Goal: Task Accomplishment & Management: Manage account settings

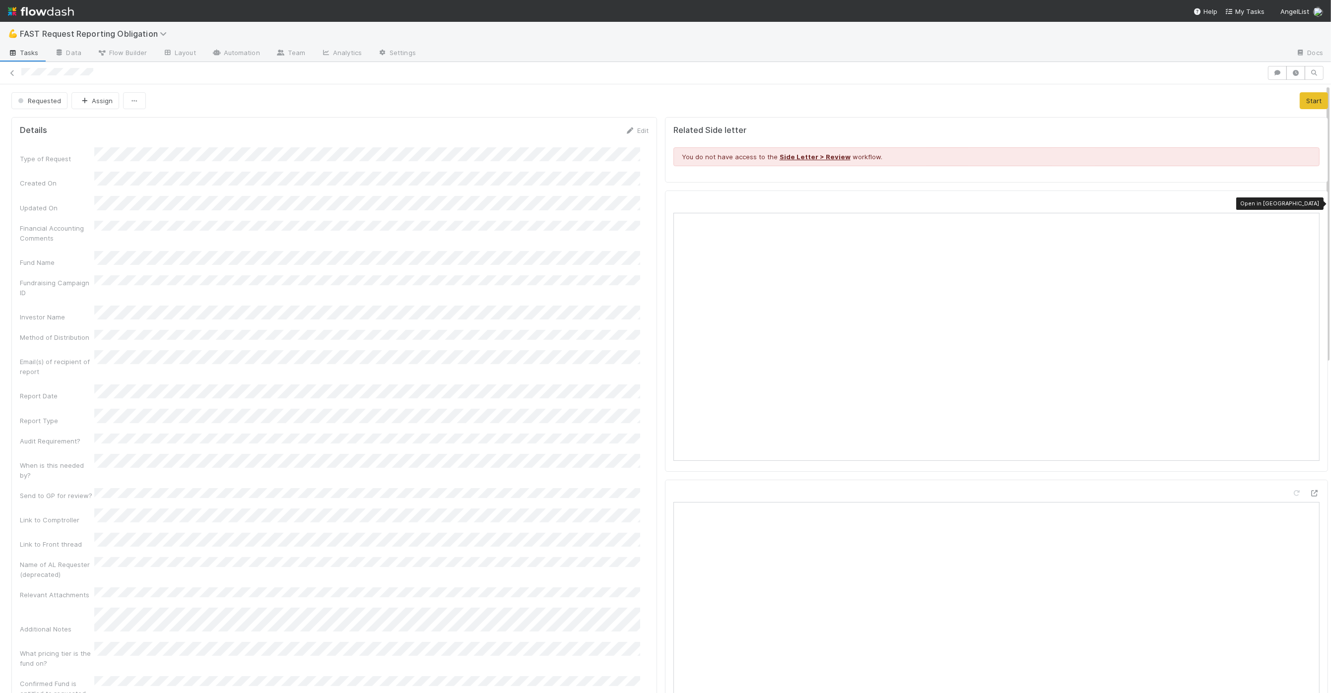
click at [978, 200] on div at bounding box center [1314, 204] width 10 height 10
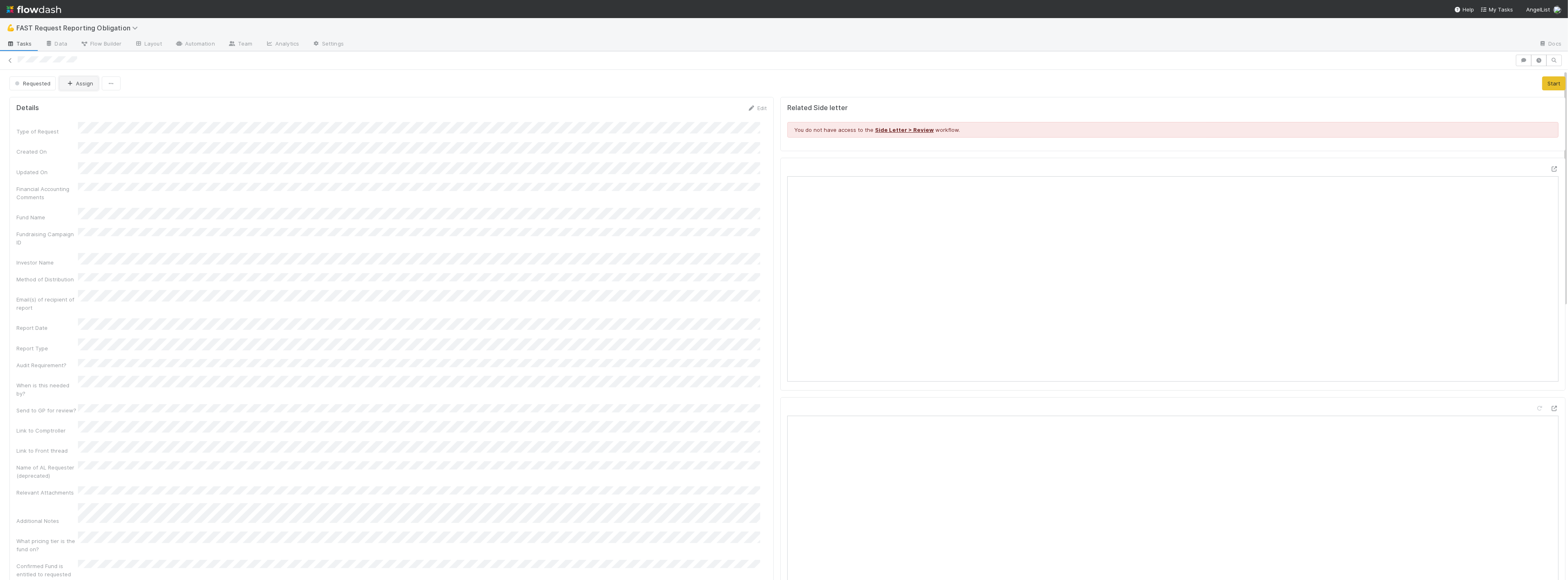
click at [84, 87] on button "Assign" at bounding box center [79, 83] width 40 height 14
drag, startPoint x: 98, startPoint y: 103, endPoint x: 190, endPoint y: 95, distance: 92.3
click at [99, 103] on span "Zach Byers you" at bounding box center [98, 104] width 54 height 7
click at [455, 88] on div "Requested Assign Start" at bounding box center [787, 83] width 1556 height 14
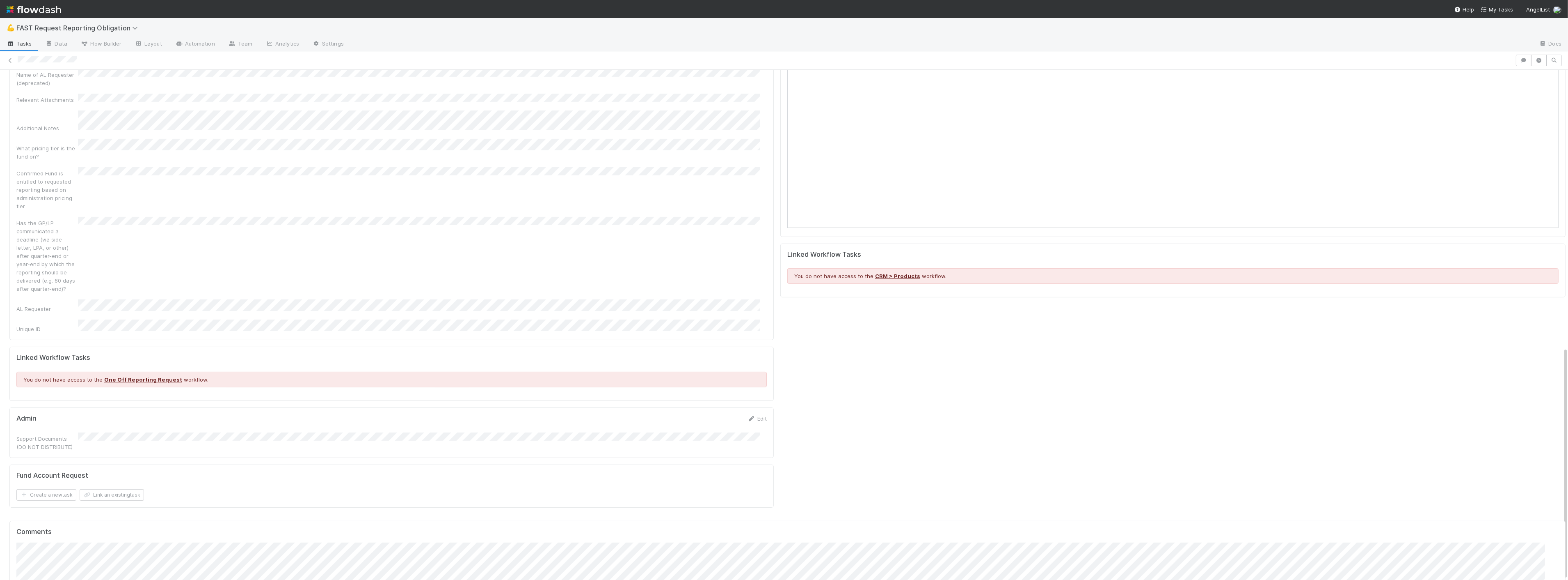
scroll to position [606, 0]
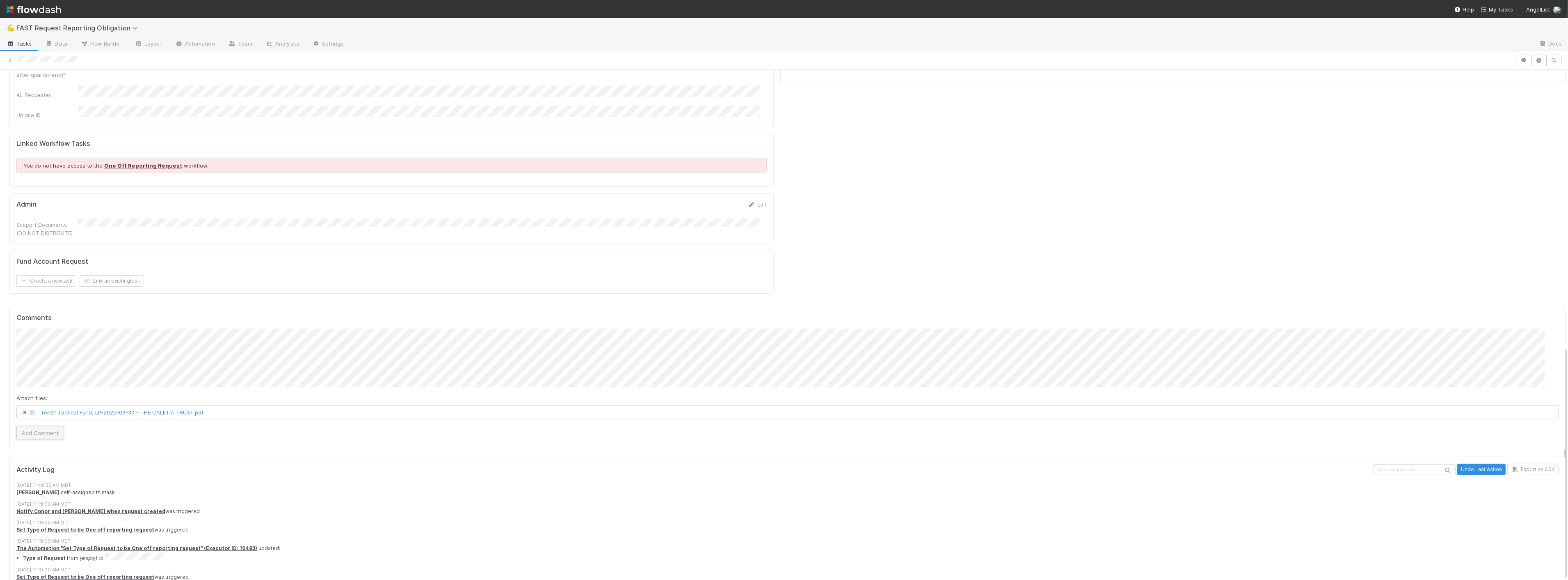
click at [48, 426] on button "Add Comment" at bounding box center [41, 433] width 48 height 14
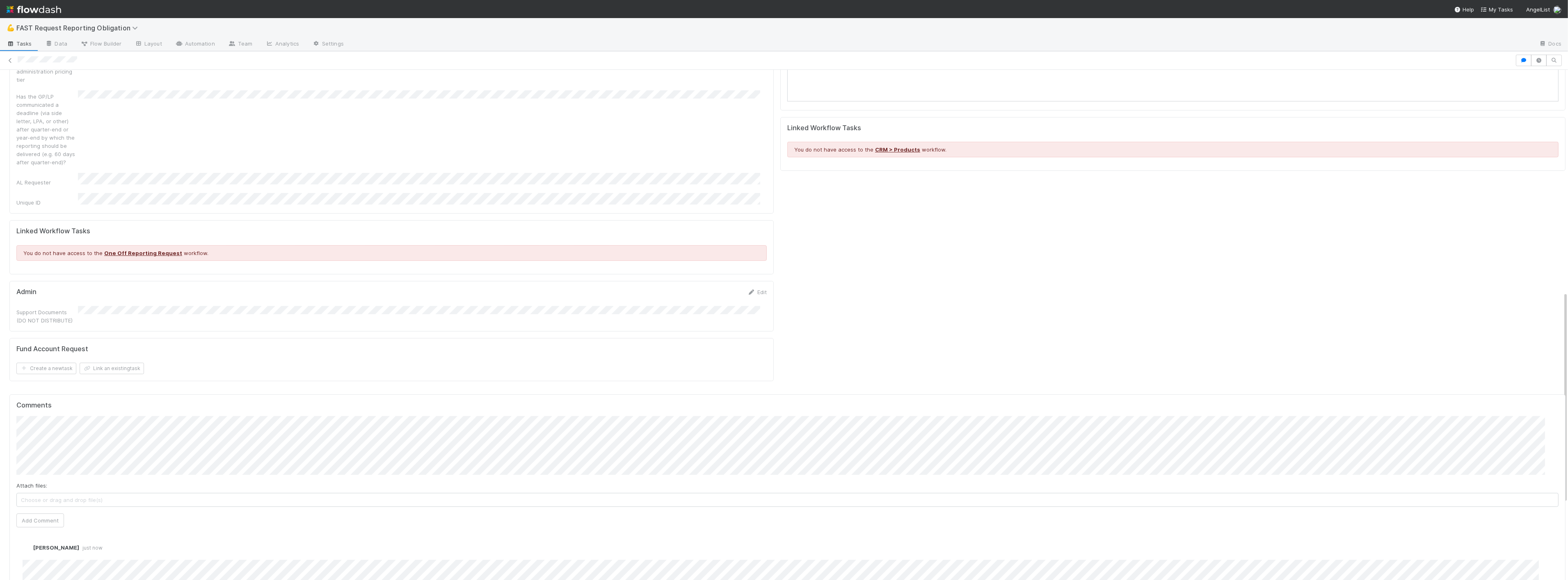
scroll to position [470, 0]
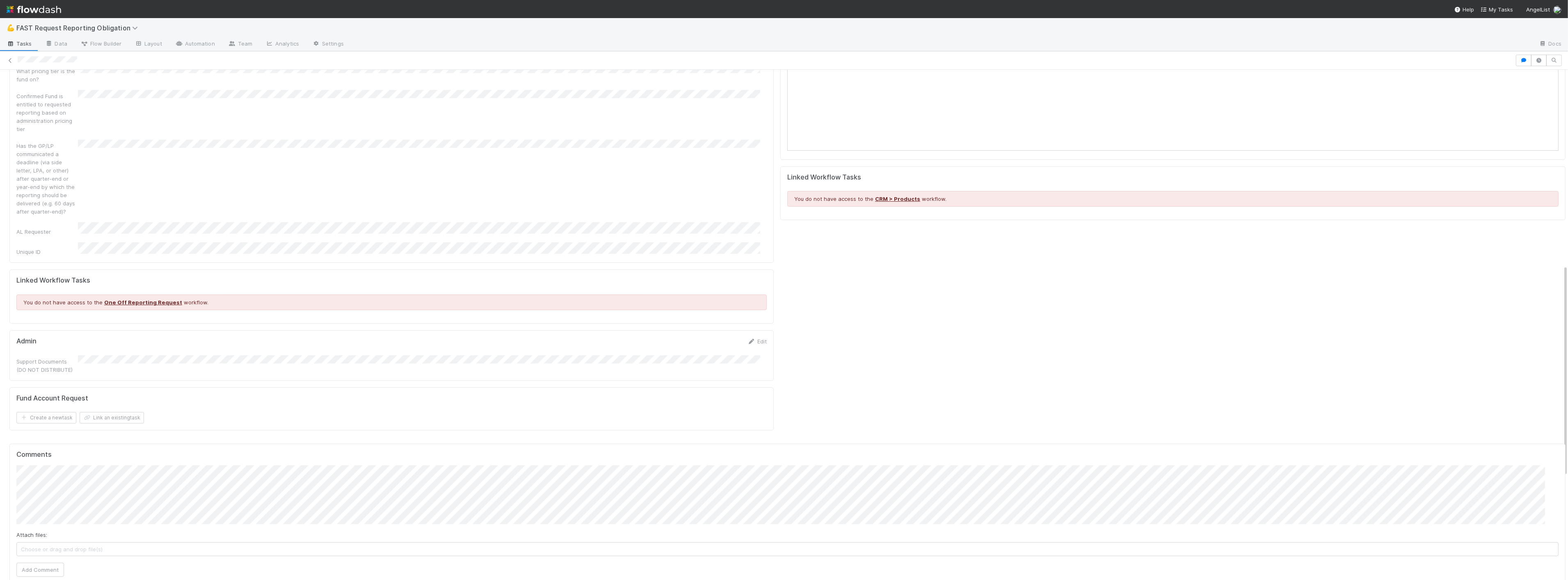
click at [752, 330] on div "Admin Edit Support Documents (DO NOT DISTRIBUTE)" at bounding box center [391, 355] width 764 height 50
click at [758, 338] on link "Edit" at bounding box center [757, 341] width 19 height 7
click at [719, 337] on button "Save" at bounding box center [723, 343] width 23 height 14
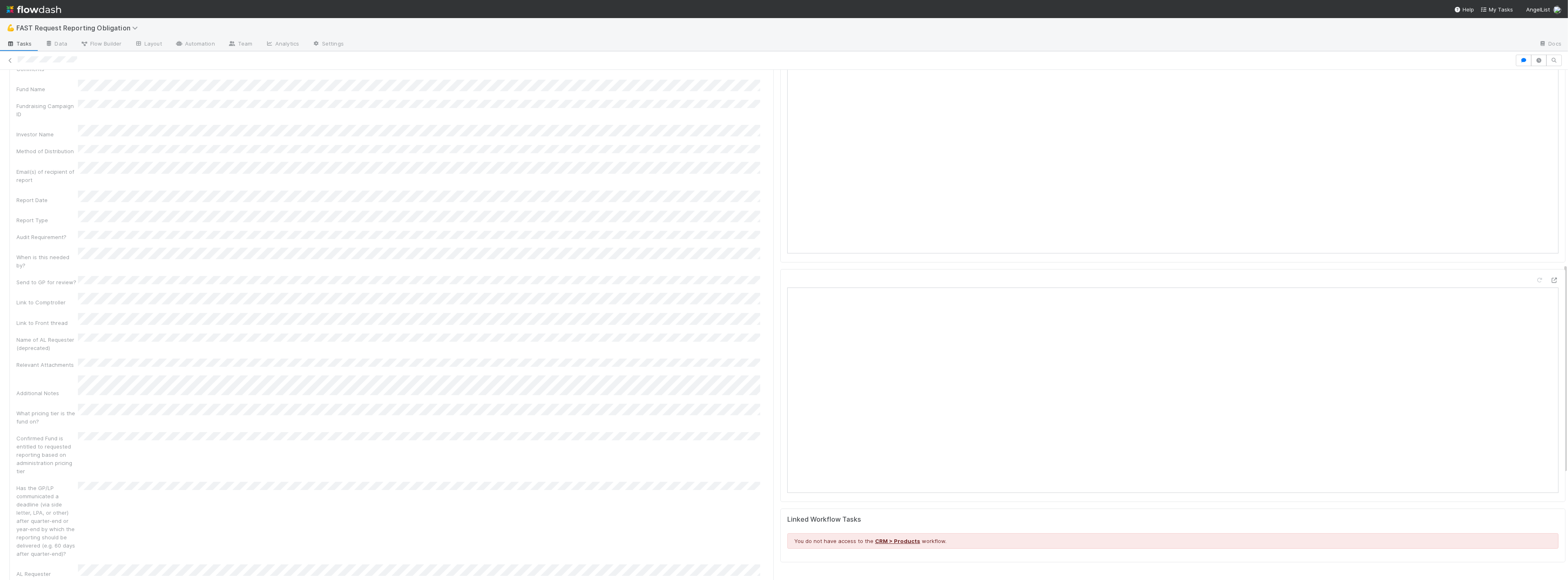
scroll to position [0, 0]
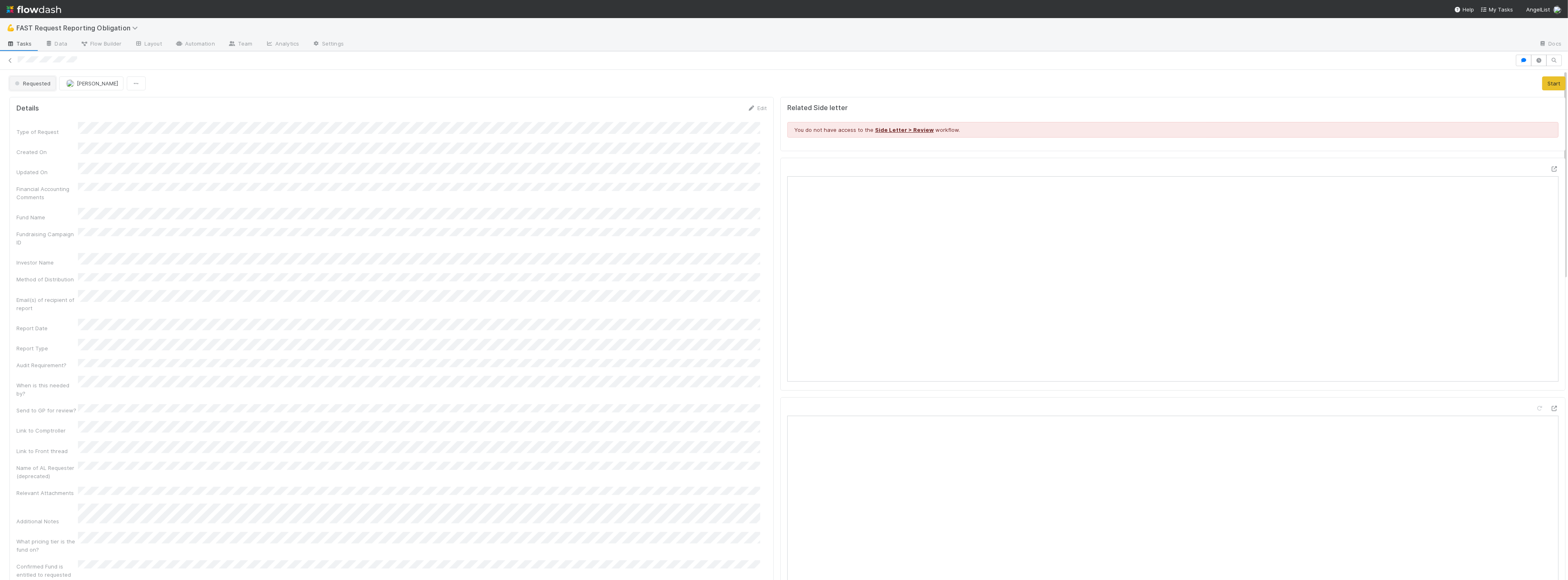
click at [47, 89] on button "Requested" at bounding box center [32, 83] width 46 height 14
click at [45, 209] on span "Approved" at bounding box center [29, 208] width 35 height 7
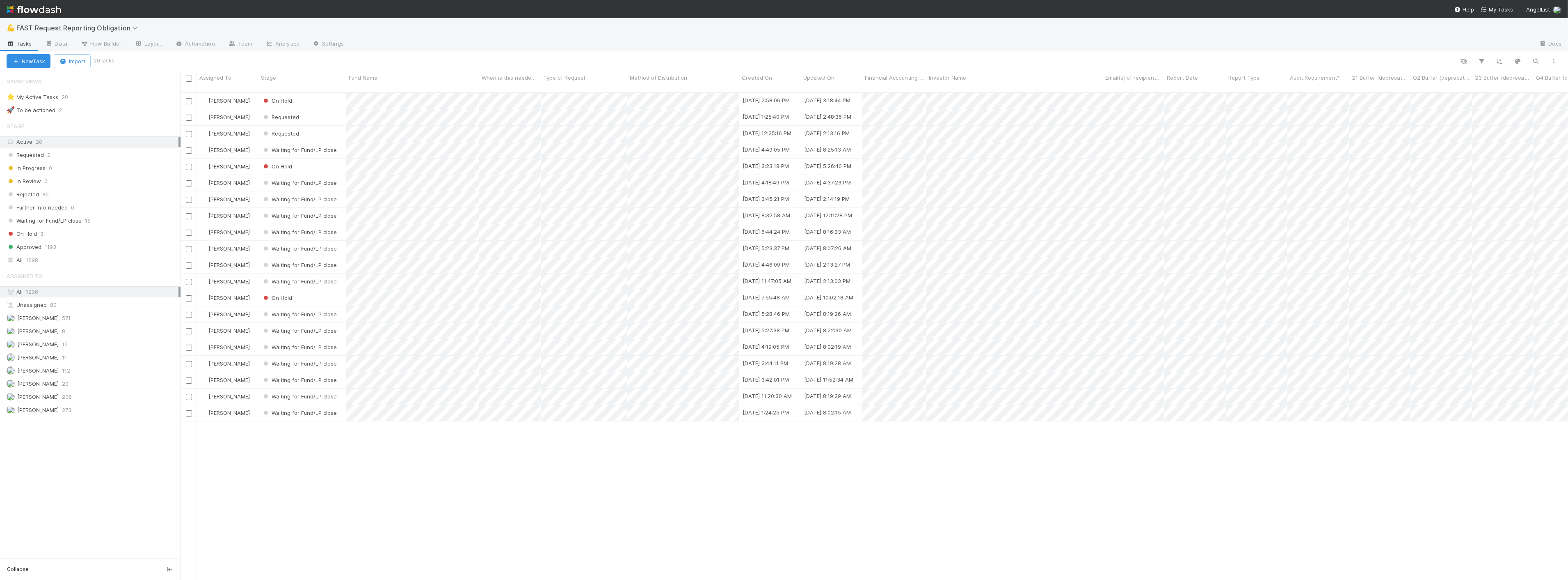
scroll to position [487, 1381]
click at [286, 130] on div "Requested" at bounding box center [280, 133] width 37 height 8
click at [294, 158] on span "In Progress" at bounding box center [283, 159] width 39 height 7
click at [323, 113] on div "Requested" at bounding box center [303, 117] width 88 height 16
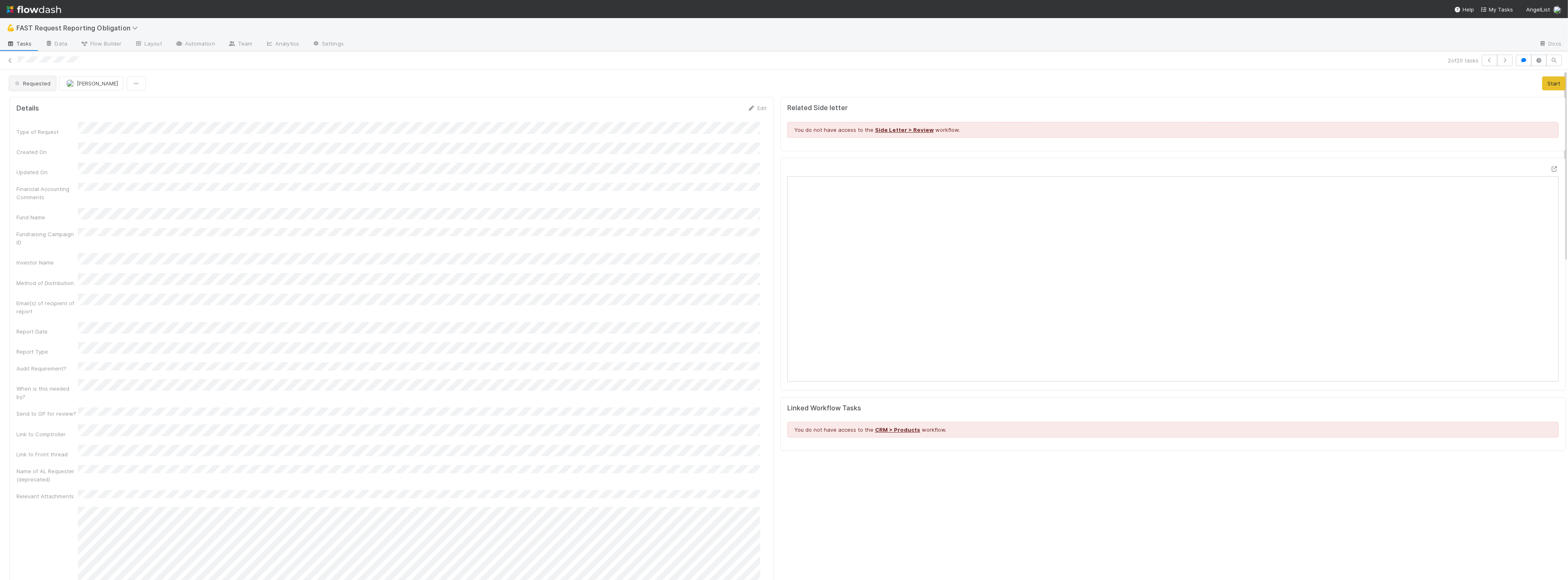
click at [37, 79] on button "Requested" at bounding box center [32, 83] width 46 height 14
click at [46, 158] on div "Further info needed" at bounding box center [65, 164] width 116 height 15
click at [5, 60] on div "2 of 20 tasks" at bounding box center [784, 60] width 1568 height 12
click at [12, 60] on icon at bounding box center [10, 60] width 8 height 5
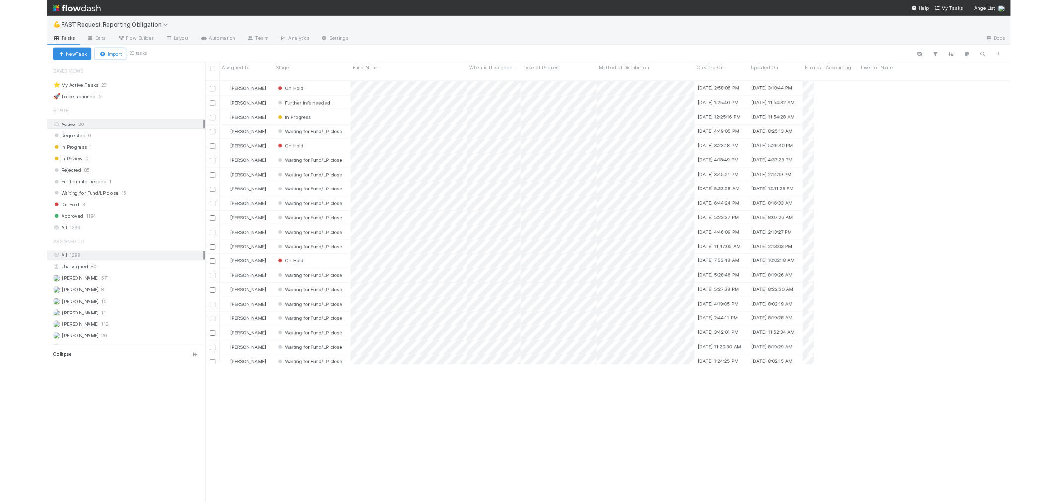
scroll to position [391, 832]
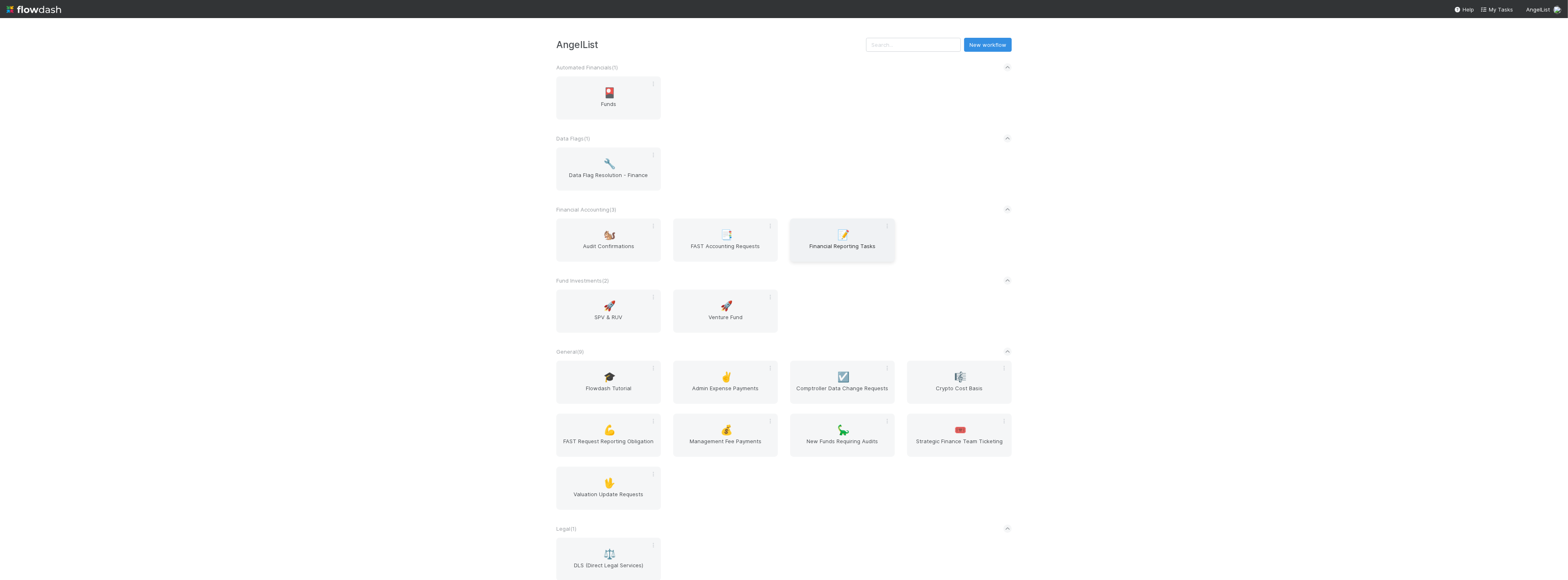
click at [854, 252] on span "Financial Reporting Tasks" at bounding box center [843, 250] width 98 height 17
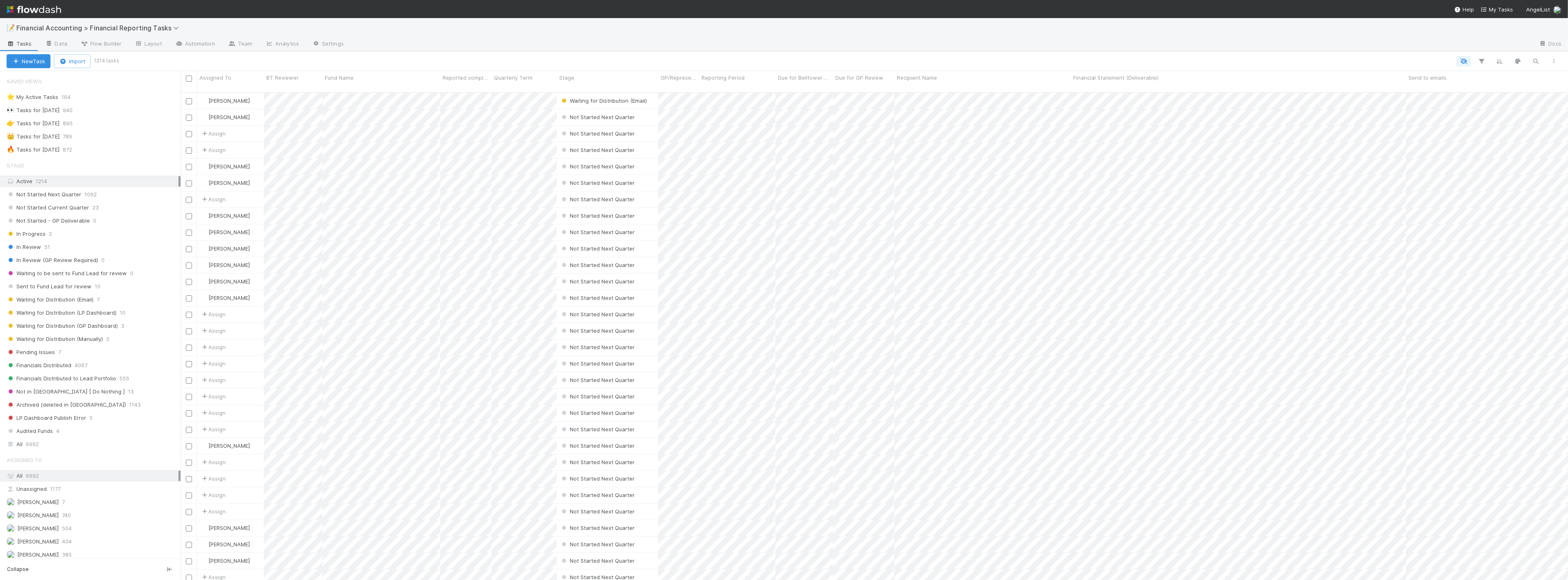
scroll to position [46, 0]
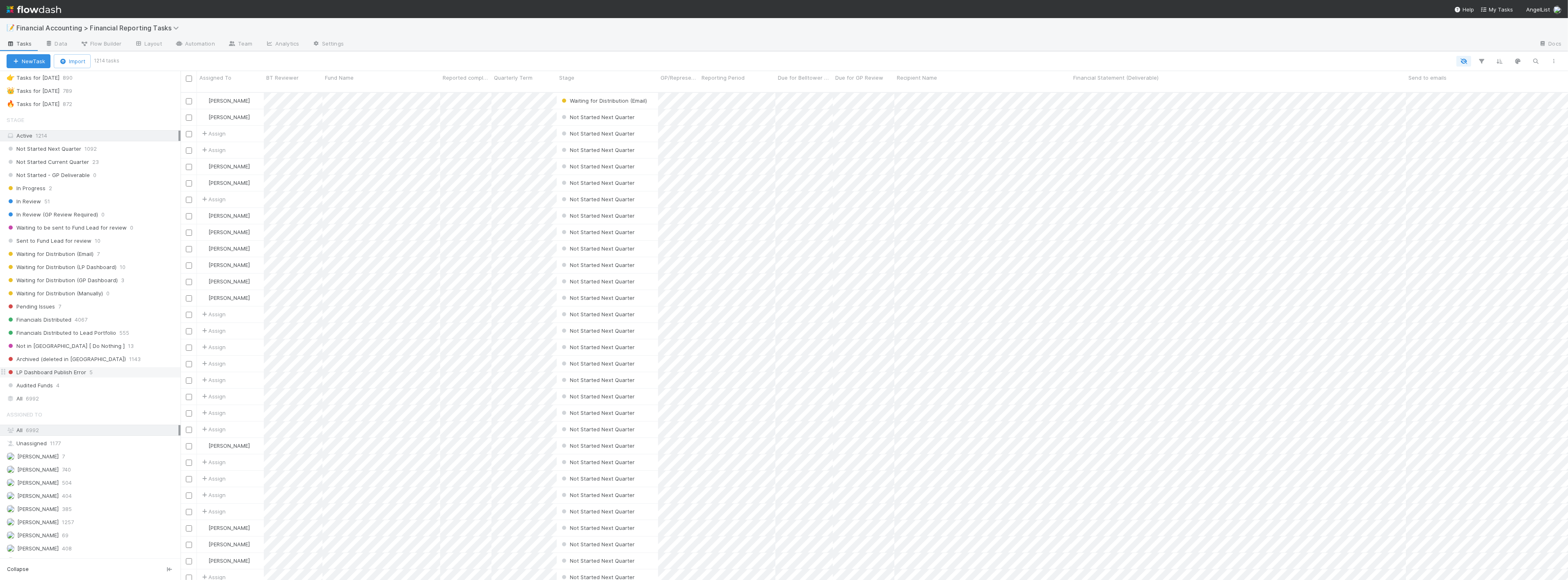
click at [71, 376] on span "LP Dashboard Publish Error" at bounding box center [46, 372] width 79 height 10
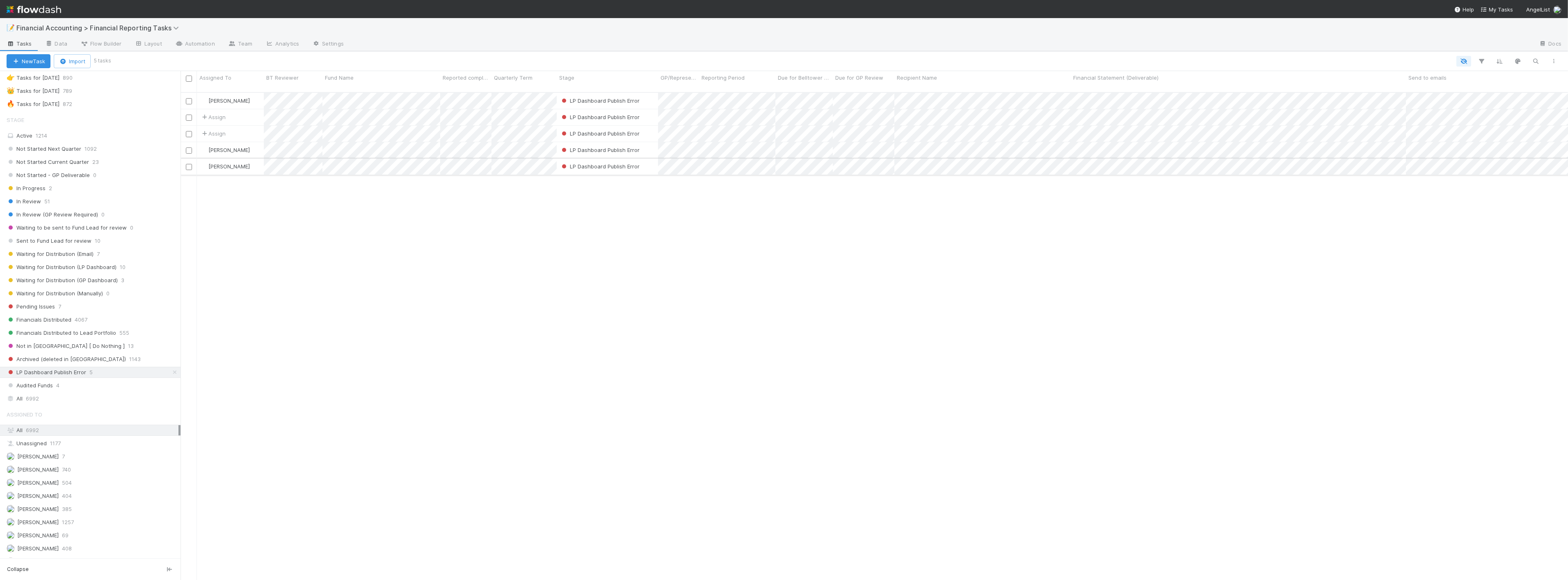
scroll to position [487, 1381]
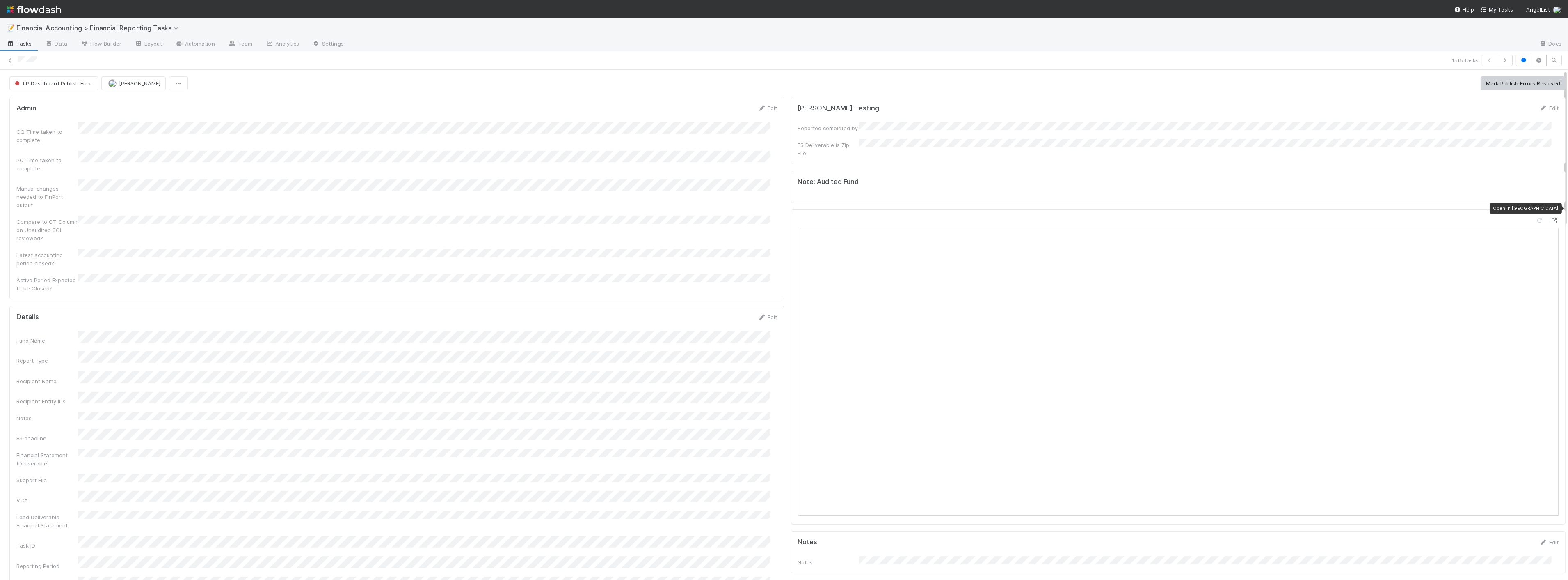
click at [1551, 218] on icon at bounding box center [1555, 220] width 8 height 5
click at [759, 314] on icon at bounding box center [762, 317] width 8 height 5
click at [0, 371] on html "📝 Financial Accounting > Financial Reporting Tasks Tasks Data Flow Builder Layo…" at bounding box center [784, 290] width 1568 height 580
click at [729, 313] on button "Save" at bounding box center [734, 319] width 23 height 14
click at [1490, 86] on button "Mark Publish Errors Resolved" at bounding box center [1523, 83] width 85 height 14
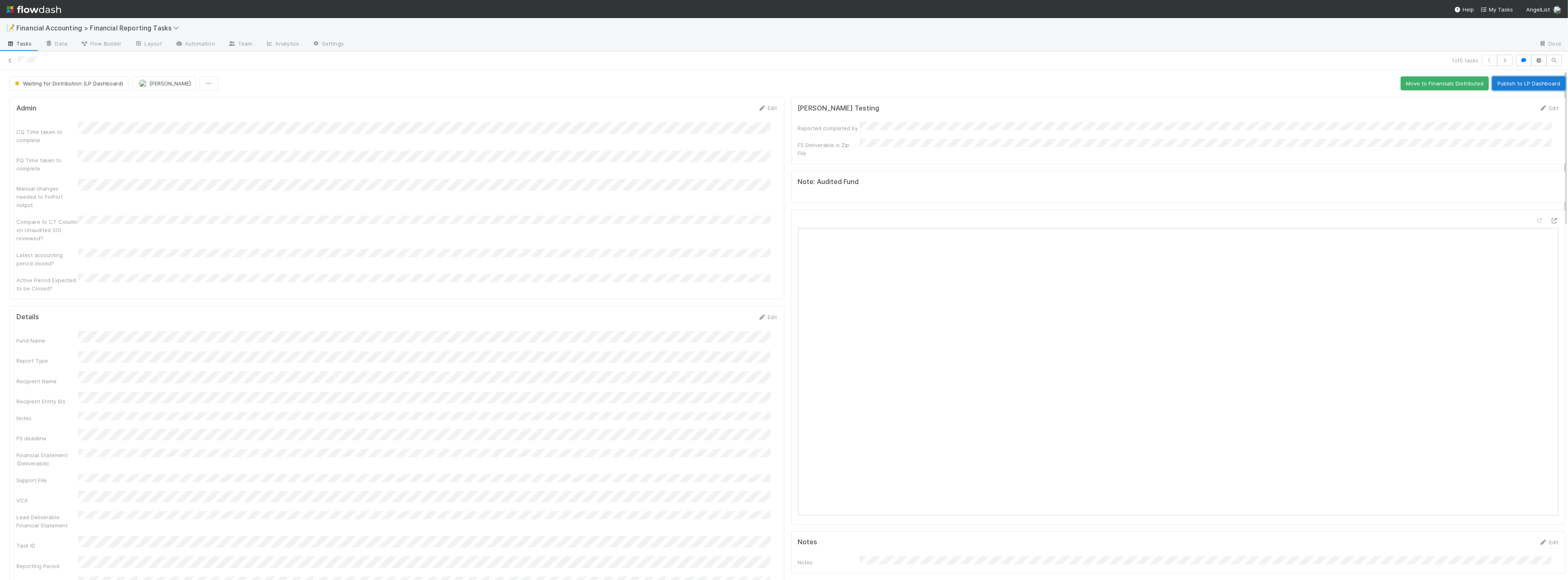
click at [1493, 87] on button "Publish to LP Dashboard" at bounding box center [1529, 83] width 74 height 14
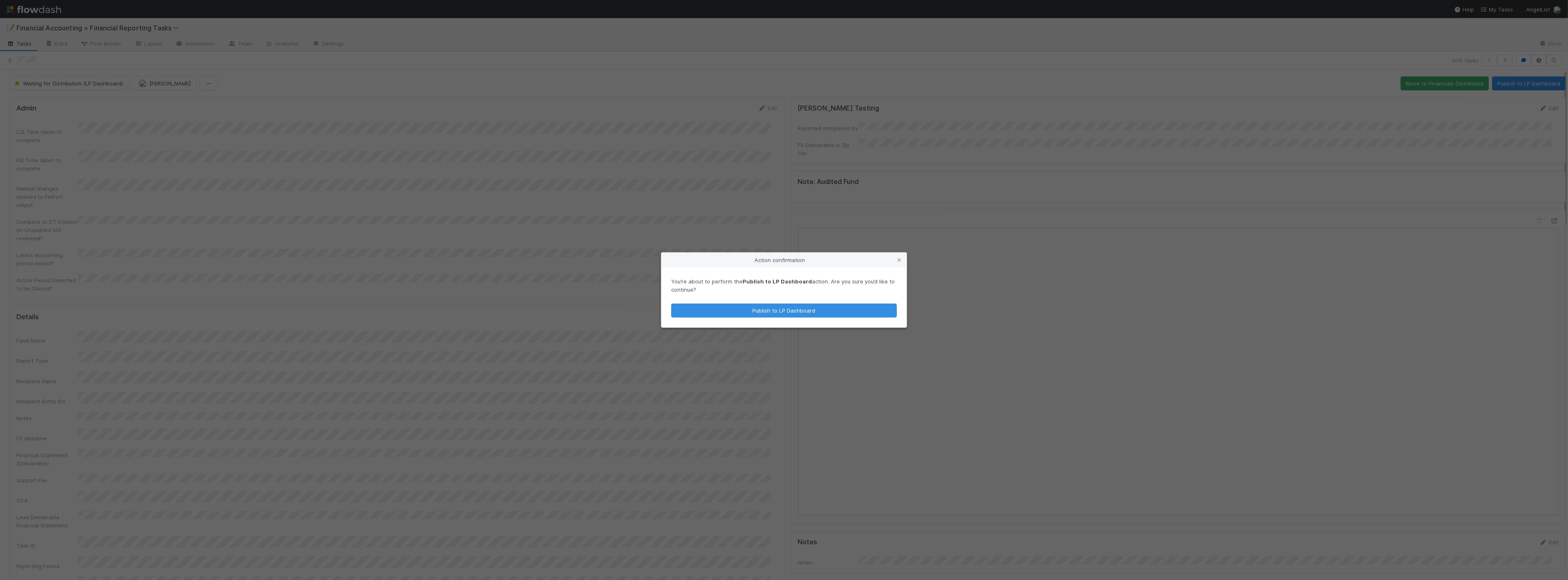
click at [794, 319] on div "You’re about to perform the Publish to LP Dashboard action. Are you sure you’d …" at bounding box center [784, 297] width 246 height 60
click at [786, 311] on button "Publish to LP Dashboard" at bounding box center [784, 310] width 226 height 14
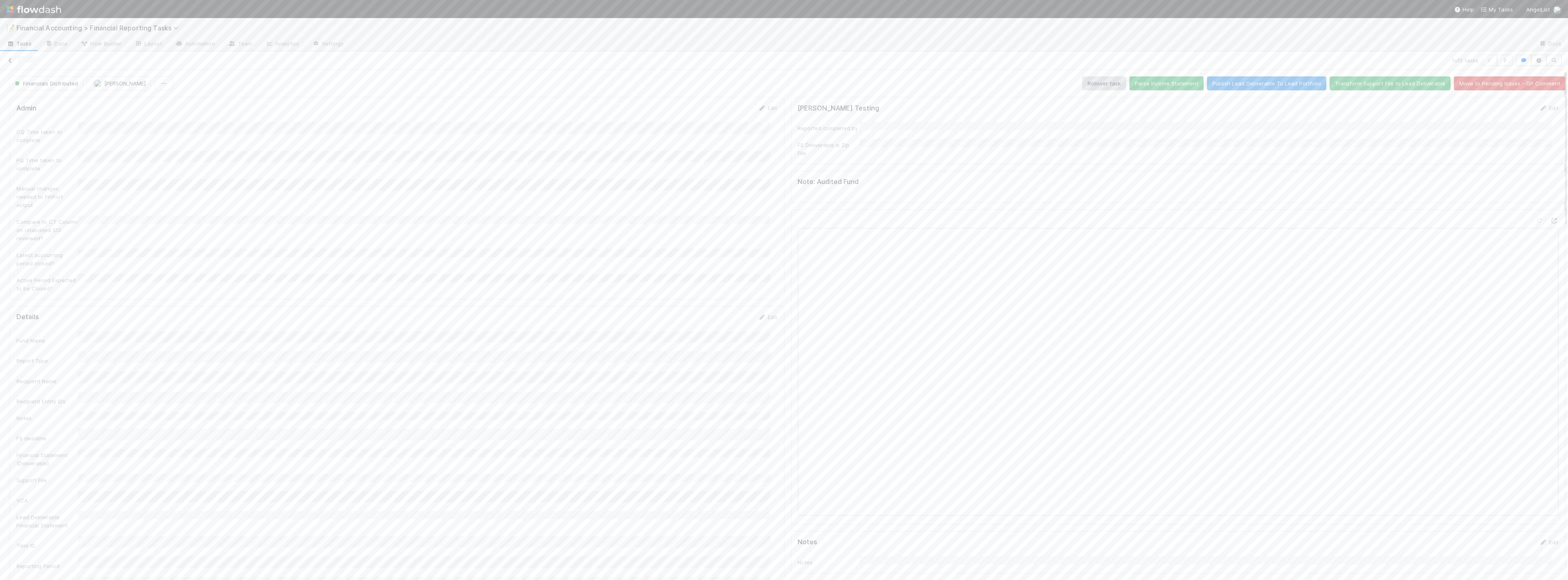
click at [9, 60] on icon at bounding box center [10, 60] width 8 height 5
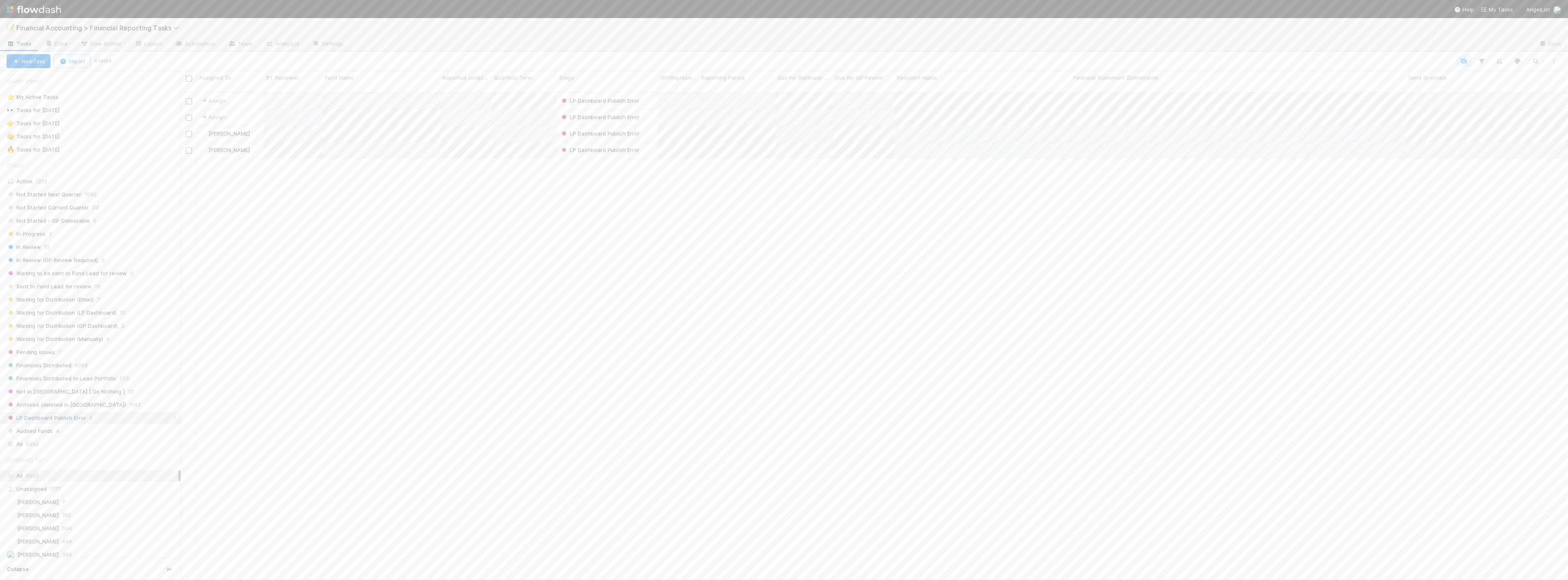
scroll to position [487, 1381]
click at [117, 301] on div "Waiting for Distribution (Email) 7" at bounding box center [93, 300] width 174 height 10
click at [70, 315] on span "Waiting for Distribution (LP Dashboard)" at bounding box center [61, 313] width 110 height 10
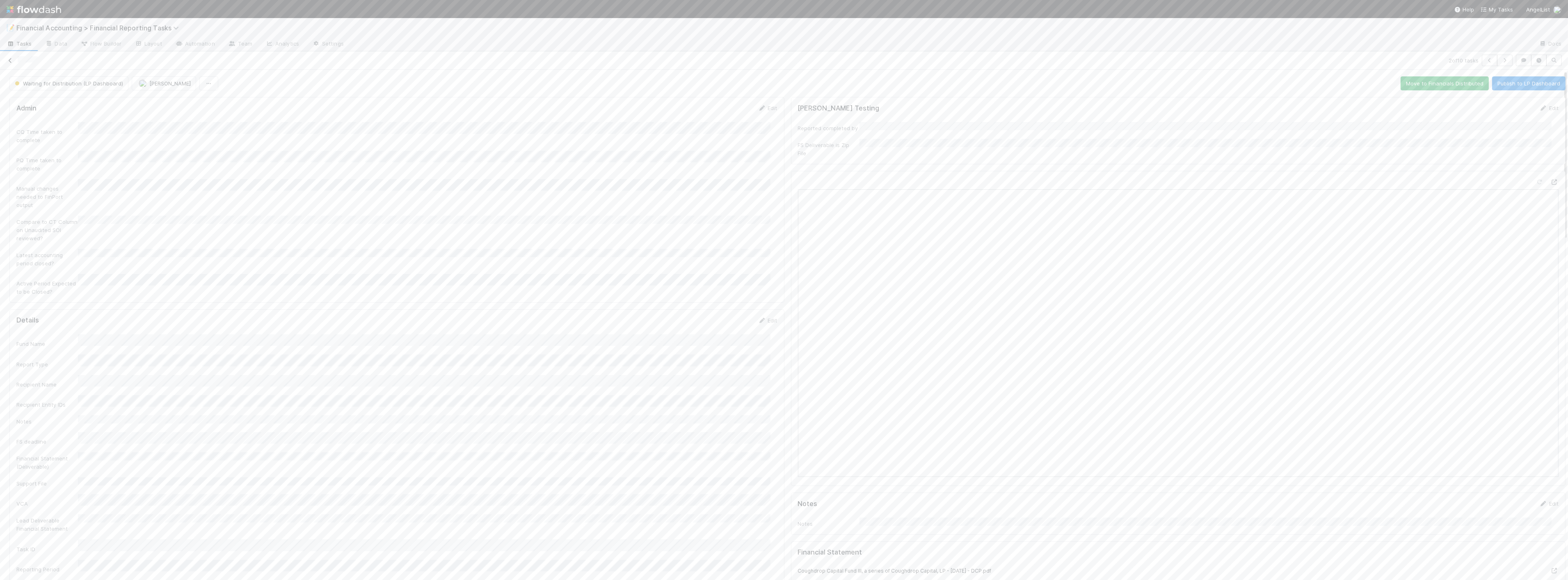
click at [7, 63] on icon at bounding box center [10, 60] width 8 height 5
click at [188, 77] on input "checkbox" at bounding box center [189, 78] width 6 height 6
checkbox input "true"
click at [145, 63] on icon "button" at bounding box center [144, 61] width 8 height 5
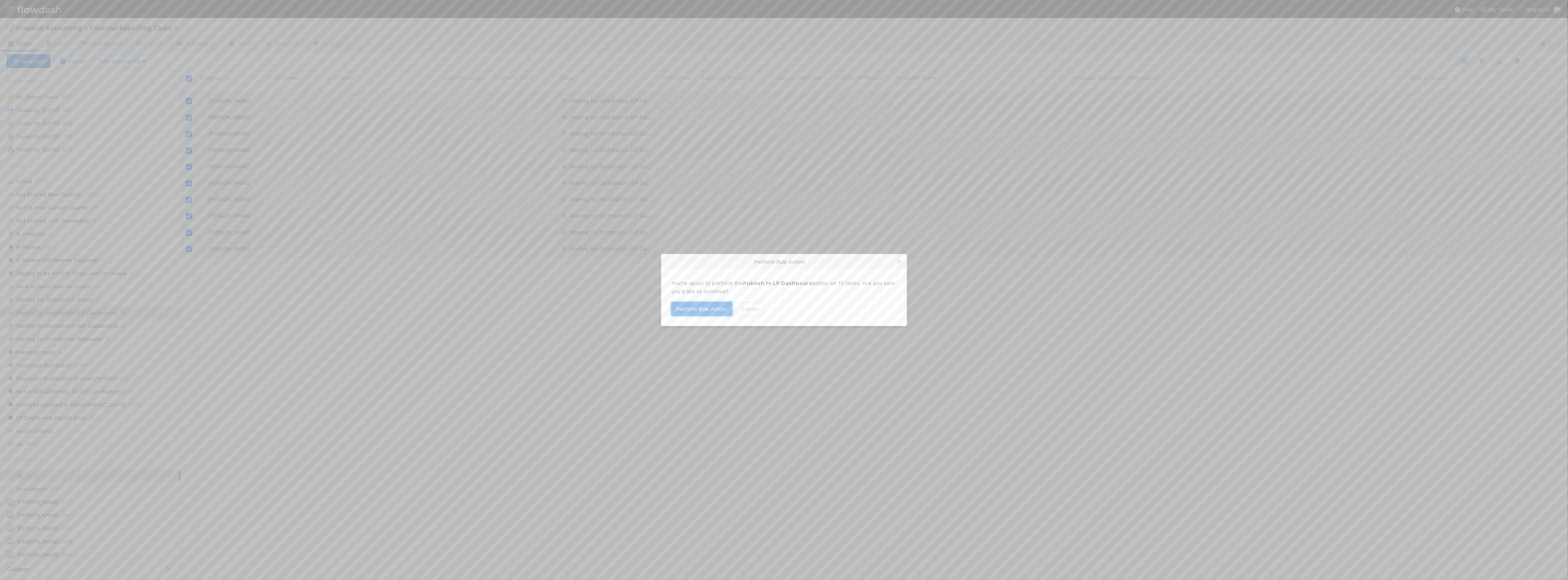
click at [698, 312] on button "Perform Bulk Action" at bounding box center [702, 309] width 61 height 14
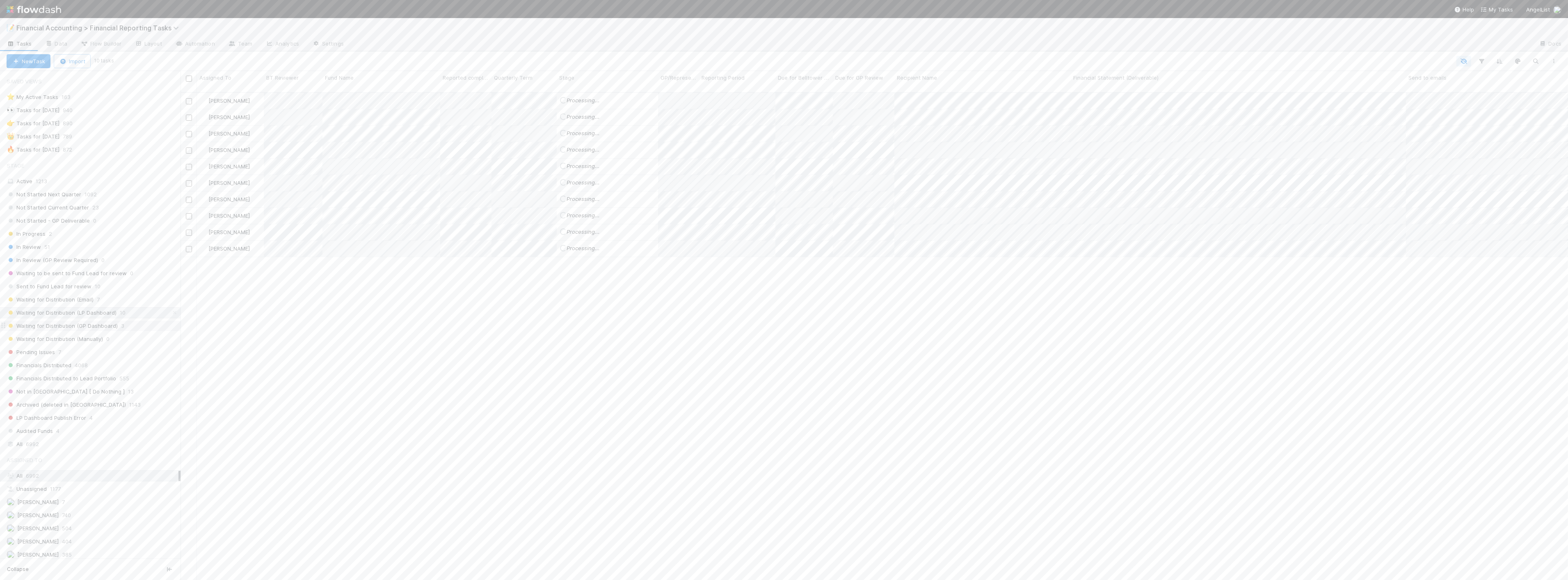
click at [131, 324] on div "Waiting for Distribution (GP Dashboard) 3" at bounding box center [93, 326] width 174 height 10
click at [189, 79] on input "checkbox" at bounding box center [189, 78] width 6 height 6
checkbox input "true"
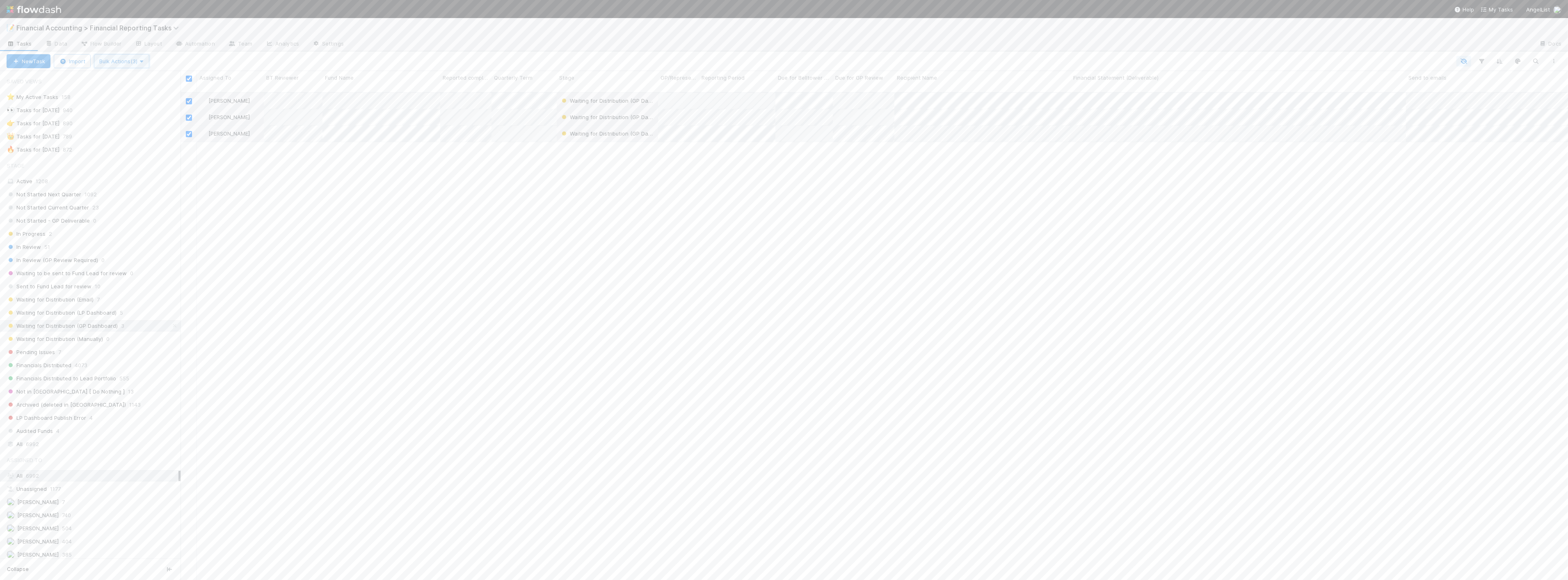
click at [150, 60] on button "Bulk Actions (3)" at bounding box center [122, 60] width 55 height 14
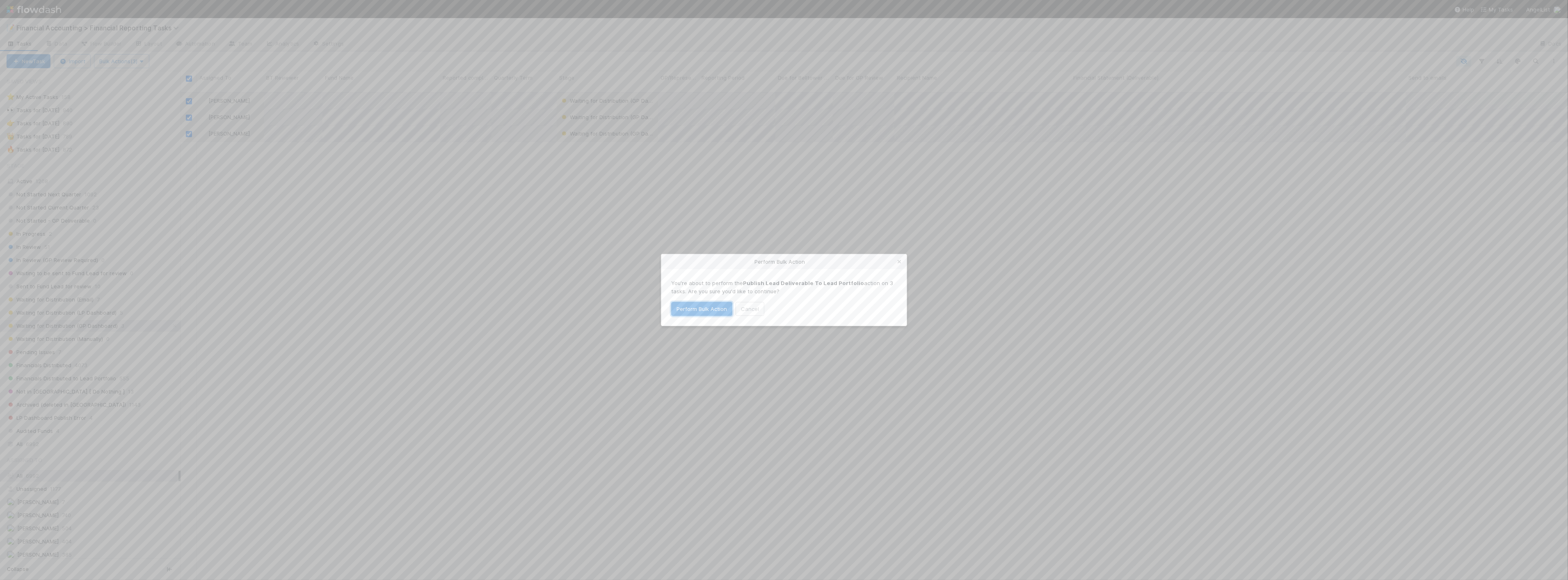
click at [702, 312] on button "Perform Bulk Action" at bounding box center [702, 309] width 61 height 14
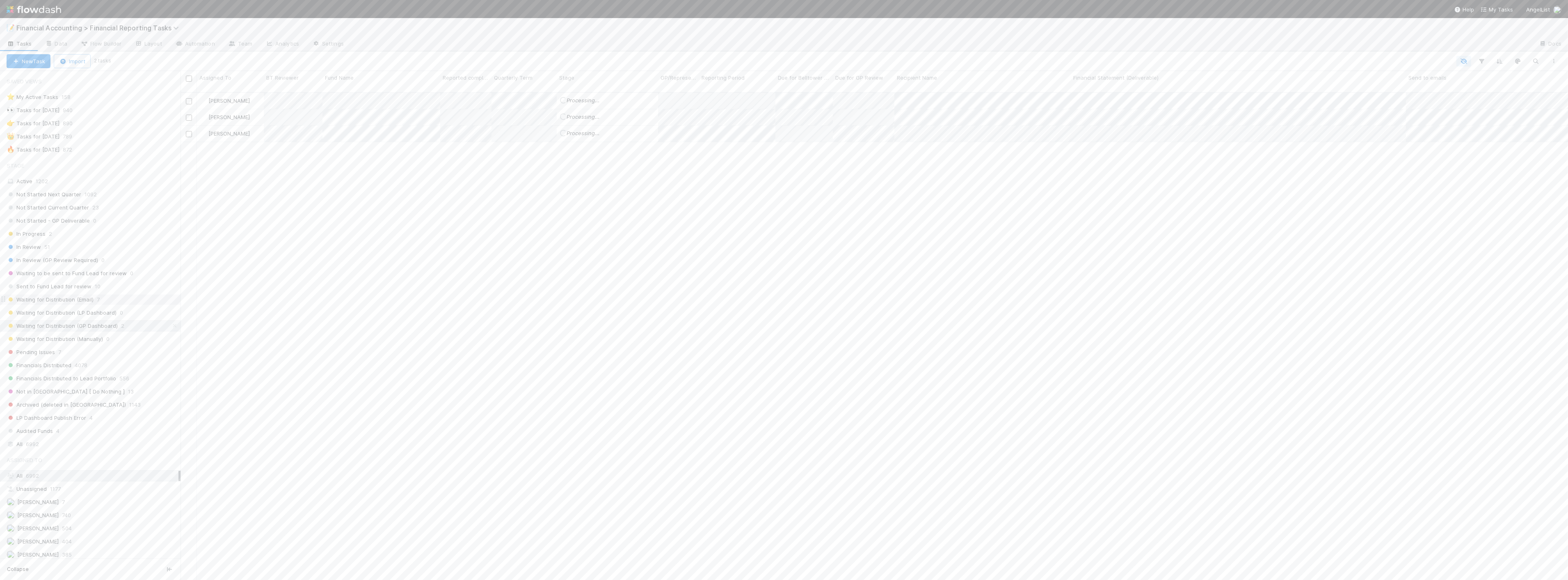
click at [81, 302] on span "Waiting for Distribution (Email)" at bounding box center [50, 300] width 87 height 10
click at [10, 58] on icon at bounding box center [10, 60] width 8 height 5
click at [190, 77] on input "checkbox" at bounding box center [189, 78] width 6 height 6
click at [186, 114] on input "checkbox" at bounding box center [189, 117] width 6 height 6
checkbox input "false"
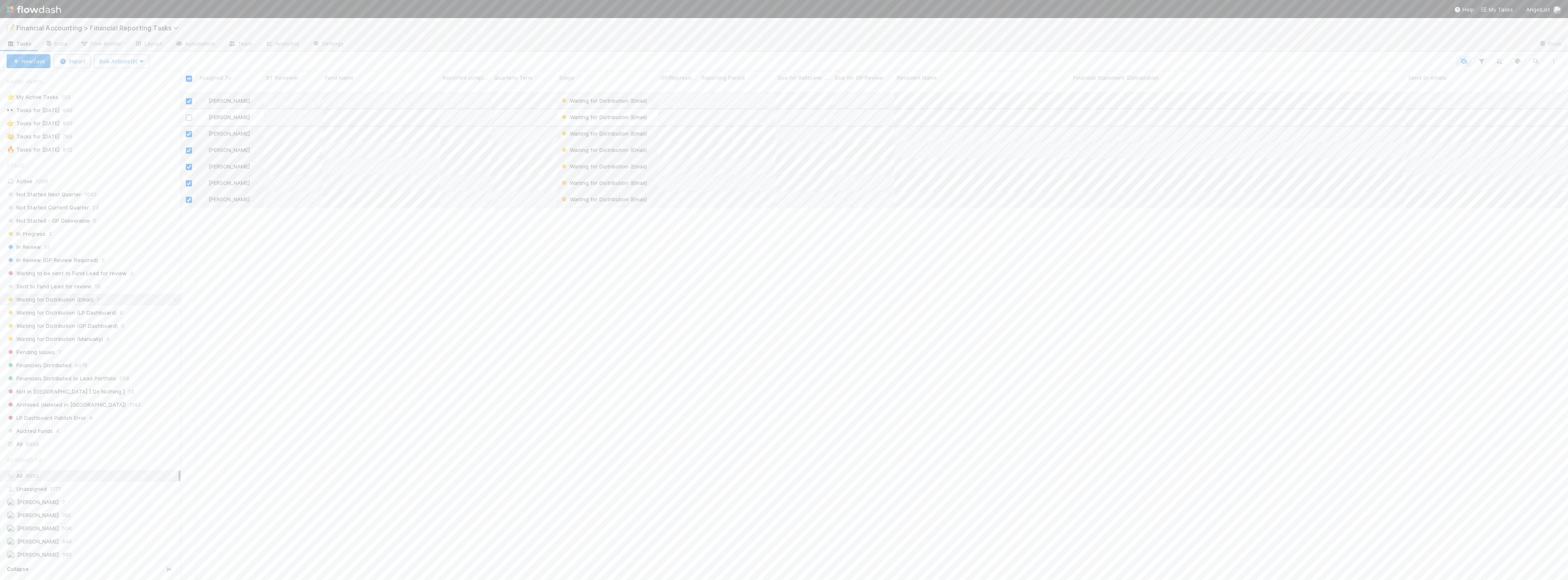
click at [186, 114] on input "checkbox" at bounding box center [189, 117] width 6 height 6
checkbox input "true"
click at [144, 60] on icon "button" at bounding box center [141, 61] width 8 height 5
click at [282, 206] on div "Assign to Update data Move to stage Move to Financials Distributed Send FS as e…" at bounding box center [784, 290] width 1568 height 580
click at [249, 113] on div "[PERSON_NAME]" at bounding box center [230, 117] width 67 height 16
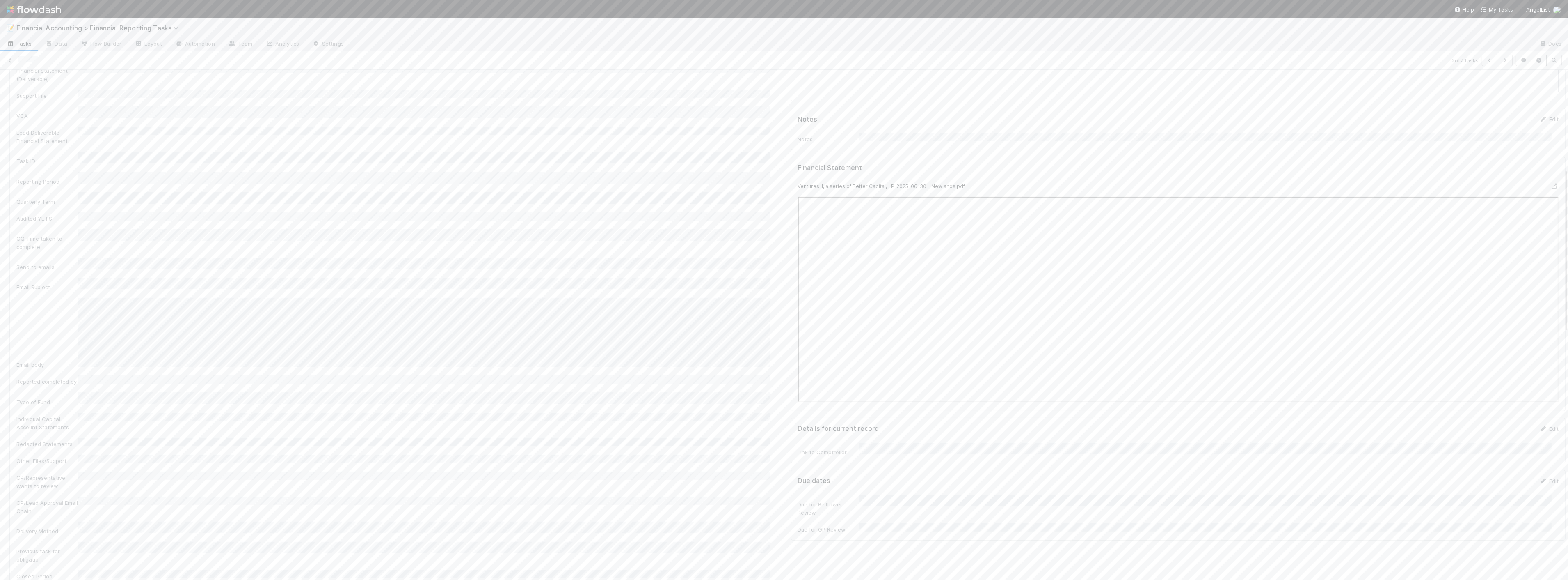
scroll to position [456, 0]
click at [10, 60] on icon at bounding box center [10, 60] width 8 height 5
drag, startPoint x: 188, startPoint y: 76, endPoint x: 198, endPoint y: 82, distance: 11.7
click at [188, 76] on input "checkbox" at bounding box center [189, 78] width 6 height 6
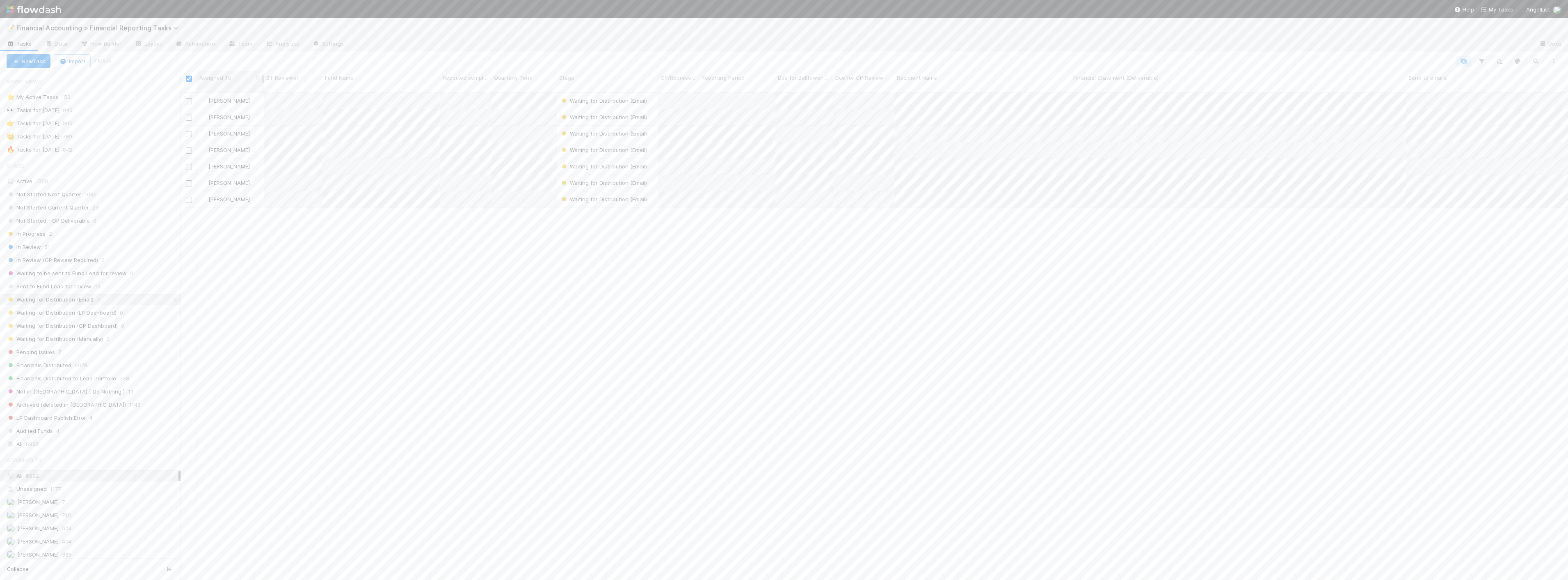
checkbox input "true"
click at [146, 64] on icon "button" at bounding box center [141, 61] width 8 height 5
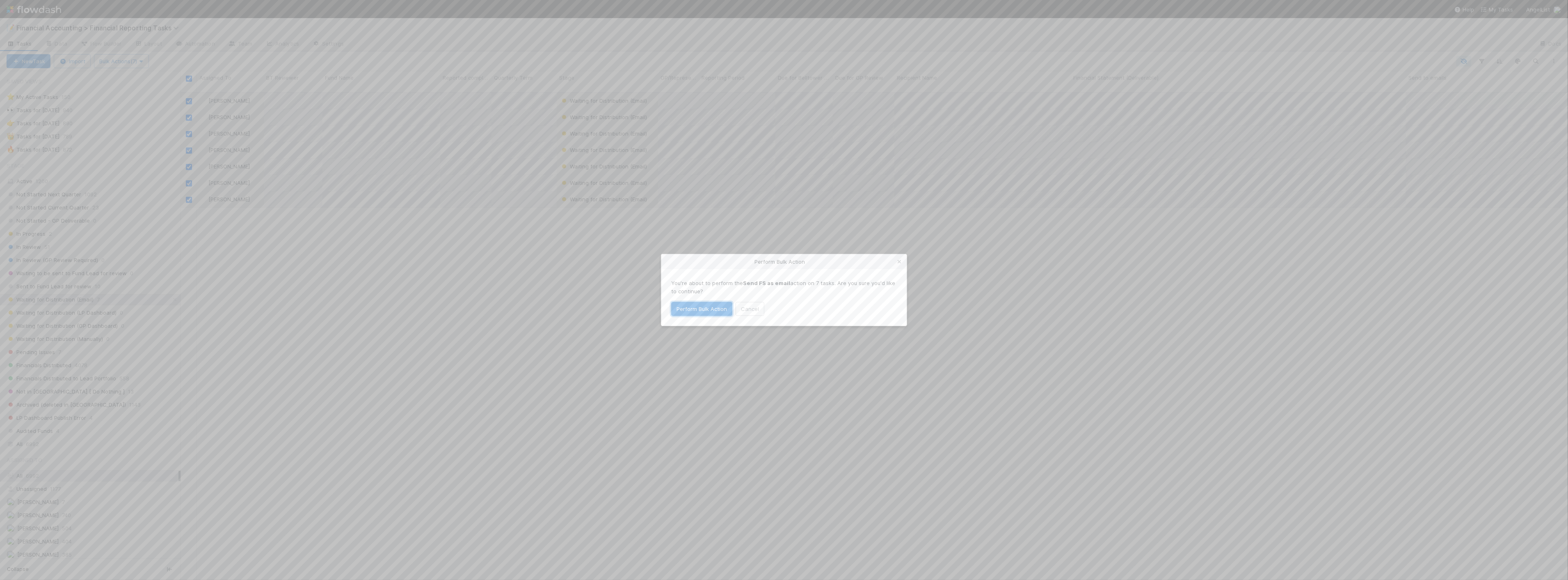
click at [718, 307] on button "Perform Bulk Action" at bounding box center [702, 309] width 61 height 14
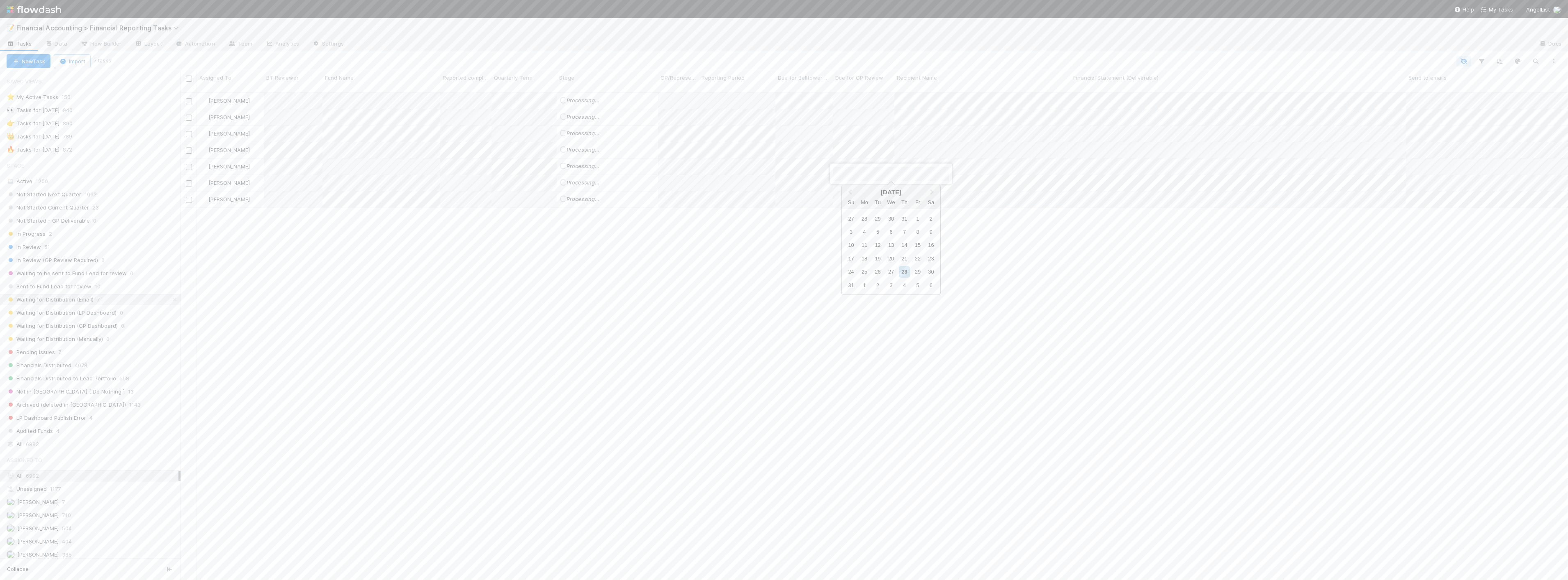
click at [831, 232] on div at bounding box center [784, 290] width 1568 height 580
click at [642, 175] on div "Loading... Processing..." at bounding box center [607, 182] width 102 height 16
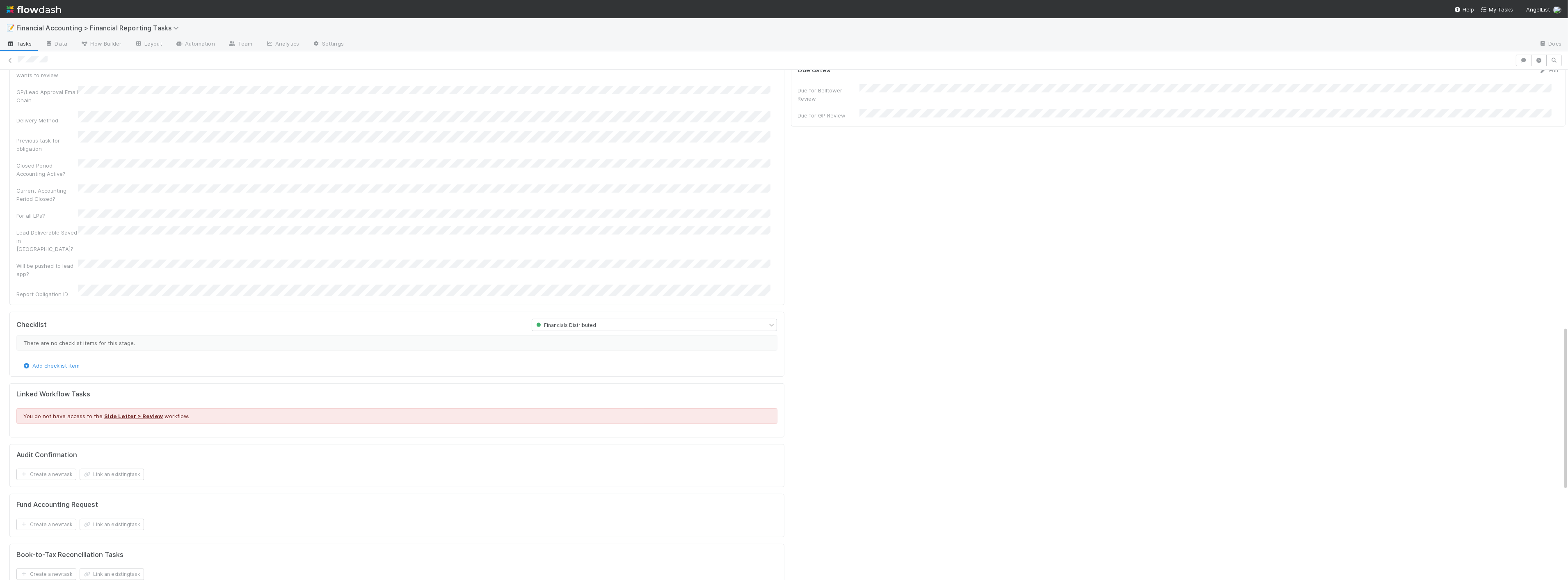
scroll to position [298, 0]
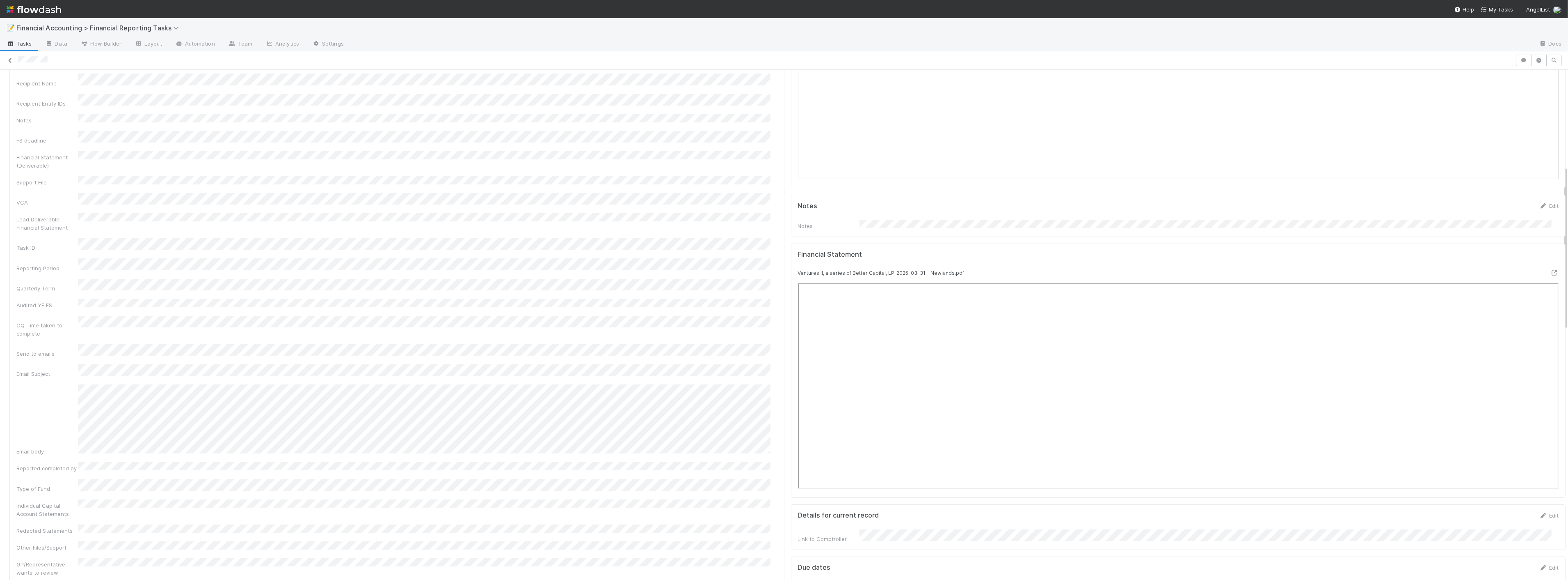
click at [11, 60] on icon at bounding box center [10, 60] width 8 height 5
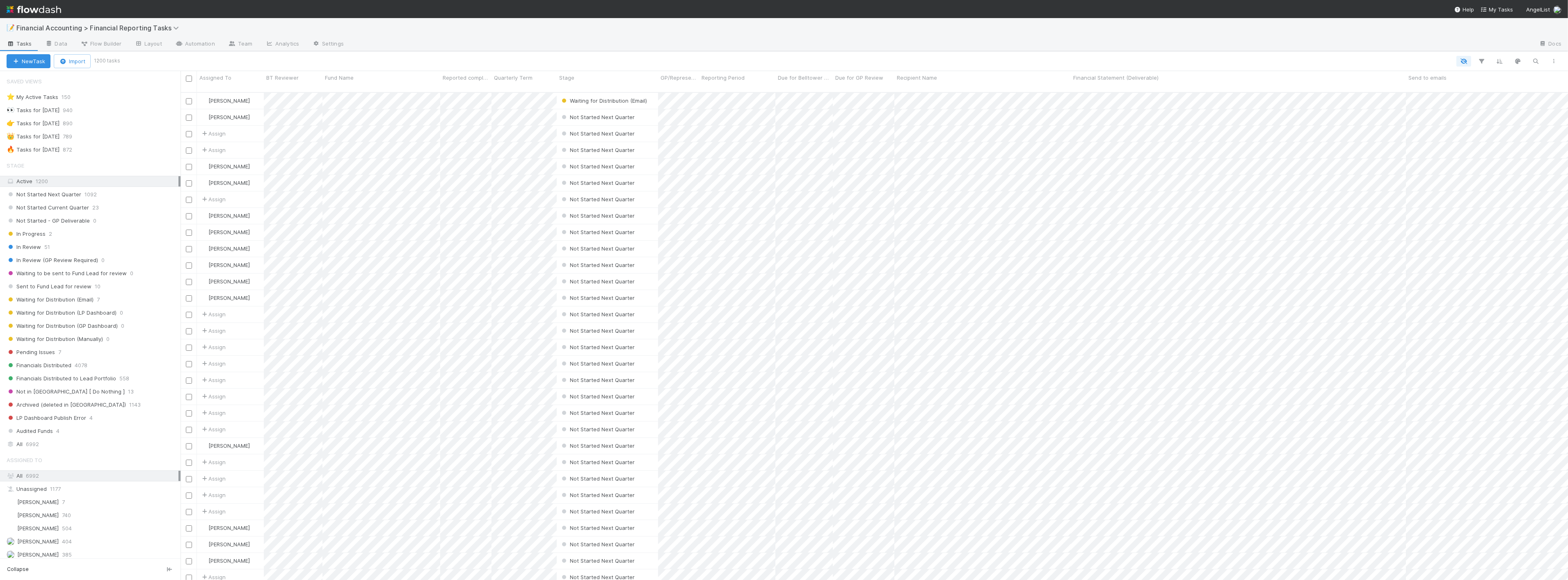
scroll to position [487, 1381]
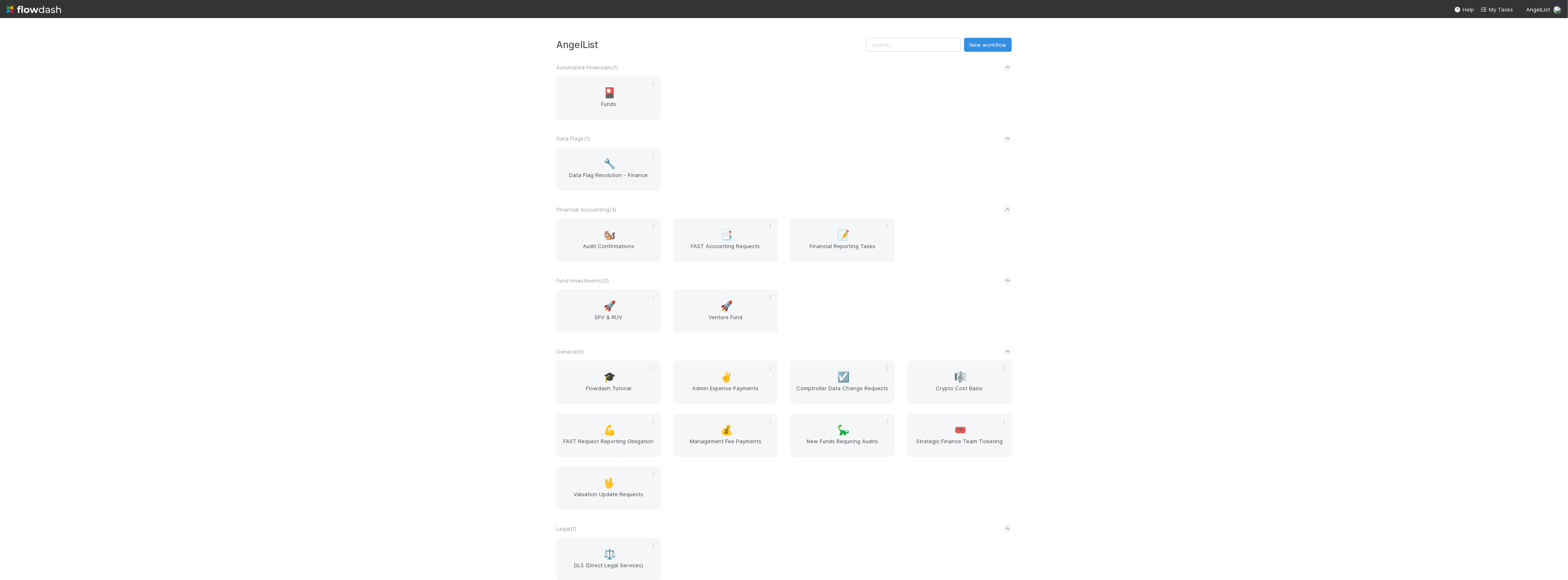
scroll to position [228, 0]
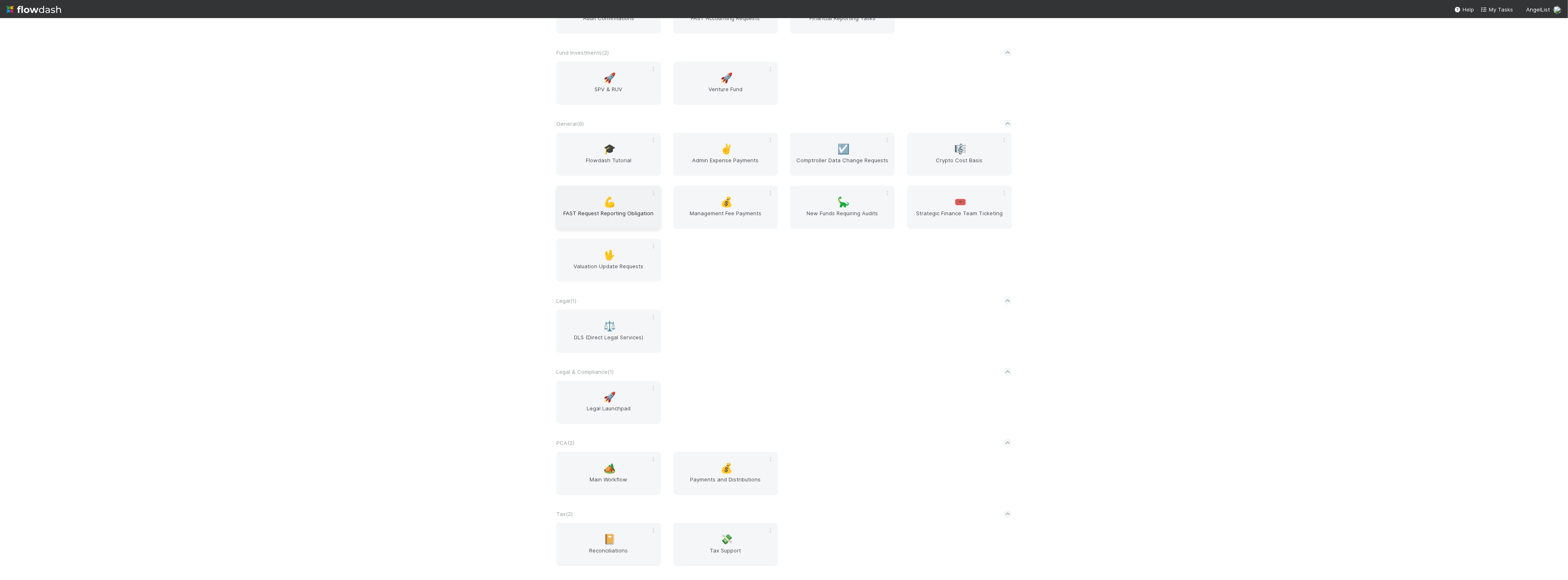
click at [623, 197] on div "💪 FAST Request Reporting Obligation" at bounding box center [609, 207] width 105 height 43
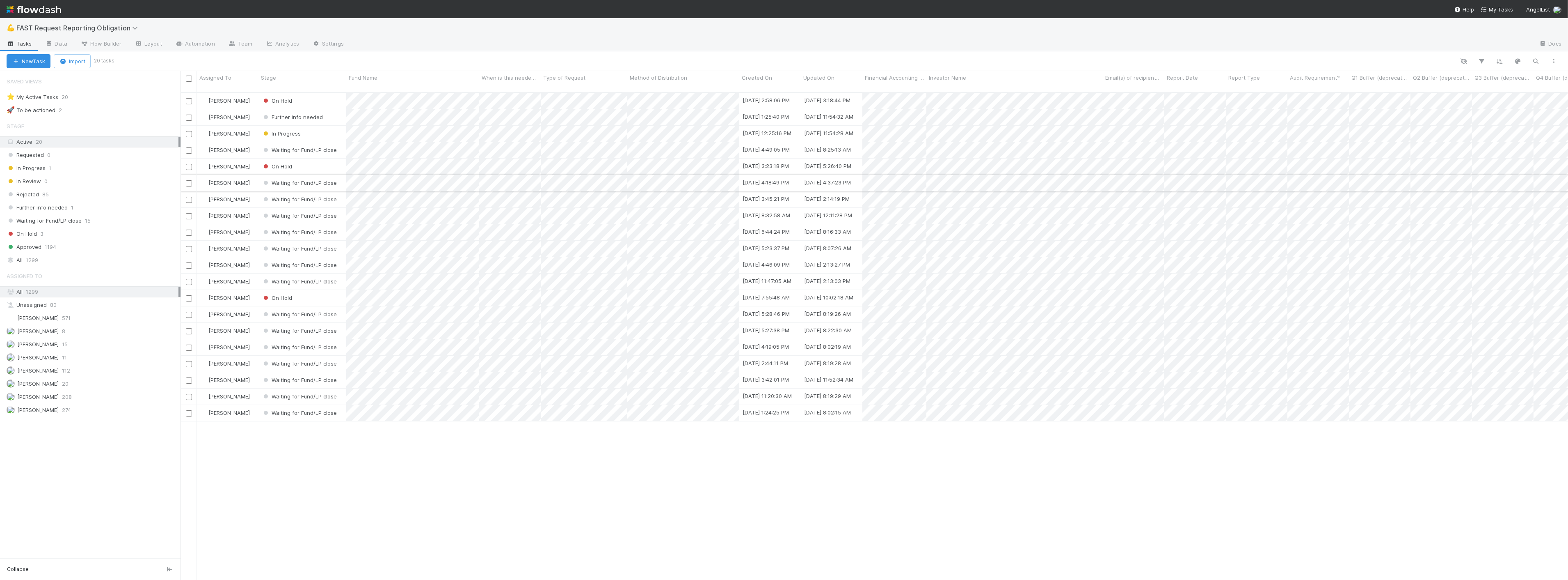
scroll to position [487, 1381]
click at [323, 93] on div "On Hold" at bounding box center [303, 100] width 88 height 16
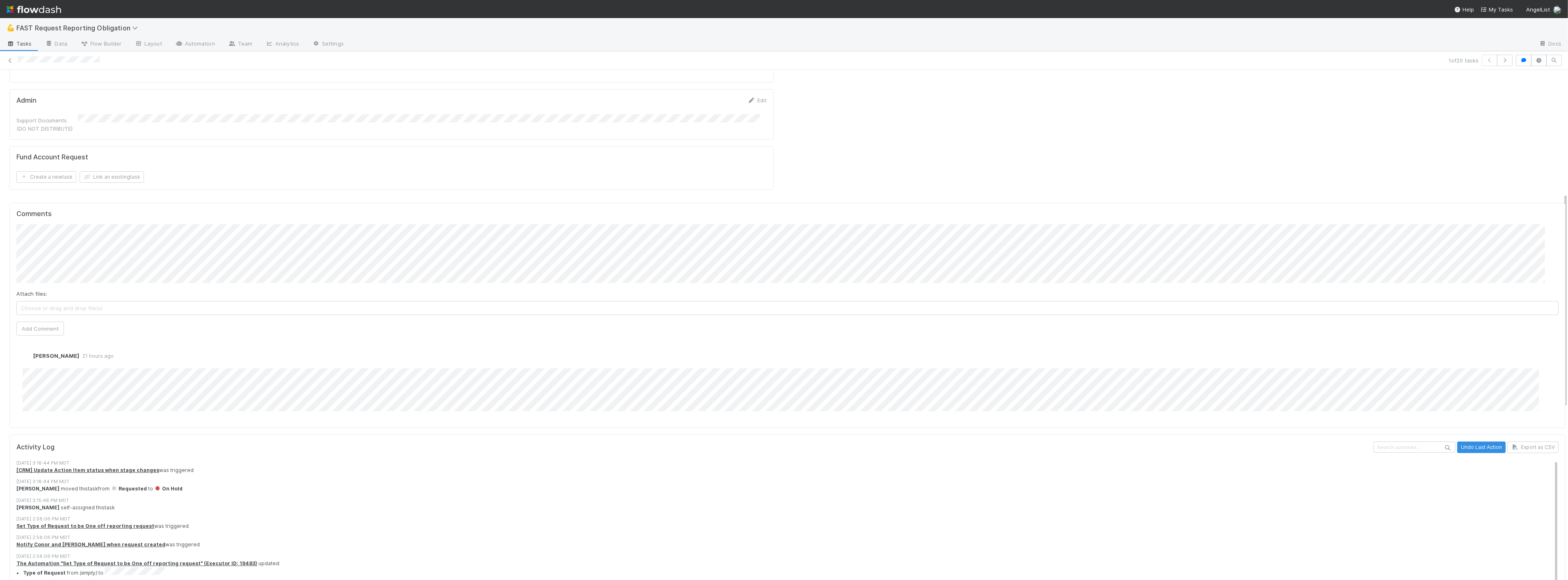
scroll to position [700, 0]
click at [45, 319] on button "Add Comment" at bounding box center [41, 325] width 48 height 14
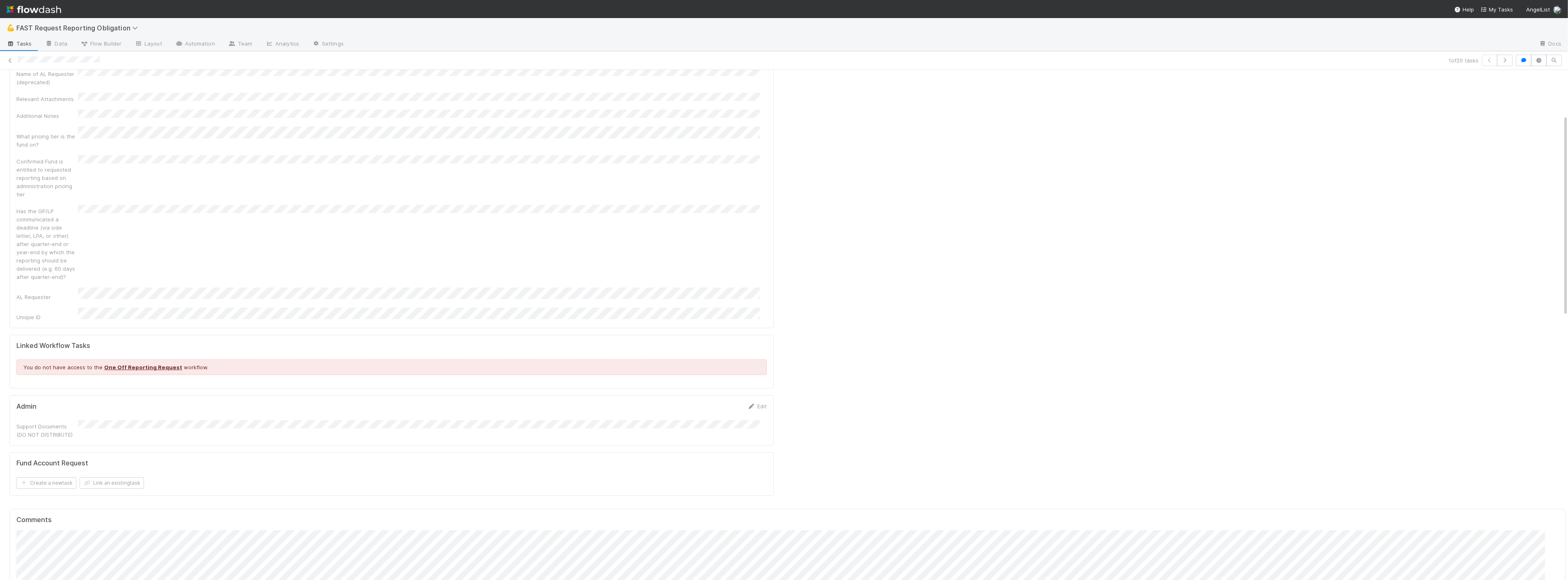
scroll to position [0, 0]
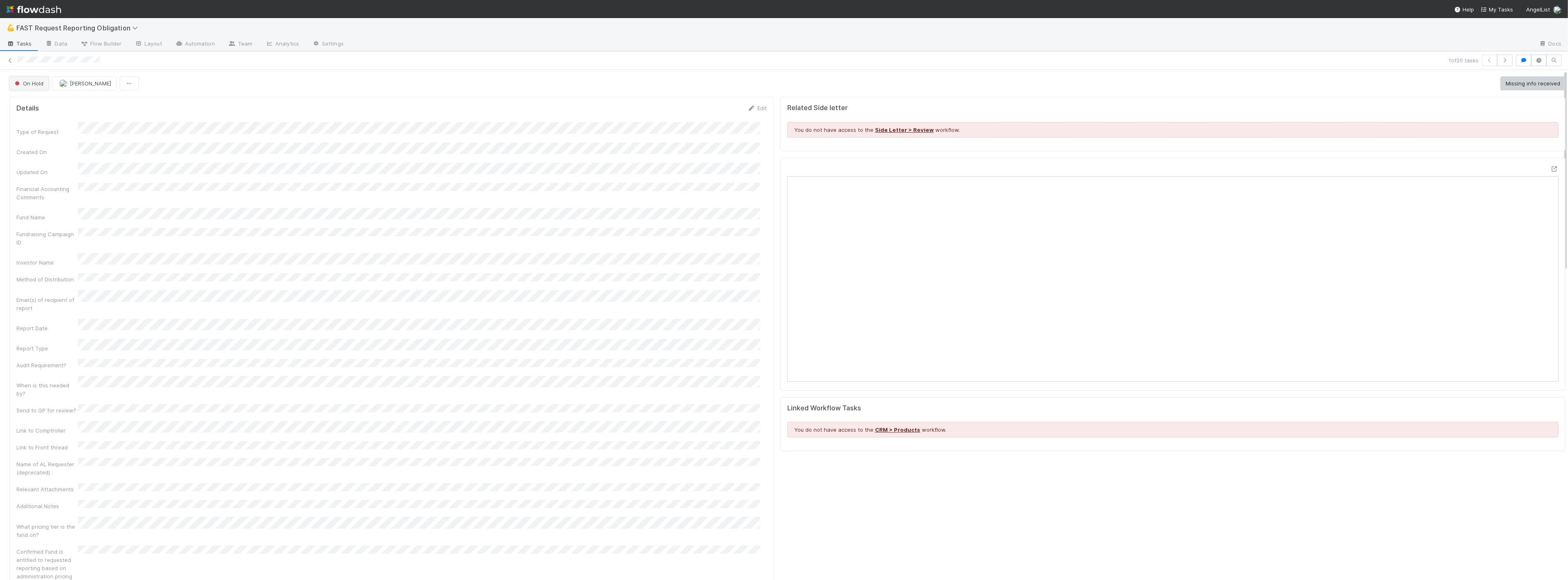
click at [27, 88] on button "On Hold" at bounding box center [29, 83] width 40 height 14
click at [36, 203] on div "Approved" at bounding box center [65, 208] width 116 height 15
click at [7, 60] on icon at bounding box center [10, 60] width 8 height 5
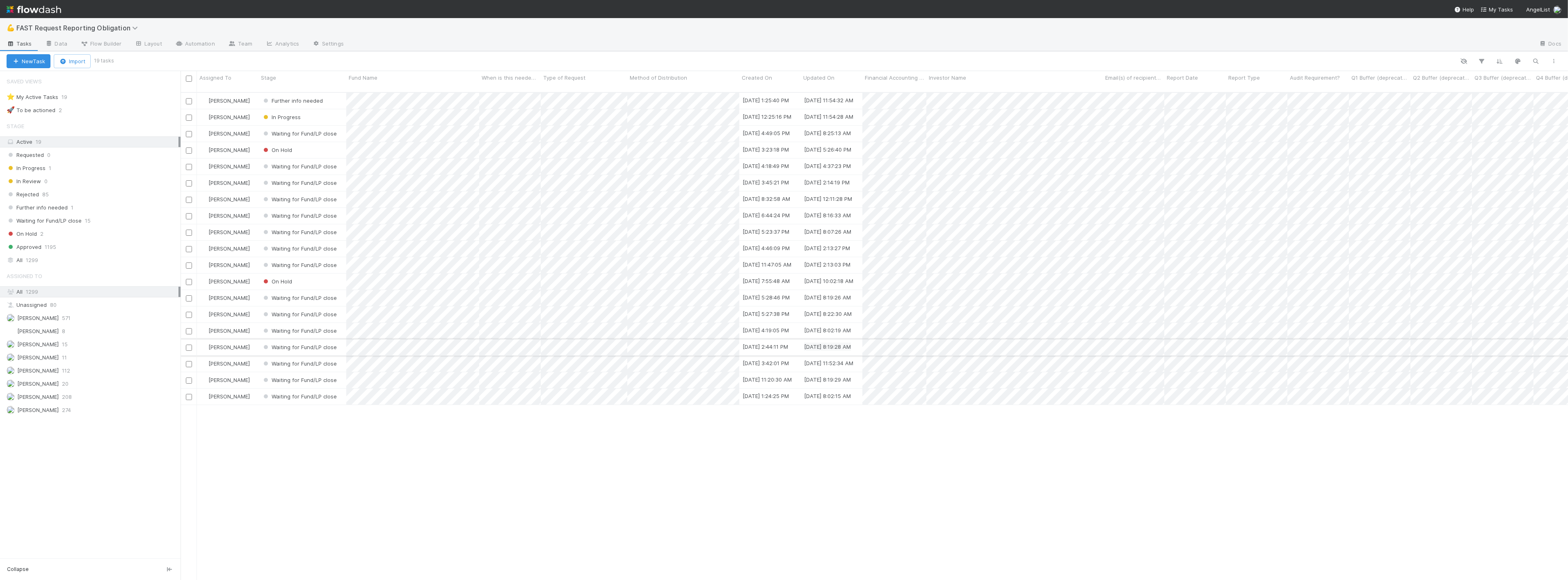
scroll to position [487, 1381]
click at [115, 30] on span "FAST Request Reporting Obligation" at bounding box center [79, 28] width 126 height 8
click at [113, 120] on div "📝 Financial Accounting > Financial Reporting Tasks" at bounding box center [107, 122] width 195 height 8
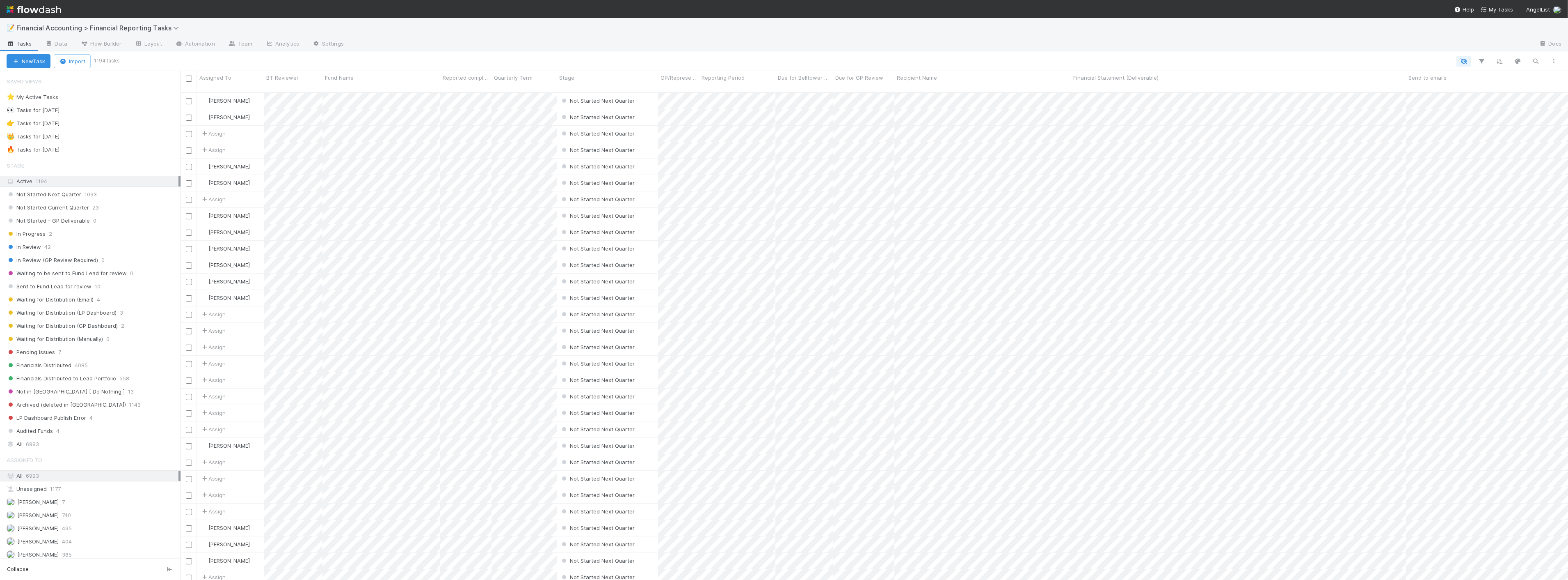
scroll to position [487, 1381]
click at [624, 34] on div "📝 Financial Accounting > Financial Reporting Tasks" at bounding box center [784, 28] width 1568 height 20
click at [141, 22] on div "📝 Financial Accounting > Financial Reporting Tasks" at bounding box center [784, 28] width 1568 height 20
click at [141, 29] on span "Financial Accounting > Financial Reporting Tasks" at bounding box center [99, 28] width 166 height 8
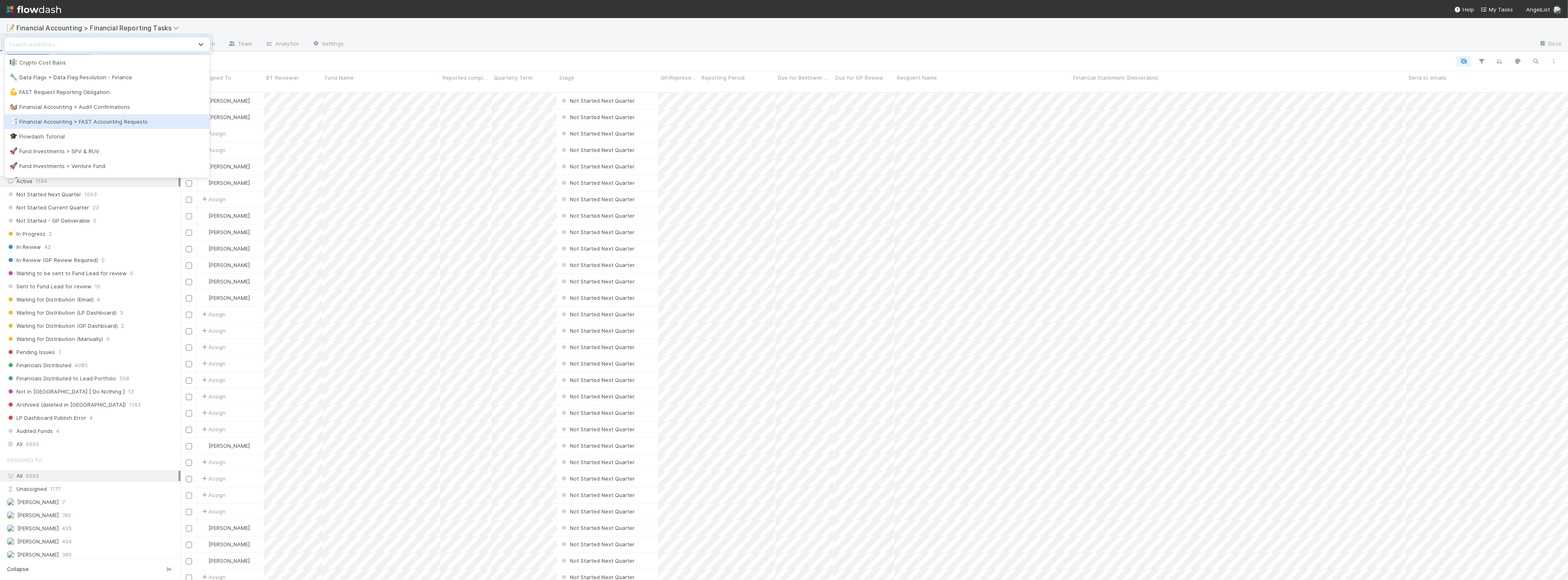
click at [119, 122] on div "📑 Financial Accounting > FAST Accounting Requests" at bounding box center [107, 122] width 195 height 8
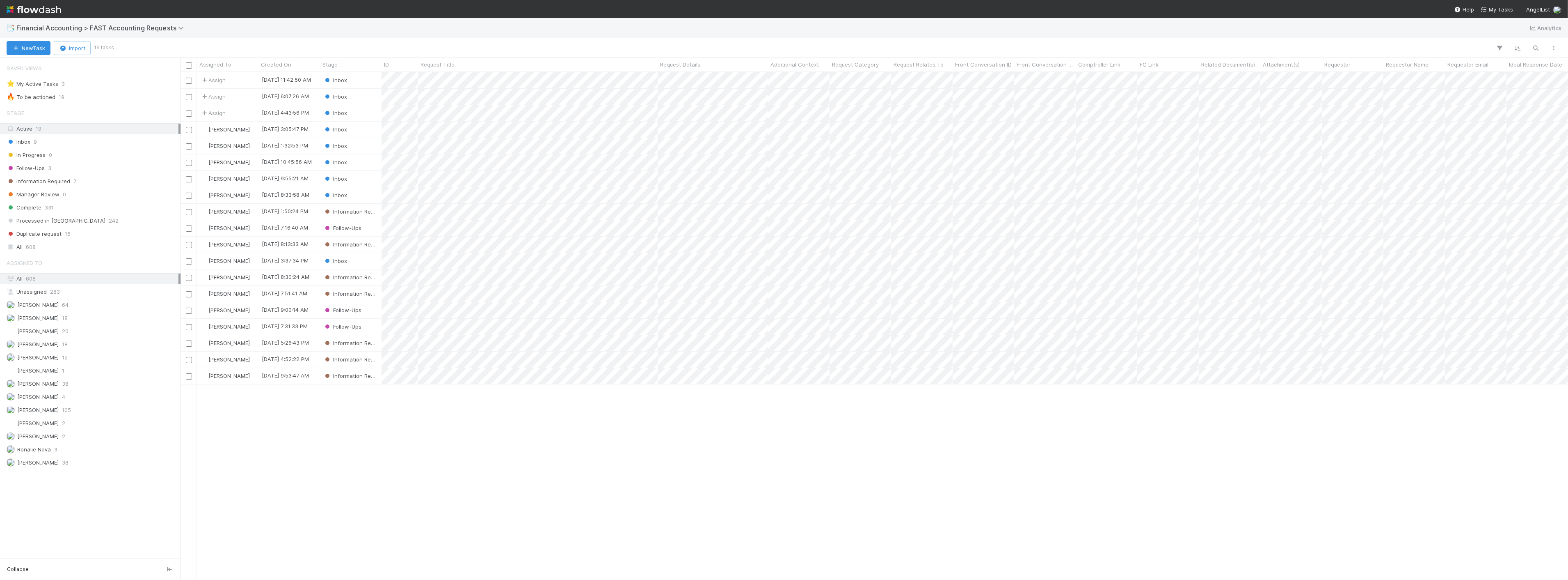
scroll to position [500, 1381]
click at [250, 209] on div "Zach Byers" at bounding box center [227, 211] width 61 height 16
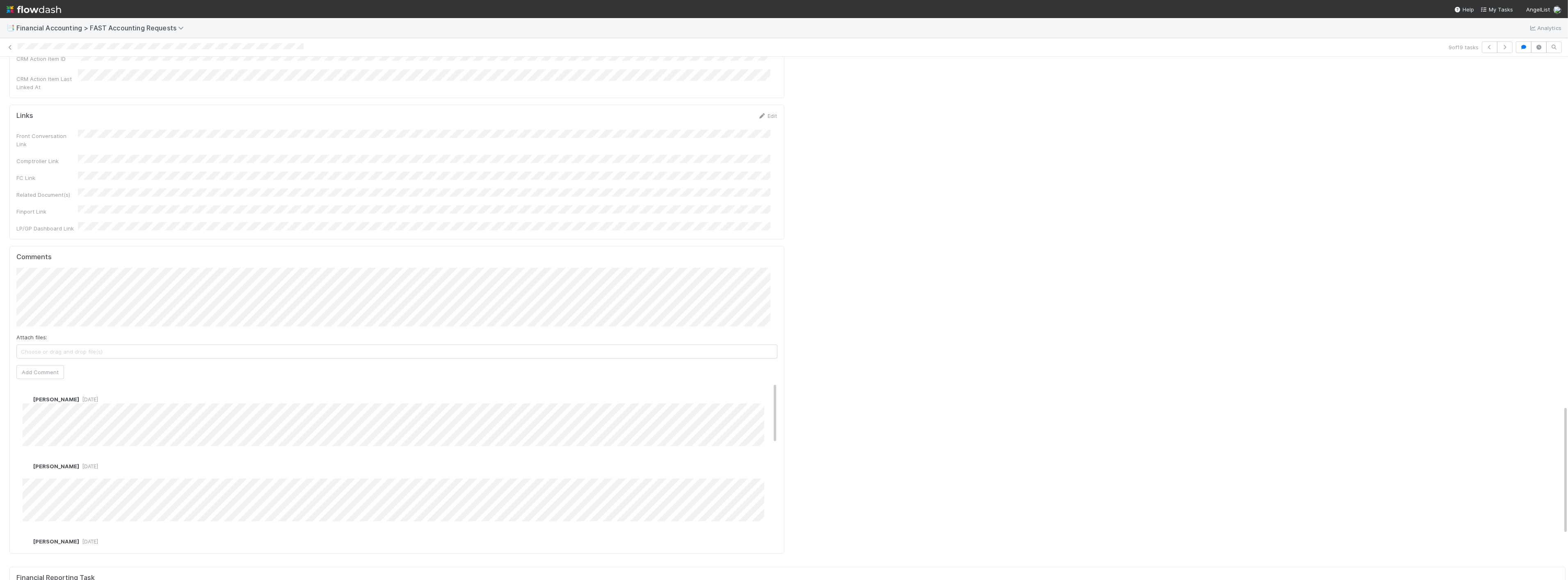
scroll to position [1414, 0]
click at [80, 156] on span "Nadia Koritareva" at bounding box center [96, 154] width 52 height 7
click at [42, 366] on button "Add Comment" at bounding box center [41, 372] width 48 height 14
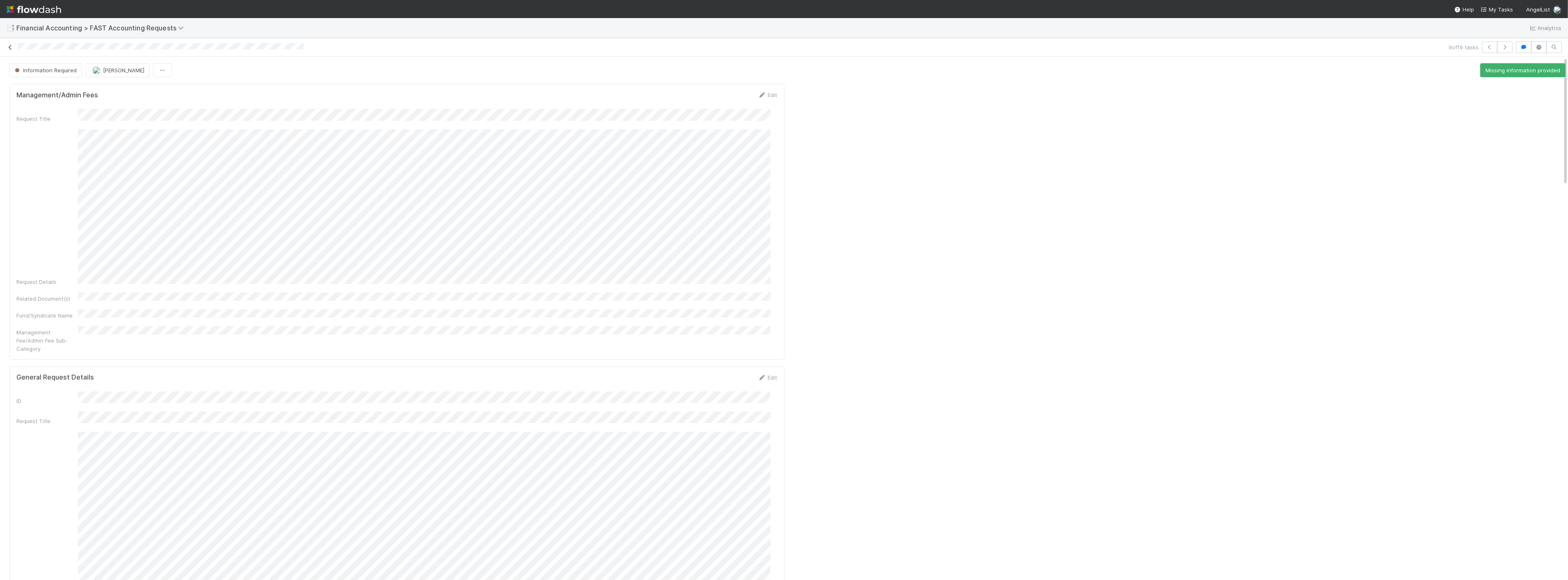
click at [11, 46] on icon at bounding box center [10, 47] width 8 height 5
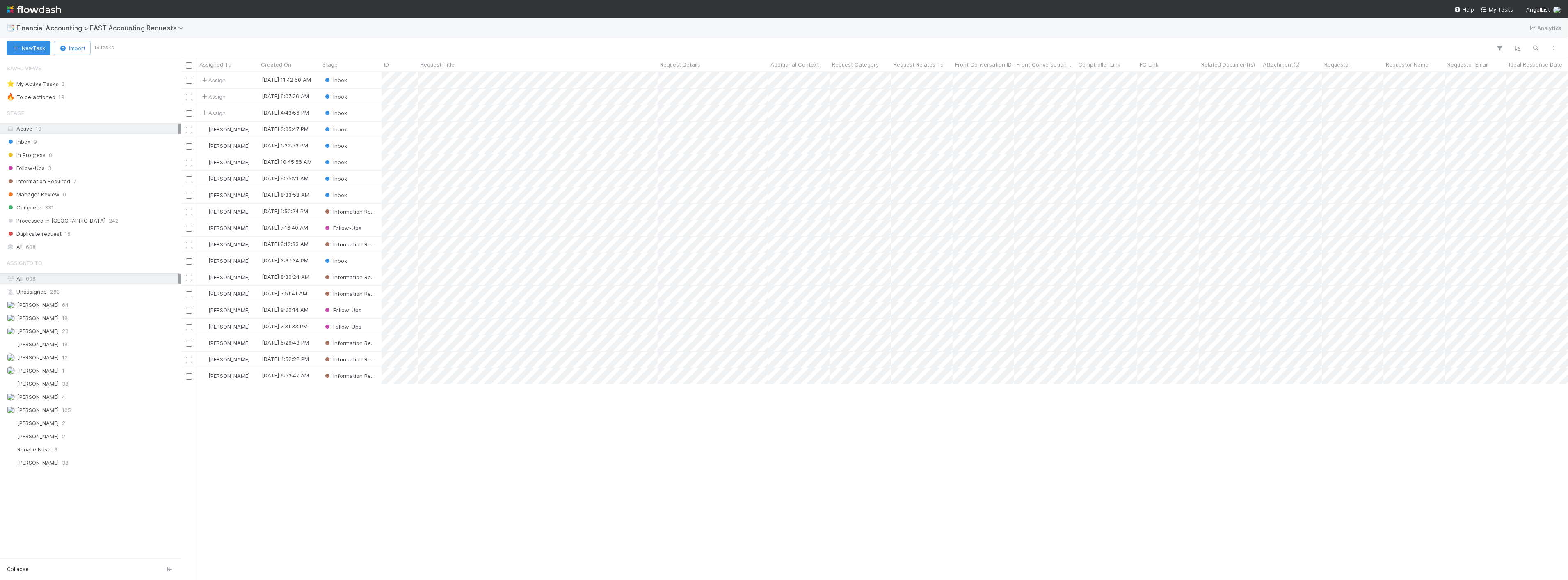
scroll to position [500, 1381]
click at [165, 30] on span "Financial Accounting > FAST Accounting Requests" at bounding box center [102, 28] width 171 height 8
click at [127, 77] on div "📝 Financial Accounting > Financial Reporting Tasks" at bounding box center [107, 76] width 195 height 8
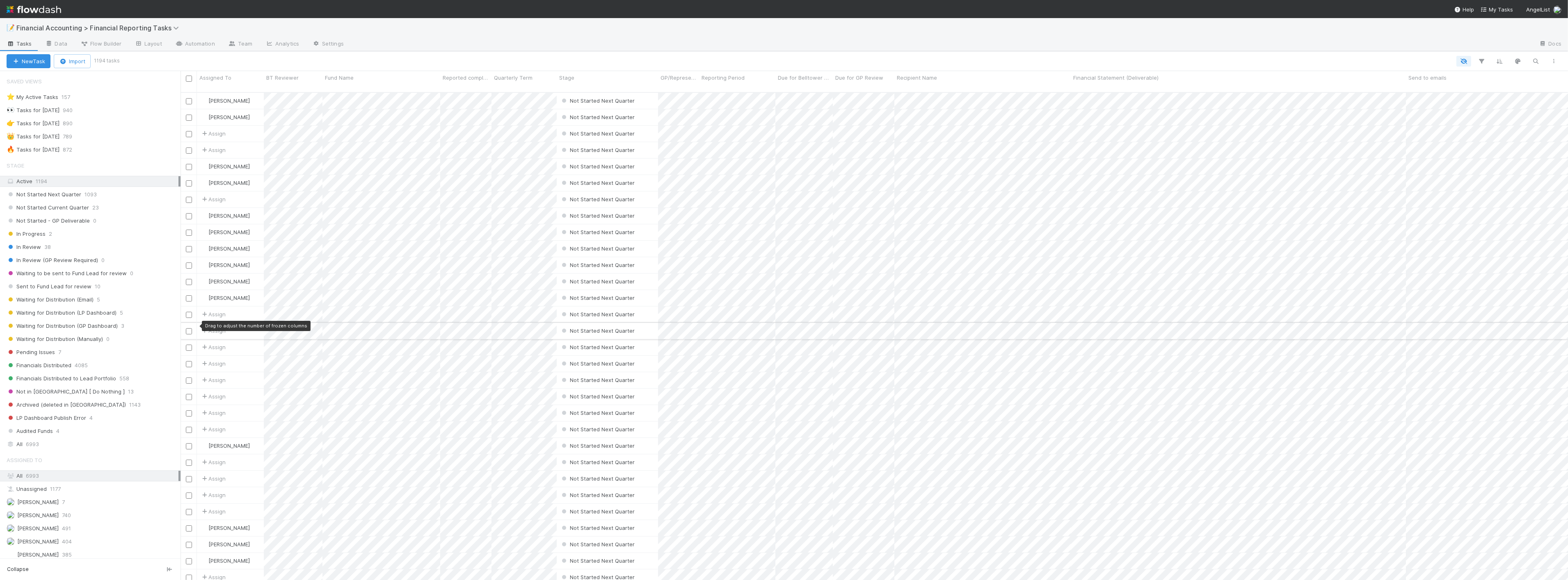
scroll to position [487, 1381]
click at [113, 302] on div "Waiting for Distribution (Email) 5" at bounding box center [93, 300] width 174 height 10
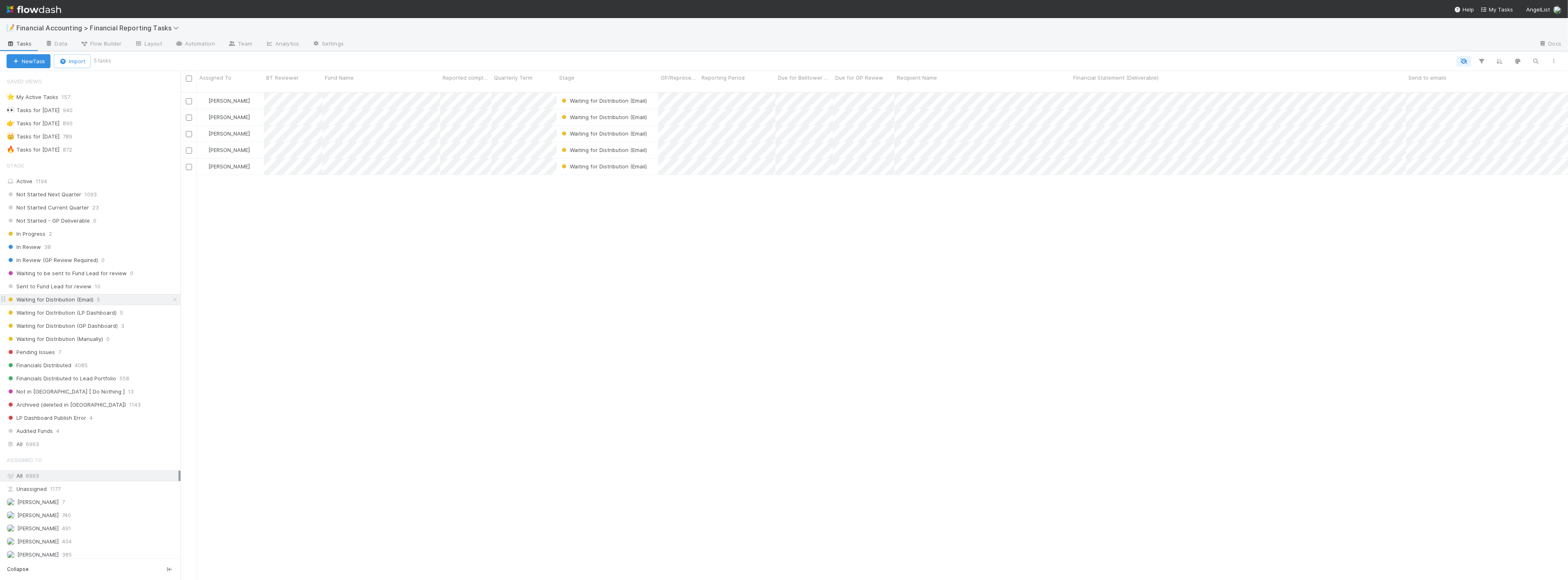
scroll to position [487, 1381]
click at [84, 233] on div "In Progress 2" at bounding box center [93, 233] width 174 height 10
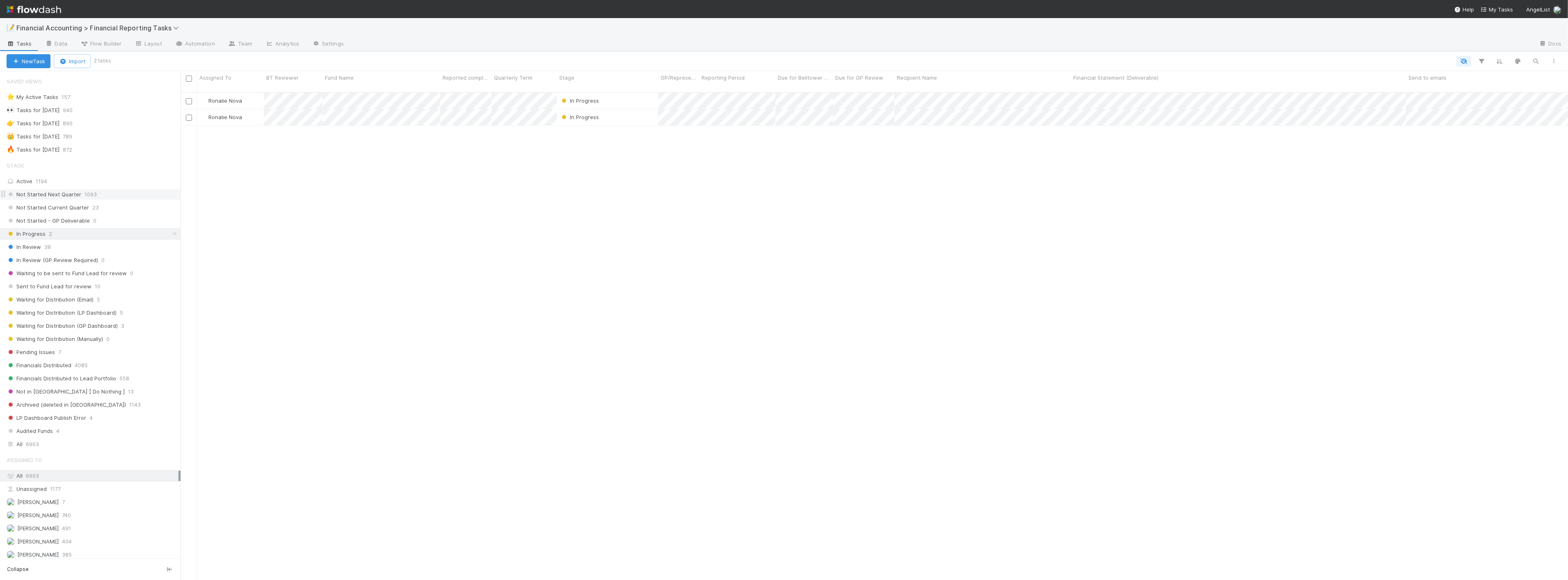
scroll to position [487, 1381]
click at [39, 186] on div "Active 1194" at bounding box center [93, 181] width 172 height 10
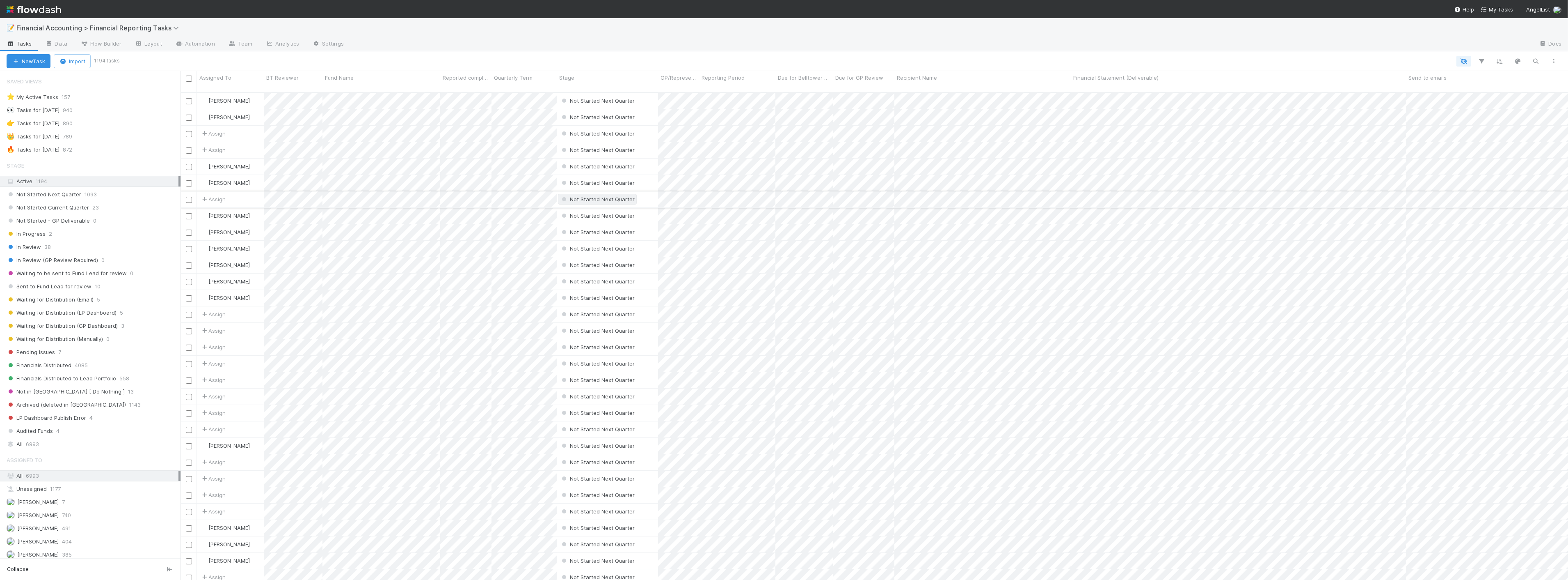
scroll to position [487, 1381]
click at [16, 446] on div "All 6993" at bounding box center [93, 443] width 172 height 10
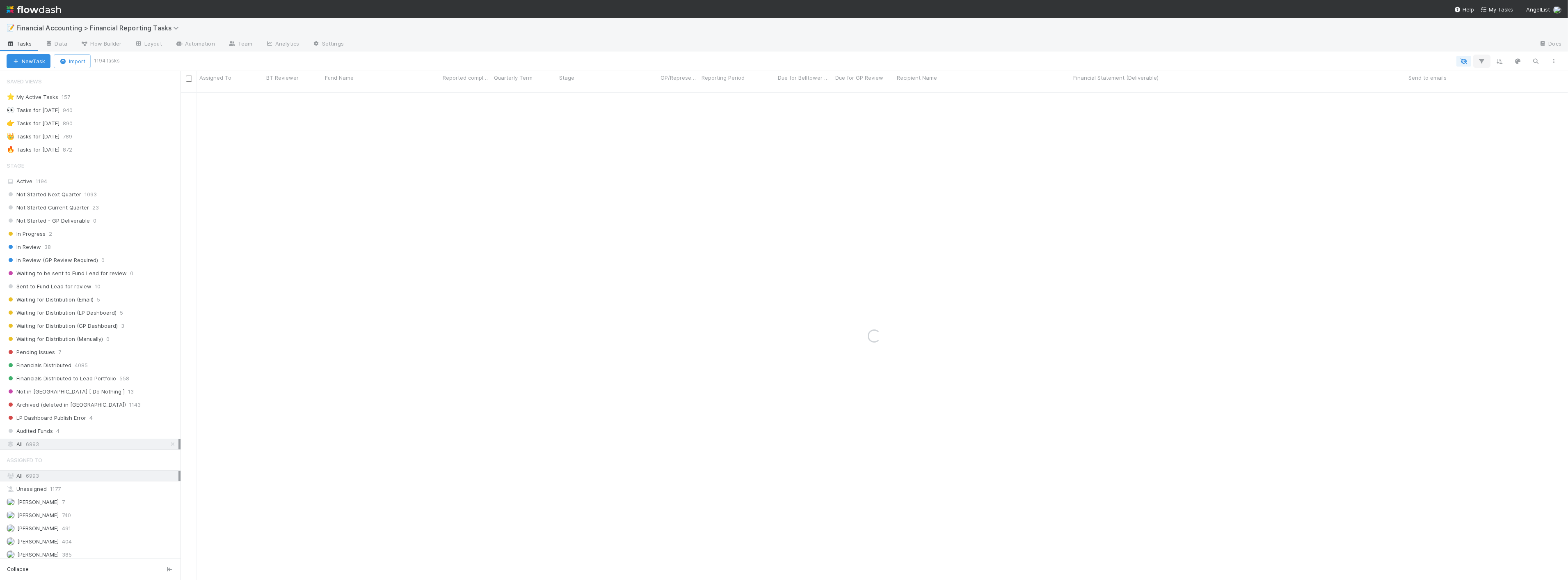
click at [1480, 62] on icon "button" at bounding box center [1482, 60] width 8 height 7
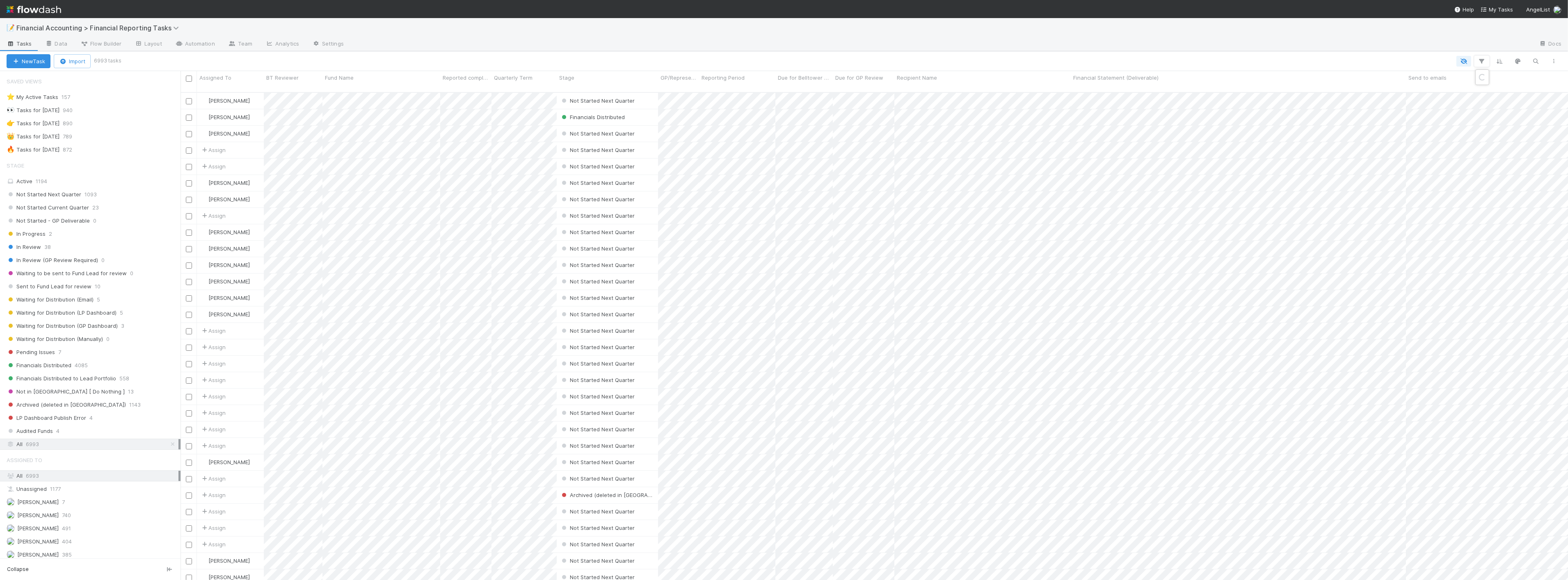
scroll to position [487, 1381]
click at [1361, 84] on button "Add Filter" at bounding box center [1356, 85] width 246 height 12
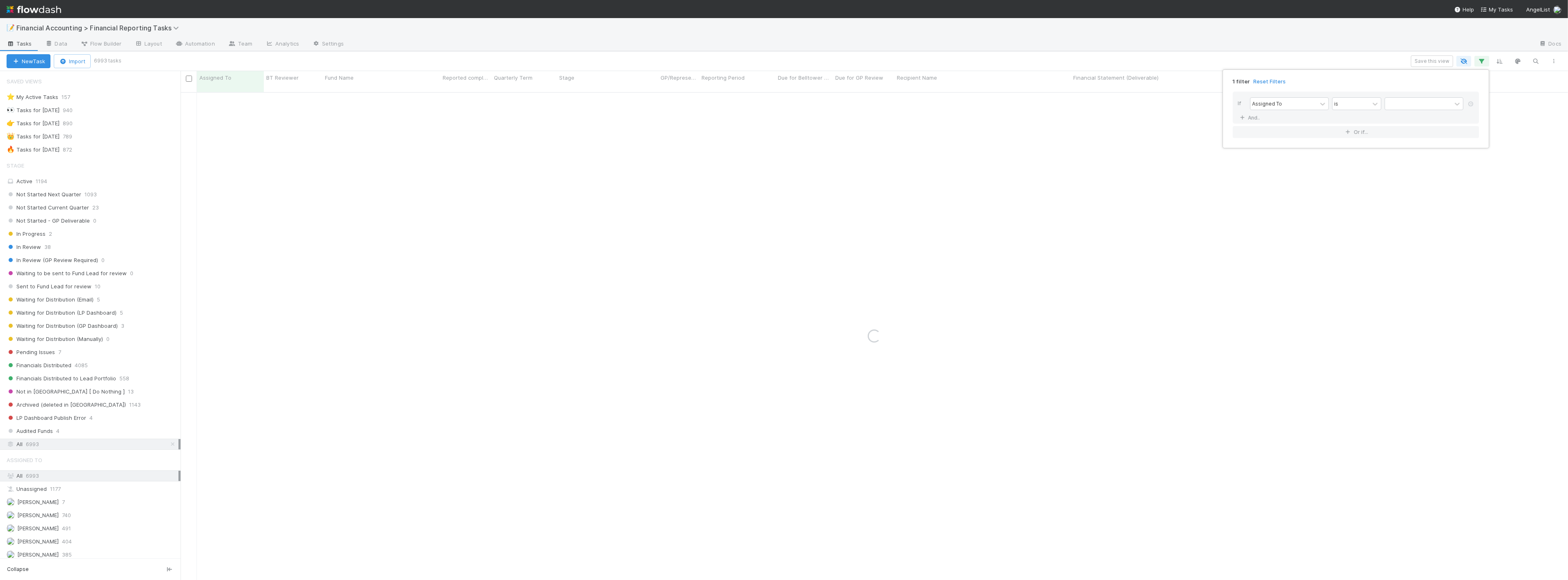
click at [1298, 112] on div "If Assigned To is And.." at bounding box center [1356, 108] width 246 height 32
click at [1294, 107] on div "Assigned To" at bounding box center [1284, 103] width 66 height 12
click at [1285, 218] on div "Quarterly Term" at bounding box center [1289, 221] width 79 height 14
click at [1411, 98] on input "text" at bounding box center [1424, 103] width 79 height 12
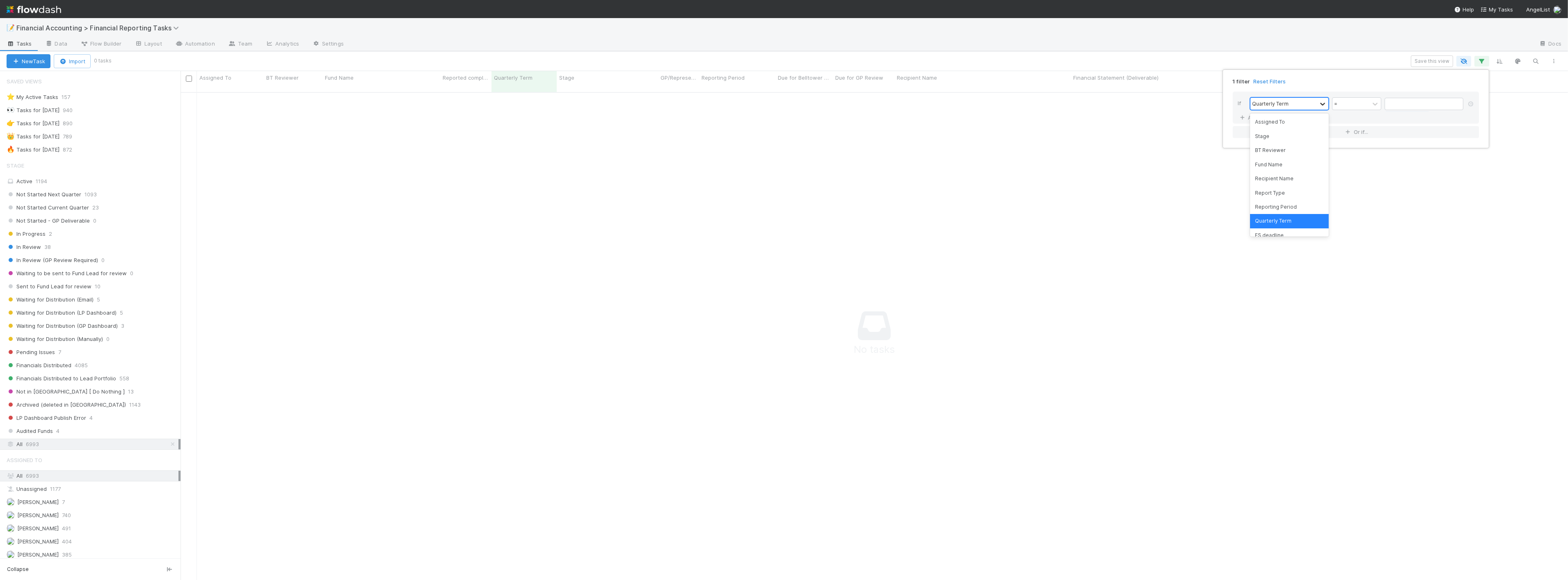
click at [1319, 103] on icon at bounding box center [1323, 104] width 8 height 8
click at [1294, 206] on div "Reporting Period" at bounding box center [1289, 207] width 79 height 14
click at [1396, 106] on input "text" at bounding box center [1424, 103] width 79 height 12
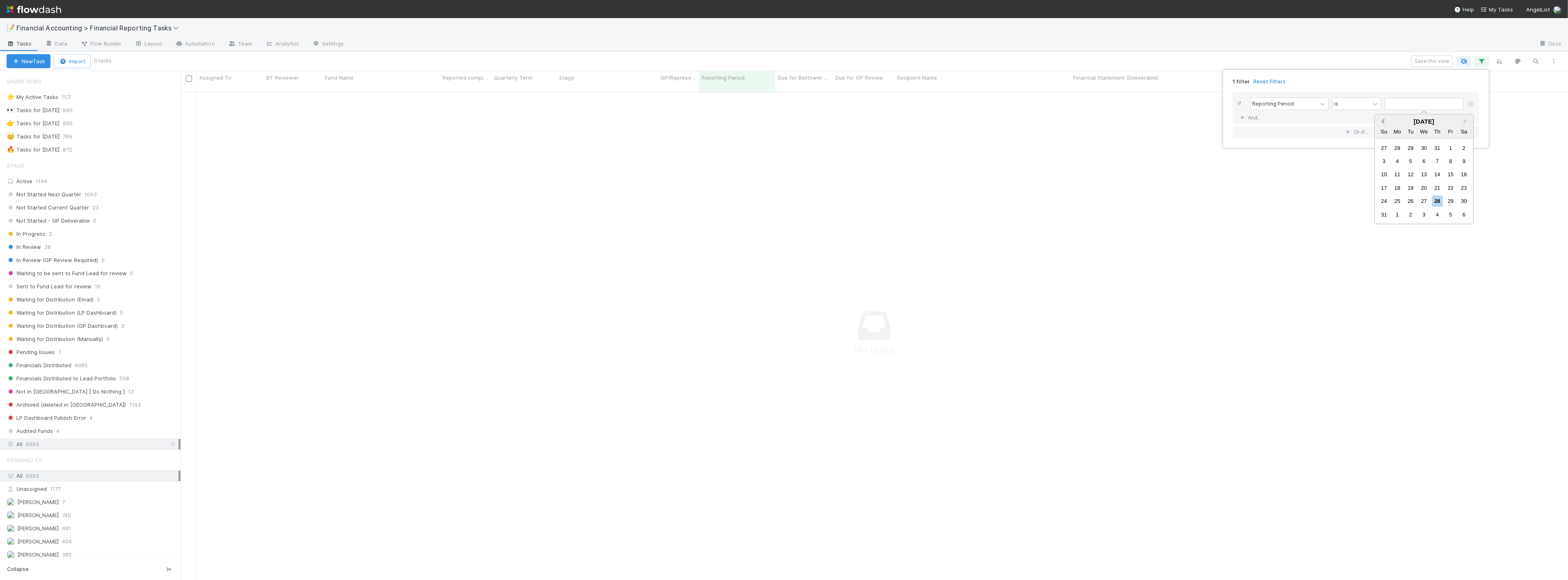
click at [1385, 117] on button "Previous Month" at bounding box center [1383, 122] width 13 height 13
click at [1398, 148] on div "30" at bounding box center [1398, 147] width 11 height 11
type input "[DATE]"
click at [1246, 113] on link "And.." at bounding box center [1250, 117] width 26 height 12
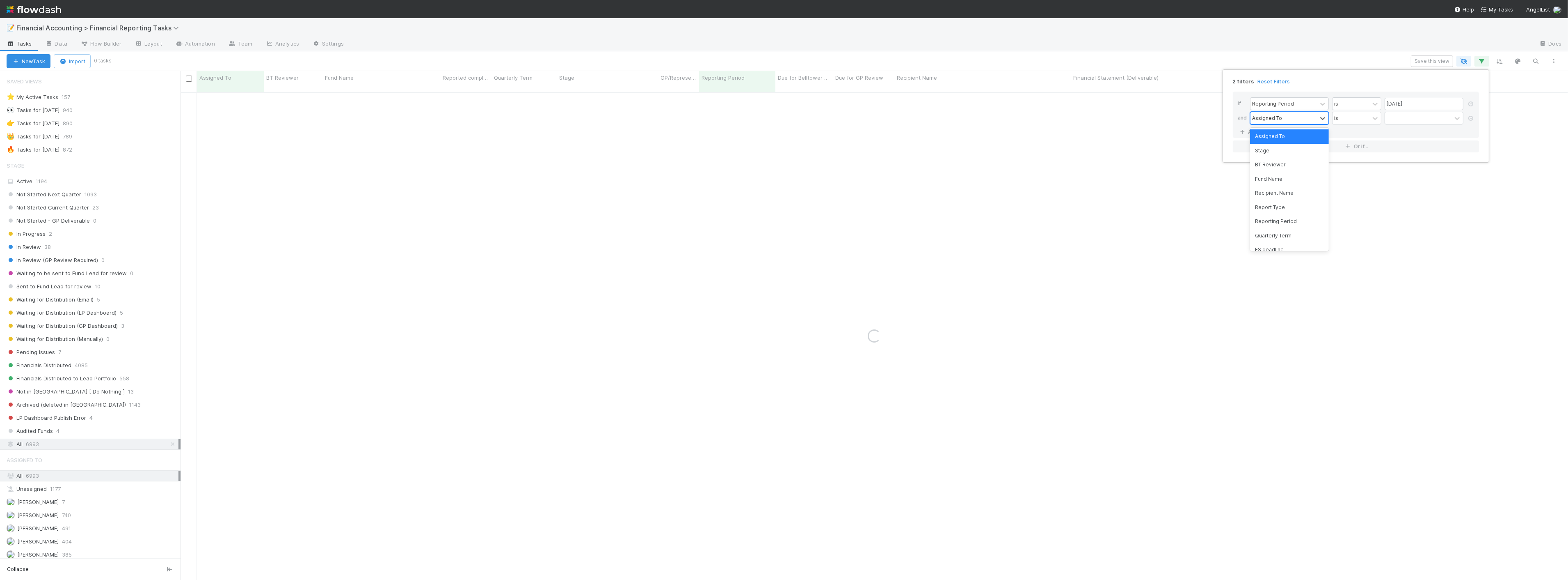
click at [1287, 120] on div "Assigned To" at bounding box center [1284, 117] width 66 height 12
drag, startPoint x: 1289, startPoint y: 150, endPoint x: 1346, endPoint y: 129, distance: 60.7
click at [1289, 150] on div "Stage" at bounding box center [1289, 151] width 79 height 14
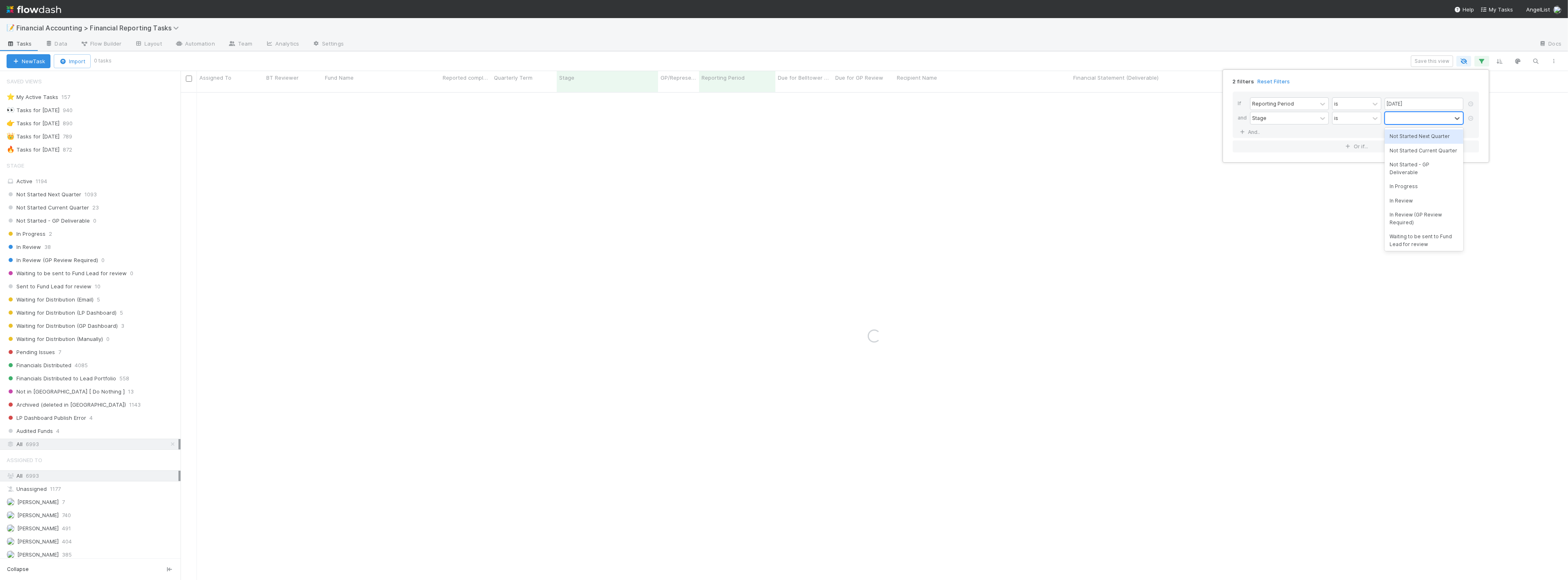
click at [1406, 119] on div at bounding box center [1418, 117] width 66 height 12
click at [1403, 137] on div "Not Started Next Quarter" at bounding box center [1424, 136] width 79 height 14
click at [1403, 124] on div "Not Started Next Quarter" at bounding box center [1413, 122] width 56 height 22
click at [1407, 146] on div "Not Started Current Quarter" at bounding box center [1424, 146] width 79 height 14
click at [1405, 137] on div "Not Started Next Quarter Not Started Current Quarter" at bounding box center [1413, 127] width 56 height 32
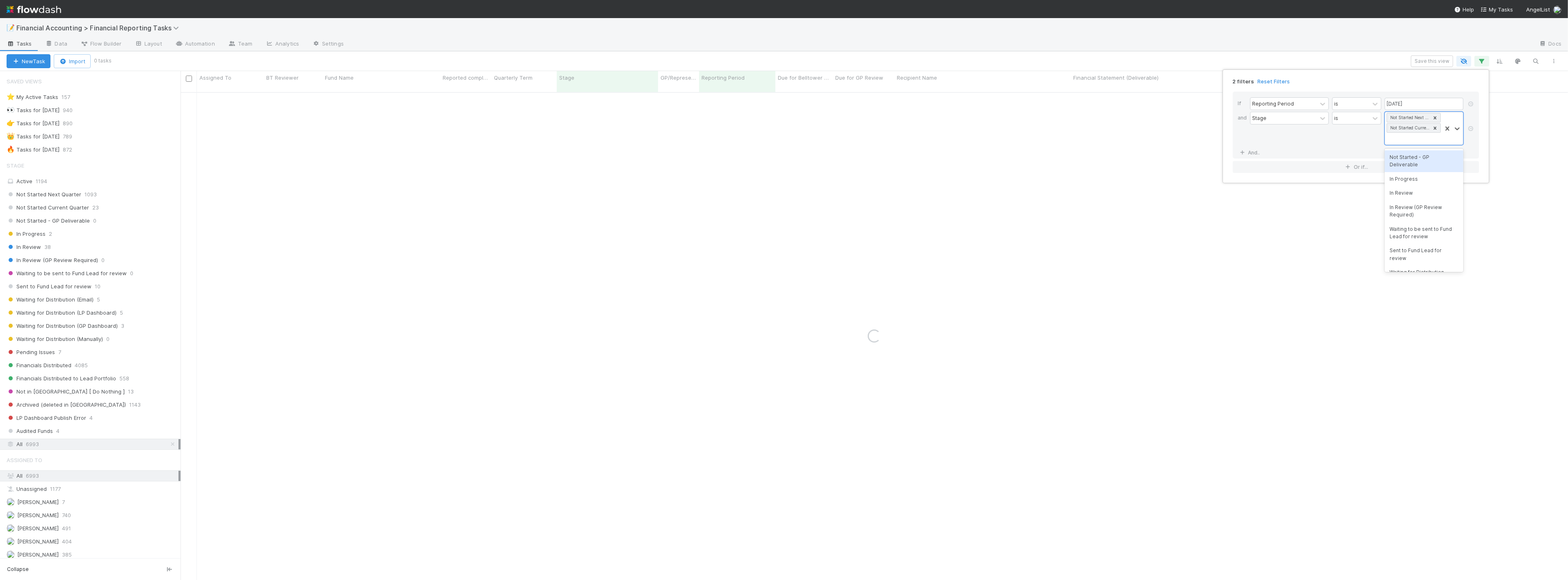
click at [1408, 161] on div "Not Started - GP Deliverable" at bounding box center [1424, 161] width 79 height 22
click at [1403, 142] on div "Not Started - GP Deliverable" at bounding box center [1410, 138] width 43 height 8
click at [1404, 167] on div "In Progress" at bounding box center [1424, 167] width 79 height 14
click at [1233, 163] on div "If Reporting Period is 06/30/2025 and Stage is Not Started Next Quarter Not Sta…" at bounding box center [1356, 130] width 246 height 77
click at [1252, 162] on link "And.." at bounding box center [1250, 163] width 26 height 12
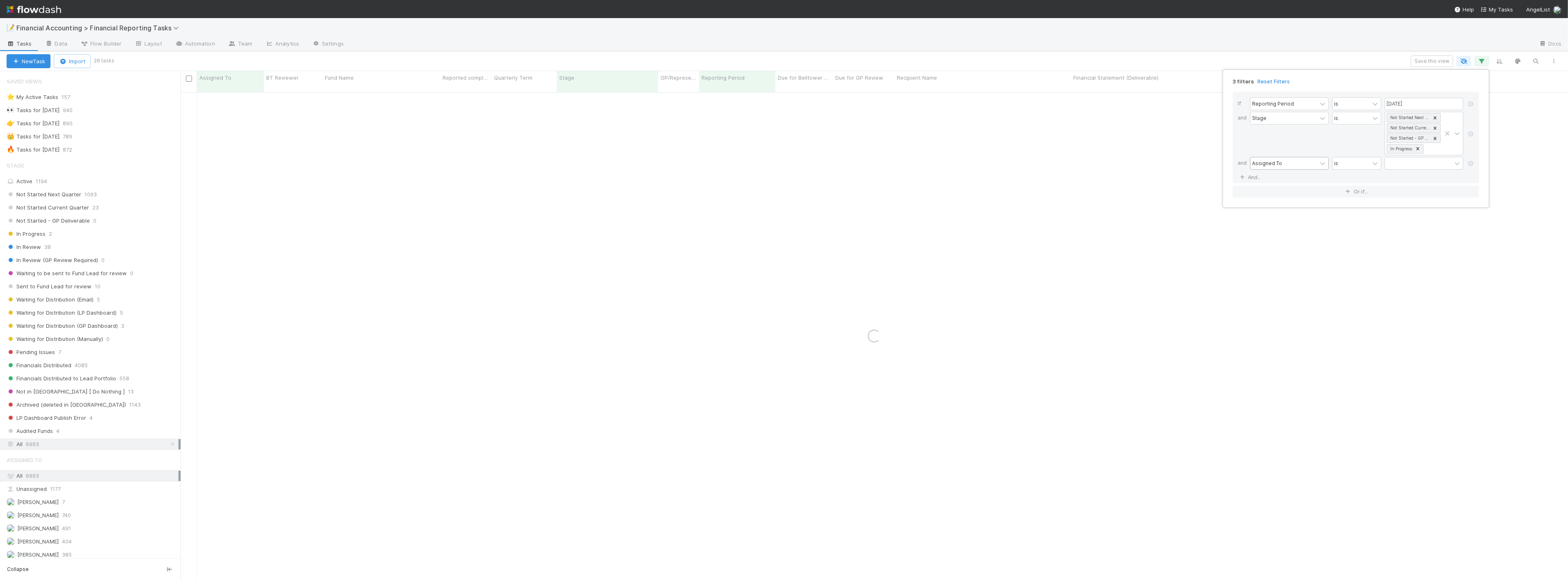
click at [1254, 165] on div "Assigned To" at bounding box center [1267, 163] width 30 height 7
click at [1289, 276] on div "Quarterly Term" at bounding box center [1289, 280] width 79 height 14
click at [1274, 141] on div "Stage" at bounding box center [1289, 133] width 79 height 44
click at [1444, 149] on div at bounding box center [1453, 133] width 22 height 43
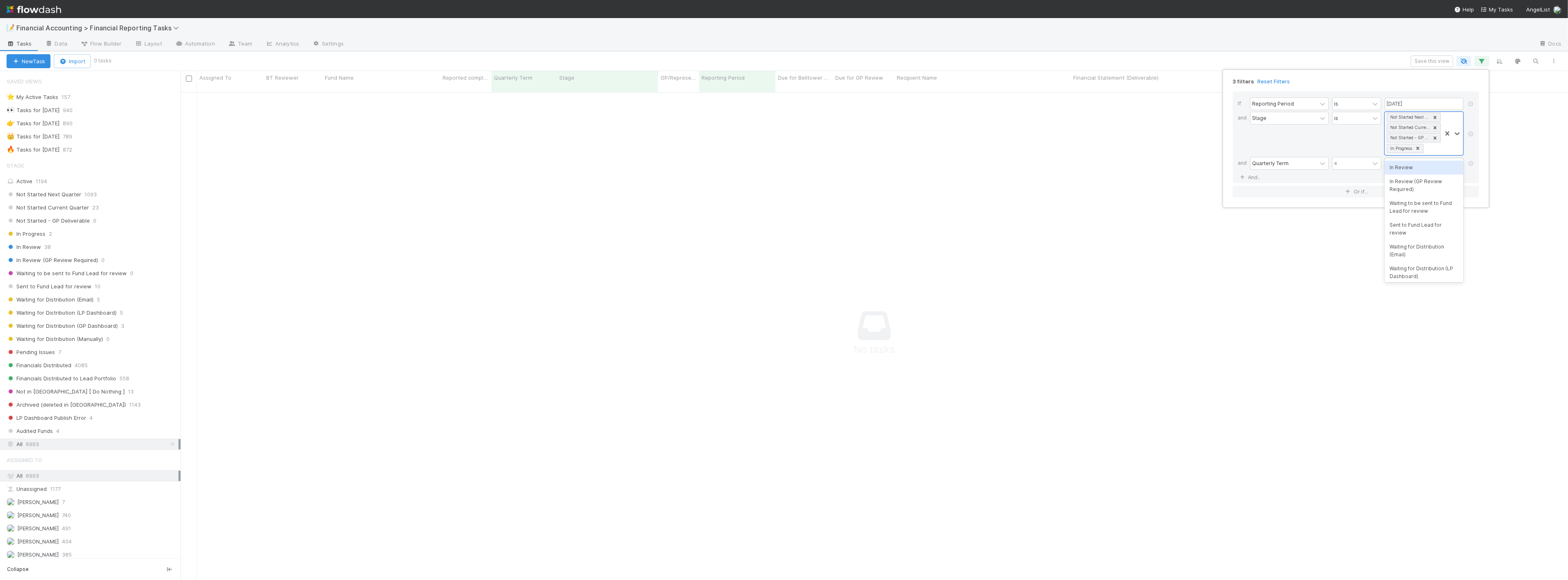
click at [1410, 162] on div "In Review" at bounding box center [1424, 167] width 79 height 14
click at [1467, 174] on icon at bounding box center [1471, 174] width 8 height 5
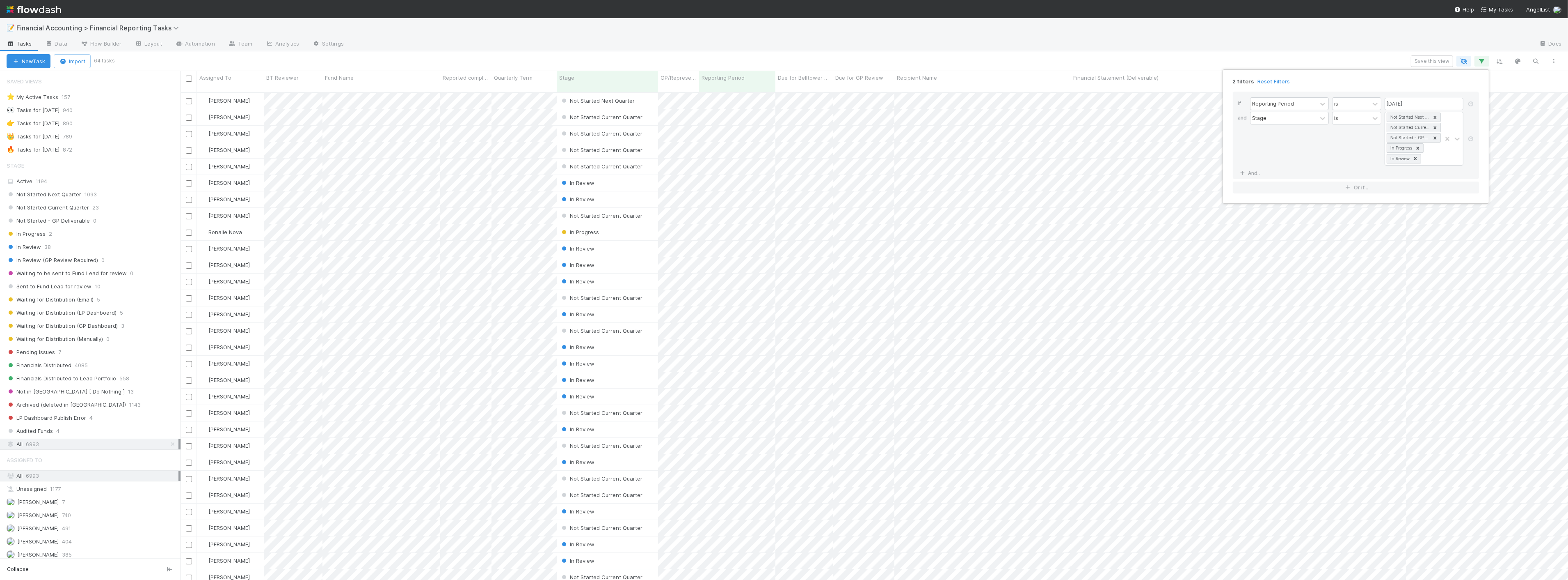
scroll to position [487, 1381]
click at [1417, 159] on icon at bounding box center [1415, 158] width 6 height 6
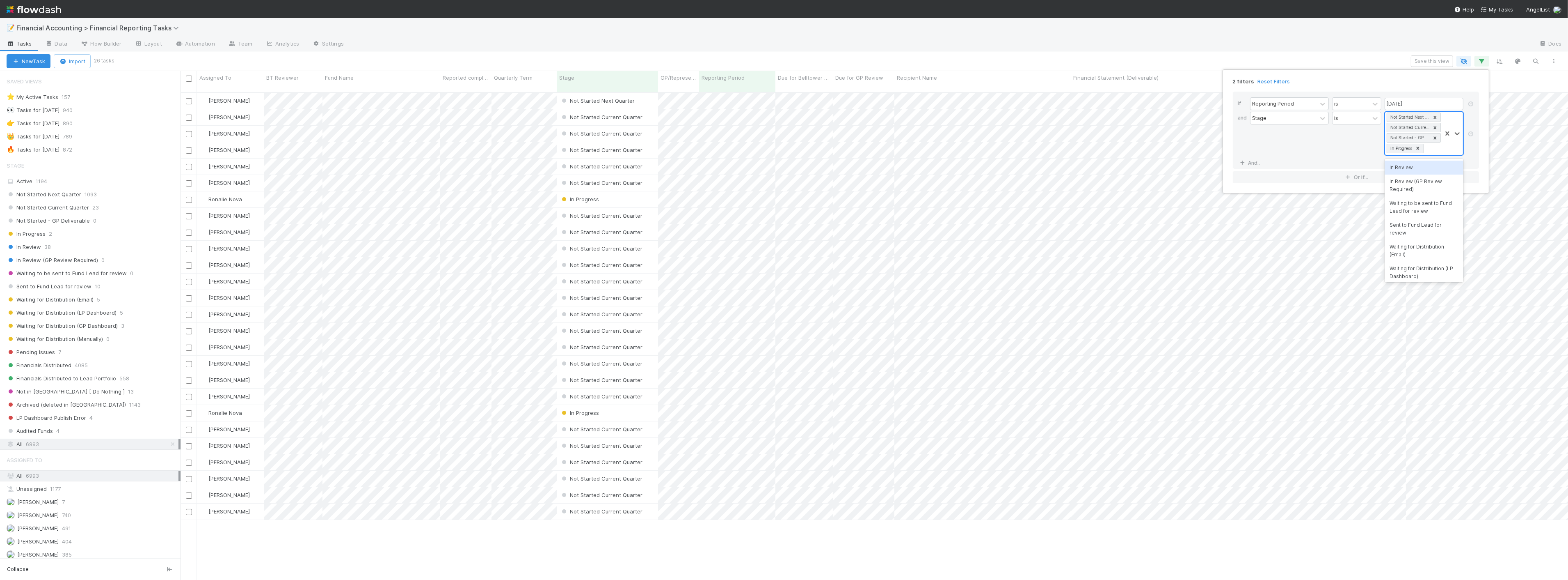
click at [1307, 154] on div "Stage" at bounding box center [1289, 133] width 79 height 44
click at [690, 36] on div "2 filters Reset Filters If Reporting Period is 06/30/2025 and Stage is Not Star…" at bounding box center [784, 290] width 1568 height 580
click at [1480, 63] on icon "button" at bounding box center [1482, 60] width 8 height 7
click at [1253, 165] on link "And.." at bounding box center [1250, 163] width 26 height 12
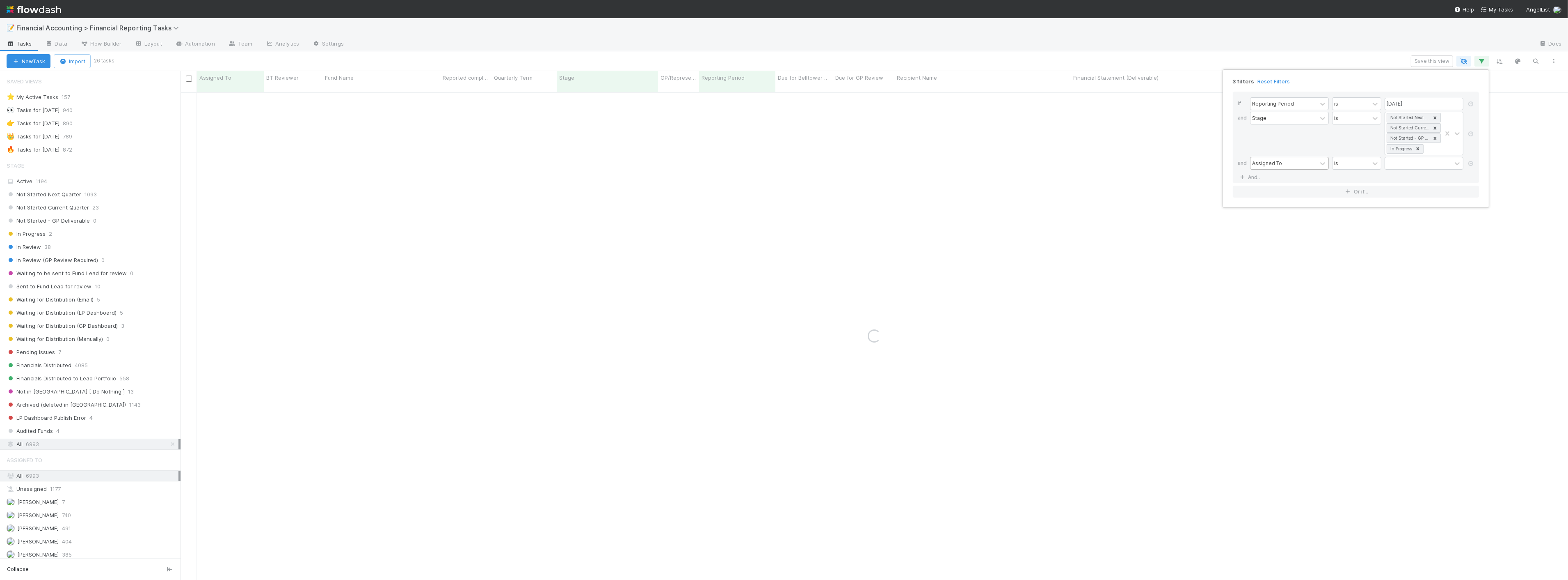
click at [1287, 162] on div "Assigned To" at bounding box center [1284, 163] width 66 height 12
click at [1284, 277] on div "Quarterly Term" at bounding box center [1289, 280] width 79 height 14
drag, startPoint x: 1376, startPoint y: 164, endPoint x: 1370, endPoint y: 172, distance: 10.0
click at [1376, 165] on icon at bounding box center [1375, 164] width 8 height 8
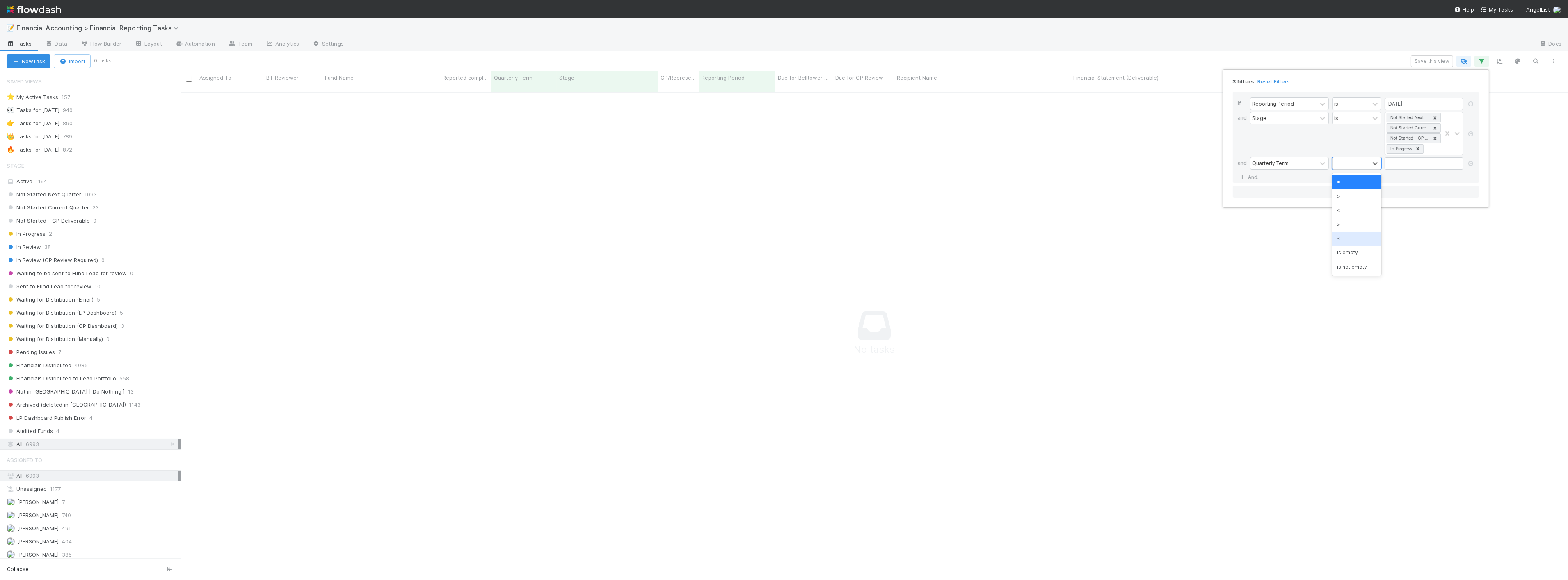
click at [1349, 237] on div "≤" at bounding box center [1357, 238] width 50 height 14
click at [1401, 167] on input "text" at bounding box center [1424, 163] width 79 height 12
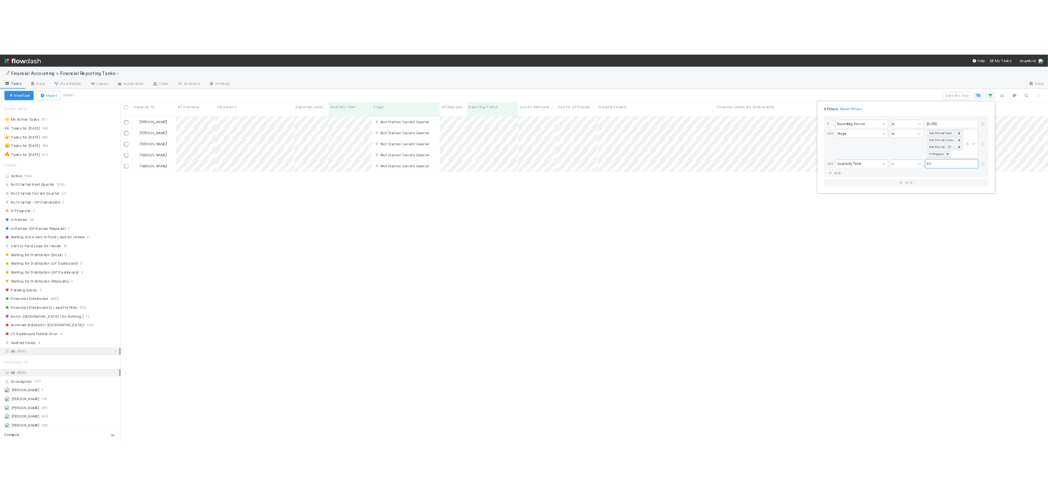
scroll to position [589, 1670]
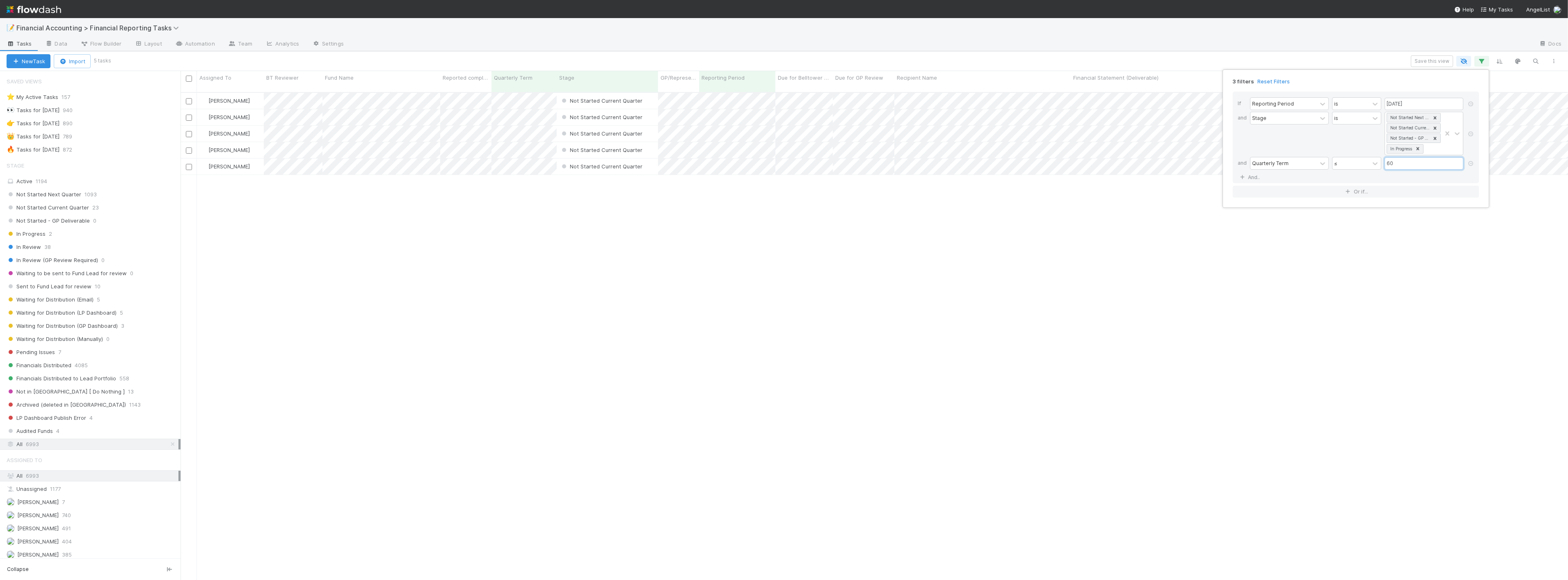
type input "60"
click at [793, 51] on div "3 filters Reset Filters If Reporting Period is 06/30/2025 and Stage is Not Star…" at bounding box center [784, 290] width 1568 height 580
drag, startPoint x: 572, startPoint y: 264, endPoint x: 495, endPoint y: 278, distance: 78.3
click at [571, 264] on div "Jacob Weiss Not Started Current Quarter 6/10/25, 12:45:23 PM 7/3/25, 10:33:48 A…" at bounding box center [874, 339] width 1388 height 494
click at [34, 445] on span "6993" at bounding box center [32, 443] width 13 height 10
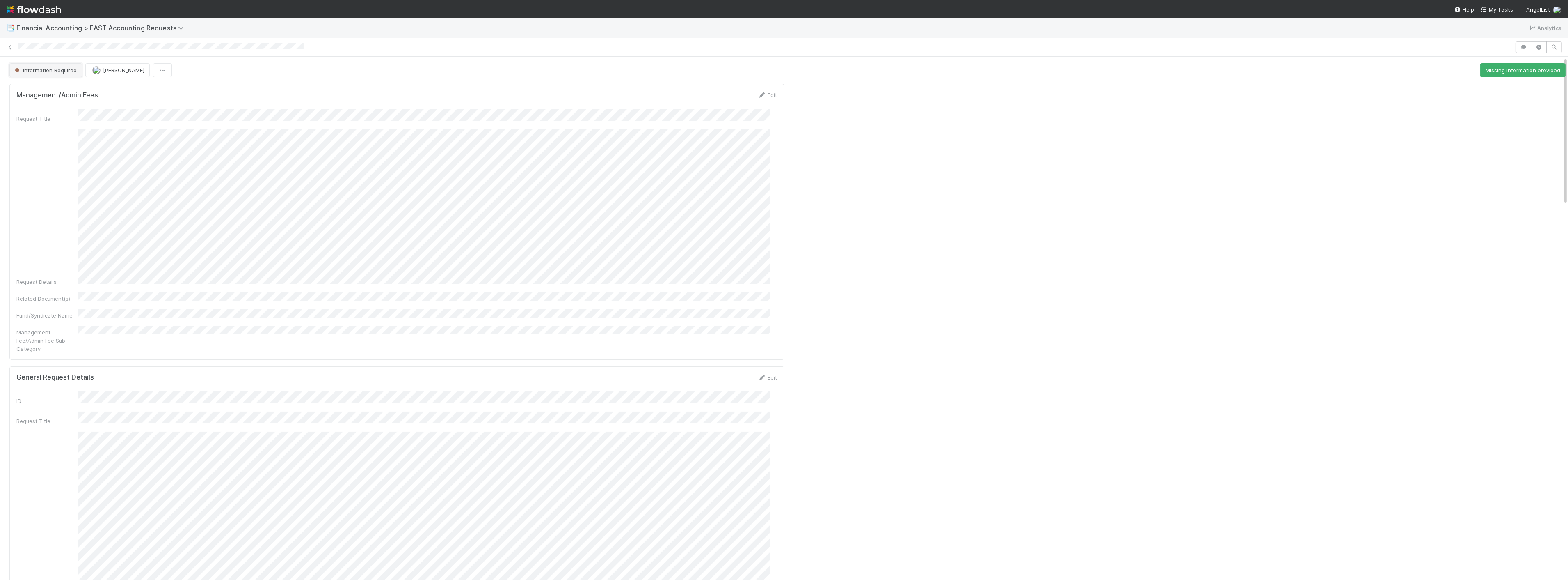
click at [60, 65] on button "Information Required" at bounding box center [45, 70] width 73 height 14
click at [42, 161] on div "Complete" at bounding box center [65, 165] width 116 height 15
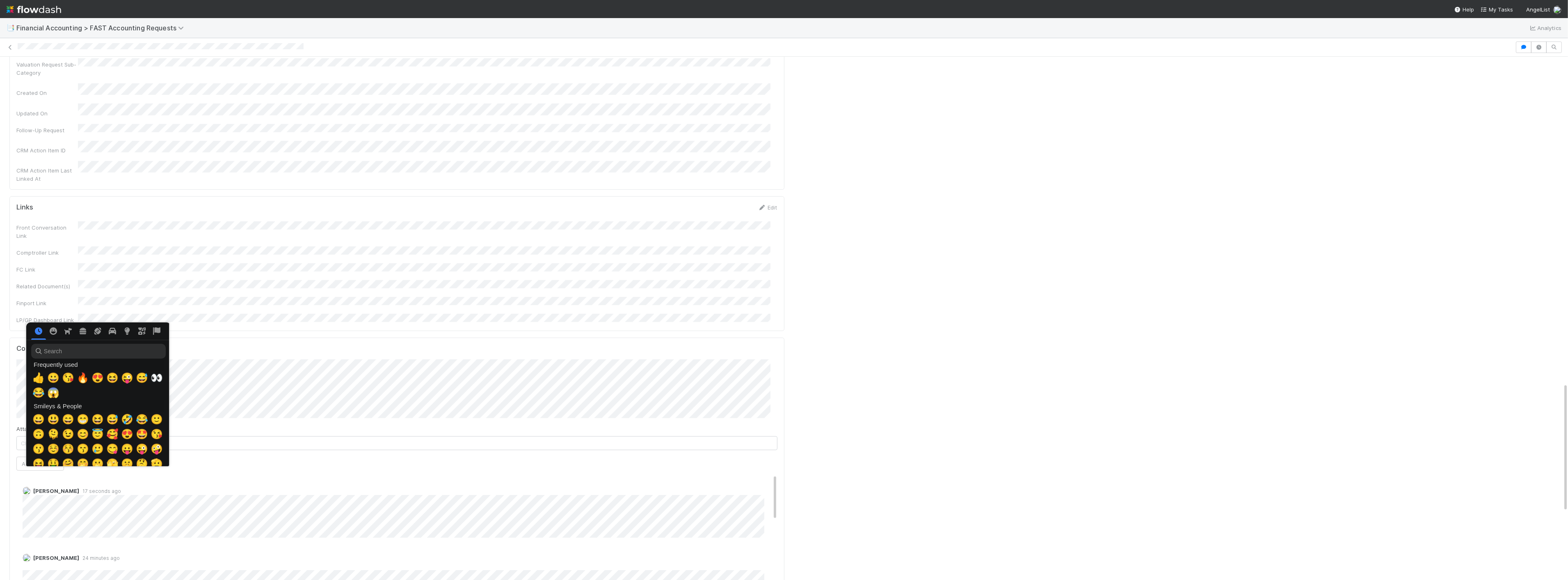
scroll to position [0, 3]
click at [81, 378] on span "🔥" at bounding box center [81, 378] width 12 height 12
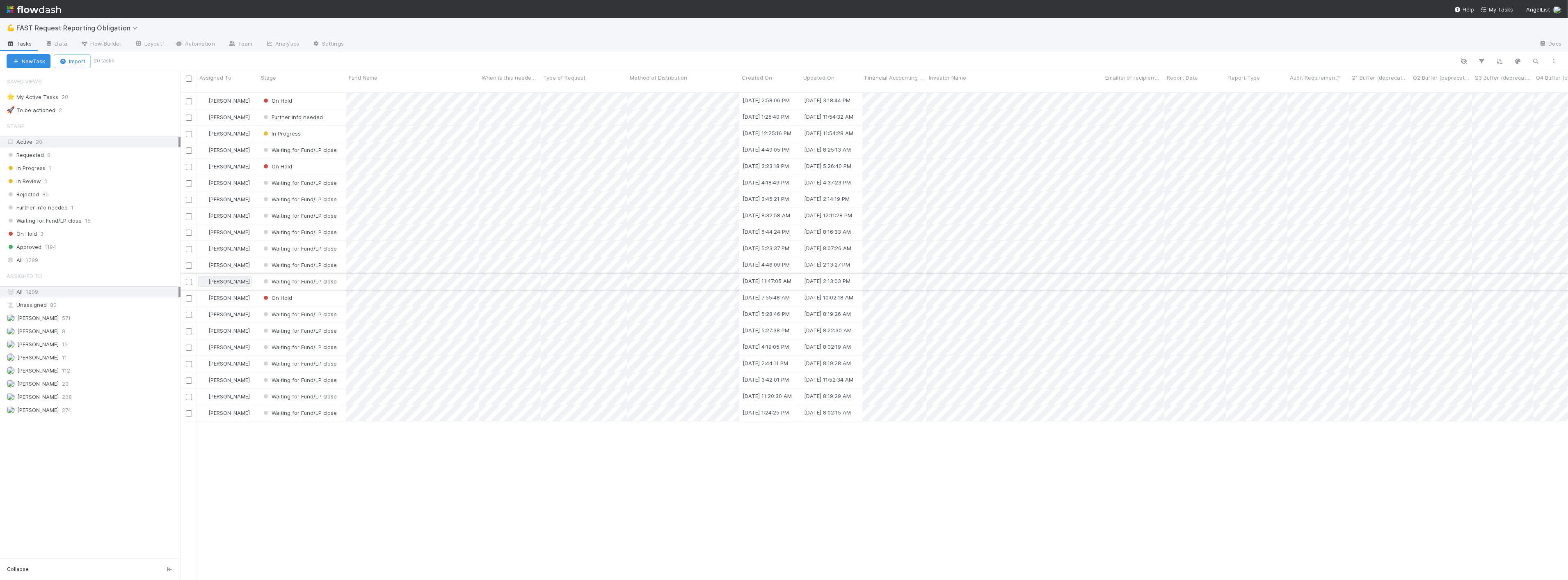
scroll to position [487, 1381]
click at [324, 126] on div "In Progress" at bounding box center [303, 133] width 88 height 16
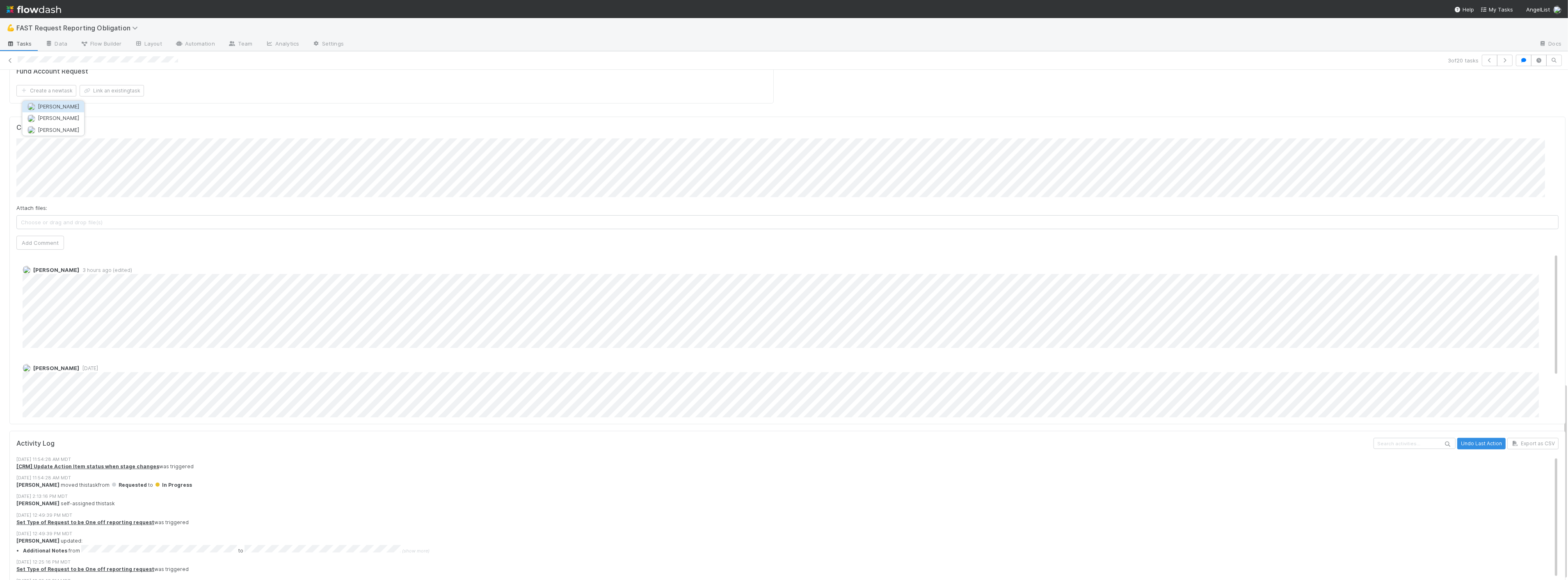
click at [62, 104] on span "[PERSON_NAME]" at bounding box center [59, 107] width 41 height 7
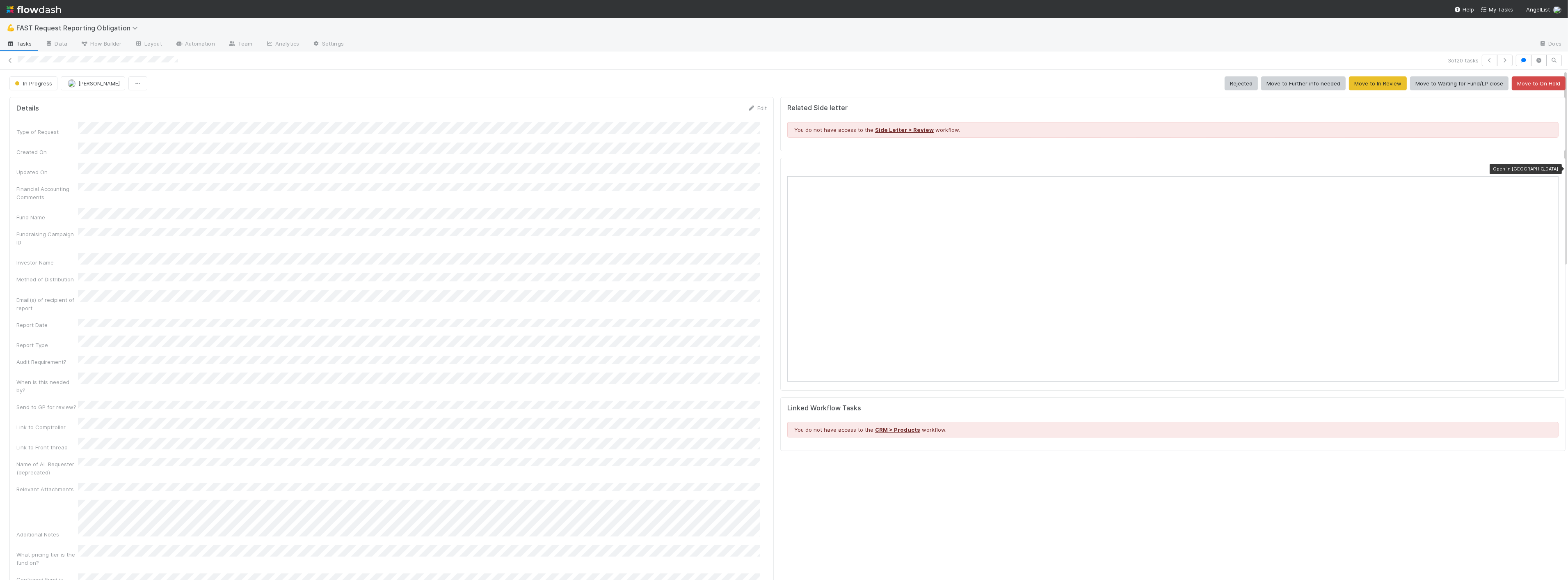
click at [1551, 170] on icon at bounding box center [1555, 169] width 8 height 5
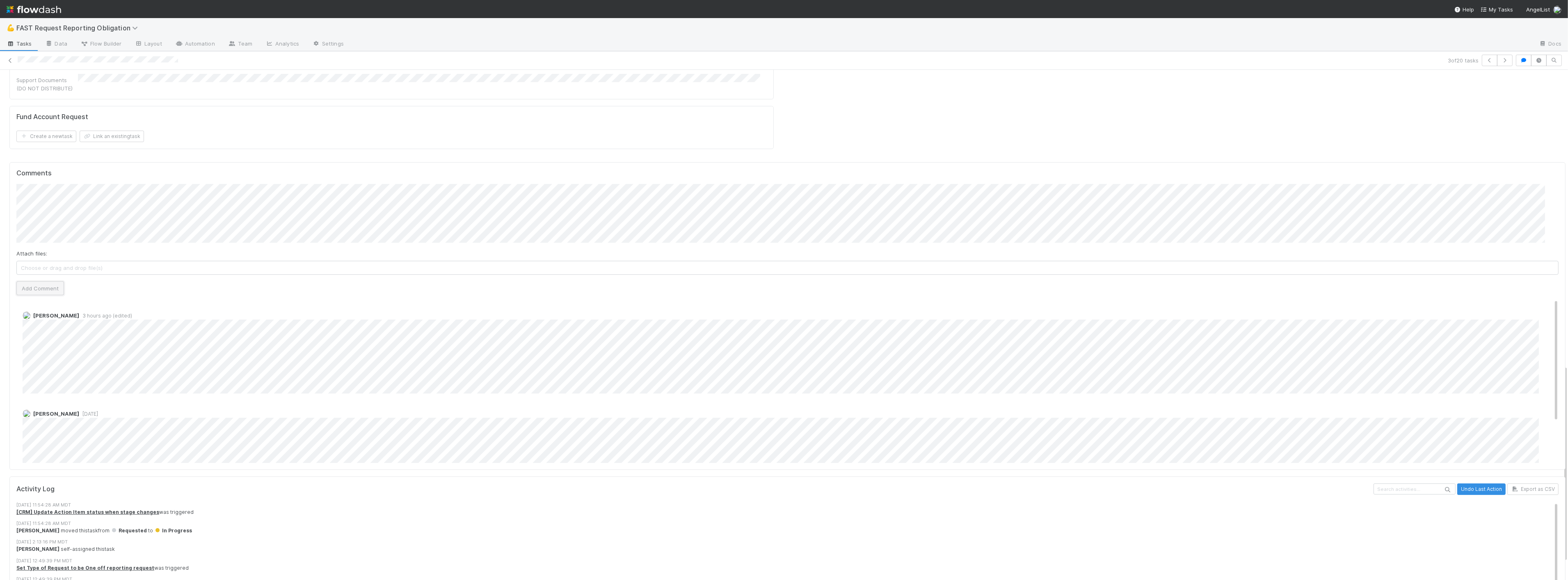
click at [42, 281] on button "Add Comment" at bounding box center [41, 288] width 48 height 14
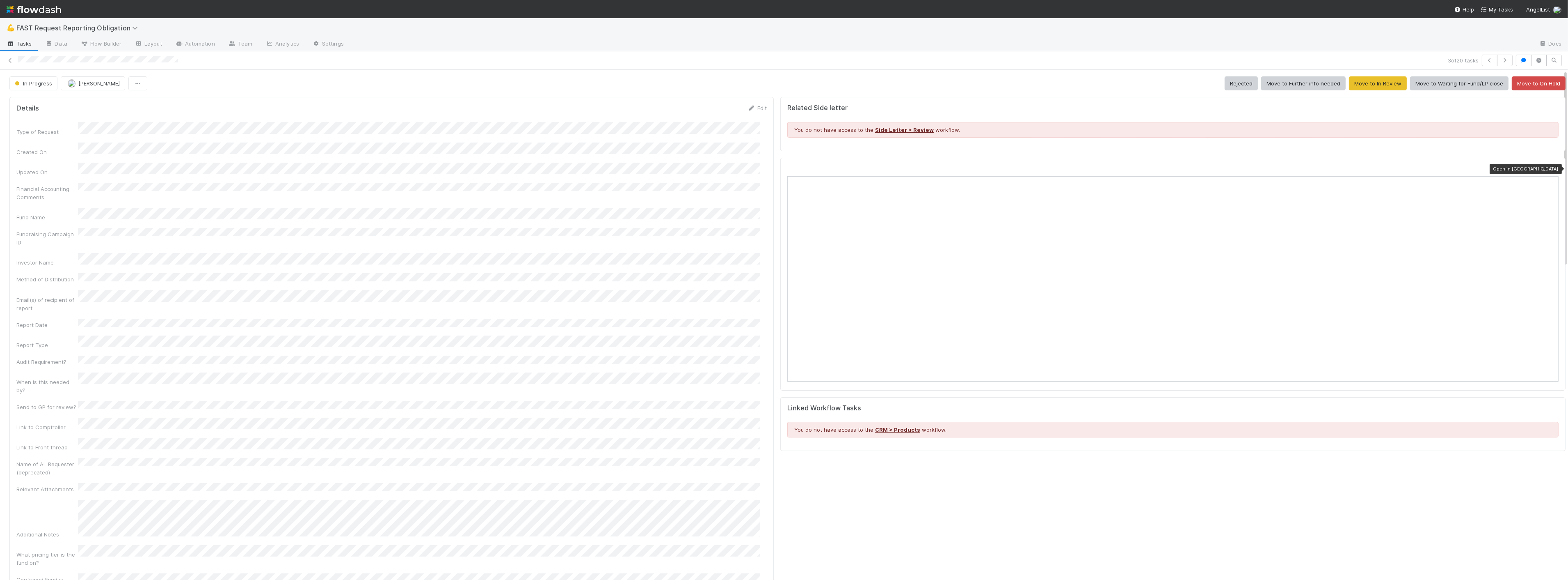
click at [1551, 169] on icon at bounding box center [1555, 169] width 8 height 5
click at [121, 253] on div "Investor Name" at bounding box center [392, 260] width 751 height 13
copy div
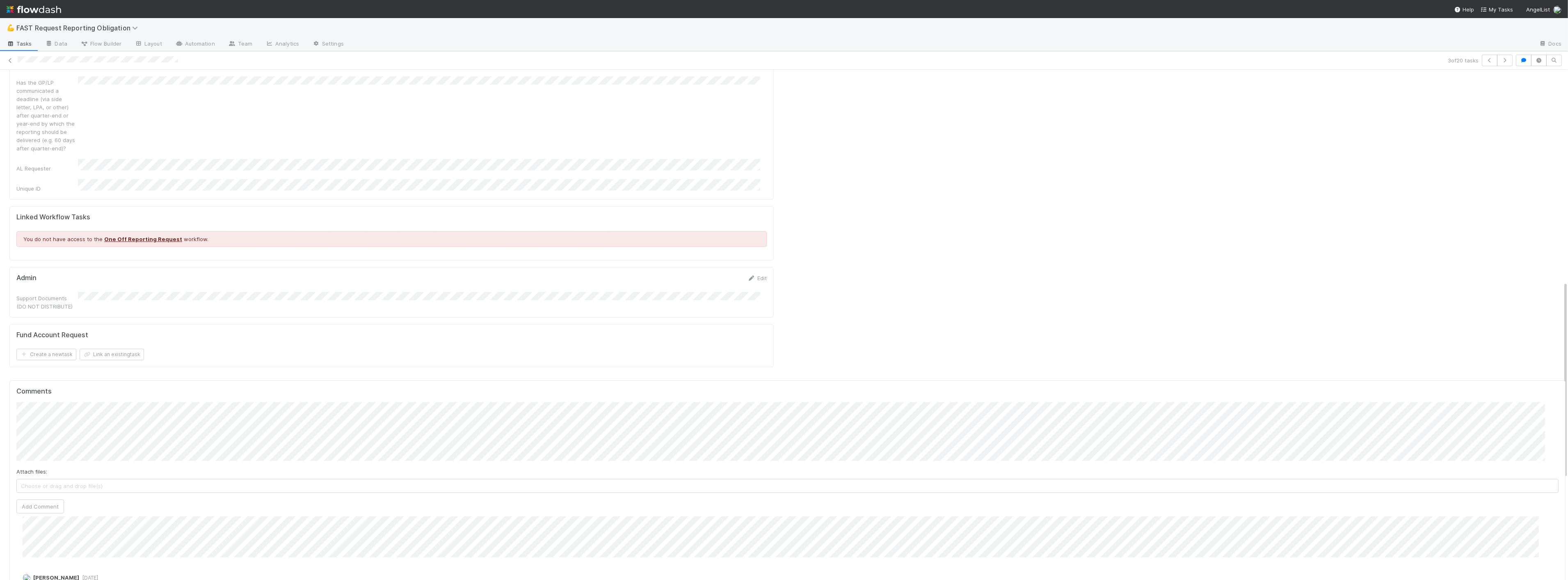
scroll to position [547, 0]
click at [42, 498] on button "Add Comment" at bounding box center [41, 505] width 48 height 14
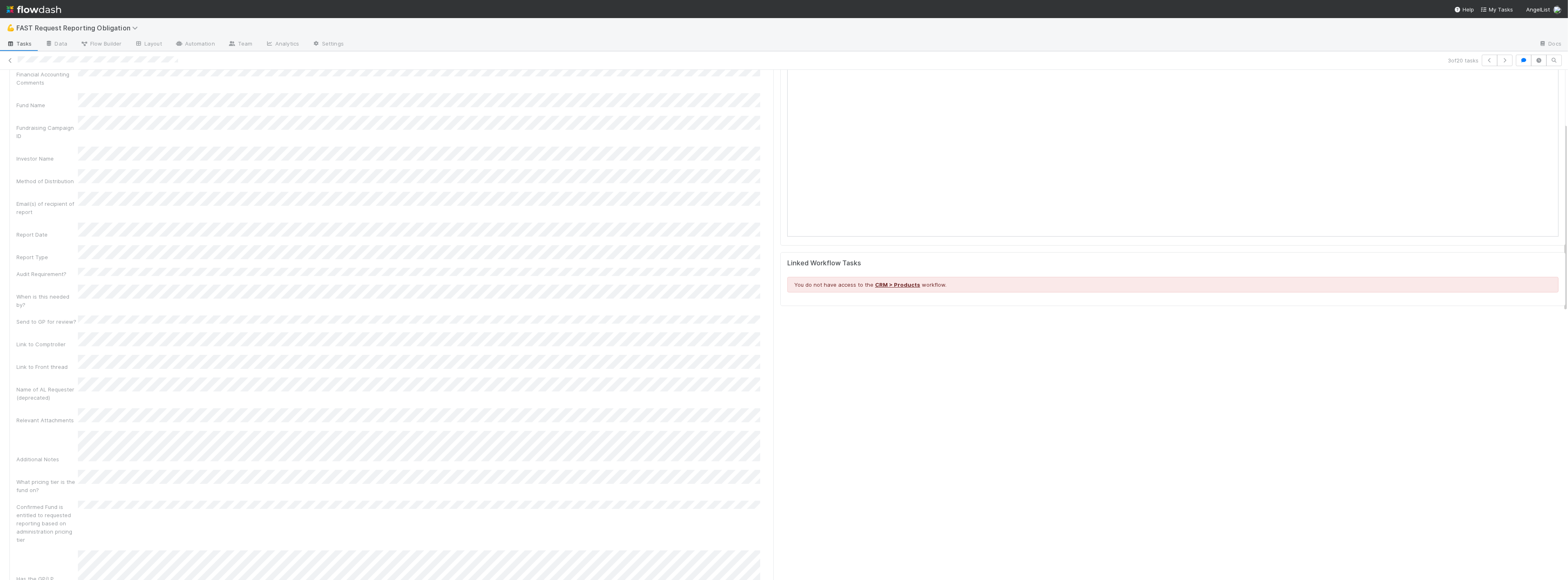
scroll to position [137, 0]
click at [844, 428] on div "Related Side letter You do not have access to the Side Letter > Review workflow…" at bounding box center [1174, 371] width 792 height 830
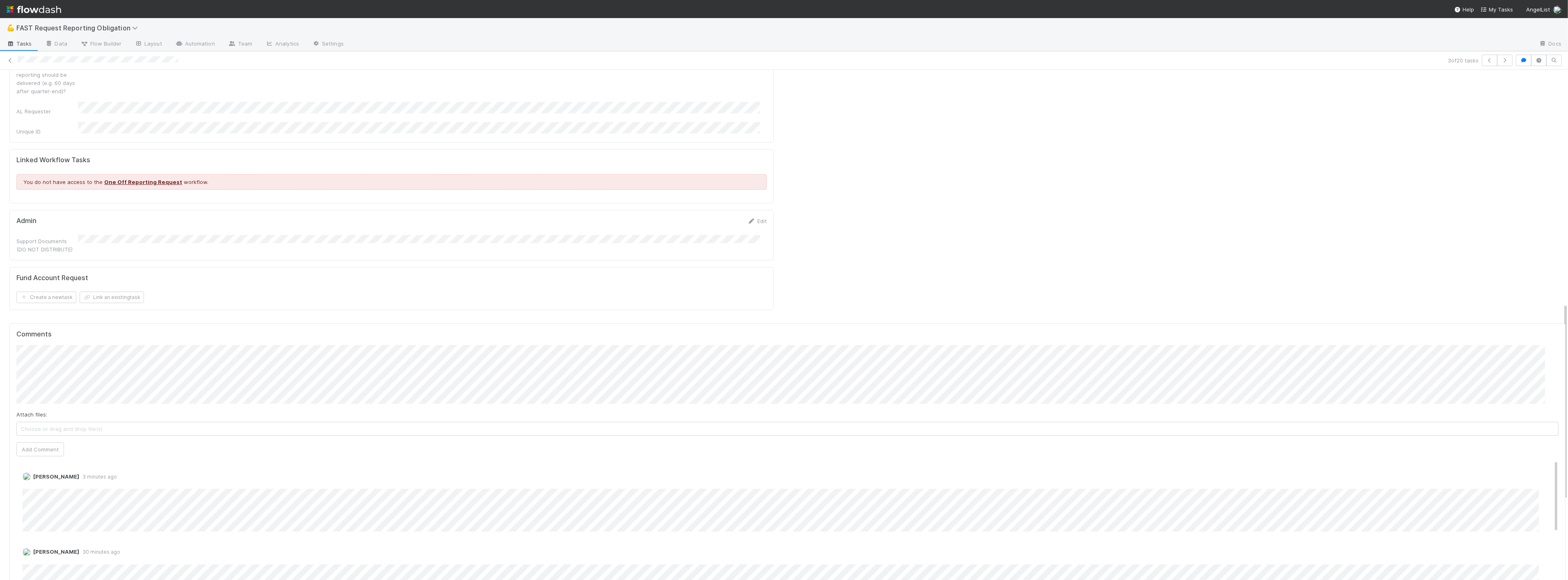
scroll to position [593, 0]
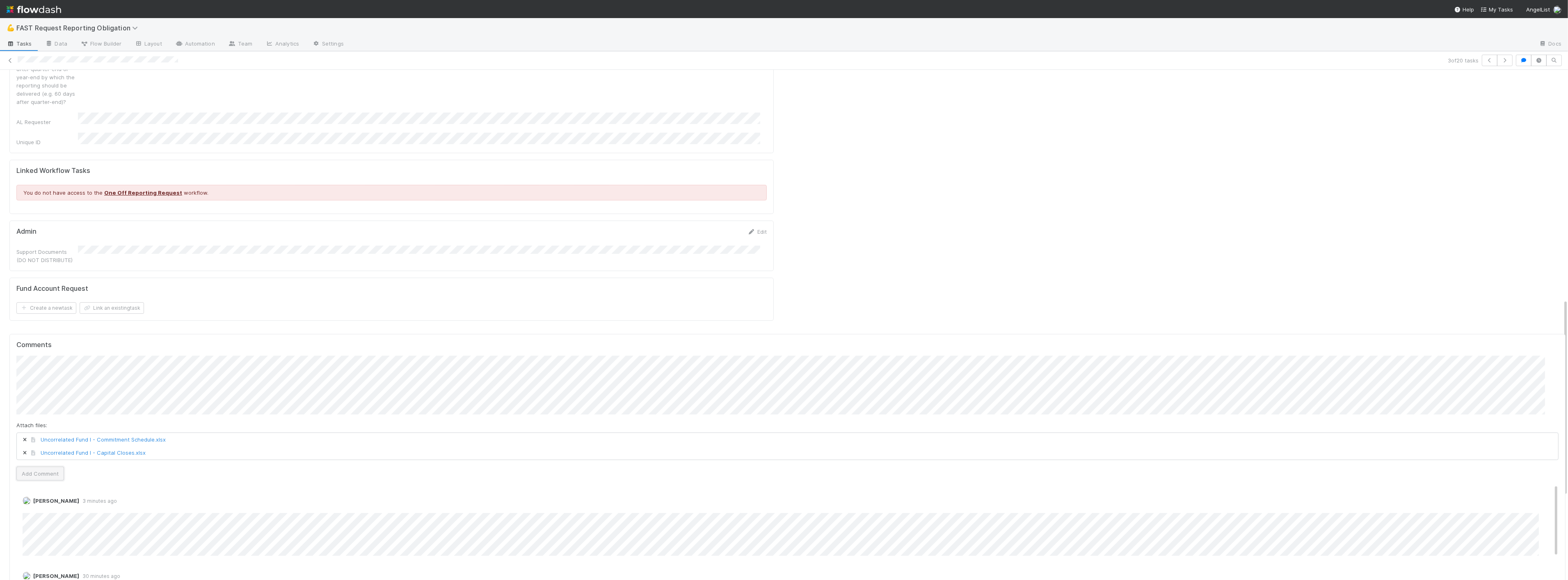
click at [48, 467] on button "Add Comment" at bounding box center [41, 473] width 48 height 14
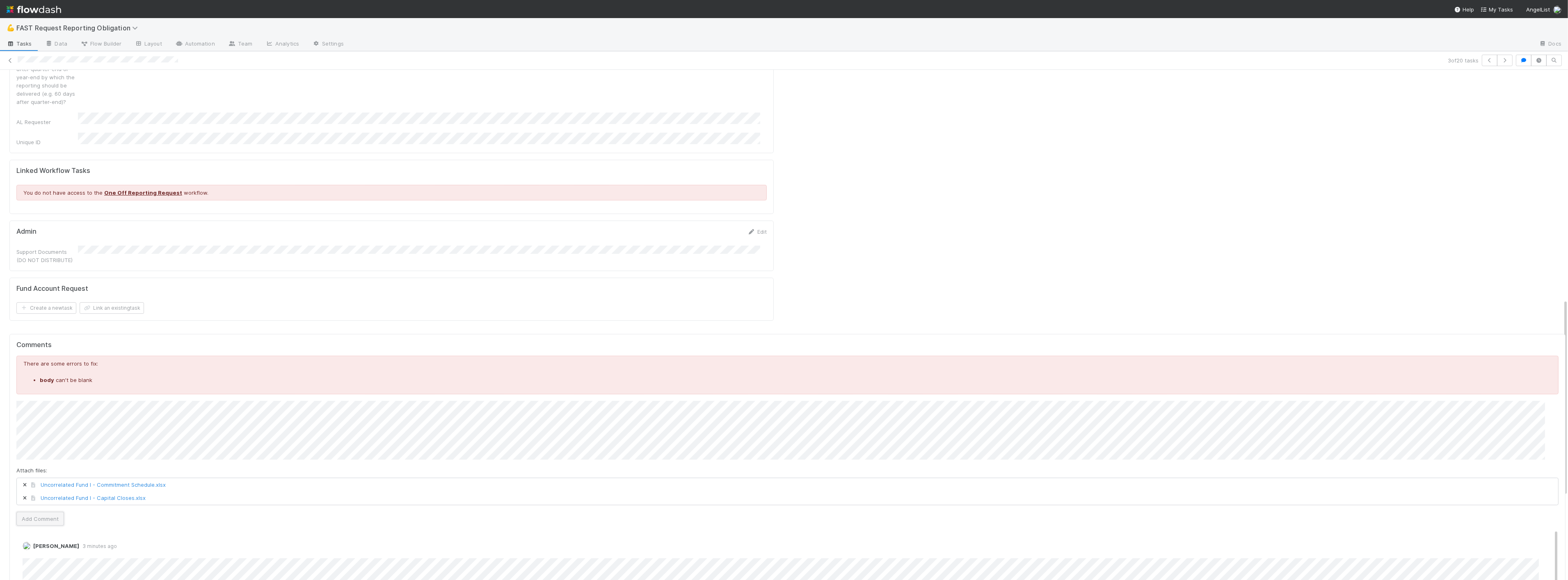
click at [41, 511] on button "Add Comment" at bounding box center [41, 518] width 48 height 14
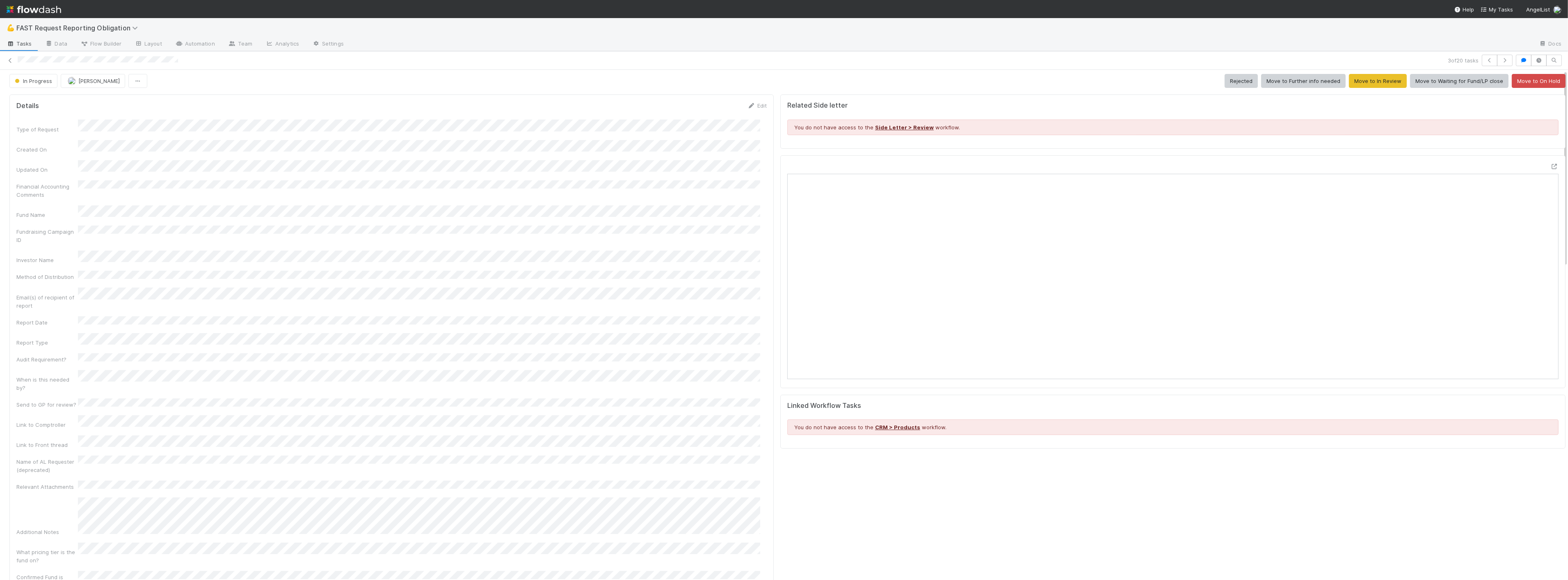
scroll to position [0, 0]
click at [119, 25] on span "FAST Request Reporting Obligation" at bounding box center [79, 28] width 126 height 8
click at [105, 121] on div "📝 Financial Accounting > Financial Reporting Tasks" at bounding box center [107, 122] width 195 height 8
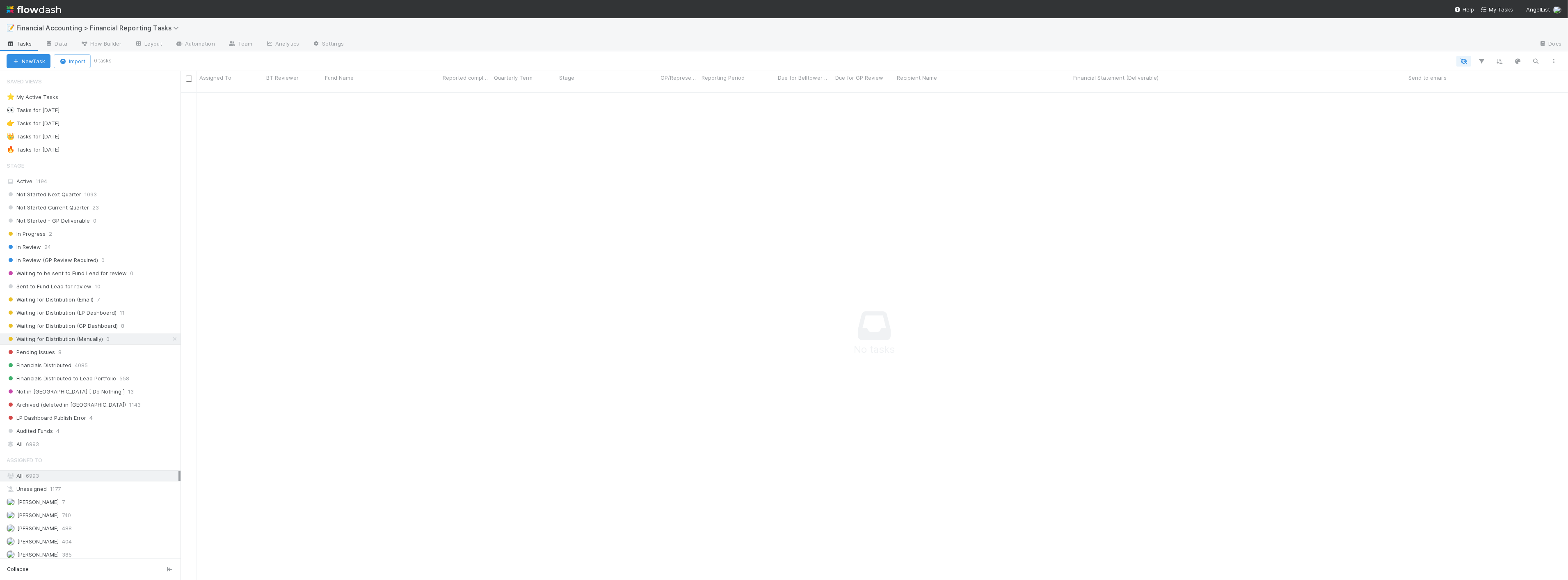
scroll to position [481, 1374]
click at [91, 314] on span "Waiting for Distribution (LP Dashboard)" at bounding box center [61, 313] width 110 height 10
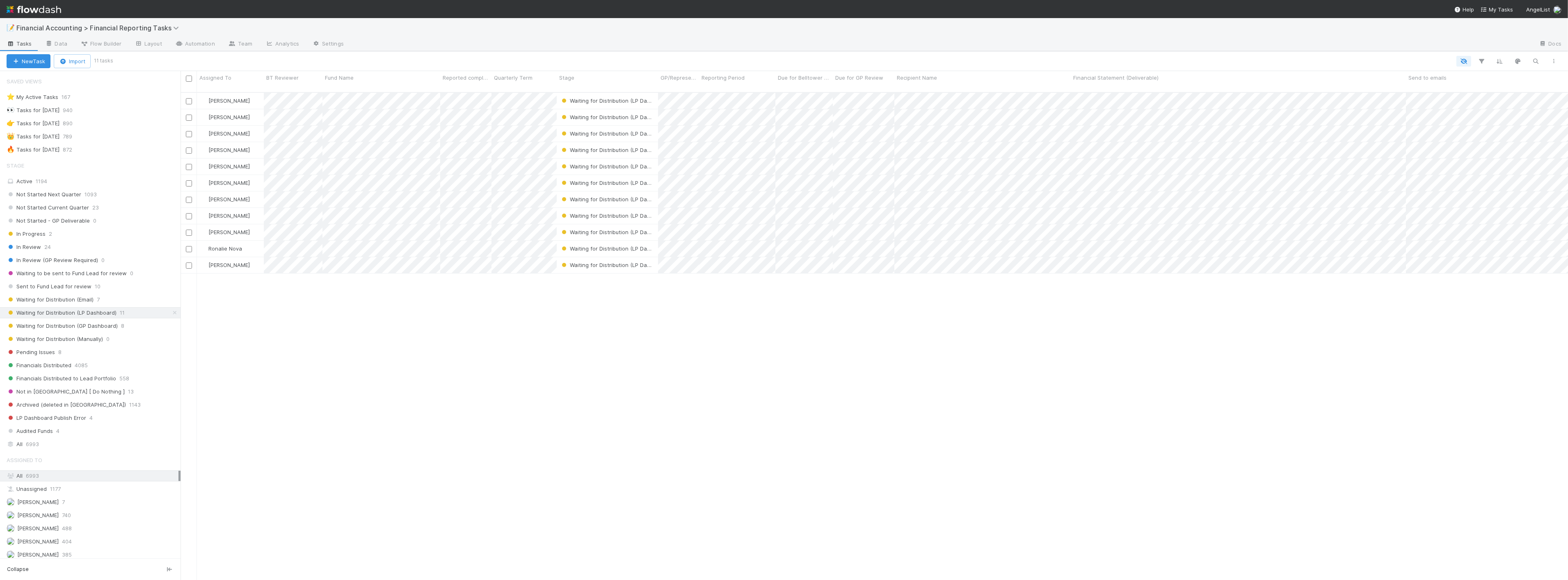
scroll to position [487, 1381]
click at [614, 146] on span "Waiting for Distribution (LP Dashboard)" at bounding box center [614, 150] width 110 height 7
click at [621, 248] on span "Waiting for Distribution (Manually)" at bounding box center [610, 252] width 97 height 7
click at [626, 146] on span "Waiting for Distribution (LP Dashboard)" at bounding box center [614, 150] width 110 height 7
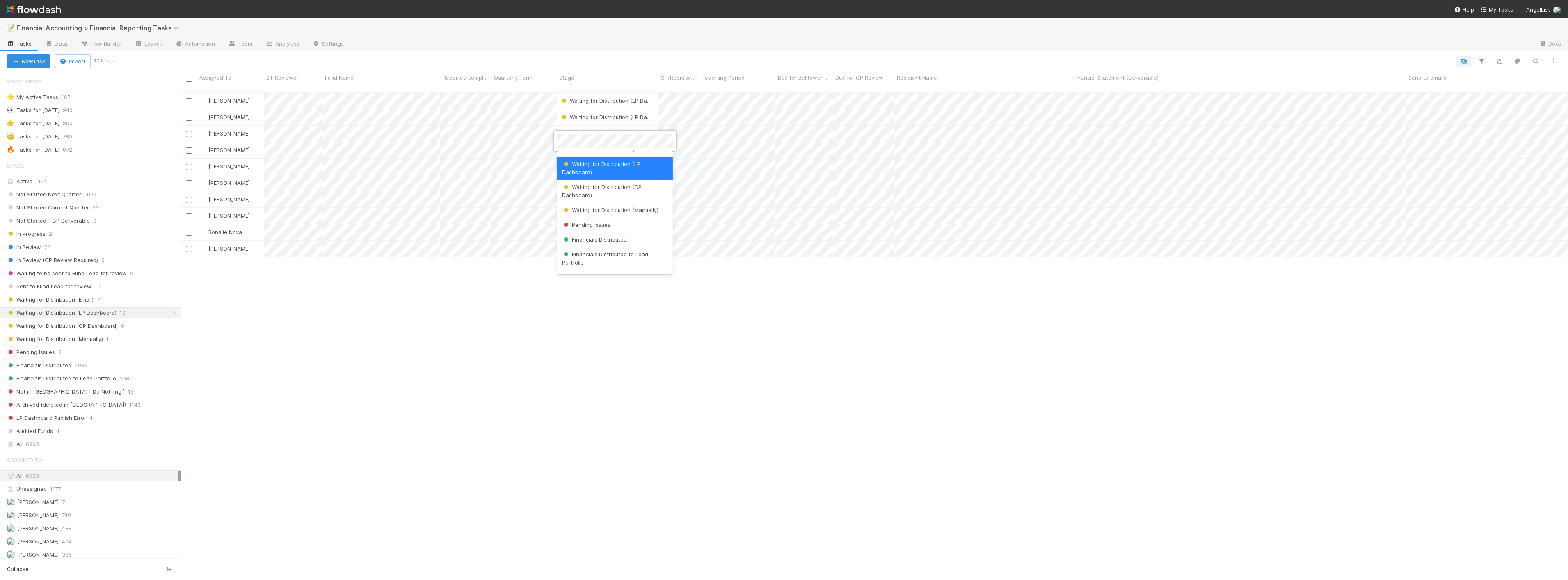
scroll to position [141, 0]
click at [617, 209] on div "Waiting for Distribution (Manually)" at bounding box center [615, 206] width 116 height 15
click at [97, 301] on span "7" at bounding box center [98, 300] width 2 height 10
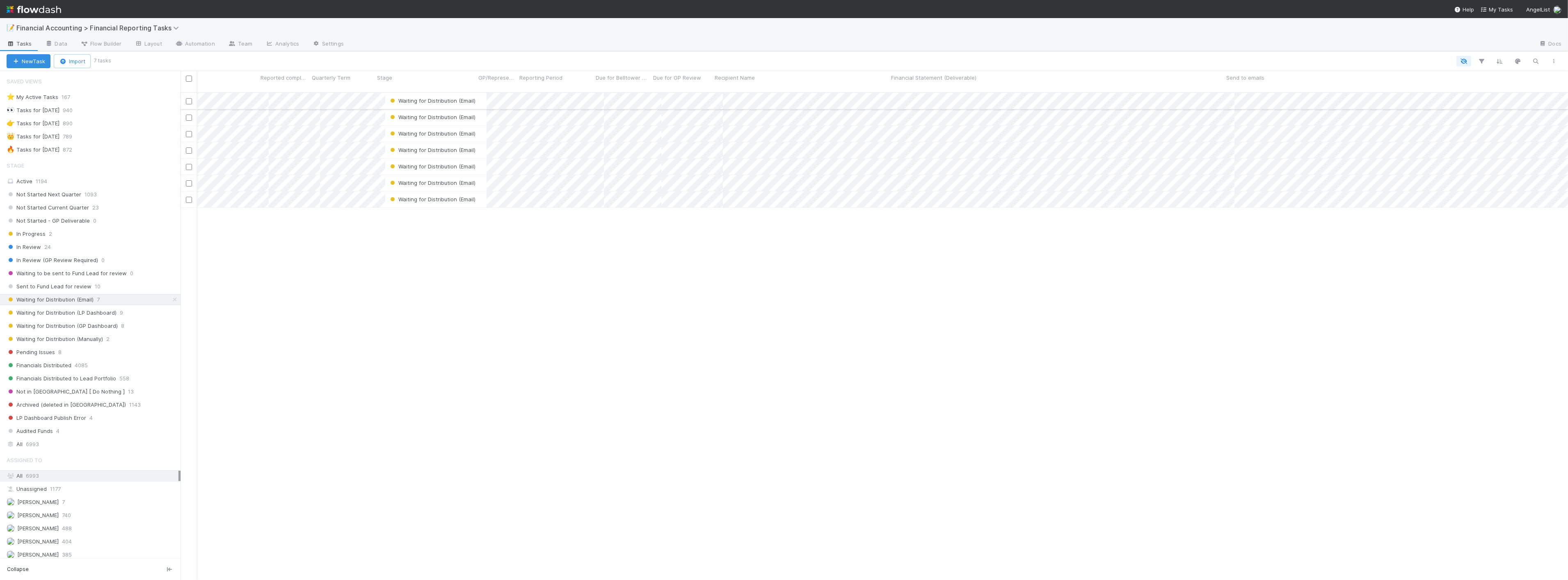
scroll to position [0, 182]
click at [106, 324] on span "Waiting for Distribution (GP Dashboard)" at bounding box center [62, 326] width 111 height 10
click at [111, 301] on div "Waiting for Distribution (Email) 7" at bounding box center [93, 300] width 174 height 10
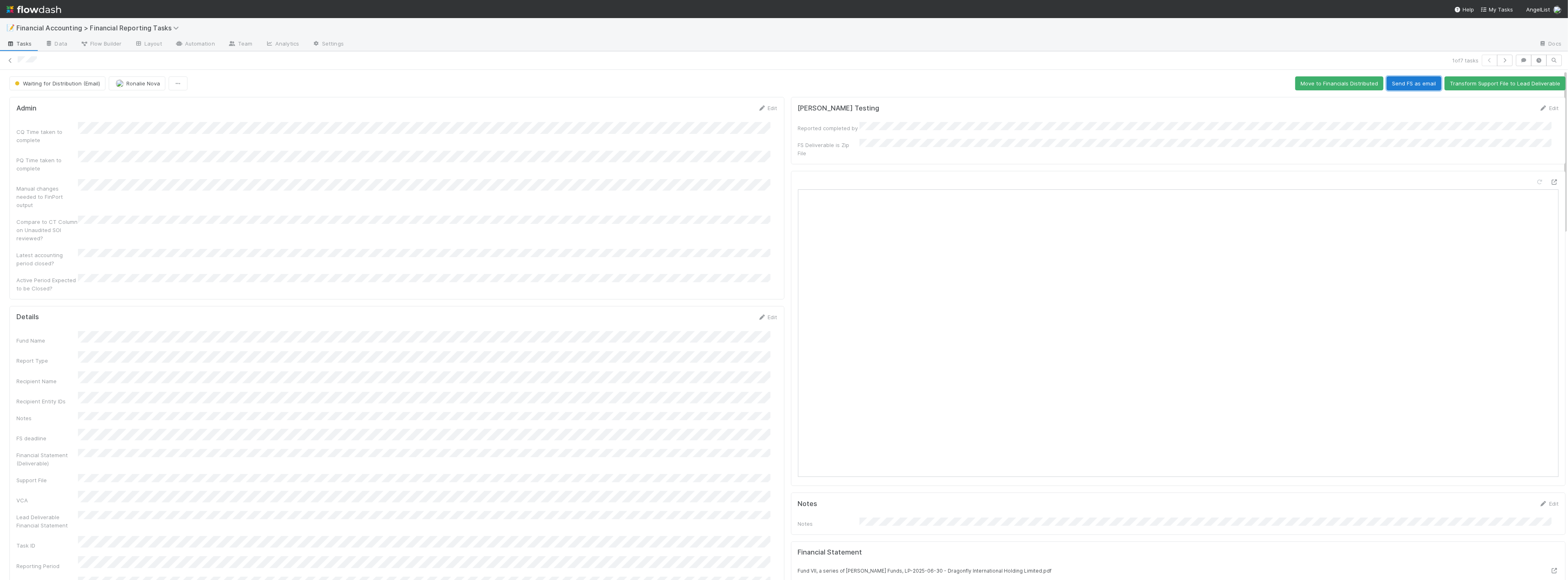
click at [1397, 88] on button "Send FS as email" at bounding box center [1414, 83] width 55 height 14
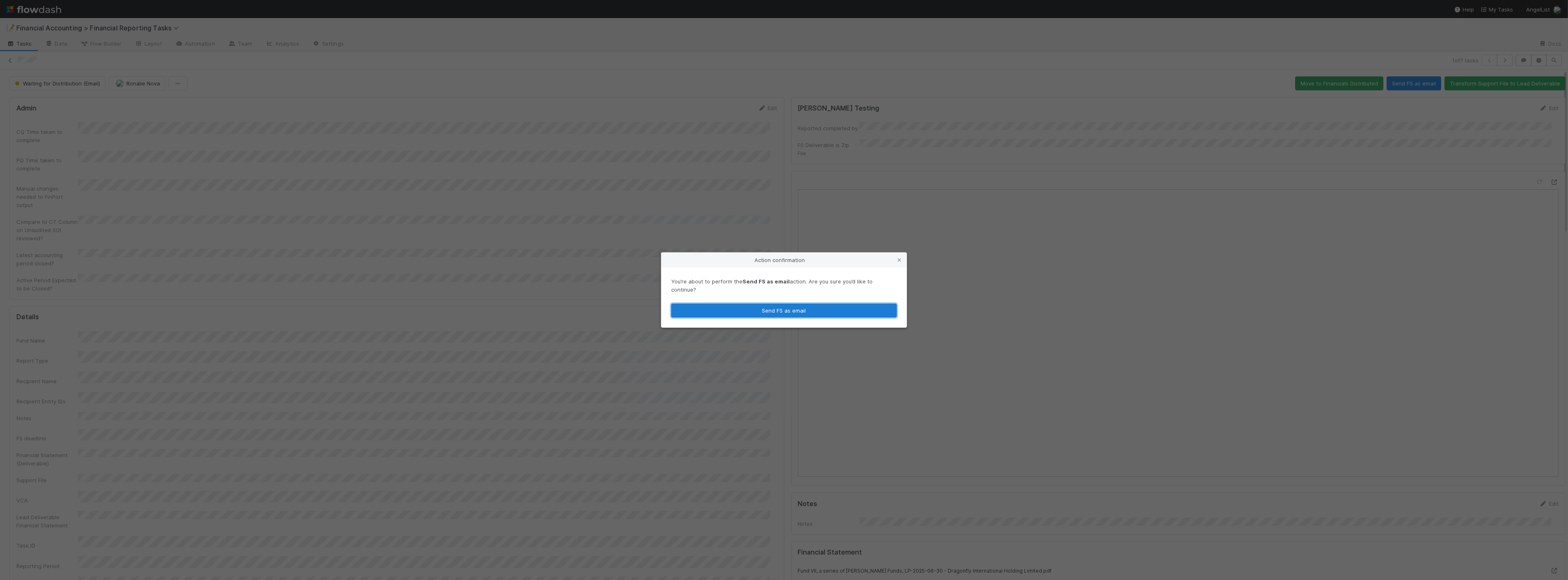
click at [779, 305] on button "Send FS as email" at bounding box center [784, 310] width 226 height 14
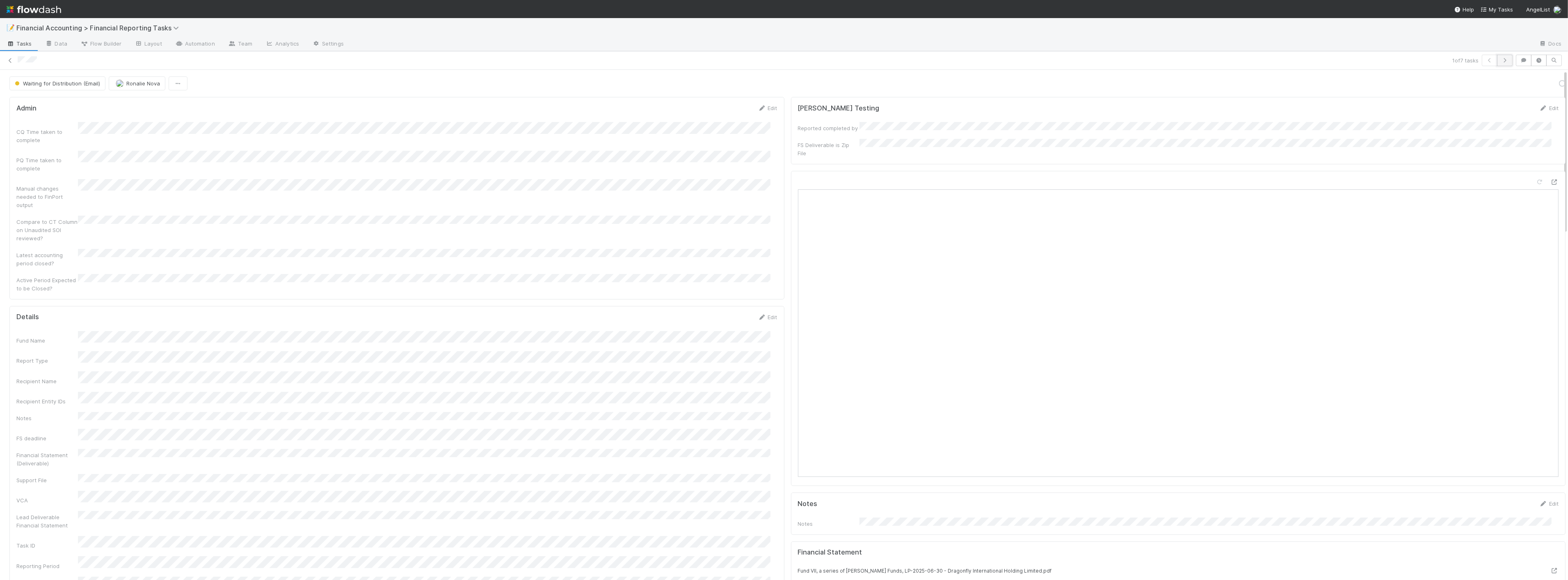
click at [1503, 58] on button "button" at bounding box center [1505, 60] width 16 height 12
click at [1393, 84] on button "Send FS as email" at bounding box center [1414, 83] width 55 height 14
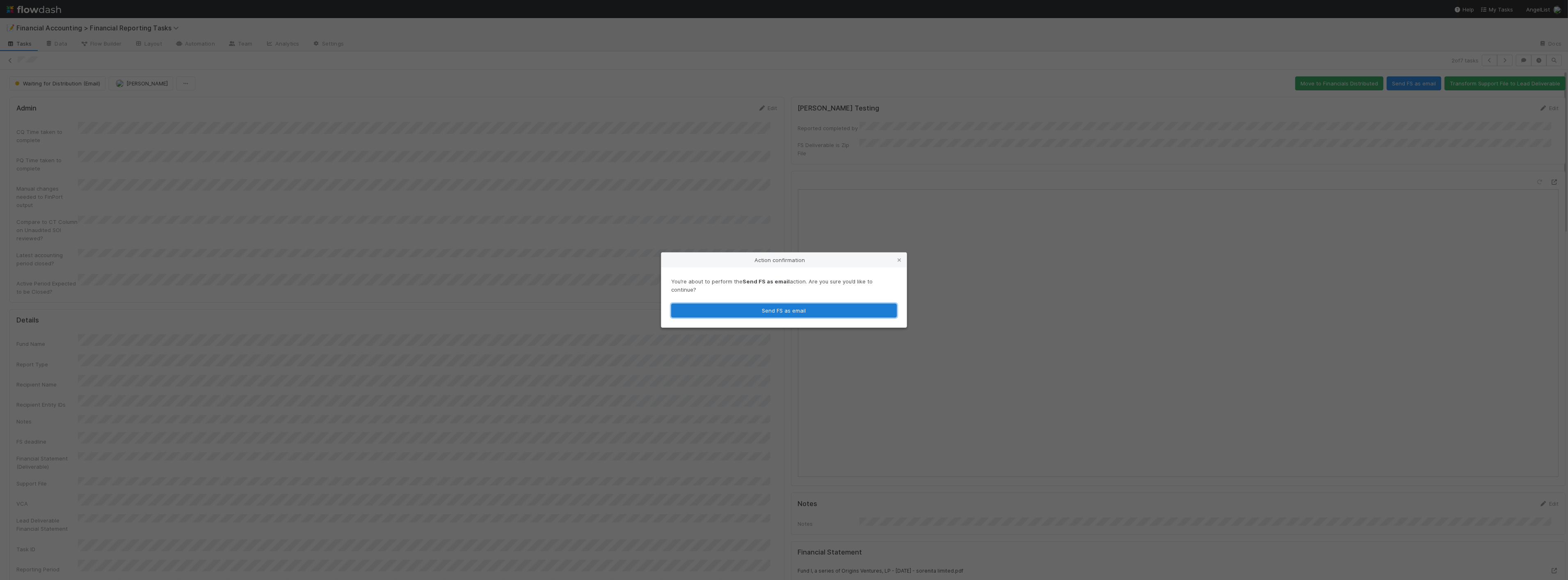
click at [812, 310] on button "Send FS as email" at bounding box center [784, 310] width 226 height 14
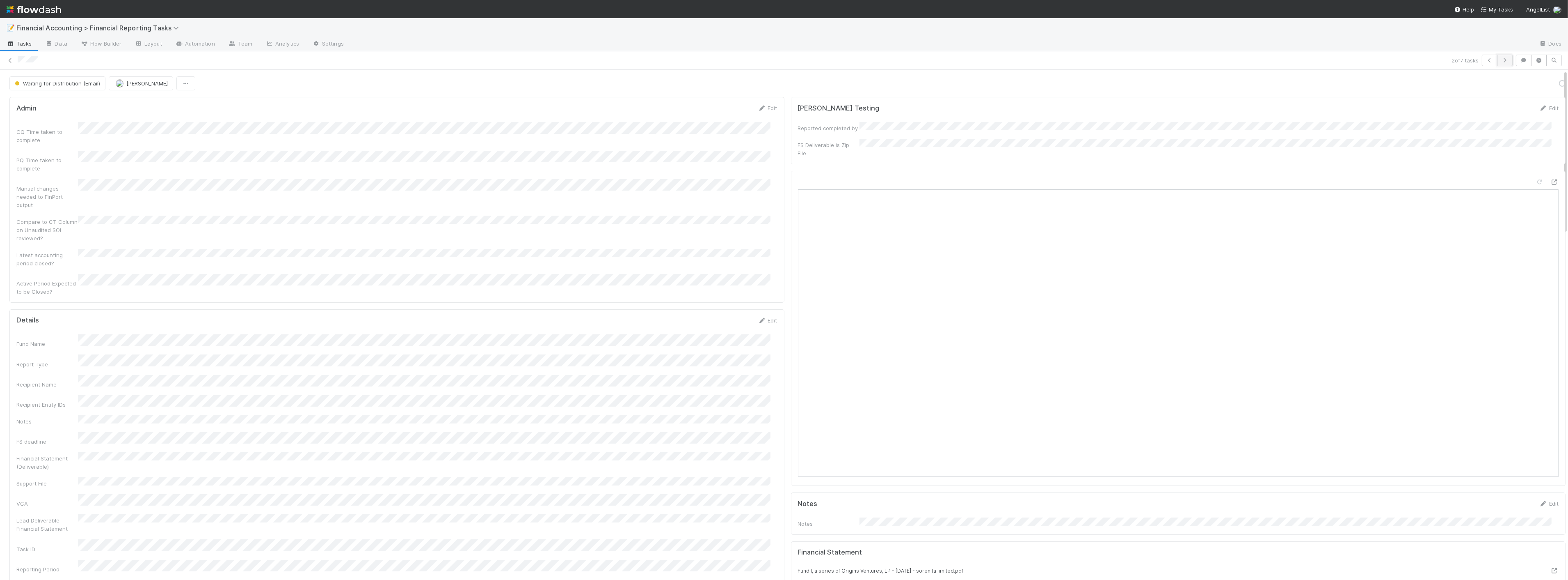
click at [1501, 60] on icon "button" at bounding box center [1505, 60] width 8 height 5
click at [1413, 76] on button "Send FS as email" at bounding box center [1414, 83] width 55 height 14
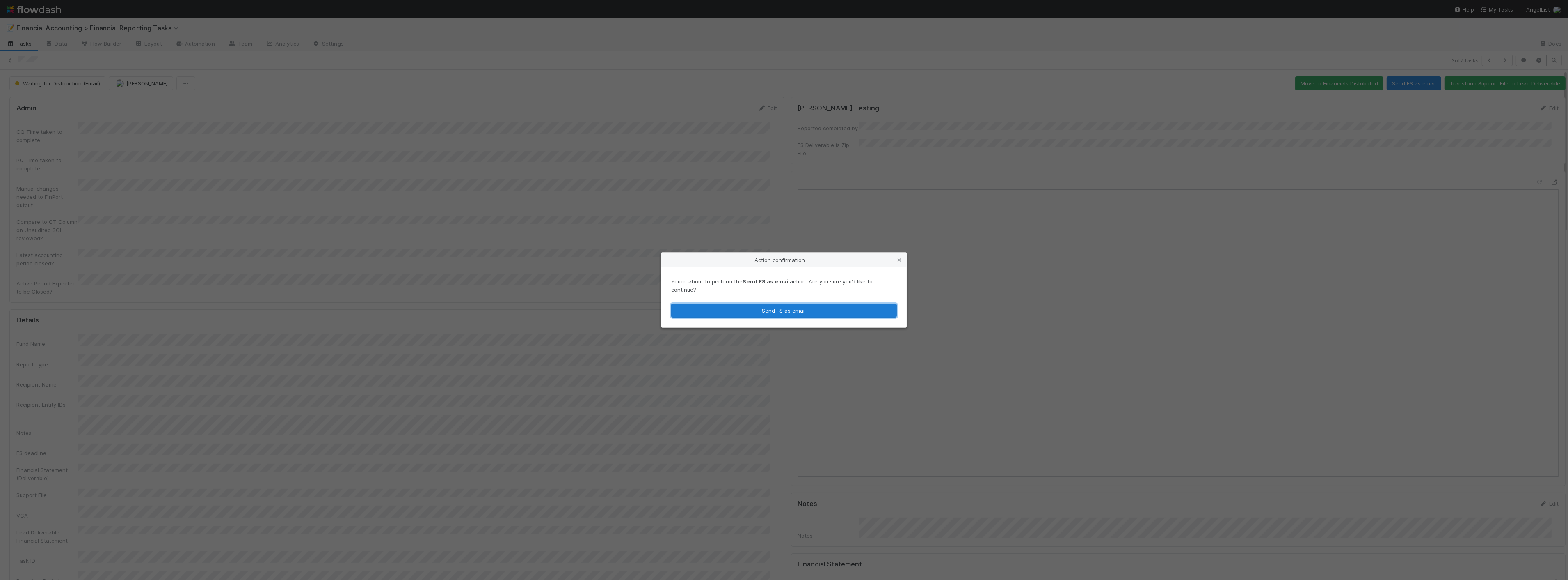
click at [753, 309] on button "Send FS as email" at bounding box center [784, 310] width 226 height 14
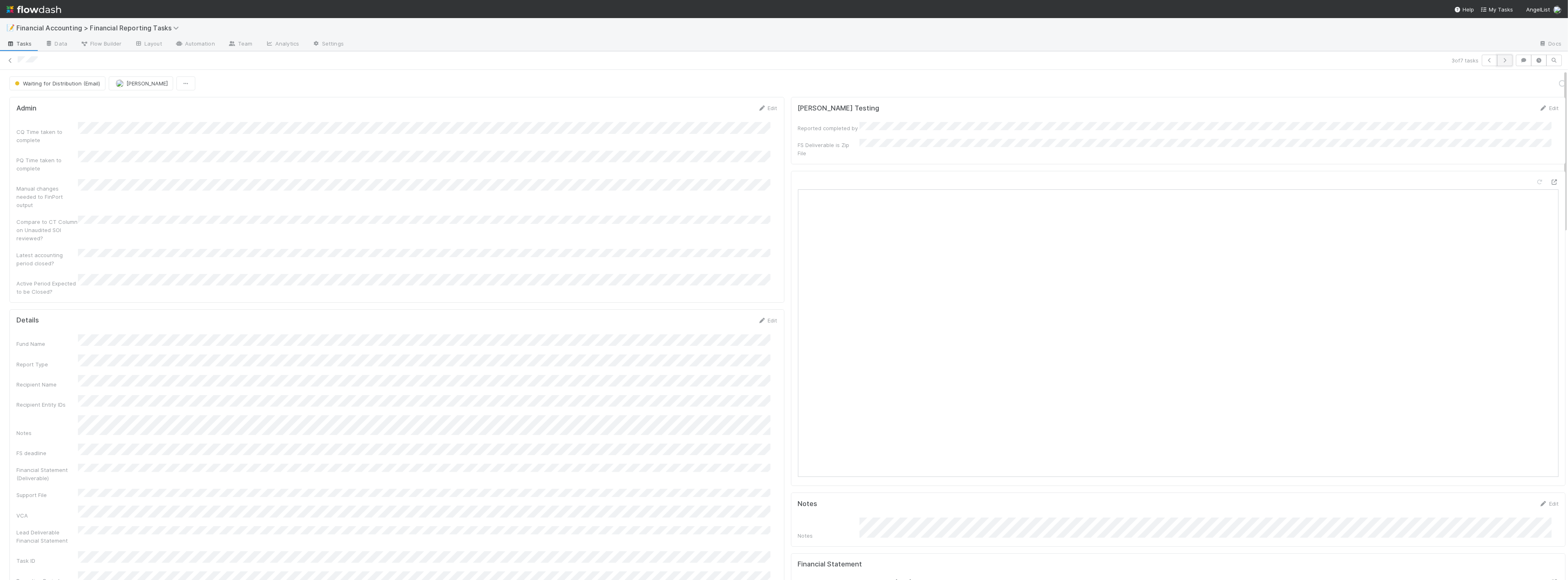
click at [1501, 58] on icon "button" at bounding box center [1505, 60] width 8 height 5
click at [1413, 85] on button "Send FS as email" at bounding box center [1414, 83] width 55 height 14
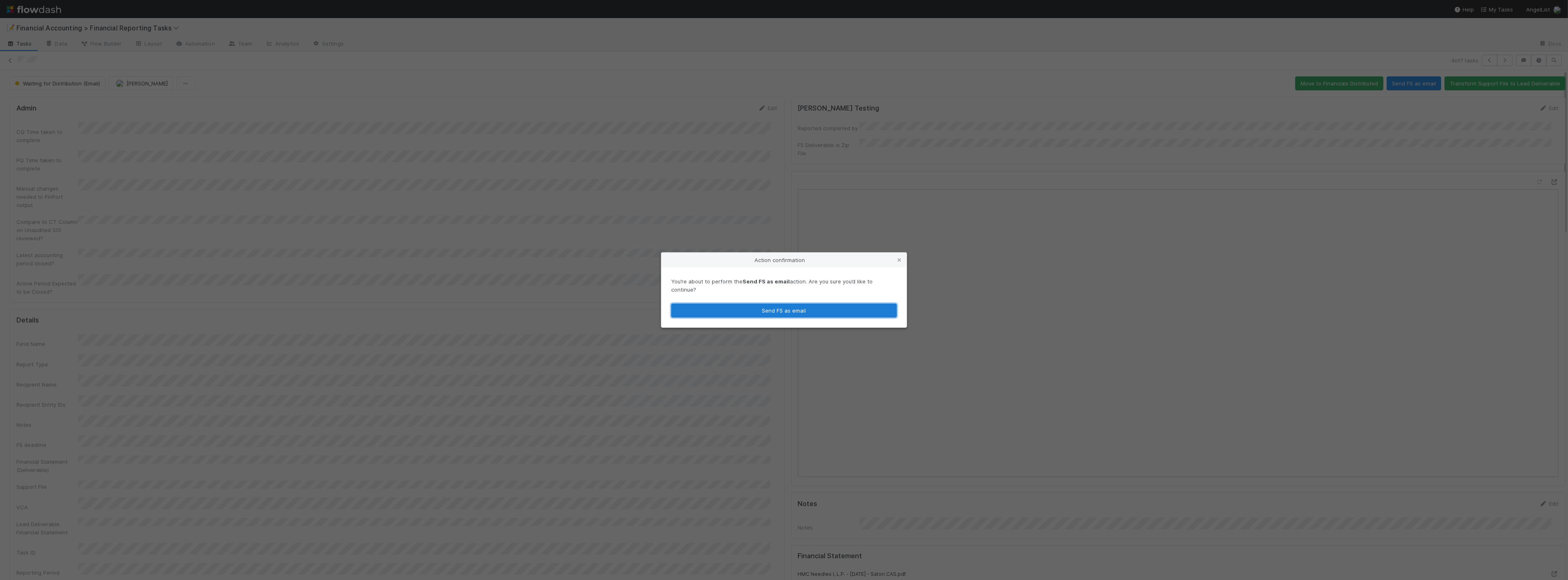
click at [816, 309] on button "Send FS as email" at bounding box center [784, 310] width 226 height 14
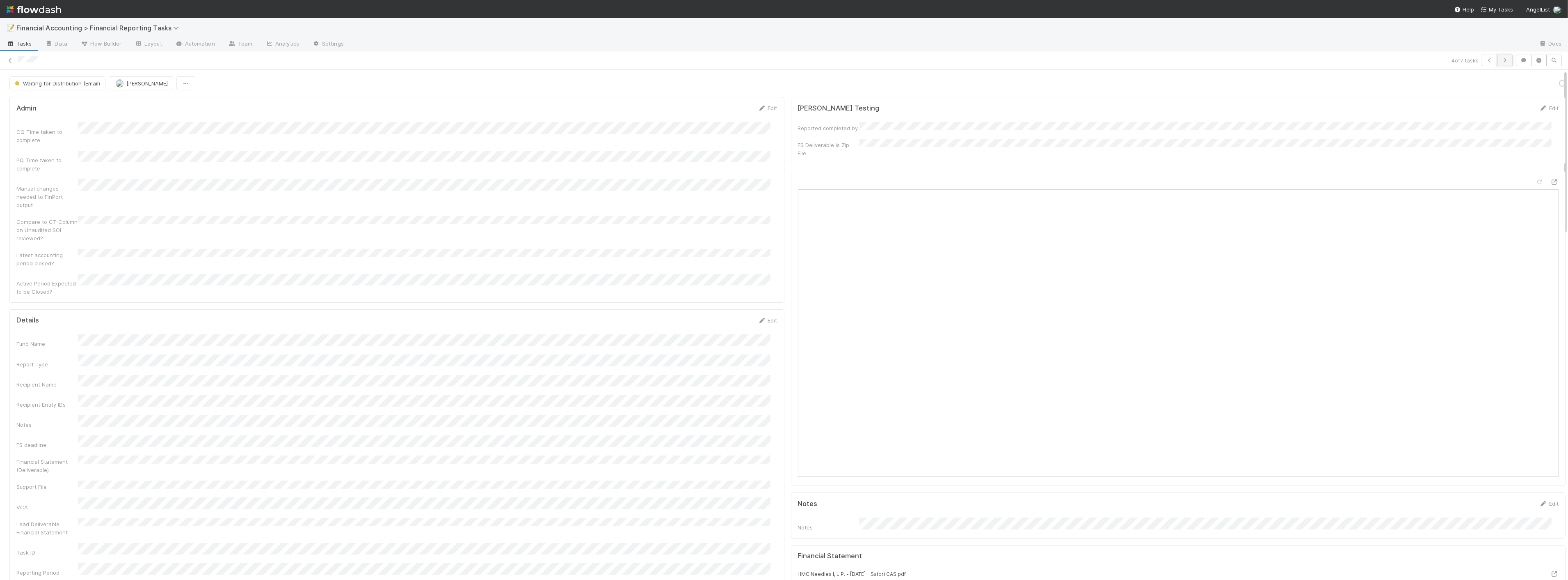
click at [1501, 59] on icon "button" at bounding box center [1505, 60] width 8 height 5
click at [1403, 89] on button "Send FS as email" at bounding box center [1414, 83] width 55 height 14
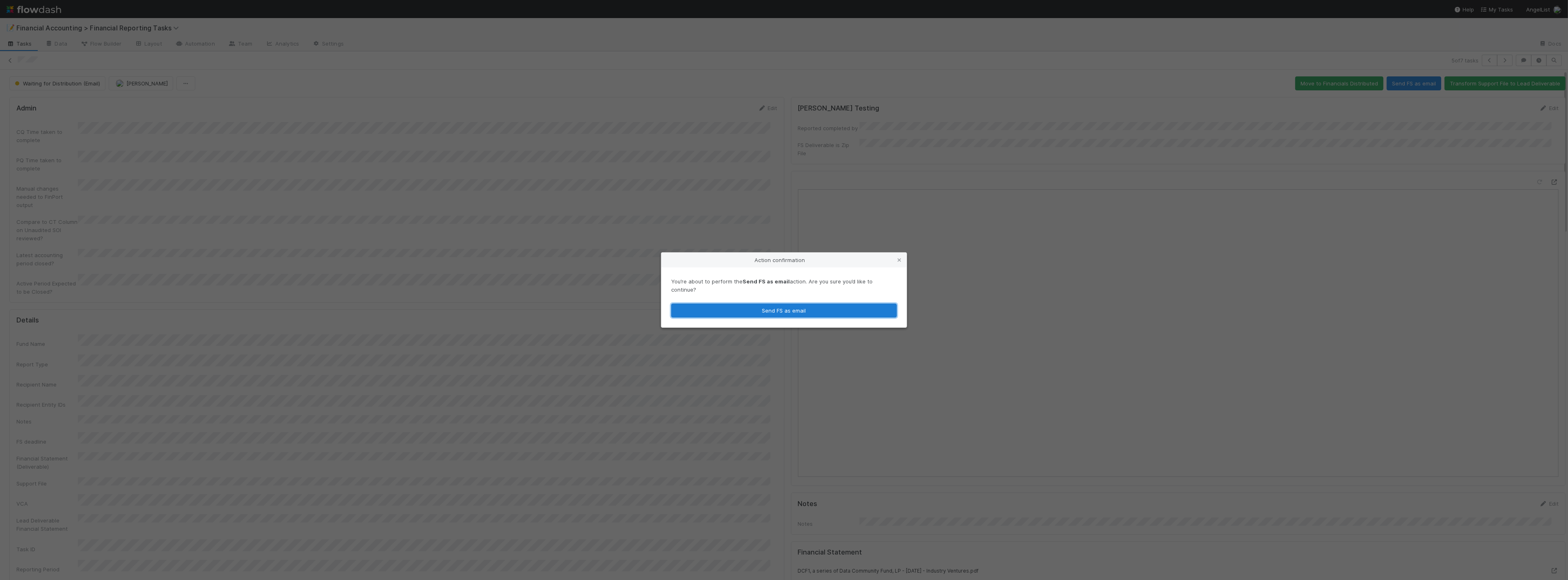
click at [766, 304] on button "Send FS as email" at bounding box center [784, 310] width 226 height 14
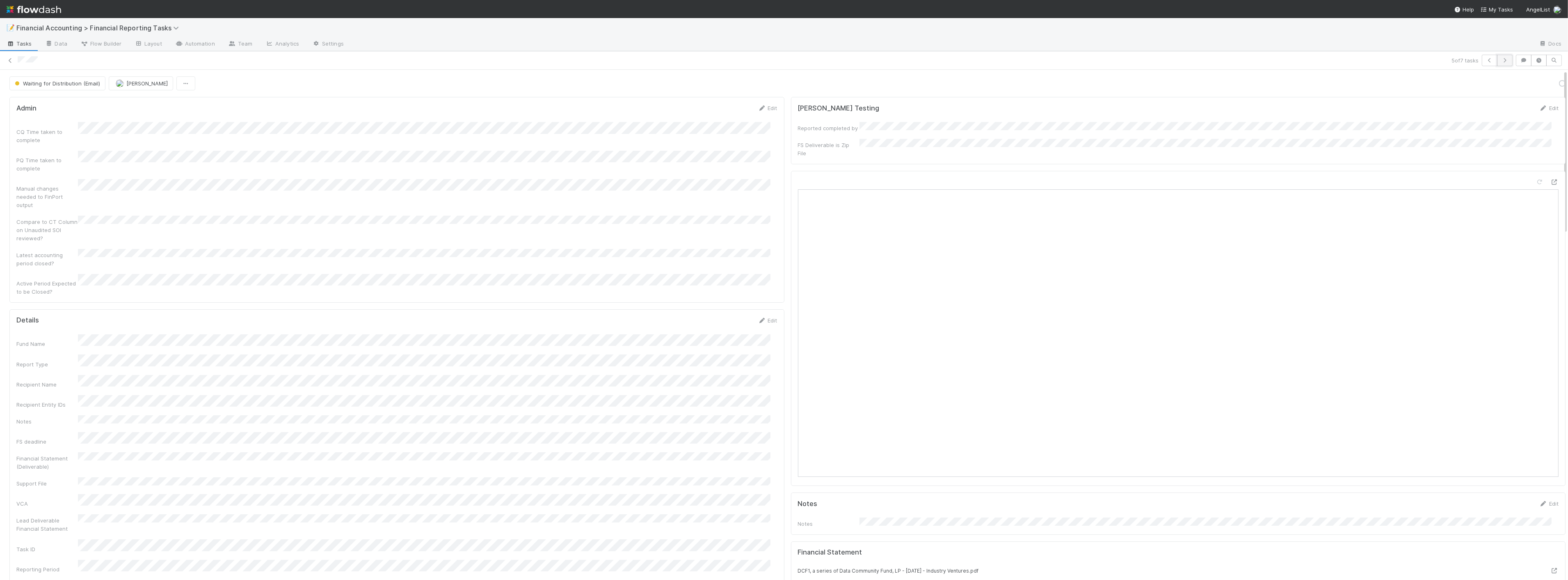
click at [1503, 59] on button "button" at bounding box center [1505, 60] width 16 height 12
click at [1408, 80] on button "Send FS as email" at bounding box center [1414, 83] width 55 height 14
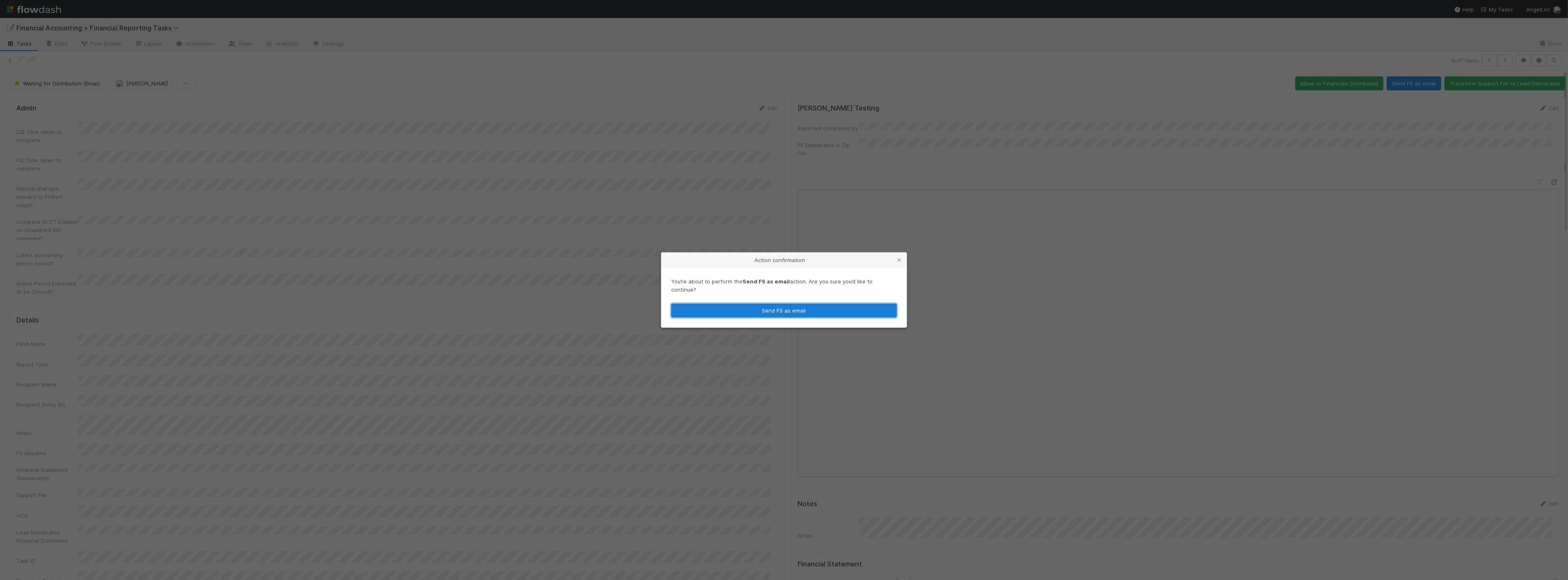
click at [748, 309] on button "Send FS as email" at bounding box center [784, 310] width 226 height 14
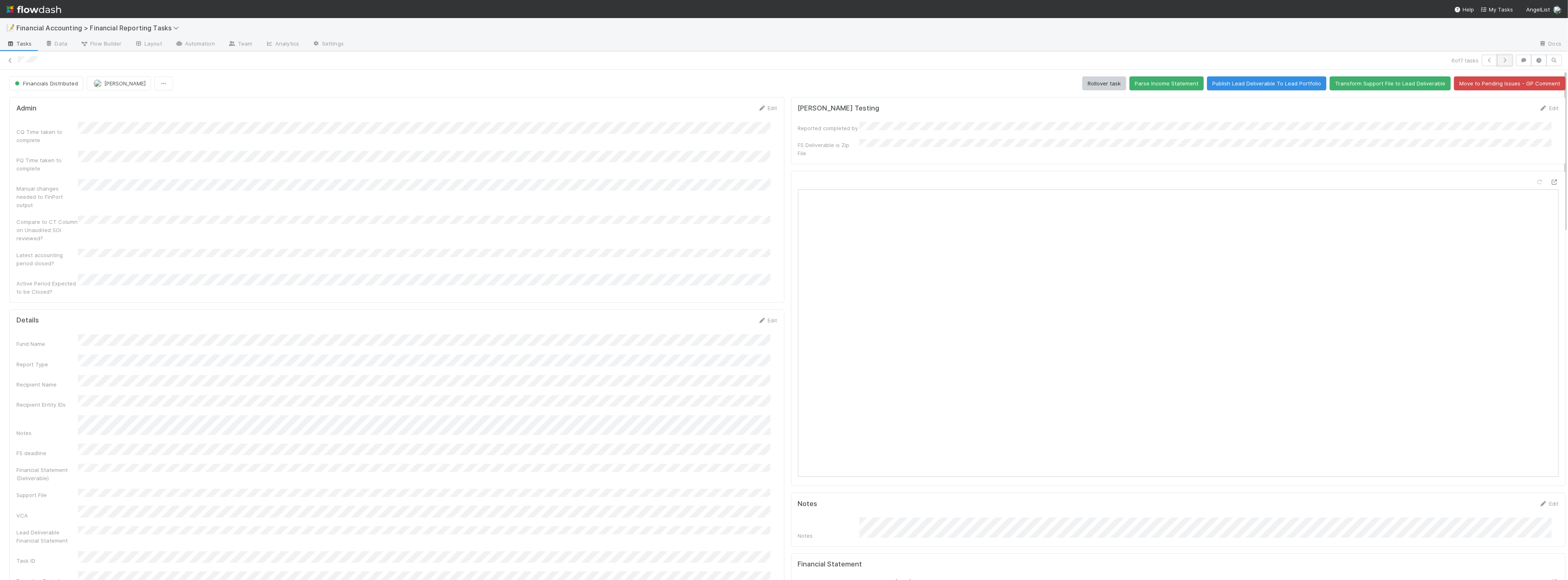
click at [1503, 60] on button "button" at bounding box center [1505, 60] width 16 height 12
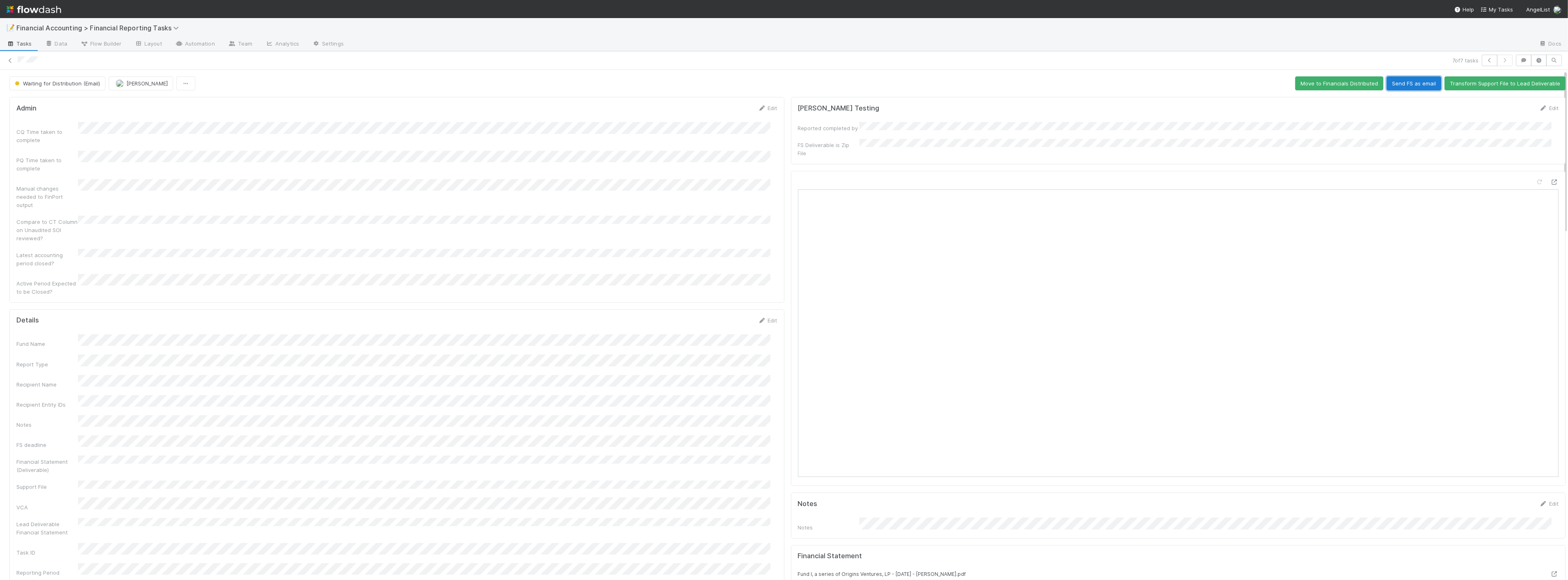
click at [1405, 85] on button "Send FS as email" at bounding box center [1414, 83] width 55 height 14
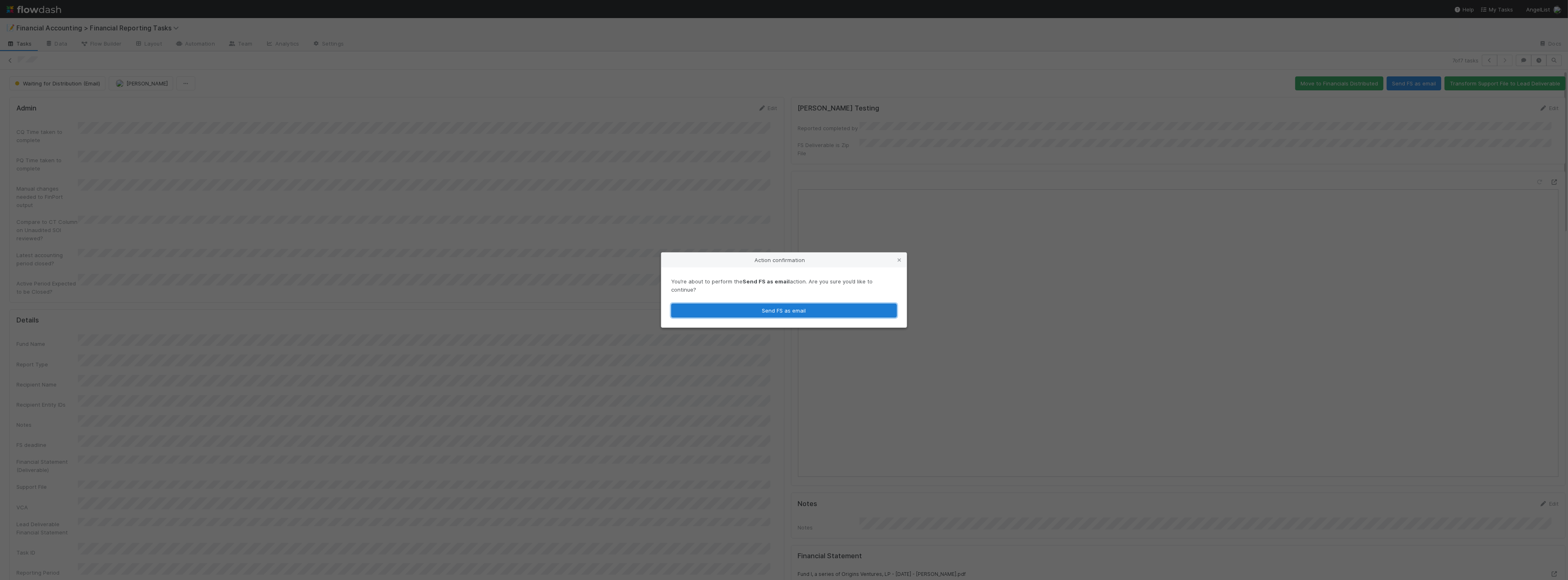
click at [788, 306] on button "Send FS as email" at bounding box center [784, 310] width 226 height 14
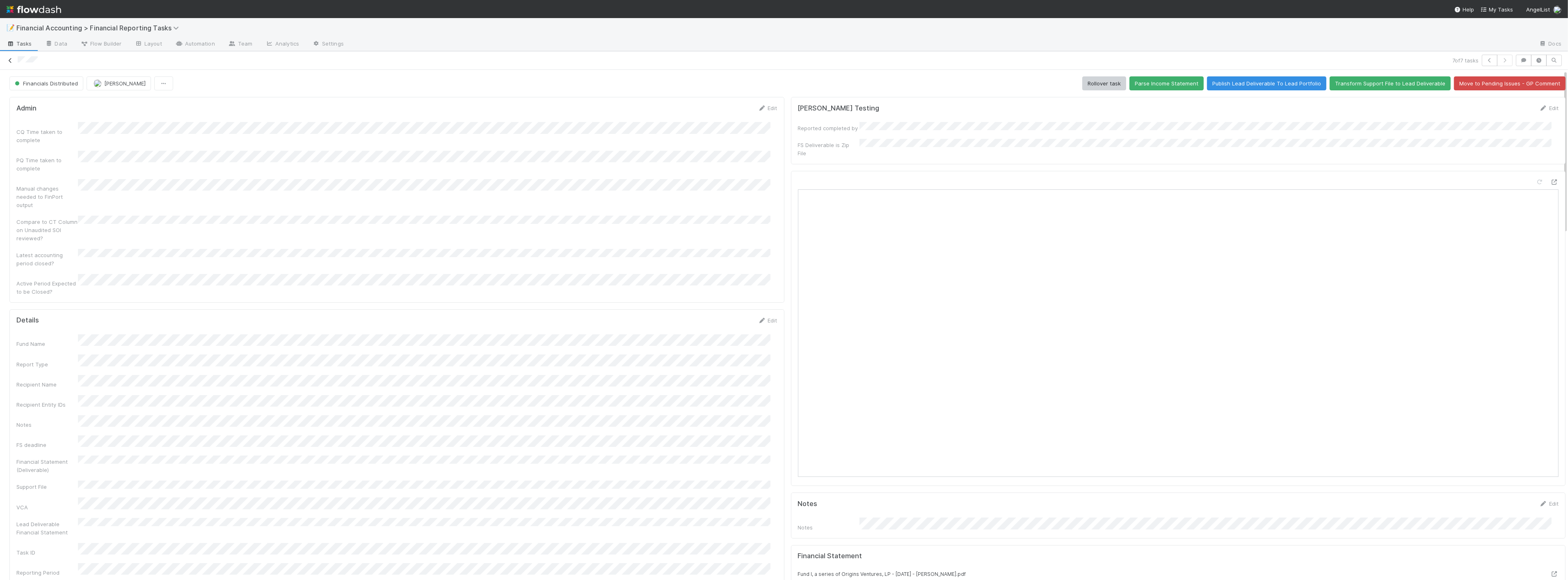
click at [11, 62] on icon at bounding box center [10, 60] width 8 height 5
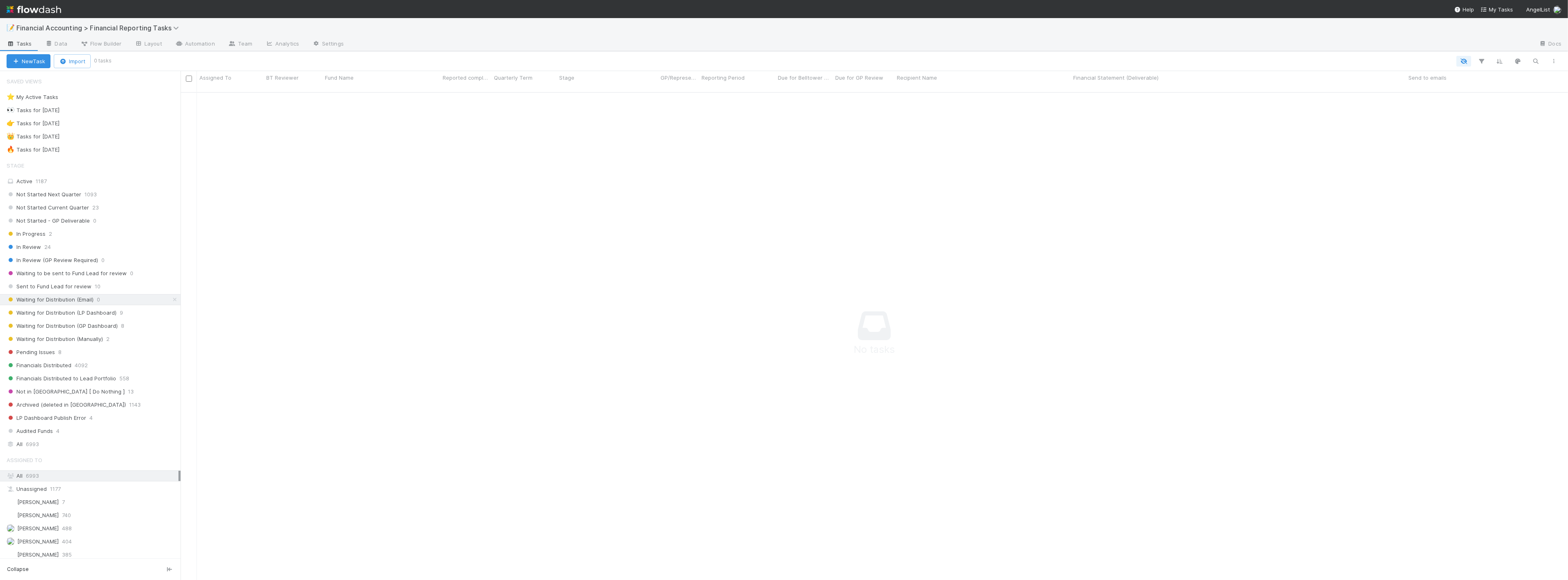
scroll to position [481, 1374]
click at [120, 314] on span "9" at bounding box center [122, 313] width 3 height 10
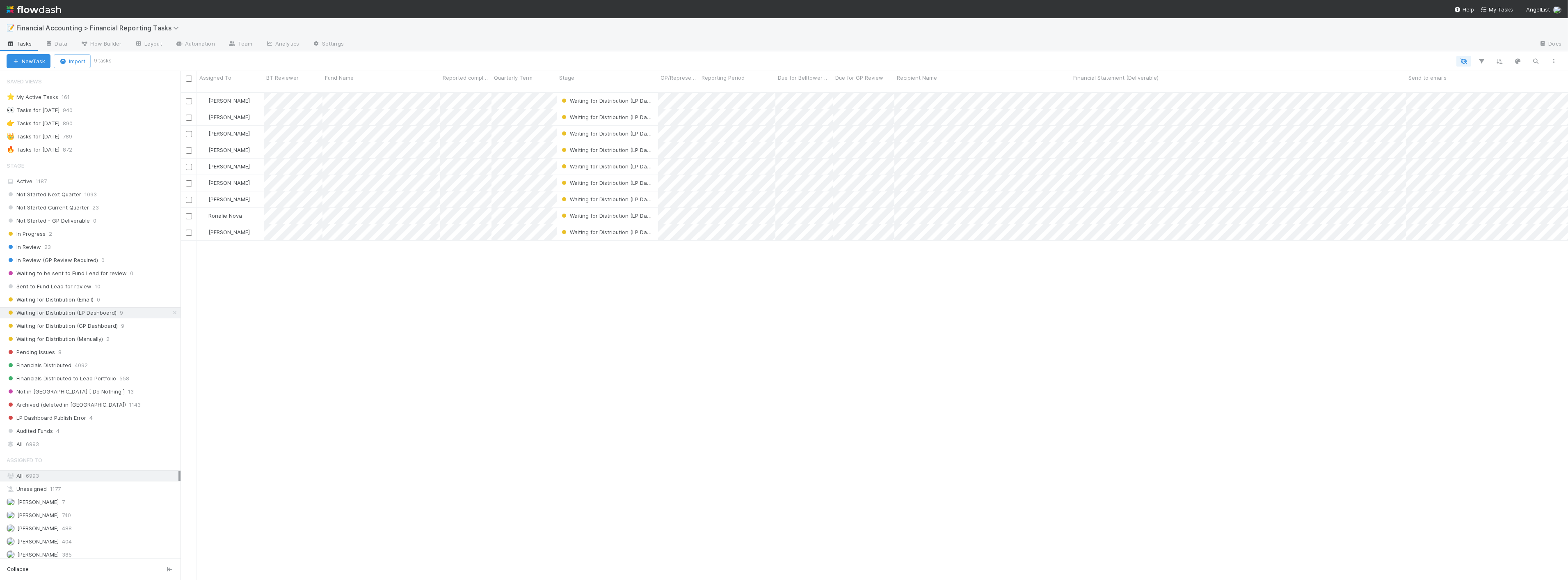
scroll to position [487, 1381]
click at [100, 339] on span "Waiting for Distribution (Manually)" at bounding box center [55, 338] width 97 height 10
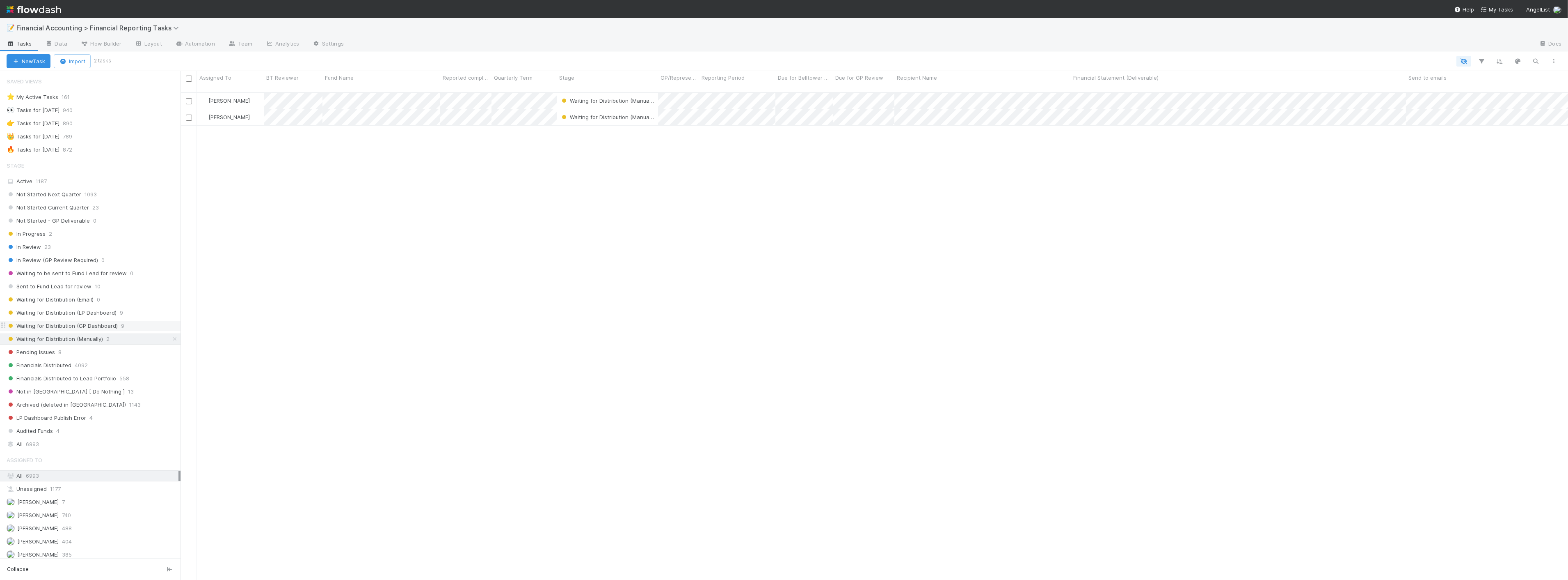
scroll to position [487, 1381]
click at [885, 213] on div at bounding box center [784, 290] width 1568 height 580
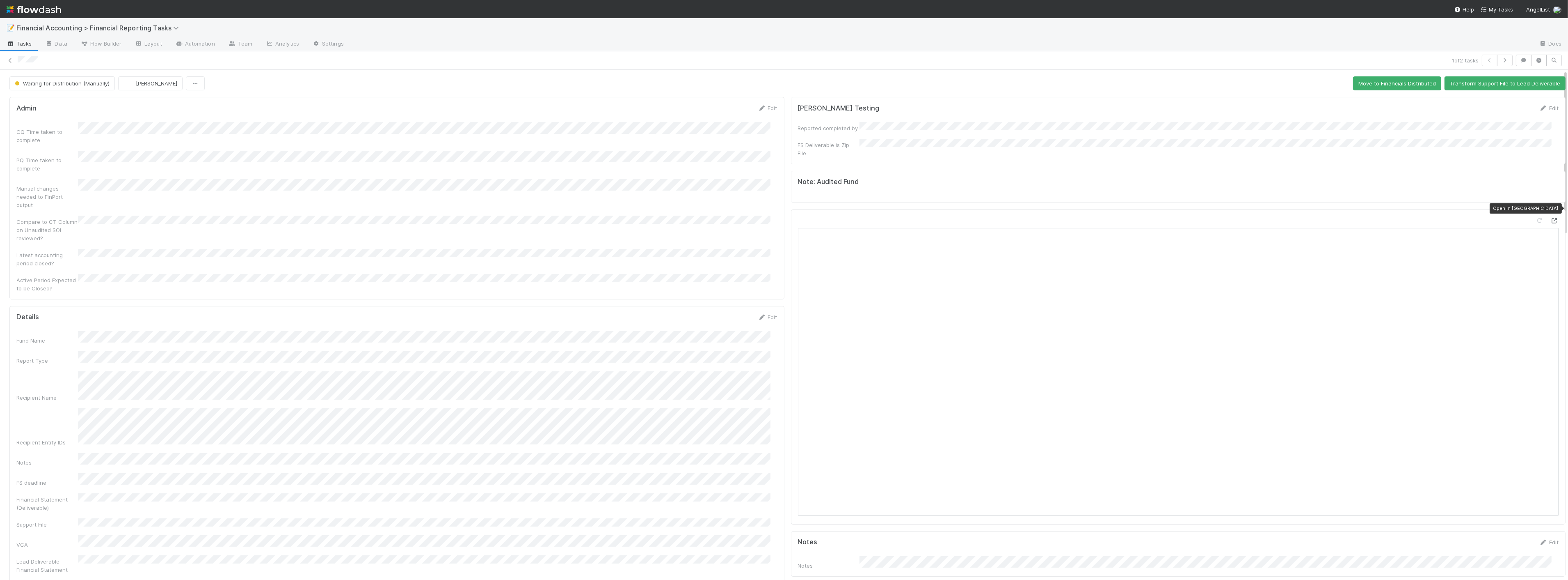
click at [1551, 218] on icon at bounding box center [1555, 220] width 8 height 5
click at [1385, 79] on button "Move to Financials Distributed" at bounding box center [1397, 83] width 88 height 14
click at [10, 60] on icon at bounding box center [10, 60] width 8 height 5
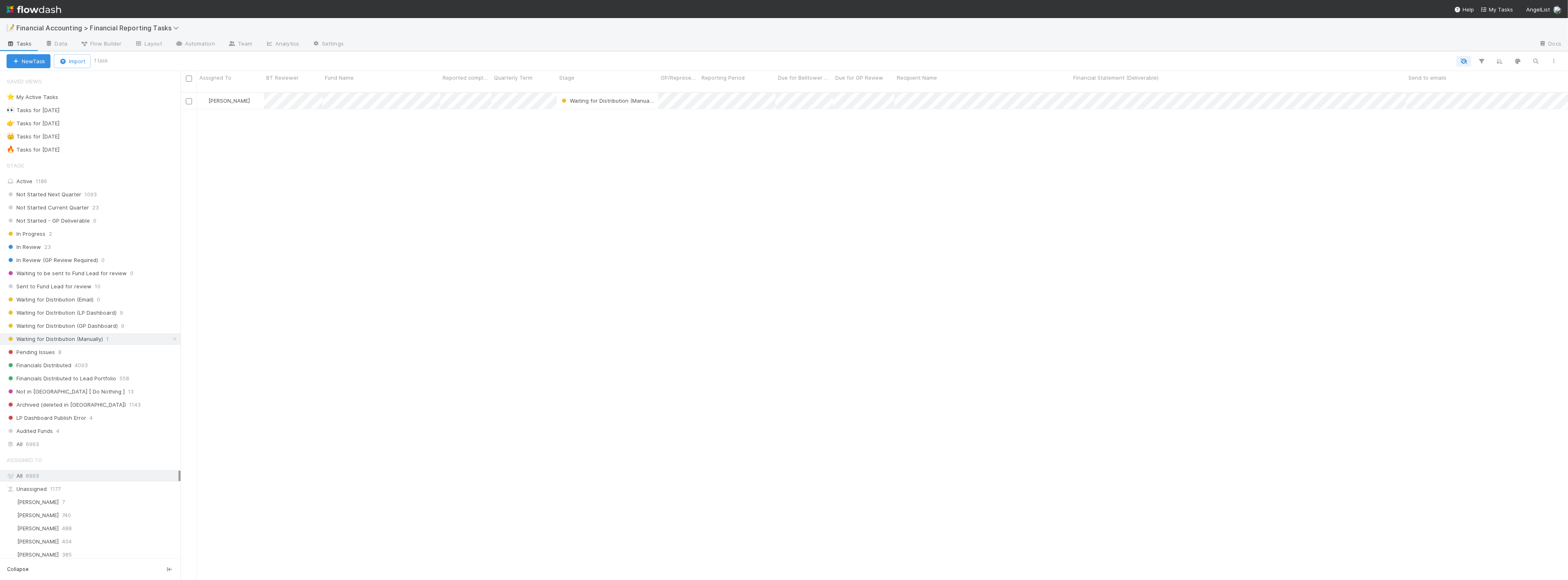
scroll to position [487, 1381]
click at [106, 328] on span "Waiting for Distribution (GP Dashboard)" at bounding box center [62, 326] width 111 height 10
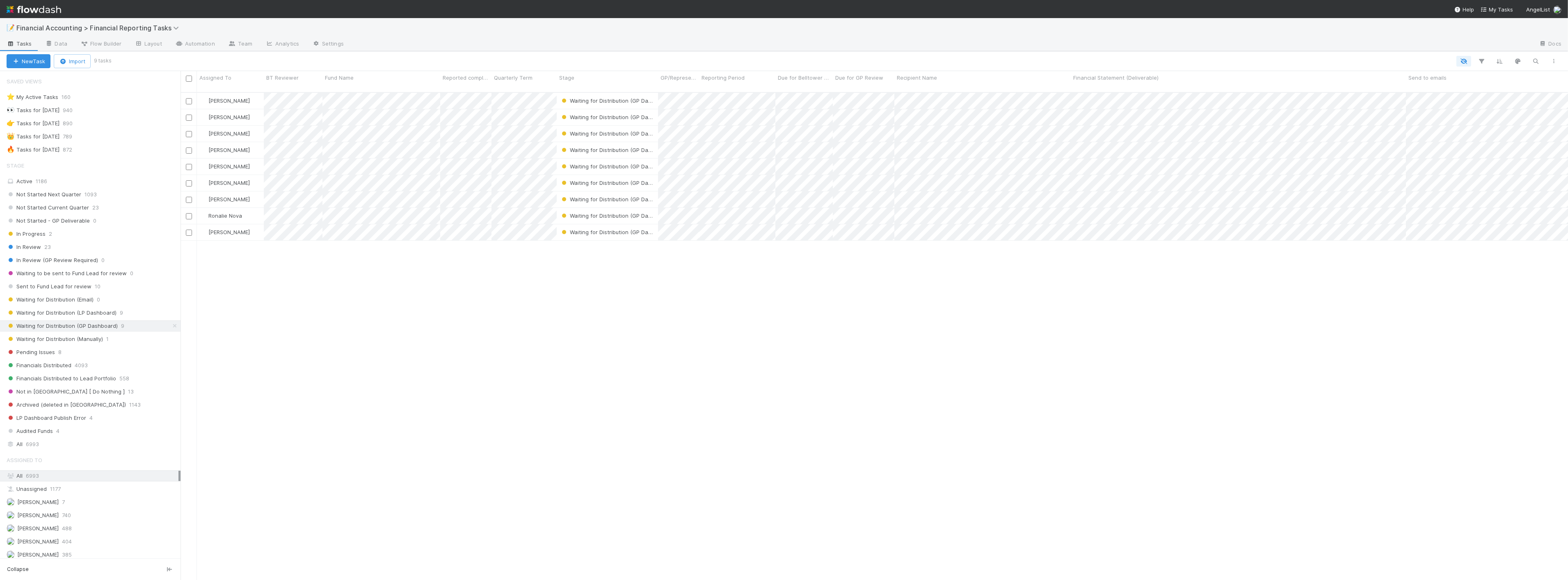
scroll to position [487, 1381]
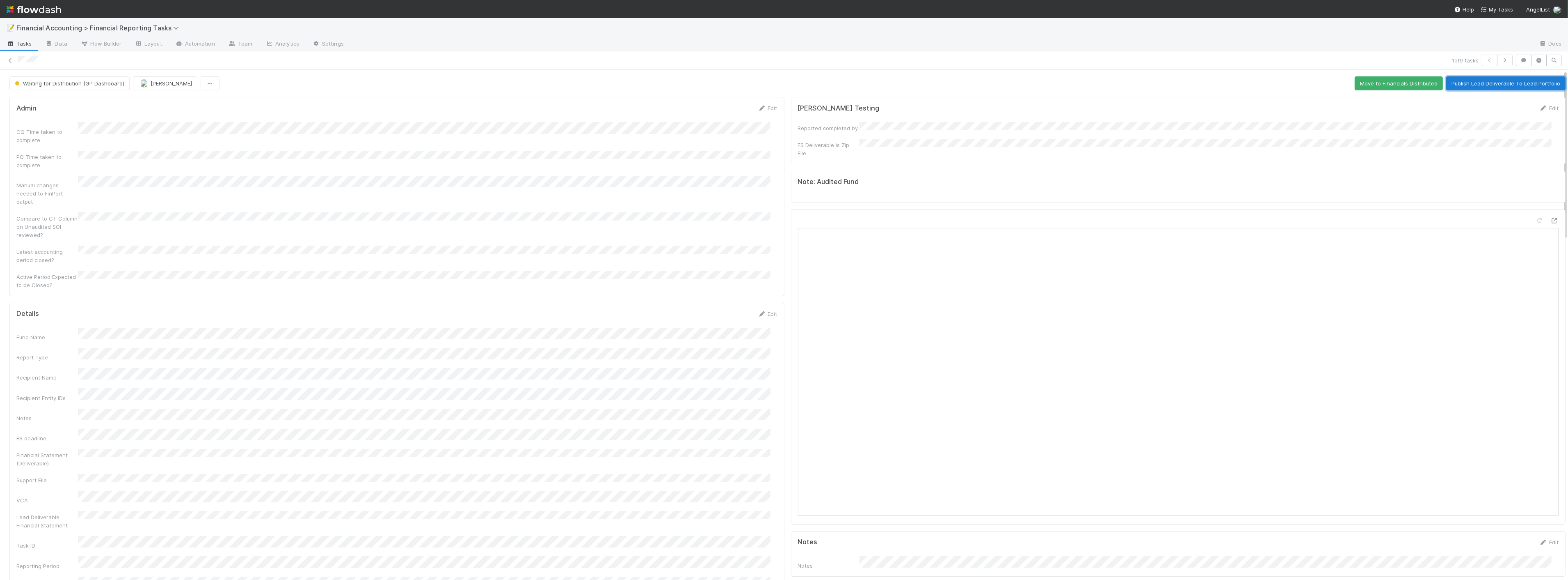
click at [1450, 79] on button "Publish Lead Deliverable To Lead Portfolio" at bounding box center [1506, 83] width 119 height 14
click at [10, 63] on icon at bounding box center [10, 60] width 8 height 5
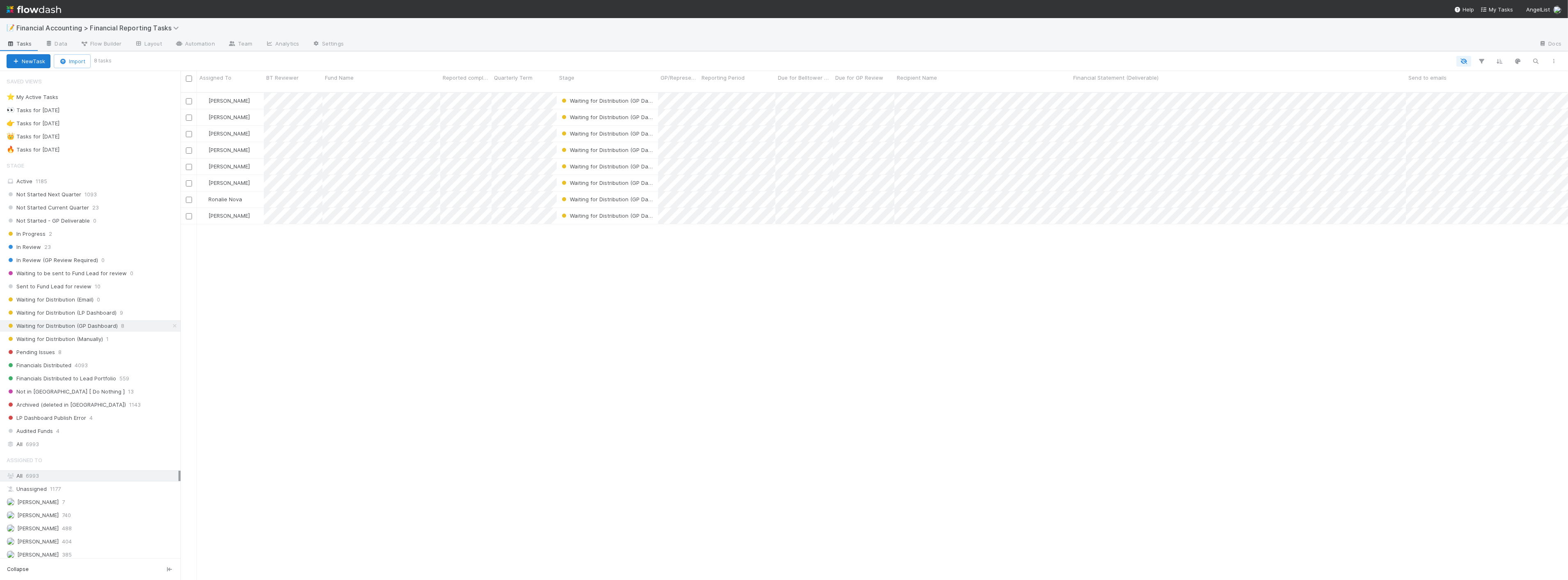
scroll to position [487, 1381]
click at [72, 382] on span "Financials Distributed to Lead Portfolio" at bounding box center [61, 378] width 109 height 10
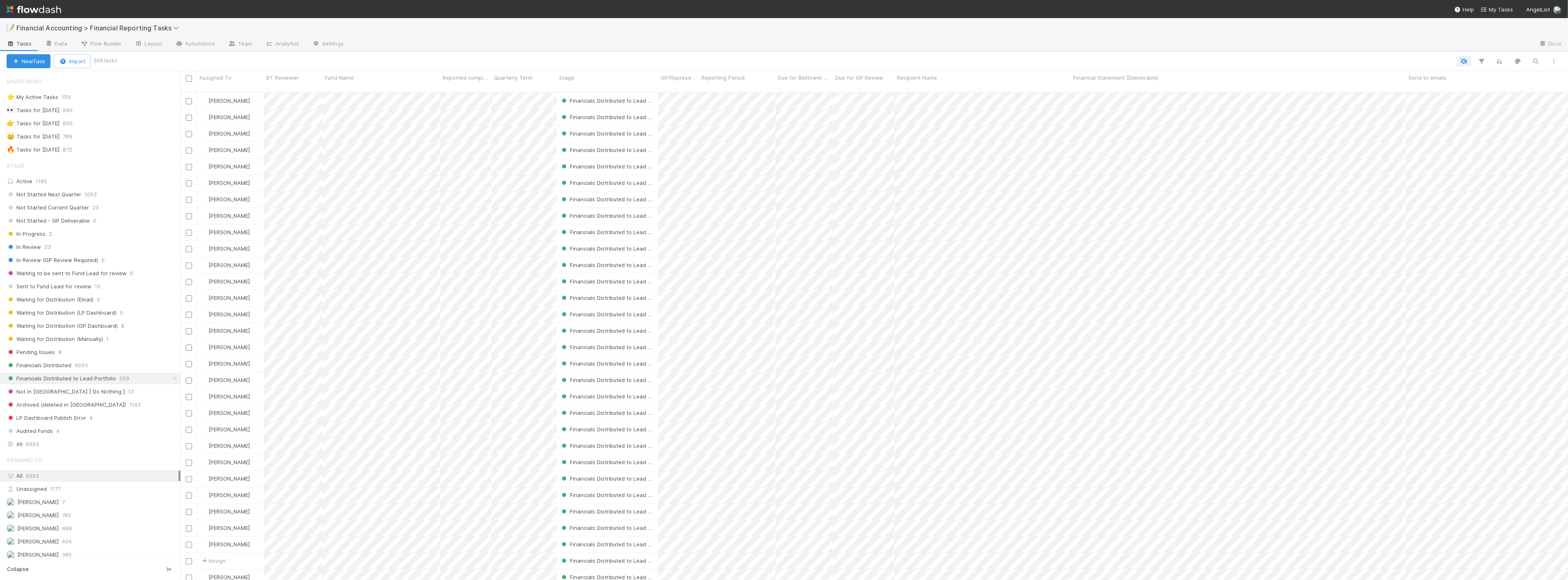
scroll to position [487, 1381]
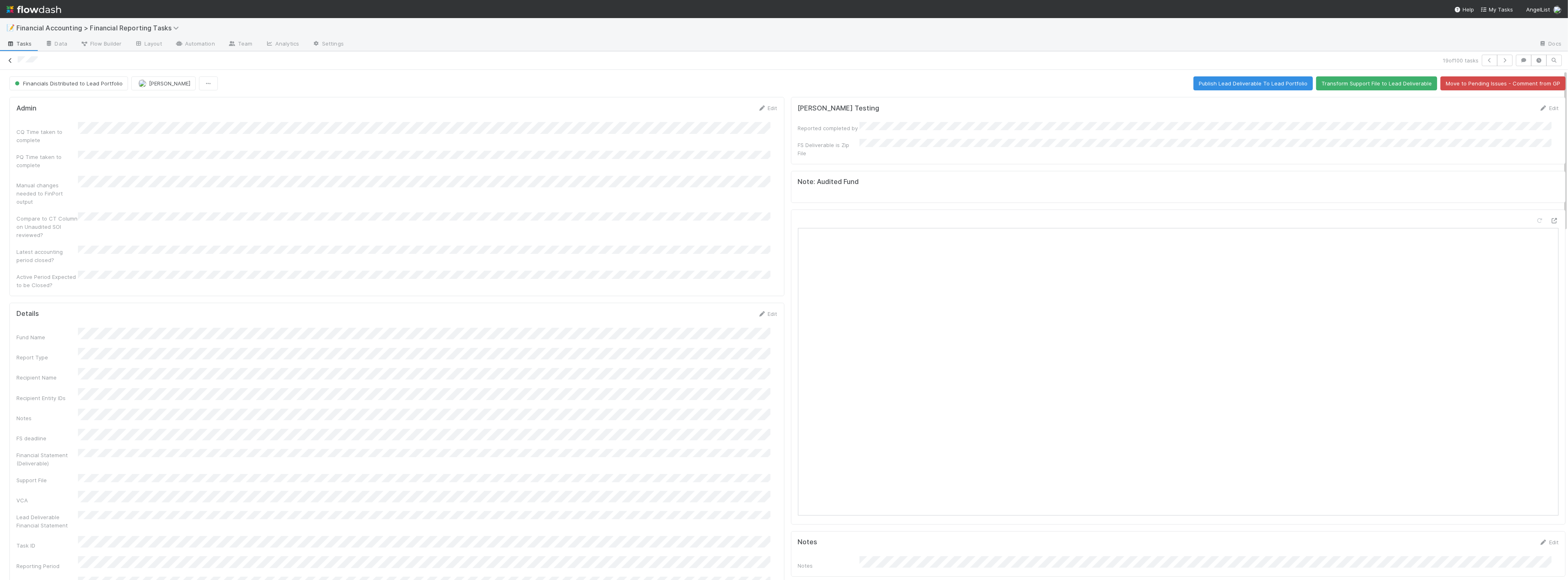
click at [9, 56] on link at bounding box center [10, 60] width 8 height 8
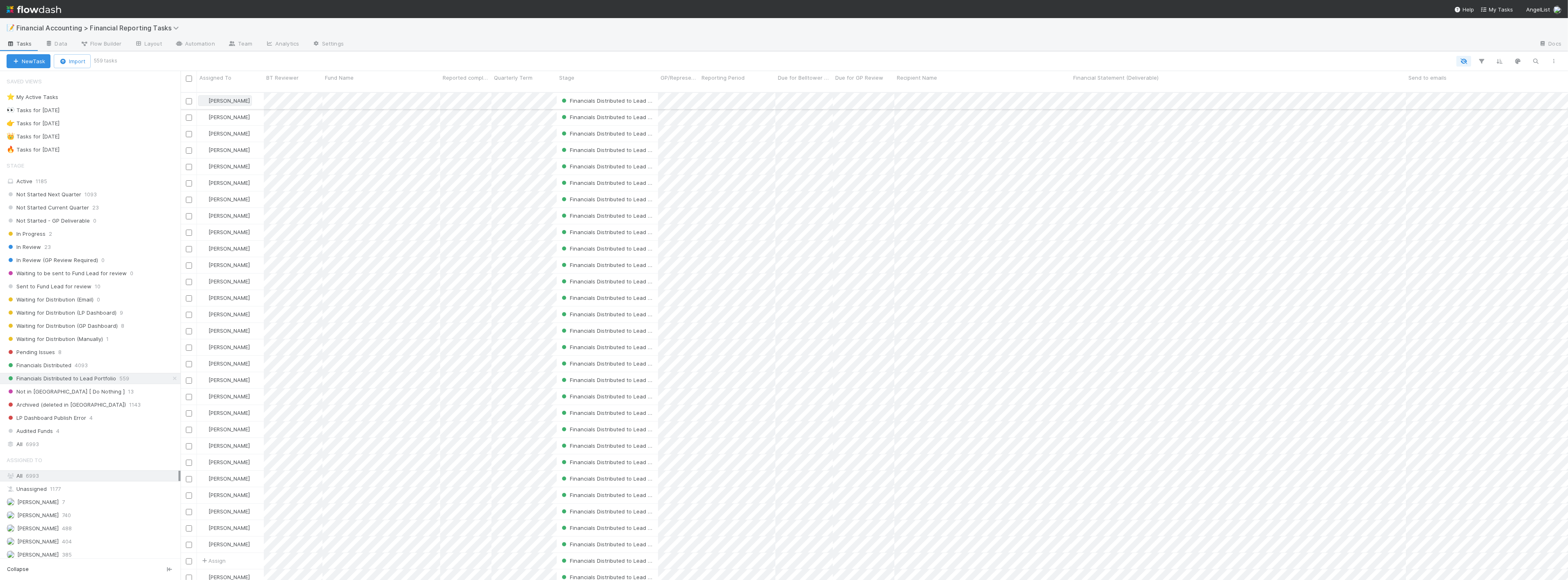
scroll to position [487, 1381]
click at [96, 329] on span "Waiting for Distribution (GP Dashboard)" at bounding box center [62, 326] width 111 height 10
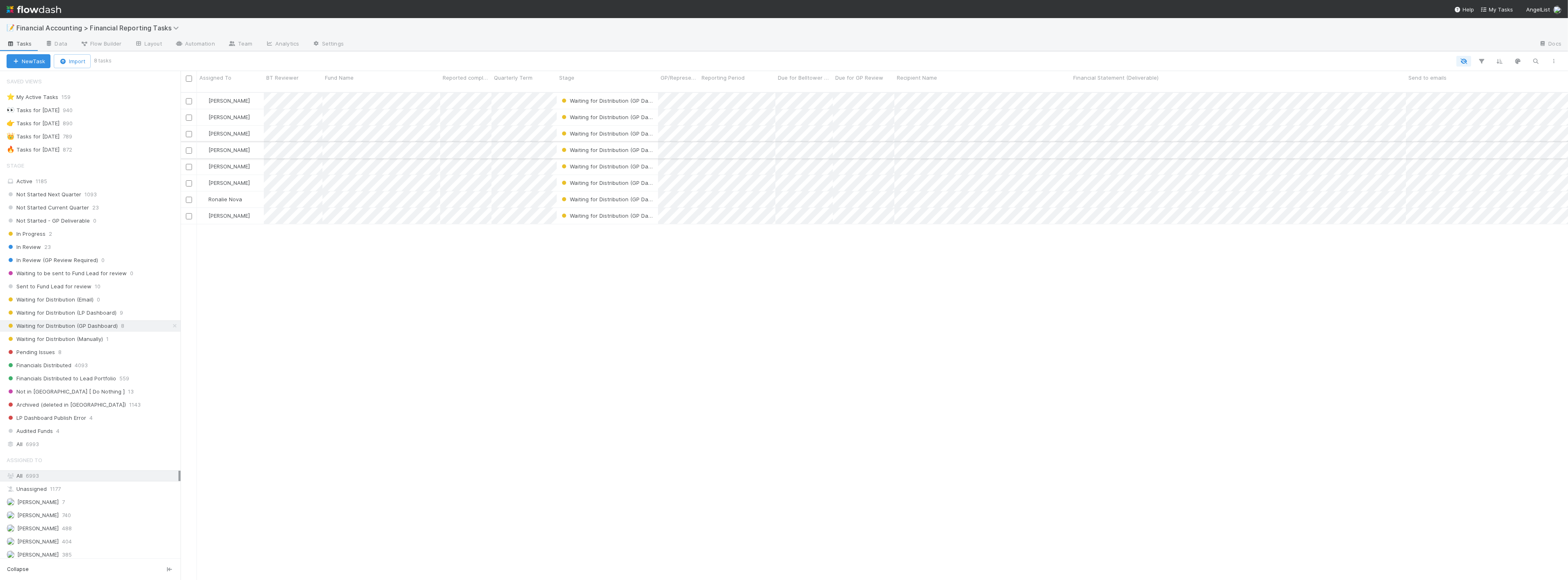
scroll to position [487, 1381]
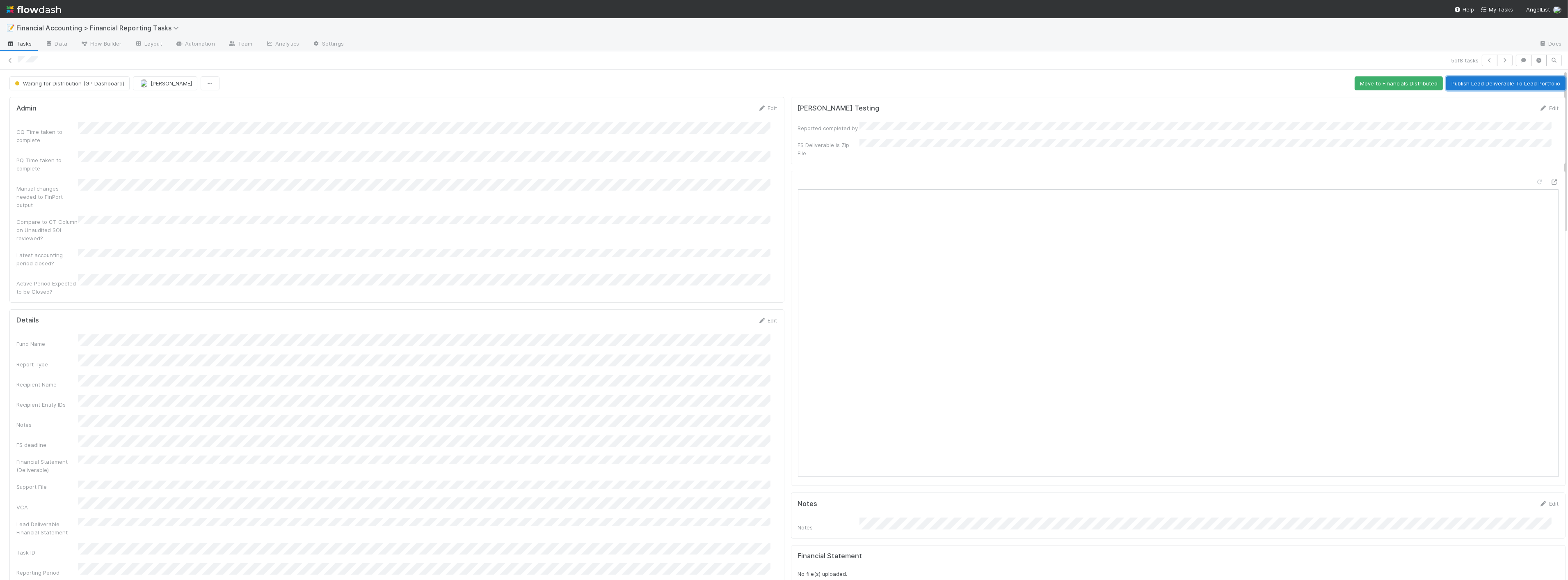
click at [1464, 85] on button "Publish Lead Deliverable To Lead Portfolio" at bounding box center [1506, 83] width 119 height 14
click at [9, 60] on icon at bounding box center [10, 60] width 8 height 5
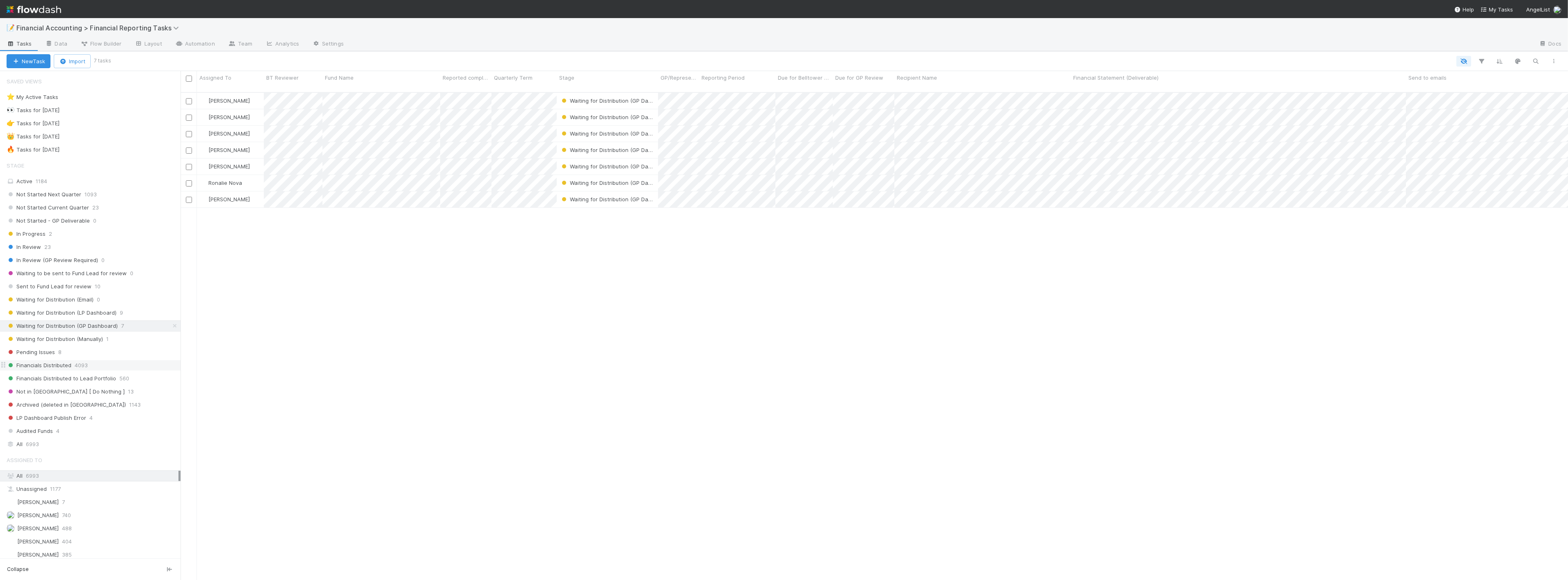
scroll to position [487, 1381]
click at [120, 313] on span "9" at bounding box center [122, 313] width 3 height 10
click at [104, 337] on div "Waiting for Distribution (Manually) 1" at bounding box center [93, 338] width 174 height 10
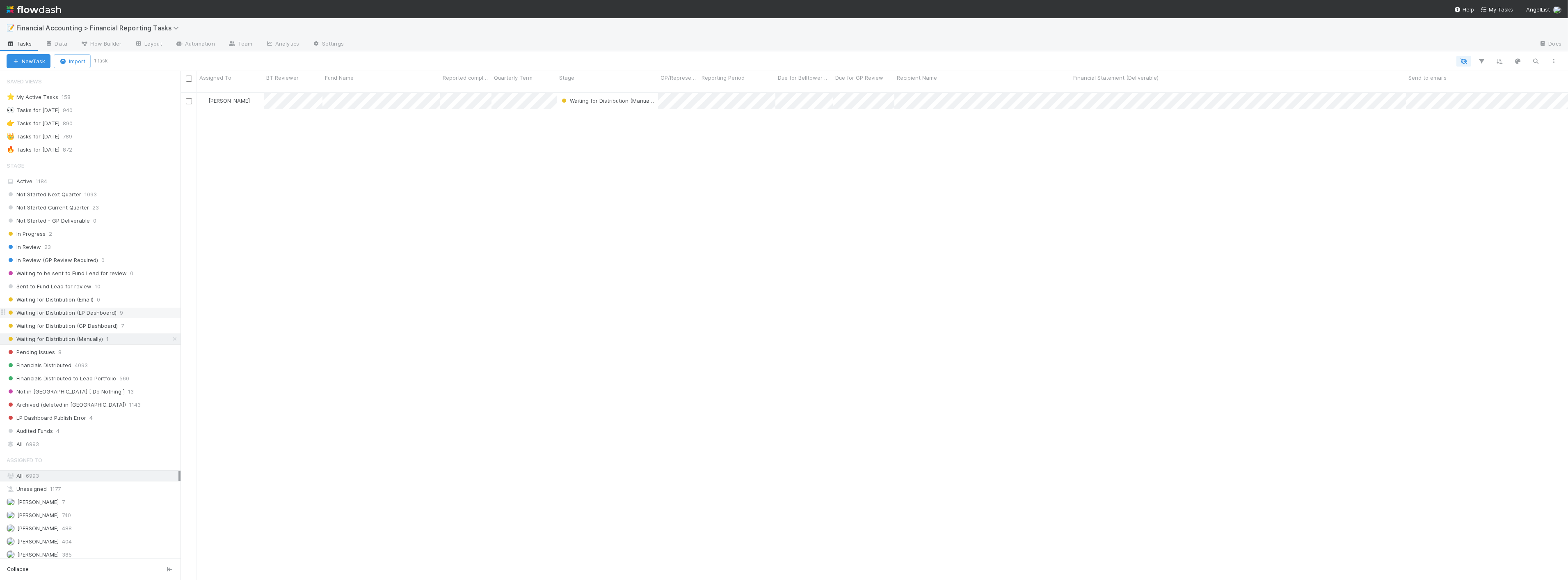
scroll to position [487, 1381]
click at [115, 313] on div "Waiting for Distribution (LP Dashboard) 9" at bounding box center [93, 313] width 174 height 10
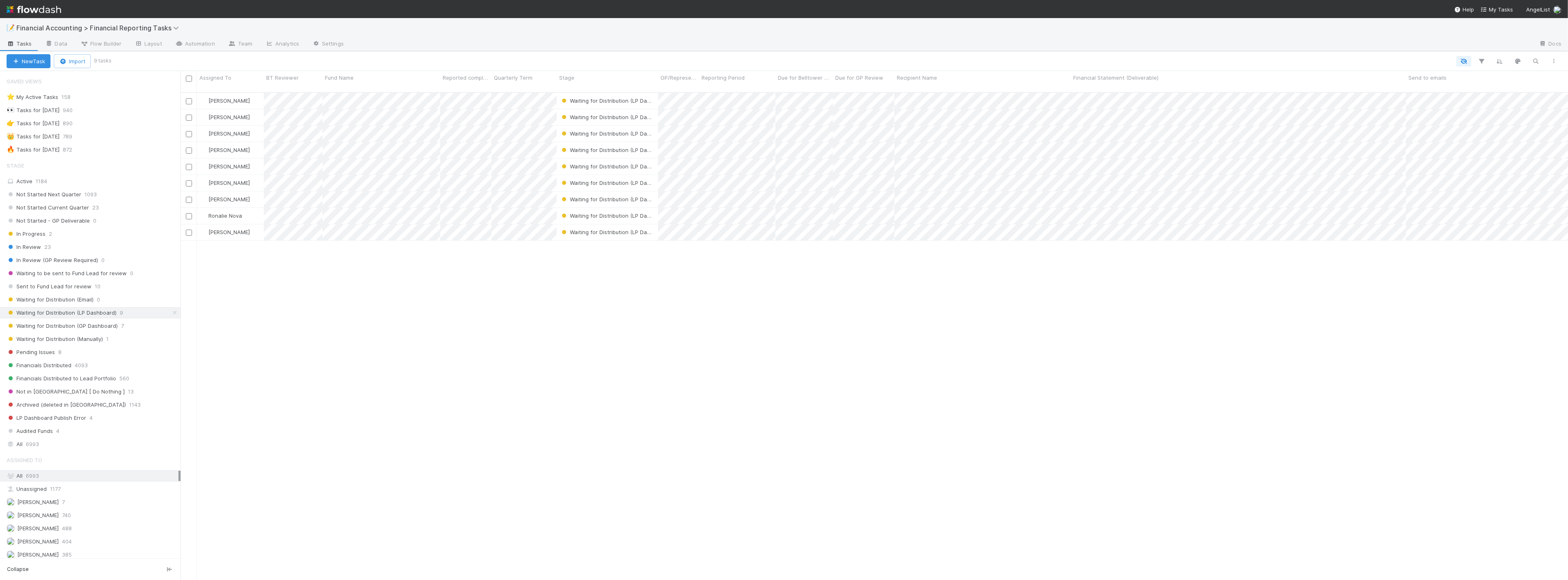
scroll to position [487, 1381]
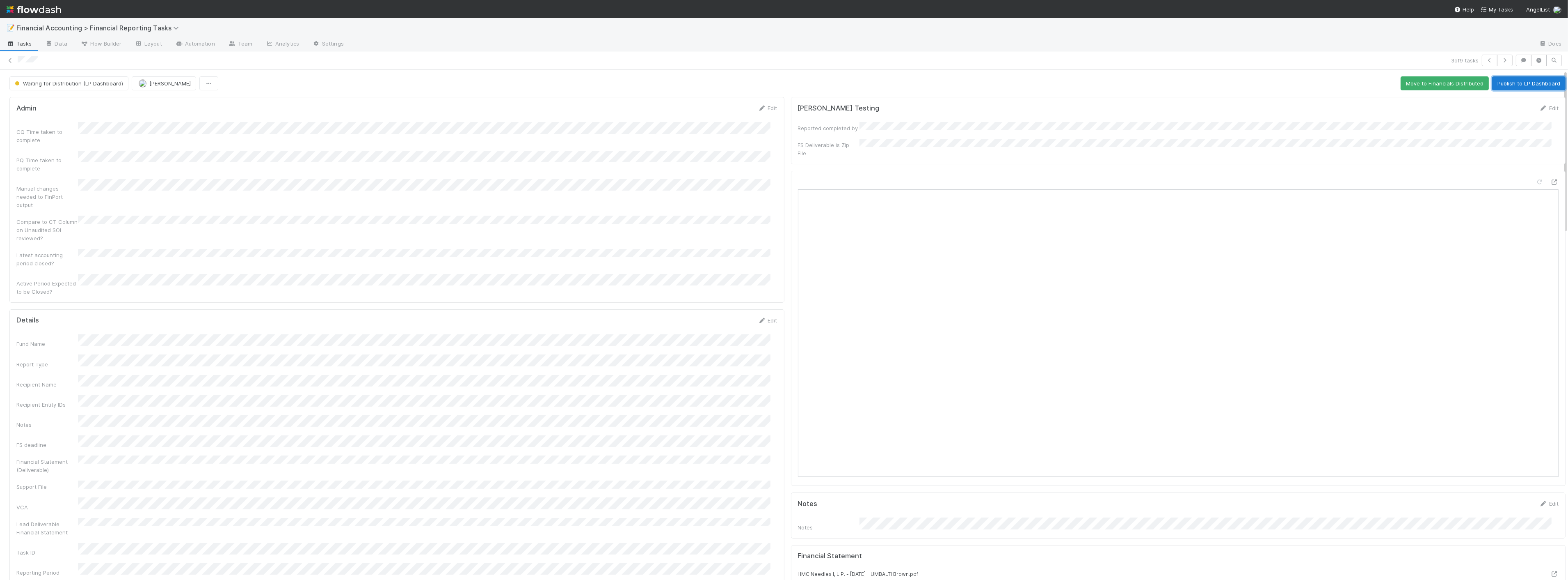
click at [1520, 84] on button "Publish to LP Dashboard" at bounding box center [1529, 83] width 74 height 14
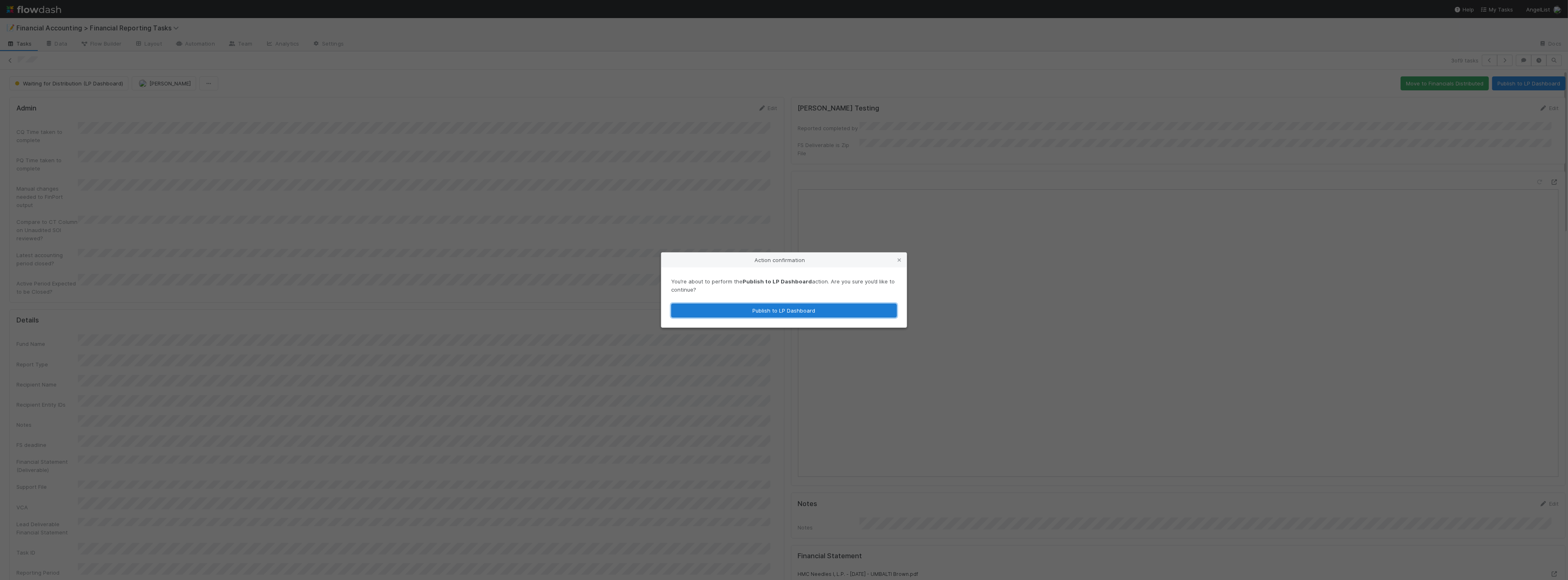
click at [777, 309] on button "Publish to LP Dashboard" at bounding box center [784, 310] width 226 height 14
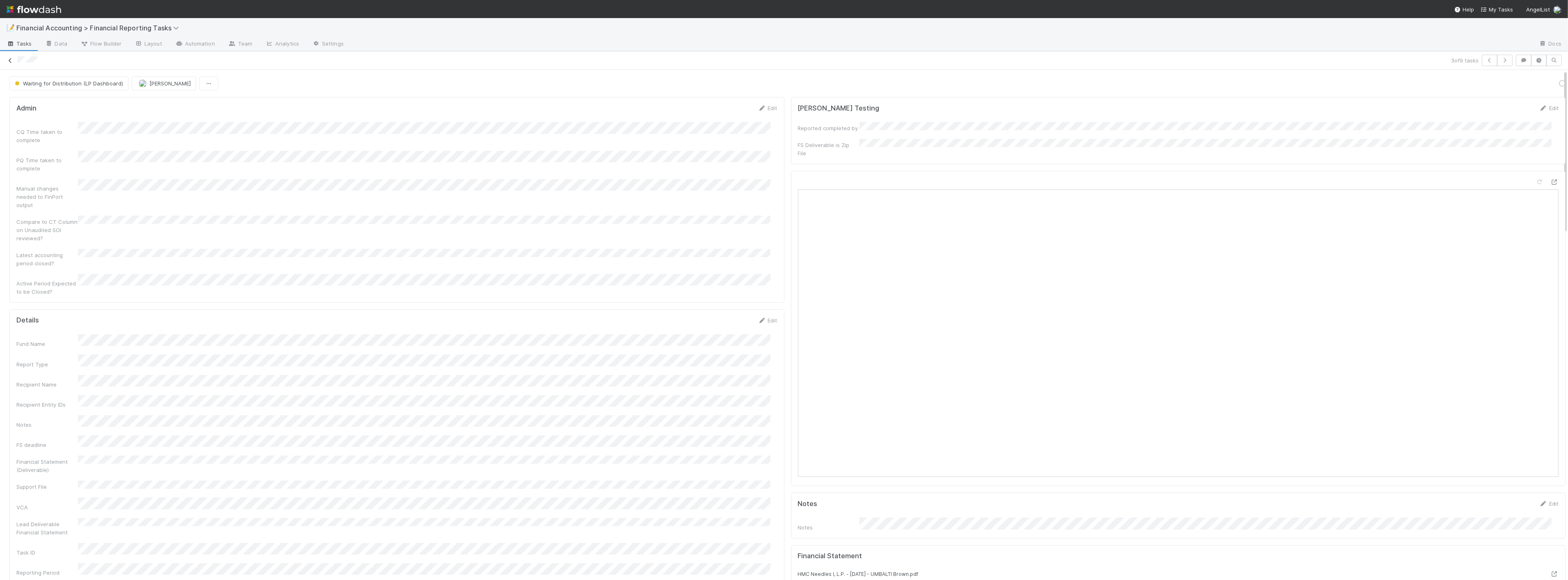
click at [11, 60] on icon at bounding box center [10, 60] width 8 height 5
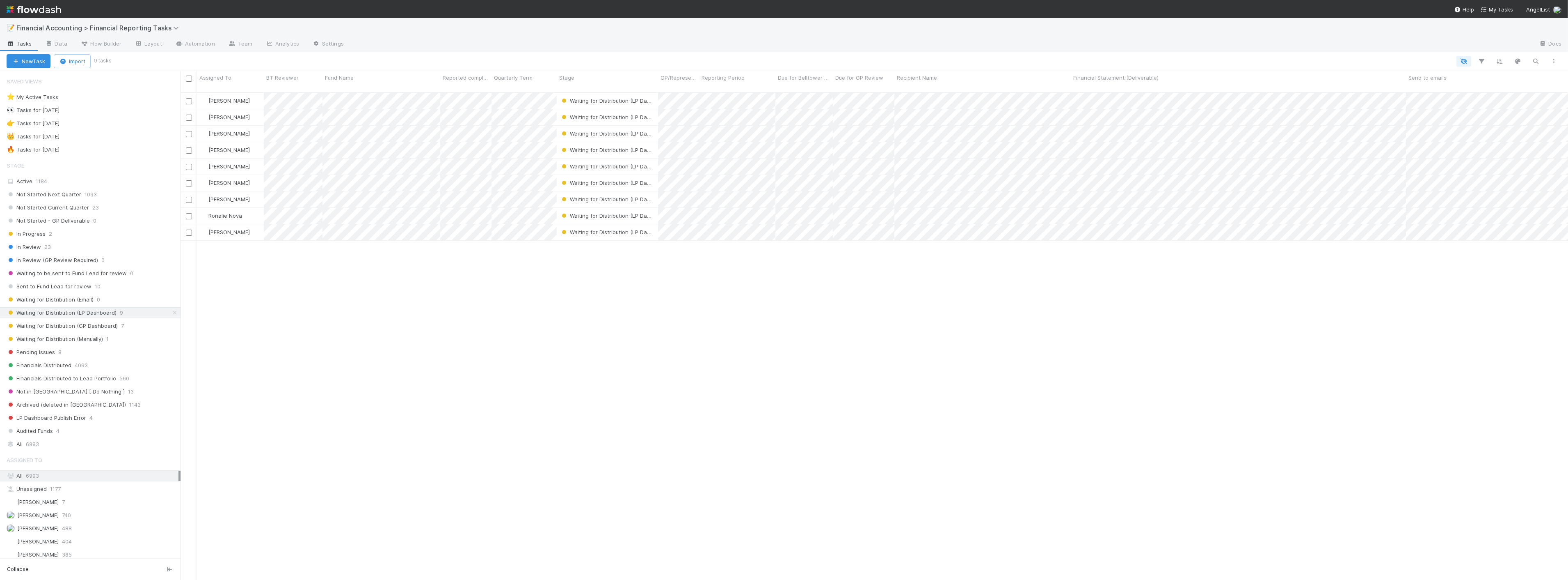
scroll to position [487, 1381]
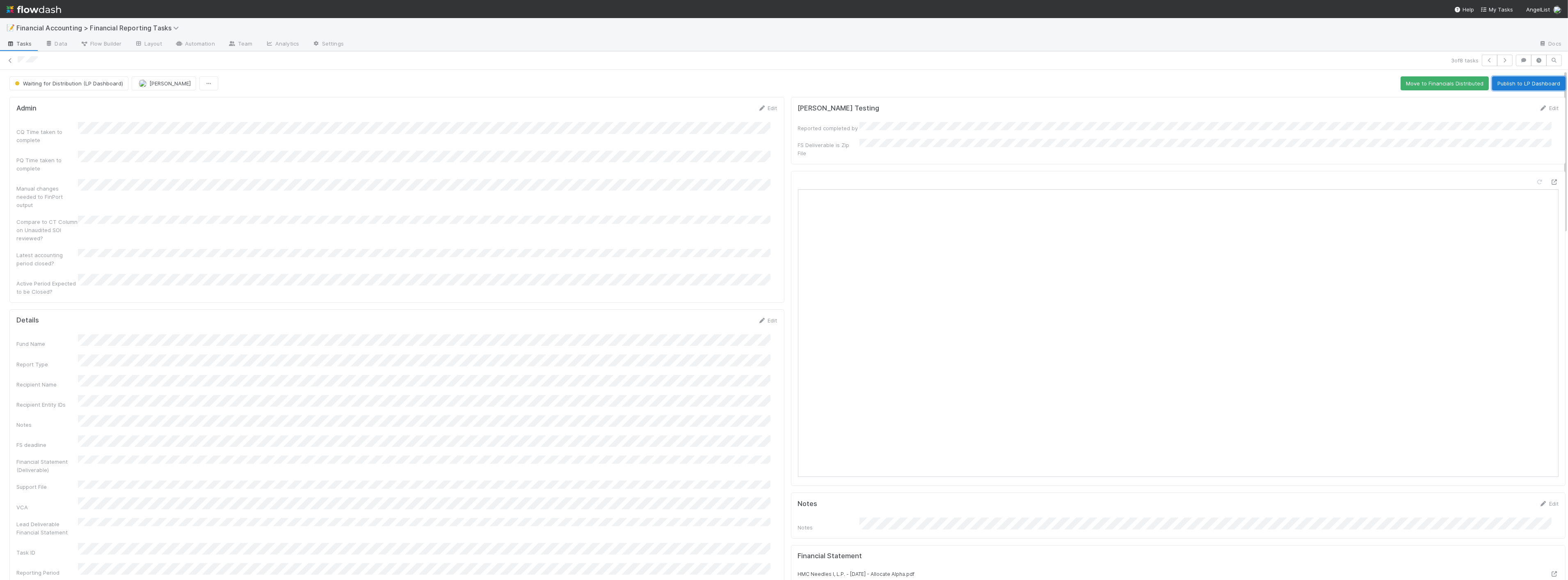
click at [1525, 87] on button "Publish to LP Dashboard" at bounding box center [1529, 83] width 74 height 14
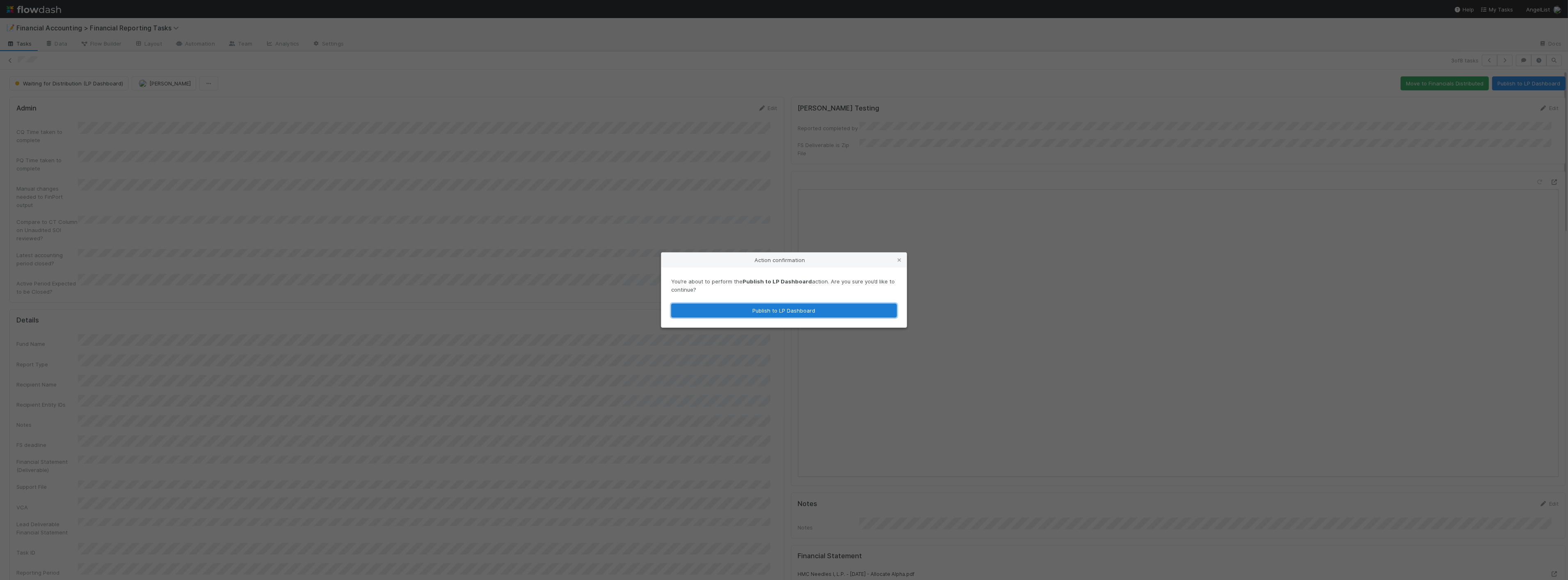
click at [806, 315] on button "Publish to LP Dashboard" at bounding box center [784, 310] width 226 height 14
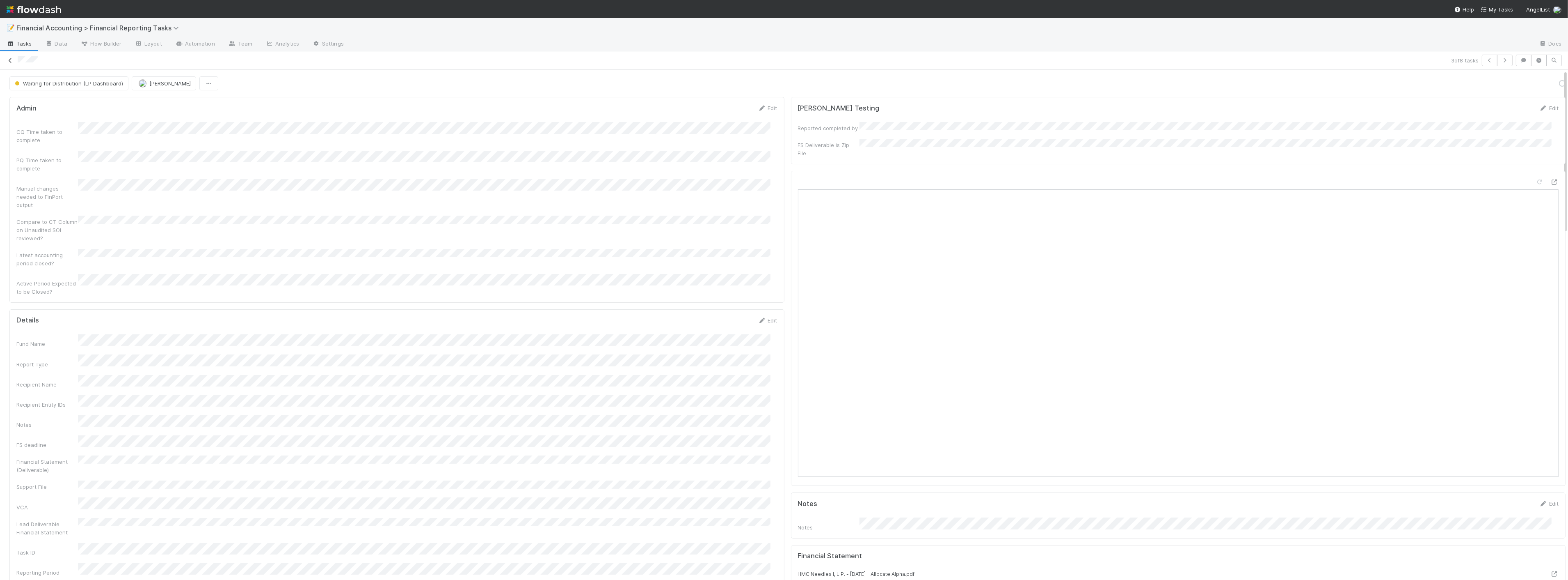
click at [11, 60] on icon at bounding box center [10, 60] width 8 height 5
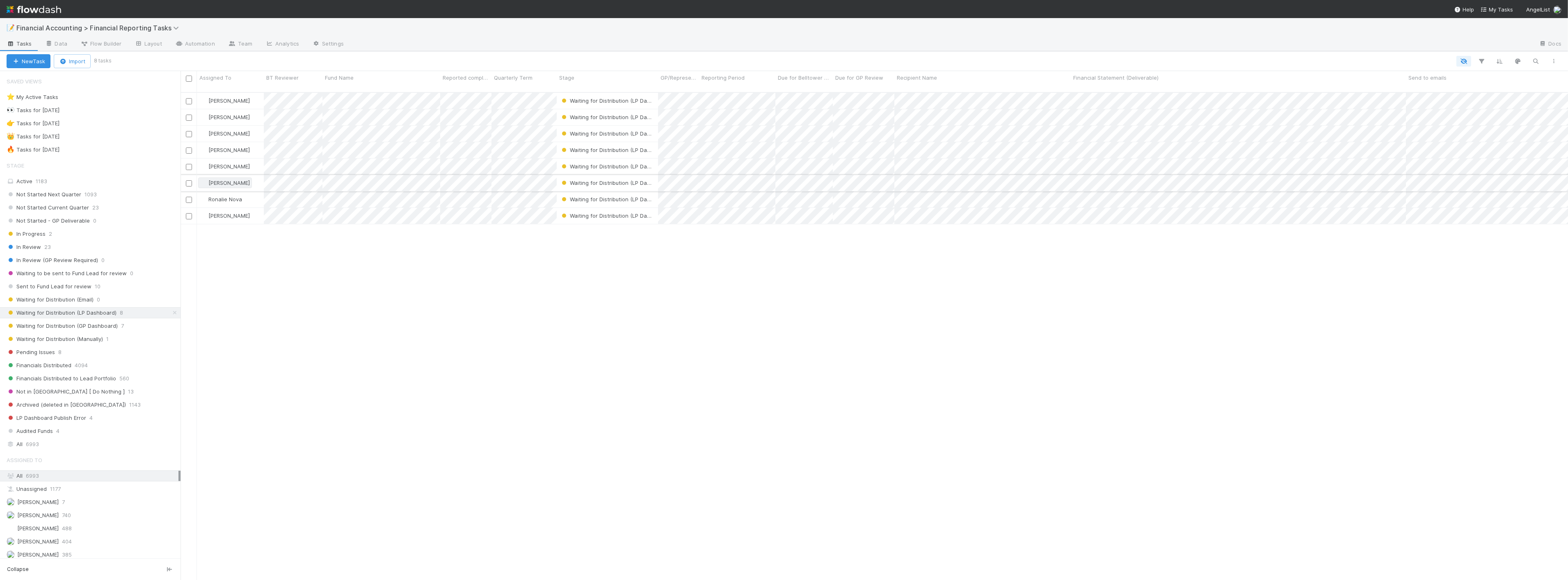
scroll to position [487, 1381]
click at [121, 326] on span "7" at bounding box center [122, 326] width 2 height 10
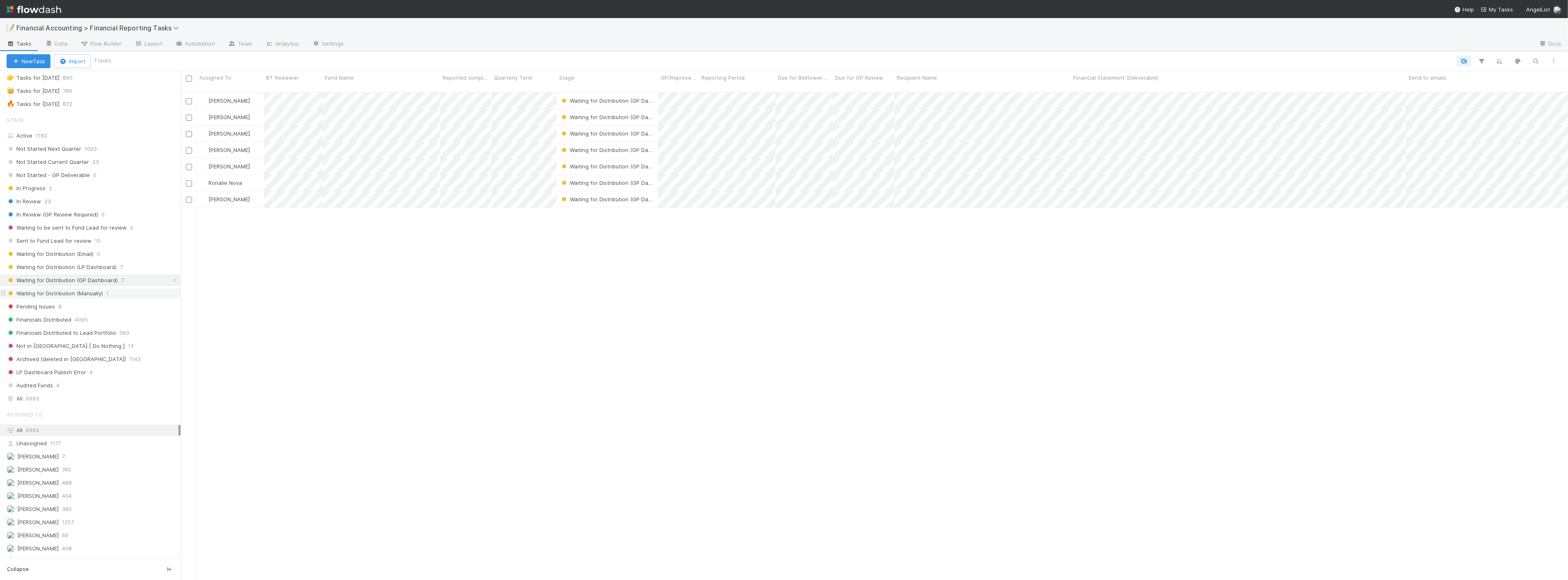
scroll to position [487, 1381]
click at [98, 294] on span "Waiting for Distribution (Manually)" at bounding box center [55, 293] width 97 height 10
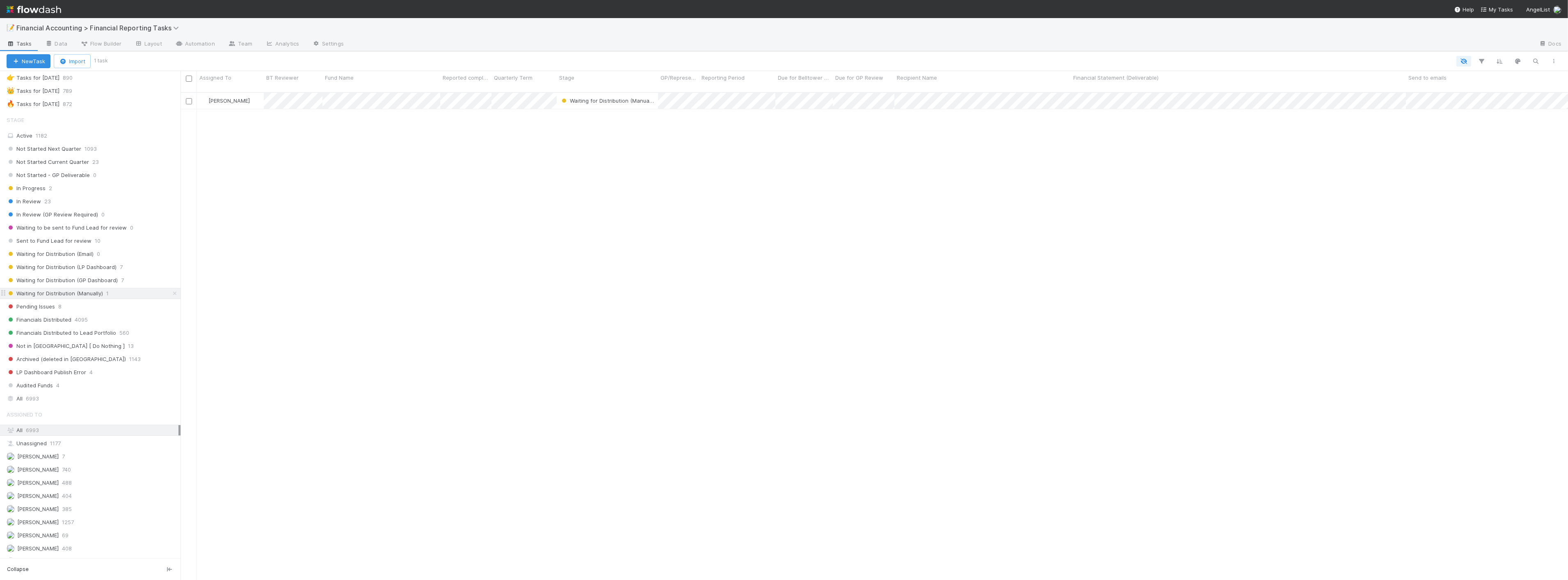
scroll to position [487, 1381]
click at [46, 398] on div "All 6993" at bounding box center [93, 398] width 172 height 10
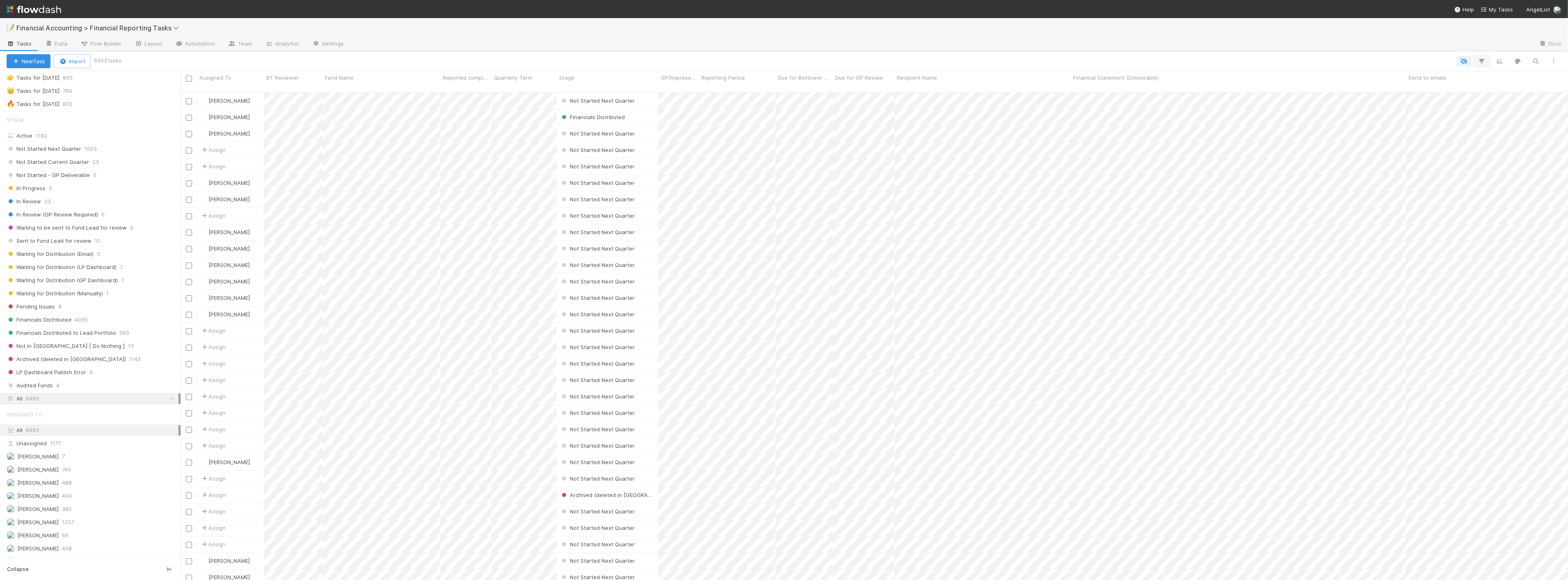
click at [1482, 56] on button "button" at bounding box center [1482, 60] width 15 height 11
drag, startPoint x: 1380, startPoint y: 84, endPoint x: 1364, endPoint y: 89, distance: 16.8
click at [1379, 85] on button "Add Filter" at bounding box center [1356, 85] width 246 height 12
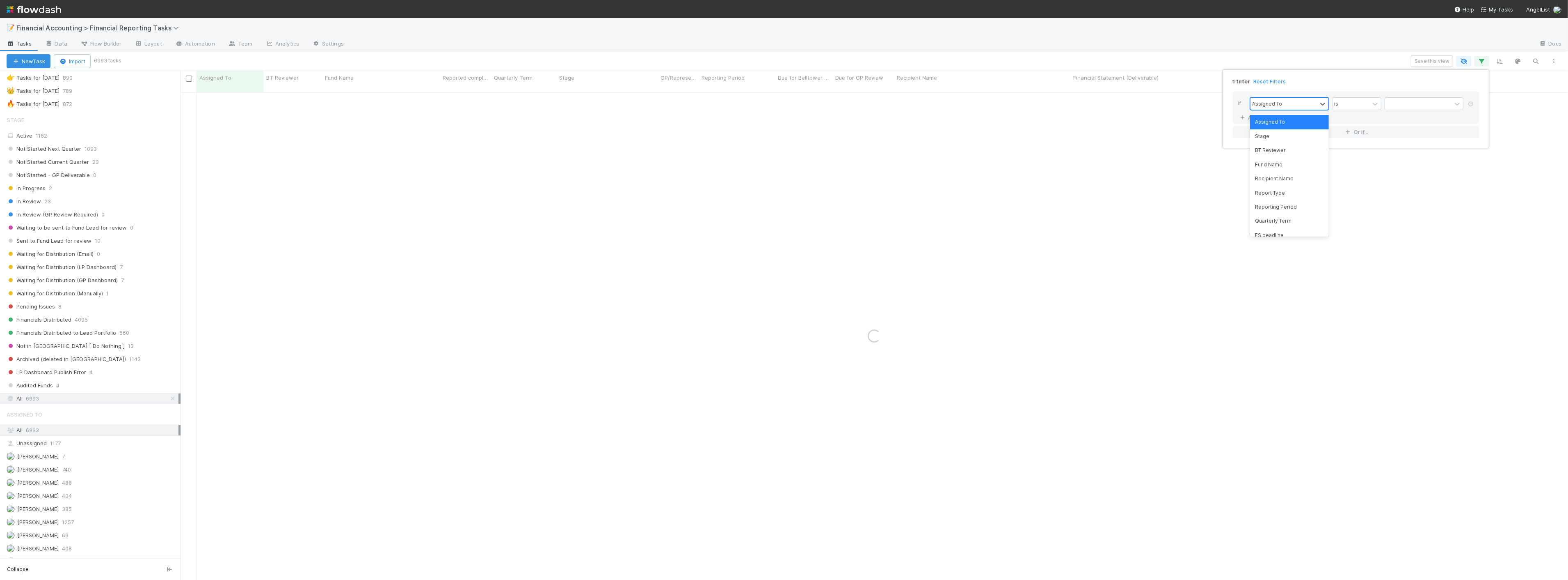
click at [1306, 104] on div "Assigned To" at bounding box center [1284, 103] width 66 height 12
click at [1289, 206] on div "Reporting Period" at bounding box center [1289, 207] width 79 height 14
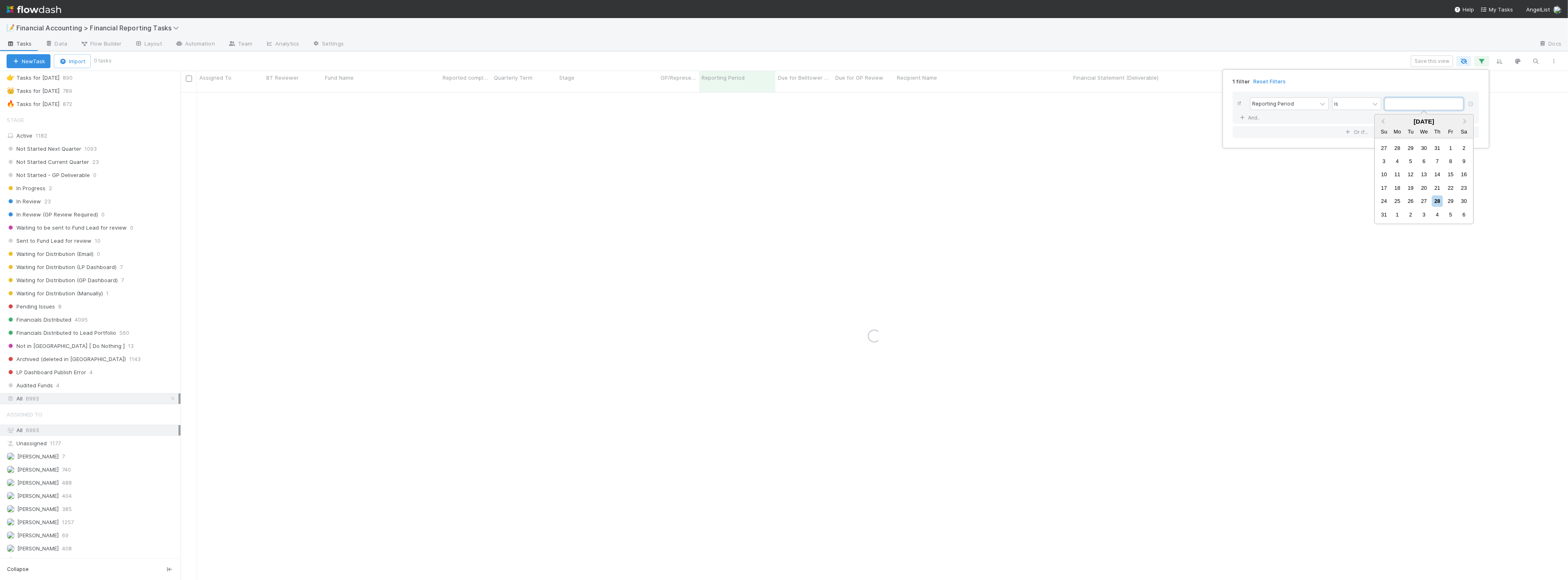
click at [1413, 105] on input "text" at bounding box center [1424, 103] width 79 height 12
click at [1382, 119] on button "Previous Month" at bounding box center [1383, 122] width 13 height 13
click at [1403, 144] on div "30" at bounding box center [1398, 147] width 11 height 11
type input "06/30/2025"
click at [1253, 117] on link "And.." at bounding box center [1250, 117] width 26 height 12
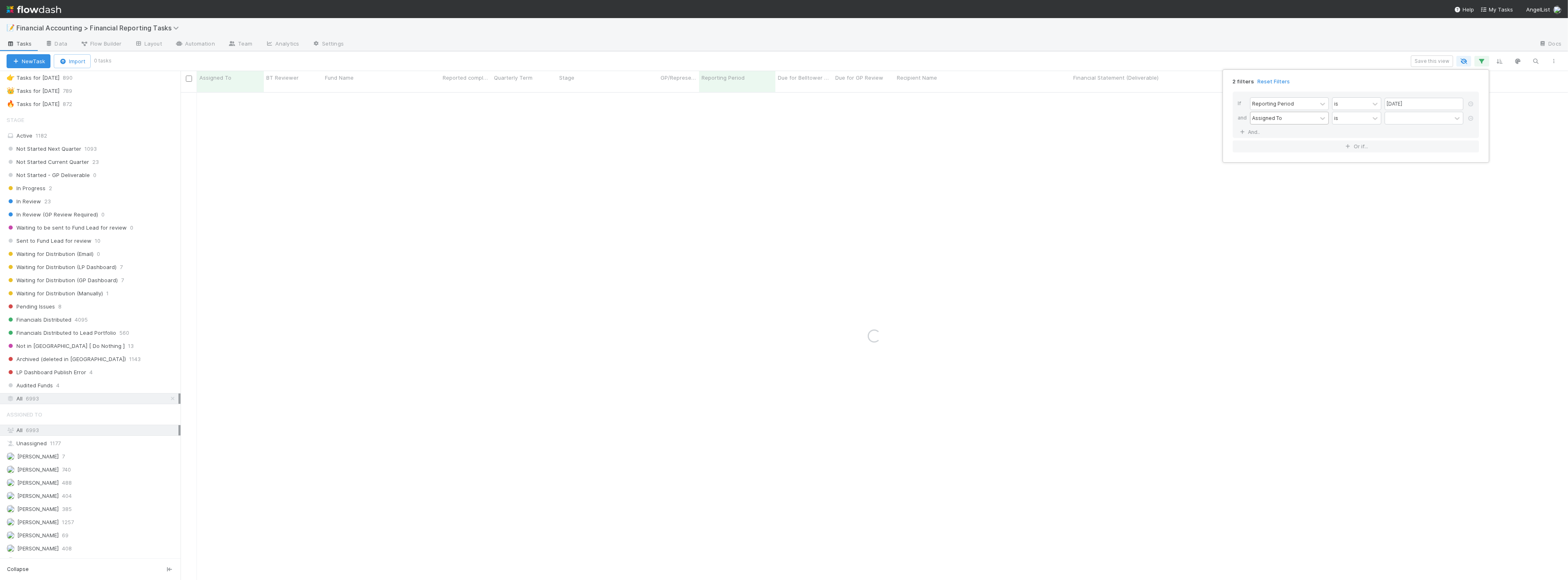
click at [1289, 122] on div "Assigned To" at bounding box center [1284, 117] width 66 height 12
click at [1293, 183] on div "Fund Name" at bounding box center [1289, 179] width 79 height 14
click at [1389, 120] on input "text" at bounding box center [1424, 117] width 79 height 12
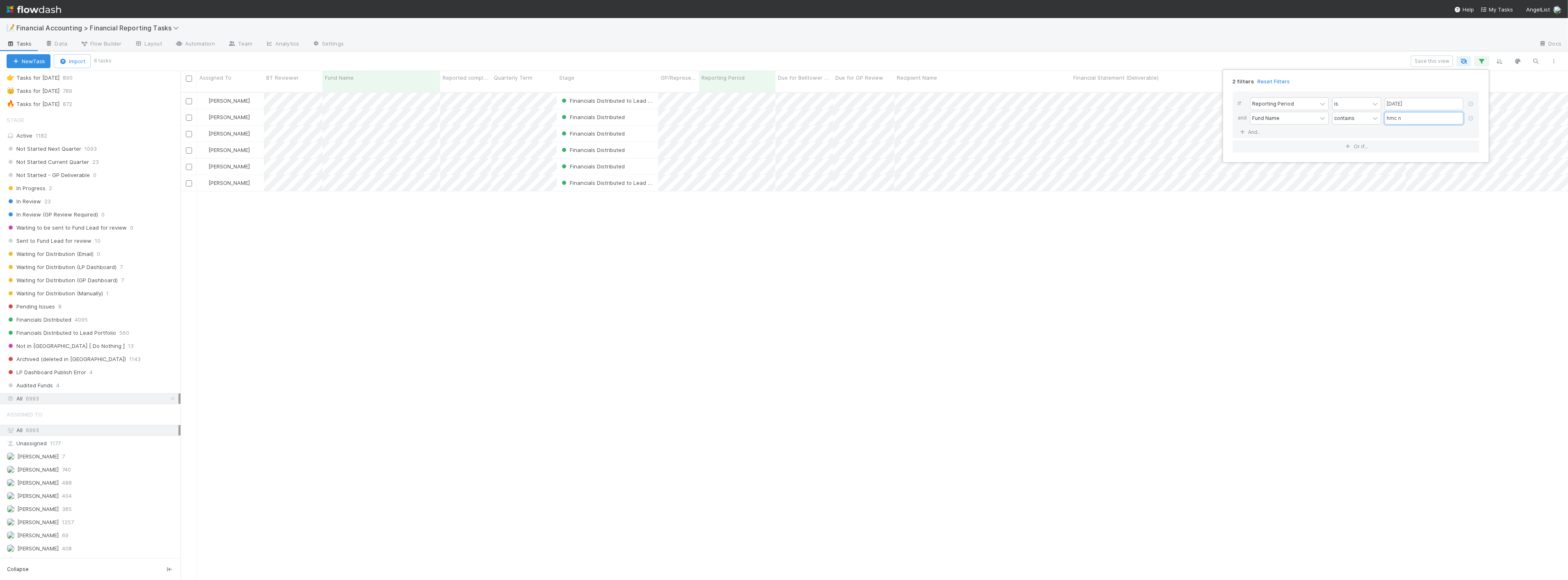
scroll to position [487, 1381]
type input "hmc n"
click at [1470, 103] on icon at bounding box center [1471, 104] width 8 height 5
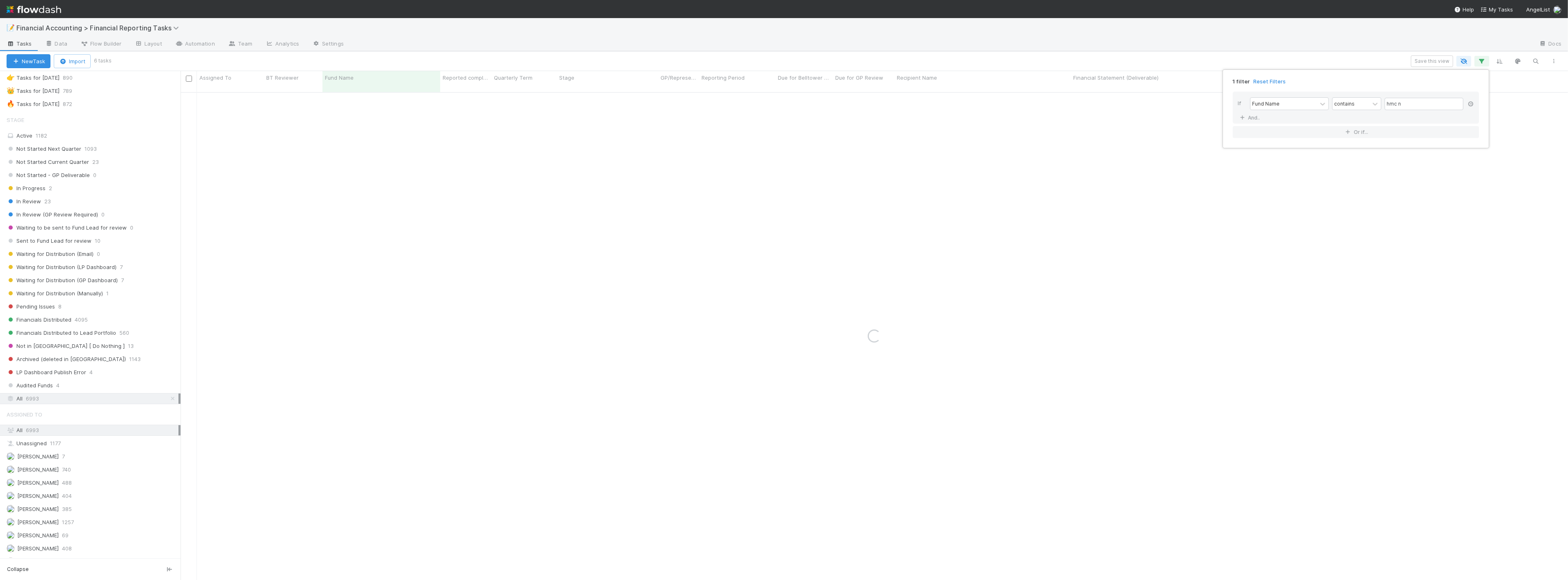
click at [1470, 103] on icon at bounding box center [1471, 104] width 8 height 5
click at [521, 308] on div "Add Filter" at bounding box center [784, 290] width 1568 height 580
click at [80, 276] on div "Add Filter" at bounding box center [784, 290] width 1568 height 580
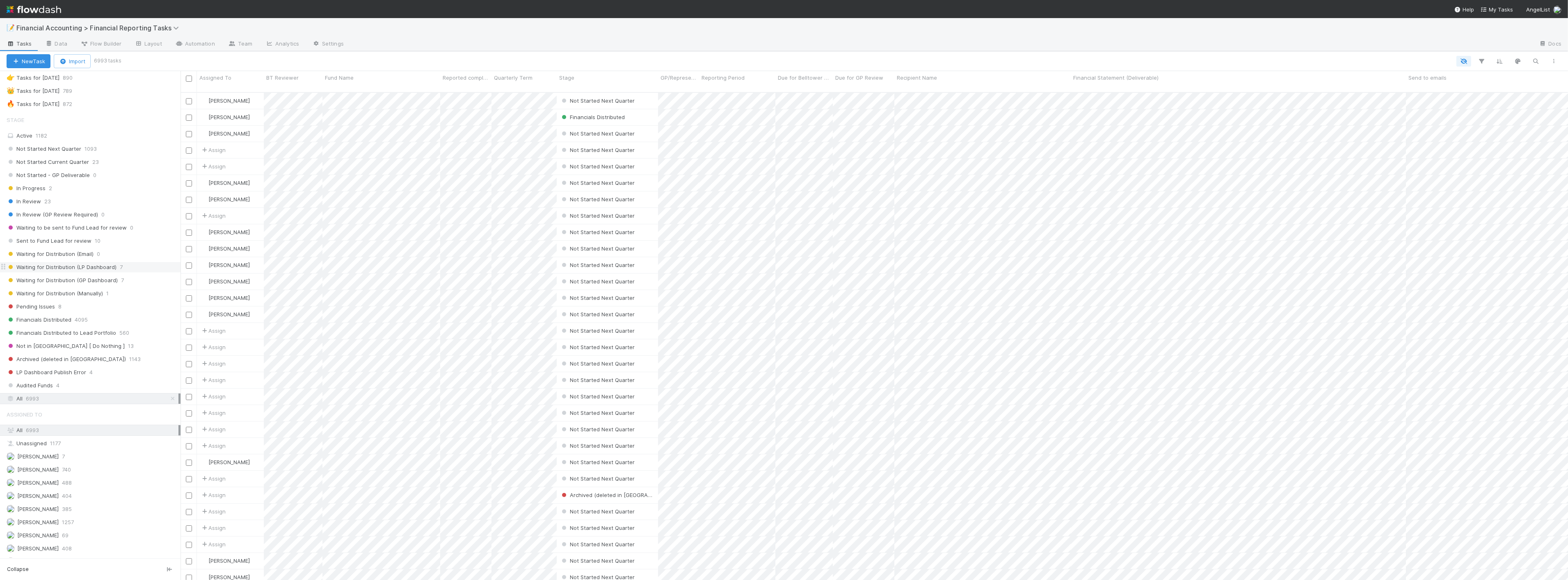
click at [77, 270] on span "Waiting for Distribution (LP Dashboard)" at bounding box center [61, 267] width 110 height 10
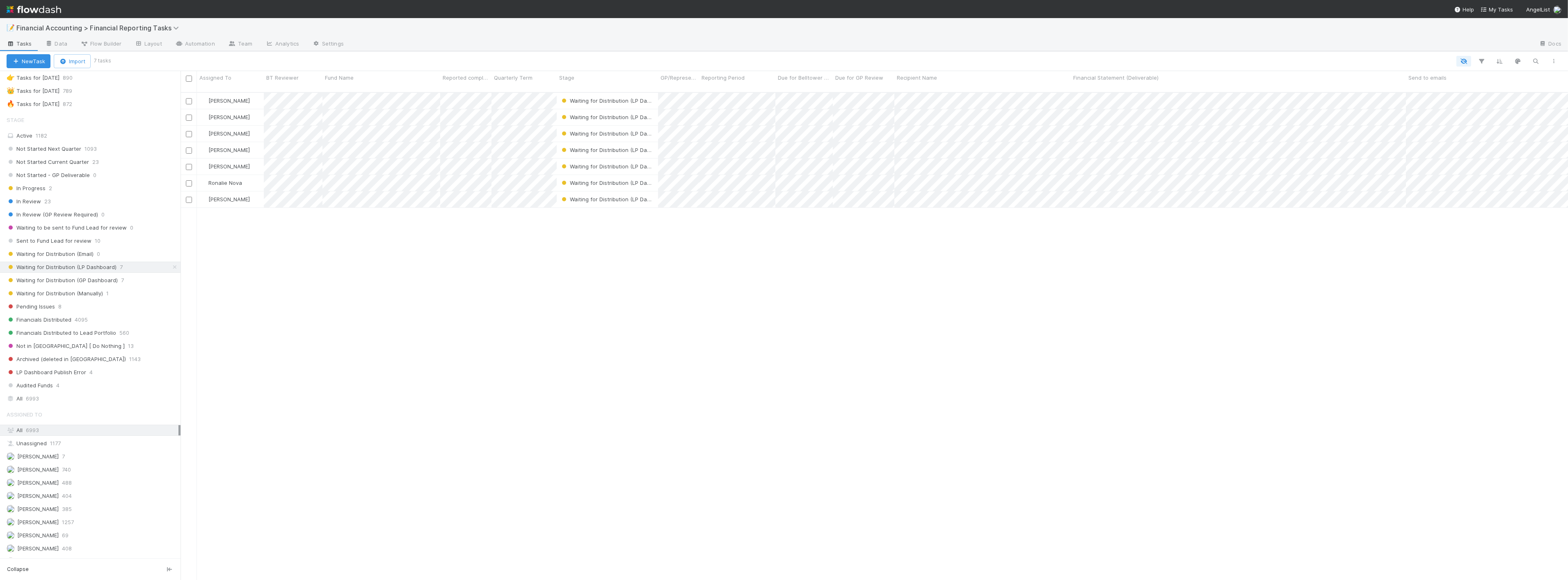
scroll to position [487, 1381]
click at [191, 79] on input "checkbox" at bounding box center [189, 78] width 6 height 6
checkbox input "true"
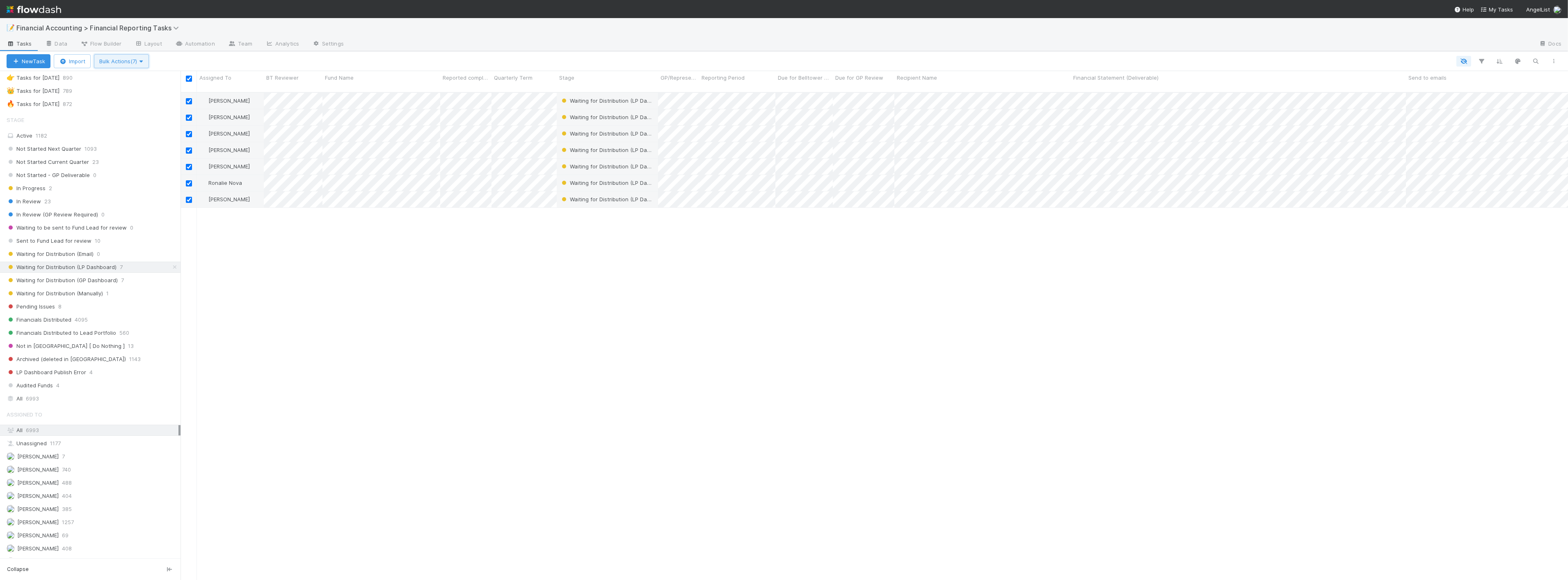
click at [128, 60] on span "Bulk Actions (7)" at bounding box center [122, 61] width 45 height 7
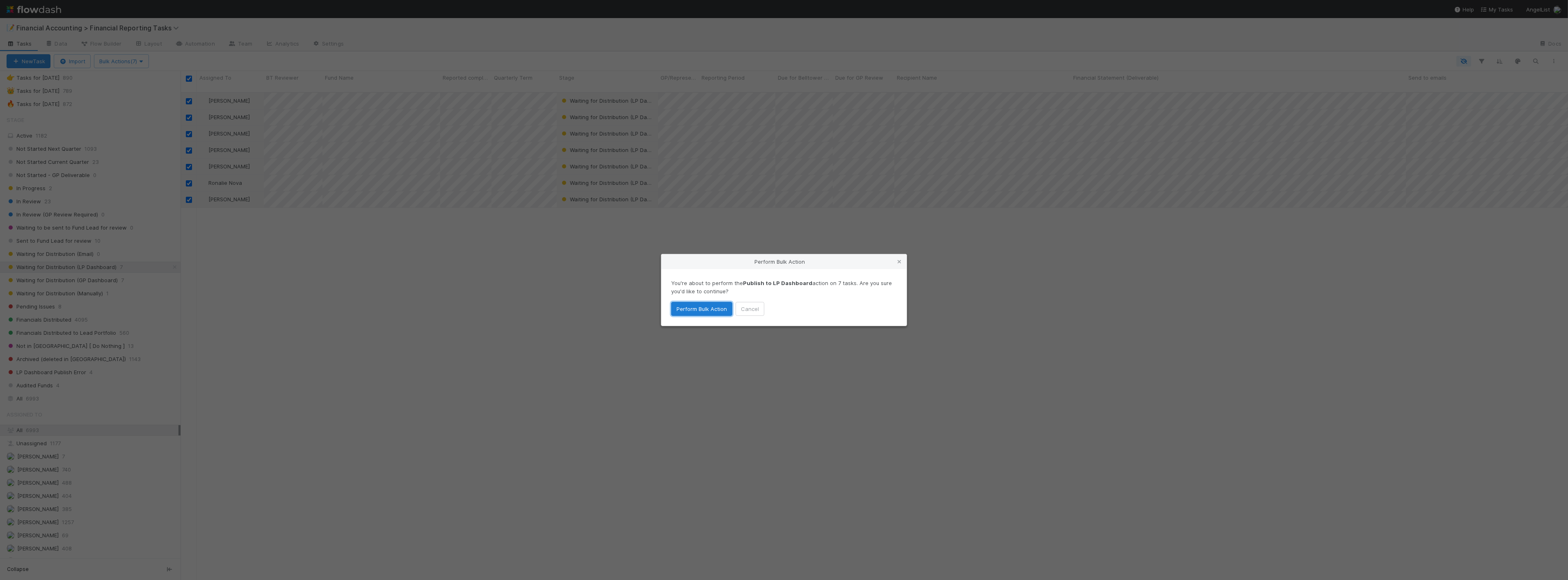
click at [696, 305] on button "Perform Bulk Action" at bounding box center [702, 309] width 61 height 14
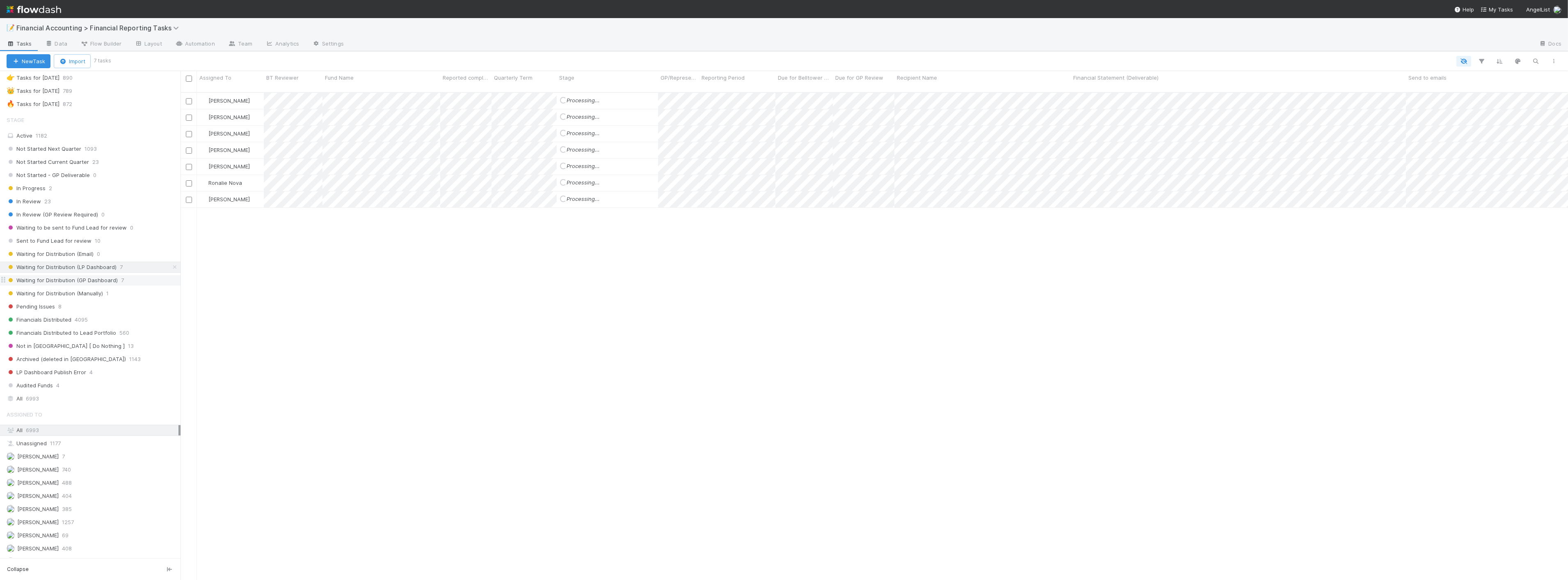
click at [108, 284] on span "Waiting for Distribution (GP Dashboard)" at bounding box center [62, 280] width 111 height 10
click at [187, 80] on input "checkbox" at bounding box center [189, 78] width 6 height 6
checkbox input "true"
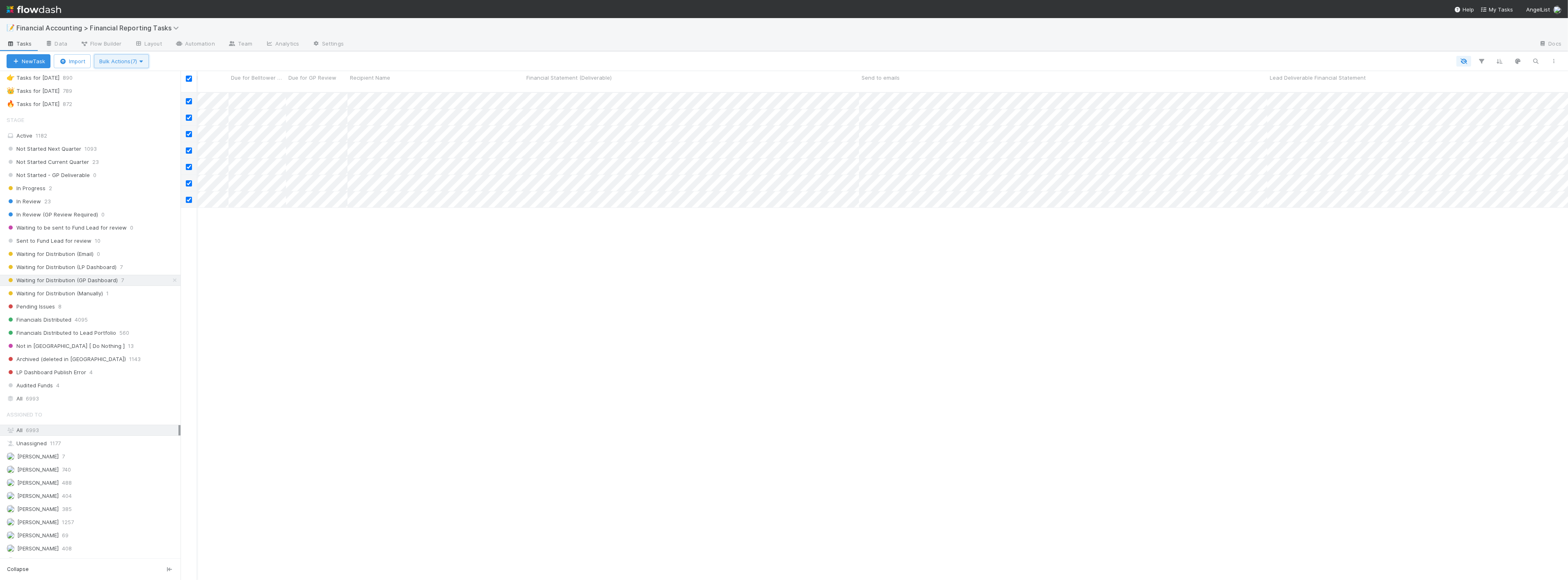
click at [146, 59] on icon "button" at bounding box center [141, 61] width 8 height 5
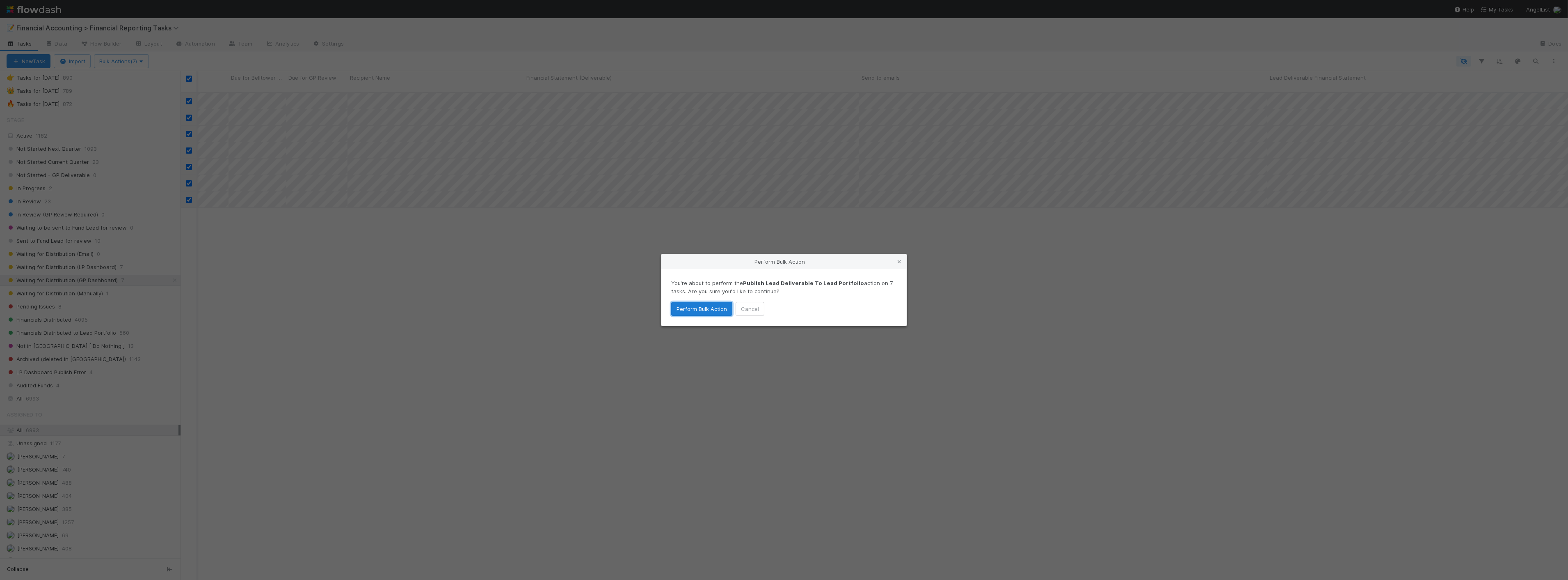
click at [693, 305] on button "Perform Bulk Action" at bounding box center [702, 309] width 61 height 14
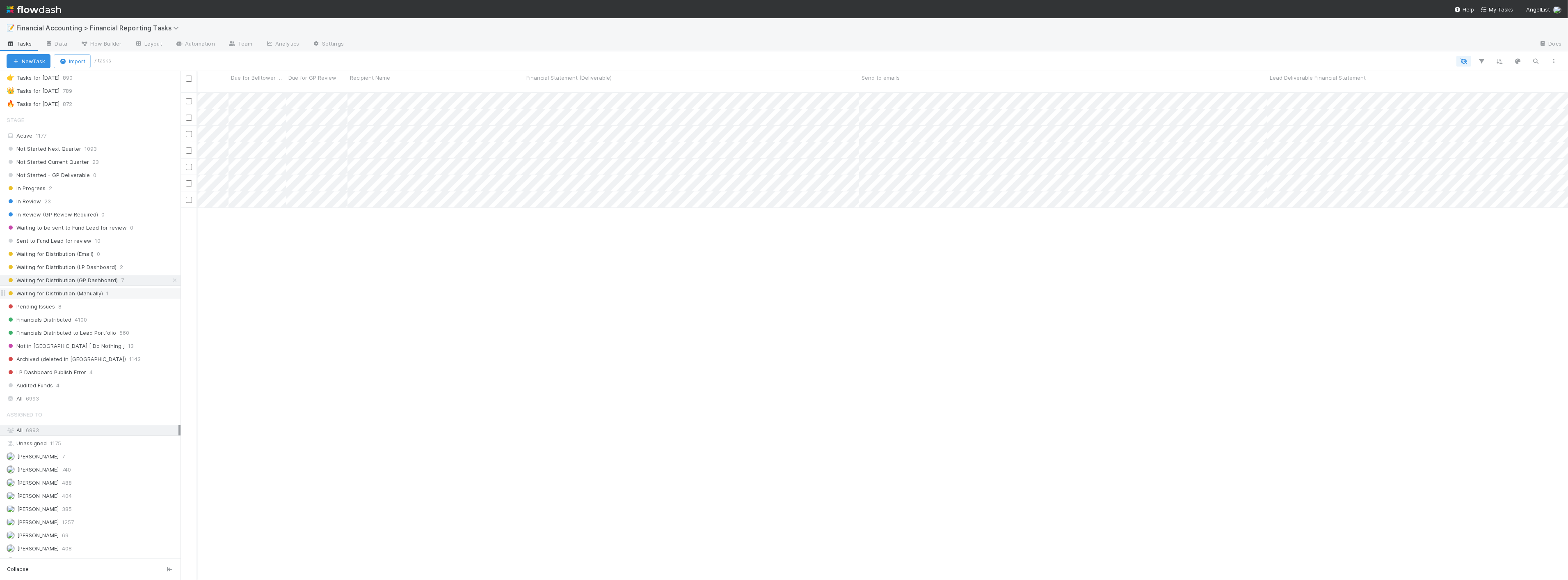
click at [99, 295] on span "Waiting for Distribution (Manually)" at bounding box center [55, 293] width 97 height 10
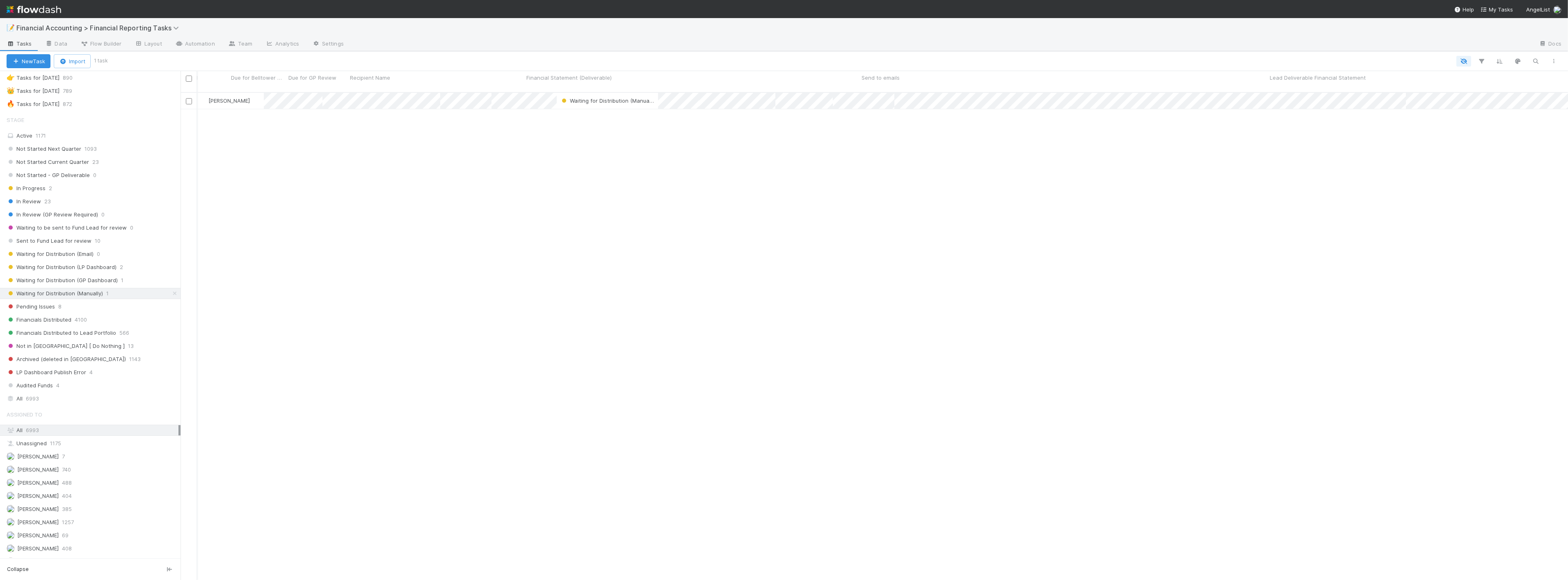
scroll to position [487, 1381]
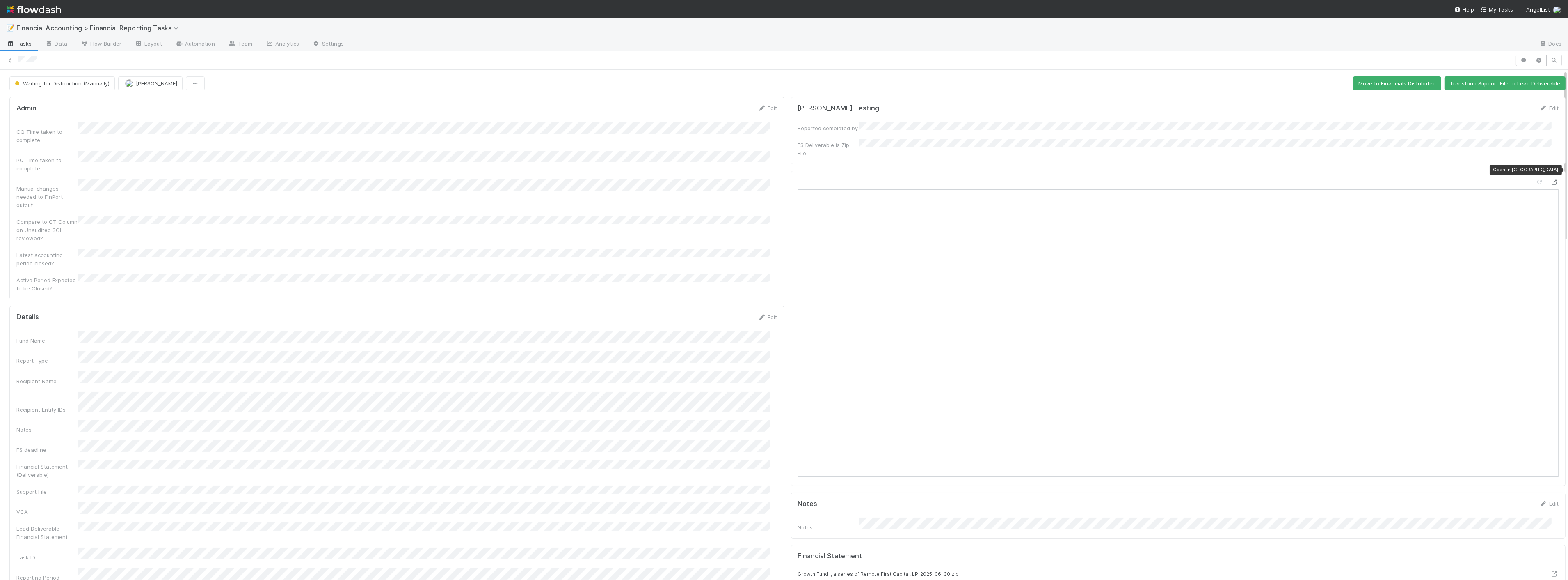
click at [1551, 180] on icon at bounding box center [1555, 182] width 8 height 5
drag, startPoint x: 1352, startPoint y: 84, endPoint x: 1345, endPoint y: 84, distance: 7.0
click at [1353, 84] on button "Move to Financials Distributed" at bounding box center [1397, 83] width 88 height 14
click at [10, 59] on icon at bounding box center [10, 60] width 8 height 5
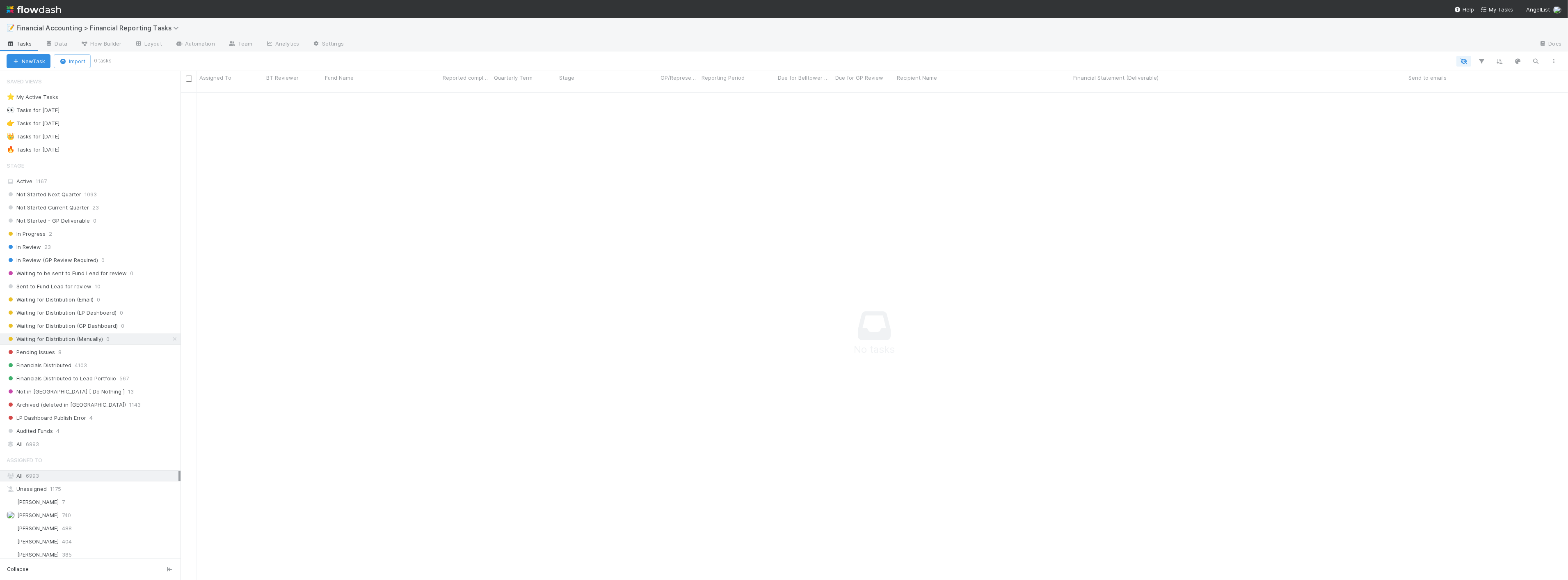
scroll to position [481, 1374]
click at [101, 305] on div "Waiting for Distribution (Email) 2" at bounding box center [90, 299] width 180 height 11
click at [96, 327] on span "Waiting for Distribution (GP Dashboard)" at bounding box center [62, 326] width 111 height 10
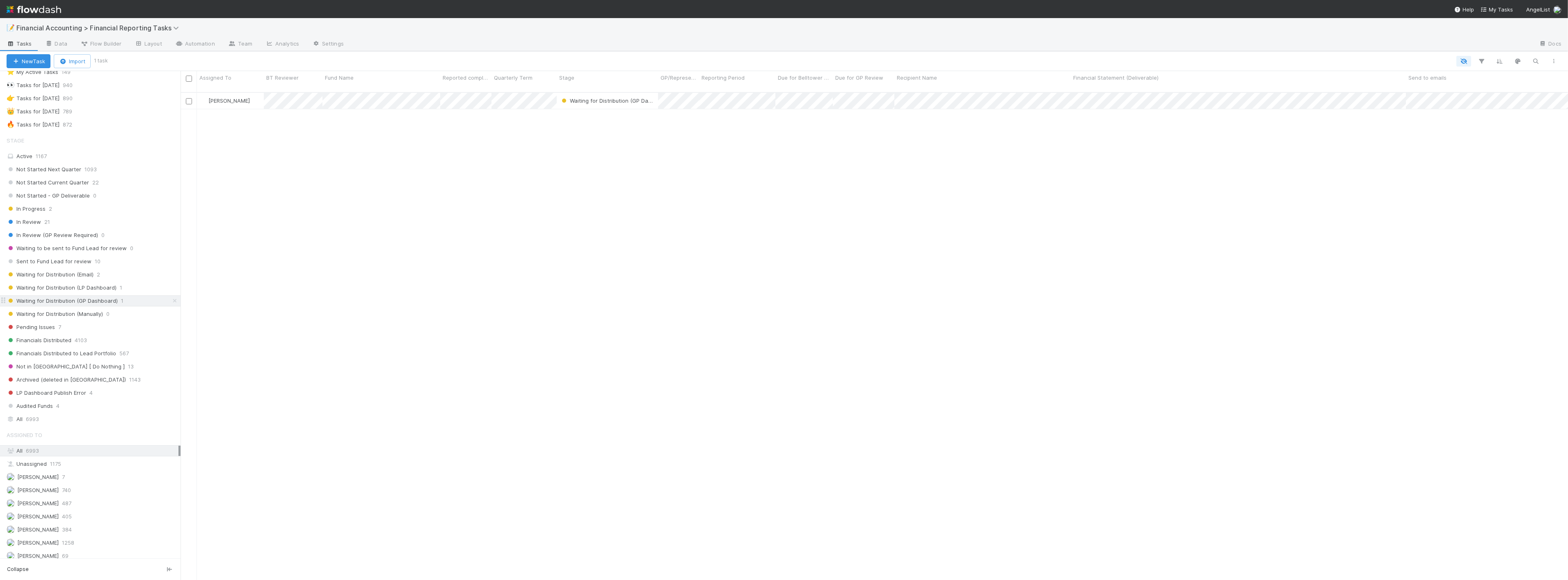
scroll to position [46, 0]
click at [99, 315] on div "Not Started Next Quarter 1093 Not Started Current Quarter 22 Not Started - GP D…" at bounding box center [90, 266] width 180 height 247
click at [104, 269] on span "Waiting for Distribution (LP Dashboard)" at bounding box center [61, 267] width 110 height 10
click at [93, 256] on div "Waiting for Distribution (Email) 2" at bounding box center [93, 254] width 174 height 10
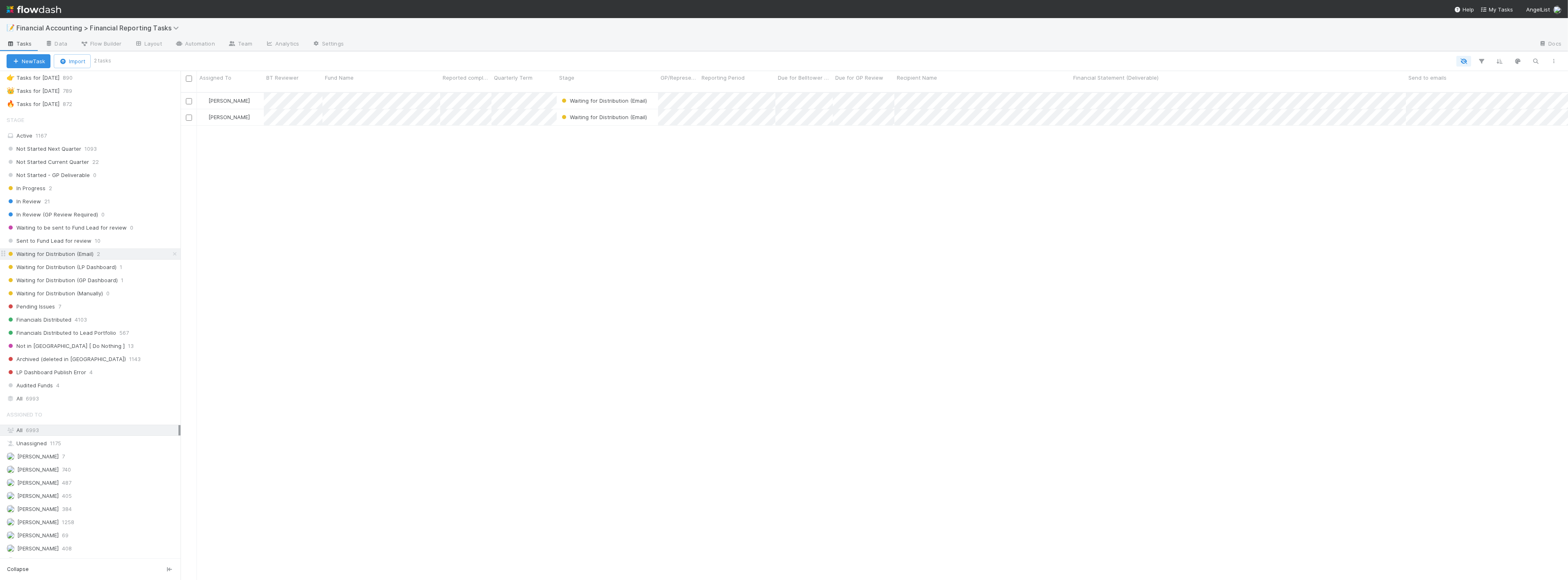
scroll to position [487, 1381]
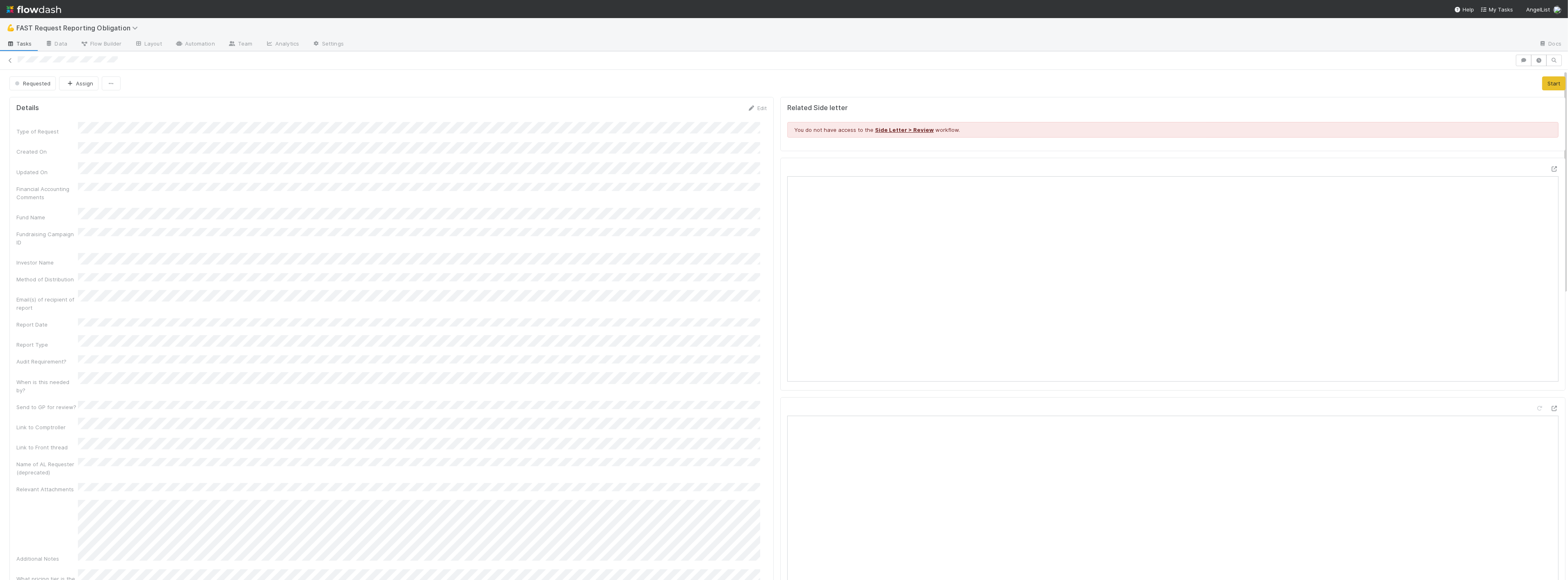
click at [875, 171] on icon at bounding box center [1555, 169] width 8 height 5
click at [76, 77] on button "Assign" at bounding box center [79, 83] width 40 height 14
click at [80, 102] on div "[PERSON_NAME]" at bounding box center [113, 104] width 116 height 15
click at [7, 58] on icon at bounding box center [10, 60] width 8 height 5
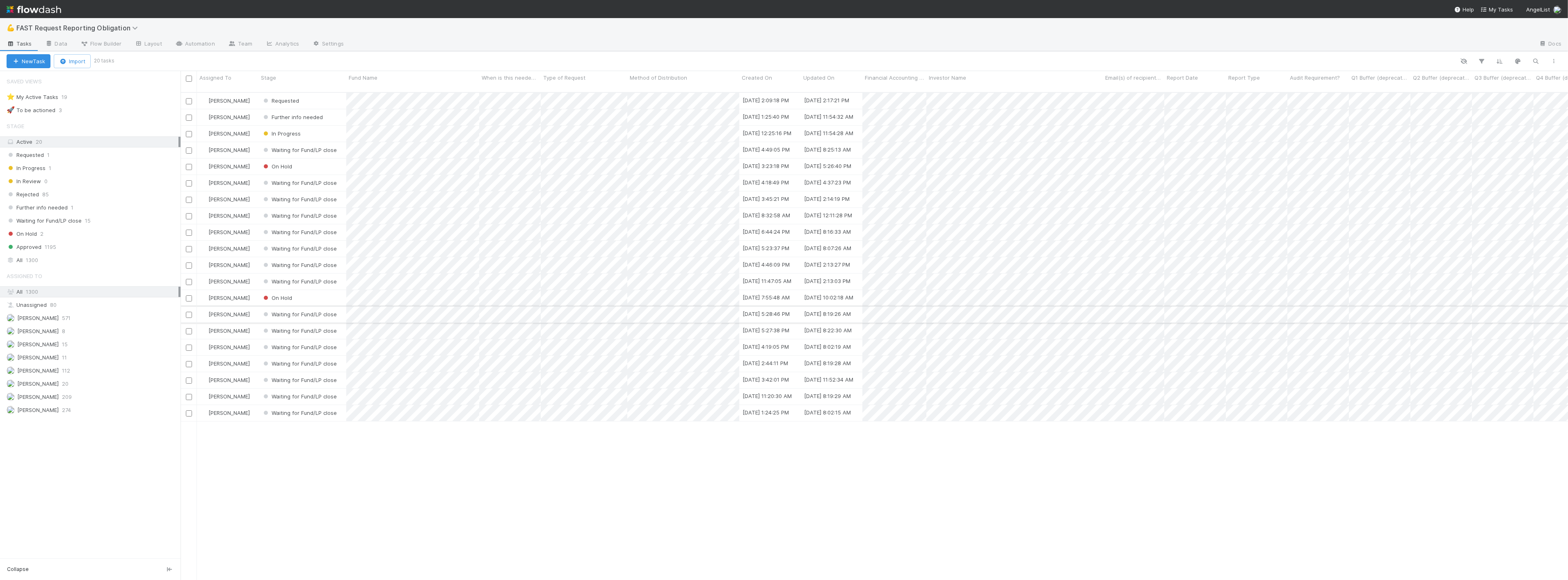
scroll to position [487, 1381]
drag, startPoint x: 214, startPoint y: 457, endPoint x: 196, endPoint y: 434, distance: 29.2
click at [214, 415] on div "[PERSON_NAME] Requested [DATE] 2:09:18 PM [DATE] 2:17:21 PM 0 [PERSON_NAME] Fur…" at bounding box center [874, 339] width 1388 height 494
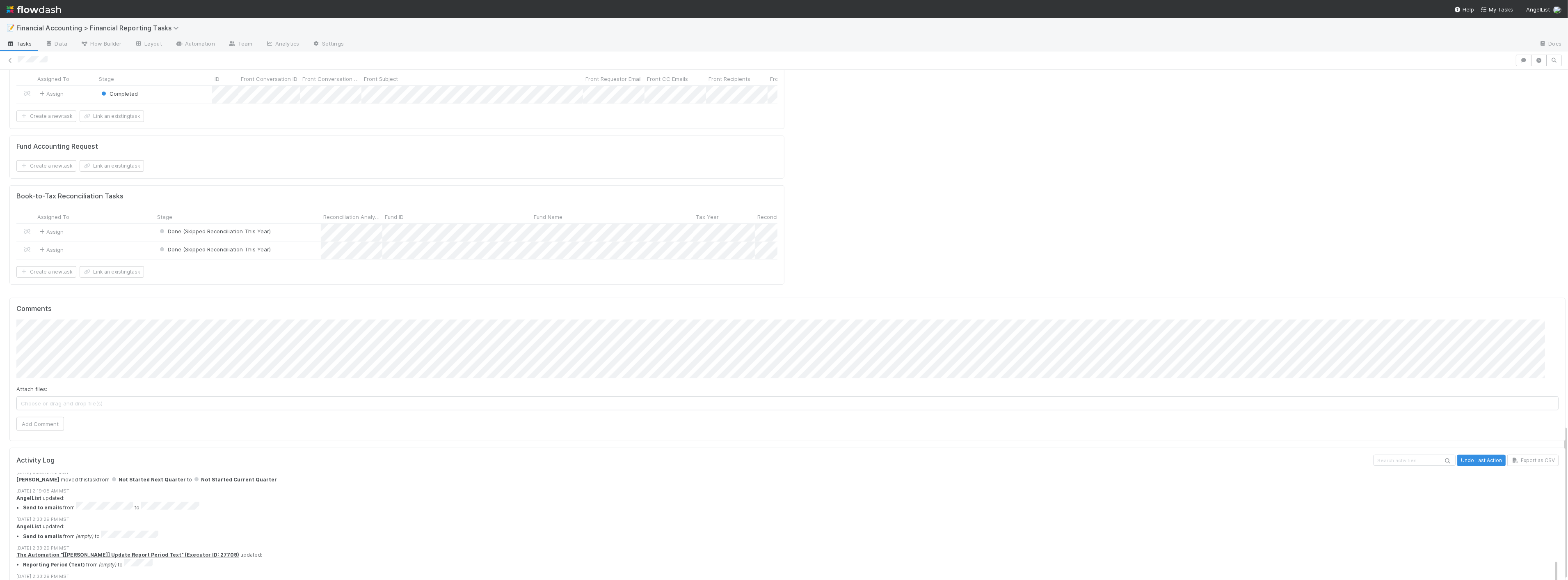
scroll to position [183, 0]
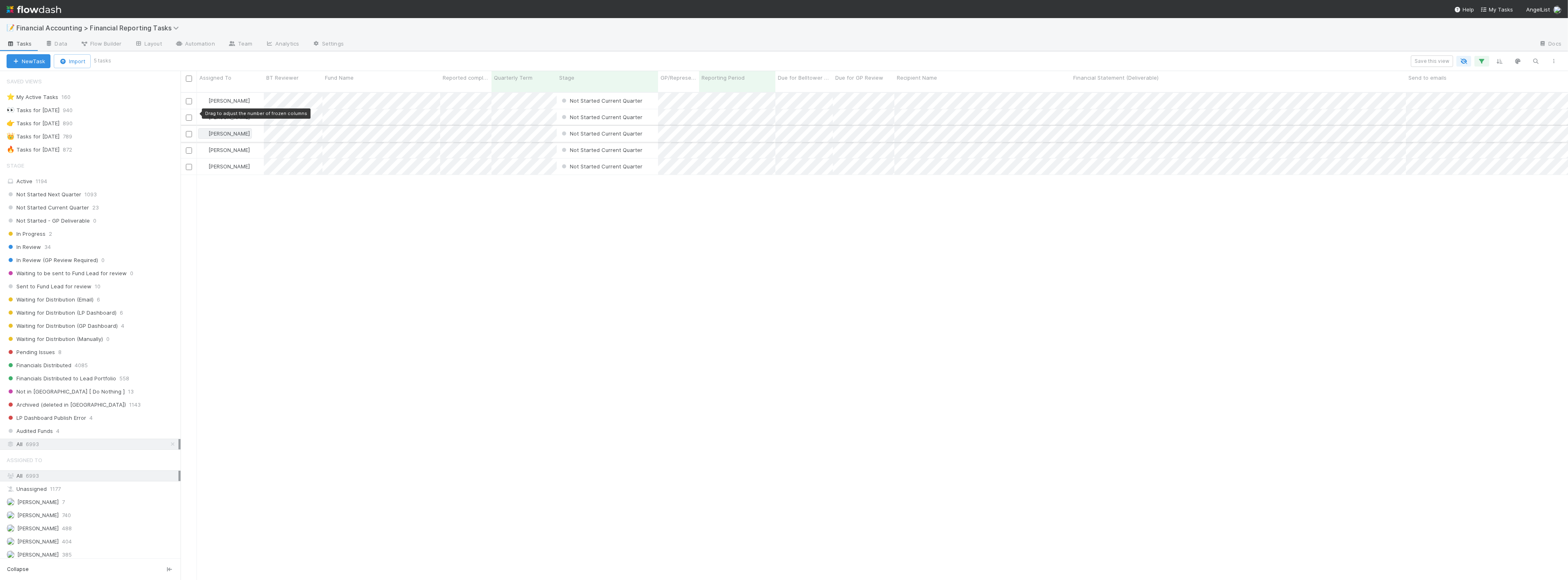
scroll to position [487, 1381]
click at [100, 311] on span "Waiting for Distribution (LP Dashboard)" at bounding box center [61, 313] width 110 height 10
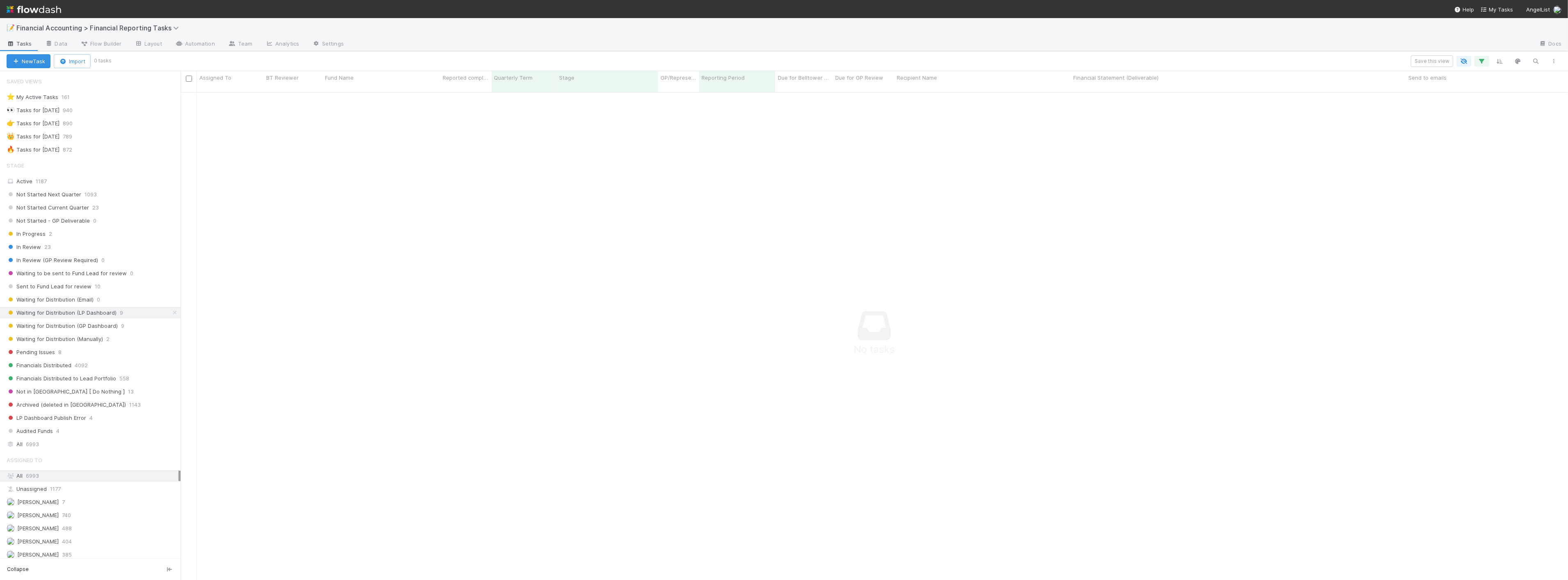
scroll to position [481, 1374]
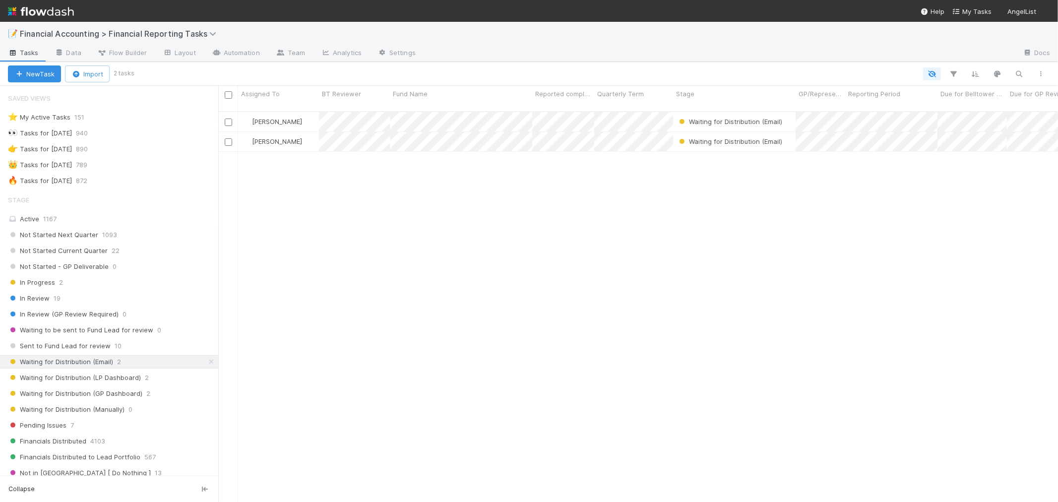
scroll to position [391, 832]
click at [315, 204] on div "[PERSON_NAME] Waiting for Distribution (Email) [DATE] 1:12:29 AM [DATE] 2:44:25…" at bounding box center [638, 311] width 840 height 398
click at [41, 226] on div "Active 1167" at bounding box center [109, 218] width 218 height 13
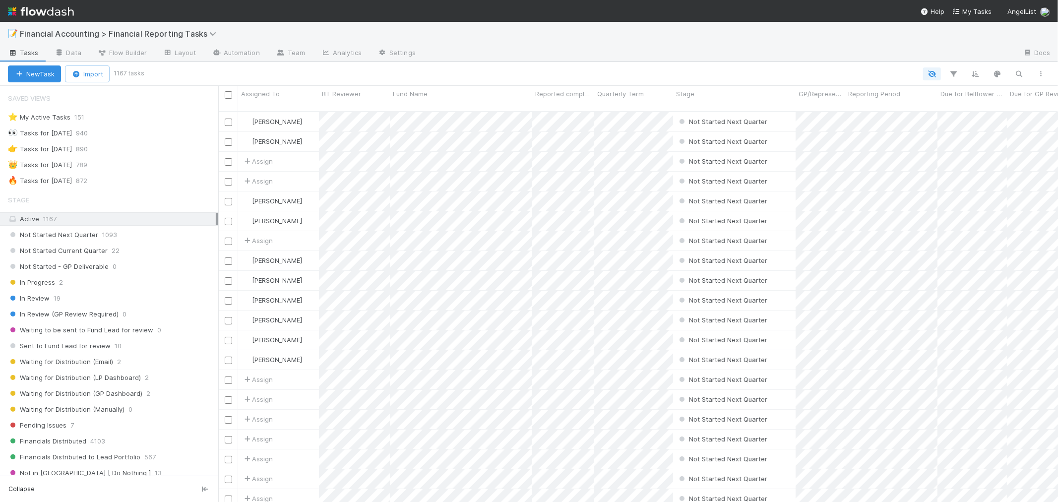
scroll to position [391, 832]
click at [954, 72] on icon "button" at bounding box center [954, 73] width 10 height 9
click at [808, 98] on button "Add Filter" at bounding box center [802, 103] width 298 height 14
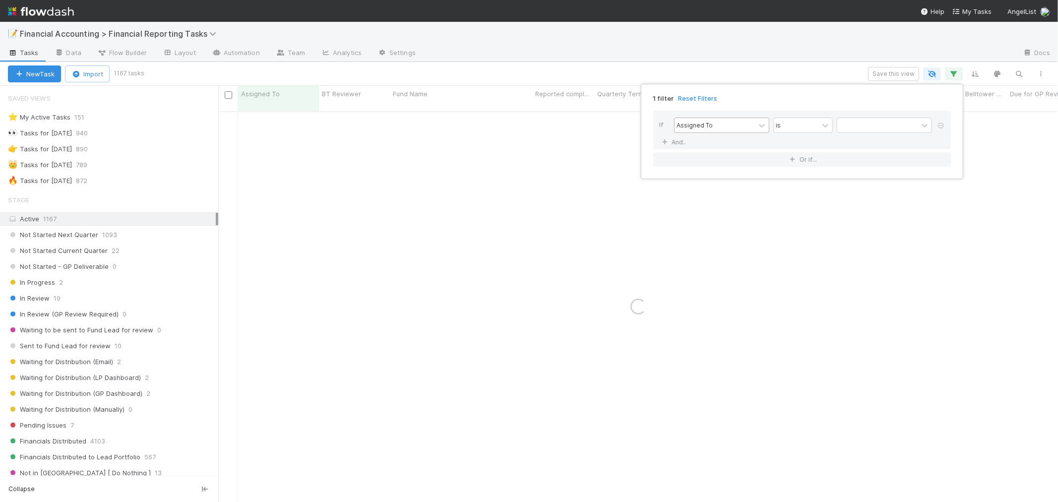
click at [741, 120] on div "Assigned To" at bounding box center [715, 125] width 80 height 14
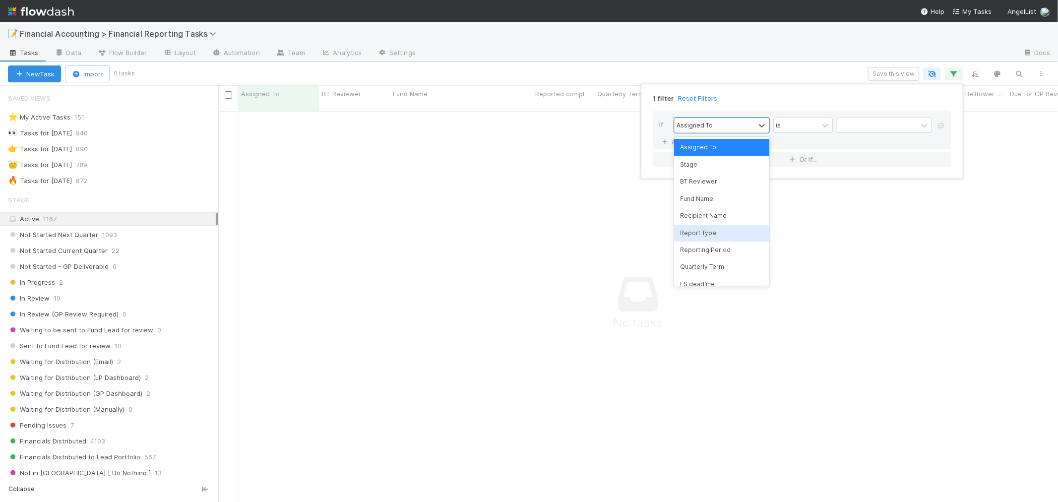
scroll to position [383, 824]
click at [705, 248] on div "Reporting Period" at bounding box center [721, 250] width 95 height 17
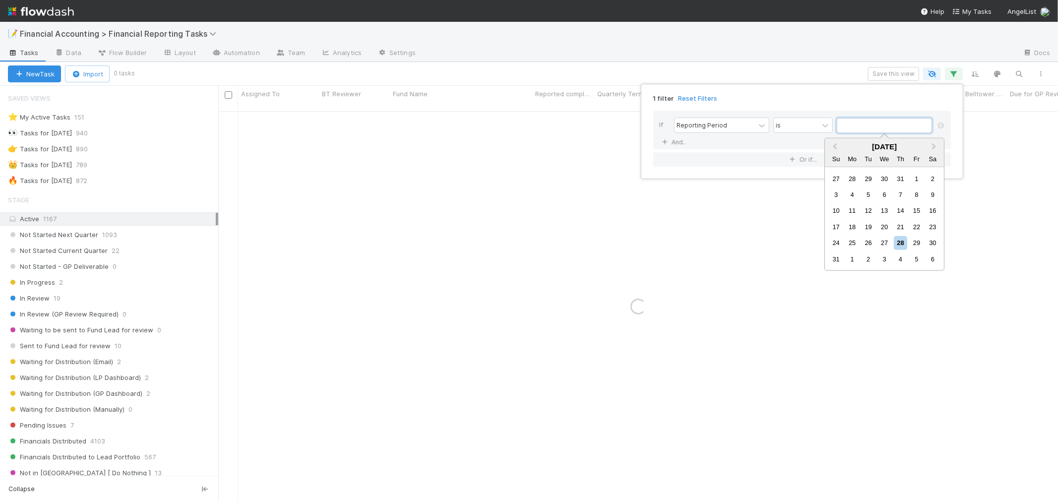
click at [863, 127] on input "text" at bounding box center [884, 125] width 95 height 15
click at [835, 147] on span "Previous Month" at bounding box center [835, 146] width 0 height 11
click at [857, 177] on div "30" at bounding box center [852, 178] width 13 height 13
type input "[DATE]"
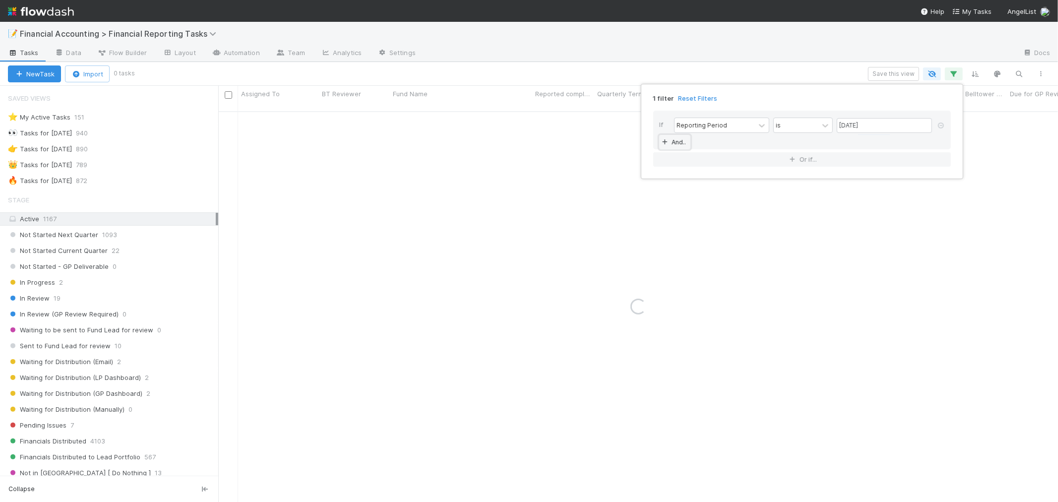
click at [674, 140] on link "And.." at bounding box center [674, 142] width 31 height 14
click at [714, 141] on div "Assigned To" at bounding box center [715, 142] width 80 height 14
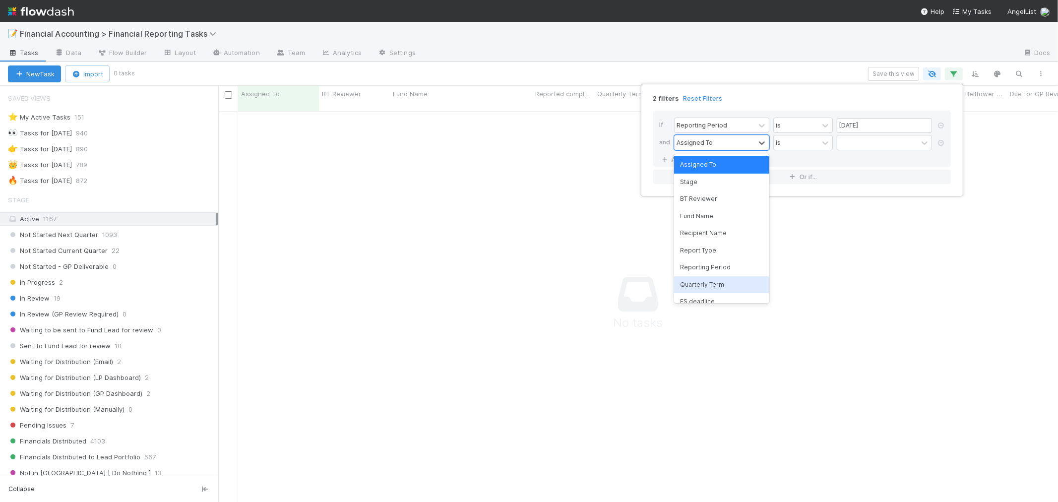
click at [713, 278] on div "Quarterly Term" at bounding box center [721, 284] width 95 height 17
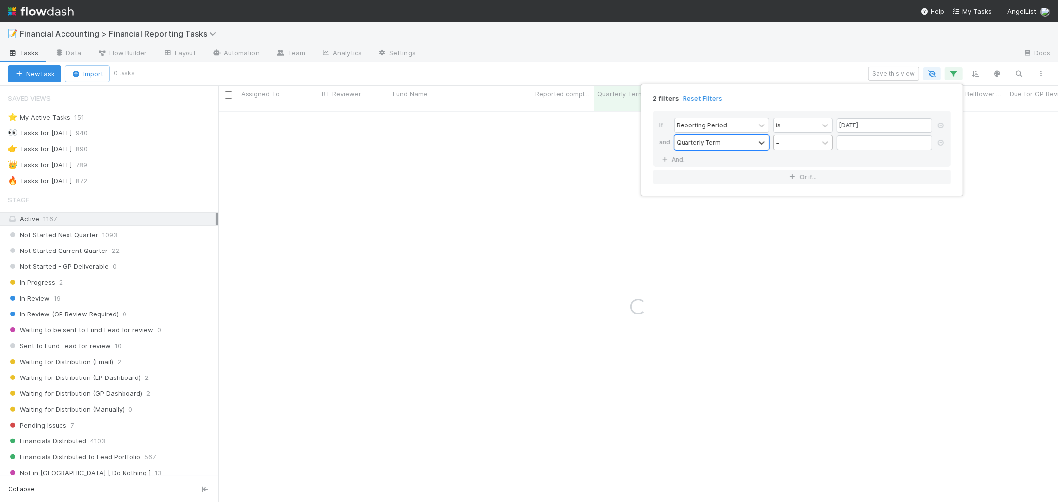
click at [800, 146] on div "=" at bounding box center [796, 142] width 45 height 14
click at [801, 230] on div "≤" at bounding box center [804, 233] width 60 height 17
click at [855, 140] on input "text" at bounding box center [884, 142] width 95 height 15
type input "60"
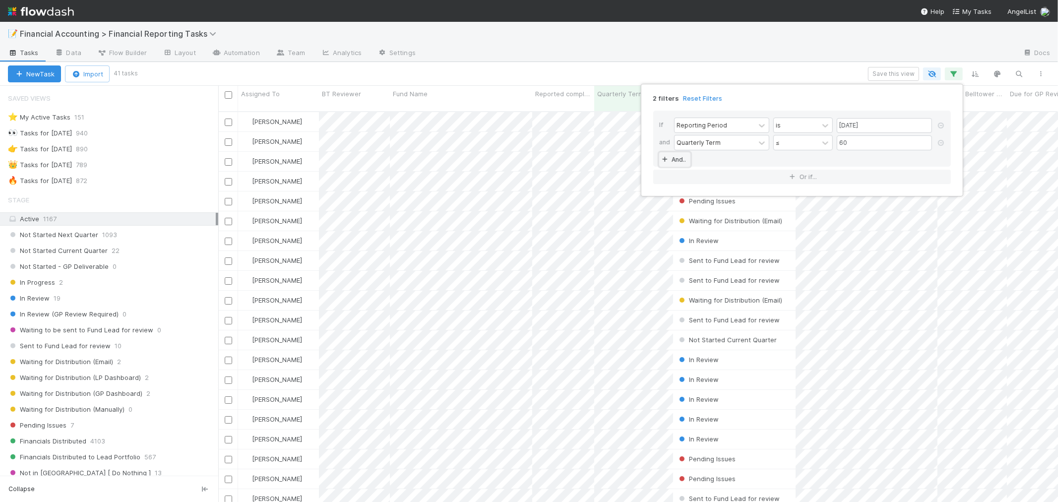
click at [671, 157] on link "And.." at bounding box center [674, 159] width 31 height 14
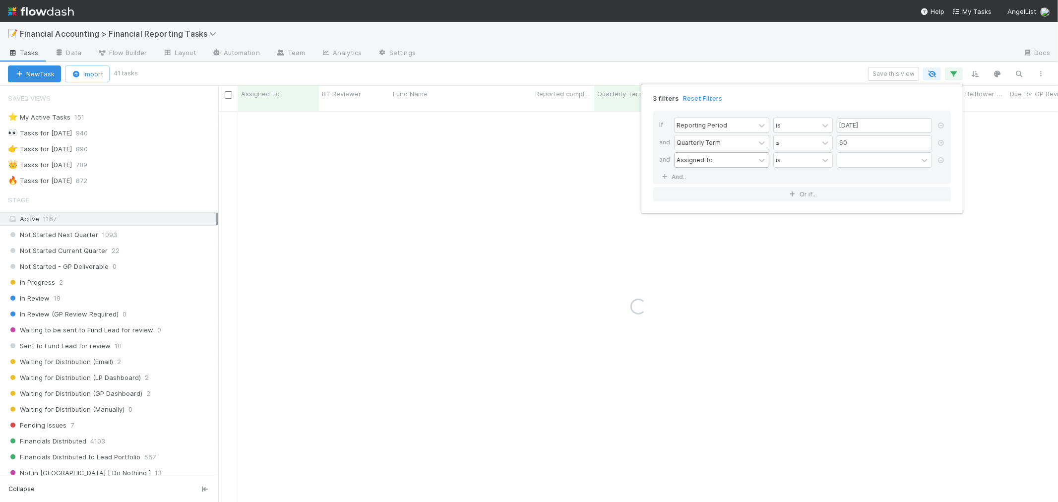
click at [694, 160] on div "Assigned To" at bounding box center [695, 159] width 36 height 9
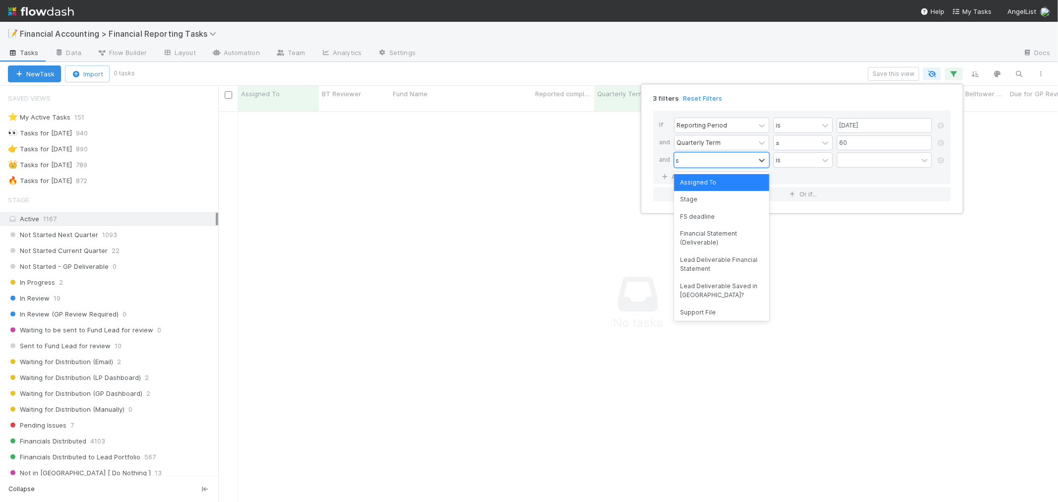
type input "st"
click at [701, 182] on div "Stage" at bounding box center [721, 182] width 95 height 17
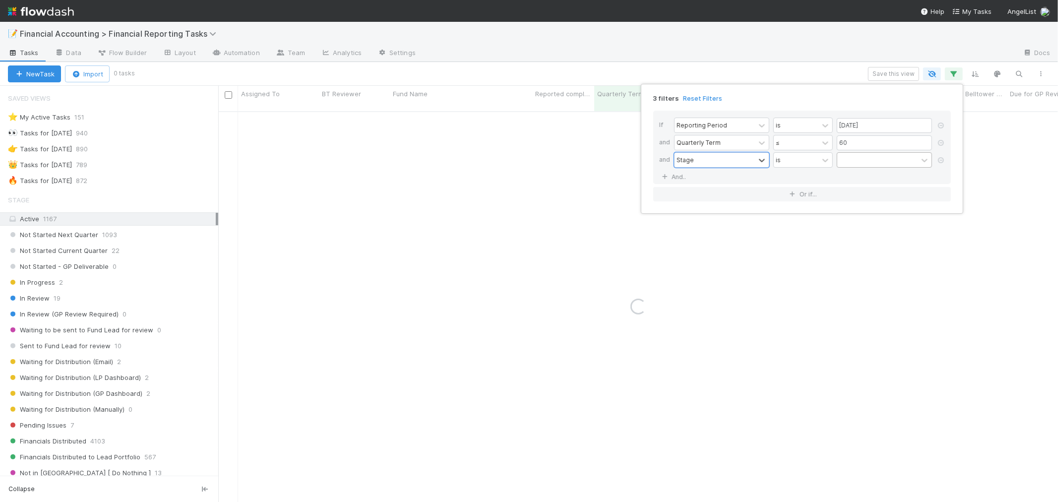
click at [851, 164] on div at bounding box center [878, 160] width 80 height 14
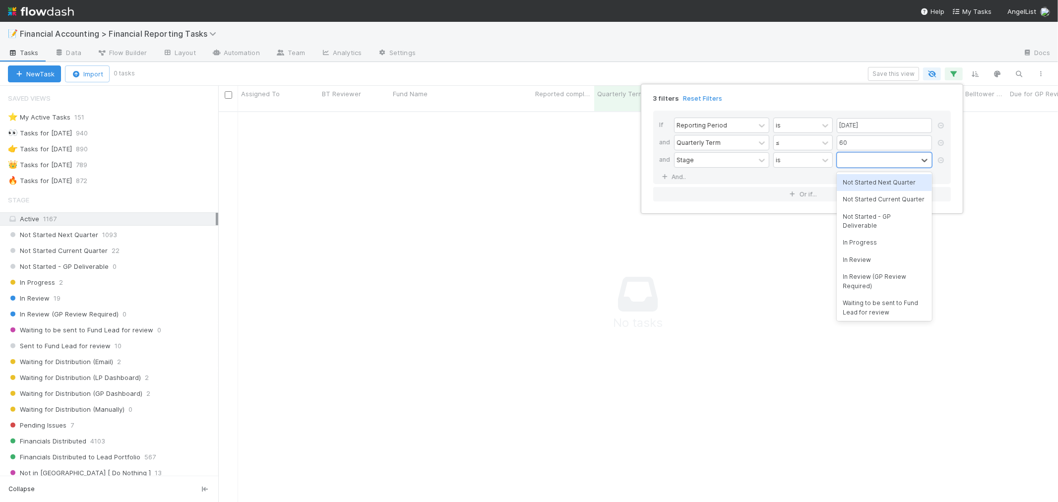
scroll to position [383, 824]
click at [859, 182] on div "Not Started Next Quarter" at bounding box center [884, 182] width 95 height 17
click at [860, 172] on div "Not Started Next Quarter" at bounding box center [872, 166] width 68 height 27
click at [866, 197] on div "Not Started Current Quarter" at bounding box center [884, 195] width 95 height 17
click at [863, 187] on div "Not Started Next Quarter Not Started Current Quarter" at bounding box center [872, 172] width 68 height 39
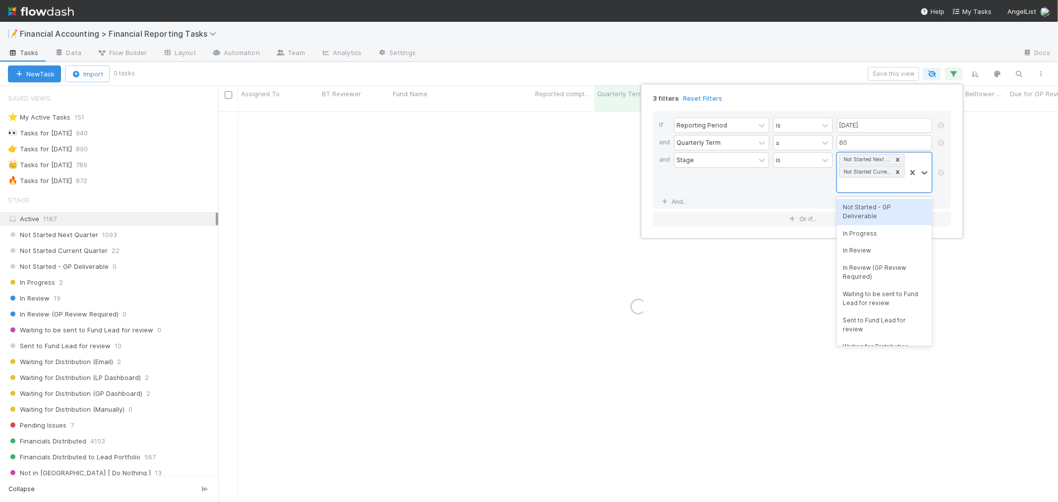
click at [869, 237] on div "In Progress" at bounding box center [884, 233] width 95 height 17
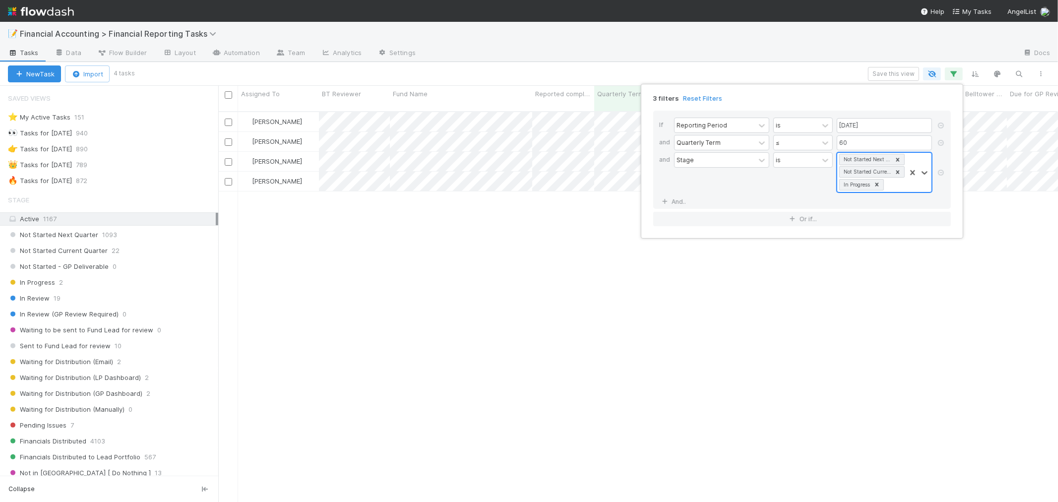
scroll to position [391, 832]
drag, startPoint x: 892, startPoint y: 185, endPoint x: 892, endPoint y: 196, distance: 10.9
click at [892, 185] on div "Not Started Next Quarter Not Started Current Quarter In Progress" at bounding box center [872, 172] width 68 height 39
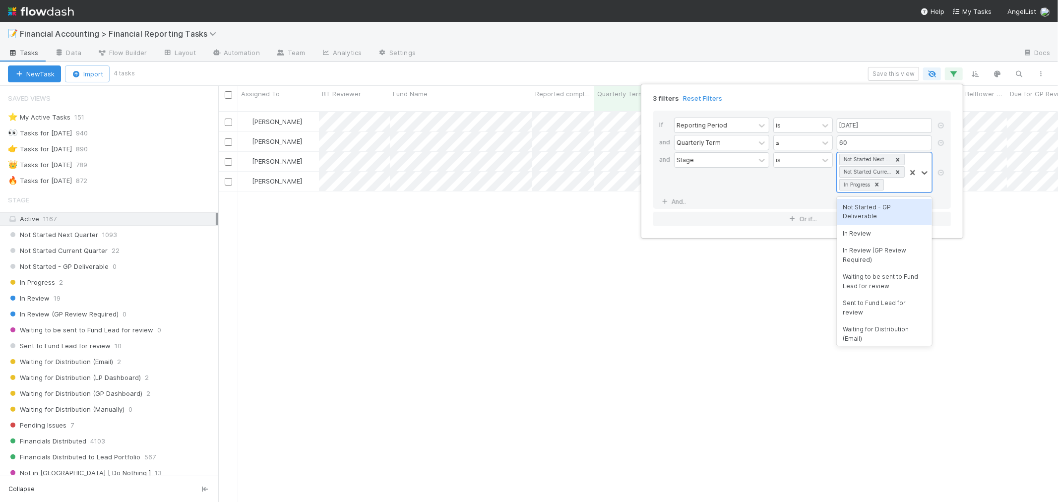
click at [869, 211] on div "Not Started - GP Deliverable" at bounding box center [884, 212] width 95 height 26
click at [878, 207] on div "Not Started Next Quarter Not Started Current Quarter In Progress Not Started - …" at bounding box center [872, 185] width 68 height 64
click at [883, 232] on div "In Review" at bounding box center [884, 232] width 95 height 17
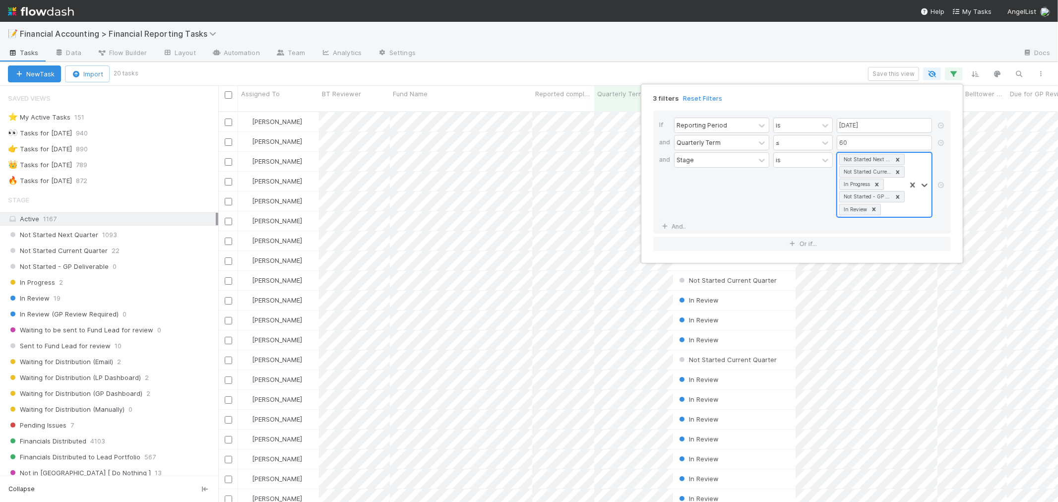
click at [873, 208] on icon at bounding box center [874, 209] width 7 height 7
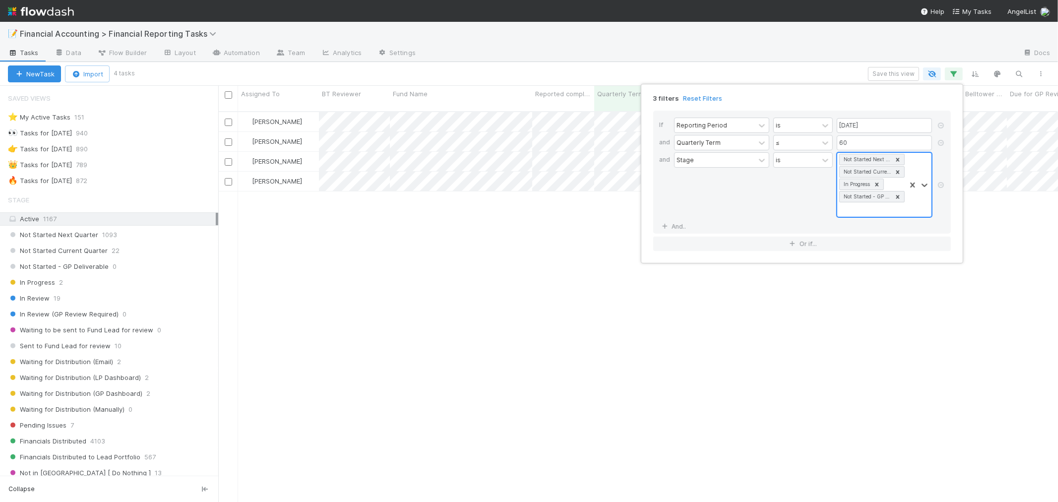
click at [886, 211] on div "Not Started Next Quarter Not Started Current Quarter In Progress Not Started - …" at bounding box center [872, 185] width 68 height 64
click at [876, 300] on div "Sent to Fund Lead for review" at bounding box center [884, 307] width 95 height 26
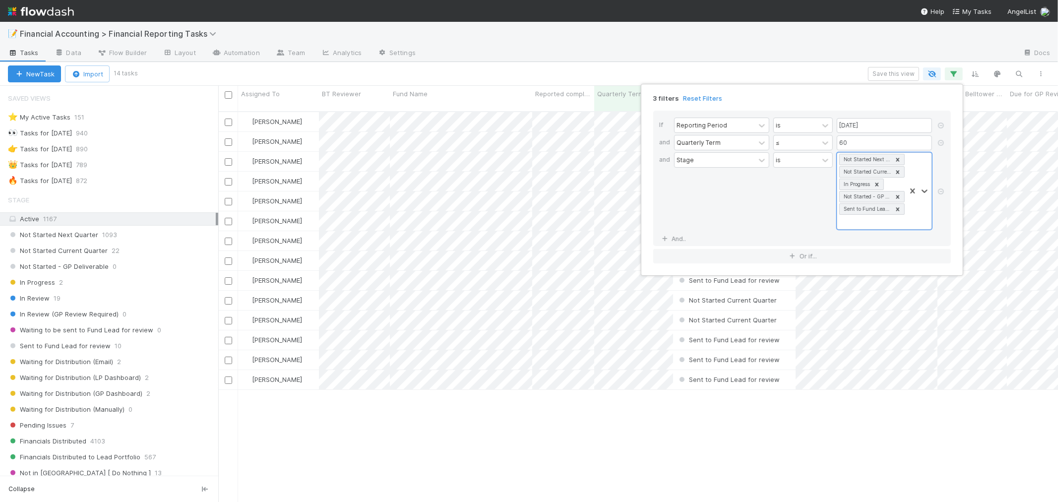
click at [468, 63] on div "3 filters Reset Filters If Reporting Period is [DATE] and Quarterly Term ≤ 60 a…" at bounding box center [529, 251] width 1058 height 502
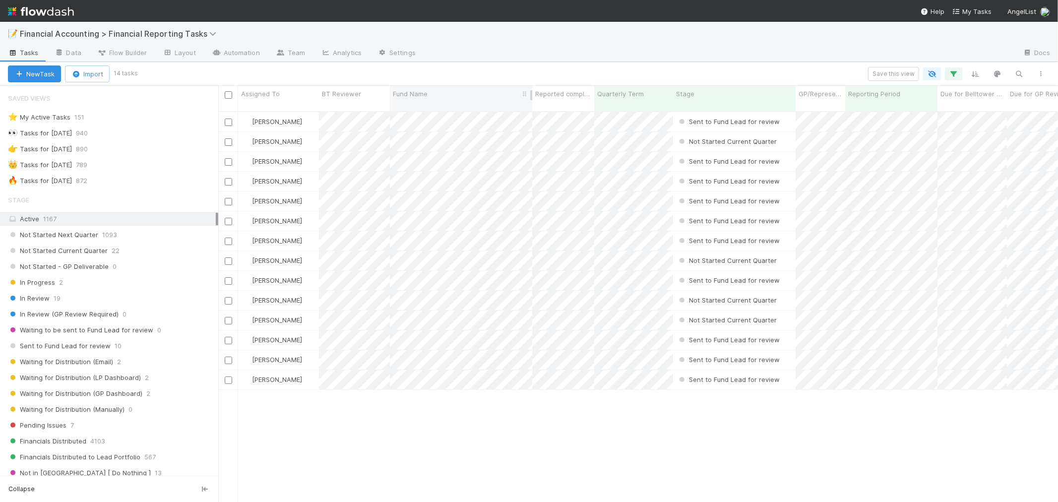
click at [420, 98] on span "Fund Name" at bounding box center [410, 94] width 35 height 10
click at [432, 113] on div "Sort A → Z" at bounding box center [449, 112] width 113 height 15
click at [959, 69] on icon "button" at bounding box center [954, 73] width 10 height 9
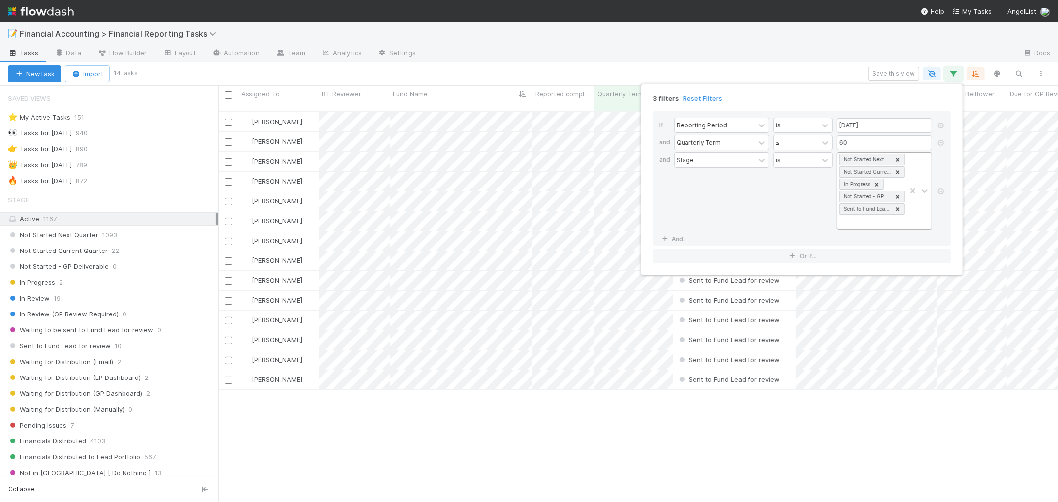
click at [900, 159] on icon at bounding box center [898, 159] width 7 height 7
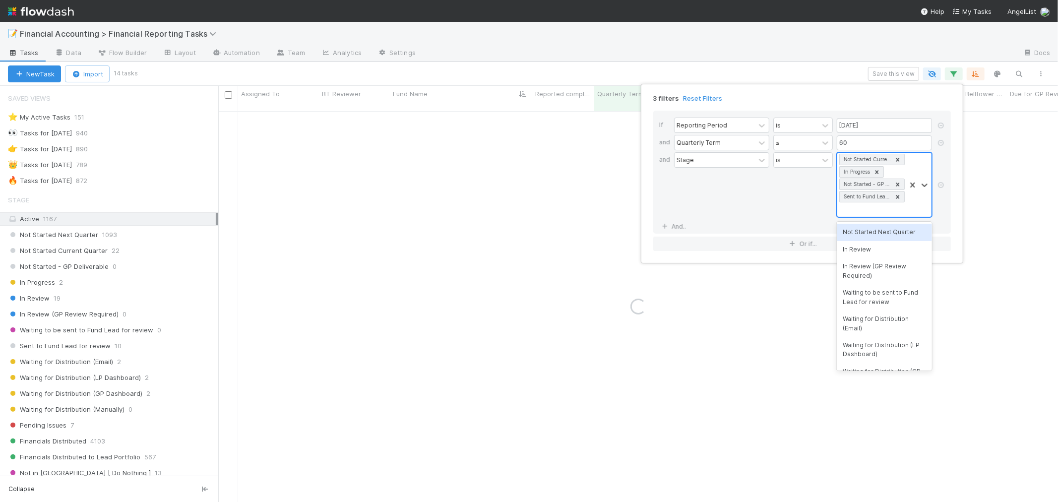
scroll to position [0, 0]
click at [900, 159] on icon at bounding box center [898, 159] width 7 height 7
click at [880, 159] on icon at bounding box center [877, 159] width 7 height 7
click at [900, 160] on icon at bounding box center [898, 159] width 7 height 7
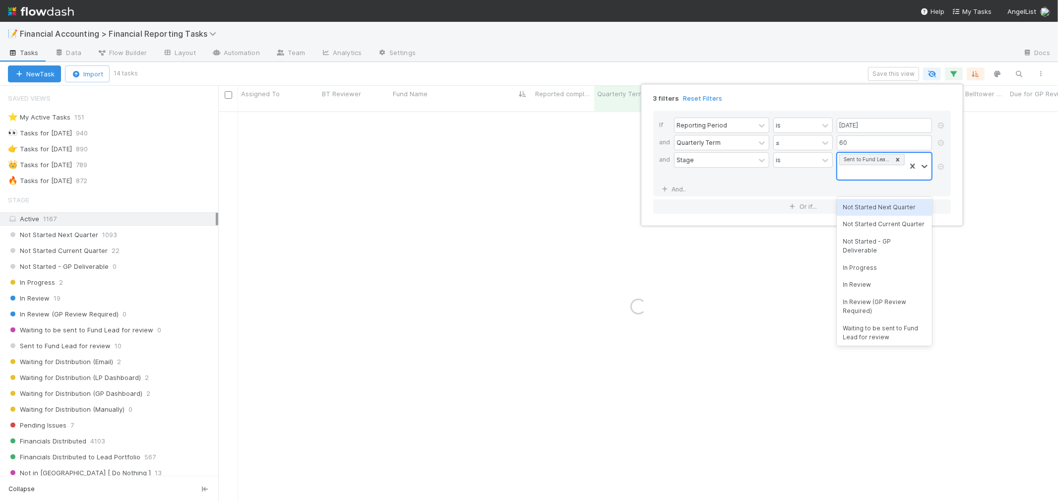
click at [558, 62] on div "3 filters Reset Filters If Reporting Period is 06/30/2025 and Quarterly Term ≤ …" at bounding box center [529, 251] width 1058 height 502
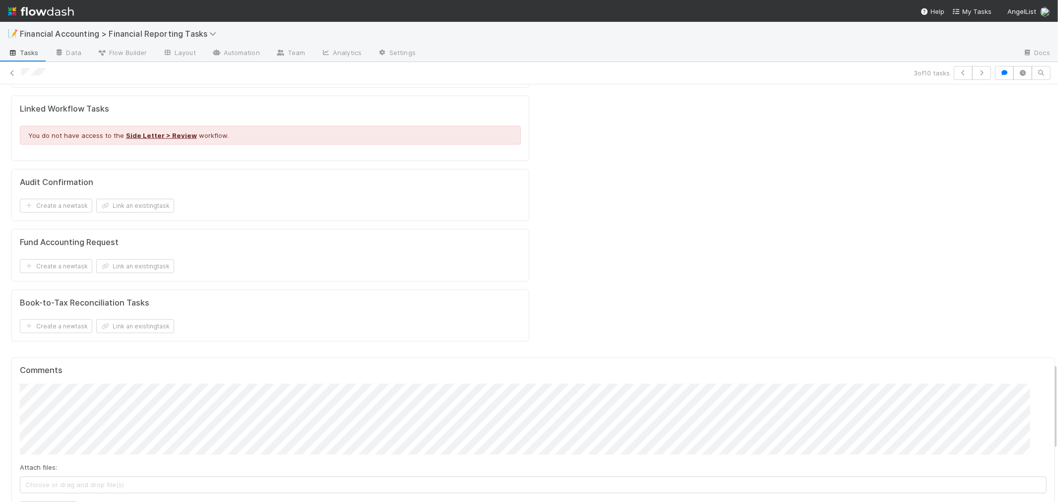
scroll to position [1378, 0]
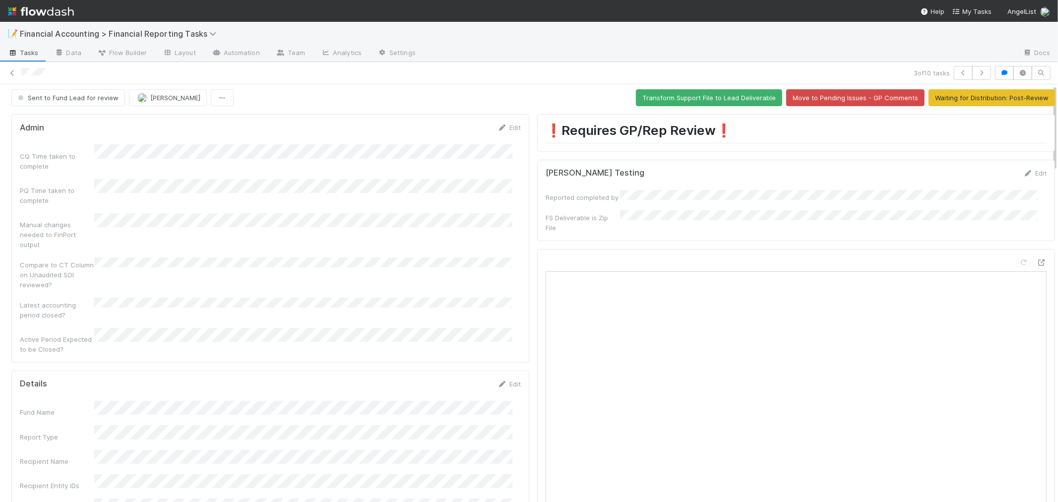
scroll to position [0, 0]
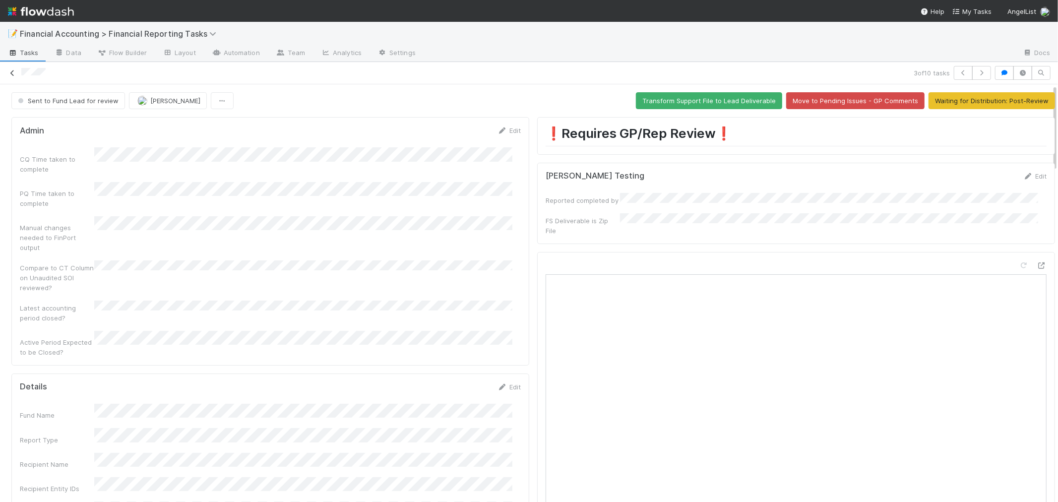
click at [11, 73] on icon at bounding box center [12, 73] width 10 height 6
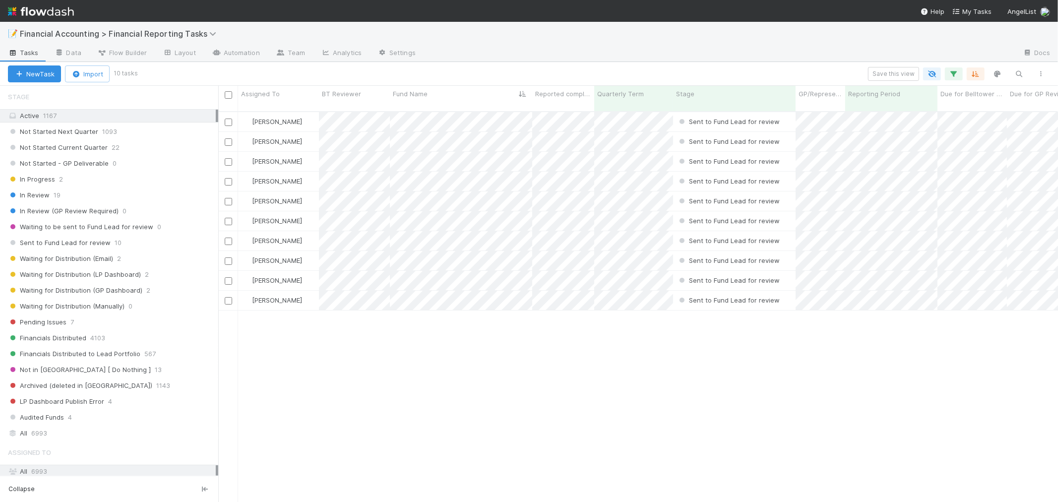
scroll to position [110, 0]
click at [76, 334] on span "Financials Distributed" at bounding box center [47, 331] width 78 height 12
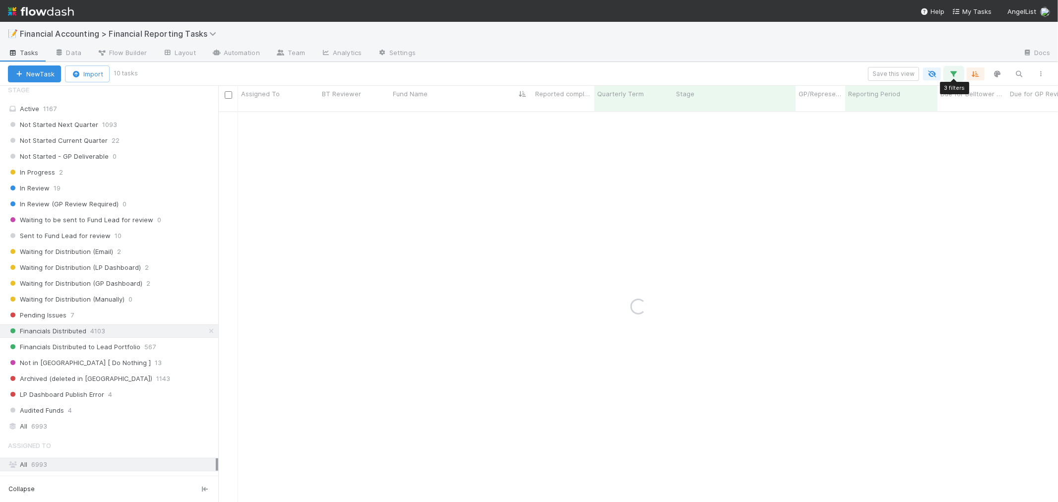
click at [954, 71] on icon "button" at bounding box center [954, 73] width 10 height 9
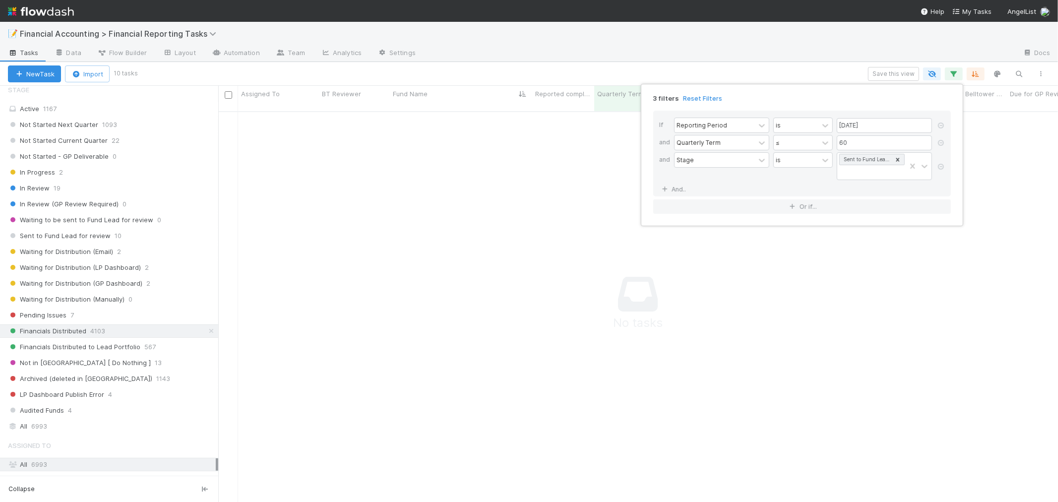
click at [942, 165] on icon at bounding box center [941, 167] width 10 height 6
click at [676, 160] on link "And.." at bounding box center [674, 159] width 31 height 14
click at [712, 159] on div "Assigned To" at bounding box center [715, 160] width 80 height 14
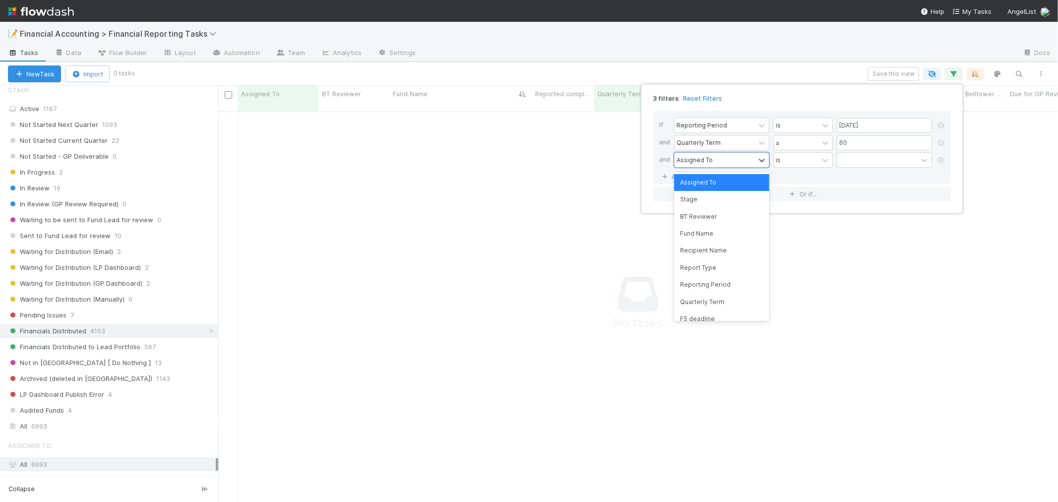
scroll to position [8, 8]
click at [711, 236] on div "Fund Name" at bounding box center [721, 233] width 95 height 17
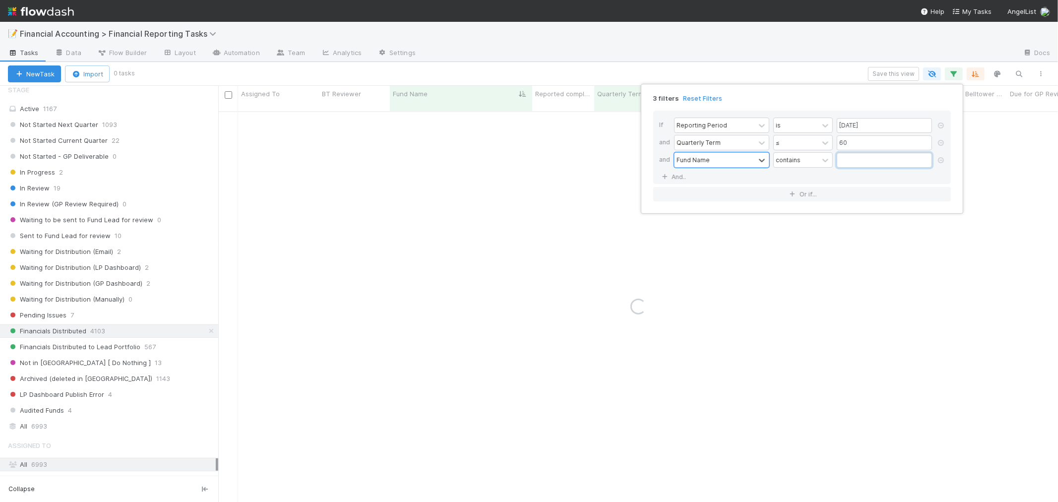
click at [852, 162] on input "text" at bounding box center [884, 160] width 95 height 15
type input "cough"
click at [478, 181] on div "3 filters Reset Filters If Reporting Period is 06/30/2025 and Quarterly Term ≤ …" at bounding box center [529, 251] width 1058 height 502
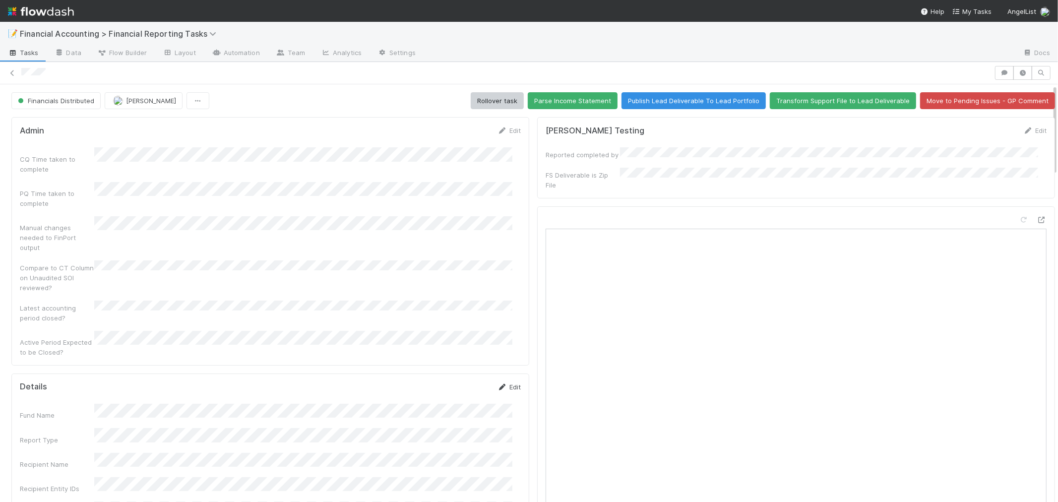
click at [505, 383] on link "Edit" at bounding box center [509, 387] width 23 height 8
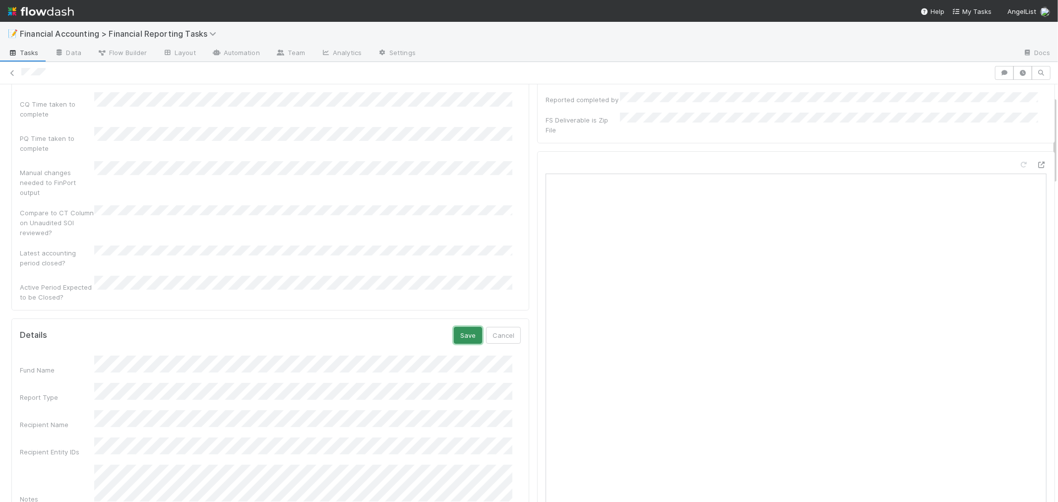
drag, startPoint x: 455, startPoint y: 310, endPoint x: 443, endPoint y: 319, distance: 14.5
click at [455, 327] on button "Save" at bounding box center [468, 335] width 28 height 17
click at [1037, 207] on icon at bounding box center [1042, 210] width 10 height 6
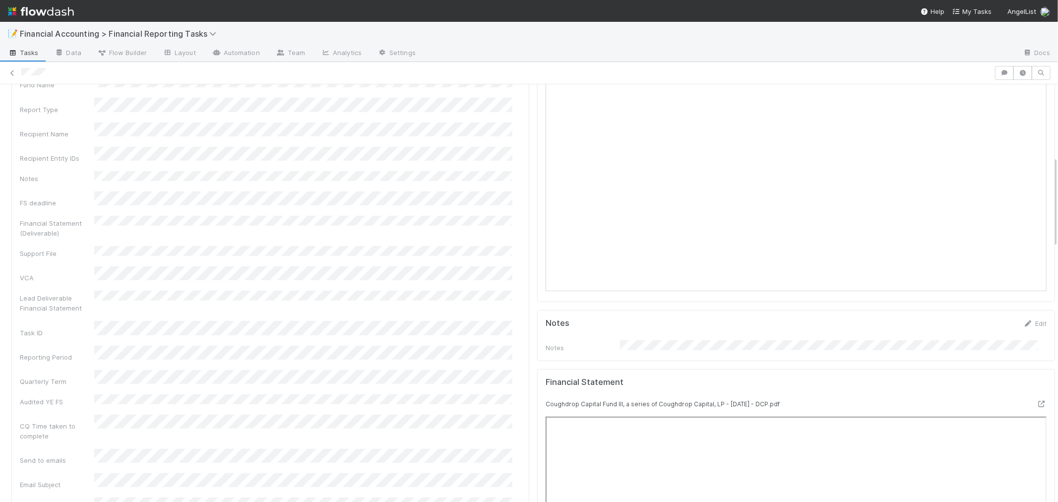
scroll to position [110, 0]
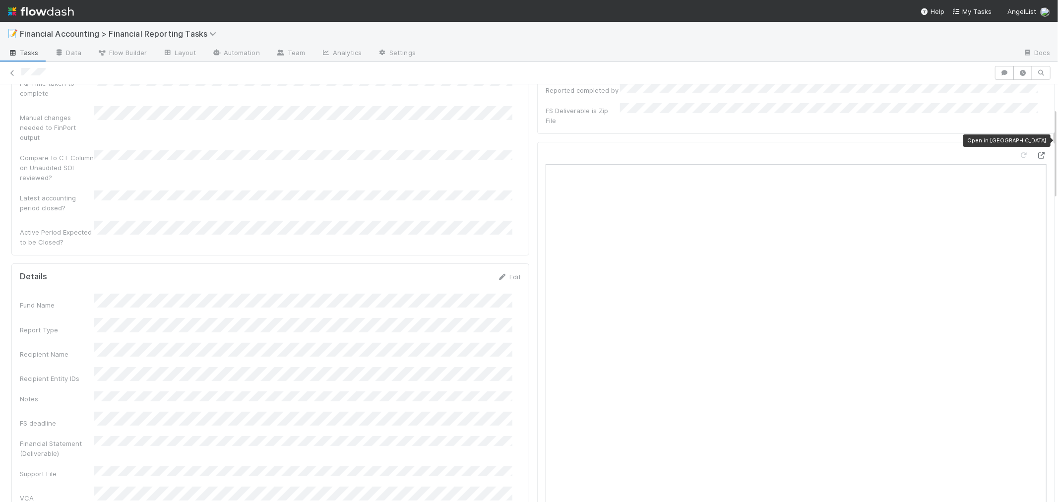
click at [1037, 152] on icon at bounding box center [1042, 155] width 10 height 6
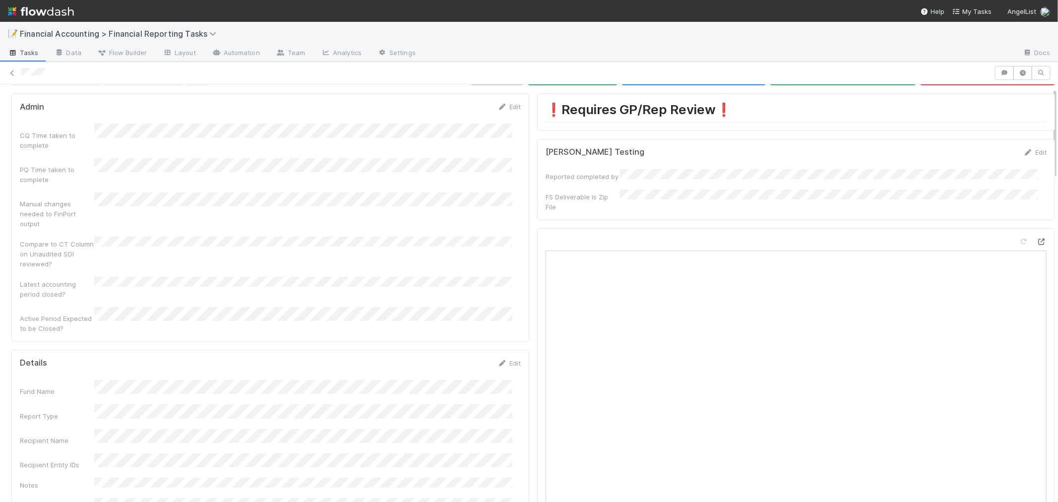
scroll to position [0, 0]
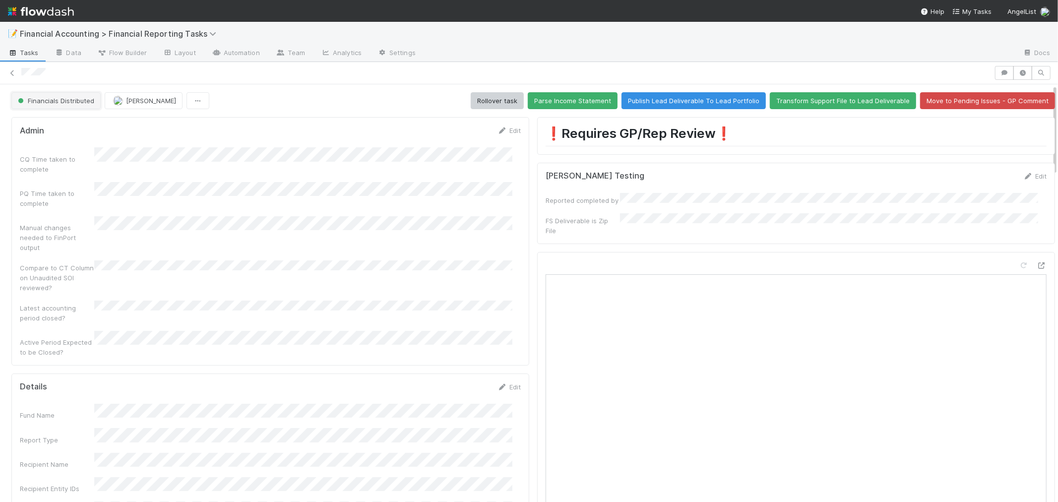
click at [80, 101] on span "Financials Distributed" at bounding box center [55, 101] width 78 height 8
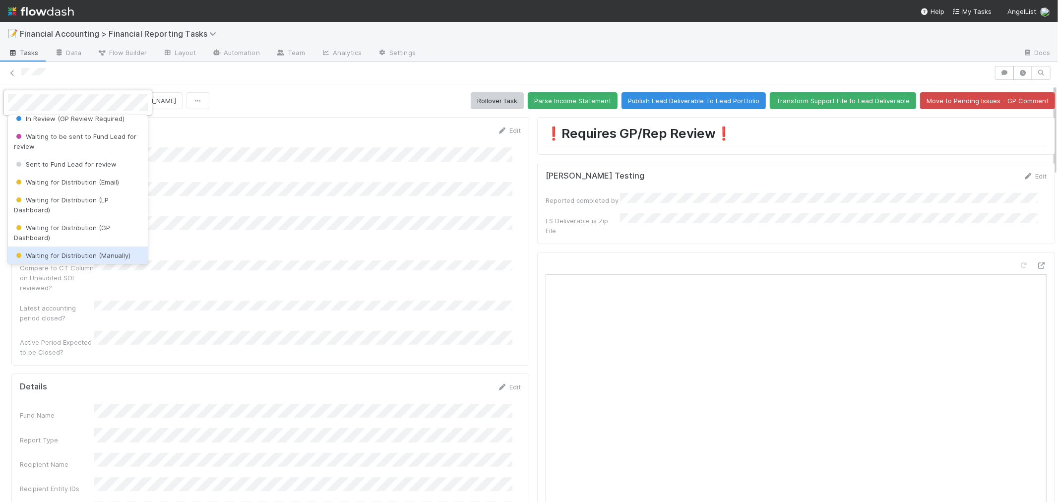
scroll to position [83, 0]
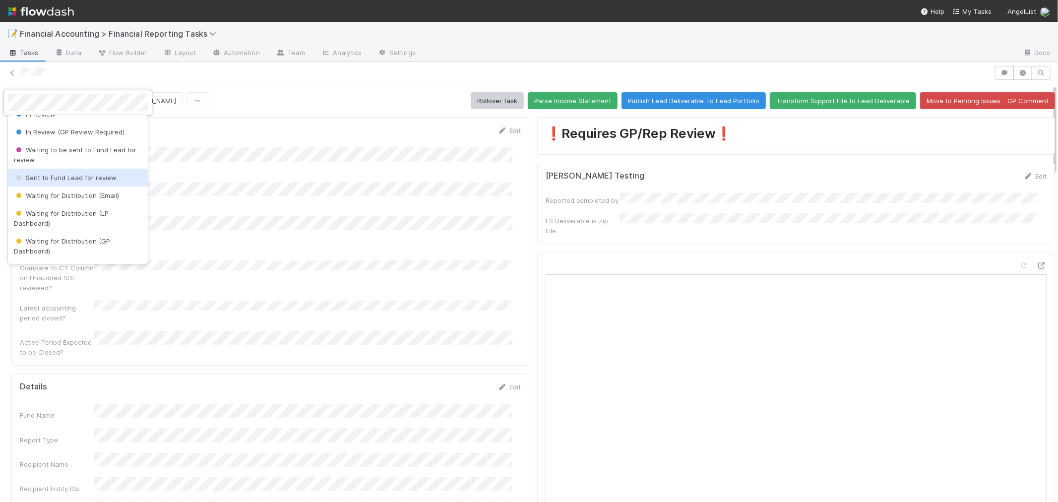
click at [111, 177] on span "Sent to Fund Lead for review" at bounding box center [65, 178] width 103 height 8
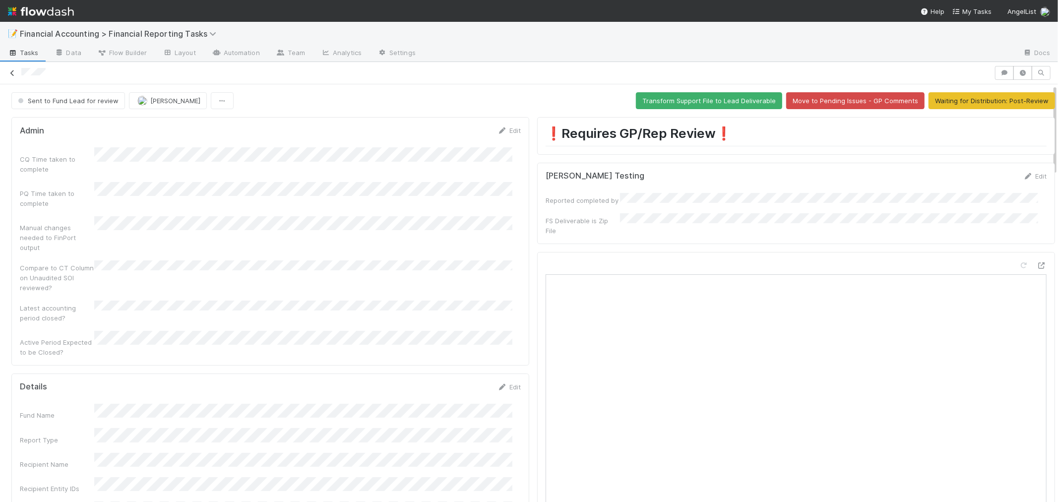
click at [12, 72] on icon at bounding box center [12, 73] width 10 height 6
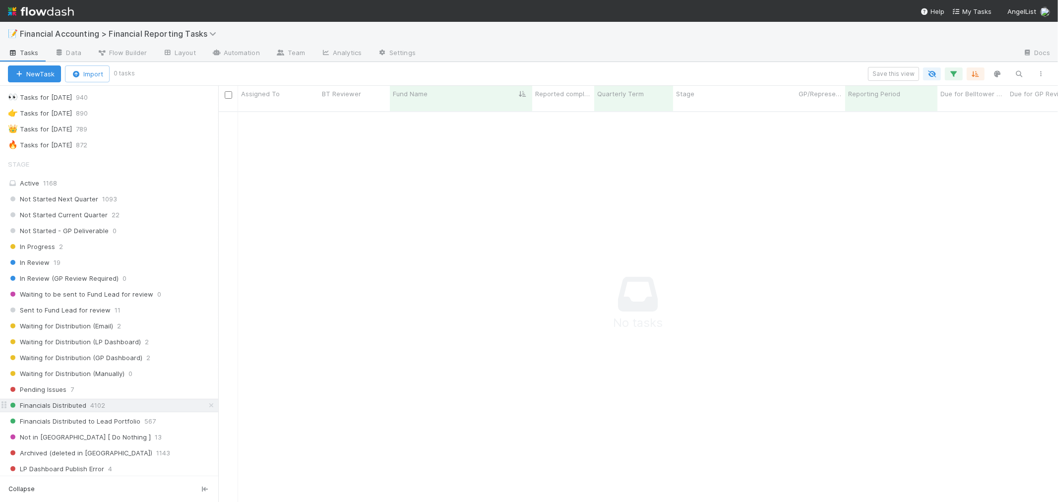
scroll to position [55, 0]
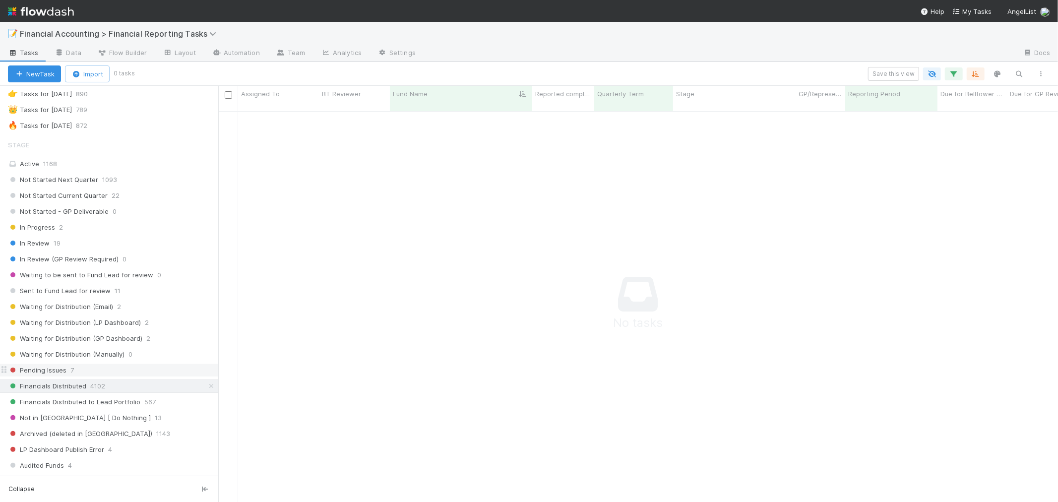
click at [48, 366] on span "Pending Issues" at bounding box center [37, 370] width 59 height 12
click at [75, 289] on span "Sent to Fund Lead for review" at bounding box center [59, 291] width 103 height 12
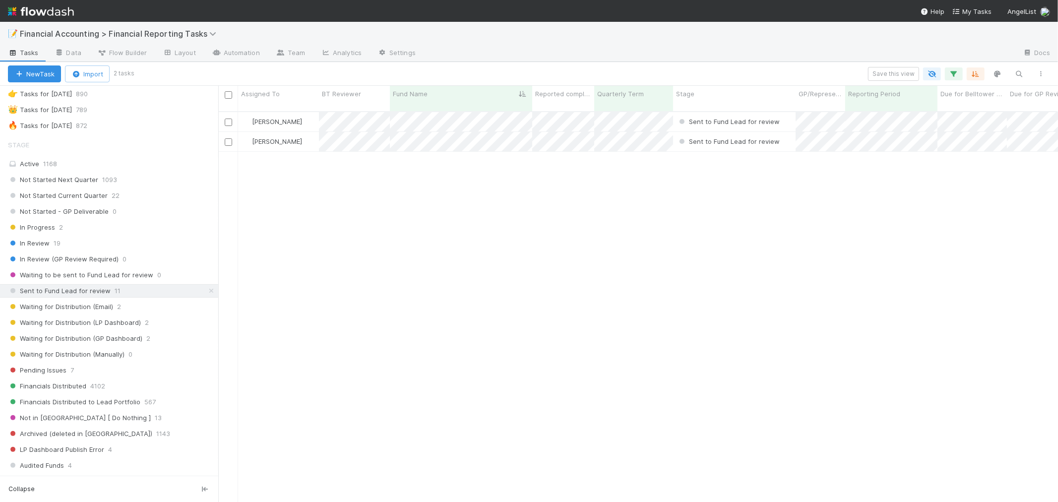
scroll to position [391, 832]
click at [957, 73] on icon "button" at bounding box center [954, 73] width 10 height 9
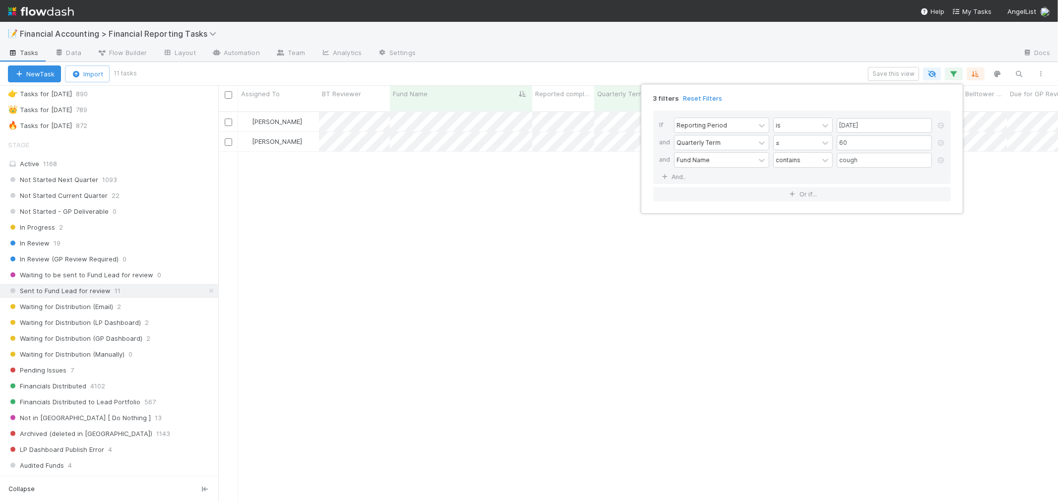
click at [943, 159] on icon at bounding box center [941, 160] width 10 height 6
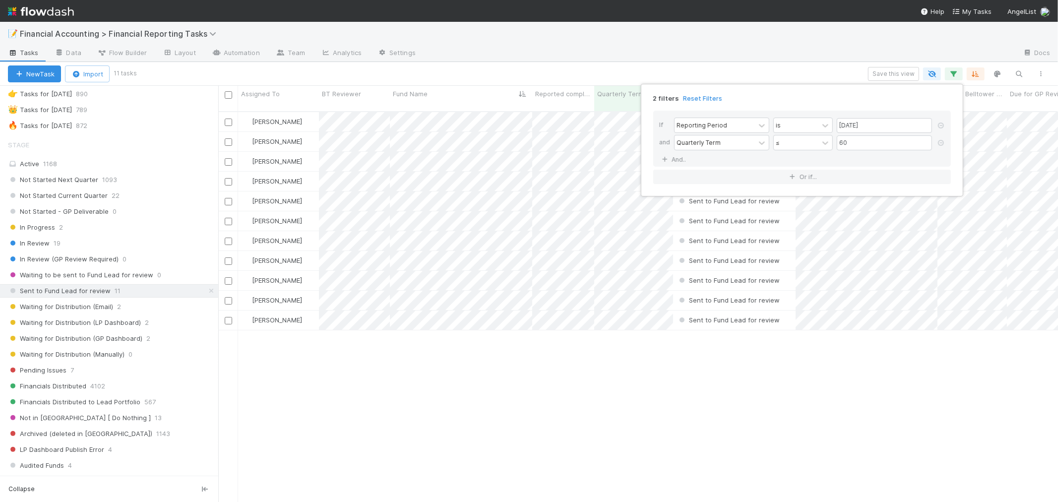
click at [623, 56] on div "2 filters Reset Filters If Reporting Period is 06/30/2025 and Quarterly Term ≤ …" at bounding box center [529, 251] width 1058 height 502
click at [566, 366] on div "2 filters Reset Filters If Reporting Period is 06/30/2025 and Quarterly Term ≤ …" at bounding box center [529, 251] width 1058 height 502
drag, startPoint x: 219, startPoint y: 222, endPoint x: 228, endPoint y: 222, distance: 8.9
click at [228, 222] on div at bounding box center [228, 294] width 1 height 416
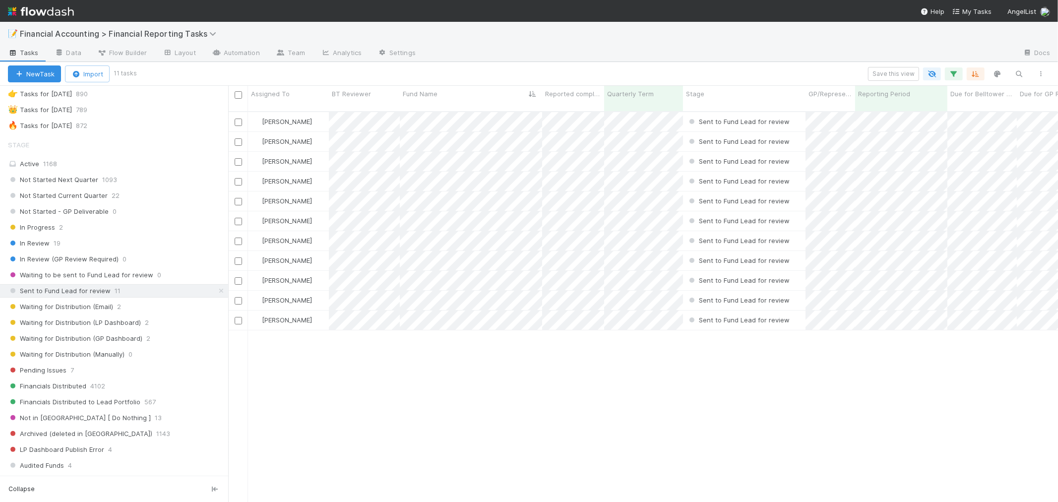
click at [491, 348] on div "Conor Queenan Sent to Fund Lead for review 4/1/25, 1:02:02 AM 8/24/25, 1:01:54 …" at bounding box center [643, 311] width 830 height 398
drag, startPoint x: 399, startPoint y: 390, endPoint x: 210, endPoint y: 373, distance: 189.8
click at [399, 390] on div "Conor Queenan Sent to Fund Lead for review 4/1/25, 1:02:02 AM 8/24/25, 1:01:54 …" at bounding box center [643, 311] width 830 height 398
click at [108, 367] on div "Pending Issues 7" at bounding box center [118, 370] width 220 height 12
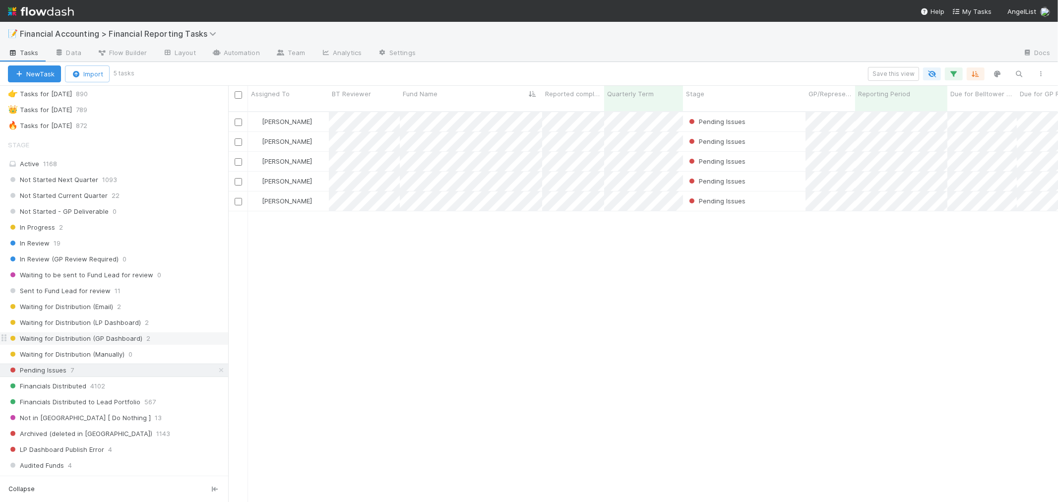
scroll to position [391, 822]
click at [99, 293] on span "Sent to Fund Lead for review" at bounding box center [59, 291] width 103 height 12
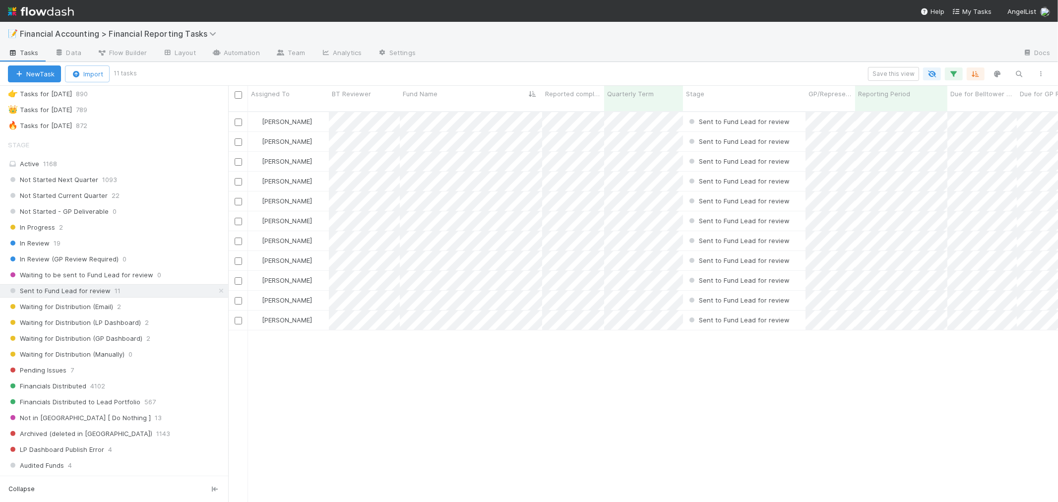
scroll to position [391, 822]
click at [274, 177] on span "Zach Byers" at bounding box center [287, 181] width 50 height 8
click at [277, 194] on span "James Palmer" at bounding box center [292, 194] width 50 height 8
click at [386, 388] on div "Conor Queenan Sent to Fund Lead for review 4/1/25, 1:02:02 AM 8/24/25, 1:01:54 …" at bounding box center [643, 311] width 830 height 398
click at [80, 372] on div "Pending Issues 7" at bounding box center [118, 370] width 220 height 12
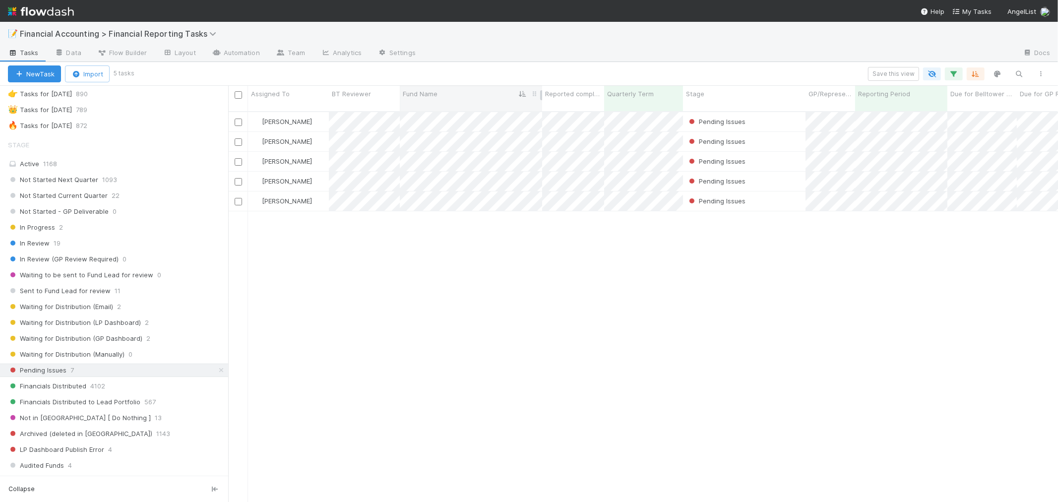
scroll to position [391, 822]
click at [511, 290] on div "Marenz Trajano Pending Issues 4/1/25, 1:03:01 AM 8/27/25, 5:11:33 PM 0 0 0 Mare…" at bounding box center [643, 311] width 830 height 398
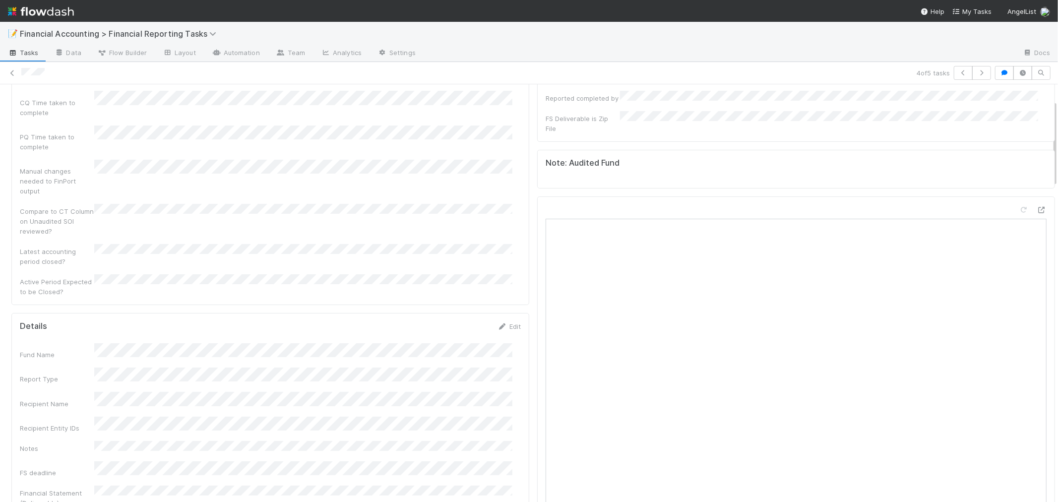
scroll to position [55, 0]
click at [1037, 208] on icon at bounding box center [1042, 211] width 10 height 6
click at [10, 72] on icon at bounding box center [12, 73] width 10 height 6
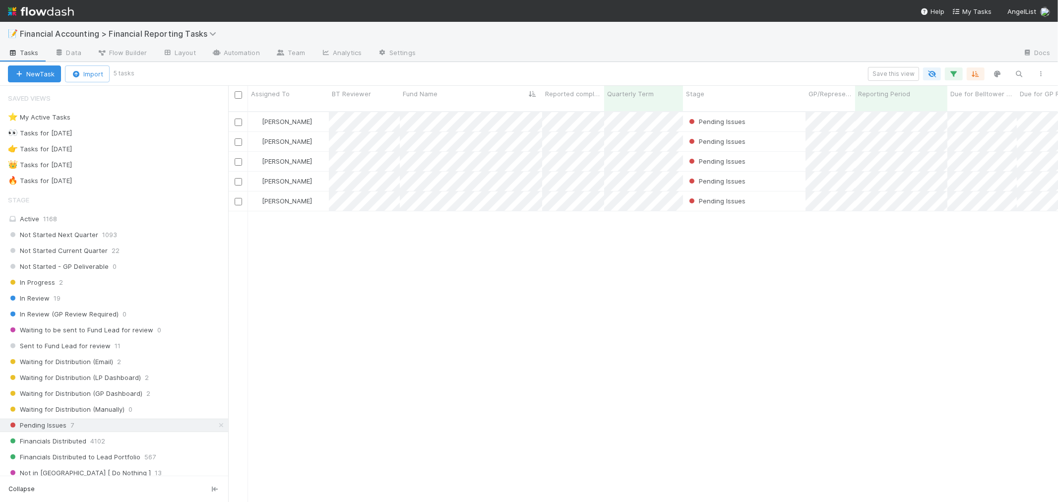
scroll to position [391, 822]
click at [599, 234] on div "Marenz Trajano Pending Issues 4/1/25, 1:03:01 AM 8/27/25, 5:11:33 PM 0 0 0 Mare…" at bounding box center [643, 311] width 830 height 398
drag, startPoint x: 567, startPoint y: 288, endPoint x: 374, endPoint y: 259, distance: 194.8
click at [567, 288] on div "Marenz Trajano Pending Issues 4/1/25, 1:03:01 AM 8/27/25, 5:11:33 PM 0 0 0 Mare…" at bounding box center [643, 311] width 830 height 398
click at [43, 221] on span "1168" at bounding box center [50, 219] width 14 height 8
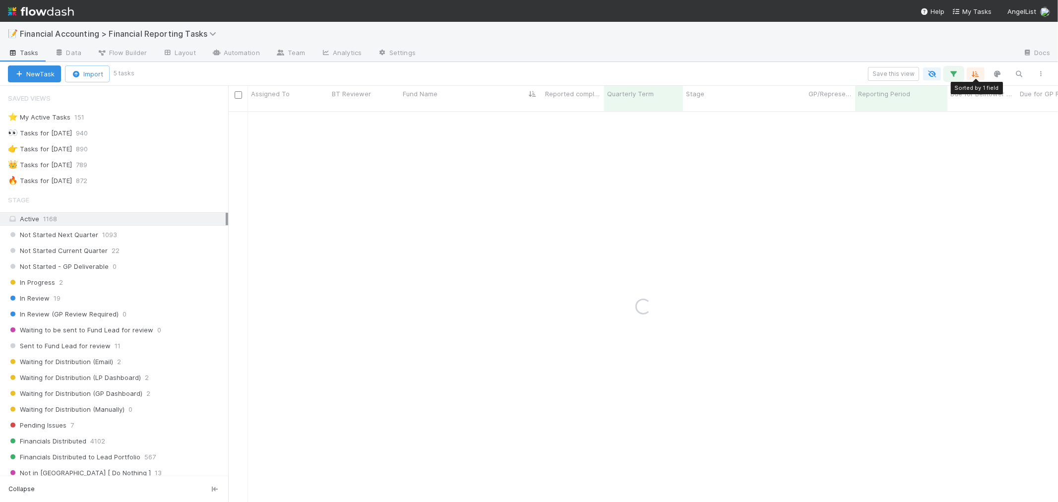
click at [954, 73] on icon "button" at bounding box center [954, 73] width 10 height 9
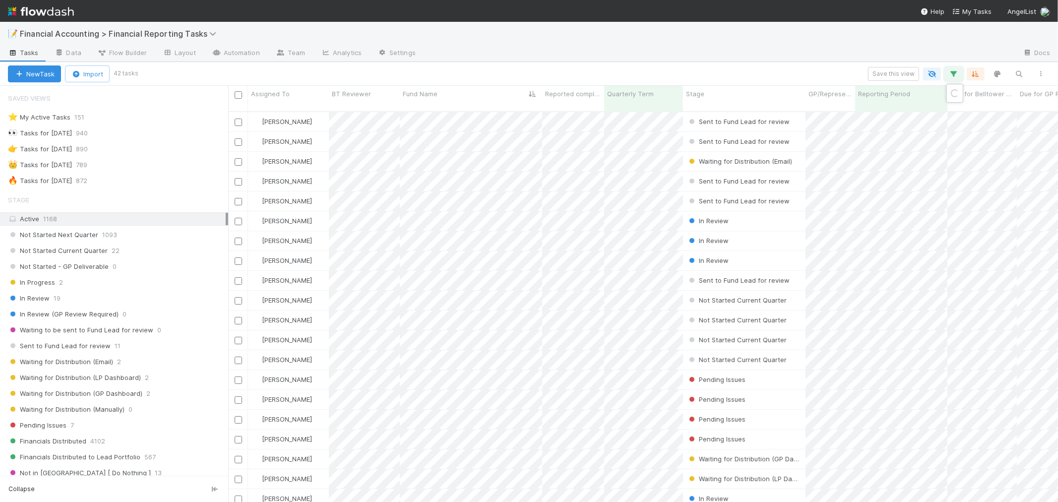
scroll to position [391, 822]
click at [786, 143] on div "≤" at bounding box center [796, 142] width 45 height 14
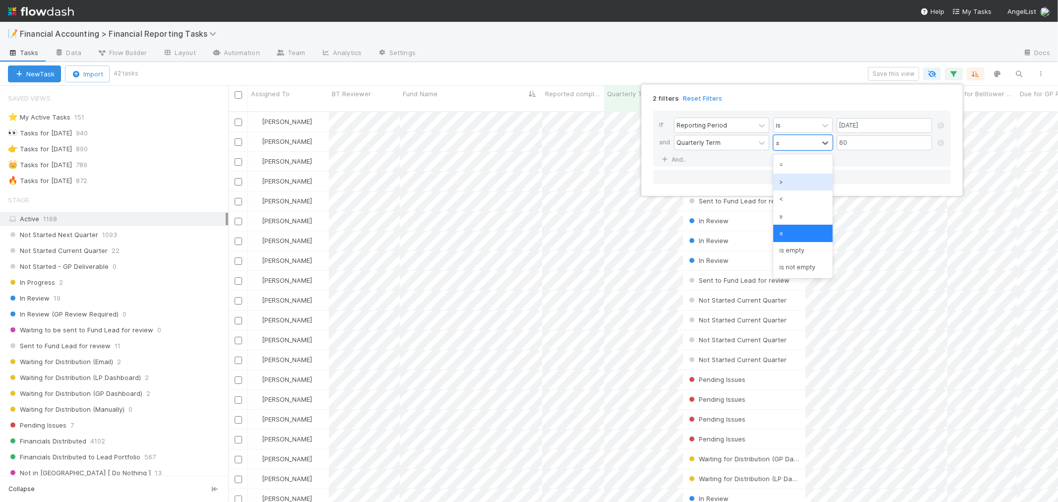
click at [790, 181] on div ">" at bounding box center [804, 182] width 60 height 17
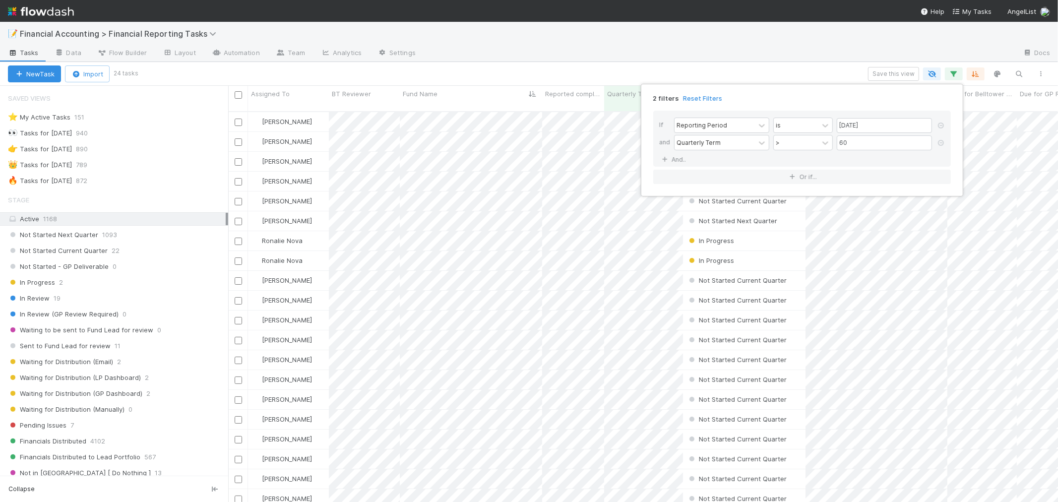
click at [79, 234] on div "2 filters Reset Filters If Reporting Period is 06/30/2025 and Quarterly Term > …" at bounding box center [529, 251] width 1058 height 502
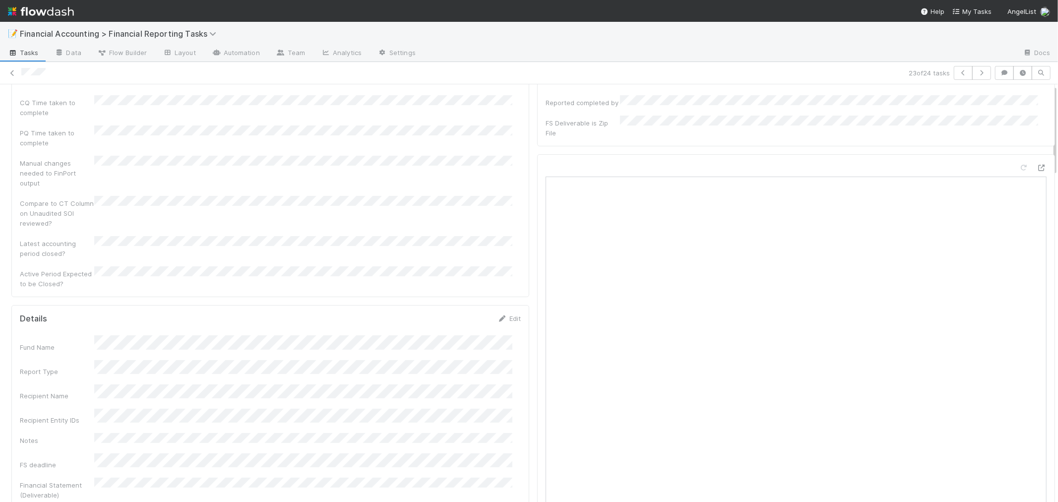
scroll to position [55, 0]
click at [190, 382] on div "Recipient Name" at bounding box center [270, 390] width 501 height 16
click at [11, 71] on icon at bounding box center [12, 73] width 10 height 6
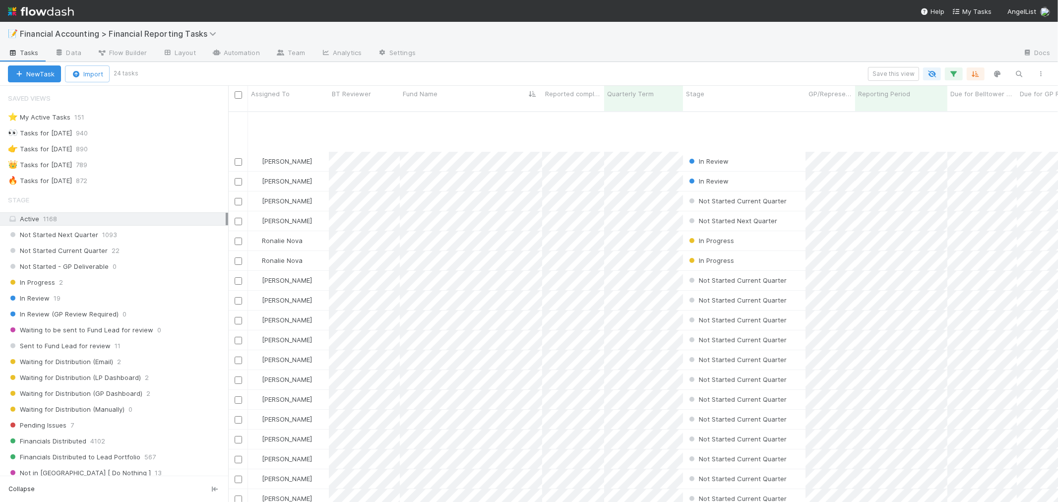
scroll to position [86, 0]
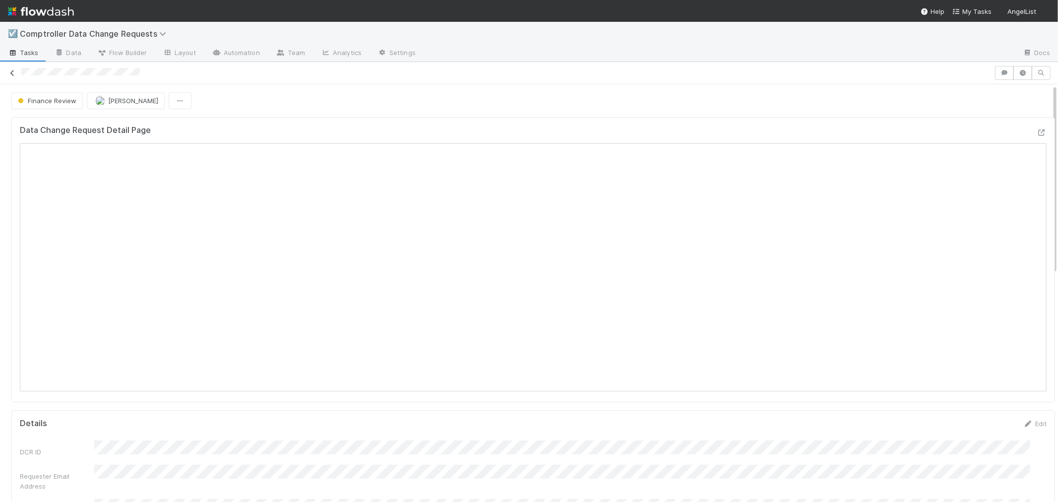
click at [11, 72] on icon at bounding box center [12, 73] width 10 height 6
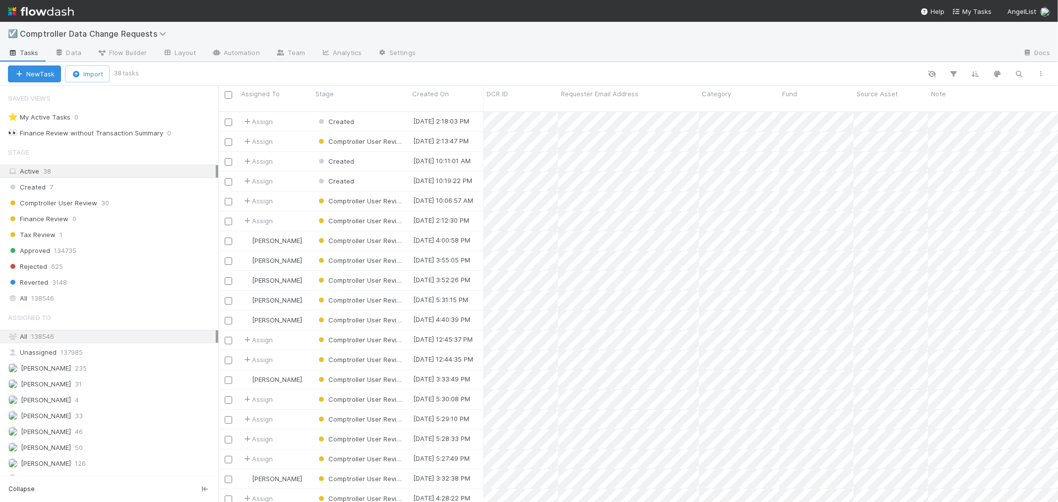
scroll to position [391, 832]
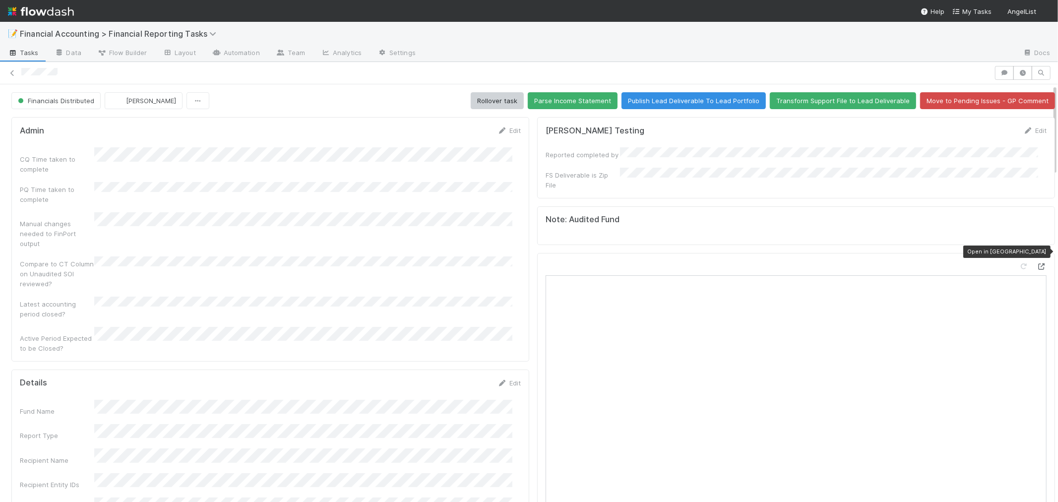
click at [1037, 263] on icon at bounding box center [1042, 266] width 10 height 6
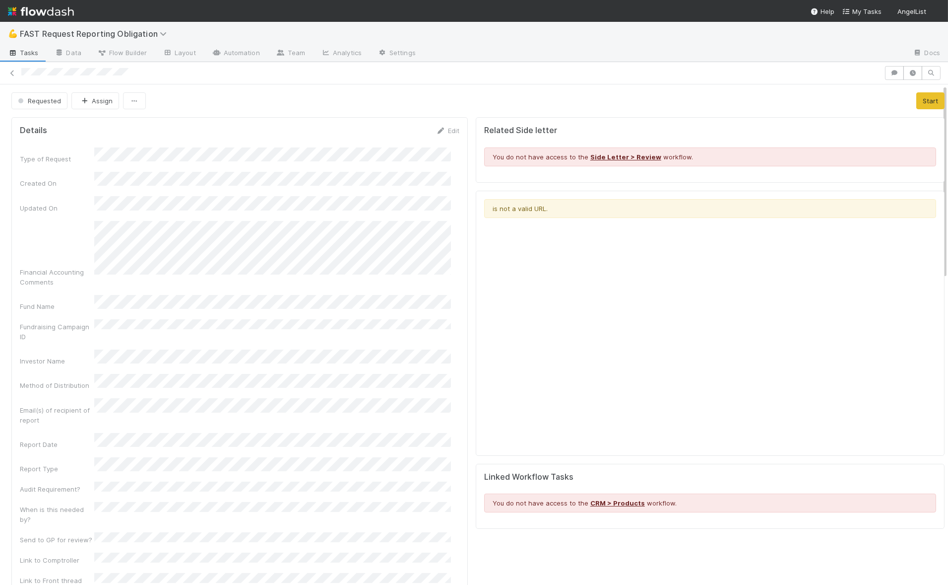
click at [463, 107] on div "Requested Assign Start" at bounding box center [477, 100] width 933 height 17
click at [205, 295] on div "Fund Name" at bounding box center [240, 303] width 440 height 16
click at [195, 77] on div at bounding box center [451, 73] width 860 height 10
drag, startPoint x: 303, startPoint y: 138, endPoint x: 240, endPoint y: 166, distance: 69.3
click at [303, 138] on form "Details Edit Type of Request Created On Updated On Financial Accounting Comment…" at bounding box center [240, 508] width 440 height 765
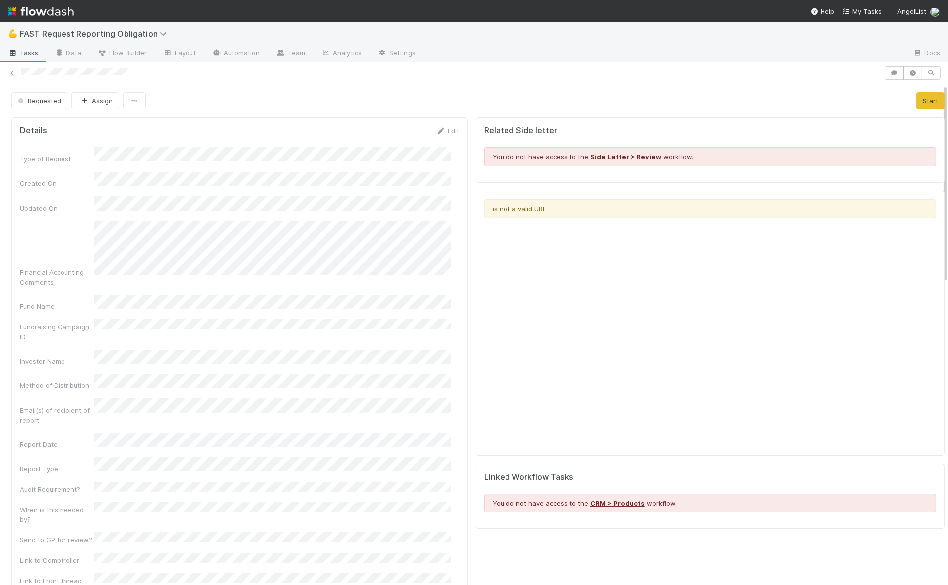
click at [22, 75] on div at bounding box center [451, 73] width 860 height 10
drag, startPoint x: 451, startPoint y: 90, endPoint x: 454, endPoint y: 136, distance: 45.7
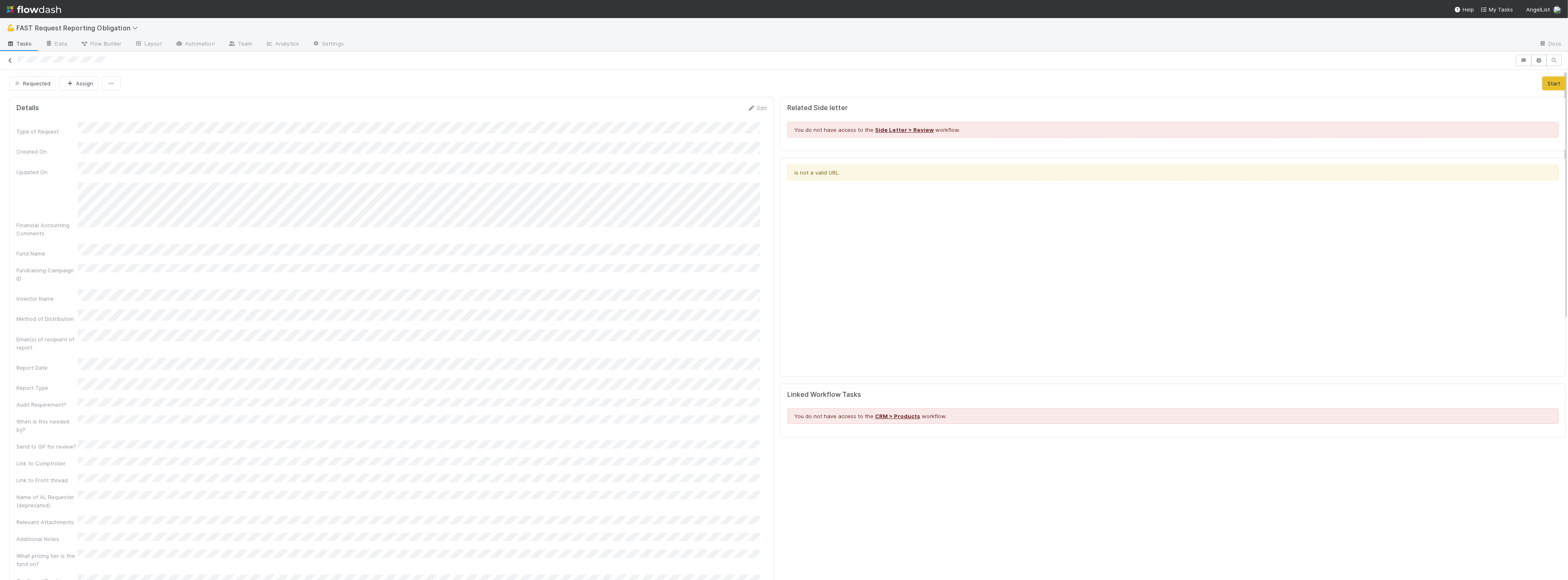
click at [10, 60] on icon at bounding box center [10, 60] width 8 height 5
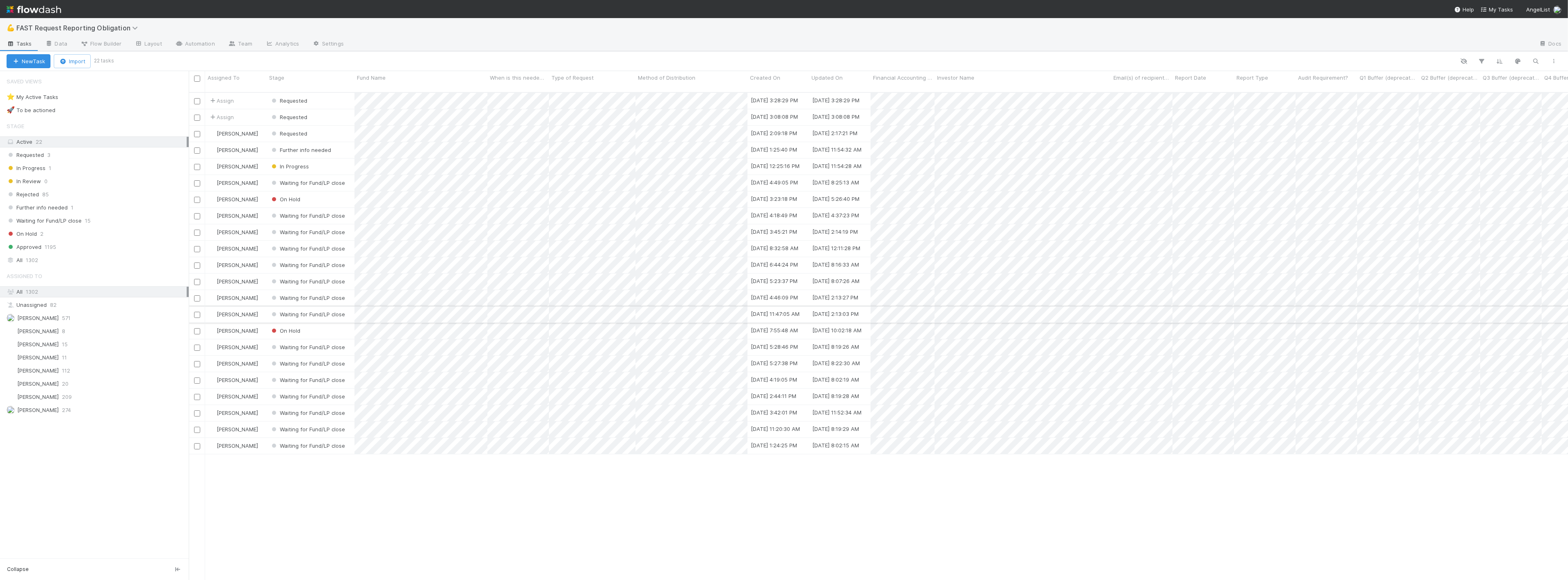
scroll to position [487, 1373]
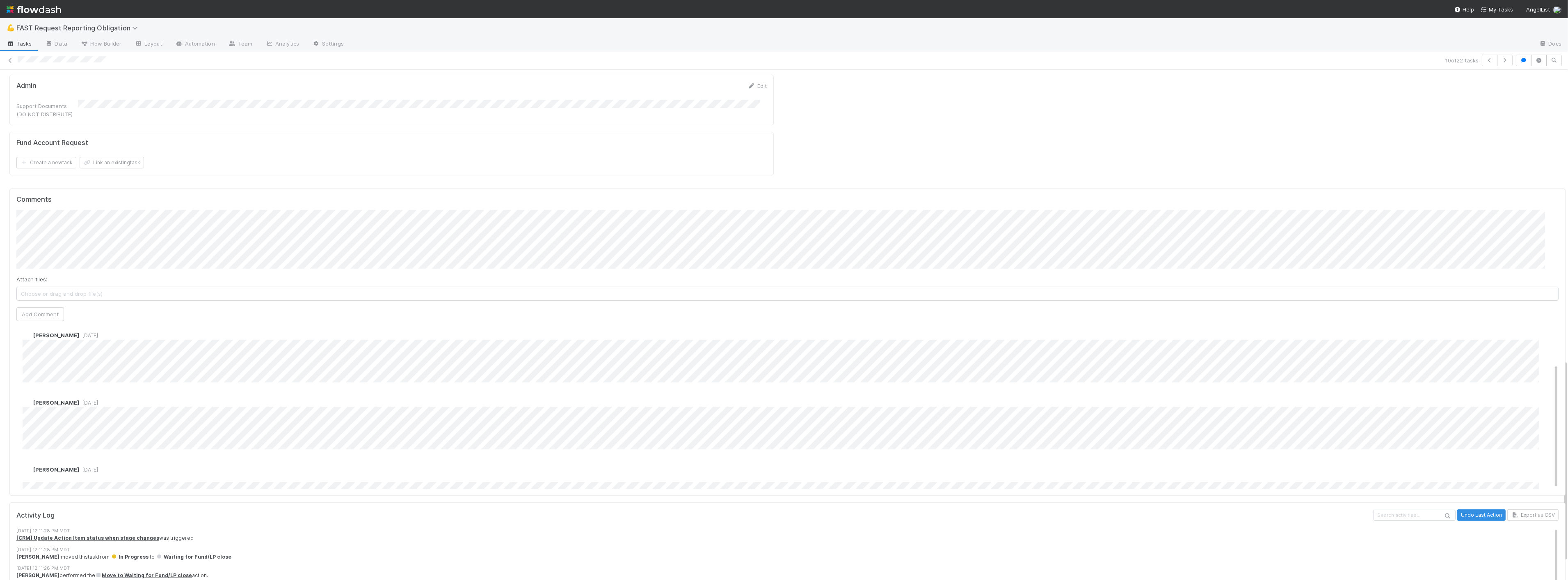
scroll to position [52, 0]
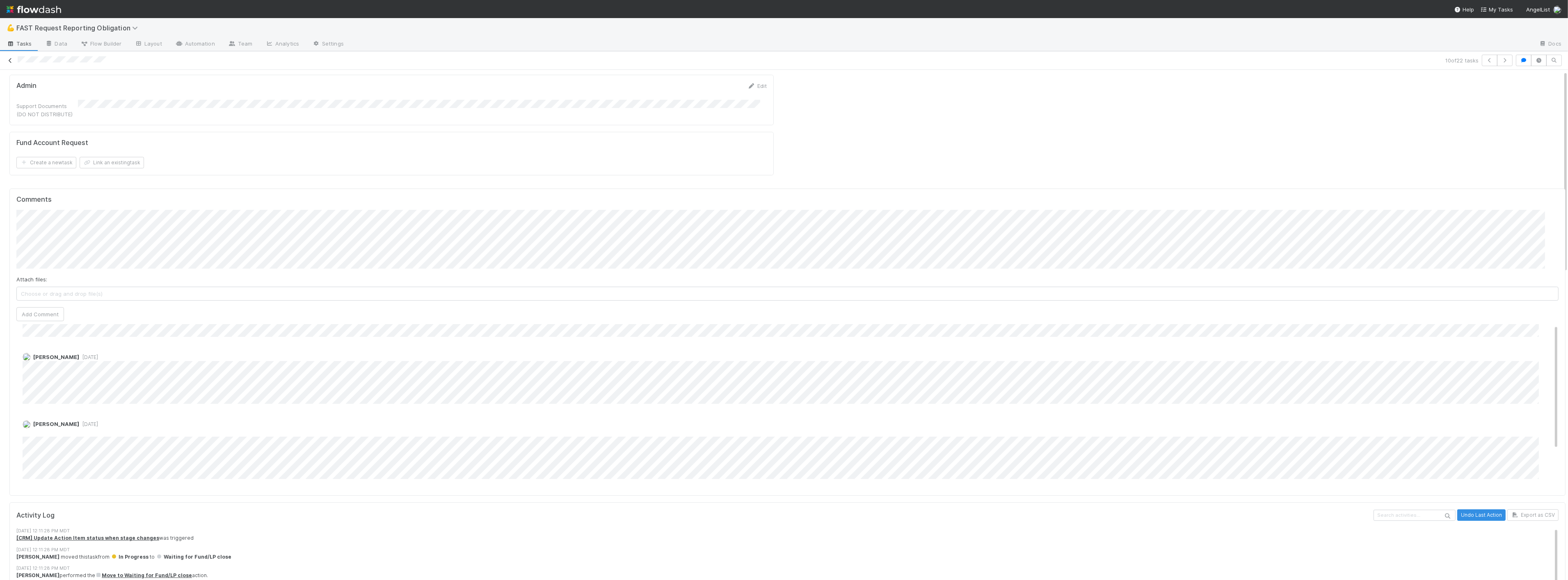
click at [11, 63] on icon at bounding box center [10, 60] width 8 height 5
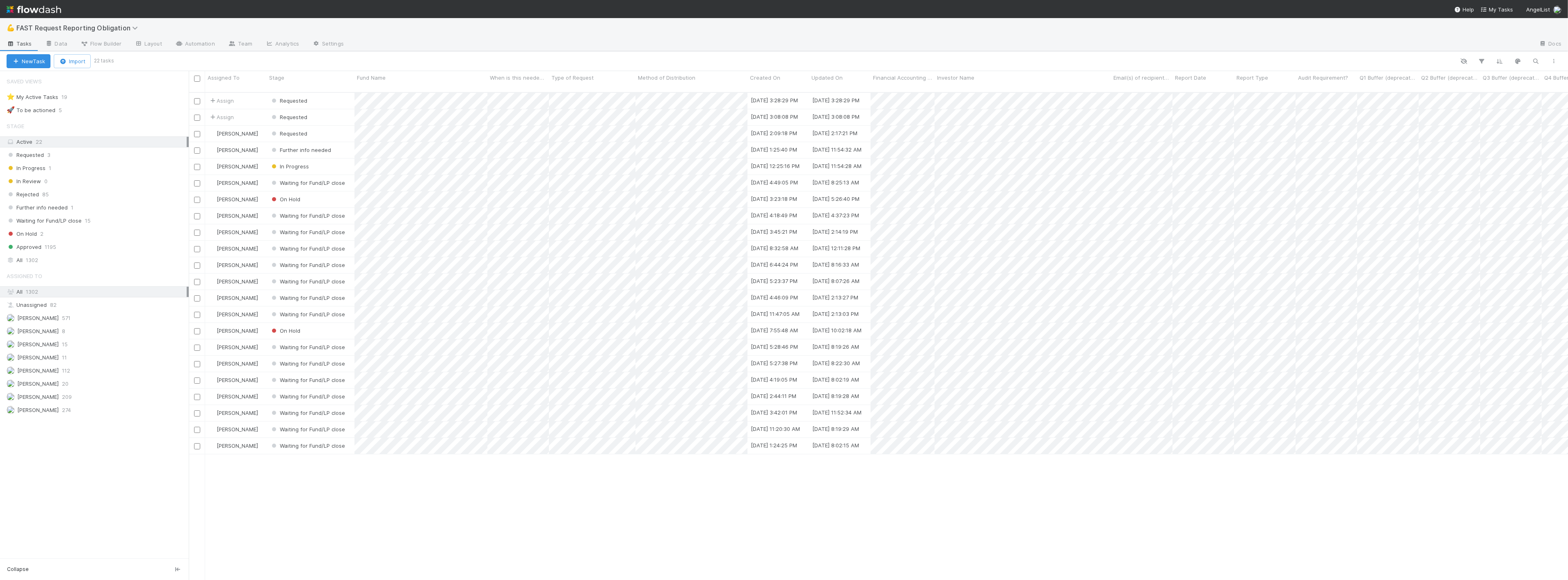
scroll to position [487, 1373]
click at [226, 113] on span "Assign" at bounding box center [221, 117] width 26 height 8
click at [243, 139] on span "Zach Byers you" at bounding box center [247, 142] width 54 height 7
click at [454, 70] on div at bounding box center [784, 290] width 1568 height 580
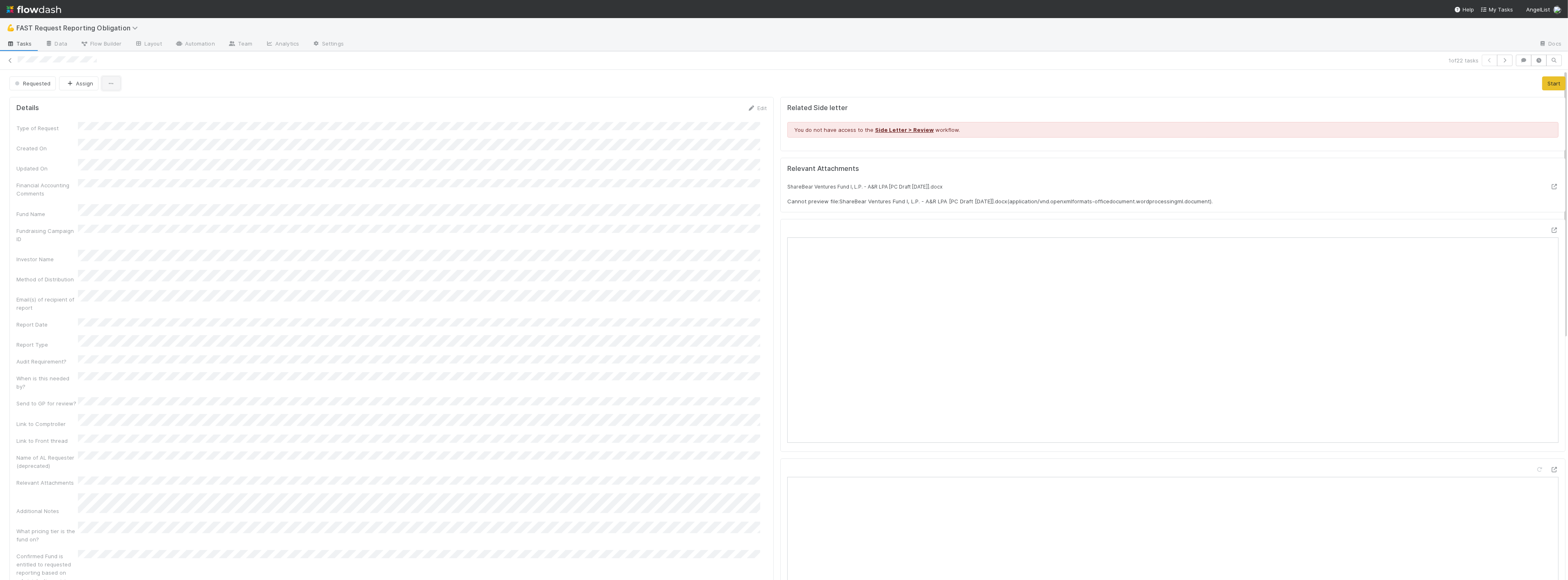
click at [103, 81] on button "button" at bounding box center [111, 83] width 19 height 14
click at [79, 81] on div "Duplicate Delete" at bounding box center [784, 290] width 1568 height 580
click at [78, 84] on button "Assign" at bounding box center [79, 83] width 40 height 14
drag, startPoint x: 82, startPoint y: 117, endPoint x: 58, endPoint y: 97, distance: 31.2
click at [82, 118] on span "Zach Byers you" at bounding box center [98, 119] width 54 height 7
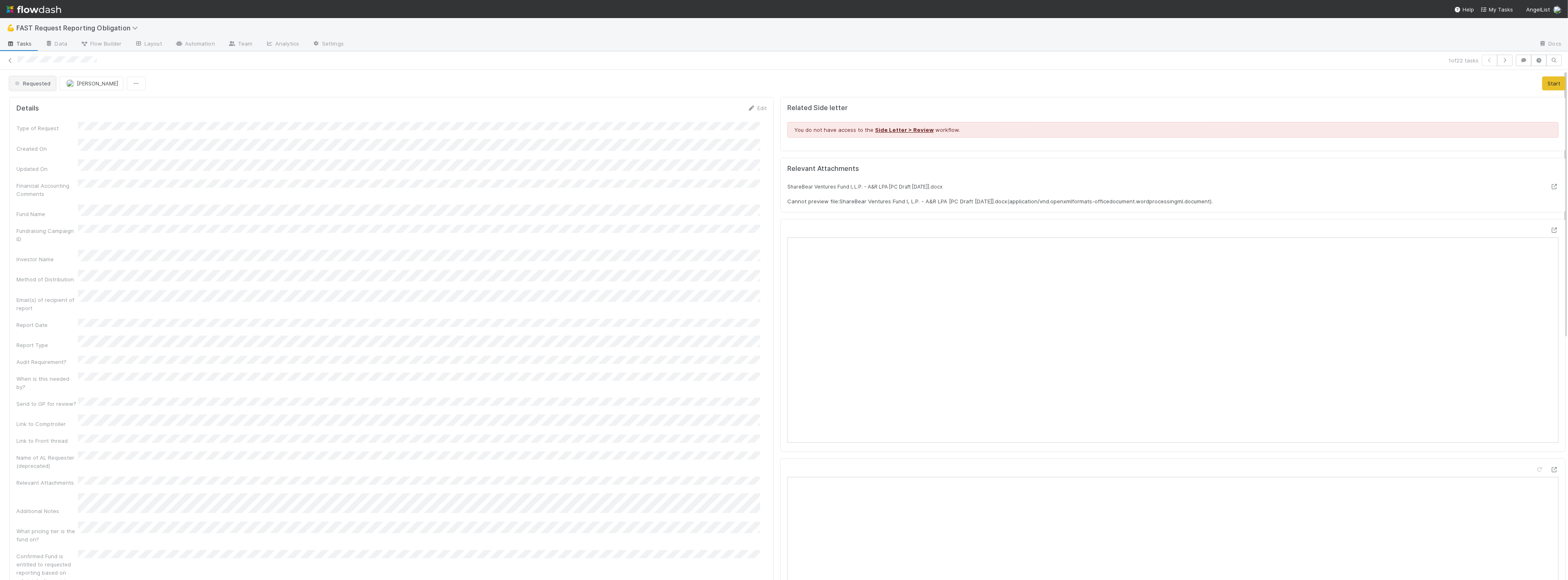
click at [42, 85] on span "Requested" at bounding box center [31, 84] width 37 height 7
click at [65, 175] on span "Waiting for Fund/LP close" at bounding box center [49, 178] width 75 height 7
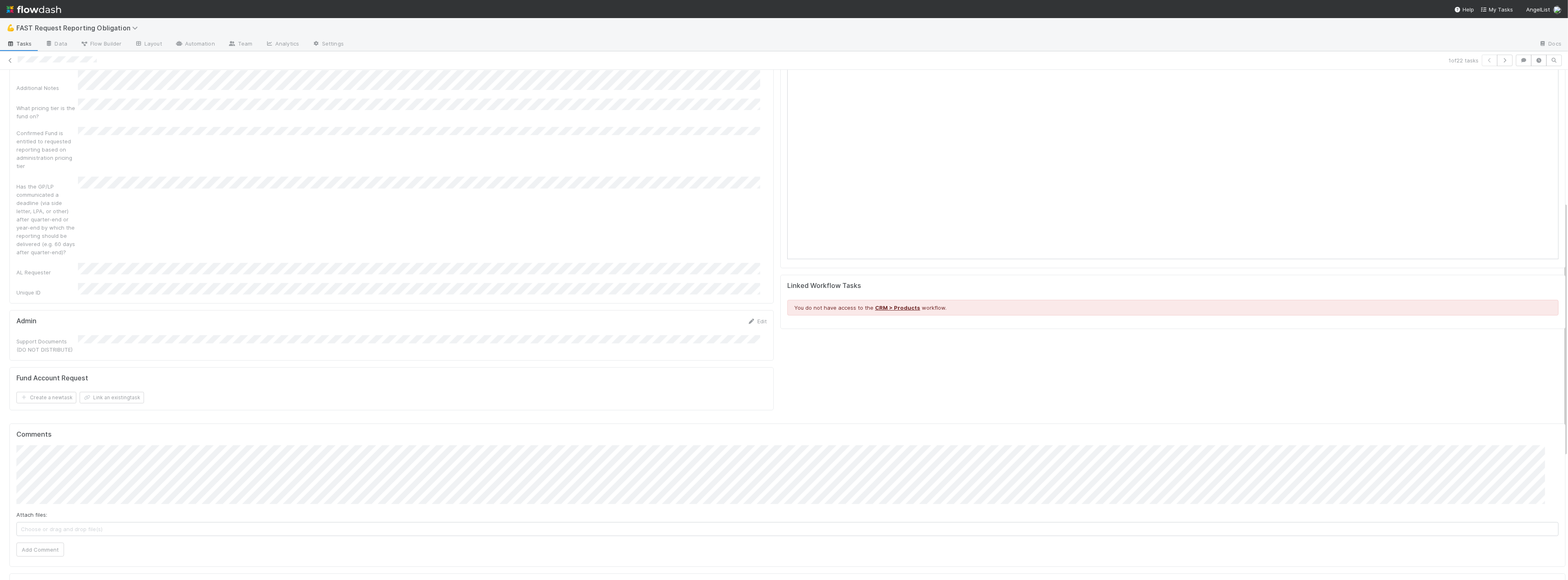
scroll to position [513, 0]
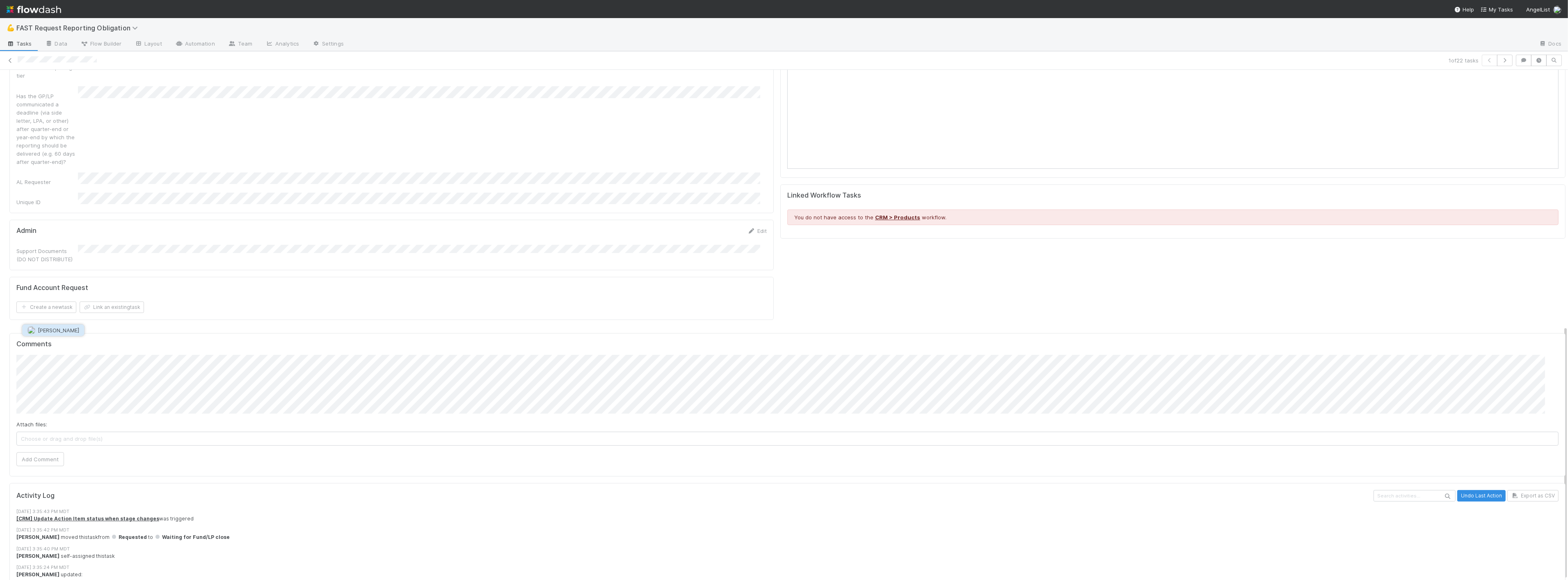
click at [50, 331] on span "May Chang" at bounding box center [59, 330] width 41 height 7
click at [36, 452] on button "Add Comment" at bounding box center [41, 458] width 48 height 14
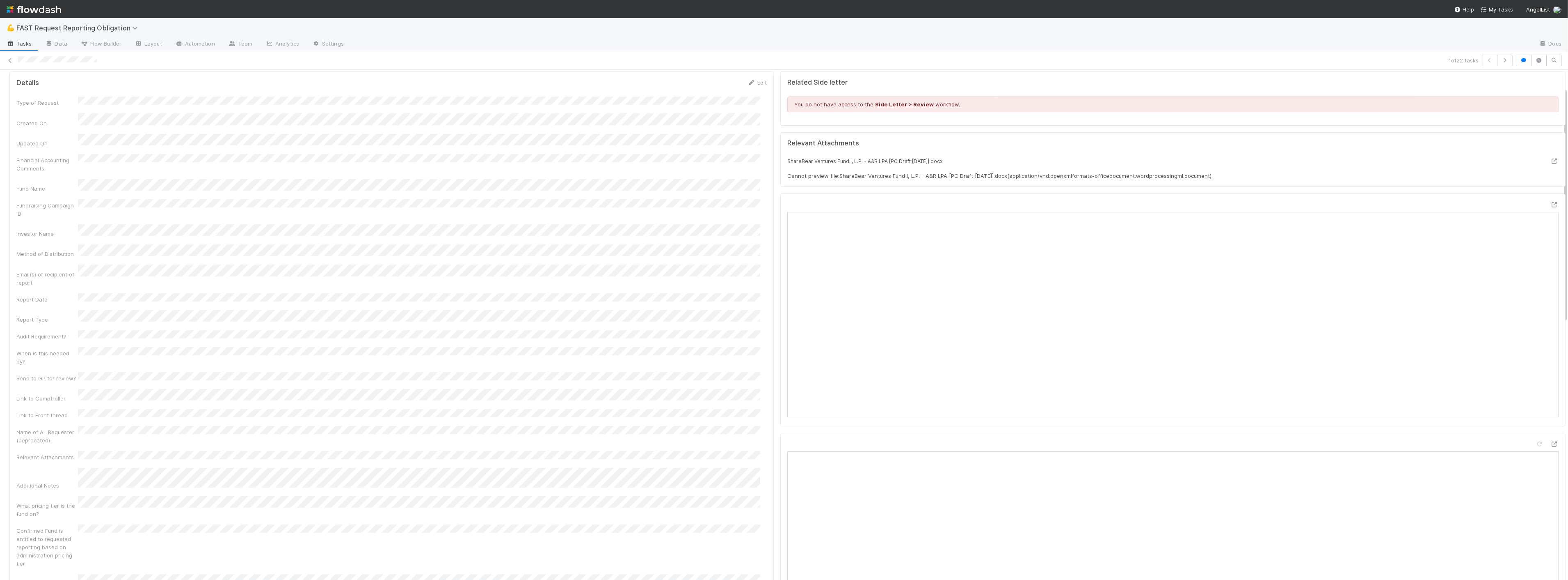
scroll to position [46, 0]
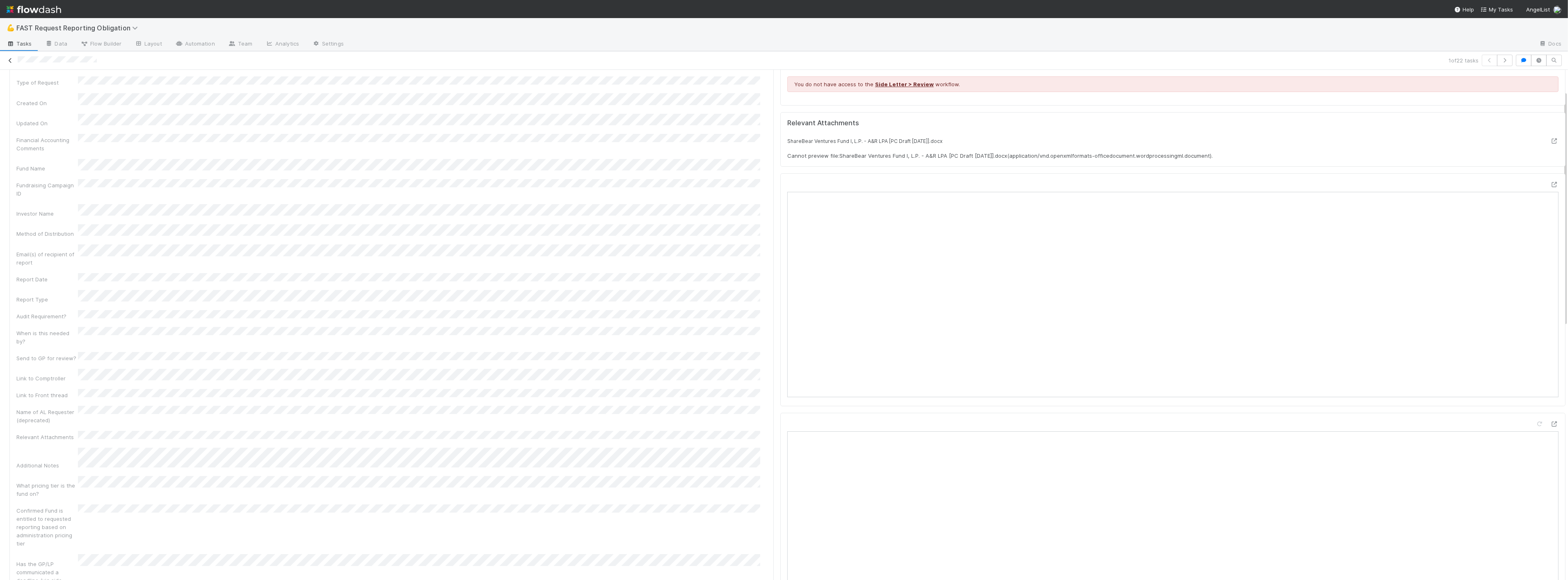
click at [7, 58] on icon at bounding box center [10, 60] width 8 height 5
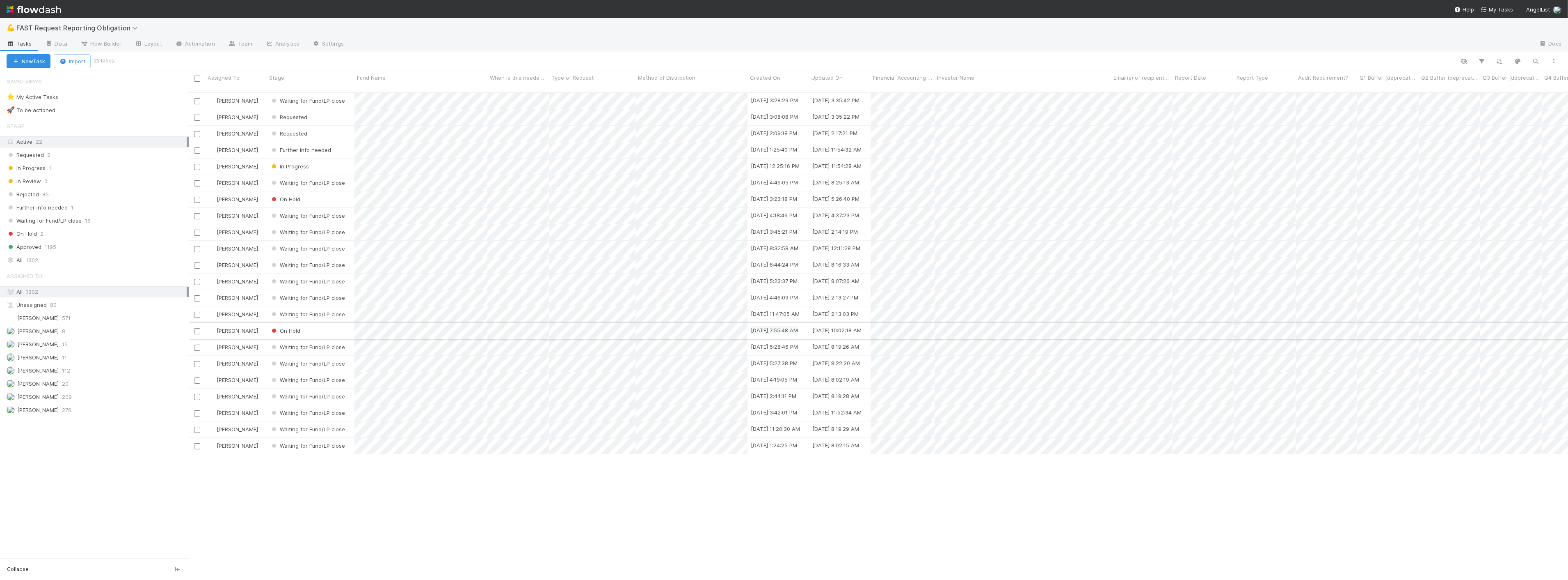
scroll to position [487, 1373]
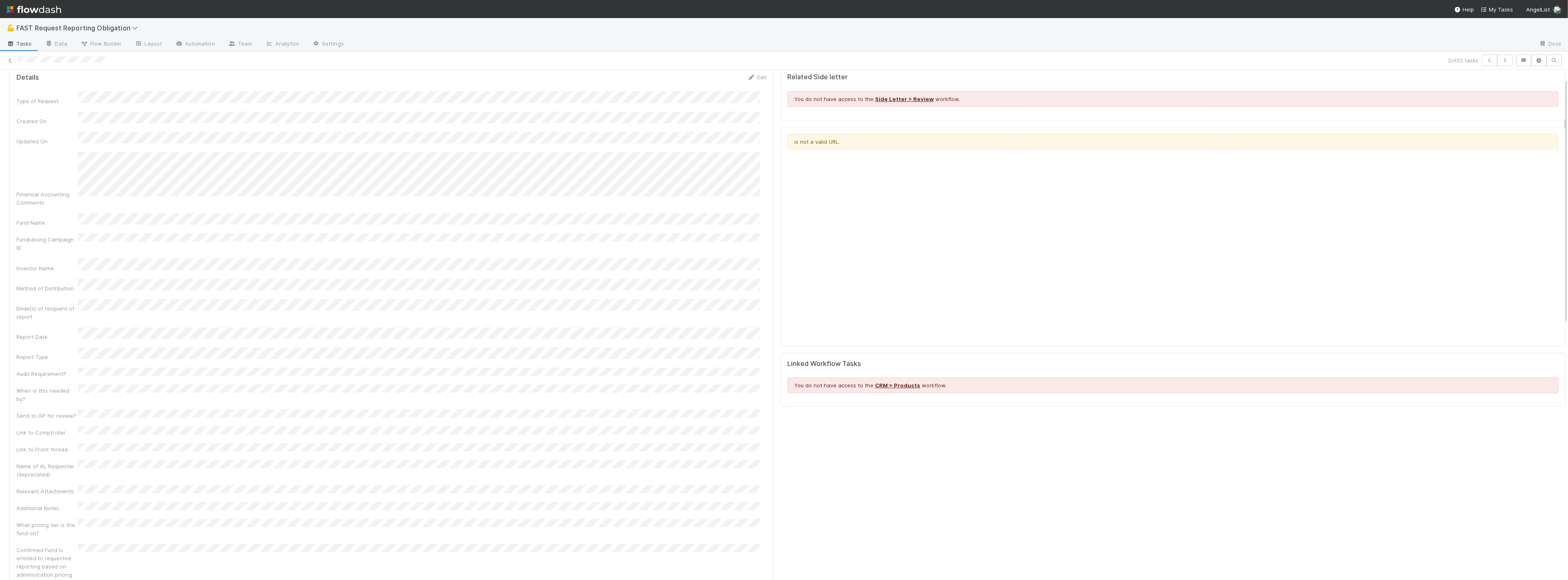
scroll to position [46, 0]
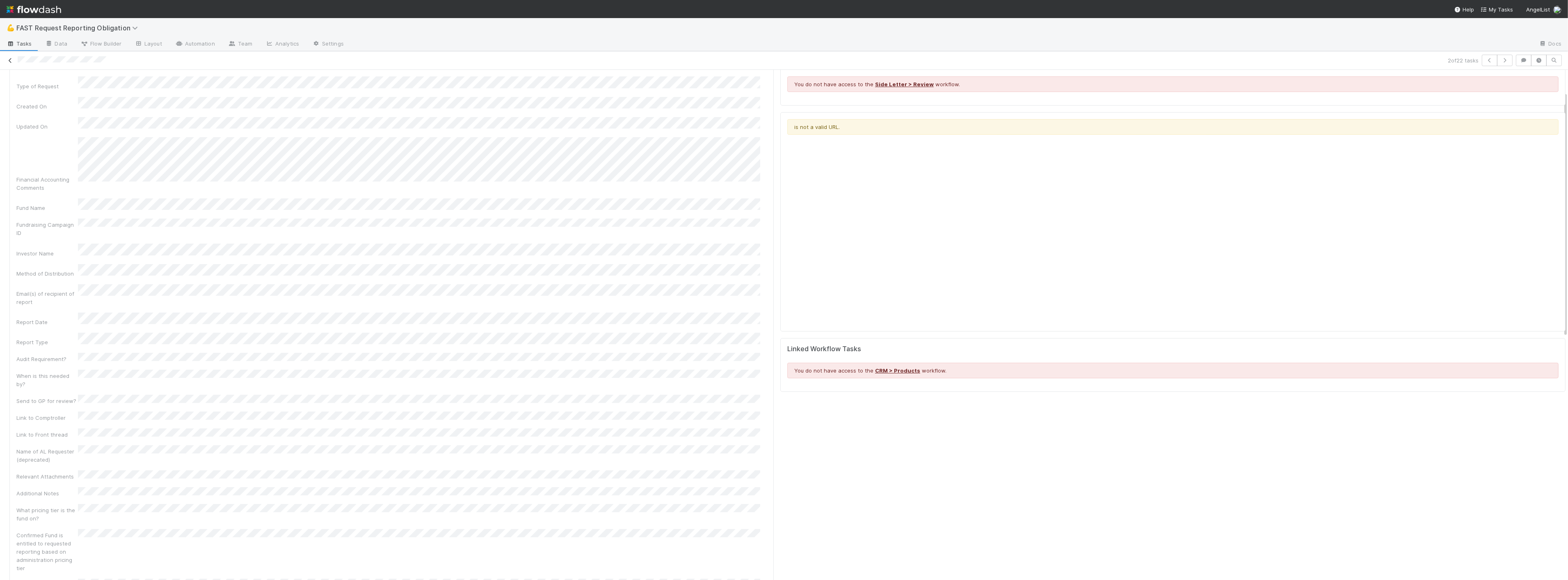
click at [9, 58] on icon at bounding box center [10, 60] width 8 height 5
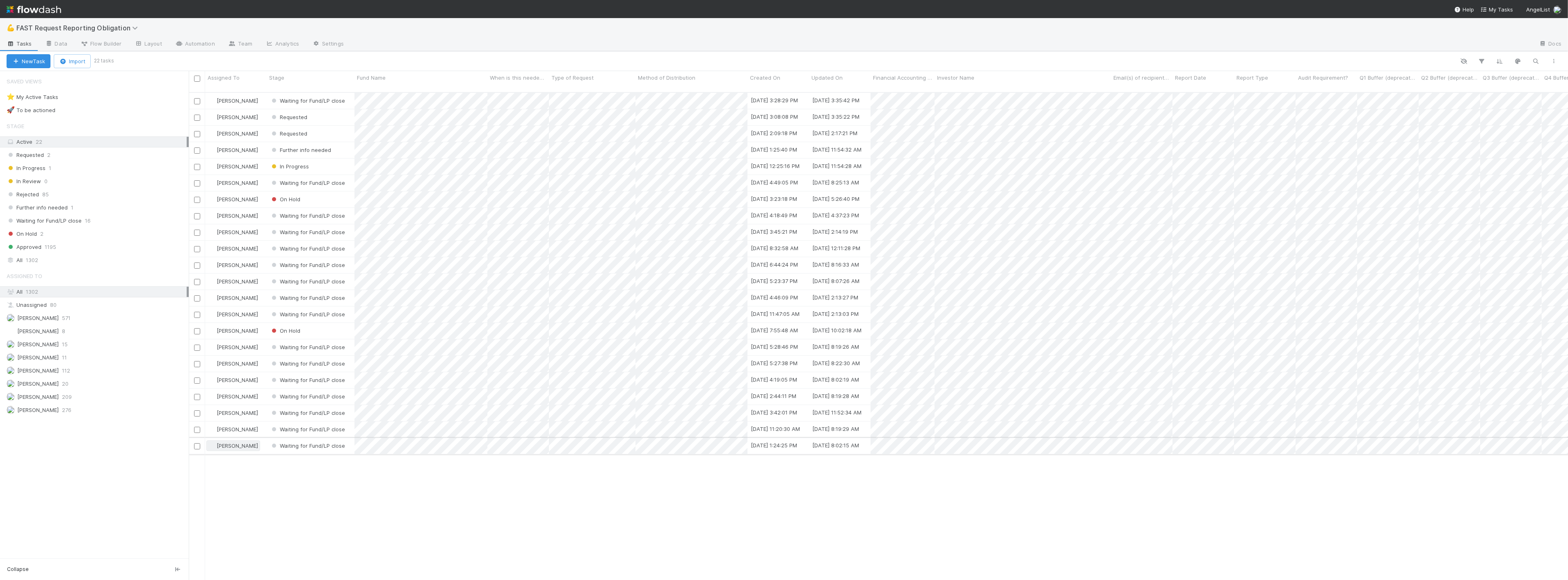
scroll to position [487, 1373]
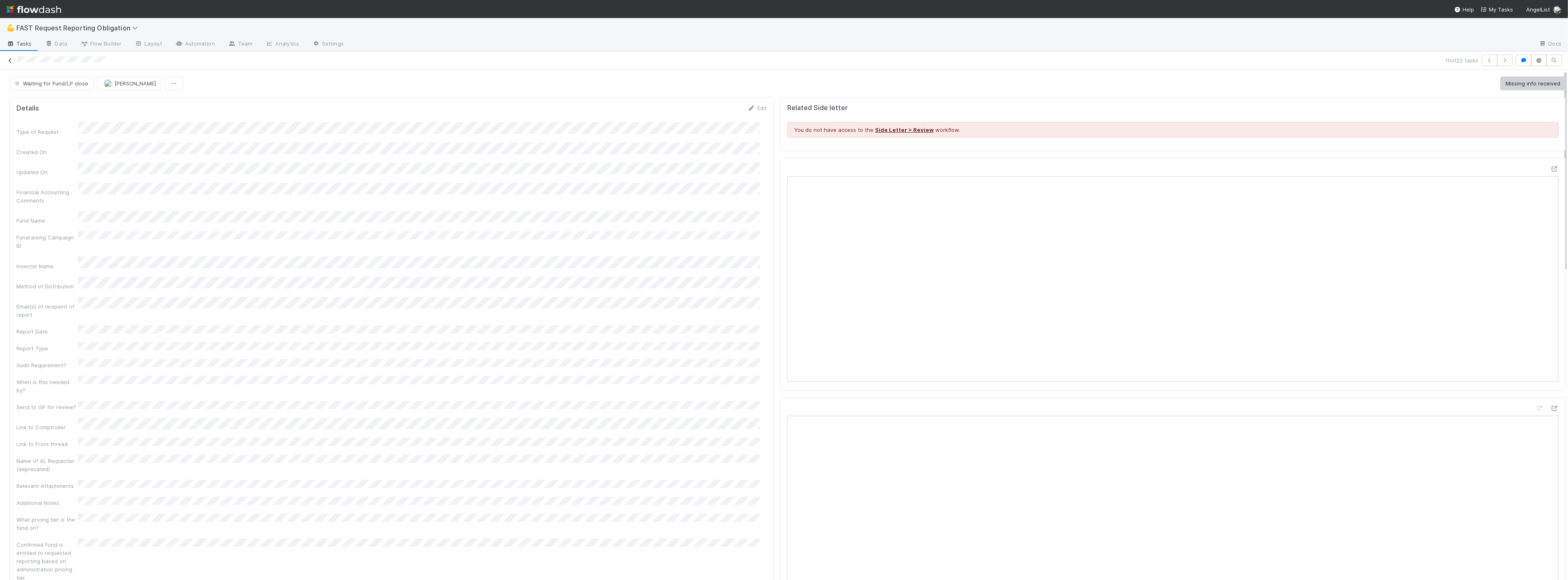
click at [10, 59] on icon at bounding box center [10, 60] width 8 height 5
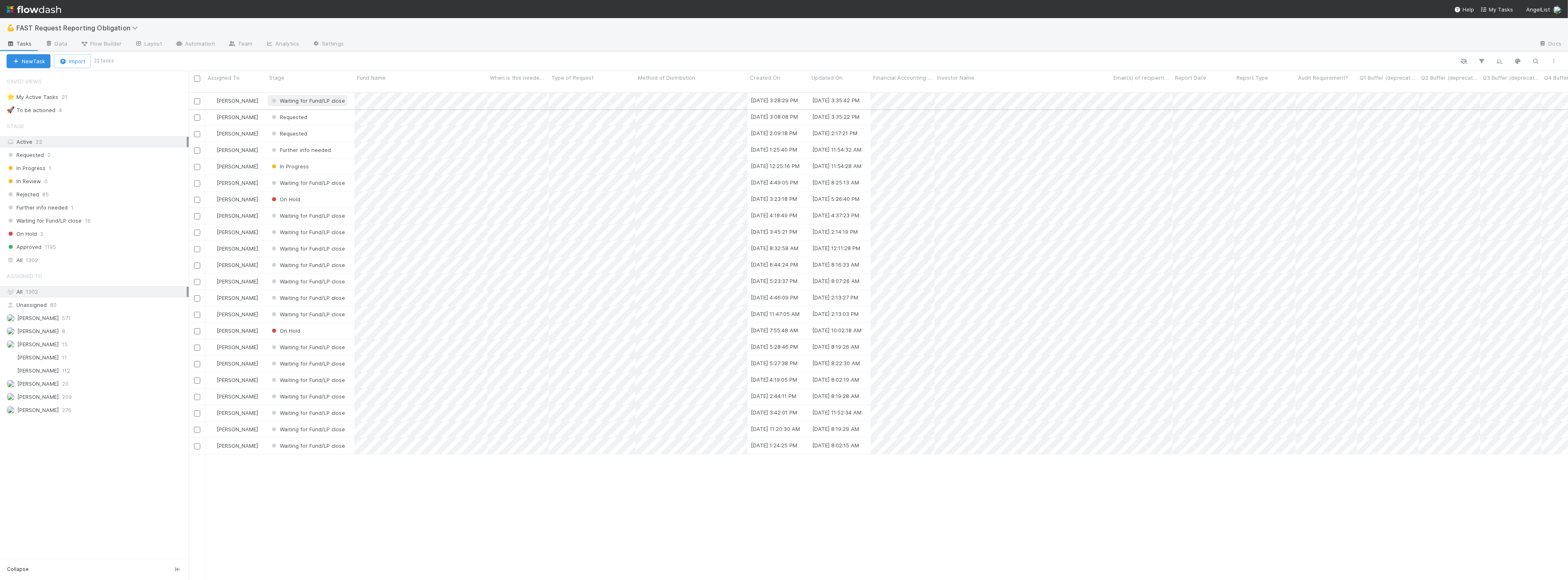
scroll to position [487, 1373]
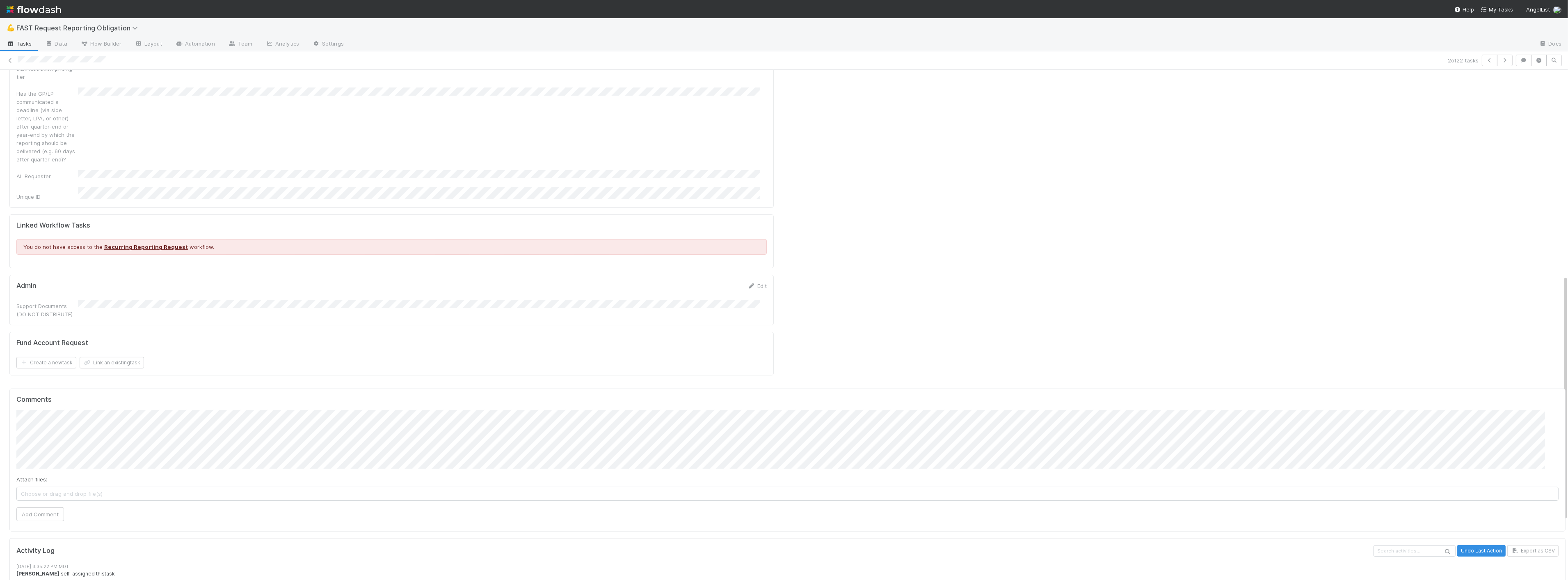
scroll to position [550, 0]
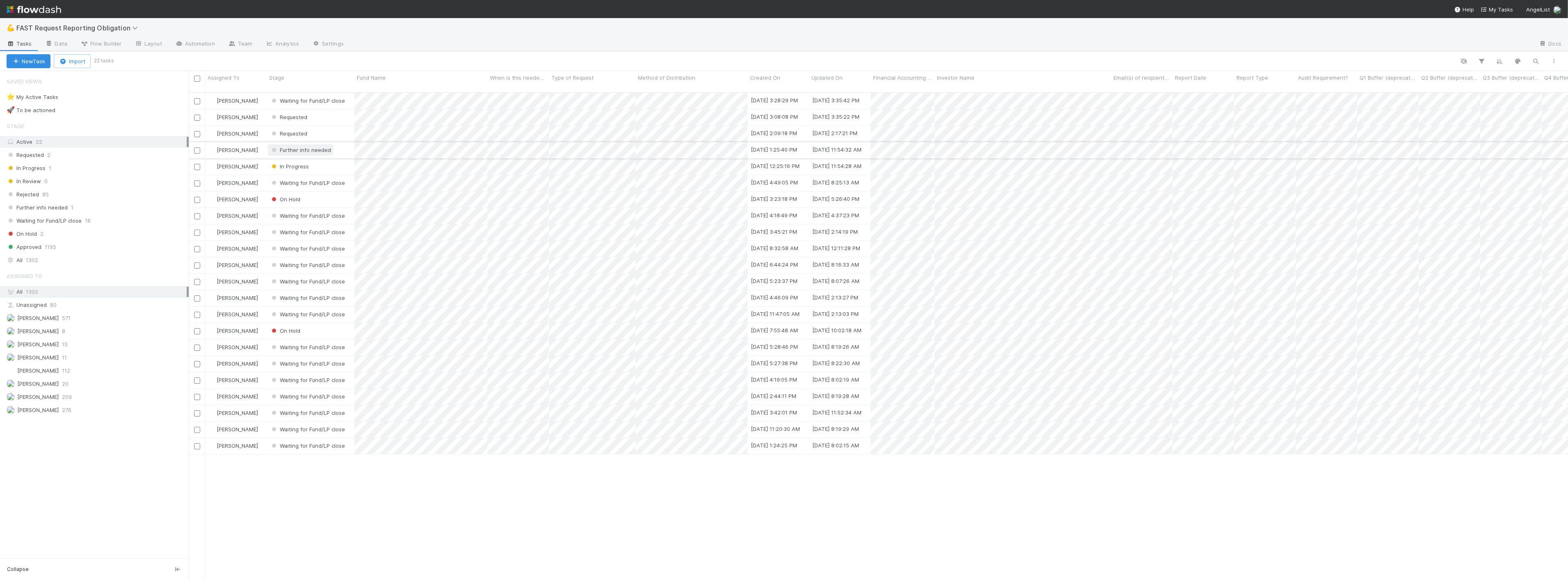
scroll to position [487, 1373]
click at [330, 109] on div "Requested" at bounding box center [311, 117] width 88 height 16
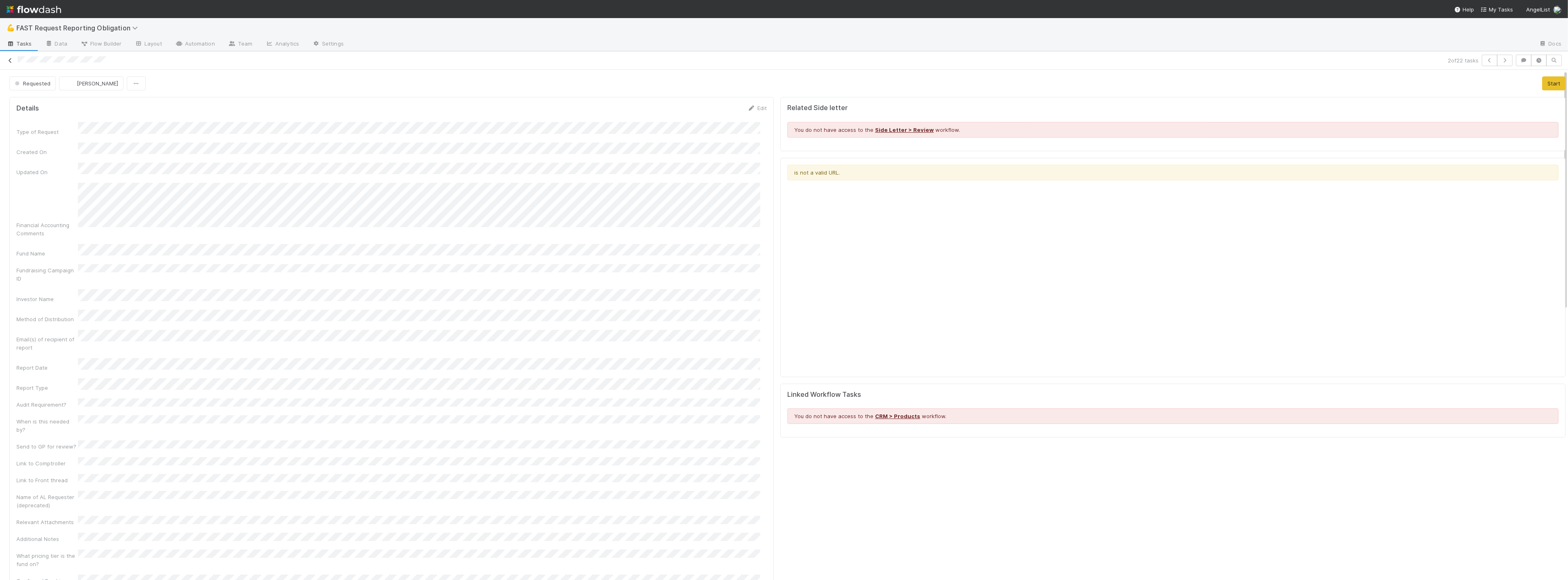
click at [13, 66] on div "2 of 22 tasks" at bounding box center [784, 60] width 1568 height 12
click at [10, 58] on icon at bounding box center [10, 60] width 8 height 5
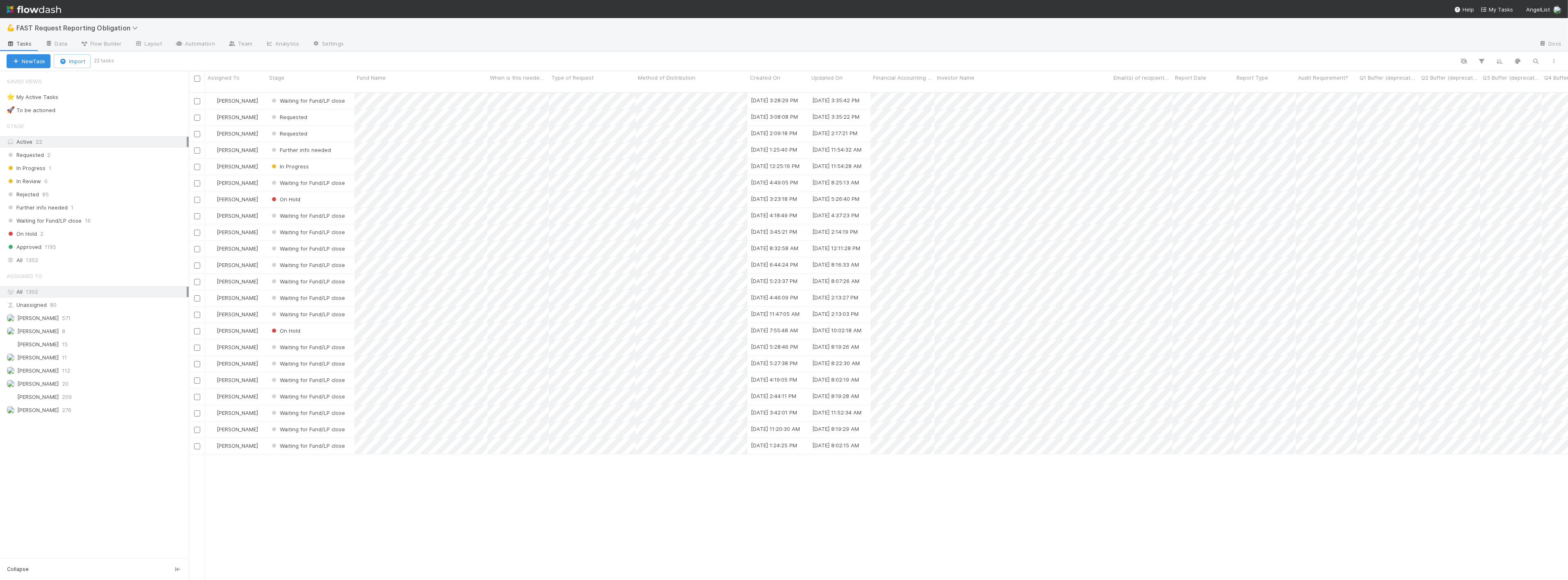
scroll to position [487, 1373]
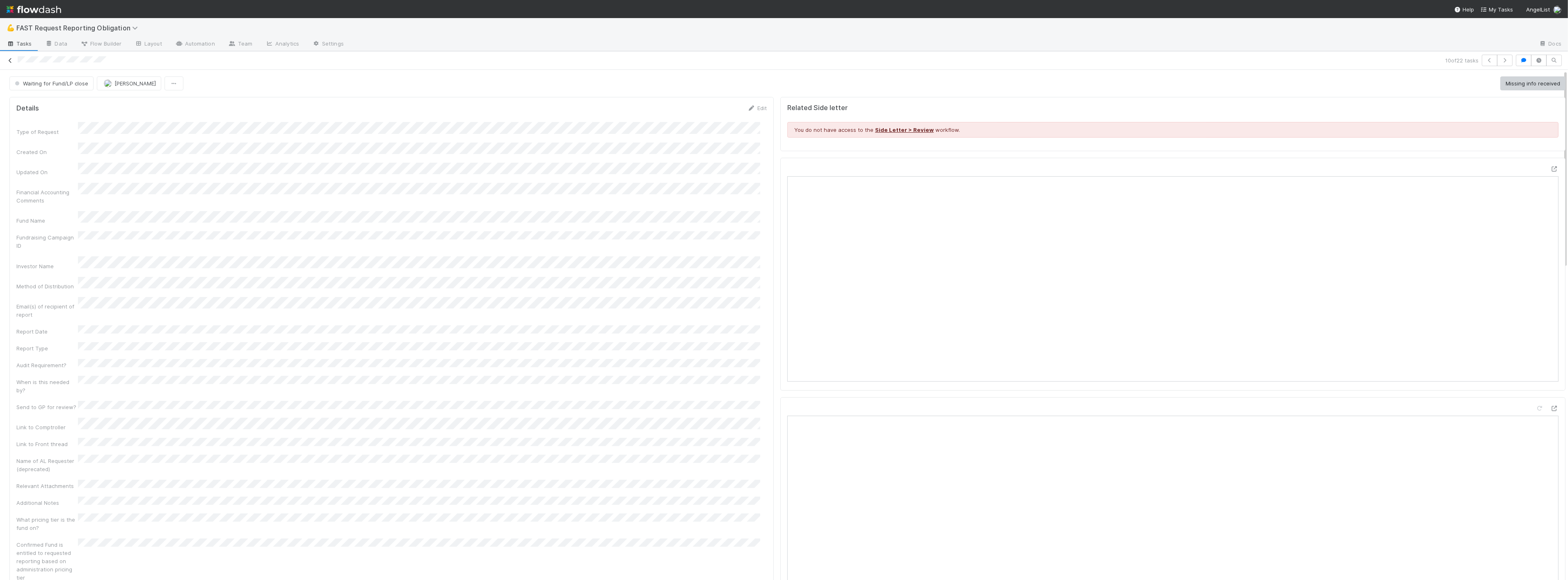
click at [9, 58] on icon at bounding box center [10, 60] width 8 height 5
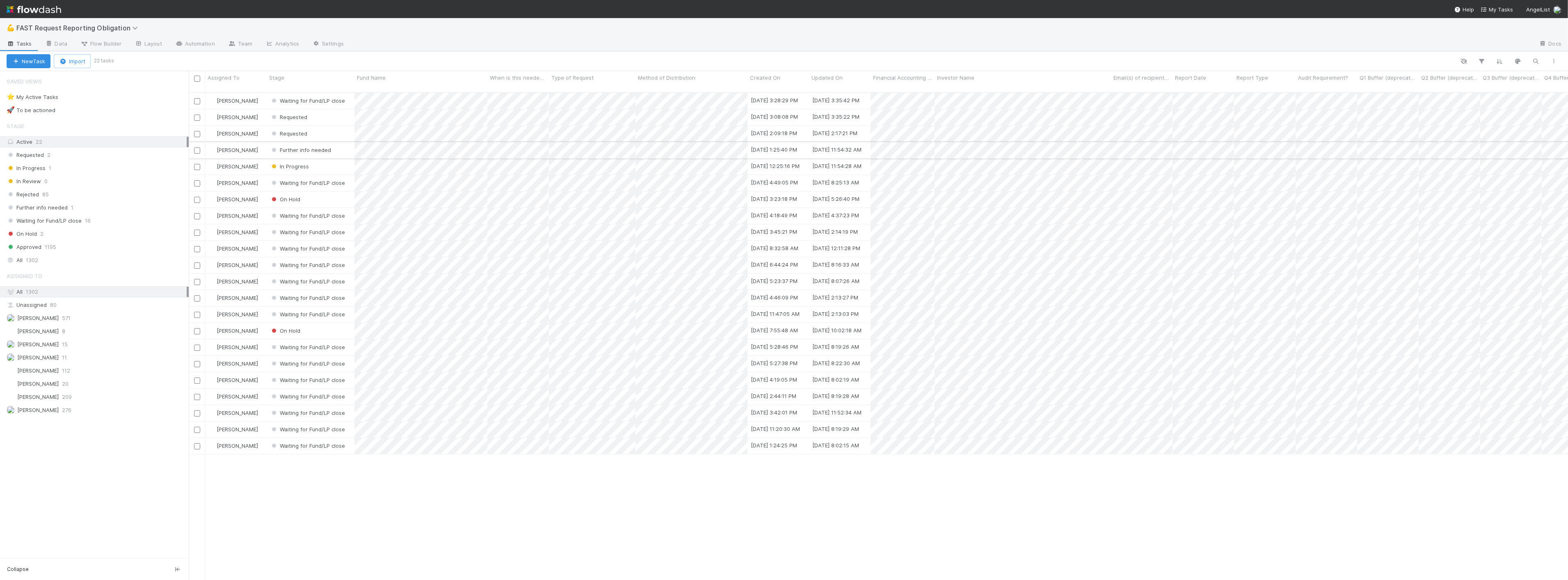
scroll to position [487, 1373]
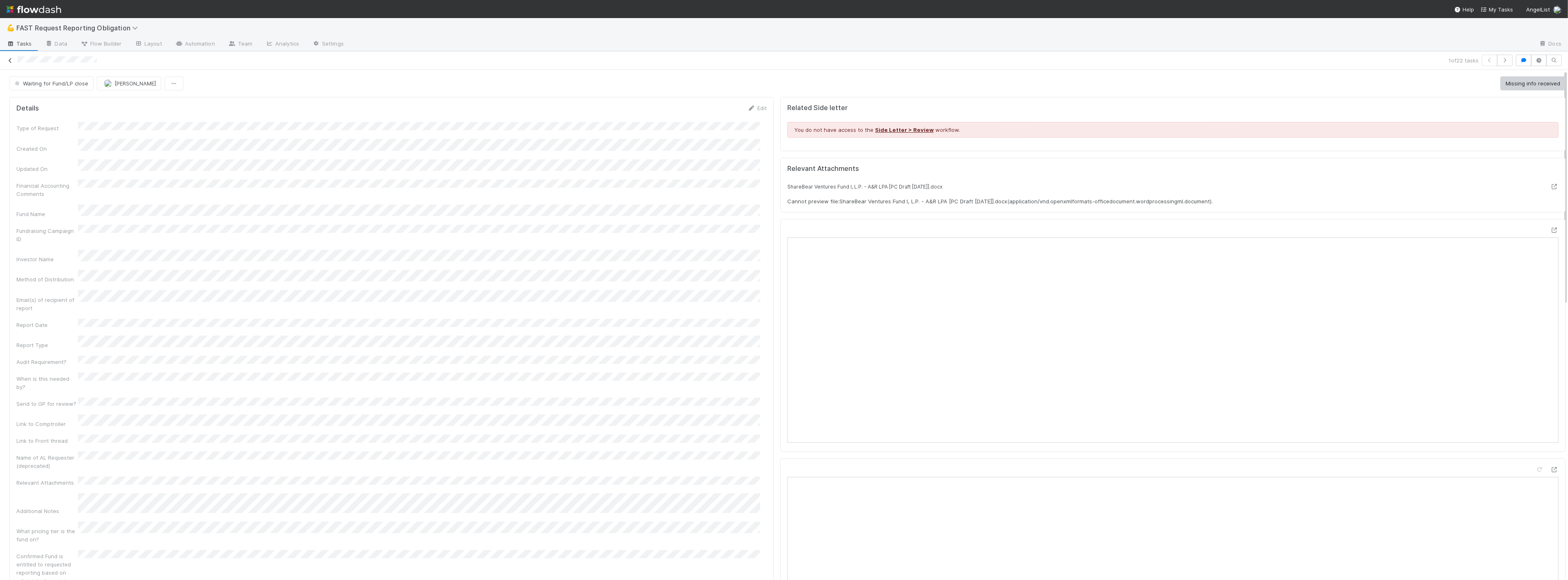
click at [12, 60] on icon at bounding box center [10, 60] width 8 height 5
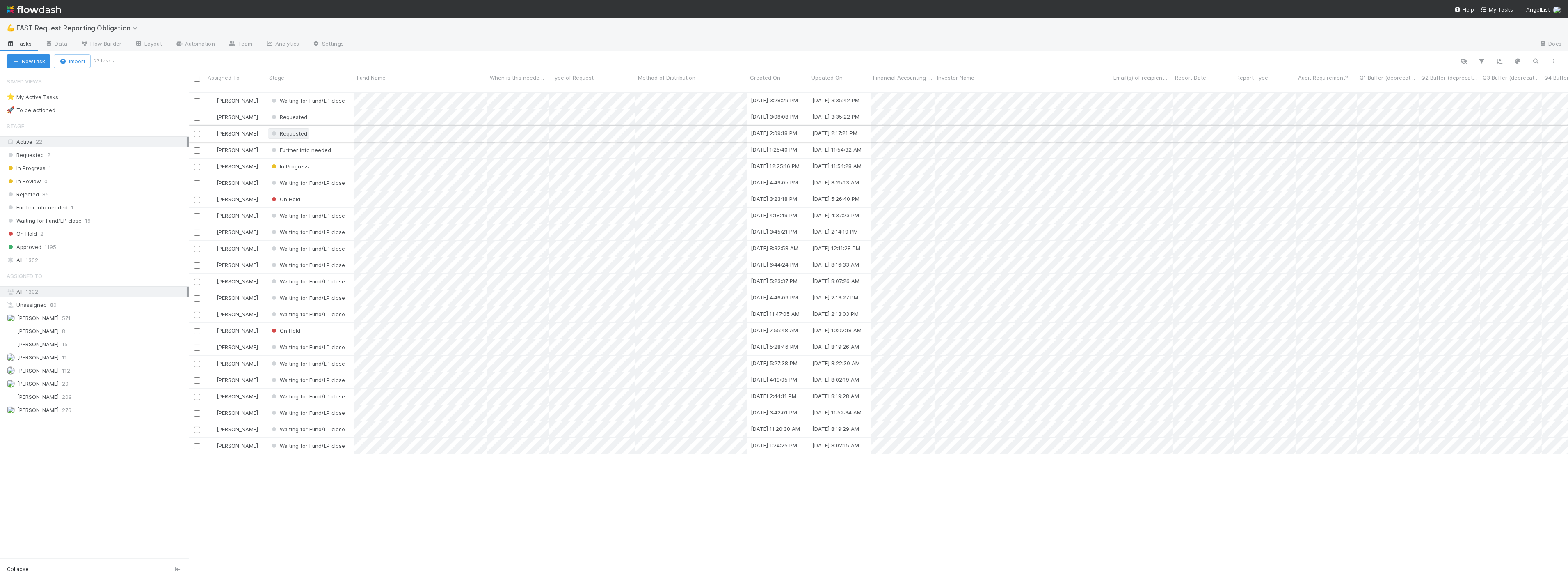
scroll to position [487, 1373]
click at [309, 116] on div at bounding box center [784, 290] width 1568 height 580
click at [337, 109] on div "Requested" at bounding box center [311, 117] width 88 height 16
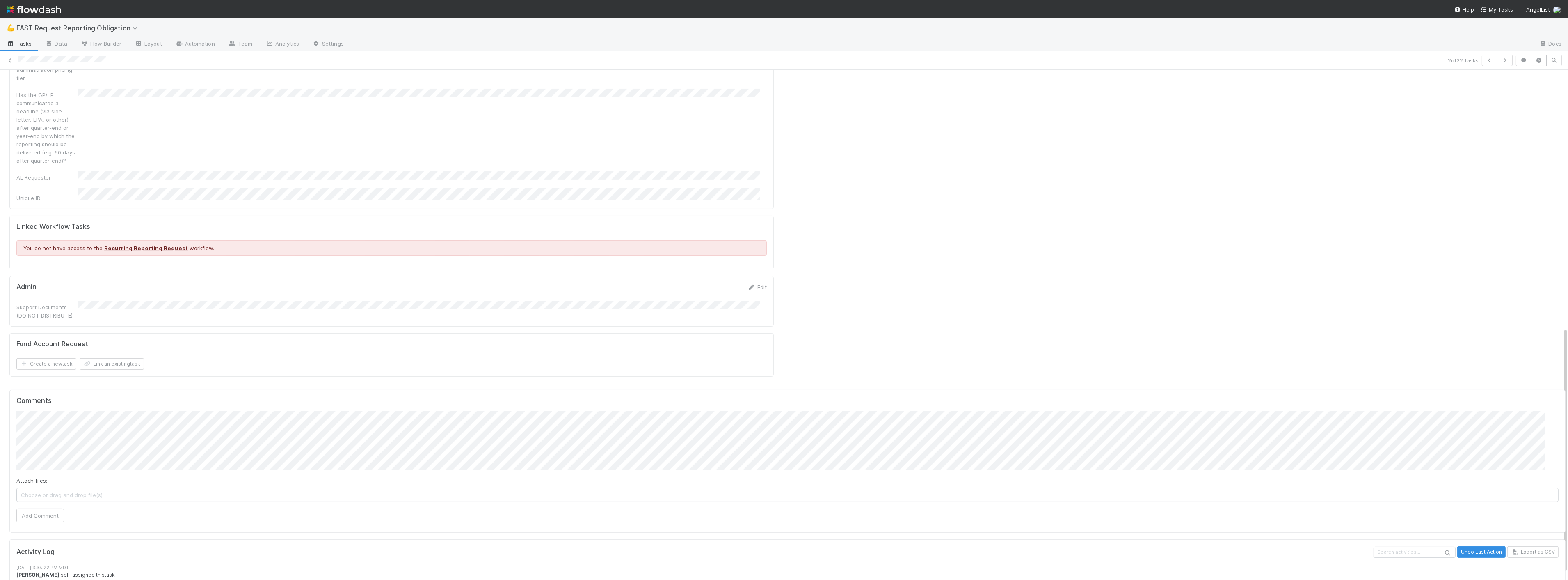
scroll to position [550, 0]
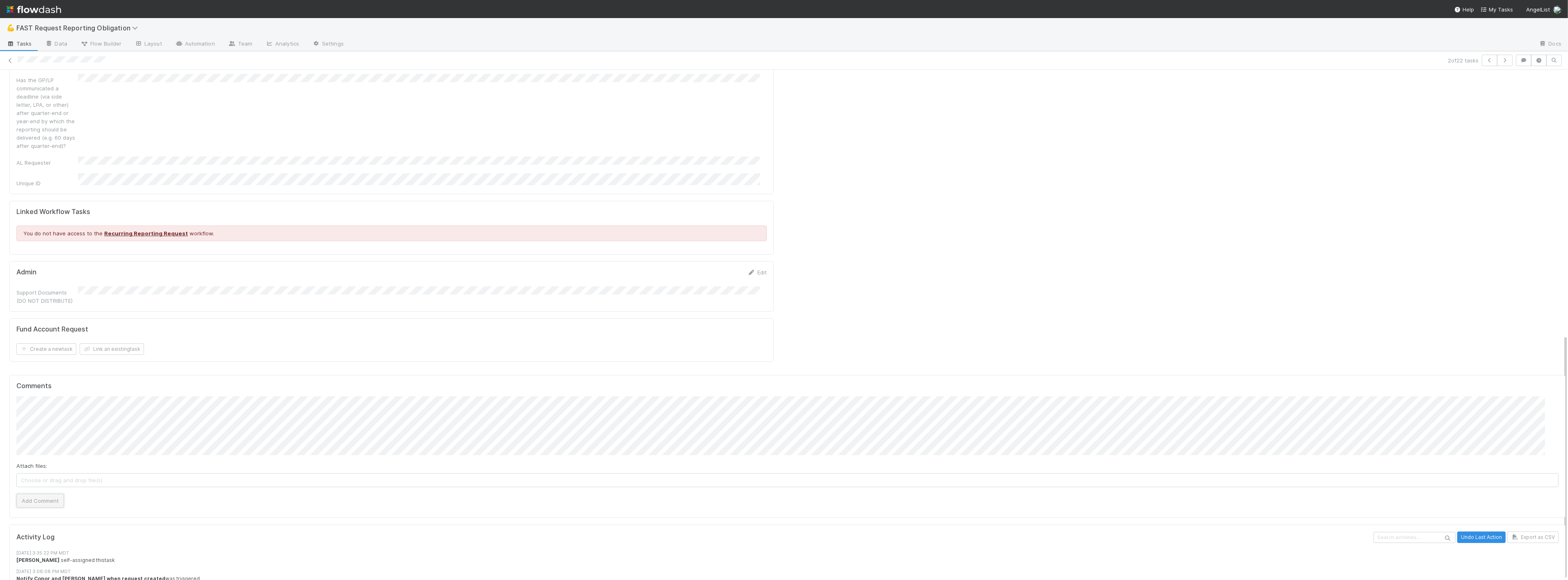
click at [37, 483] on button "Add Comment" at bounding box center [41, 500] width 48 height 14
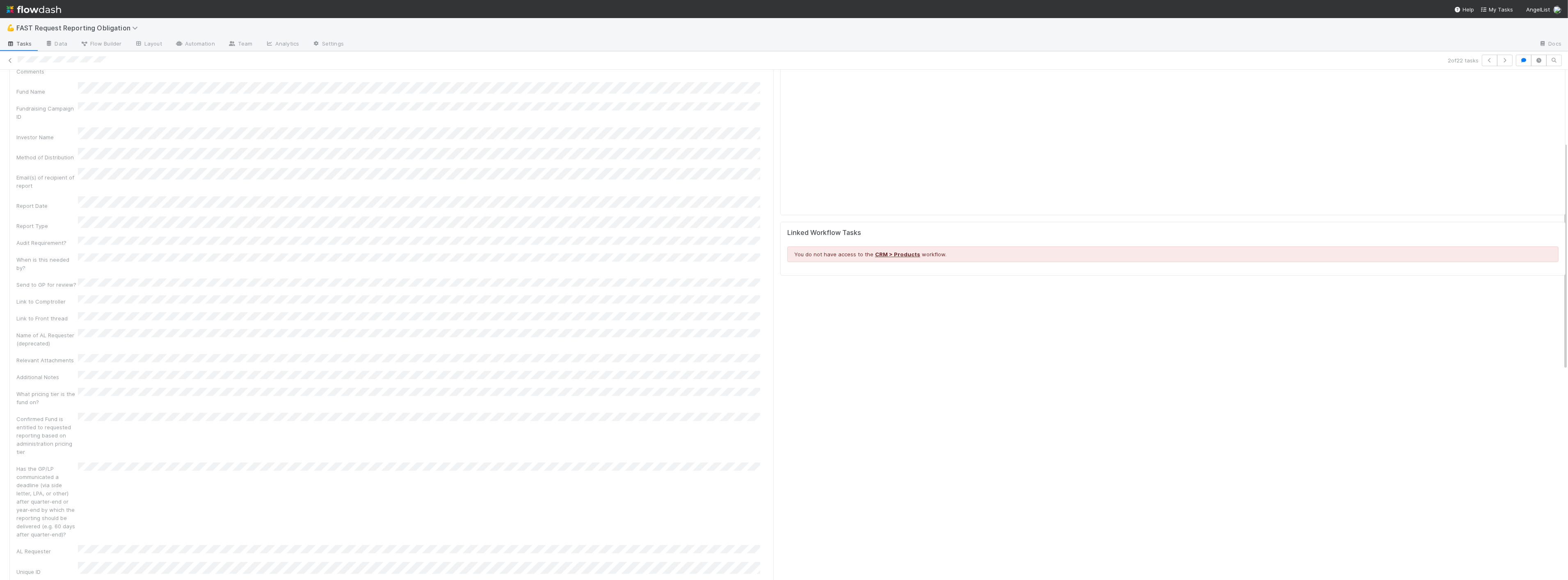
scroll to position [0, 0]
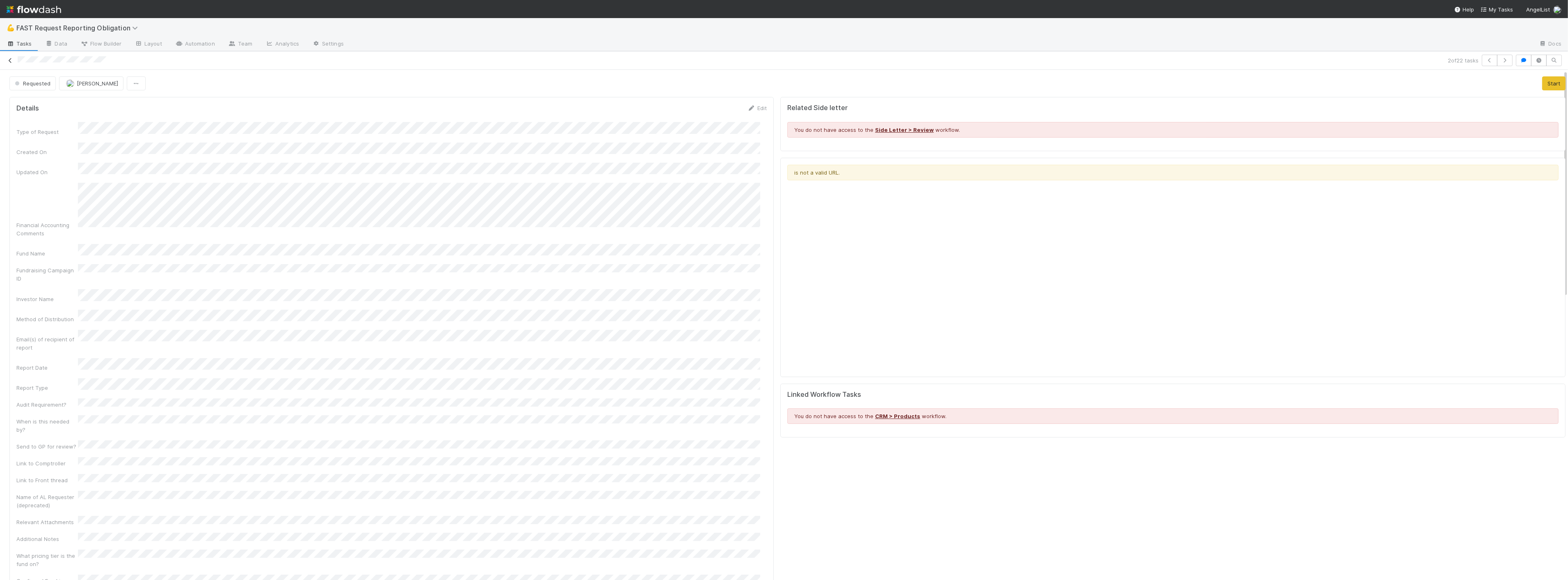
click at [9, 59] on icon at bounding box center [10, 60] width 8 height 5
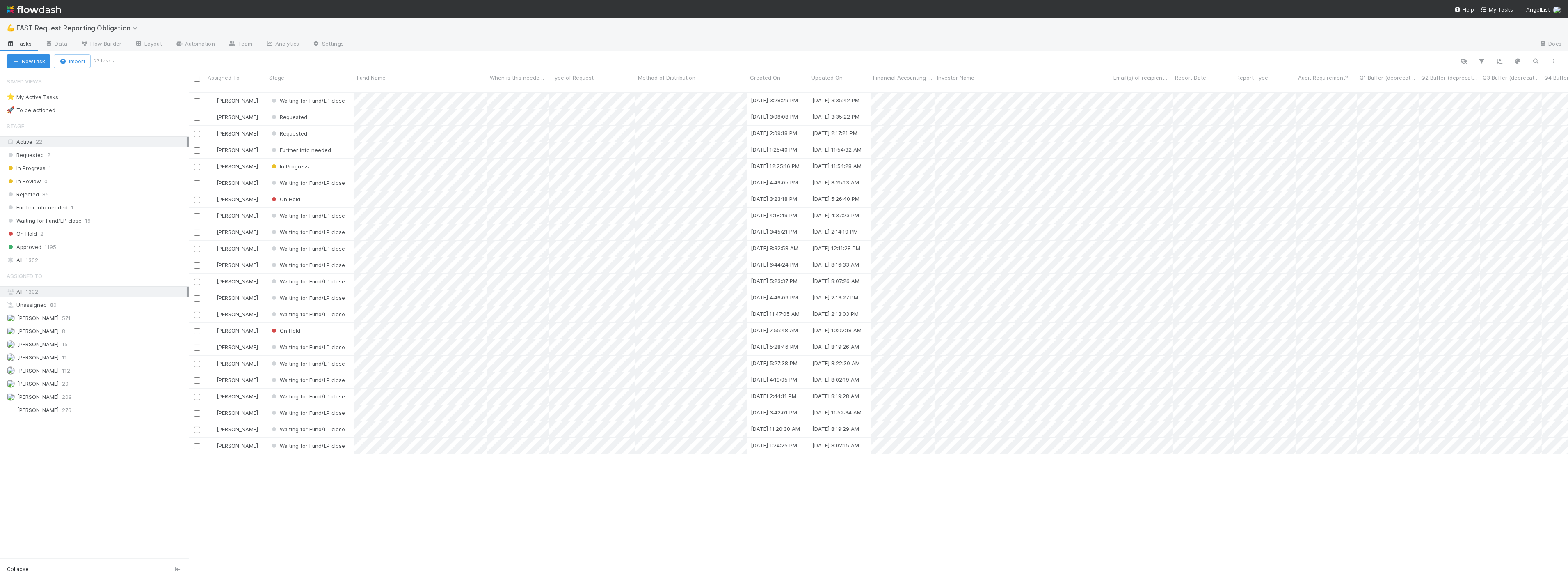
scroll to position [487, 1373]
click at [784, 56] on div at bounding box center [838, 60] width 1451 height 11
click at [132, 30] on icon at bounding box center [136, 28] width 8 height 7
click at [75, 106] on div "🏕️ PCA > Main Workflow" at bounding box center [107, 103] width 195 height 8
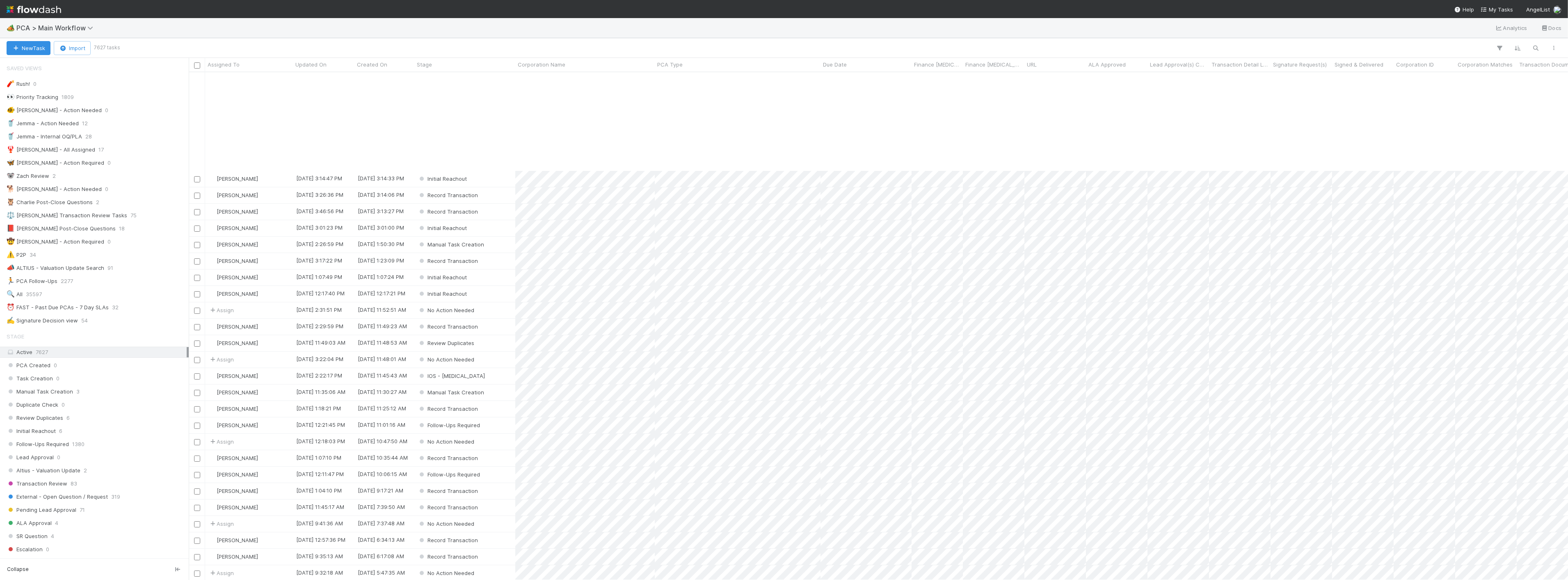
scroll to position [137, 0]
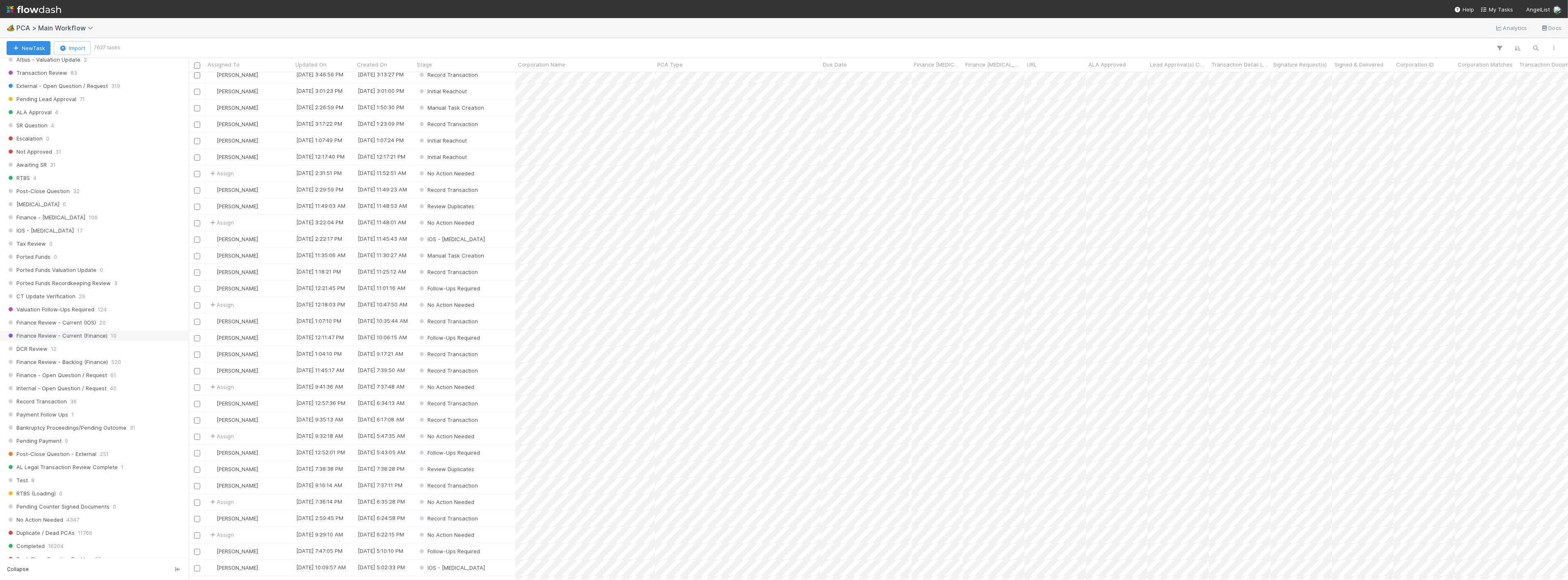
click at [93, 341] on span "Finance Review - Current (Finance)" at bounding box center [57, 335] width 101 height 10
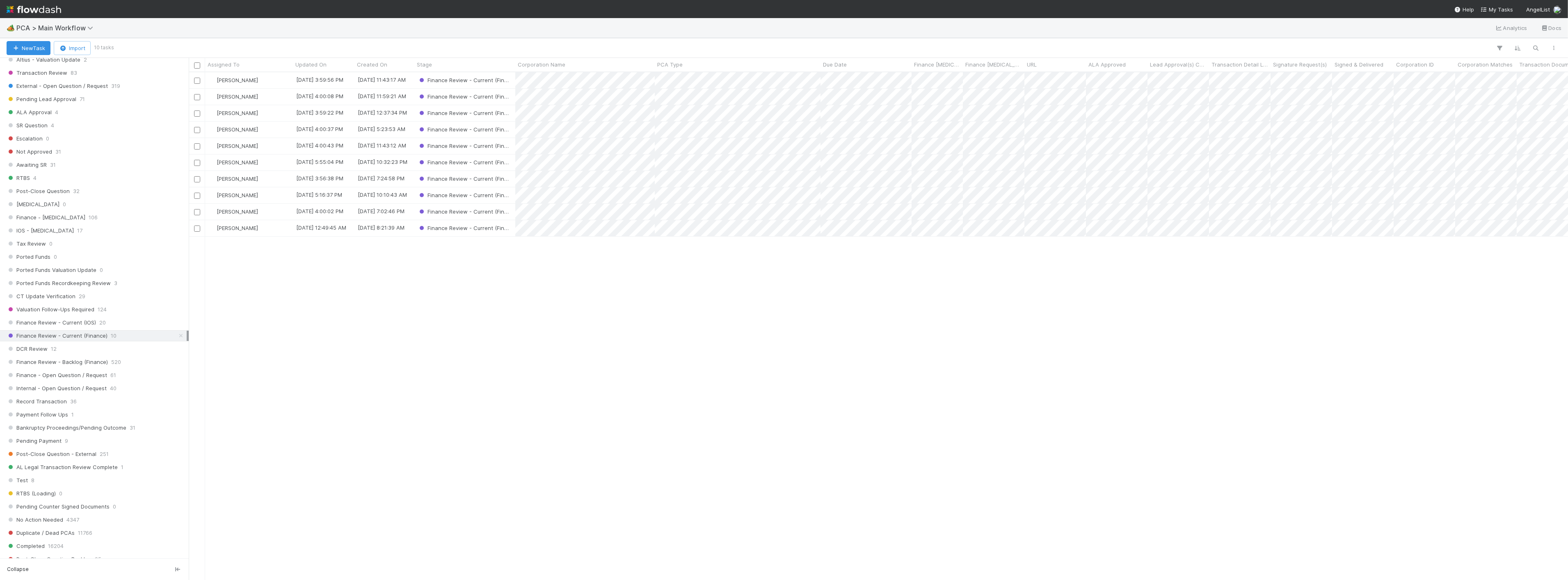
scroll to position [500, 1373]
click at [306, 254] on div "Kevin Fawcett 8/28/25, 3:59:56 PM 8/22/25, 11:43:17 AM Finance Review - Current…" at bounding box center [878, 325] width 1379 height 507
click at [276, 127] on div "Zach Byers" at bounding box center [249, 129] width 88 height 16
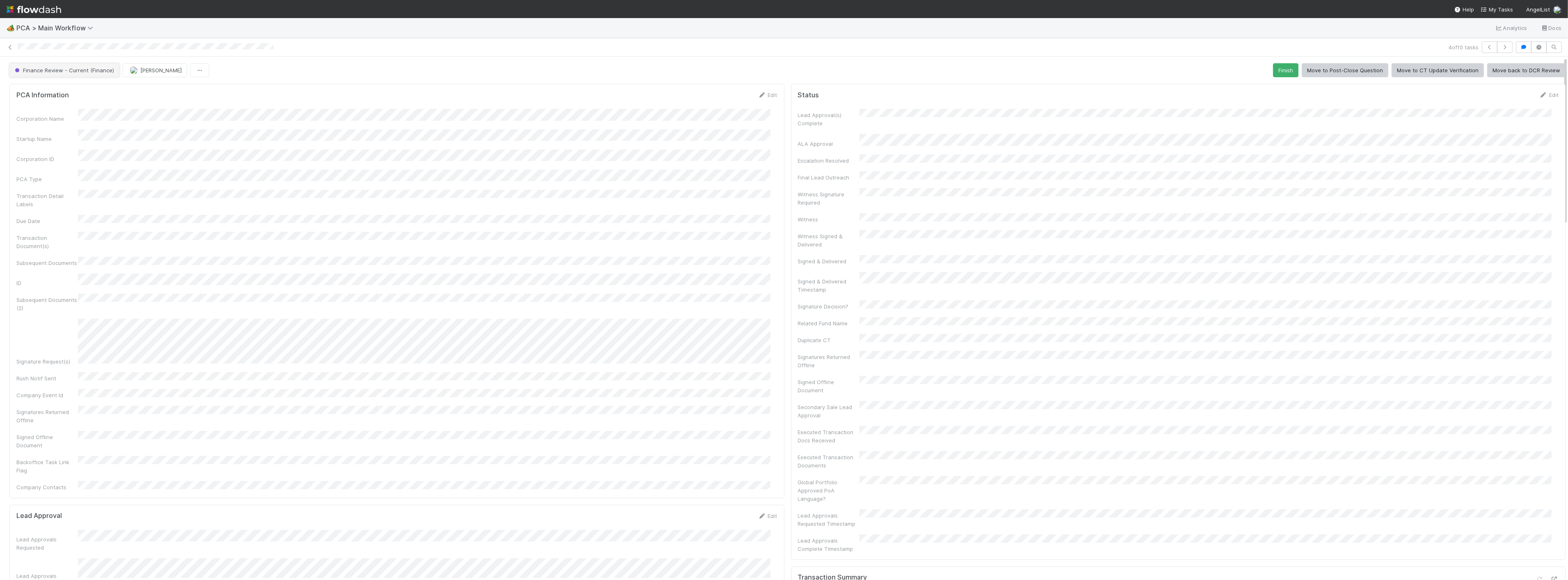
click at [91, 68] on span "Finance Review - Current (Finance)" at bounding box center [64, 70] width 101 height 7
click at [500, 182] on div at bounding box center [784, 290] width 1568 height 580
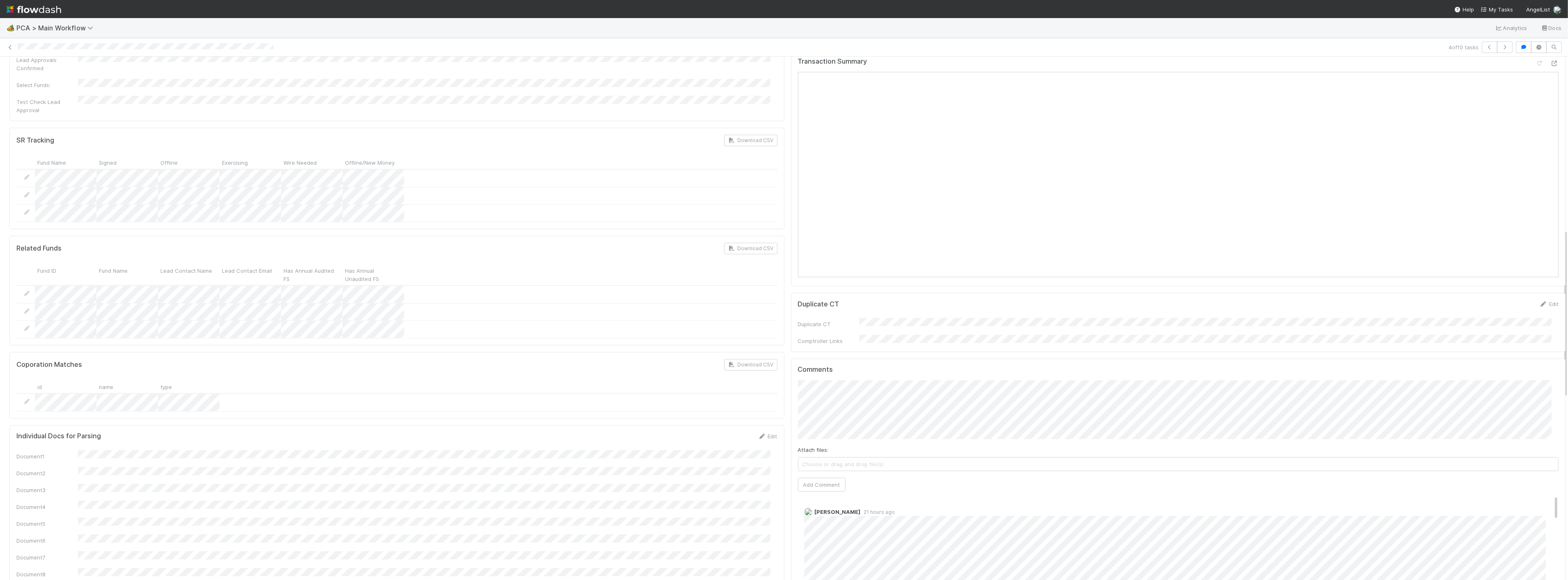
scroll to position [501, 0]
click at [784, 483] on button "Add Comment" at bounding box center [822, 498] width 48 height 14
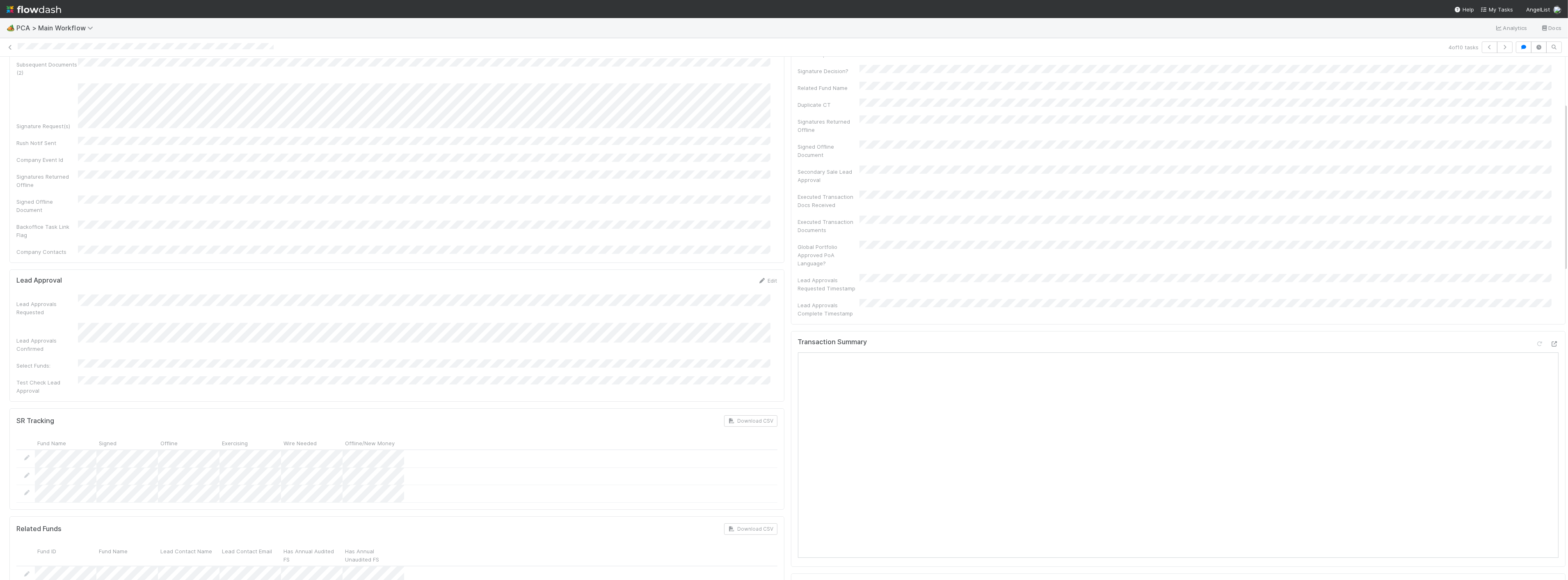
scroll to position [0, 0]
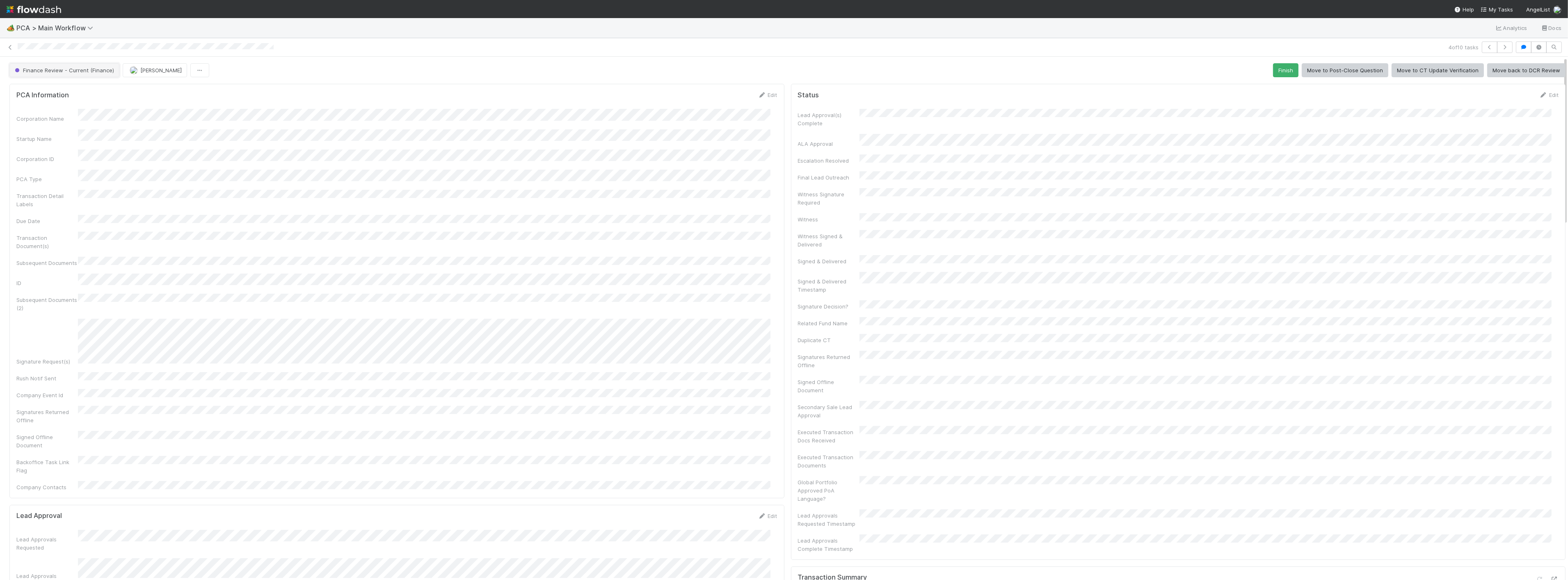
click at [53, 69] on span "Finance Review - Current (Finance)" at bounding box center [64, 70] width 101 height 7
click at [33, 127] on div "Completed" at bounding box center [65, 122] width 116 height 15
click at [7, 46] on icon at bounding box center [10, 47] width 8 height 5
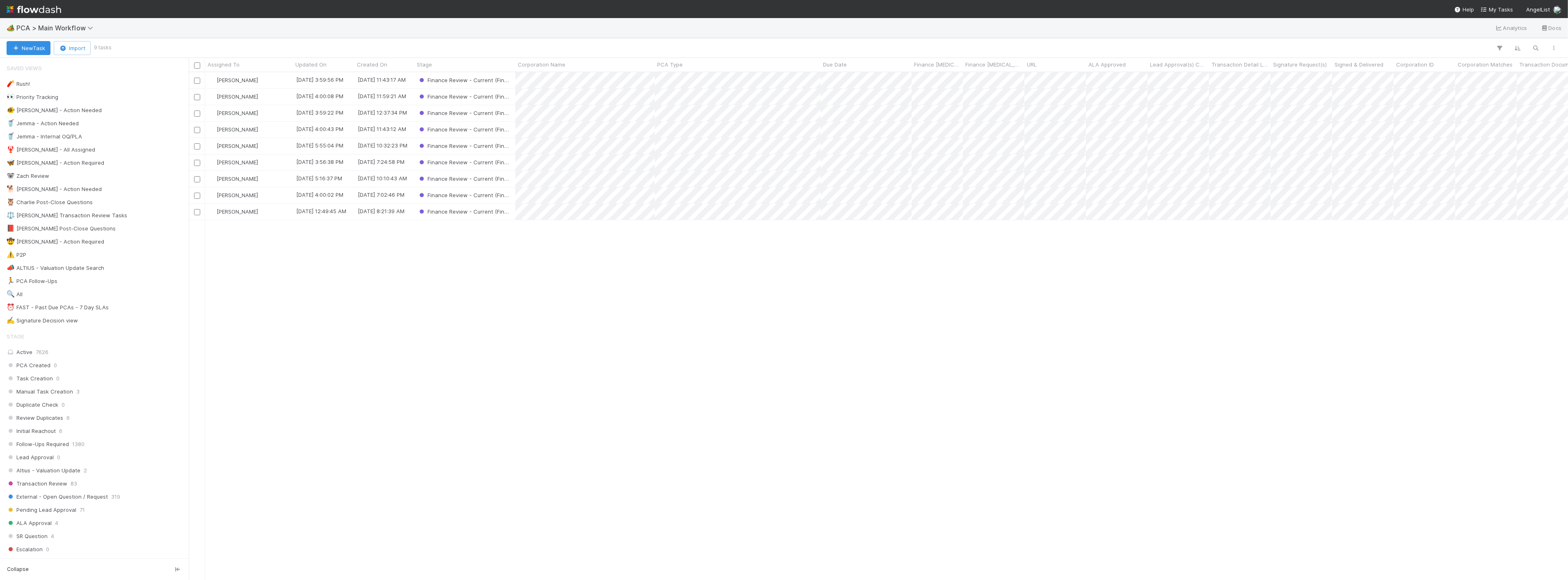
scroll to position [500, 1373]
click at [264, 135] on div "[PERSON_NAME]" at bounding box center [249, 129] width 88 height 16
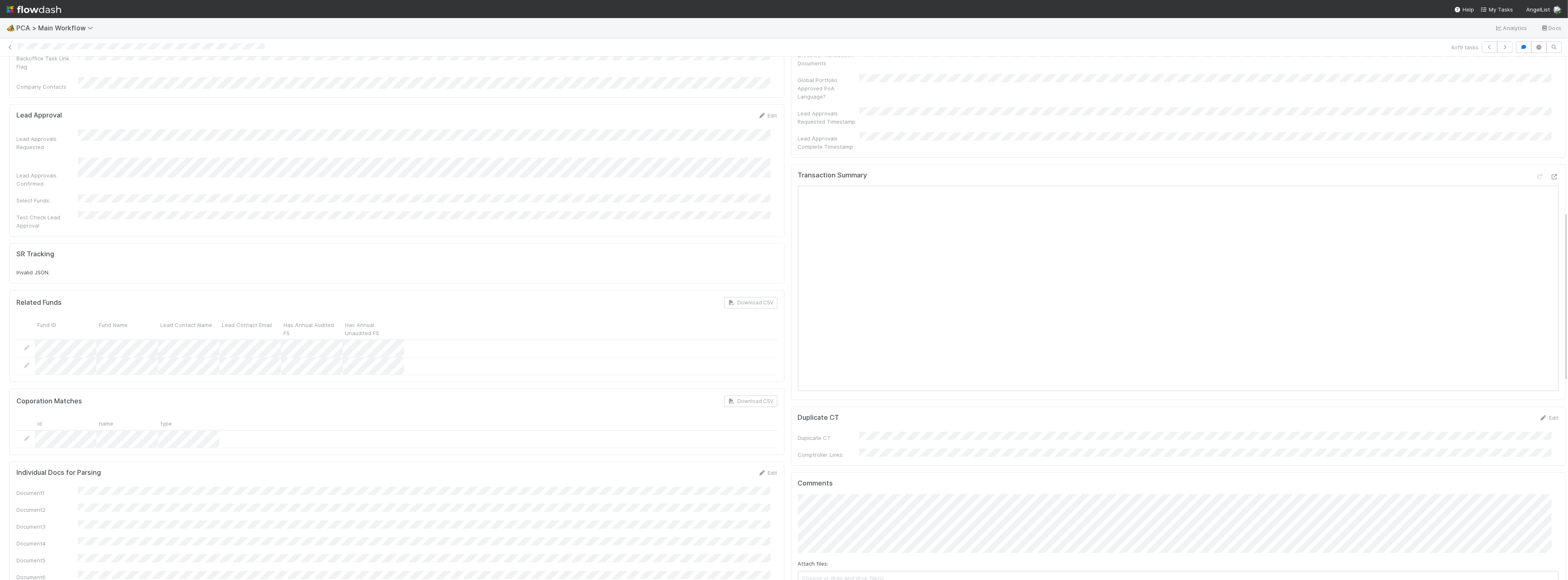
scroll to position [397, 0]
click at [784, 175] on icon at bounding box center [1555, 178] width 8 height 5
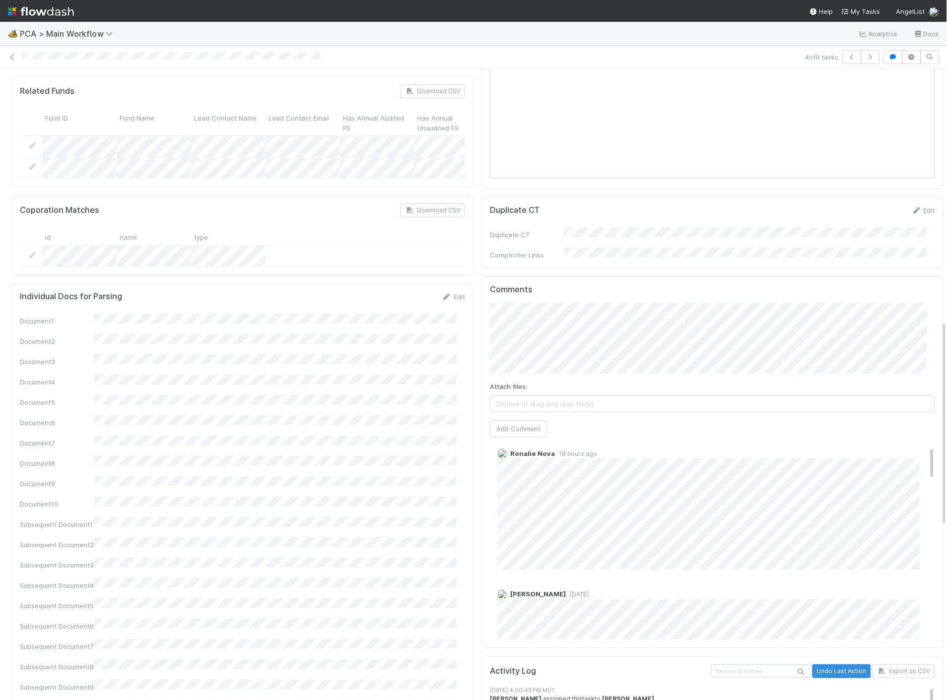
scroll to position [0, 0]
click at [513, 420] on button "Add Comment" at bounding box center [519, 428] width 58 height 17
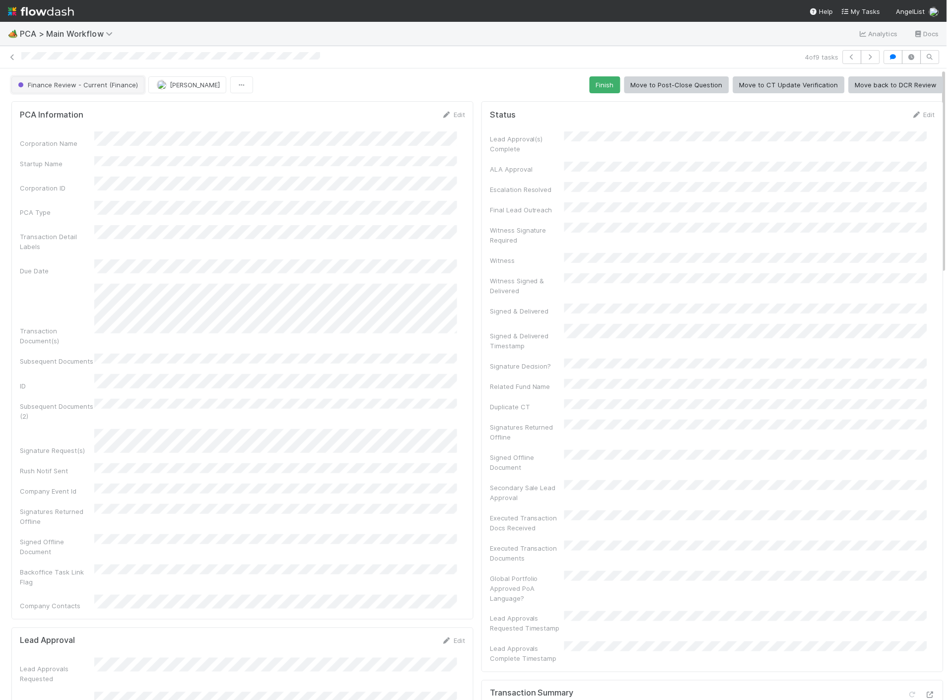
click at [88, 90] on button "Finance Review - Current (Finance)" at bounding box center [77, 84] width 133 height 17
click at [58, 151] on span "Completed" at bounding box center [37, 148] width 46 height 8
click at [7, 58] on icon at bounding box center [12, 57] width 10 height 6
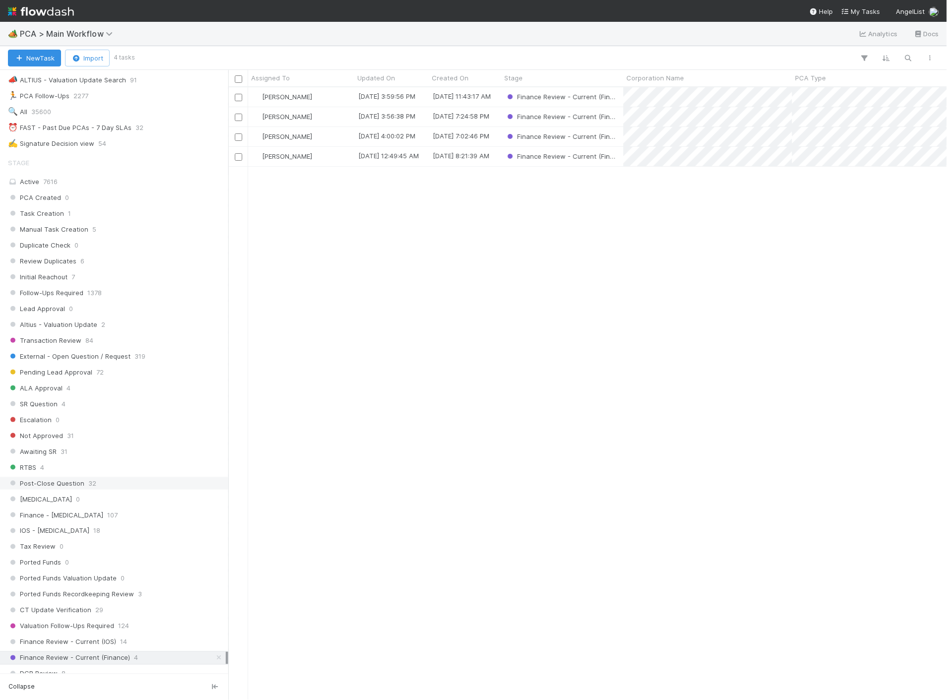
scroll to position [275, 0]
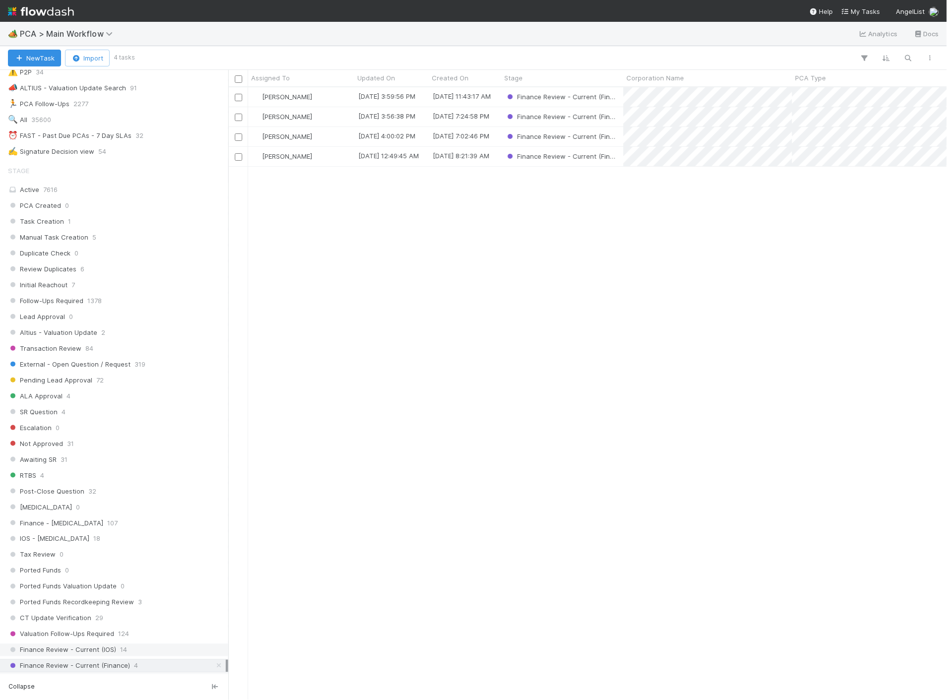
click at [141, 584] on div "Stage Active 7616 PCA Created 0 Task Creation 1 Manual Task Creation 5 Duplicat…" at bounding box center [114, 591] width 228 height 861
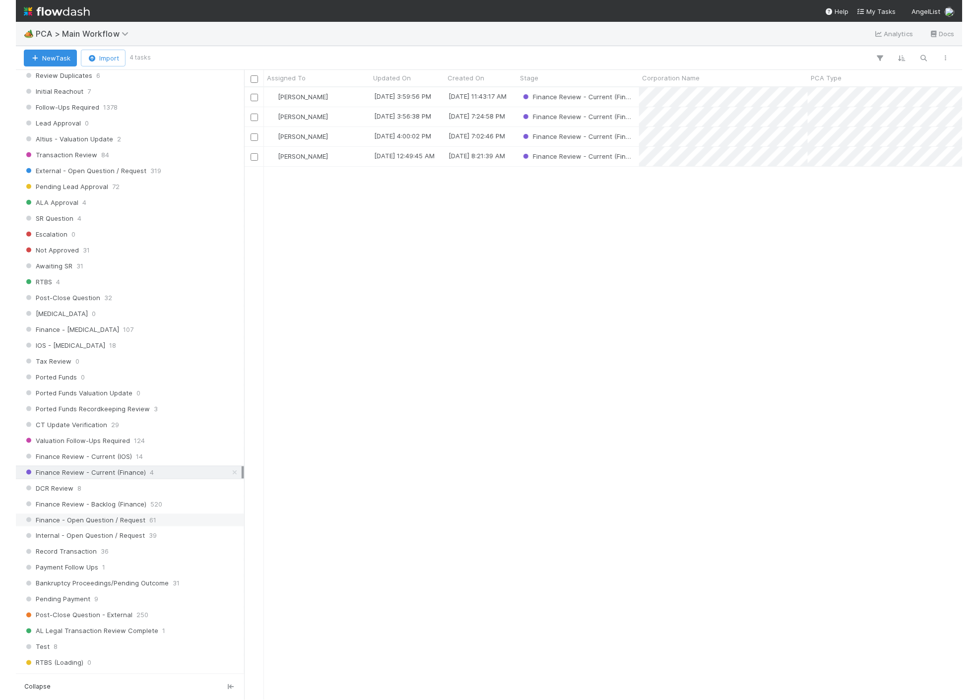
scroll to position [386, 0]
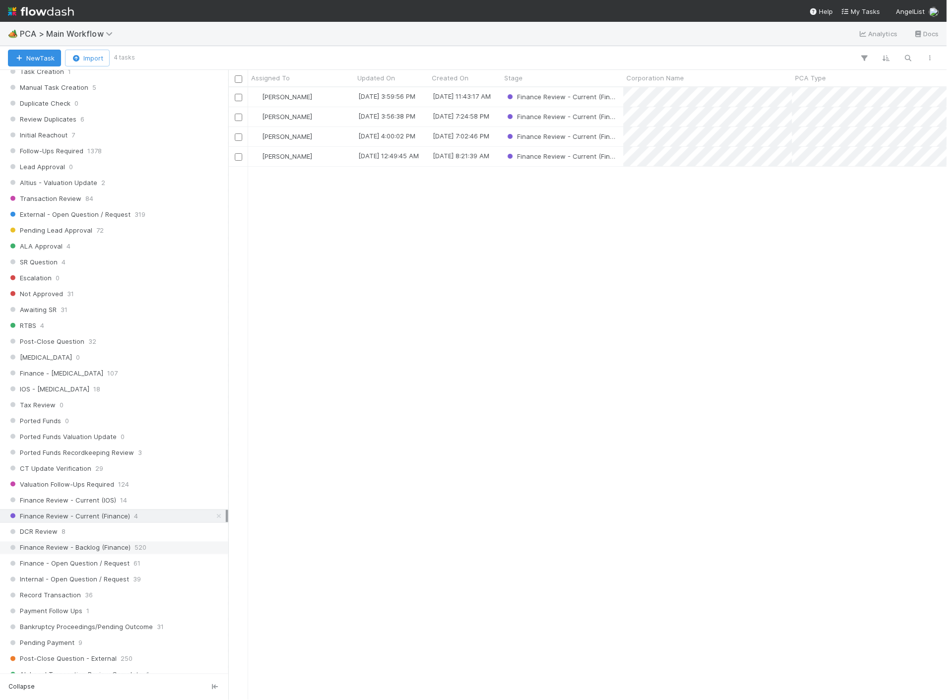
click at [134, 554] on span "520" at bounding box center [140, 548] width 12 height 12
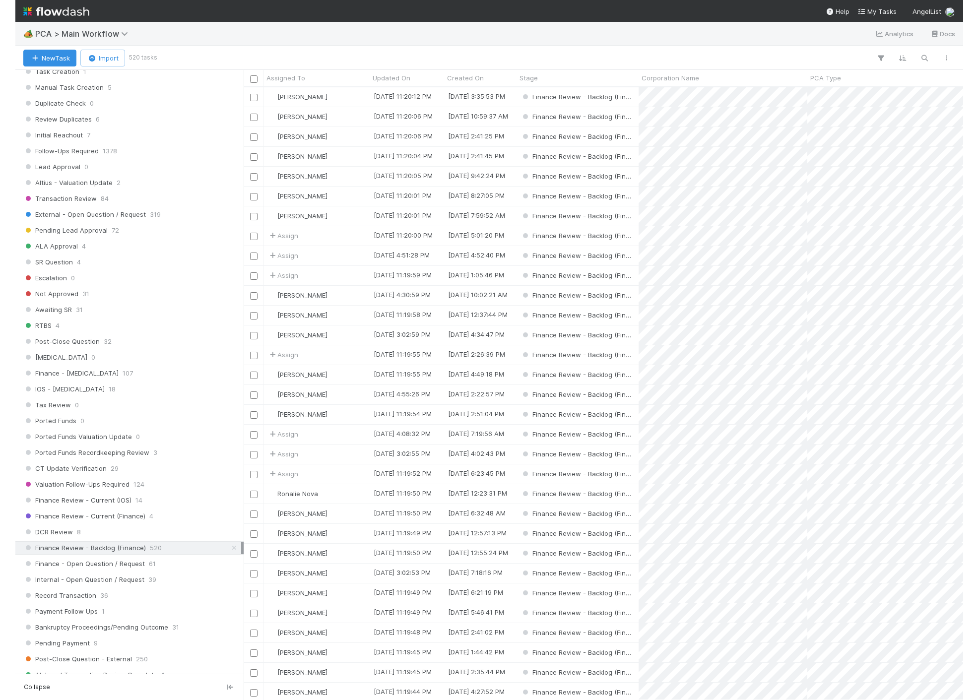
scroll to position [604, 741]
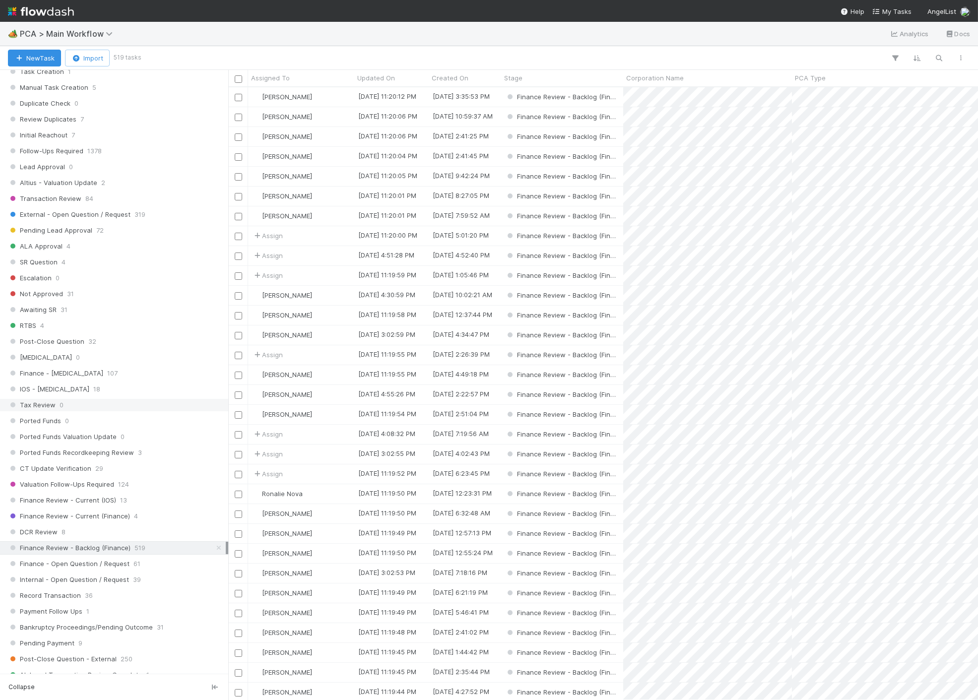
click at [127, 403] on div "Tax Review 0" at bounding box center [117, 405] width 218 height 12
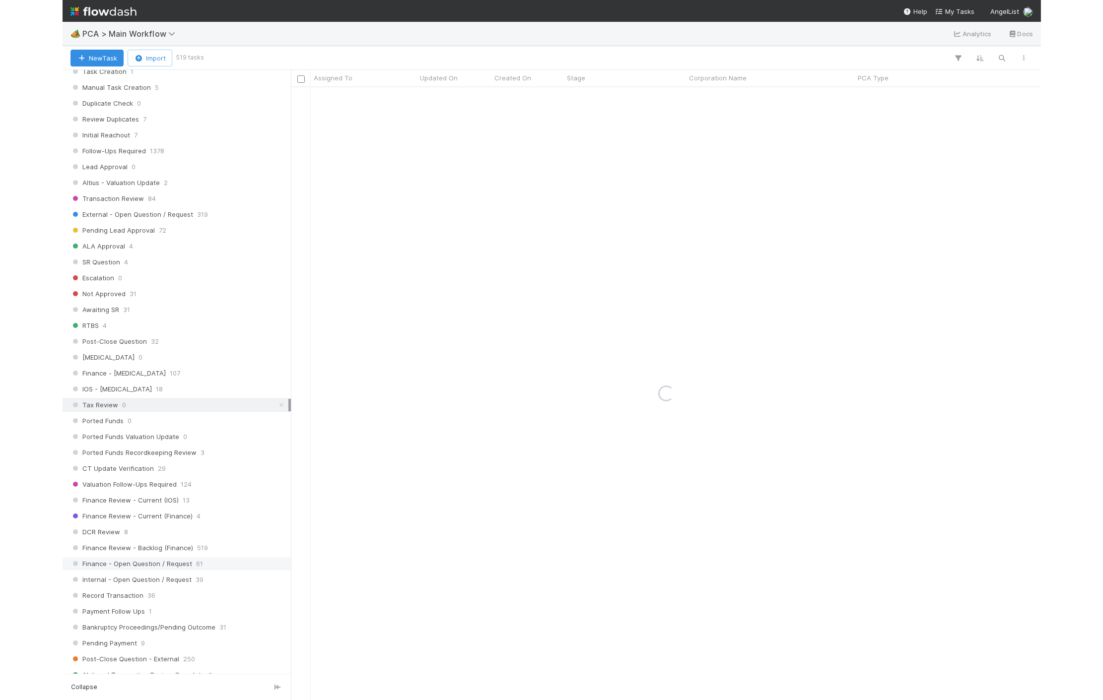
scroll to position [551, 0]
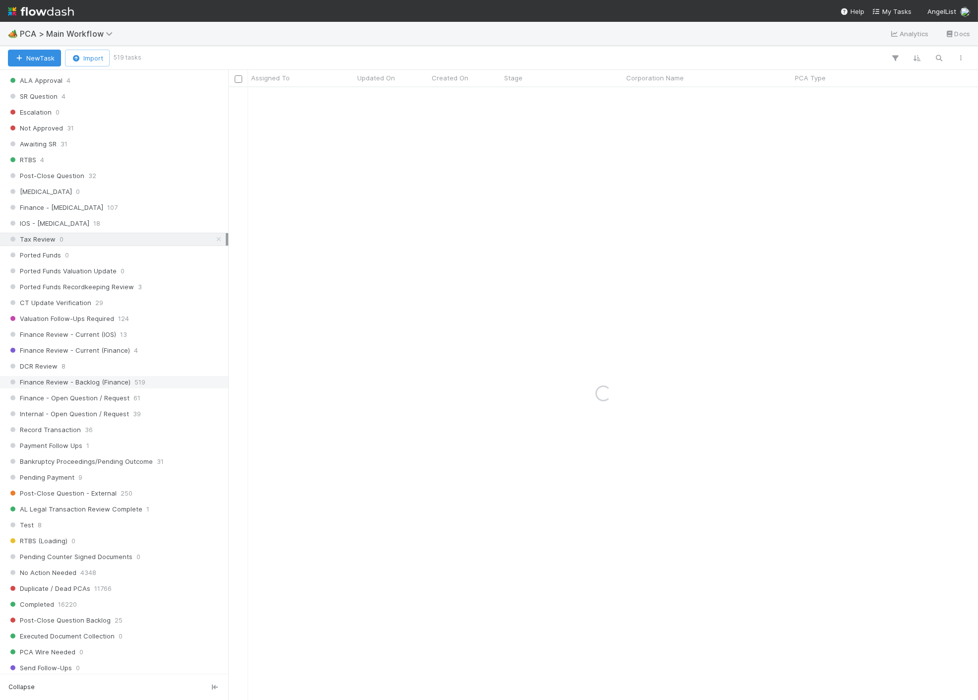
click at [134, 385] on span "519" at bounding box center [139, 382] width 11 height 12
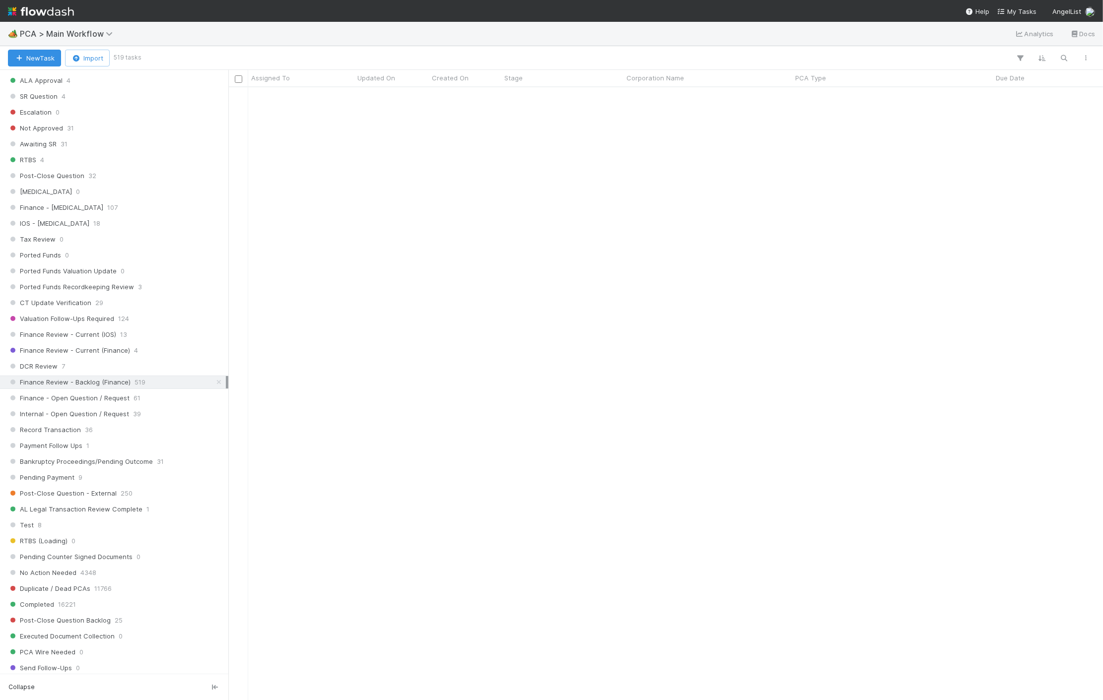
scroll to position [604, 866]
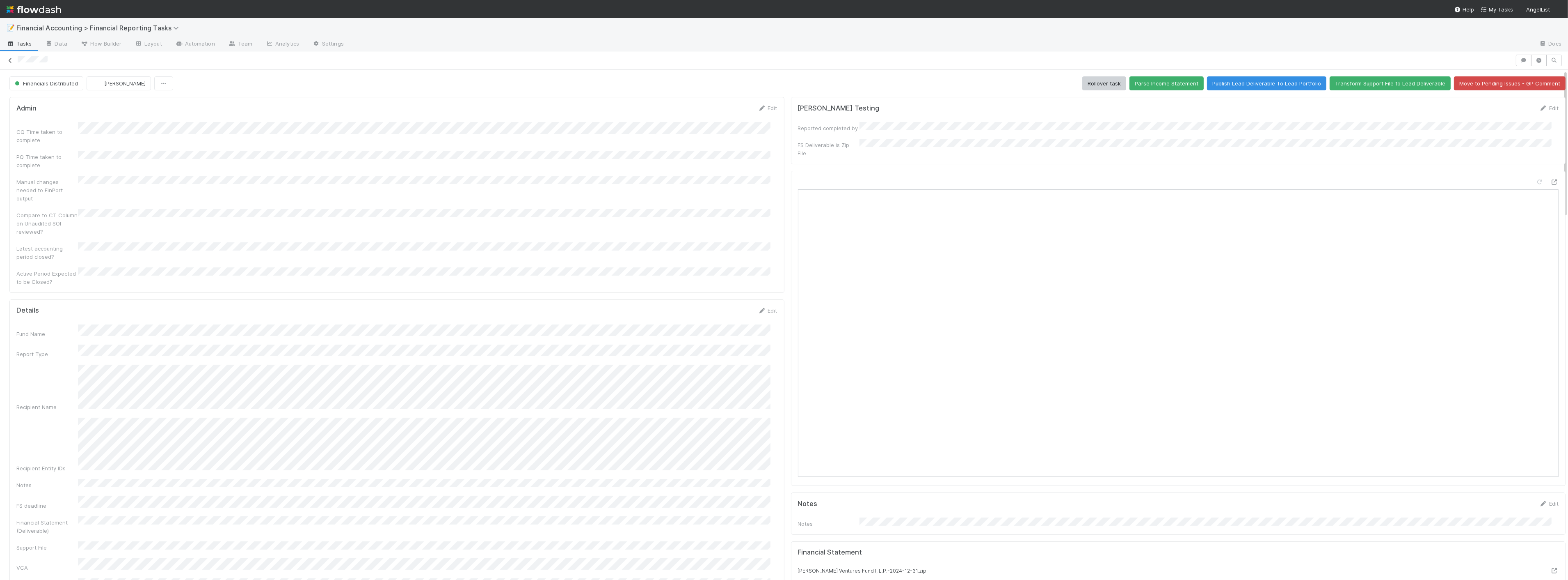
click at [8, 59] on icon at bounding box center [10, 60] width 8 height 5
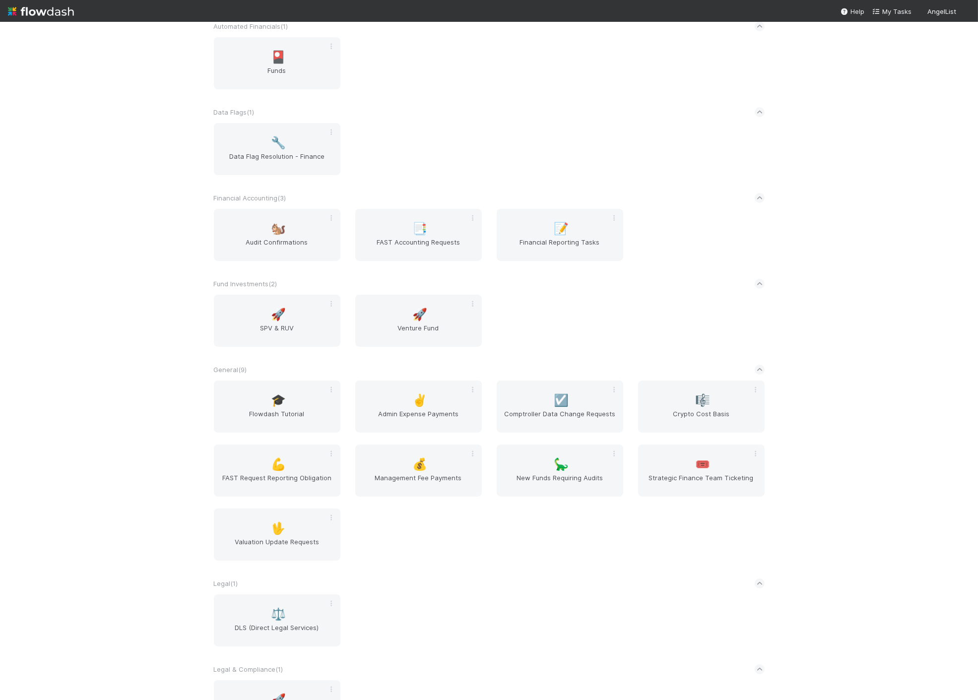
scroll to position [110, 0]
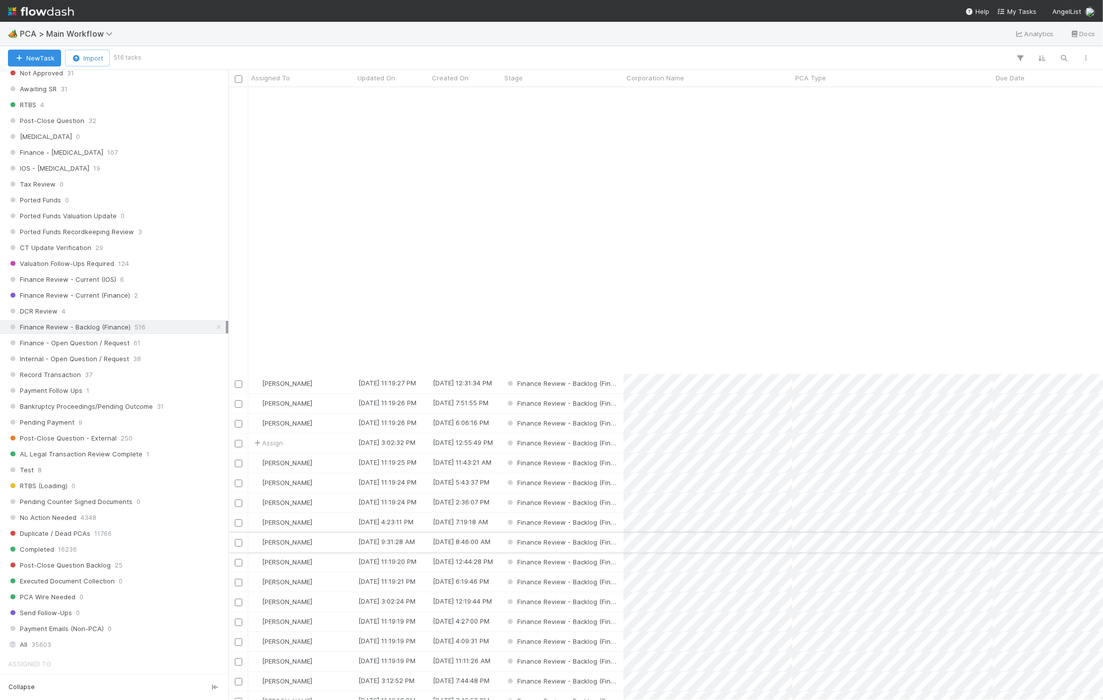
scroll to position [1433, 0]
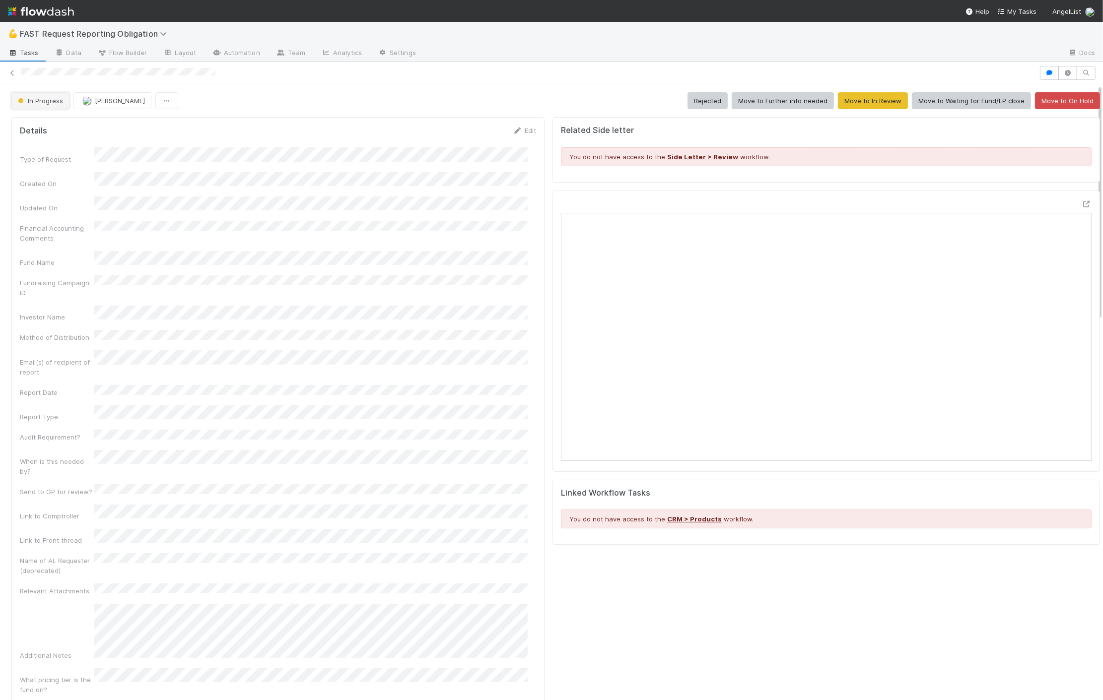
click at [43, 102] on span "In Progress" at bounding box center [39, 101] width 47 height 8
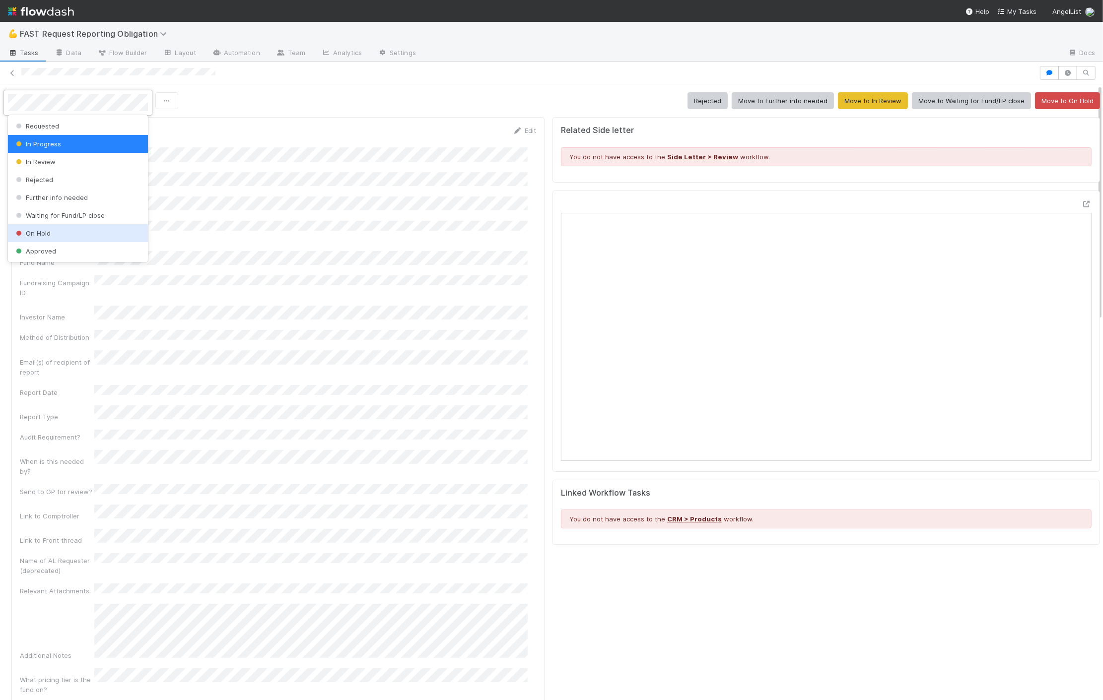
click at [493, 156] on div at bounding box center [551, 350] width 1103 height 700
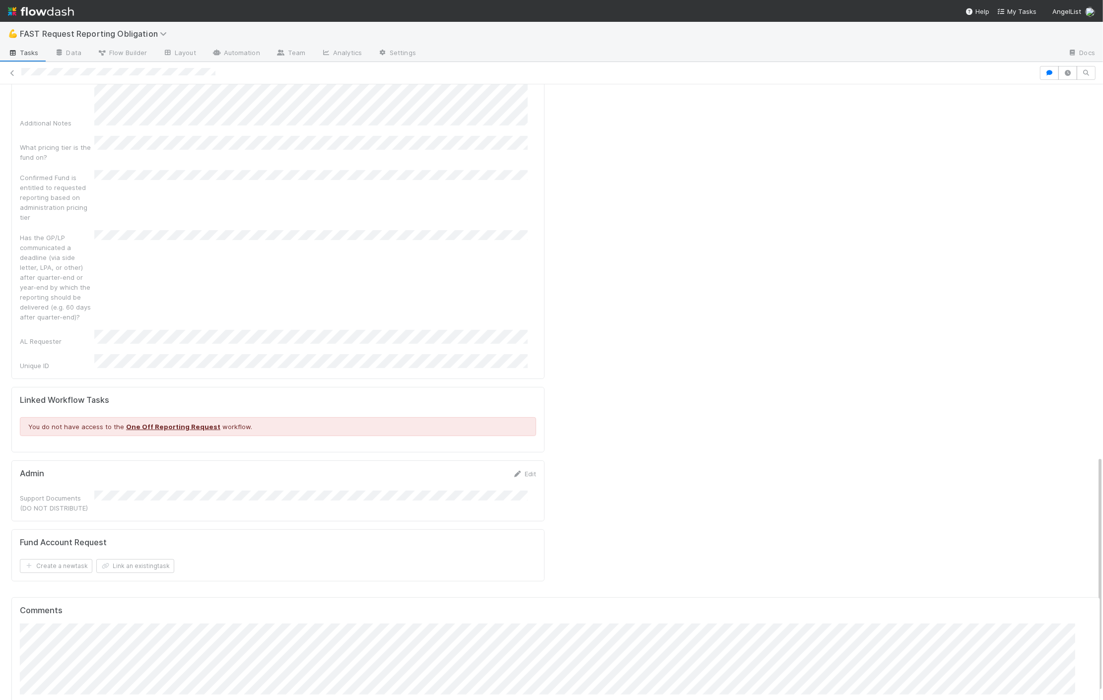
scroll to position [989, 0]
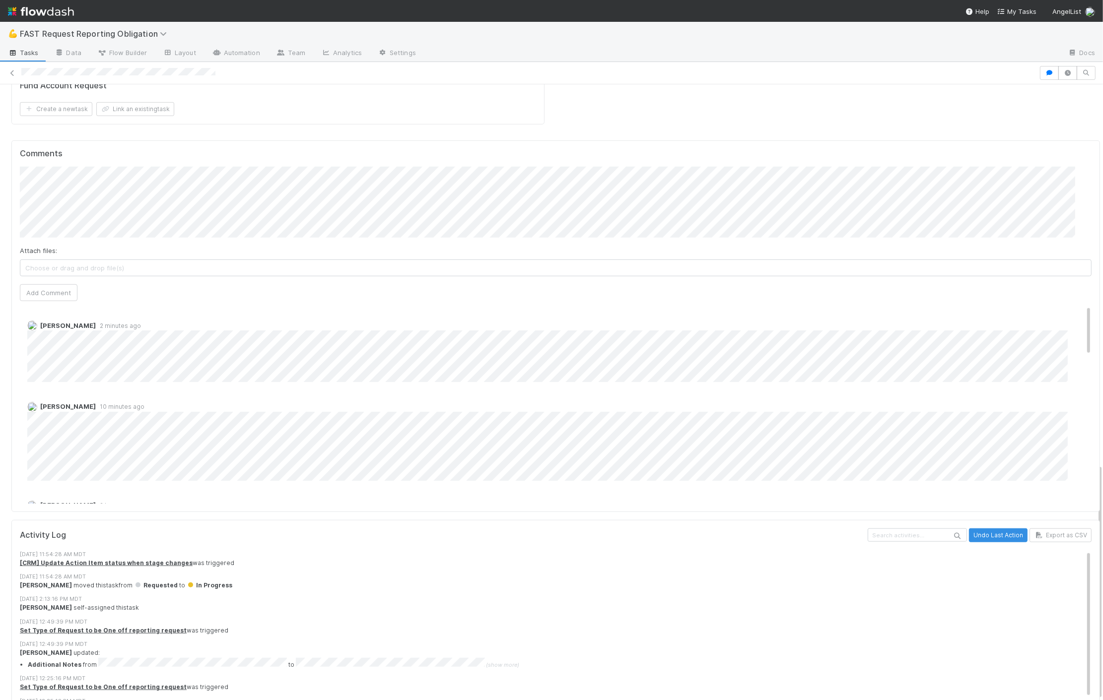
click at [931, 57] on div at bounding box center [742, 54] width 636 height 16
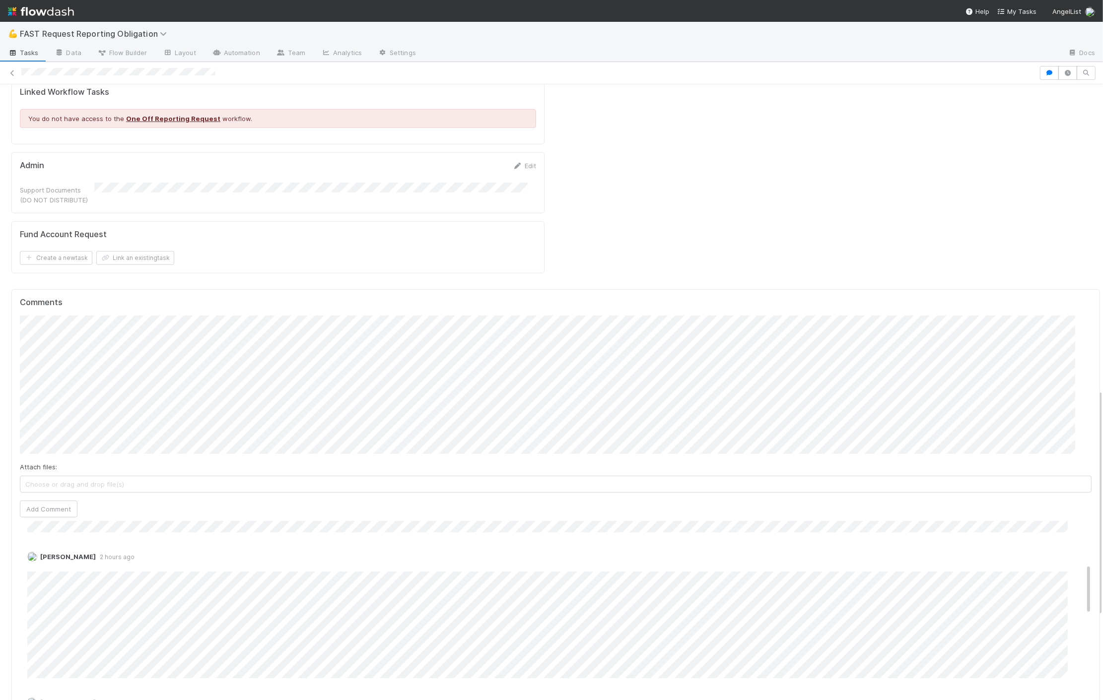
scroll to position [824, 0]
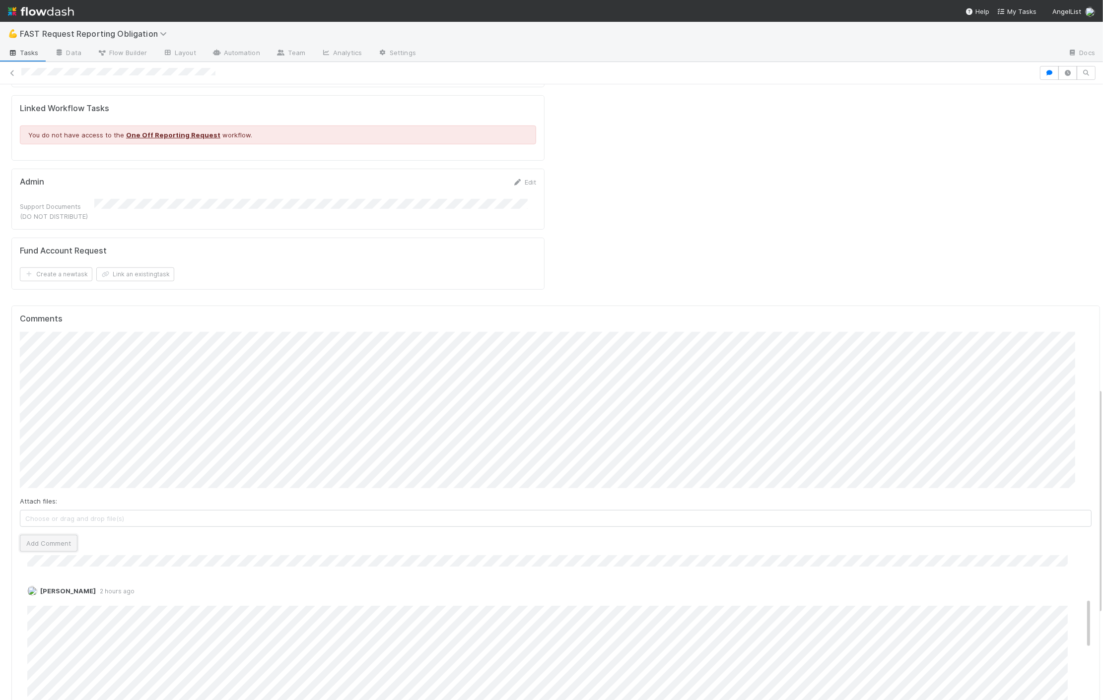
click at [51, 535] on button "Add Comment" at bounding box center [49, 543] width 58 height 17
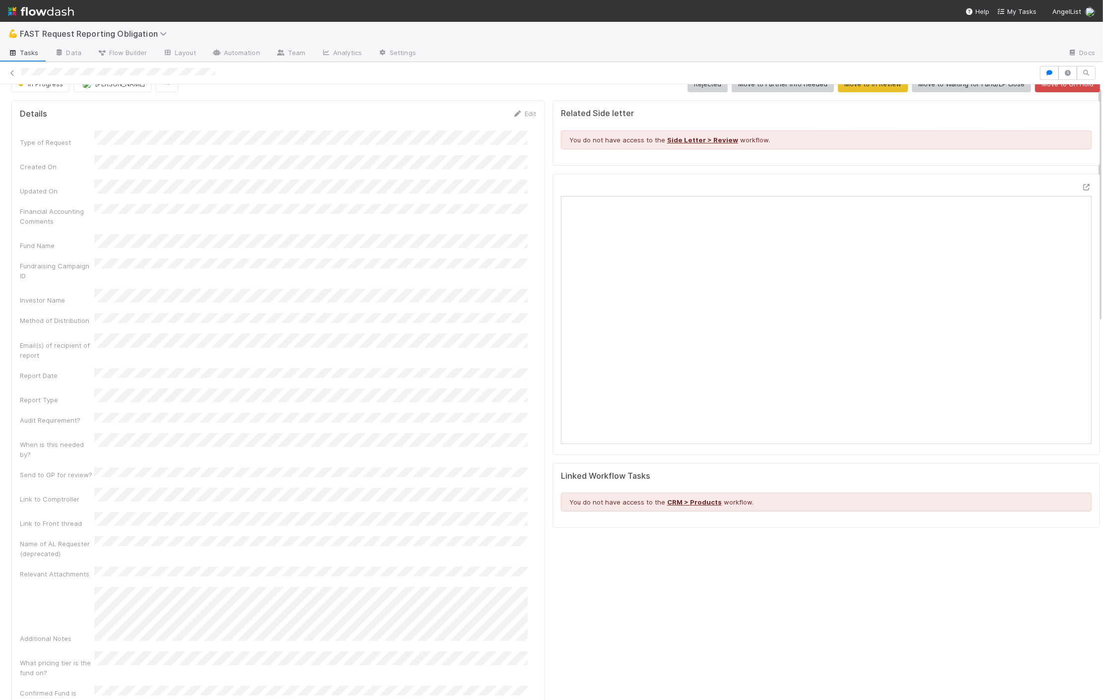
scroll to position [0, 0]
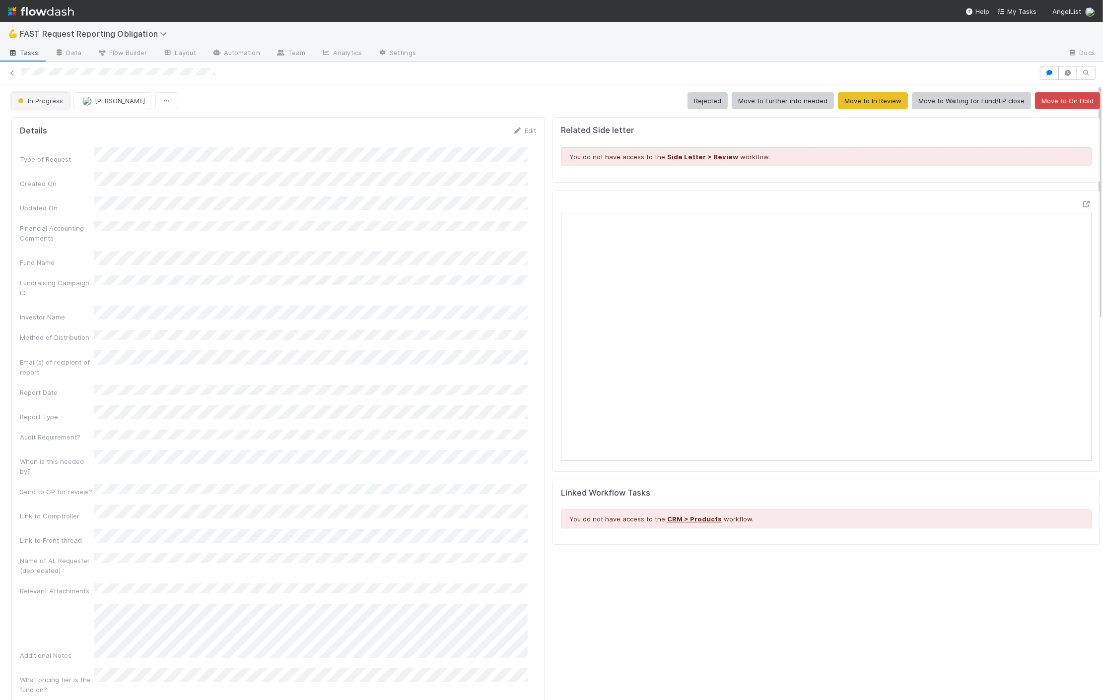
click at [46, 92] on button "In Progress" at bounding box center [40, 100] width 58 height 17
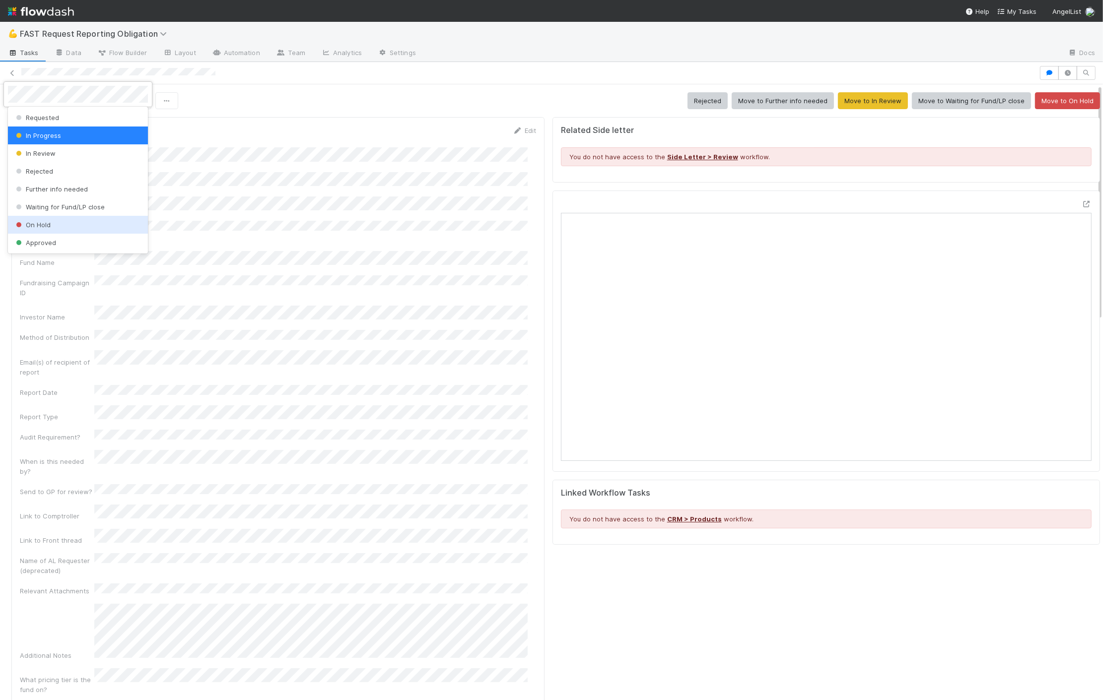
click at [62, 227] on div "On Hold" at bounding box center [78, 225] width 140 height 18
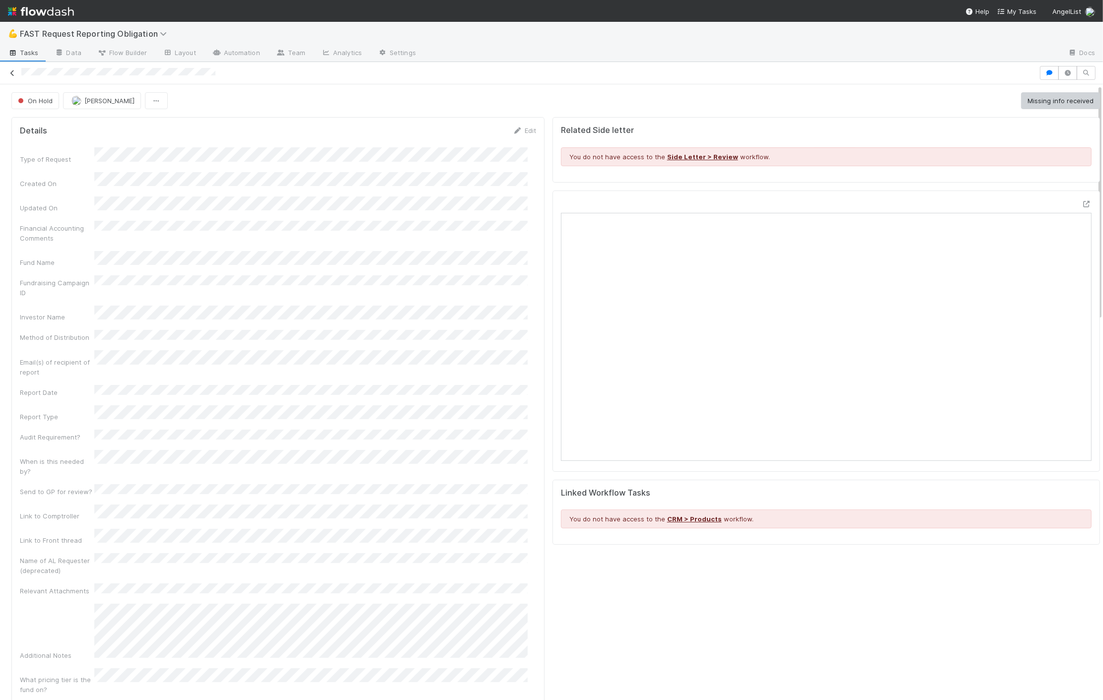
click at [17, 70] on icon at bounding box center [12, 73] width 10 height 6
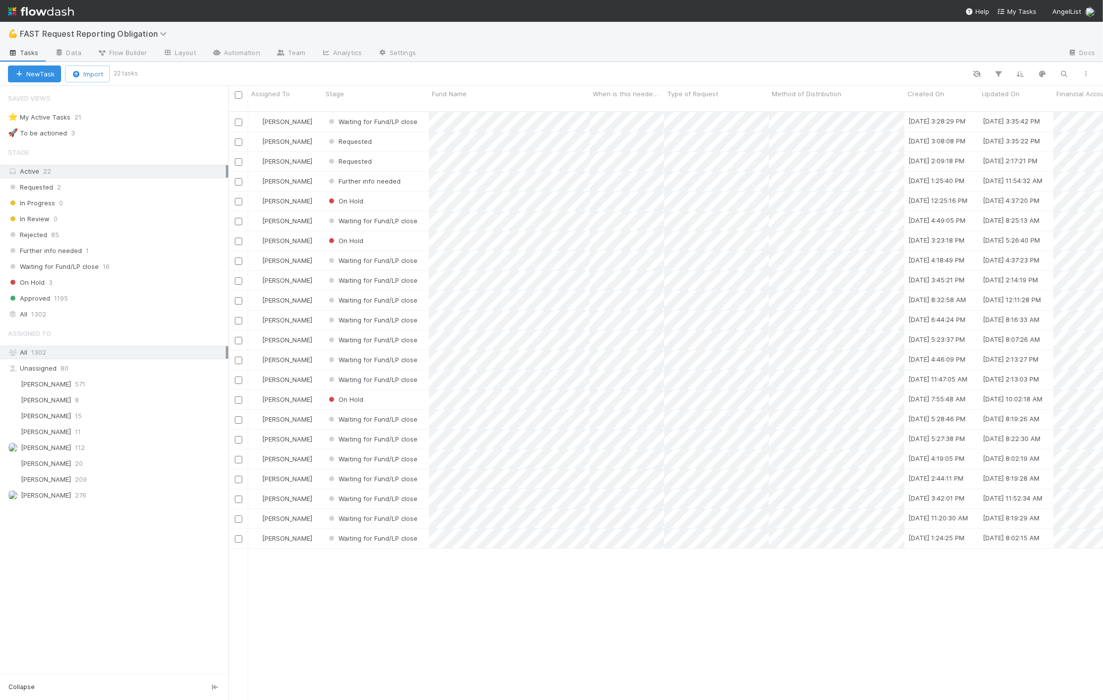
scroll to position [588, 866]
click at [350, 137] on span "Requested" at bounding box center [348, 141] width 45 height 8
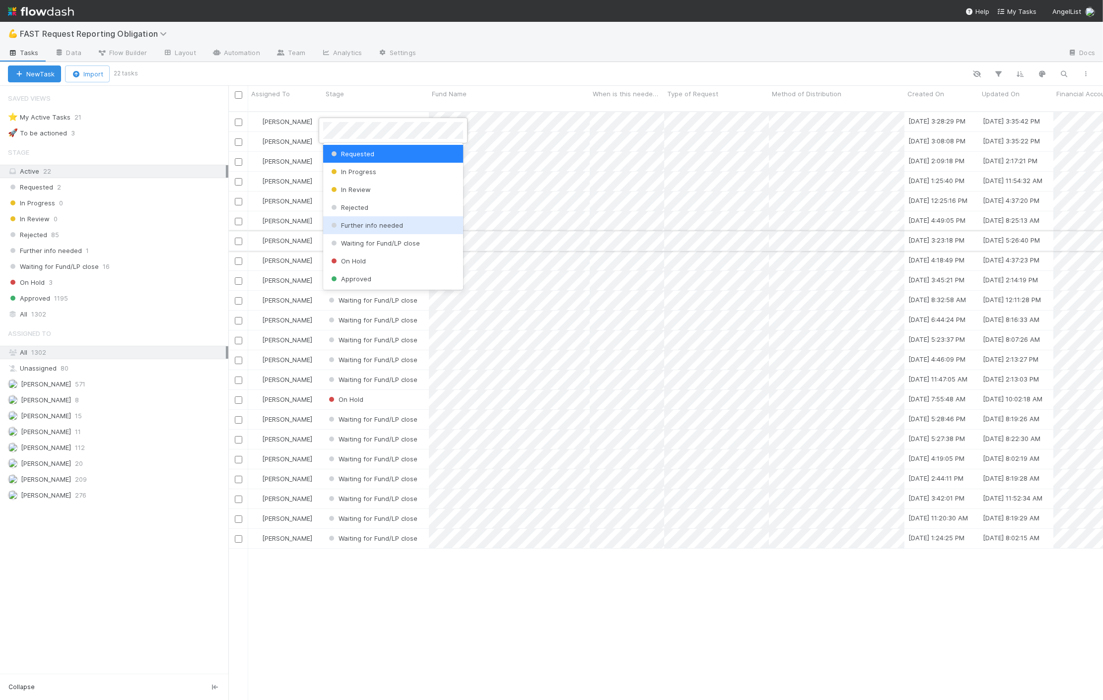
click at [381, 222] on span "Further info needed" at bounding box center [366, 225] width 74 height 8
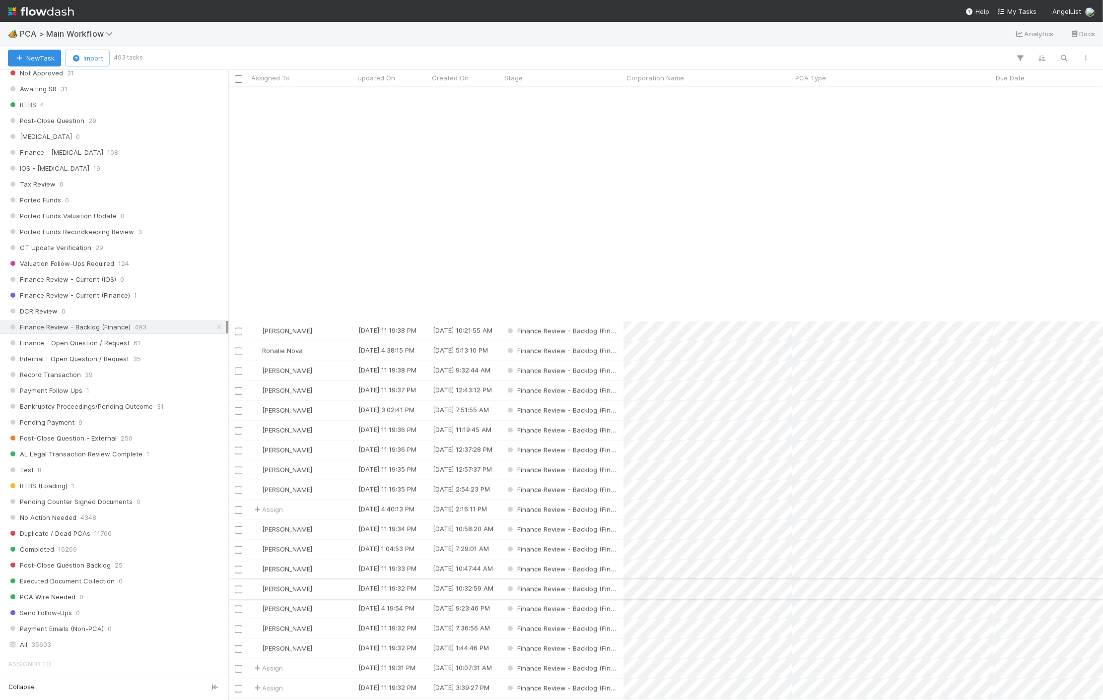
scroll to position [1709, 0]
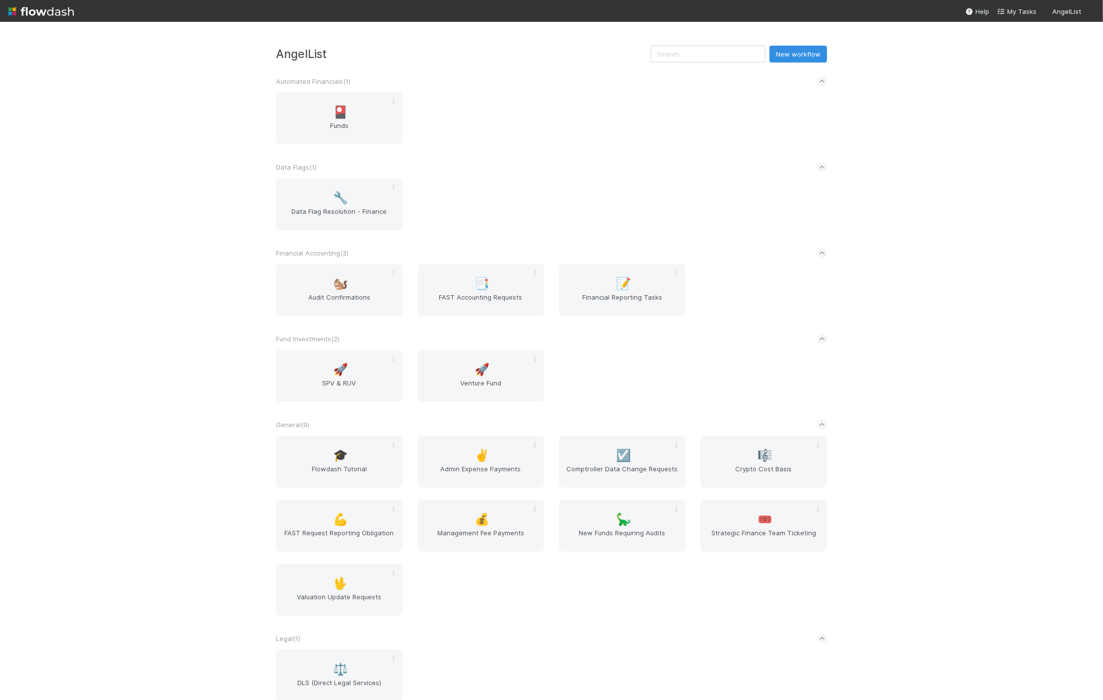
click at [190, 242] on div "AngelList New workflow Automated Financials ( 1 ) 🎴 Funds Data Flags ( 1 ) 🔧 Da…" at bounding box center [551, 361] width 1103 height 678
click at [333, 520] on span "💪" at bounding box center [340, 519] width 15 height 13
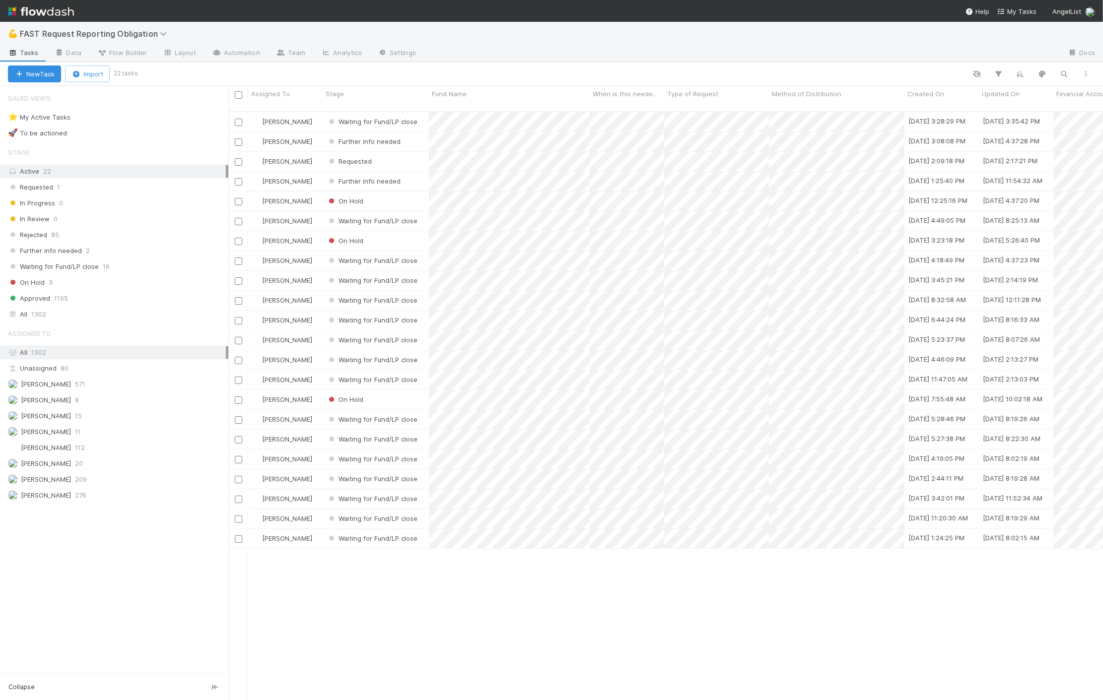
scroll to position [588, 866]
click at [317, 192] on div "Zach Byers" at bounding box center [285, 201] width 74 height 19
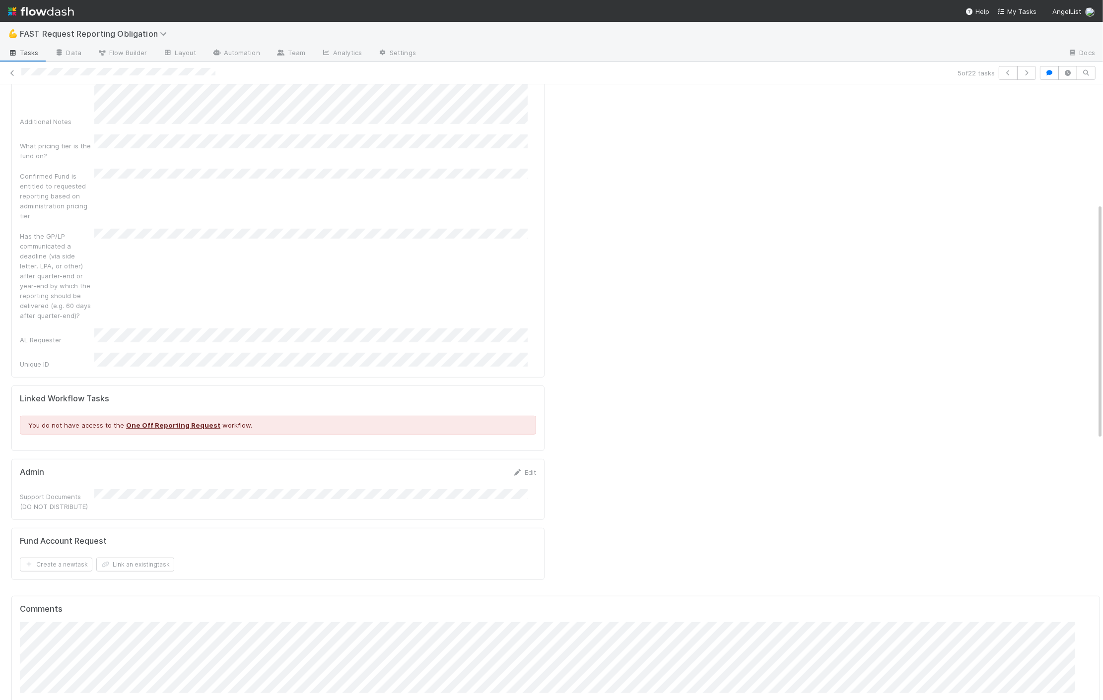
scroll to position [661, 0]
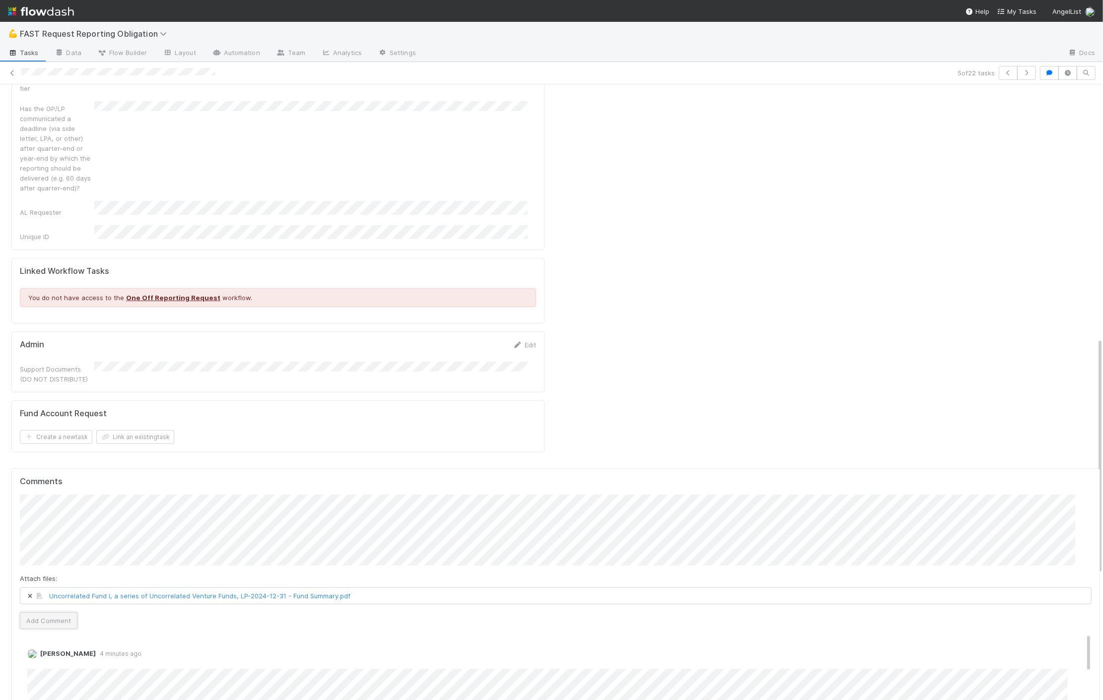
click at [37, 612] on button "Add Comment" at bounding box center [49, 620] width 58 height 17
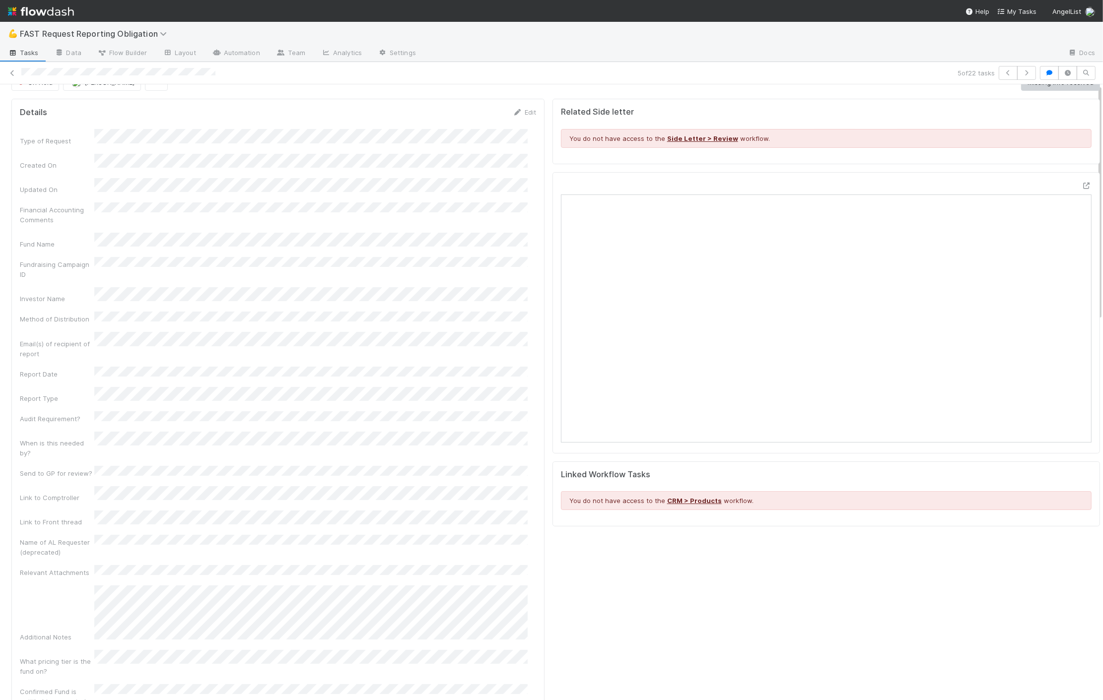
scroll to position [0, 0]
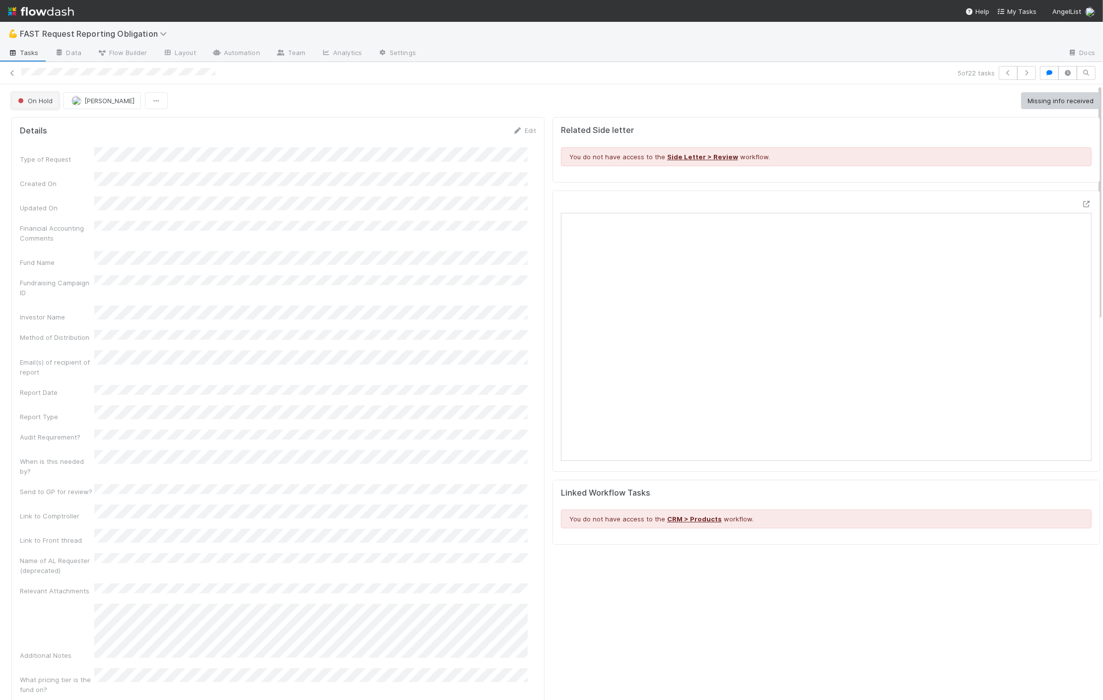
click at [41, 101] on span "On Hold" at bounding box center [34, 101] width 37 height 8
click at [47, 247] on span "Approved" at bounding box center [35, 251] width 42 height 8
click at [12, 71] on icon at bounding box center [12, 73] width 10 height 6
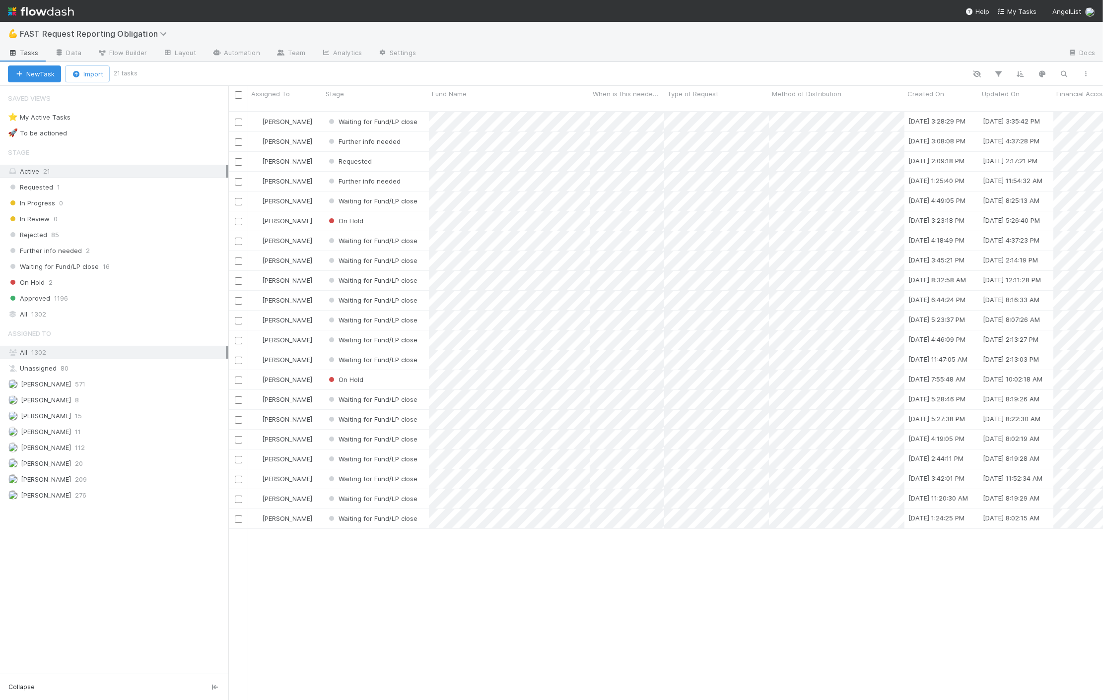
scroll to position [588, 866]
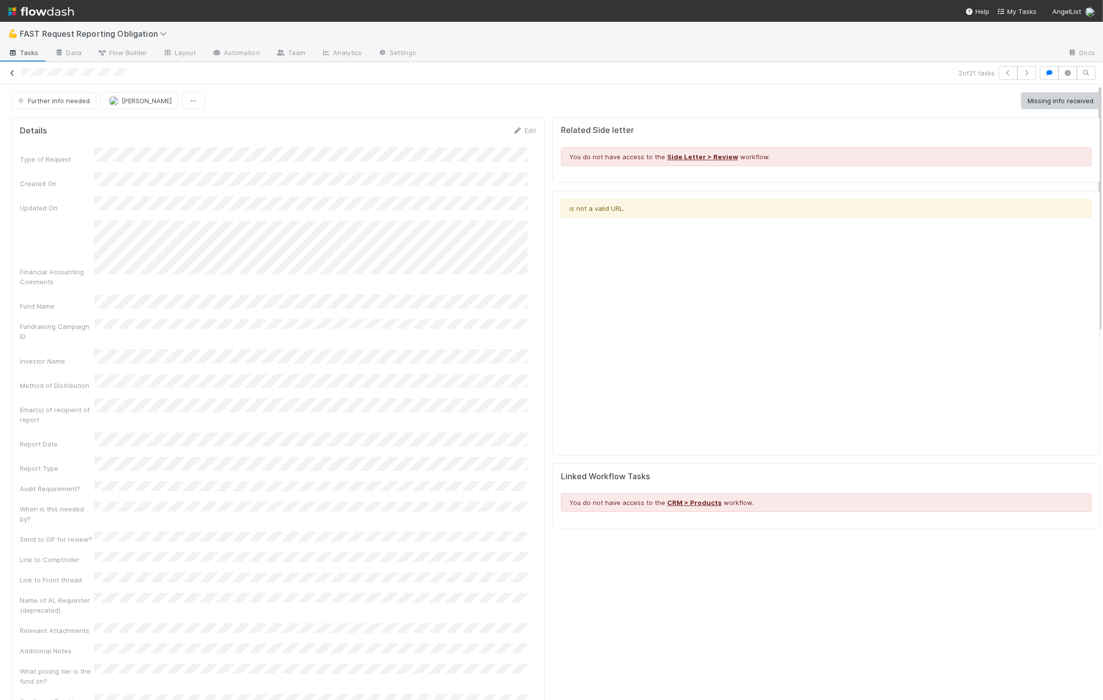
click at [12, 70] on icon at bounding box center [12, 73] width 10 height 6
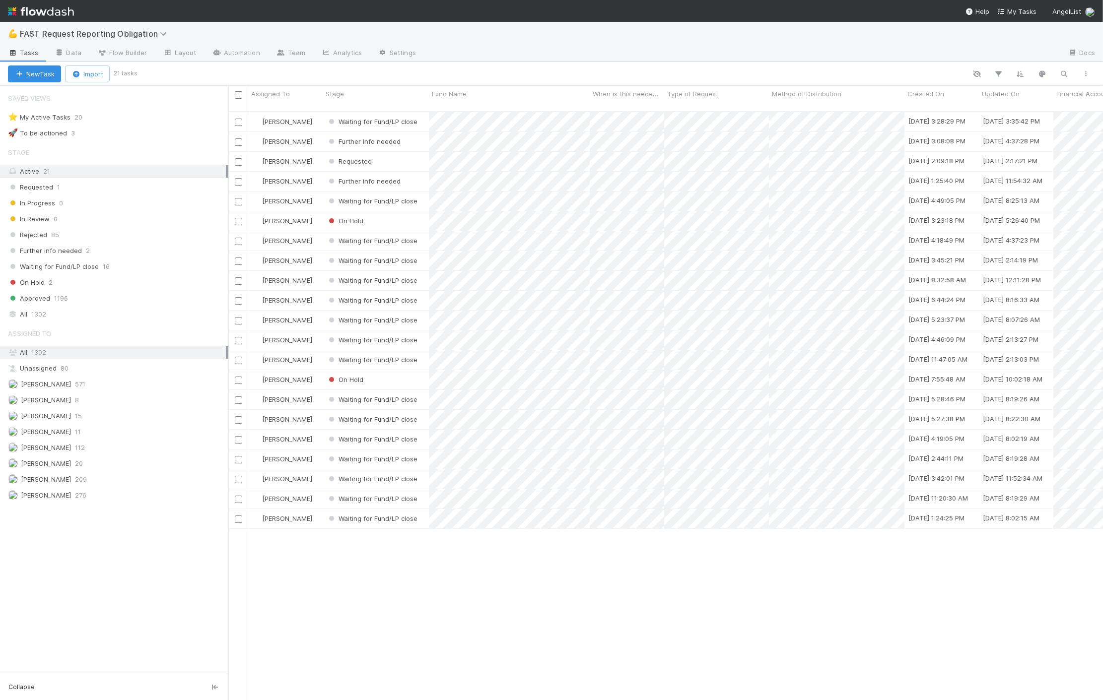
scroll to position [588, 866]
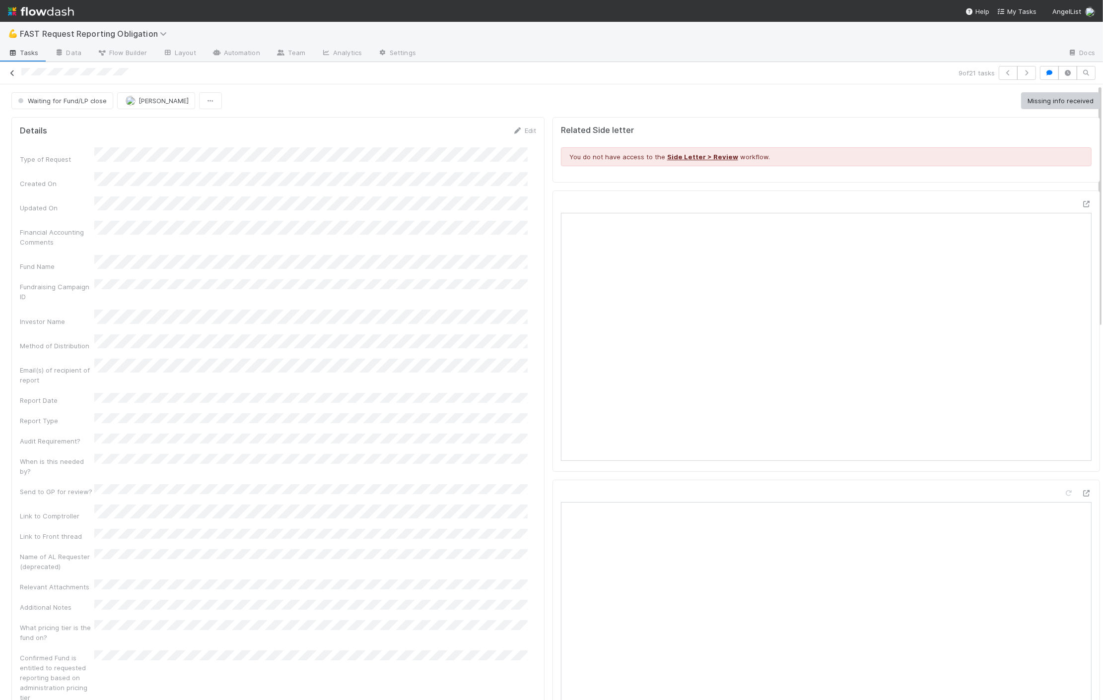
click at [13, 68] on link at bounding box center [12, 73] width 10 height 10
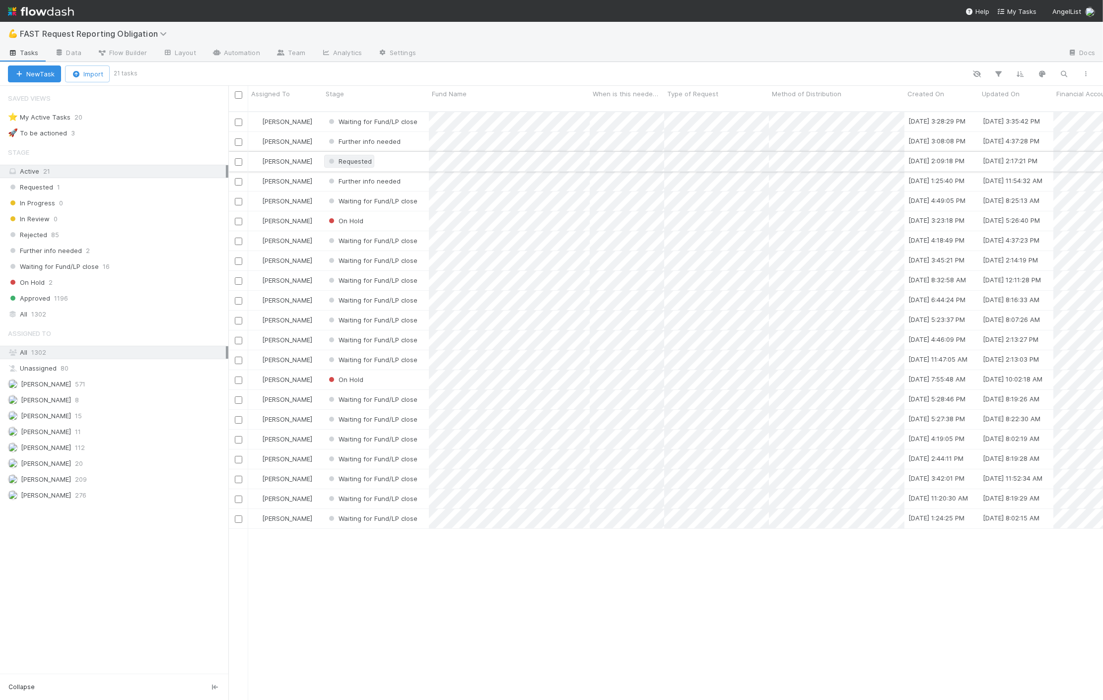
scroll to position [588, 866]
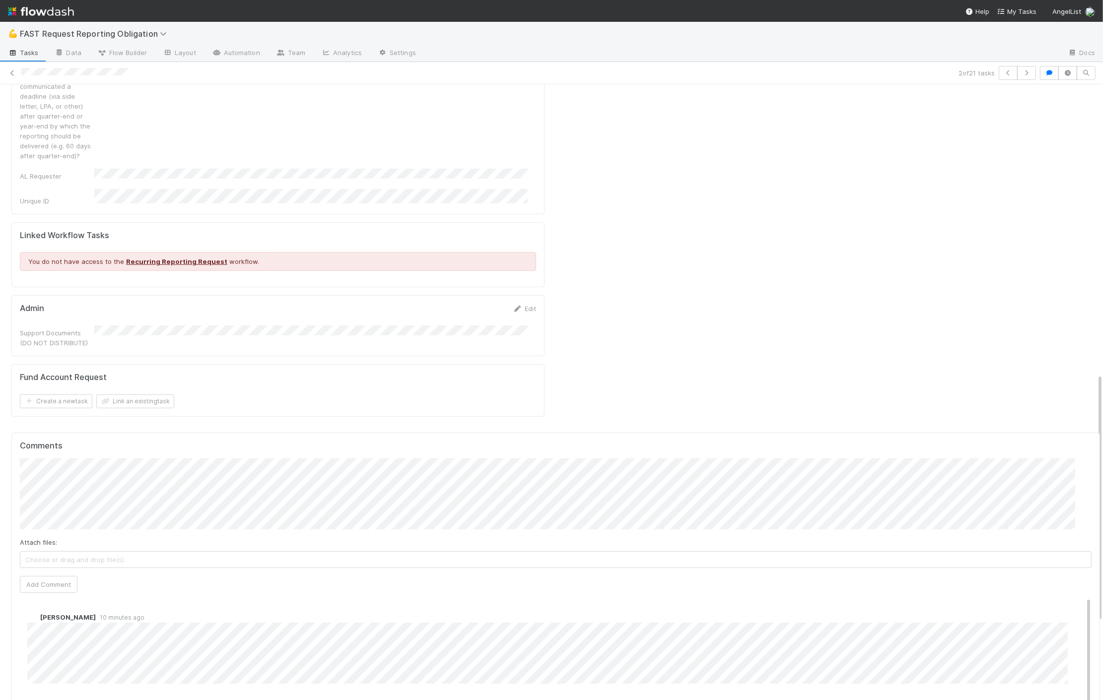
scroll to position [717, 0]
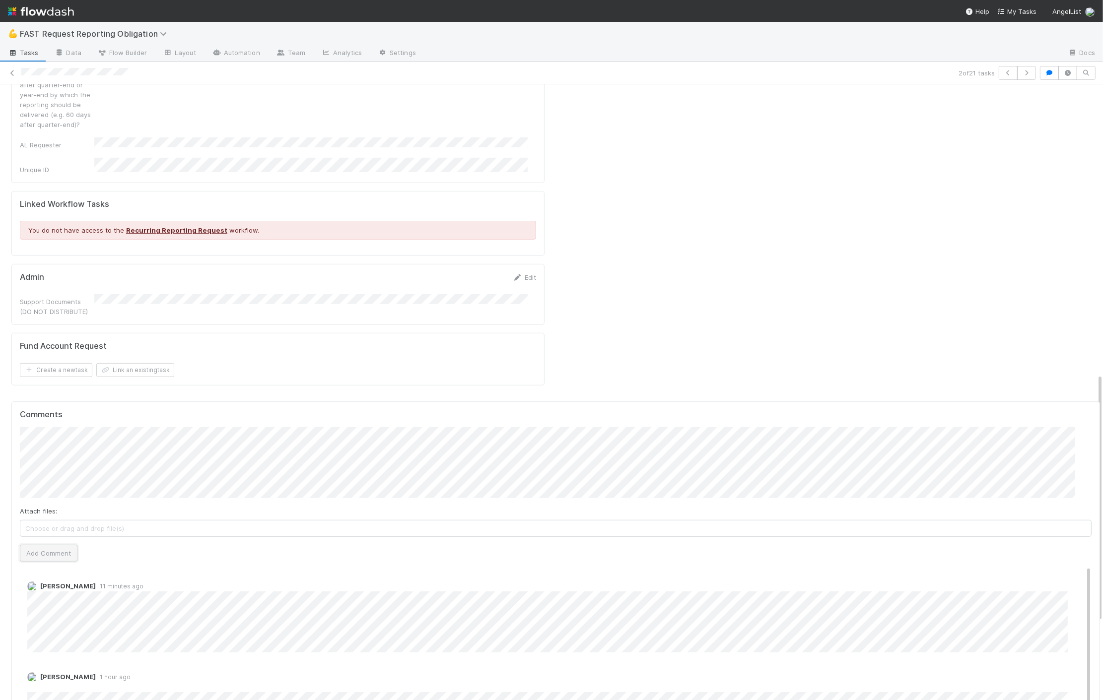
click at [37, 545] on button "Add Comment" at bounding box center [49, 553] width 58 height 17
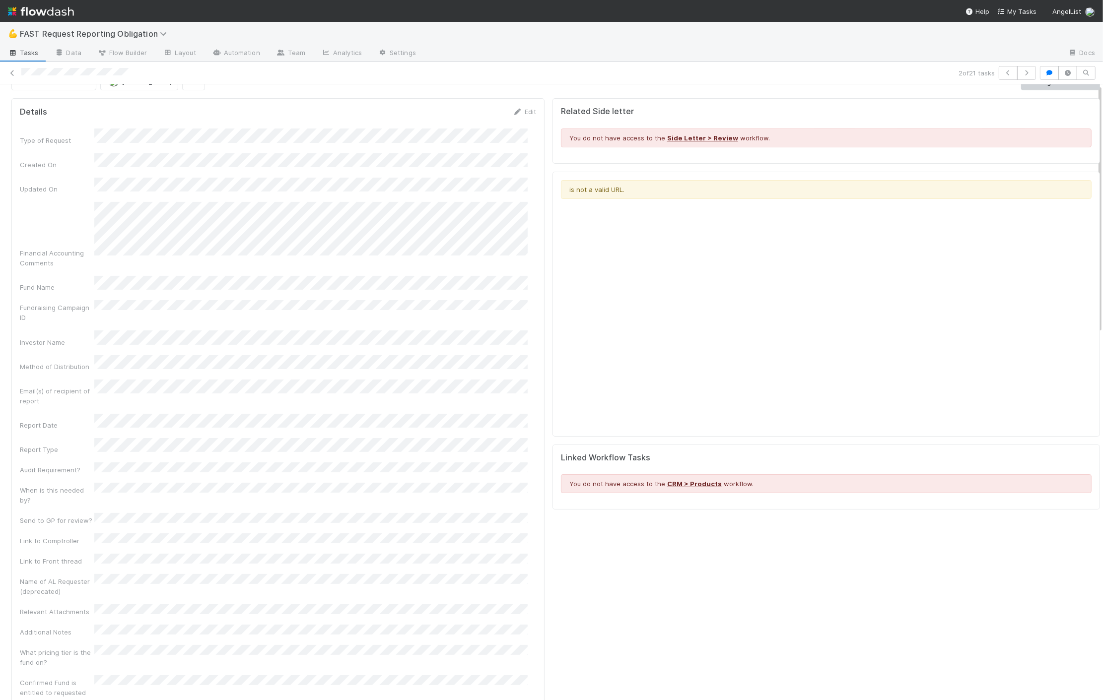
scroll to position [0, 0]
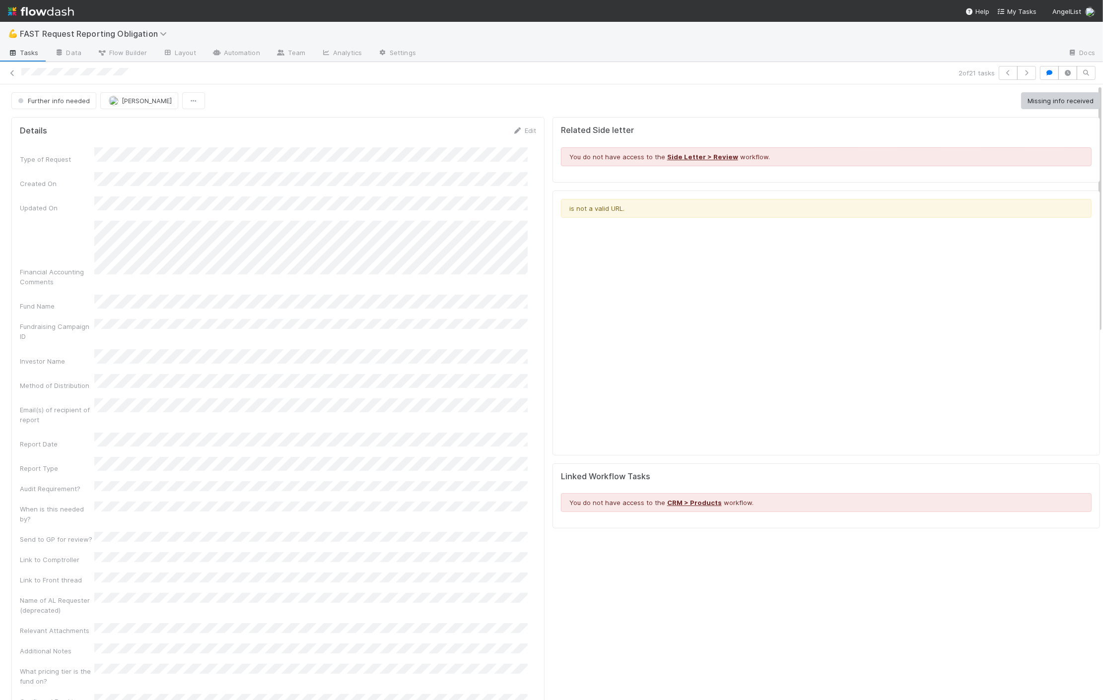
click at [22, 75] on div at bounding box center [487, 73] width 933 height 10
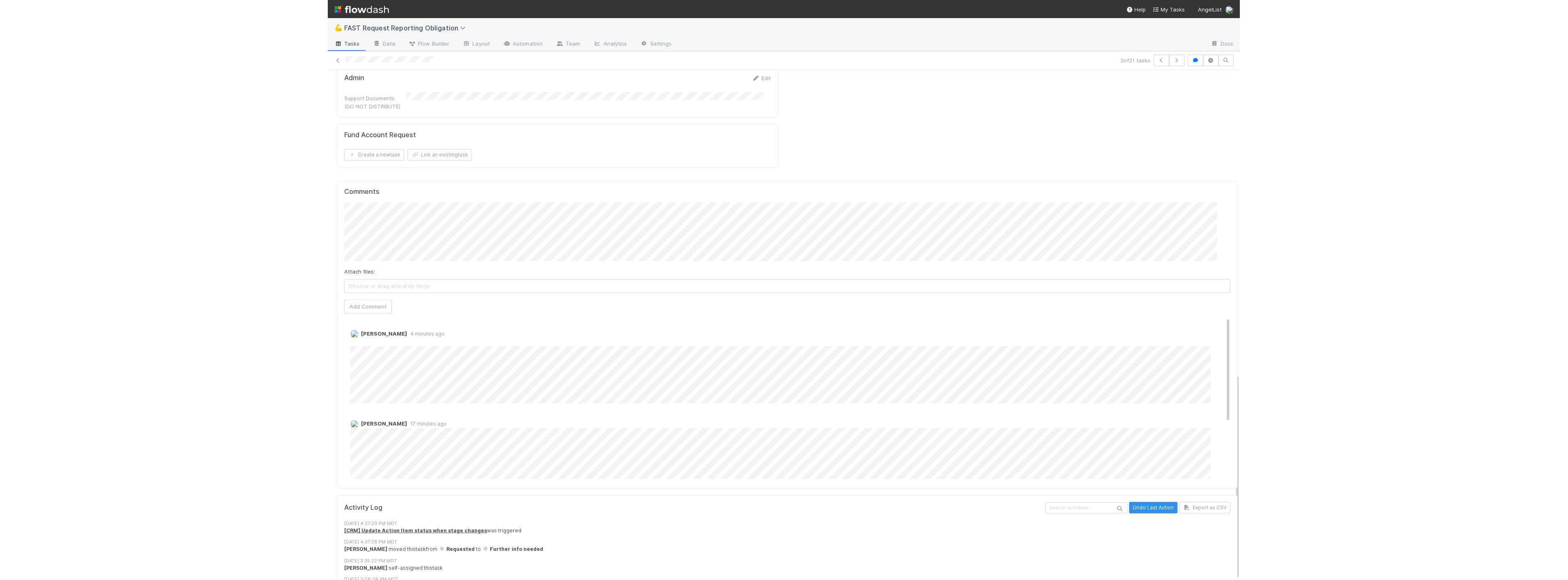
scroll to position [752, 0]
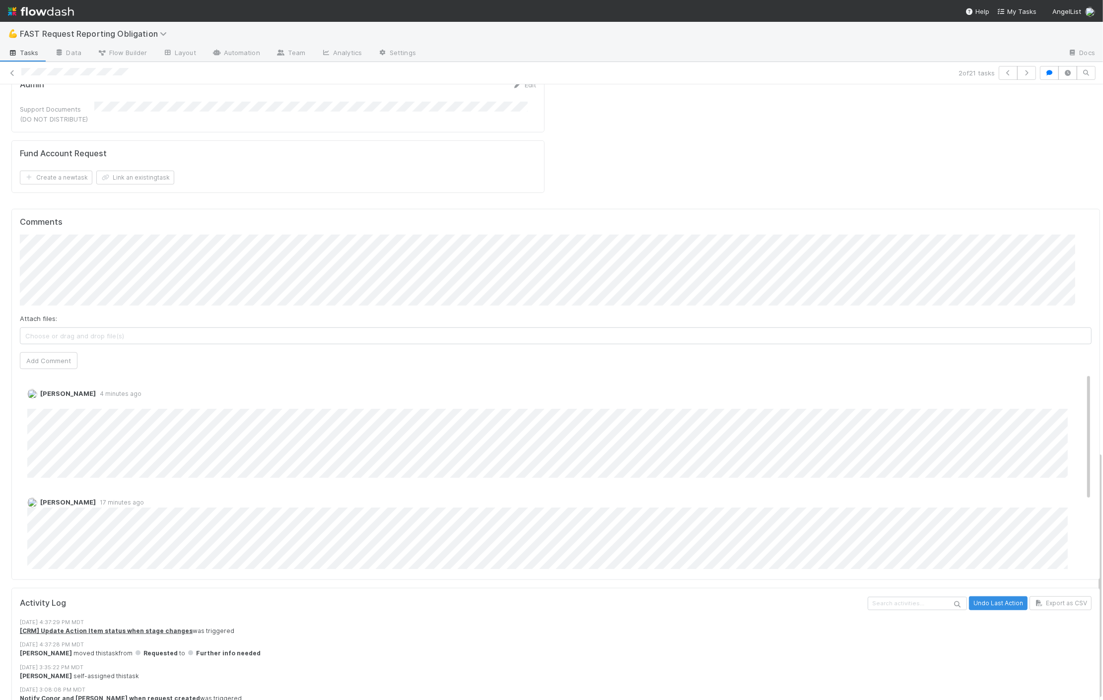
click at [345, 314] on div "Attach files: Choose or drag and drop file(s)" at bounding box center [555, 329] width 1071 height 31
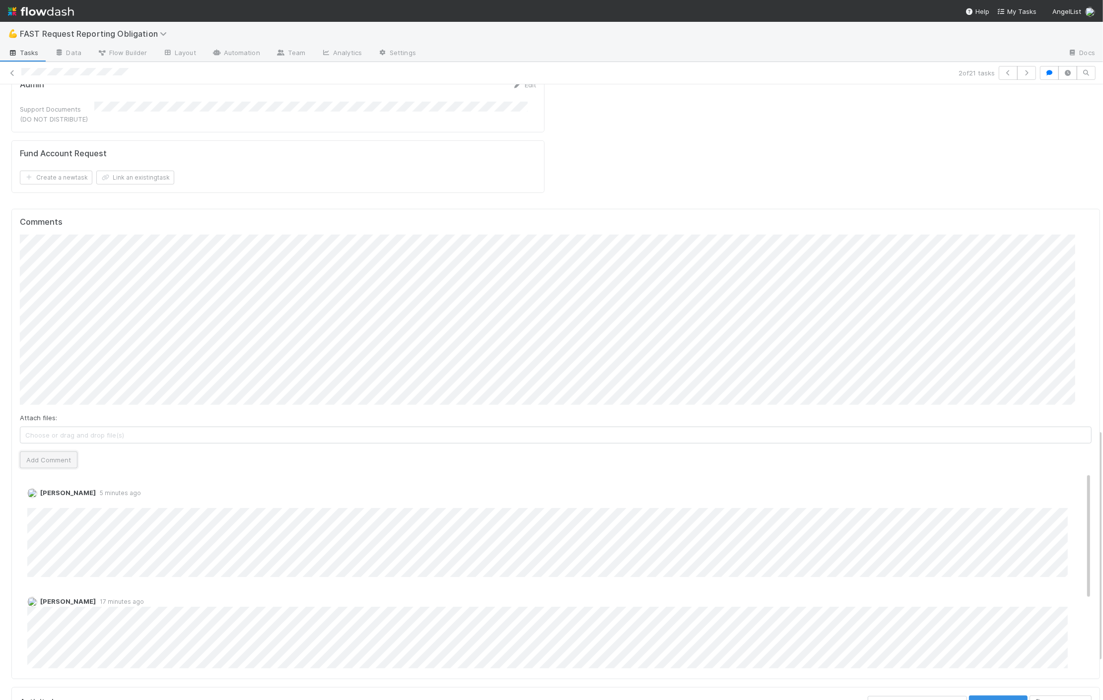
click at [44, 452] on button "Add Comment" at bounding box center [49, 460] width 58 height 17
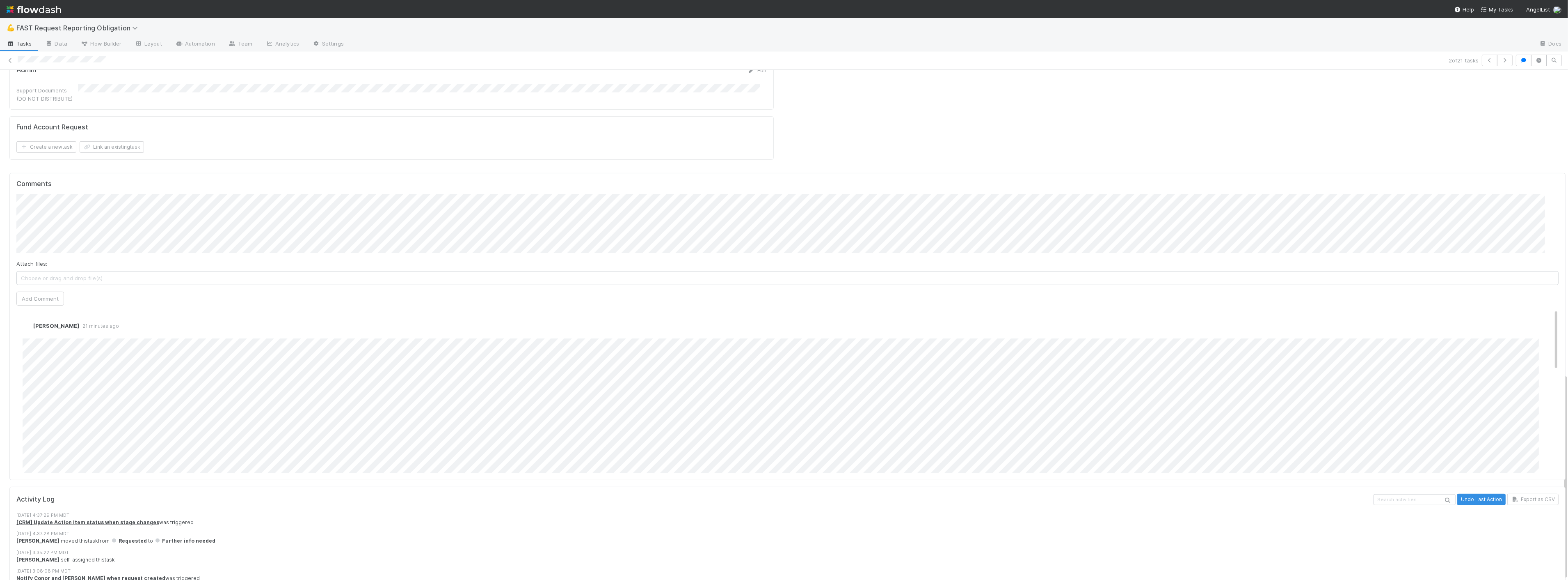
scroll to position [752, 0]
click at [121, 26] on span "FAST Request Reporting Obligation" at bounding box center [79, 28] width 126 height 8
click at [108, 166] on div "📝 Financial Accounting > Financial Reporting Tasks" at bounding box center [107, 167] width 195 height 8
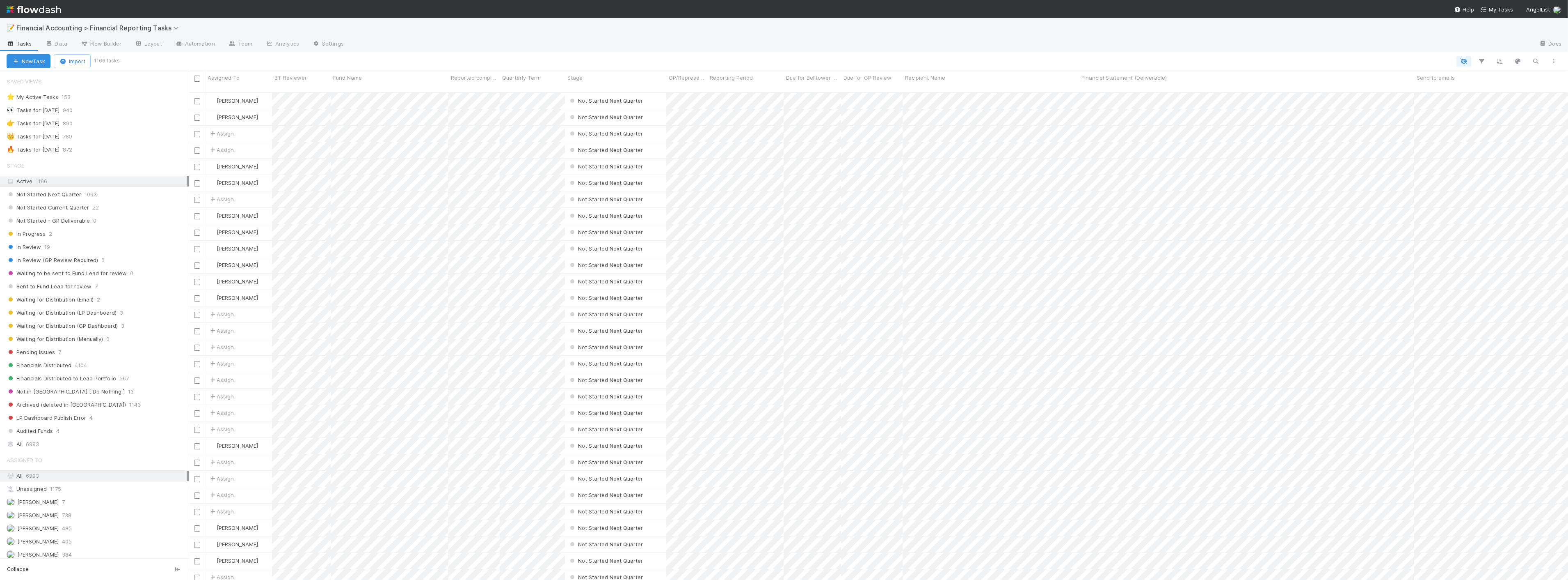
scroll to position [487, 1373]
click at [110, 296] on div "Waiting for Distribution (Email) 2" at bounding box center [98, 300] width 182 height 10
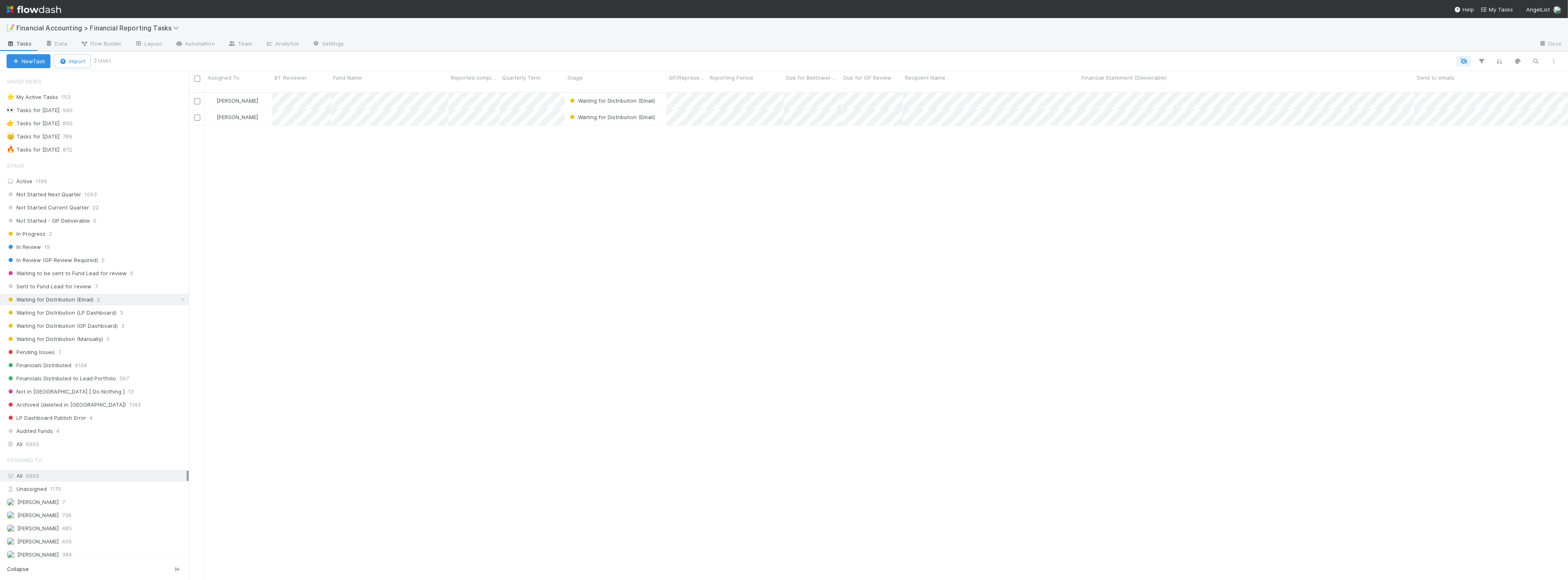
scroll to position [487, 1373]
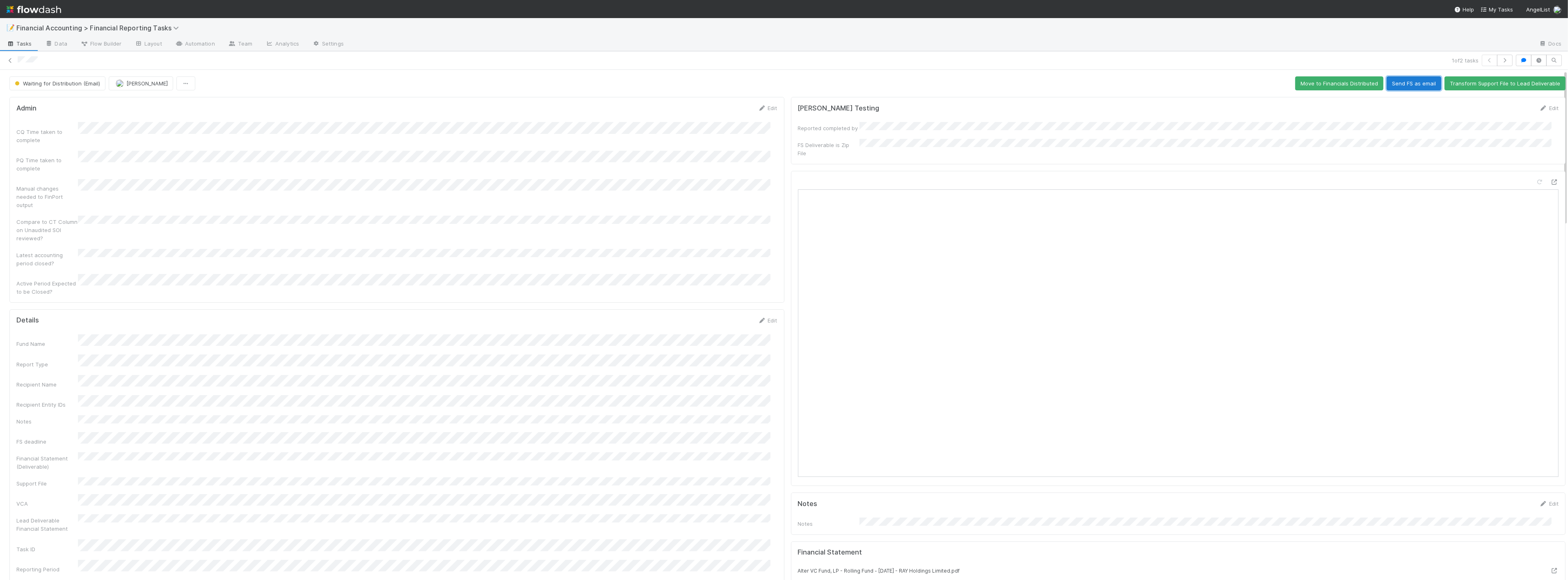
click at [911, 88] on button "Send FS as email" at bounding box center [1414, 83] width 55 height 14
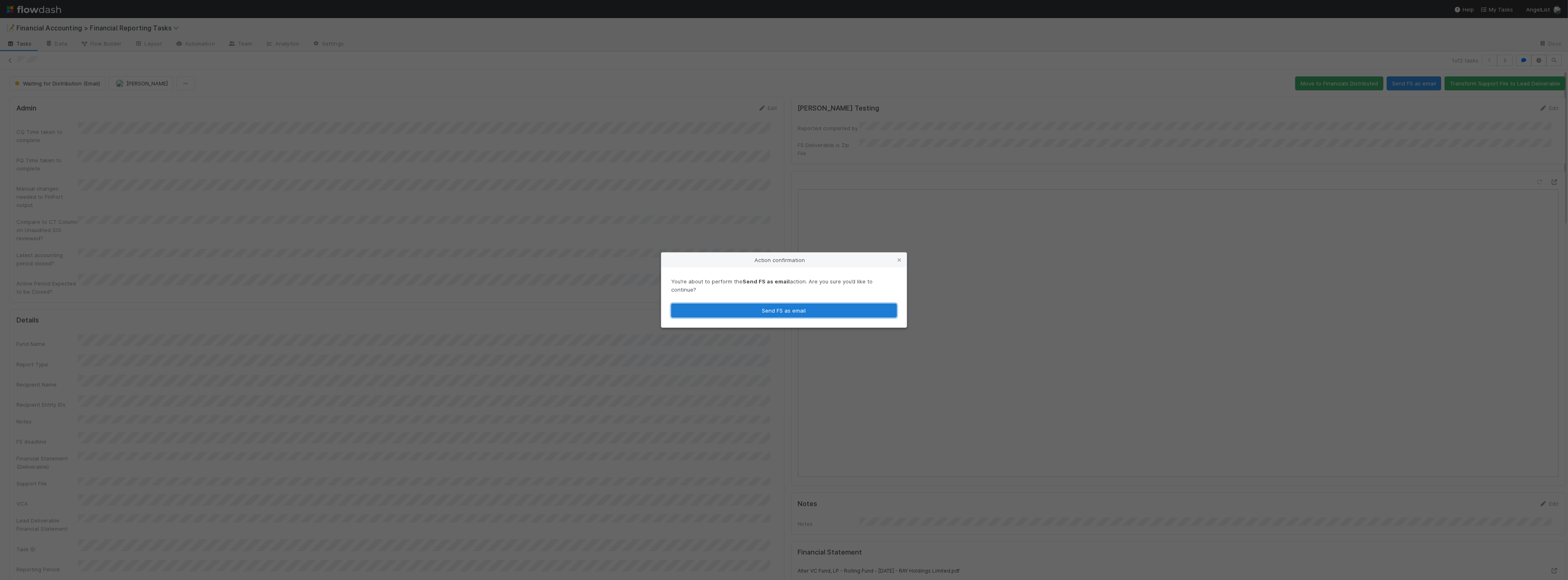
click at [862, 306] on button "Send FS as email" at bounding box center [784, 310] width 226 height 14
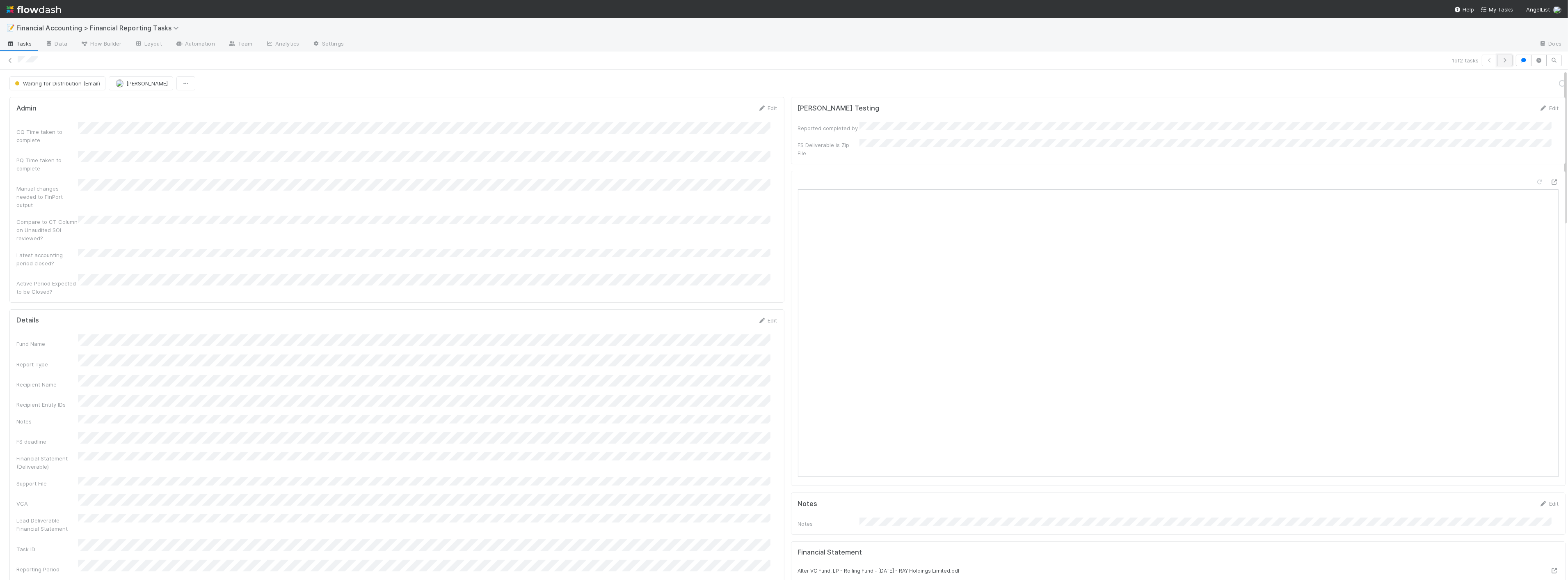
click at [911, 62] on icon "button" at bounding box center [1505, 60] width 8 height 5
click at [911, 81] on button "Send FS as email" at bounding box center [1414, 83] width 55 height 14
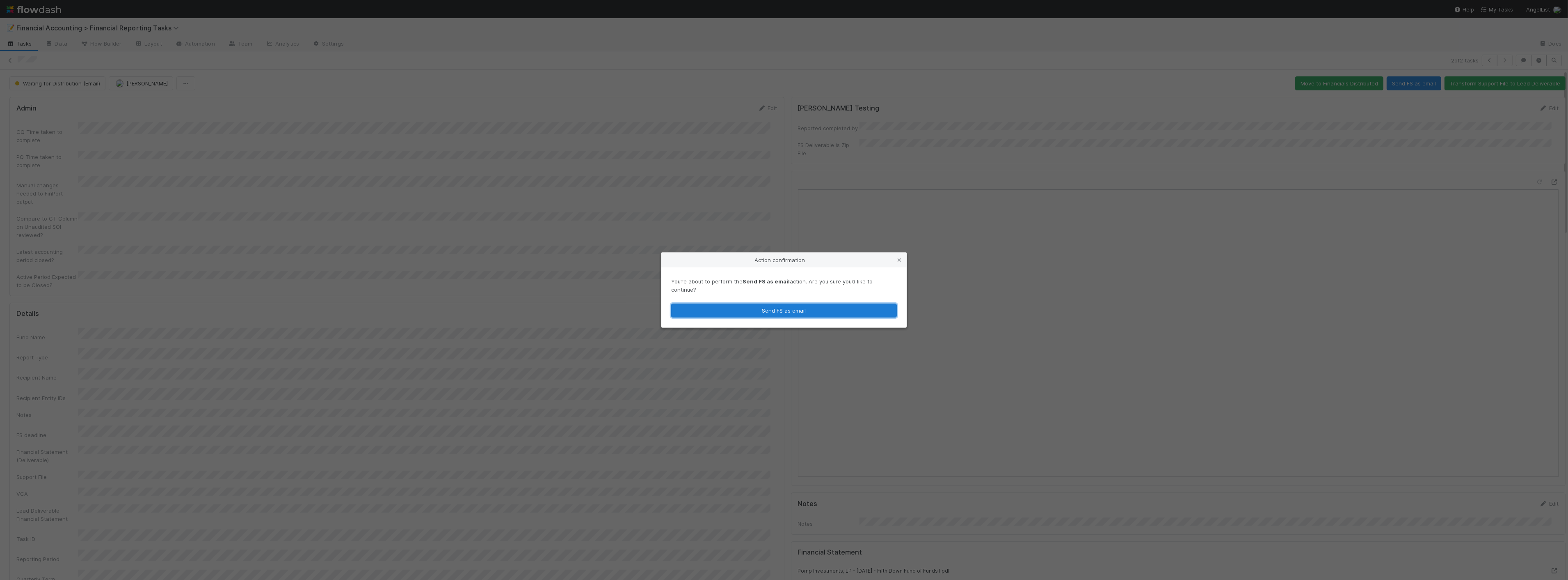
click at [784, 309] on button "Send FS as email" at bounding box center [784, 310] width 226 height 14
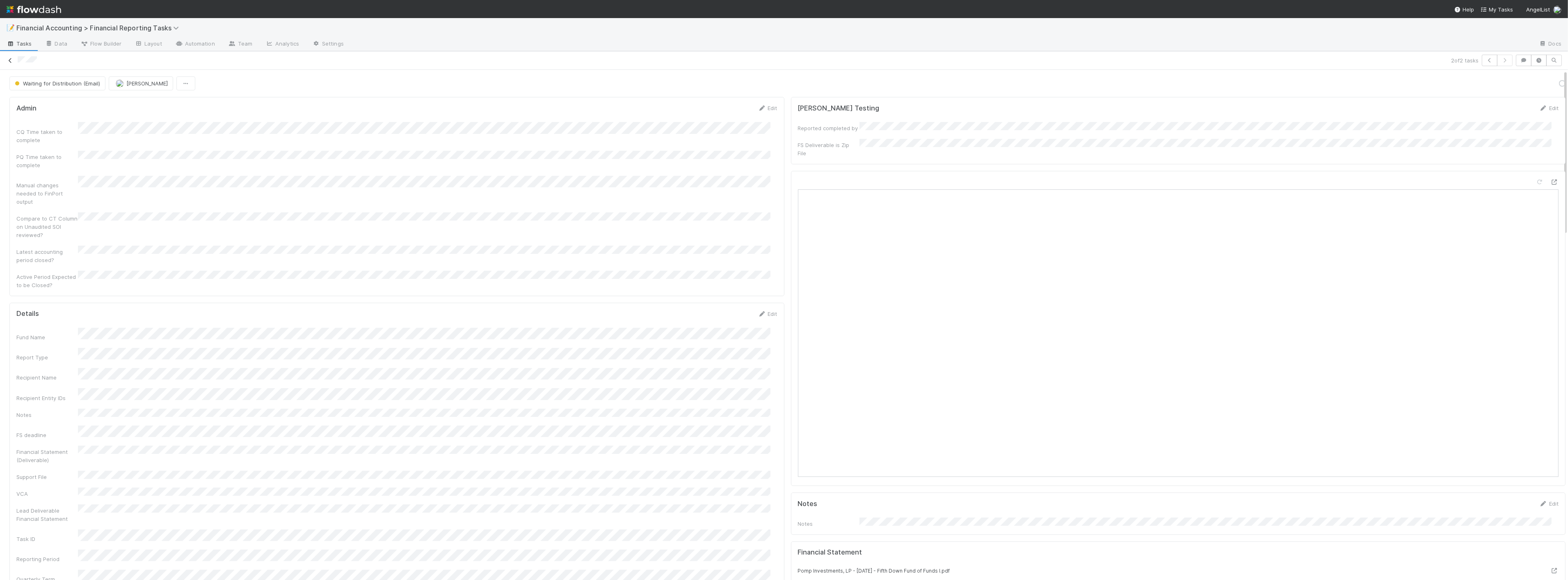
click at [13, 59] on icon at bounding box center [10, 60] width 8 height 5
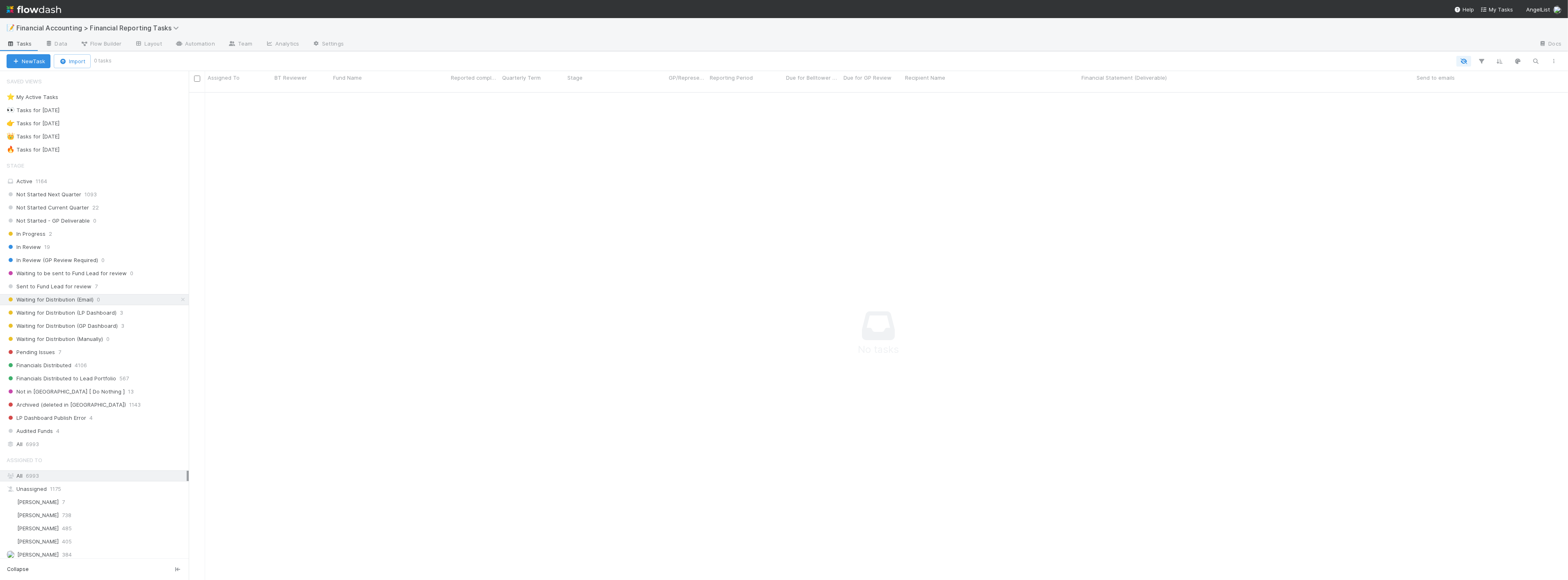
scroll to position [481, 1365]
click at [108, 314] on span "Waiting for Distribution (LP Dashboard)" at bounding box center [61, 313] width 110 height 10
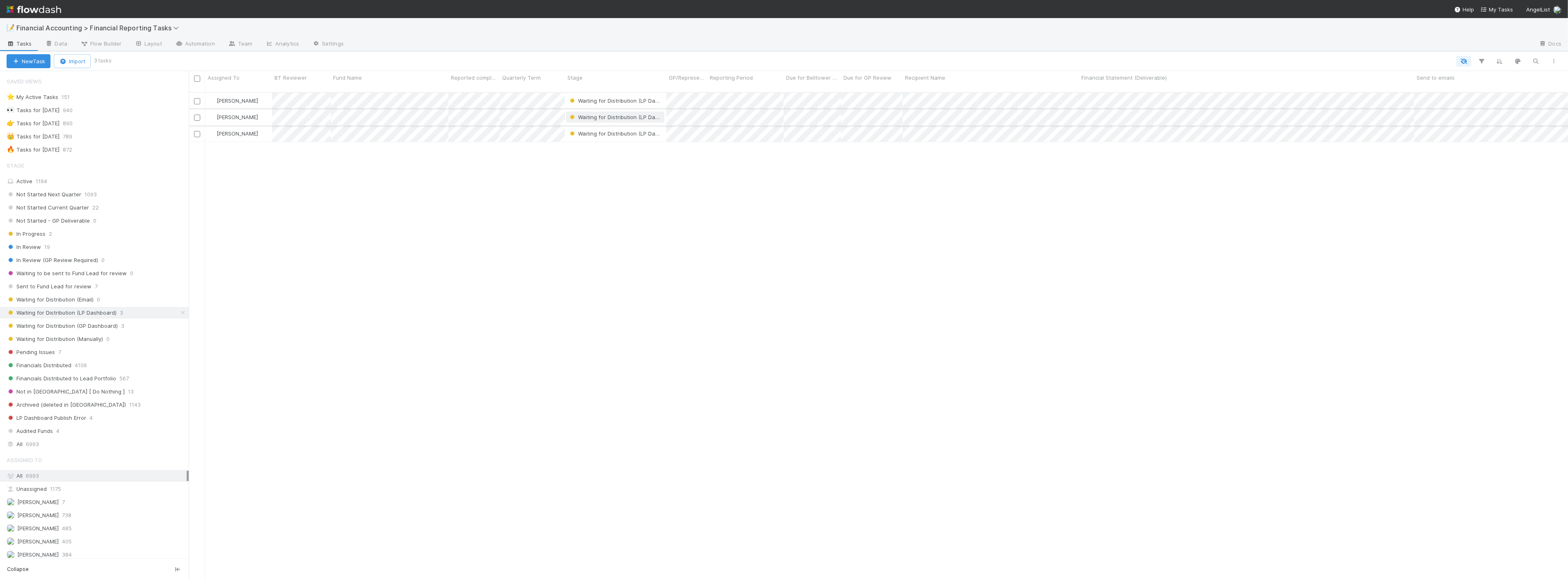
scroll to position [487, 1373]
click at [618, 98] on span "Waiting for Distribution (LP Dashboard)" at bounding box center [623, 101] width 110 height 7
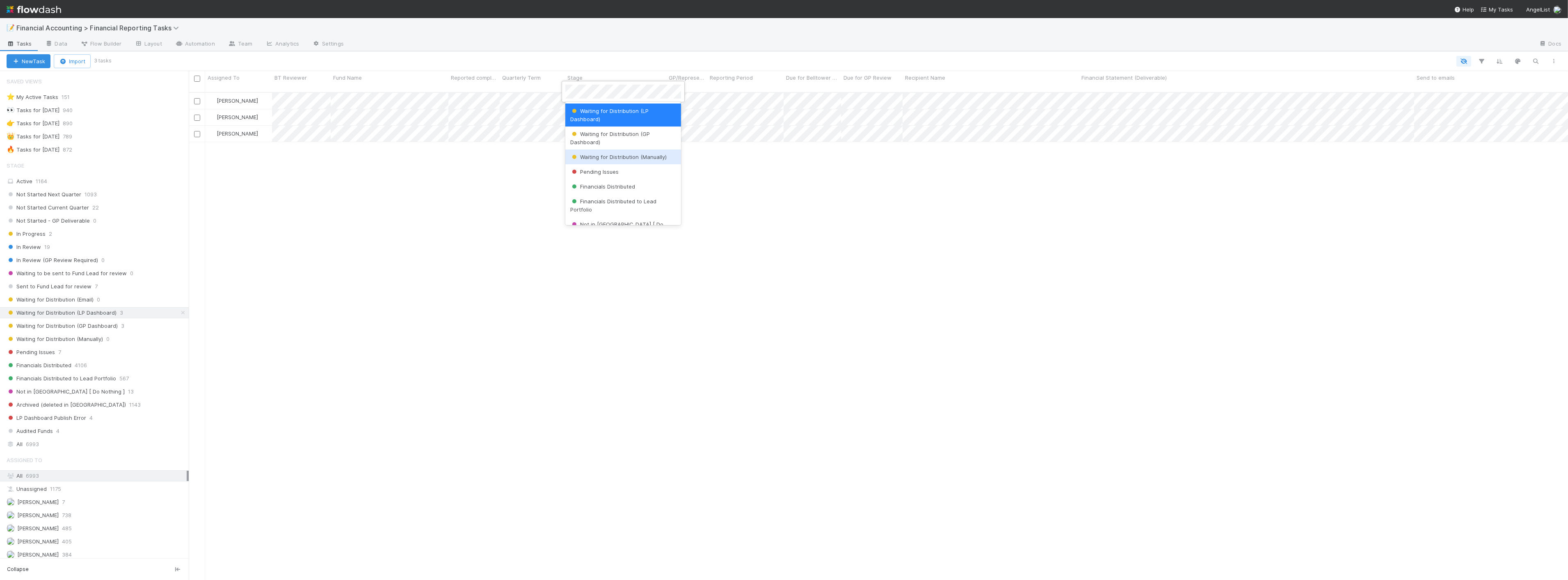
click at [625, 158] on span "Waiting for Distribution (Manually)" at bounding box center [619, 157] width 97 height 7
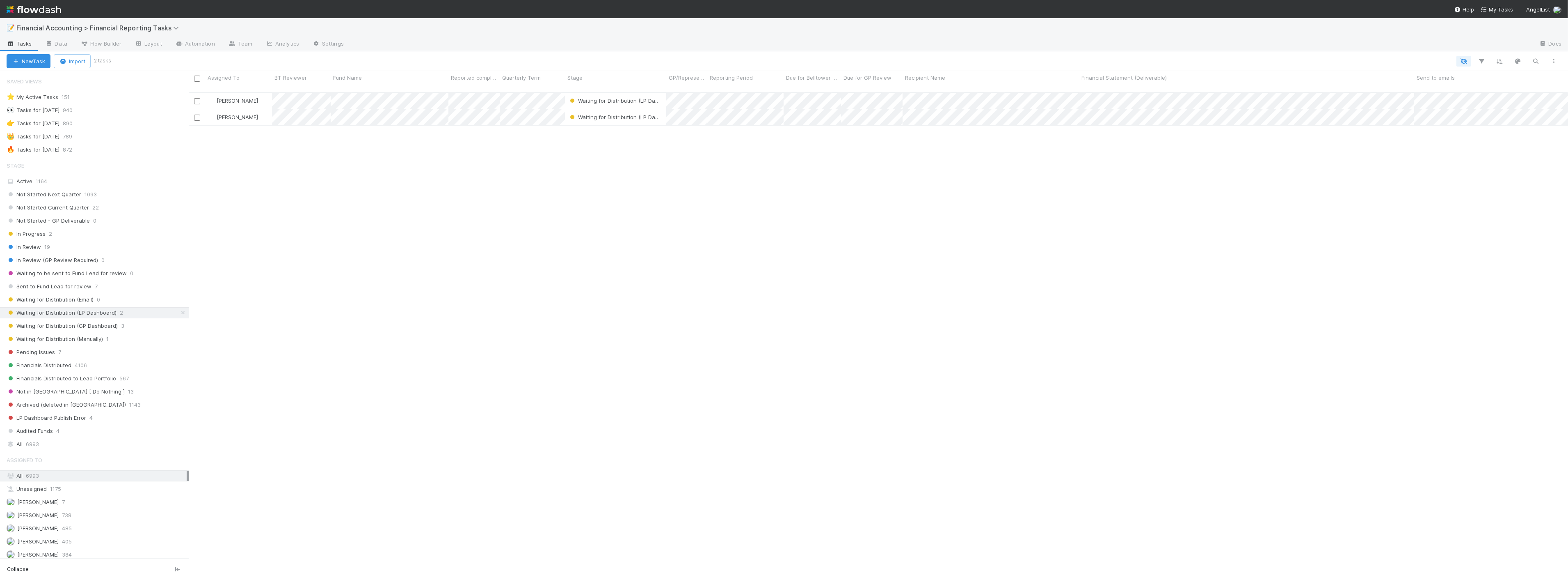
click at [622, 113] on span "Waiting for Distribution (LP Dashboard)" at bounding box center [623, 117] width 110 height 7
click at [633, 218] on span "Waiting for Distribution (Manually)" at bounding box center [619, 219] width 97 height 7
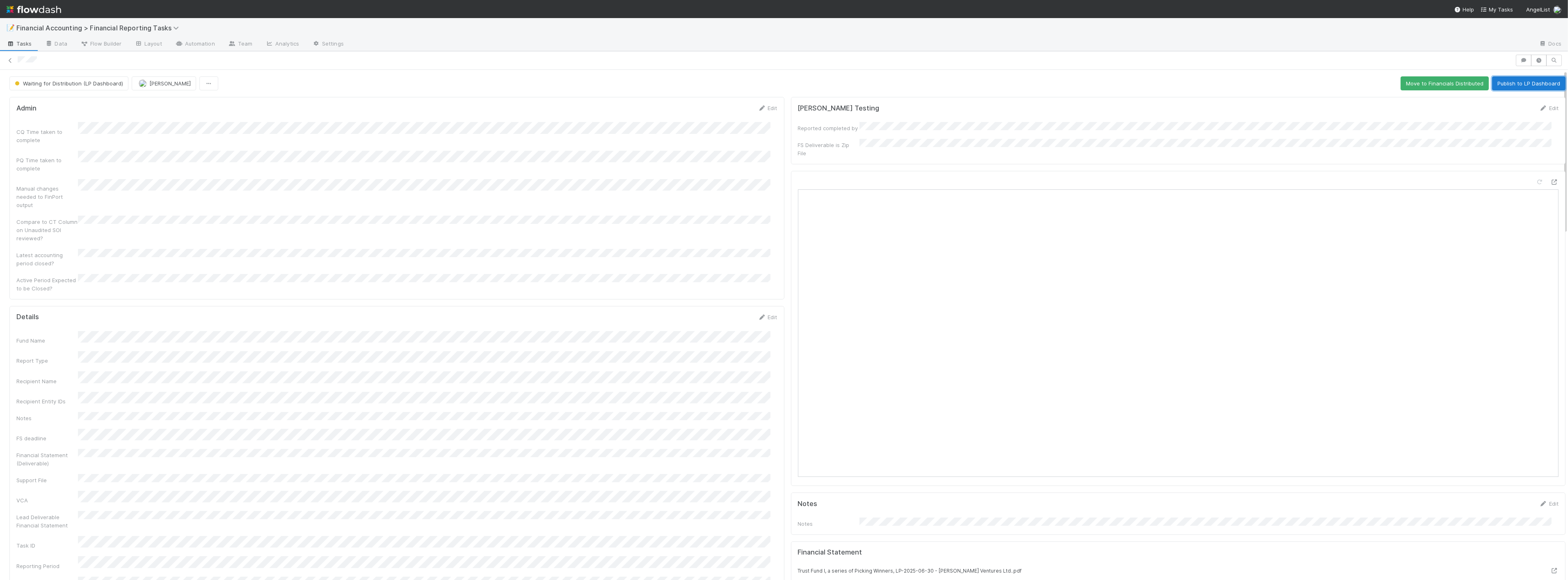
click at [911, 86] on button "Publish to LP Dashboard" at bounding box center [1529, 83] width 74 height 14
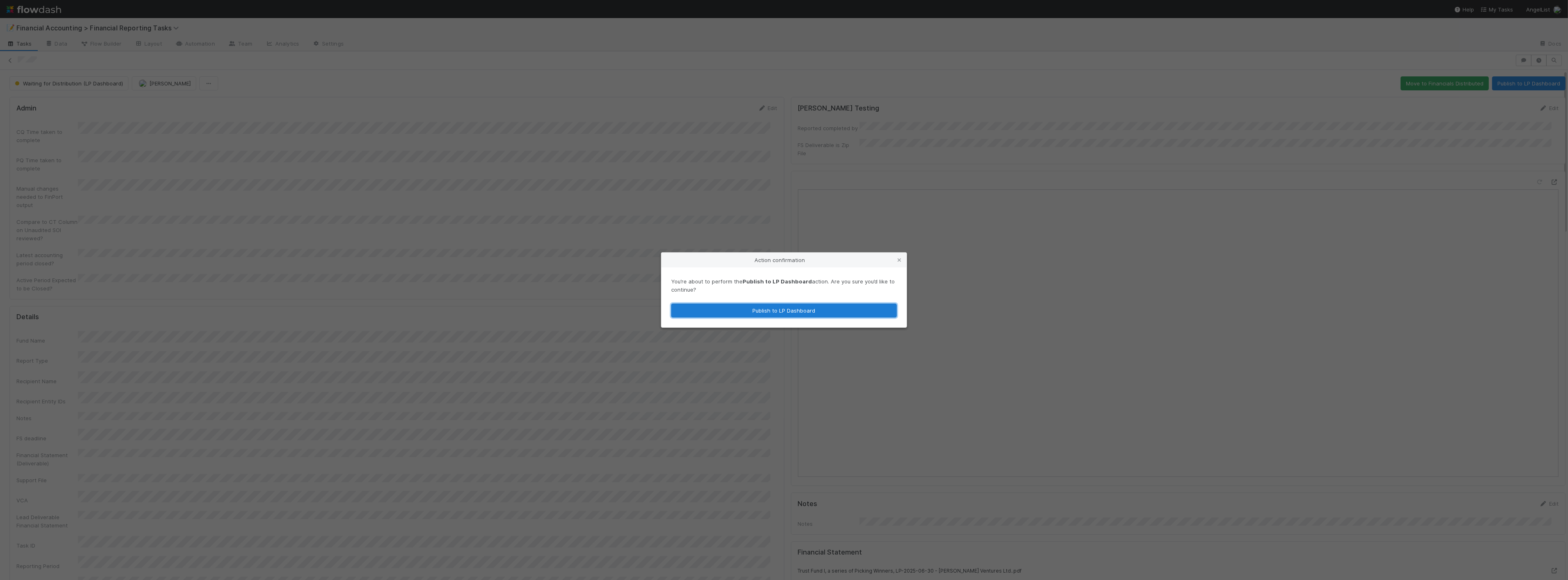
click at [829, 304] on button "Publish to LP Dashboard" at bounding box center [784, 310] width 226 height 14
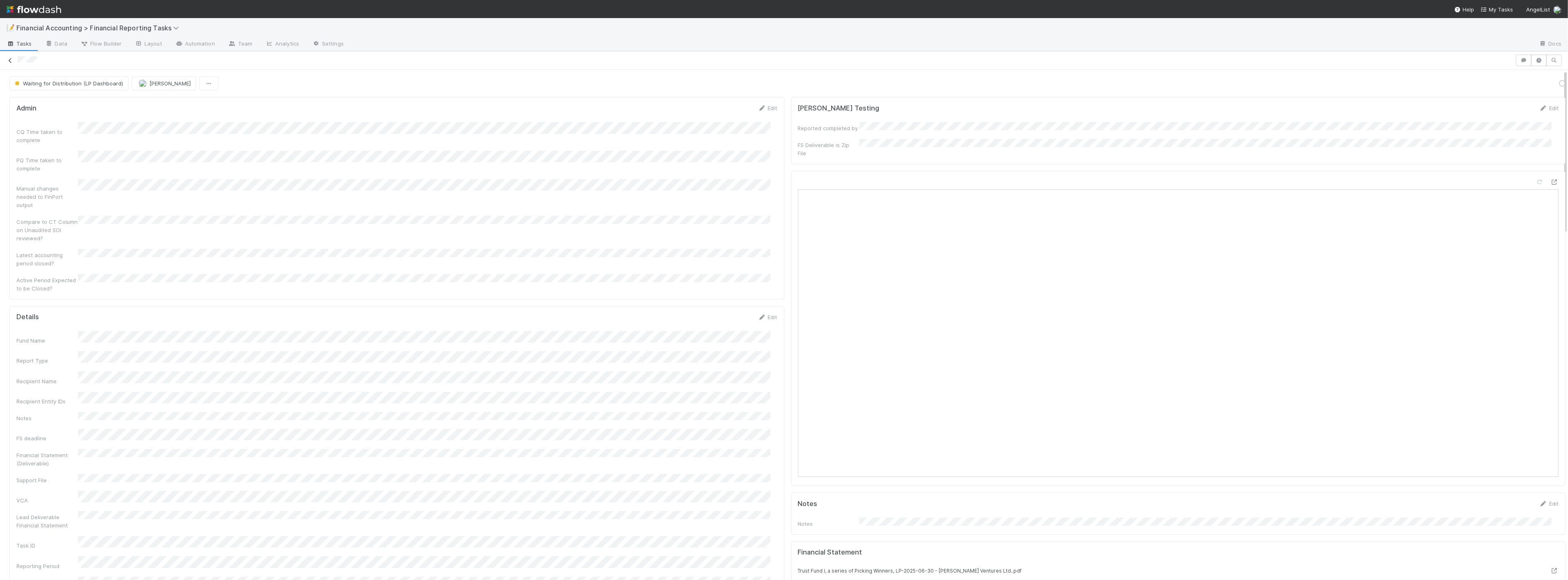
click at [12, 60] on icon at bounding box center [10, 60] width 8 height 5
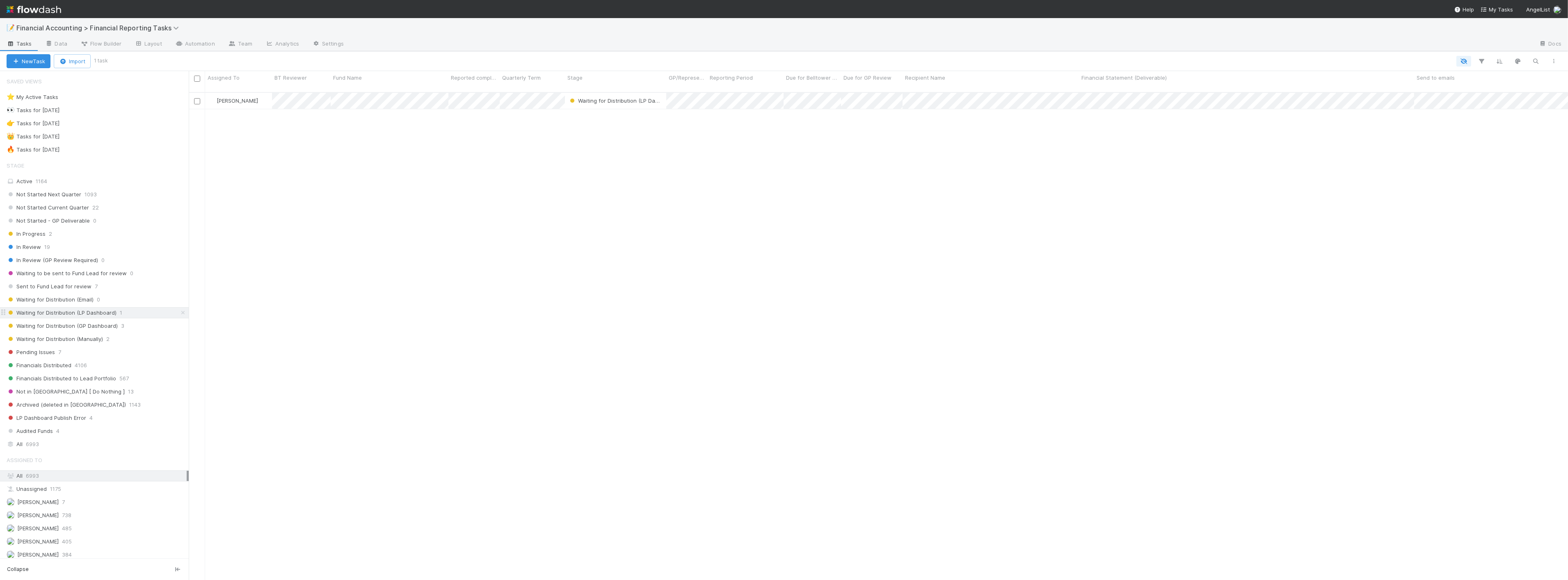
scroll to position [487, 1373]
click at [109, 325] on span "Waiting for Distribution (GP Dashboard)" at bounding box center [62, 326] width 111 height 10
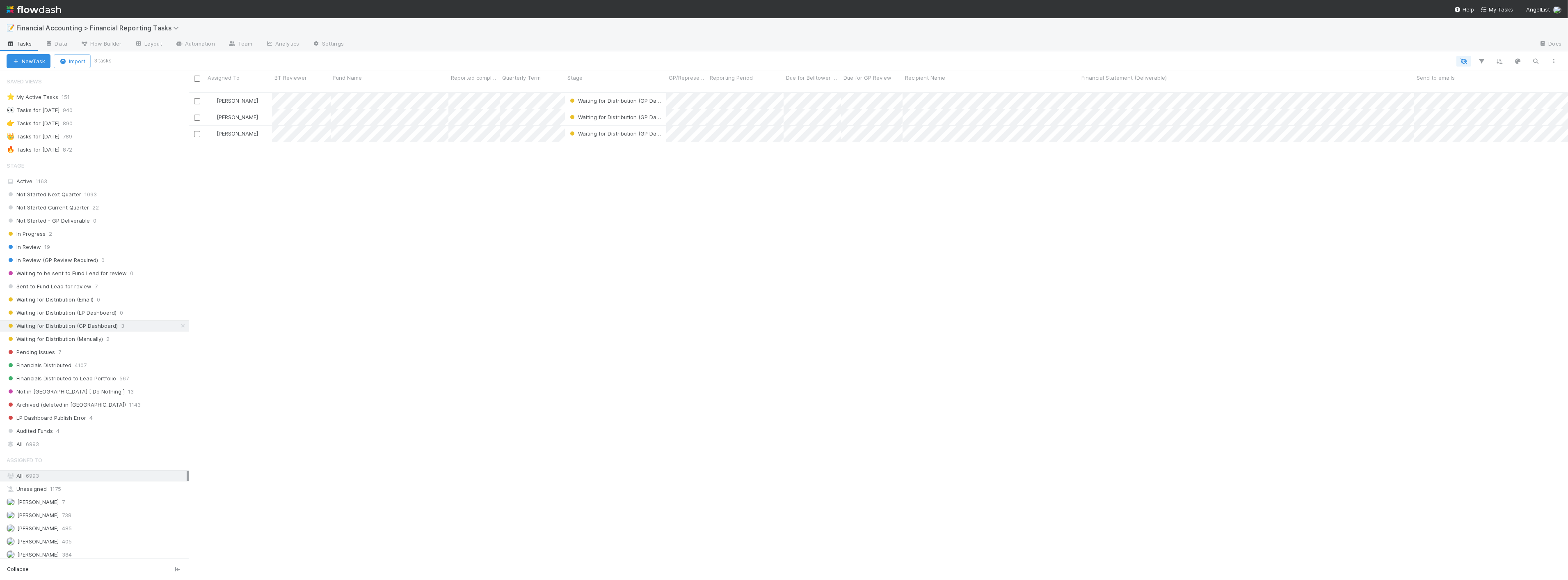
scroll to position [487, 1373]
click at [115, 341] on div "Waiting for Distribution (Manually) 2" at bounding box center [98, 338] width 182 height 10
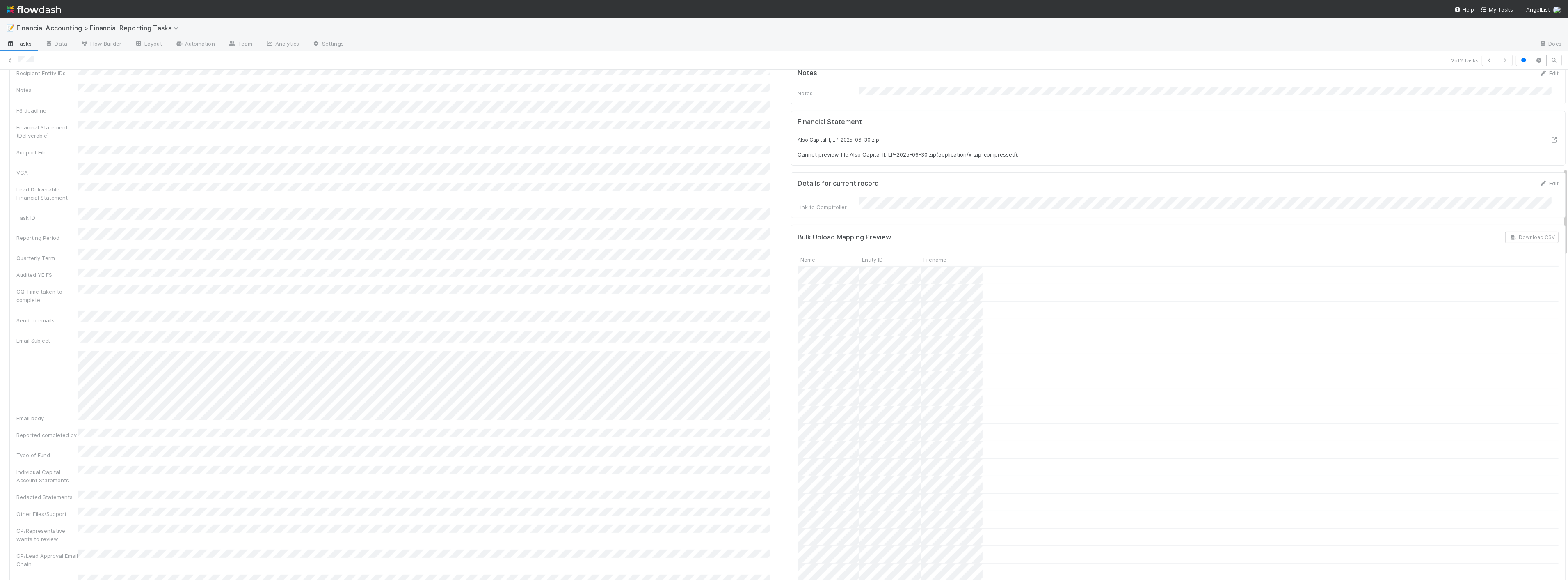
scroll to position [270, 0]
click at [9, 60] on icon at bounding box center [10, 60] width 8 height 5
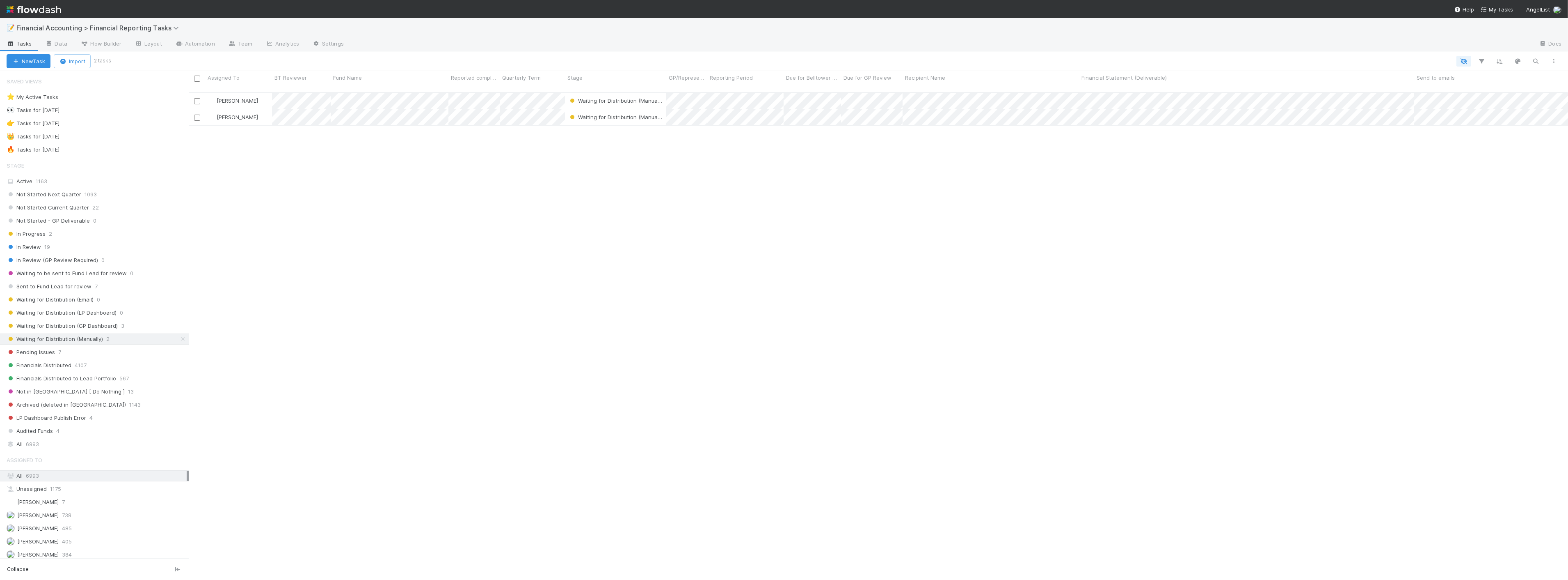
scroll to position [487, 1373]
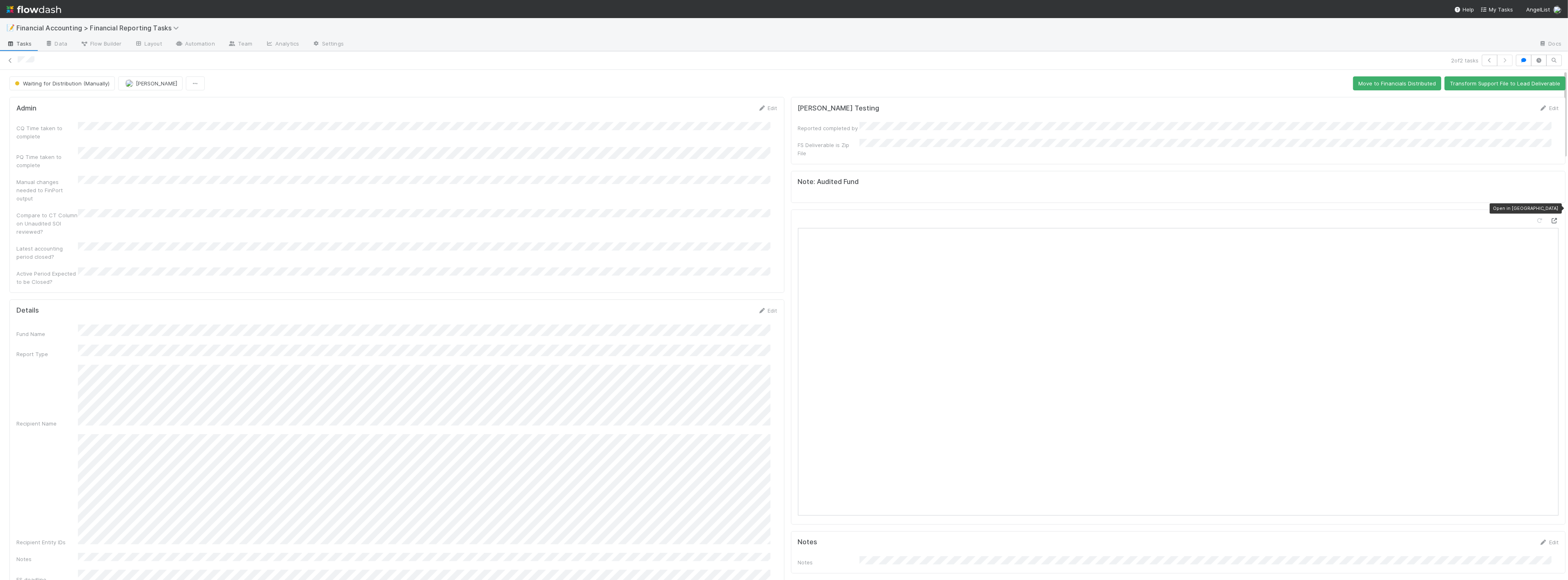
click at [911, 216] on div at bounding box center [1555, 220] width 8 height 8
click at [911, 76] on button "Move to Financials Distributed" at bounding box center [1397, 83] width 88 height 14
click at [11, 59] on icon at bounding box center [10, 60] width 8 height 5
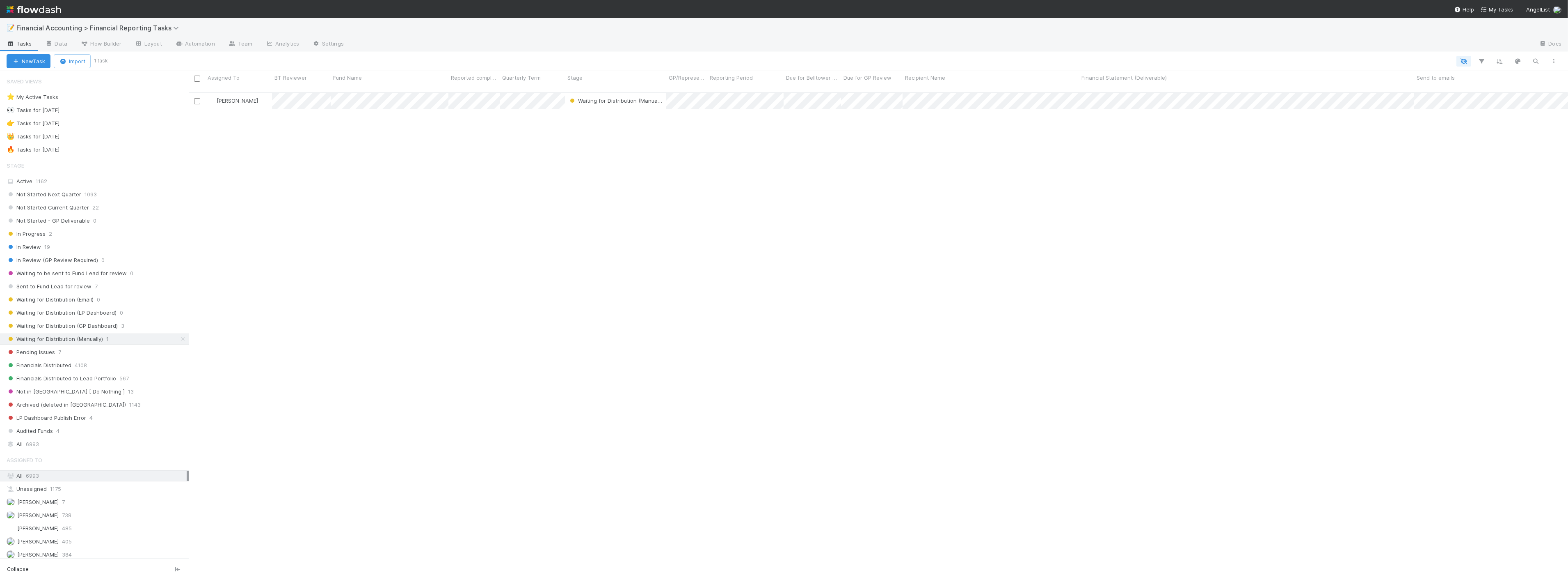
scroll to position [487, 1373]
click at [79, 323] on span "Waiting for Distribution (GP Dashboard)" at bounding box center [62, 326] width 111 height 10
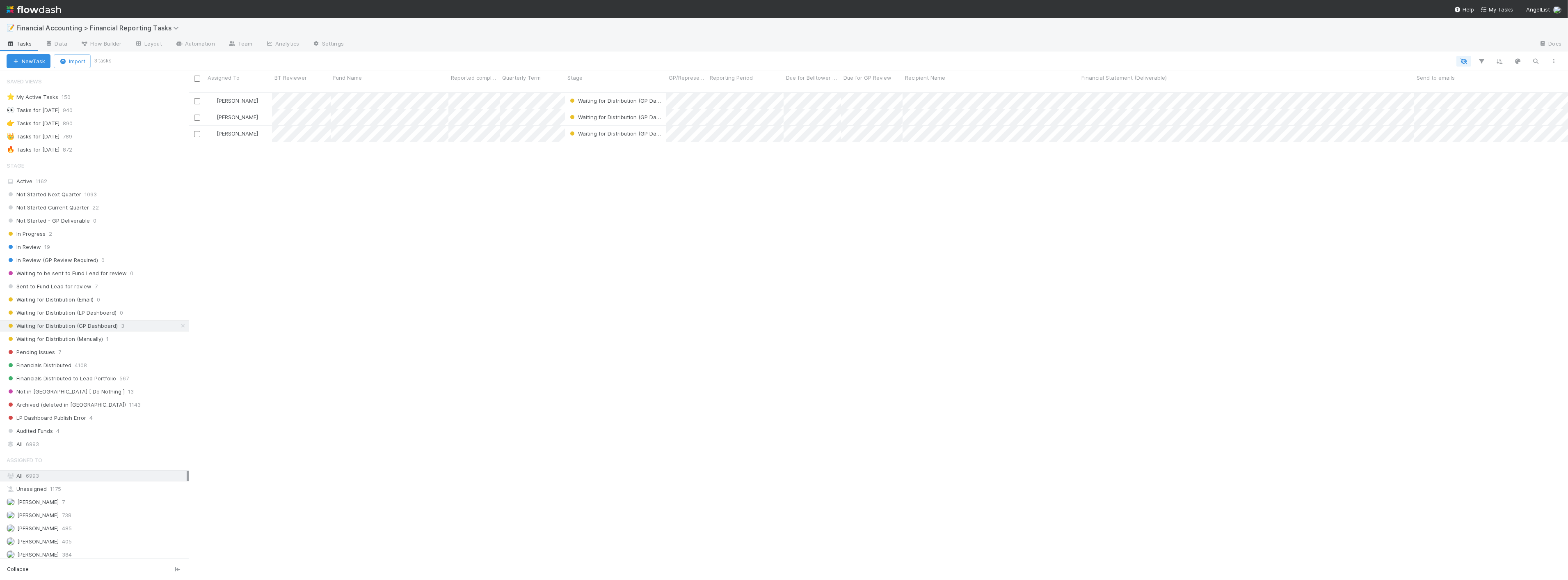
scroll to position [487, 1373]
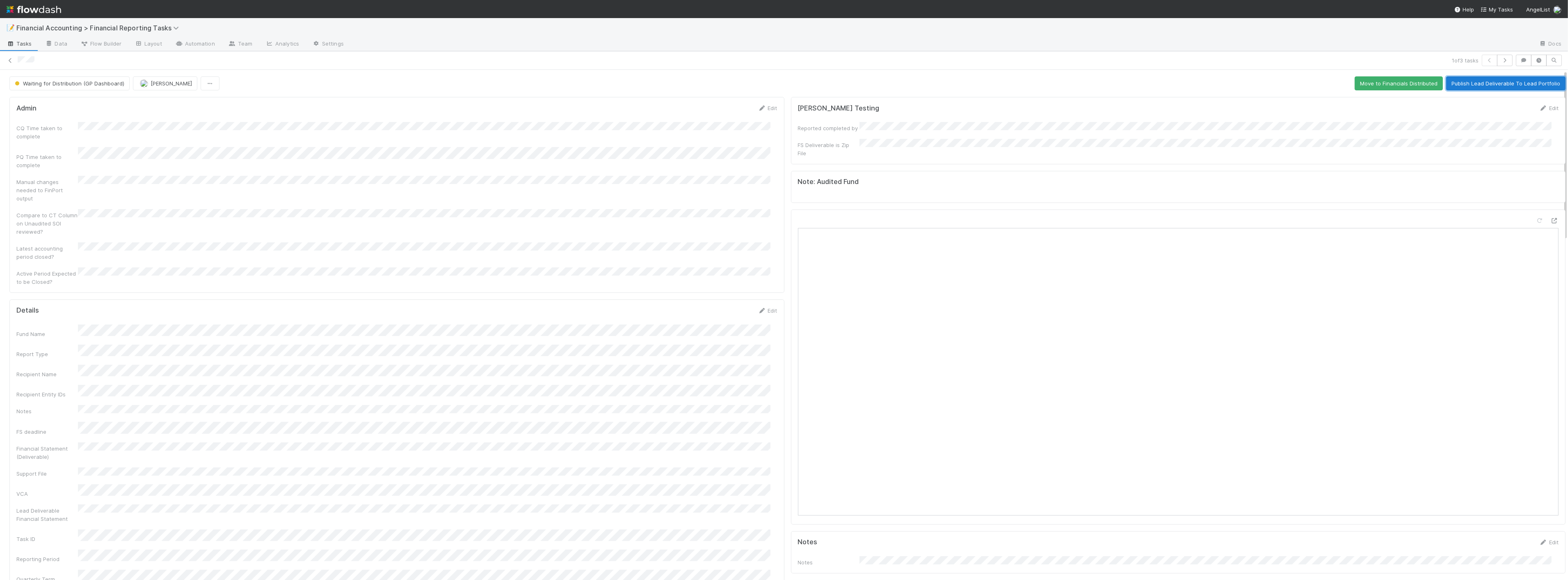
click at [911, 81] on button "Publish Lead Deliverable To Lead Portfolio" at bounding box center [1506, 83] width 119 height 14
click at [12, 62] on icon at bounding box center [10, 60] width 8 height 5
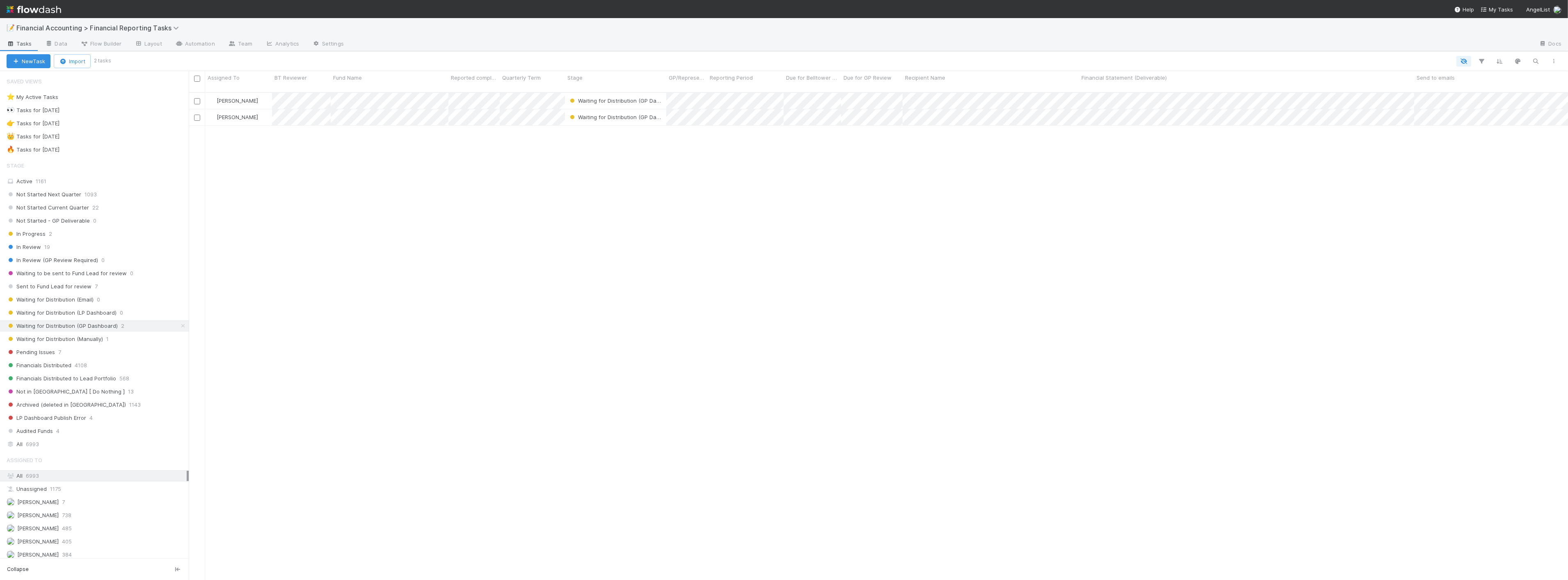
scroll to position [487, 1373]
click at [199, 79] on input "checkbox" at bounding box center [197, 78] width 6 height 6
checkbox input "true"
click at [146, 62] on icon "button" at bounding box center [141, 61] width 8 height 5
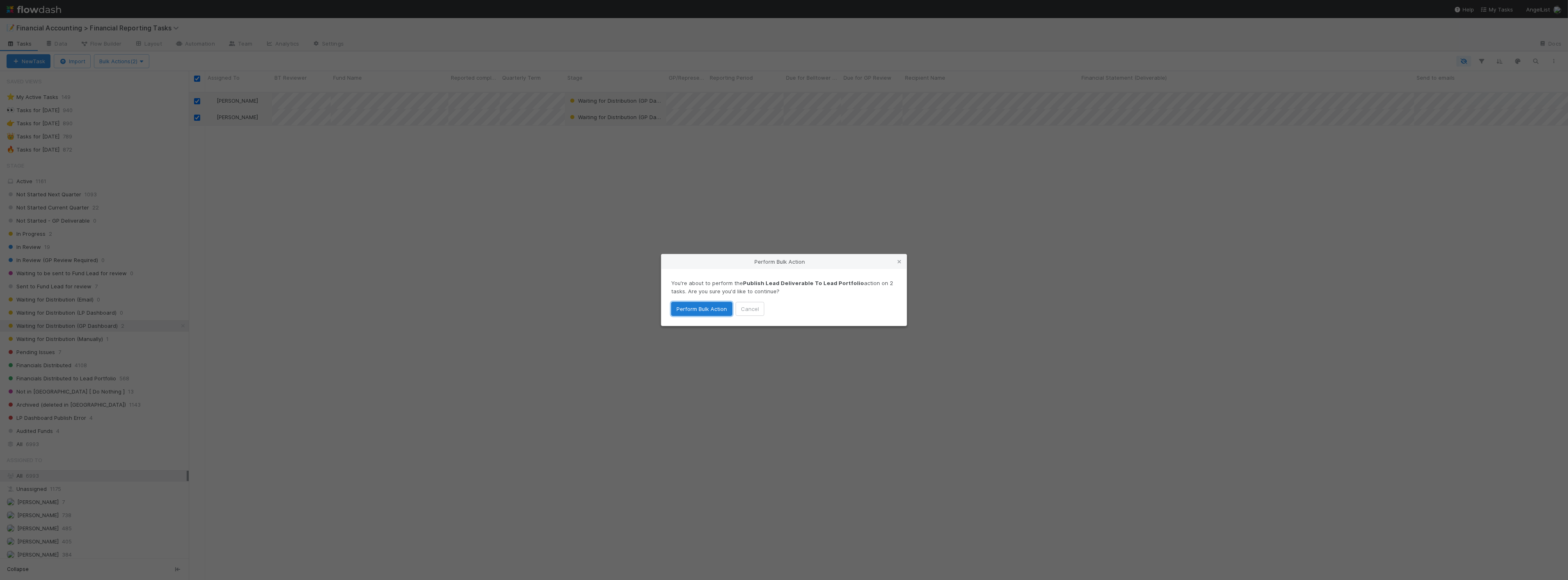
click at [699, 310] on button "Perform Bulk Action" at bounding box center [702, 309] width 61 height 14
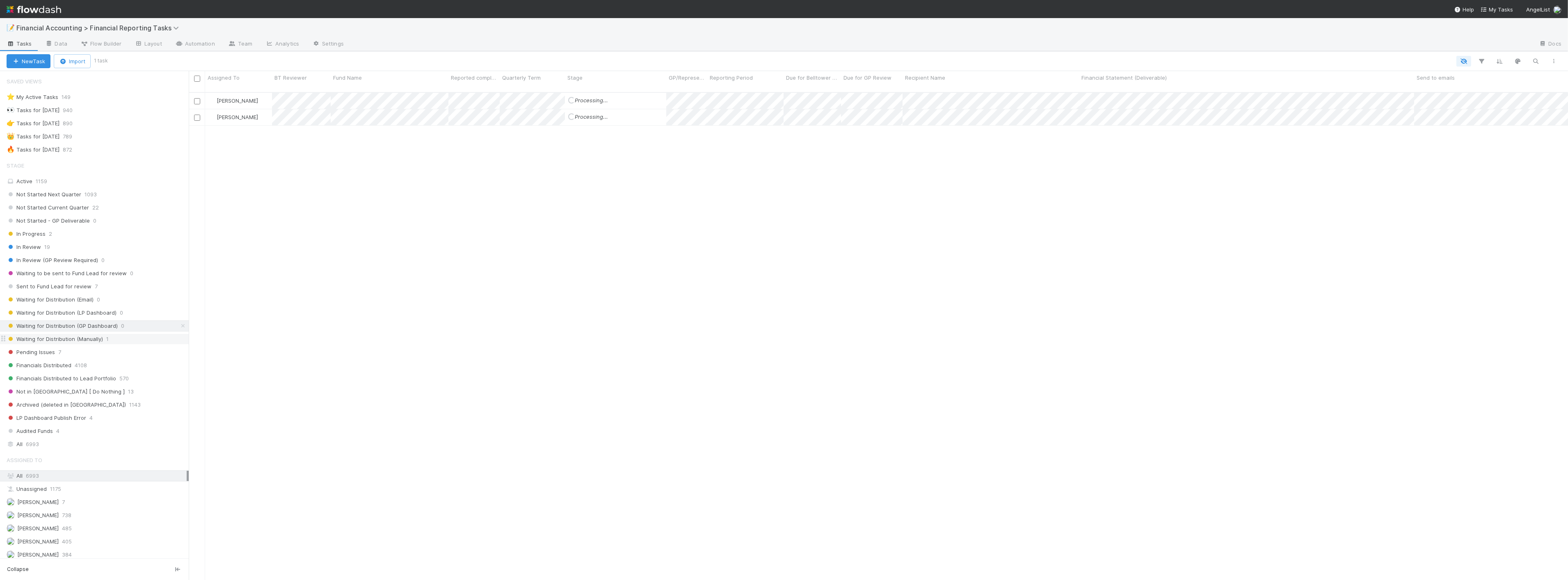
click at [103, 340] on div "Waiting for Distribution (Manually) 1" at bounding box center [98, 338] width 182 height 10
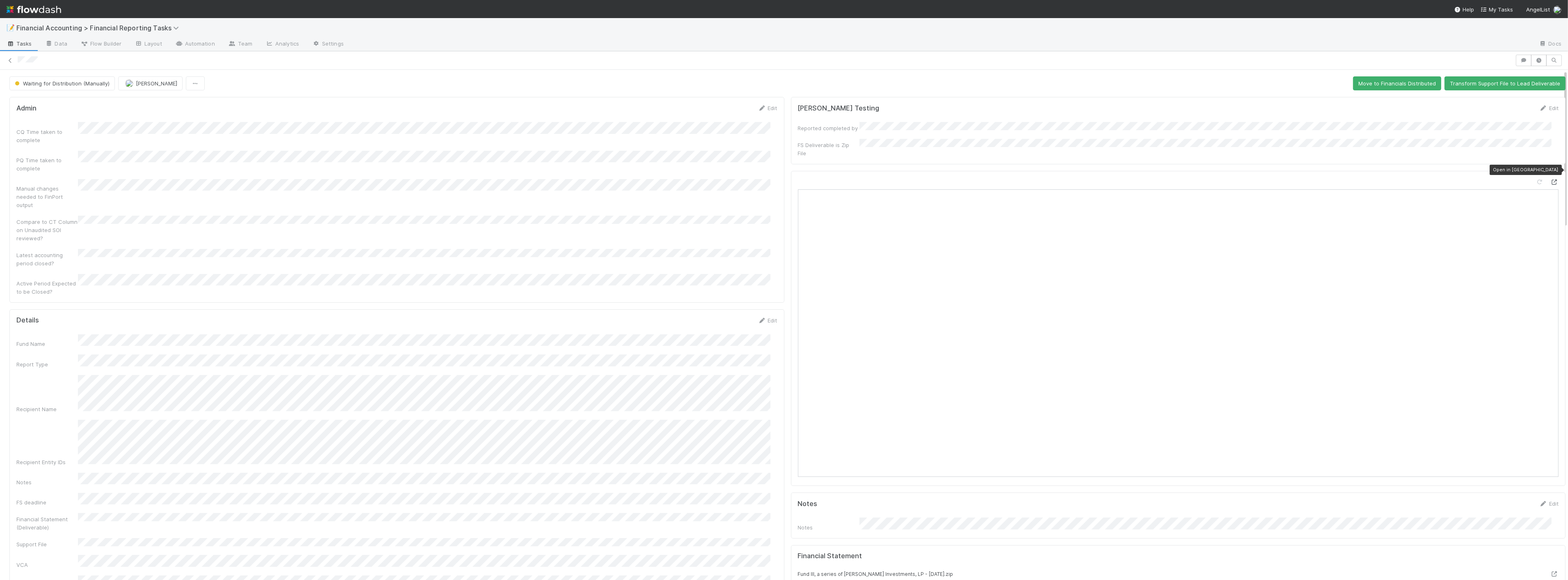
click at [911, 180] on icon at bounding box center [1555, 182] width 8 height 5
click at [911, 79] on button "Move to Financials Distributed" at bounding box center [1397, 83] width 88 height 14
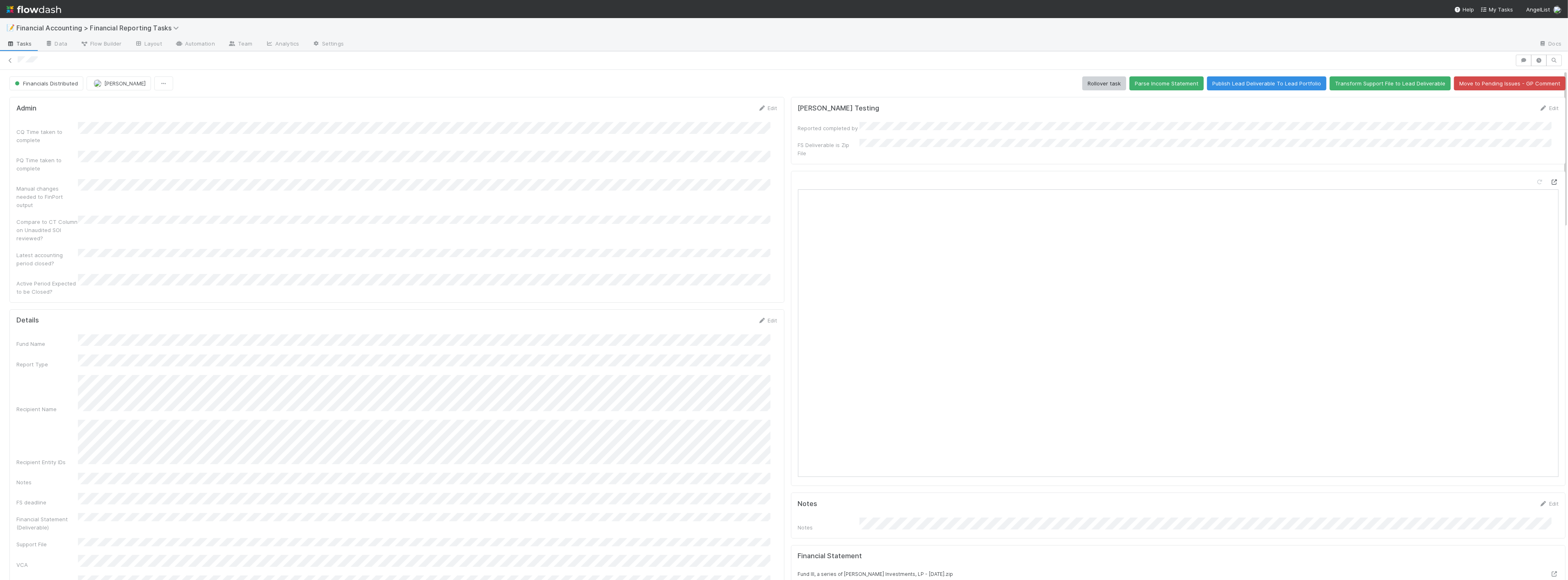
click at [911, 180] on icon at bounding box center [1555, 182] width 8 height 5
click at [9, 58] on icon at bounding box center [10, 60] width 8 height 5
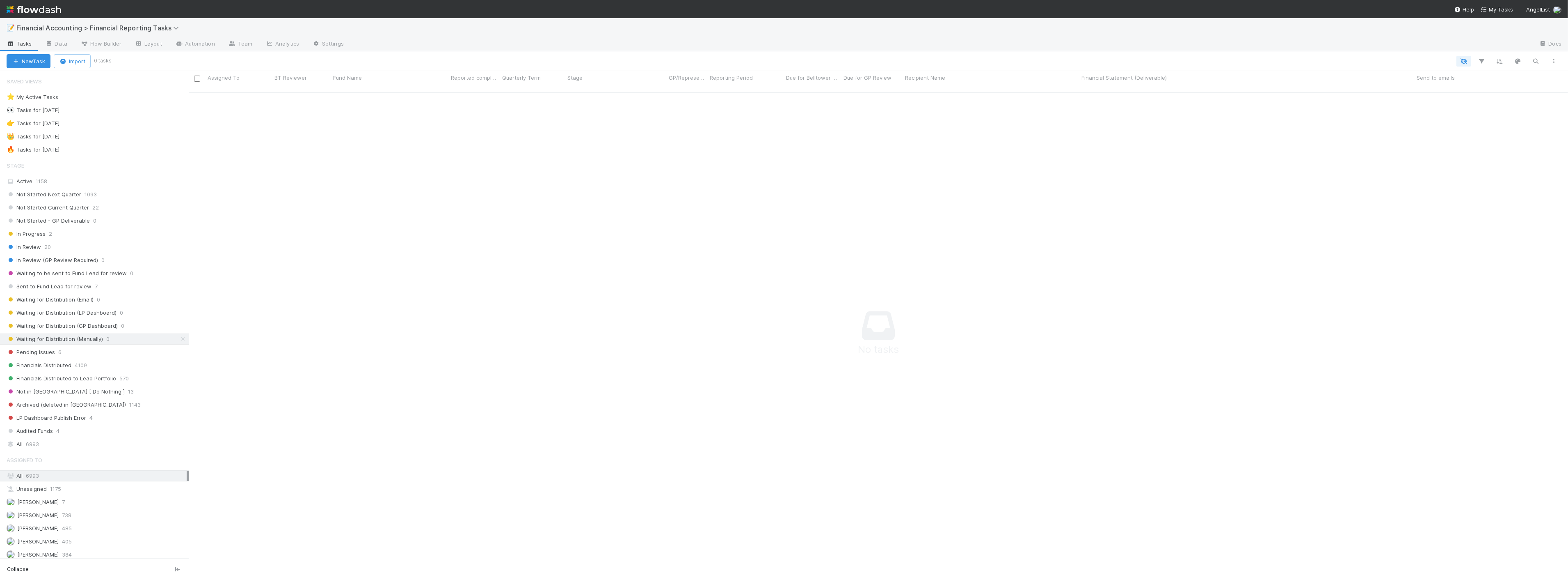
scroll to position [481, 1365]
click at [64, 234] on div "In Progress 2" at bounding box center [98, 233] width 182 height 10
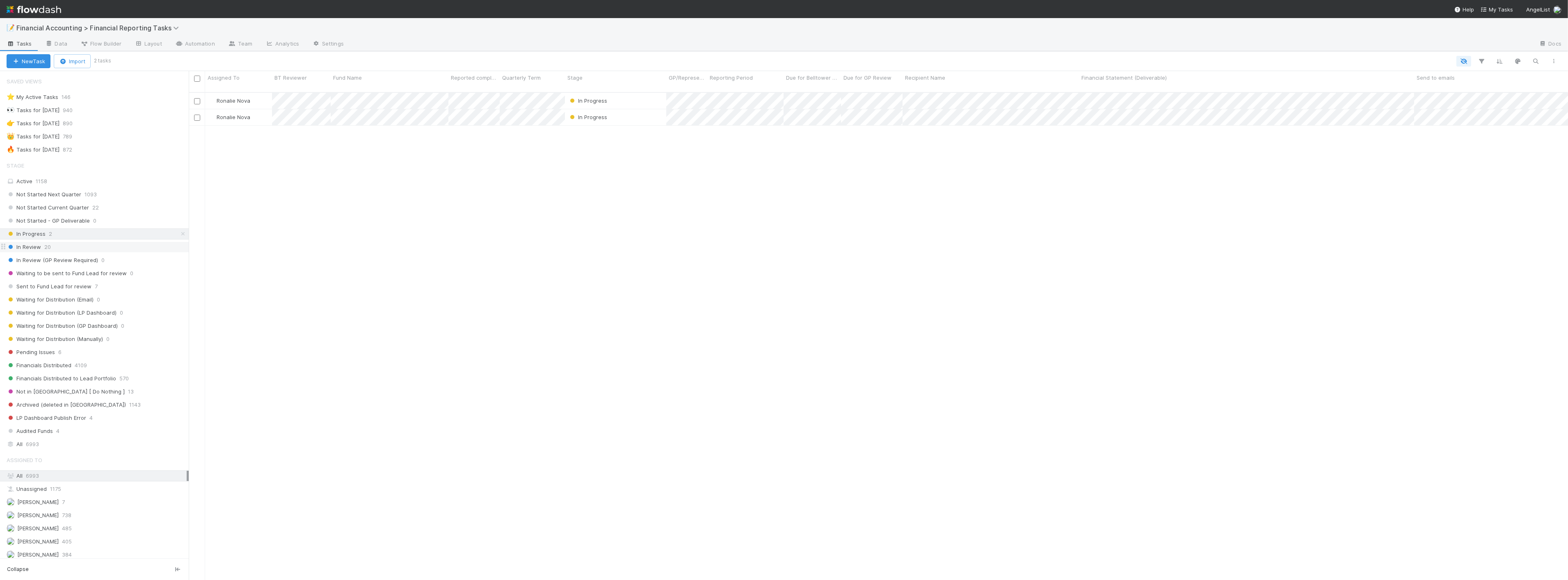
scroll to position [487, 1373]
click at [58, 247] on div "In Review 20" at bounding box center [98, 247] width 182 height 10
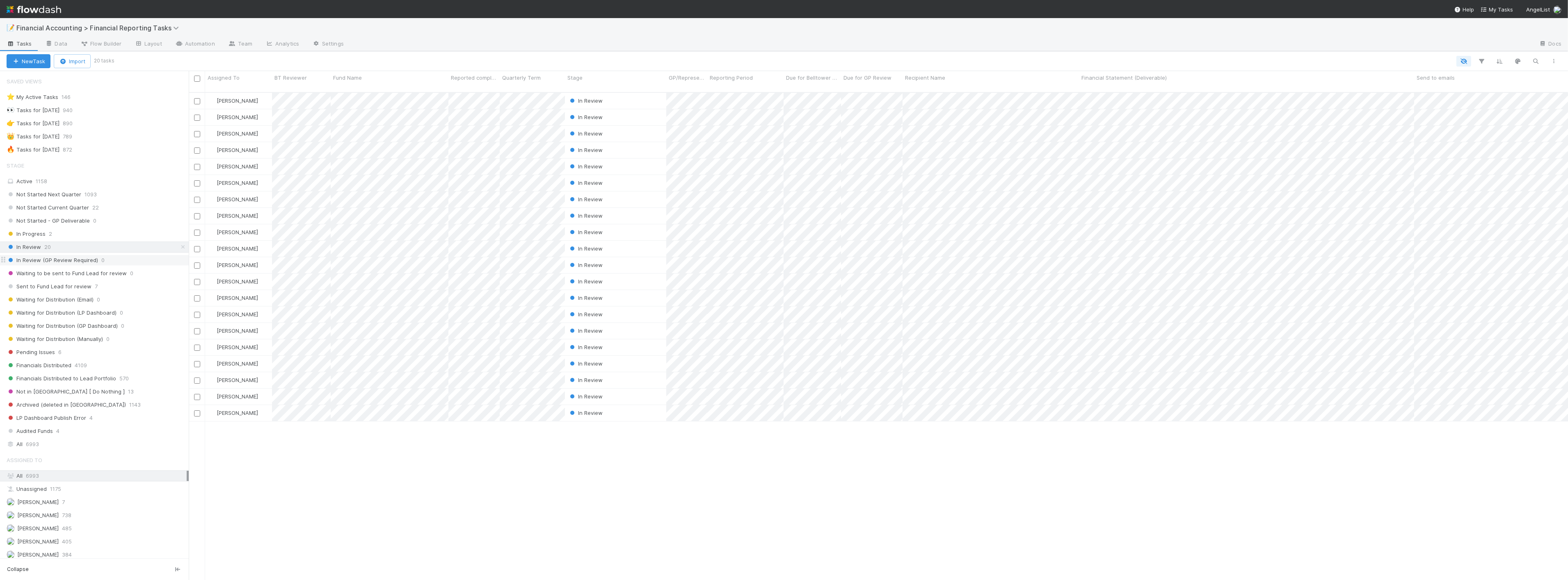
scroll to position [487, 1373]
click at [551, 500] on div at bounding box center [784, 290] width 1568 height 580
click at [911, 360] on div at bounding box center [784, 290] width 1568 height 580
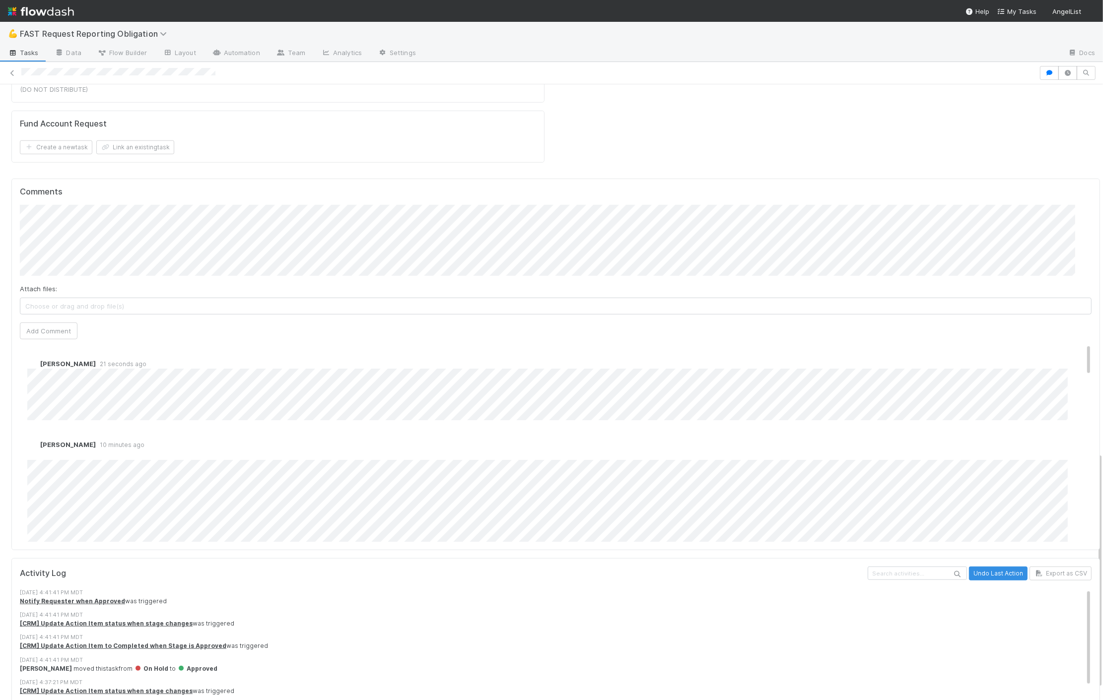
scroll to position [934, 0]
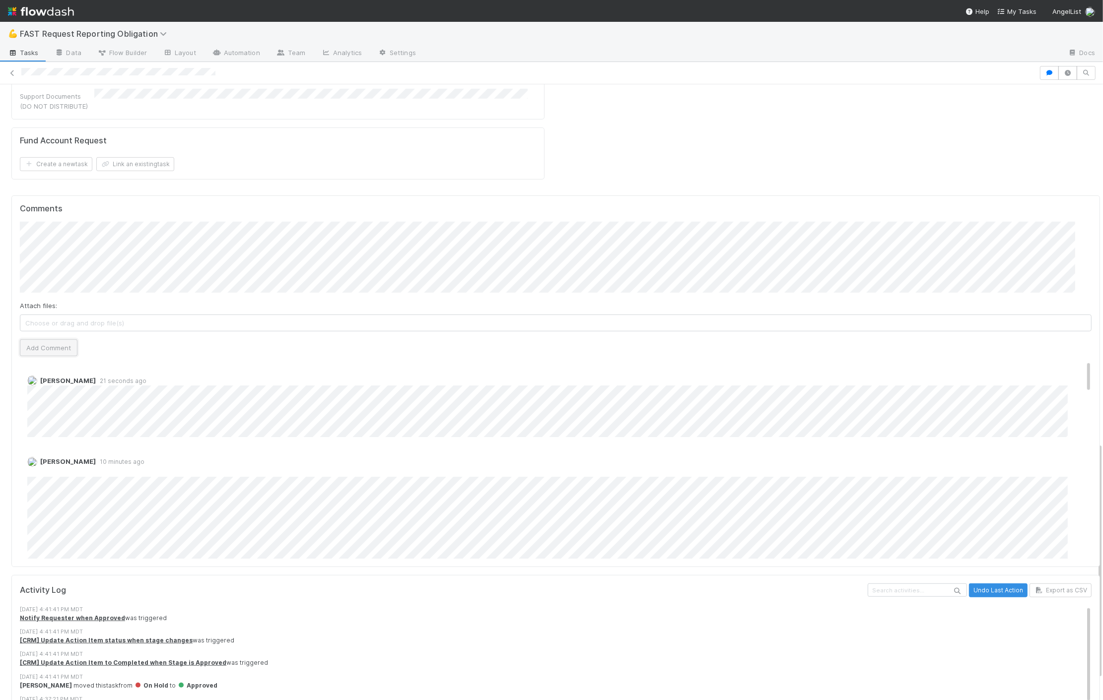
click at [47, 339] on button "Add Comment" at bounding box center [49, 347] width 58 height 17
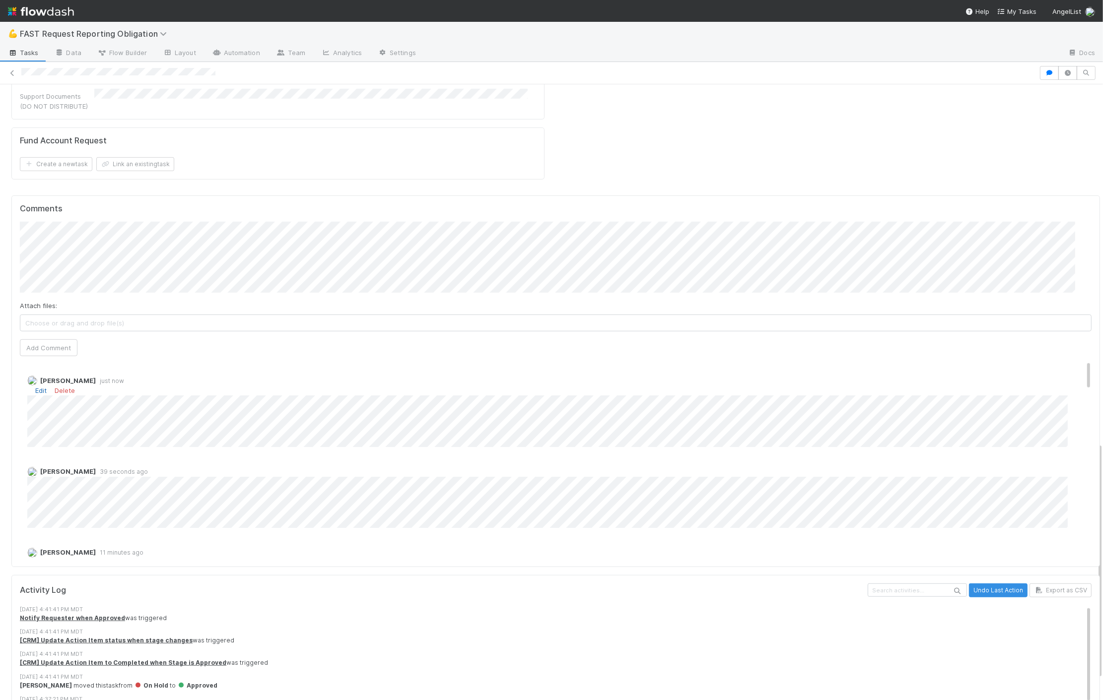
click at [41, 387] on link "Edit" at bounding box center [40, 391] width 11 height 8
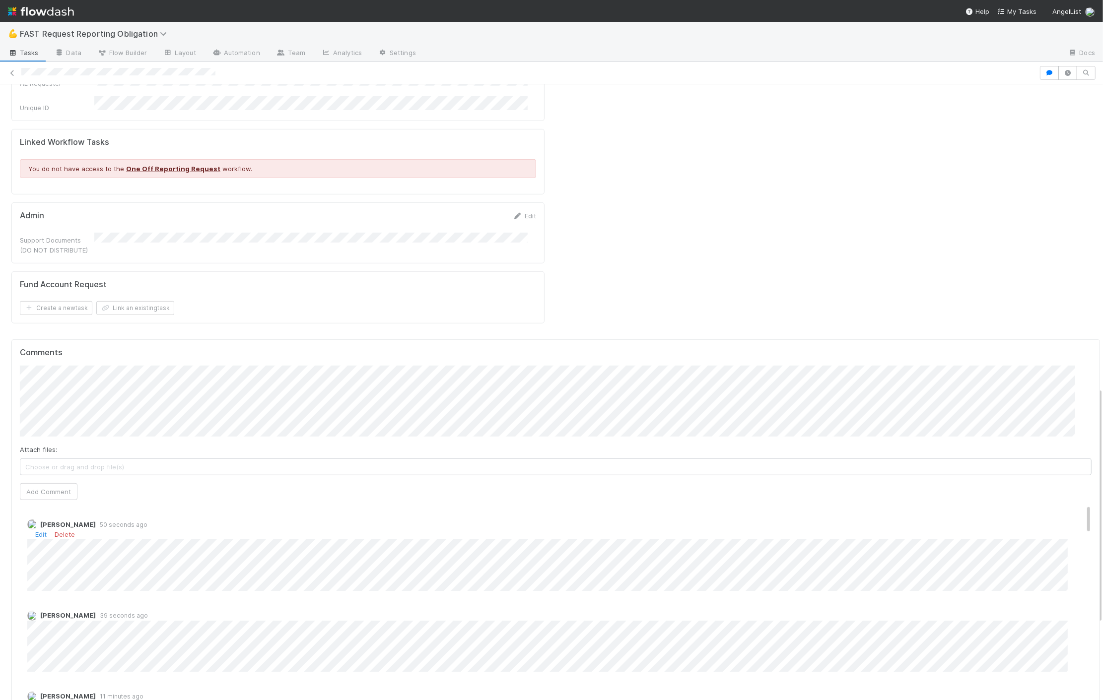
scroll to position [827, 0]
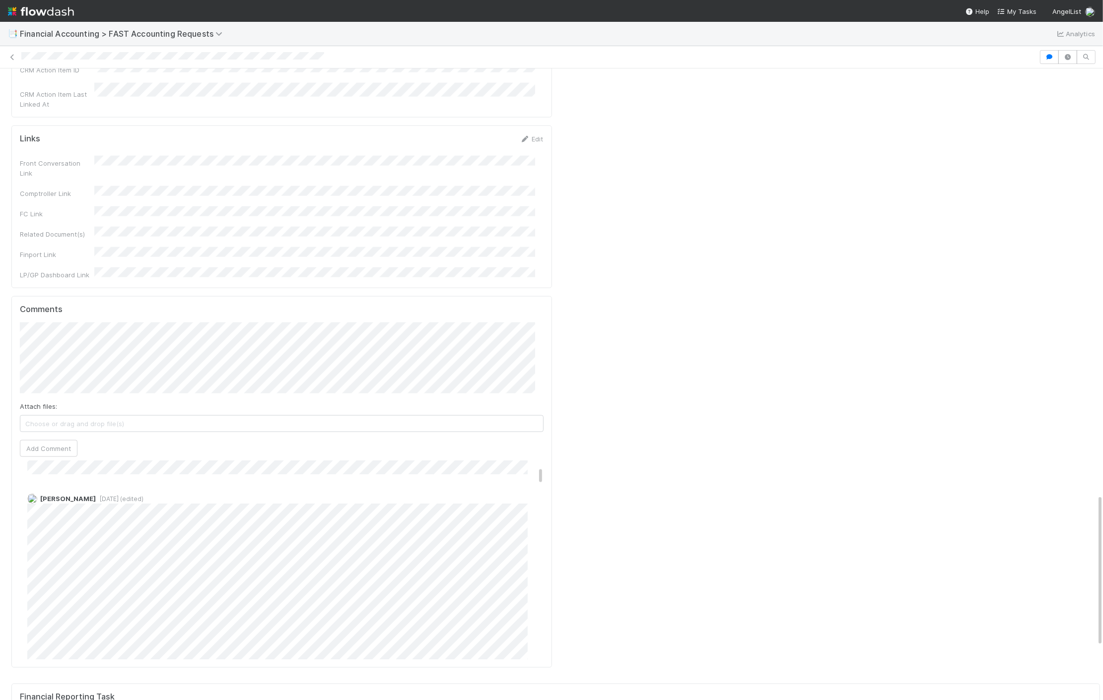
scroll to position [55, 0]
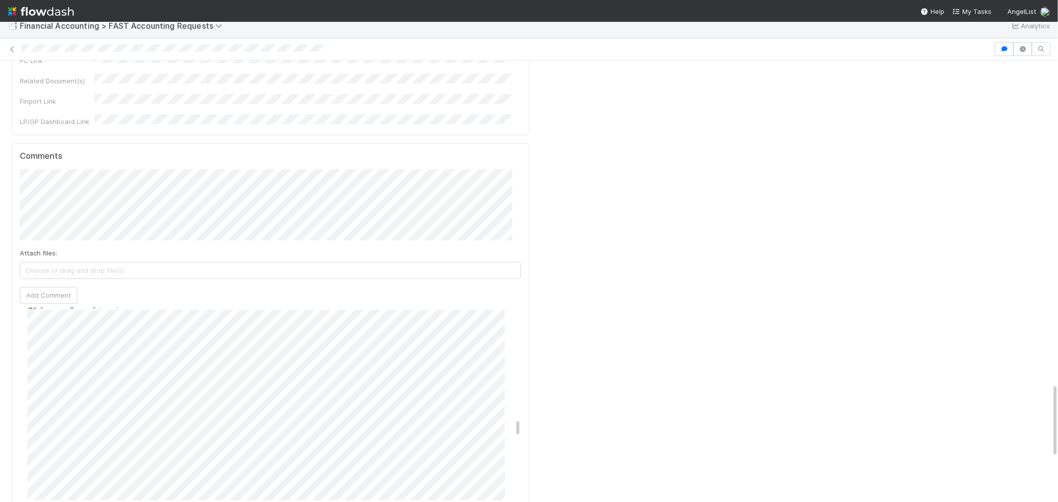
scroll to position [1148, 0]
drag, startPoint x: 508, startPoint y: 231, endPoint x: 509, endPoint y: 226, distance: 5.1
click at [509, 347] on div "[PERSON_NAME] [DATE]" at bounding box center [274, 451] width 509 height 208
click at [23, 460] on button "Add Comment" at bounding box center [49, 468] width 58 height 17
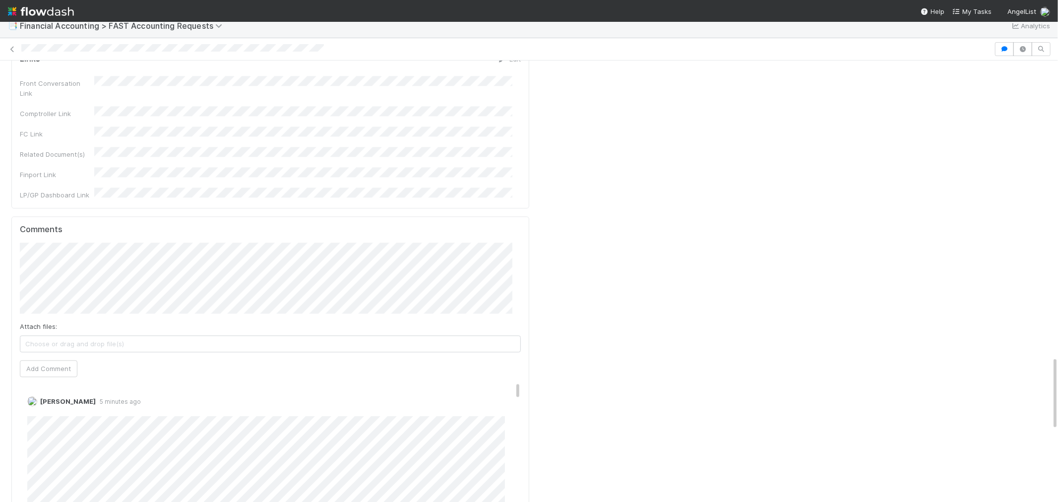
scroll to position [1756, 0]
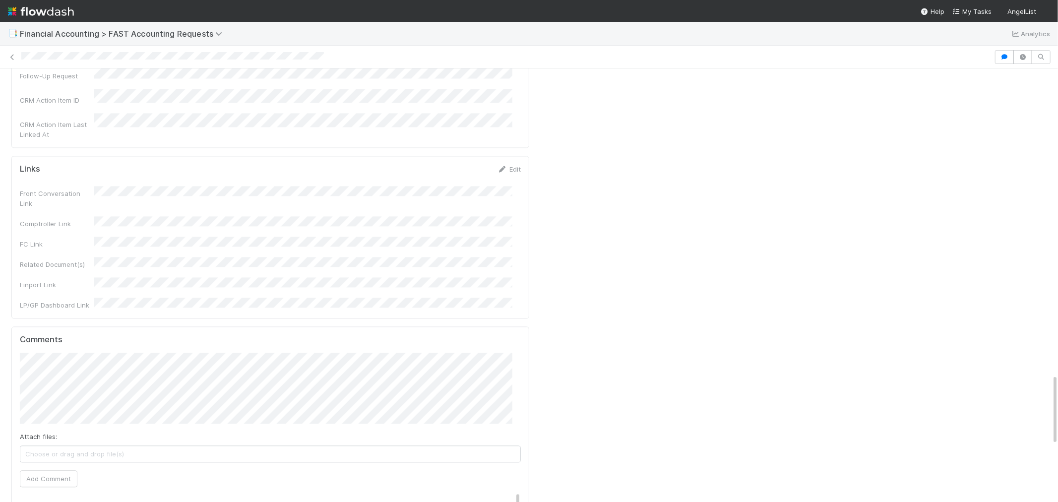
scroll to position [1874, 0]
